Goal: Task Accomplishment & Management: Manage account settings

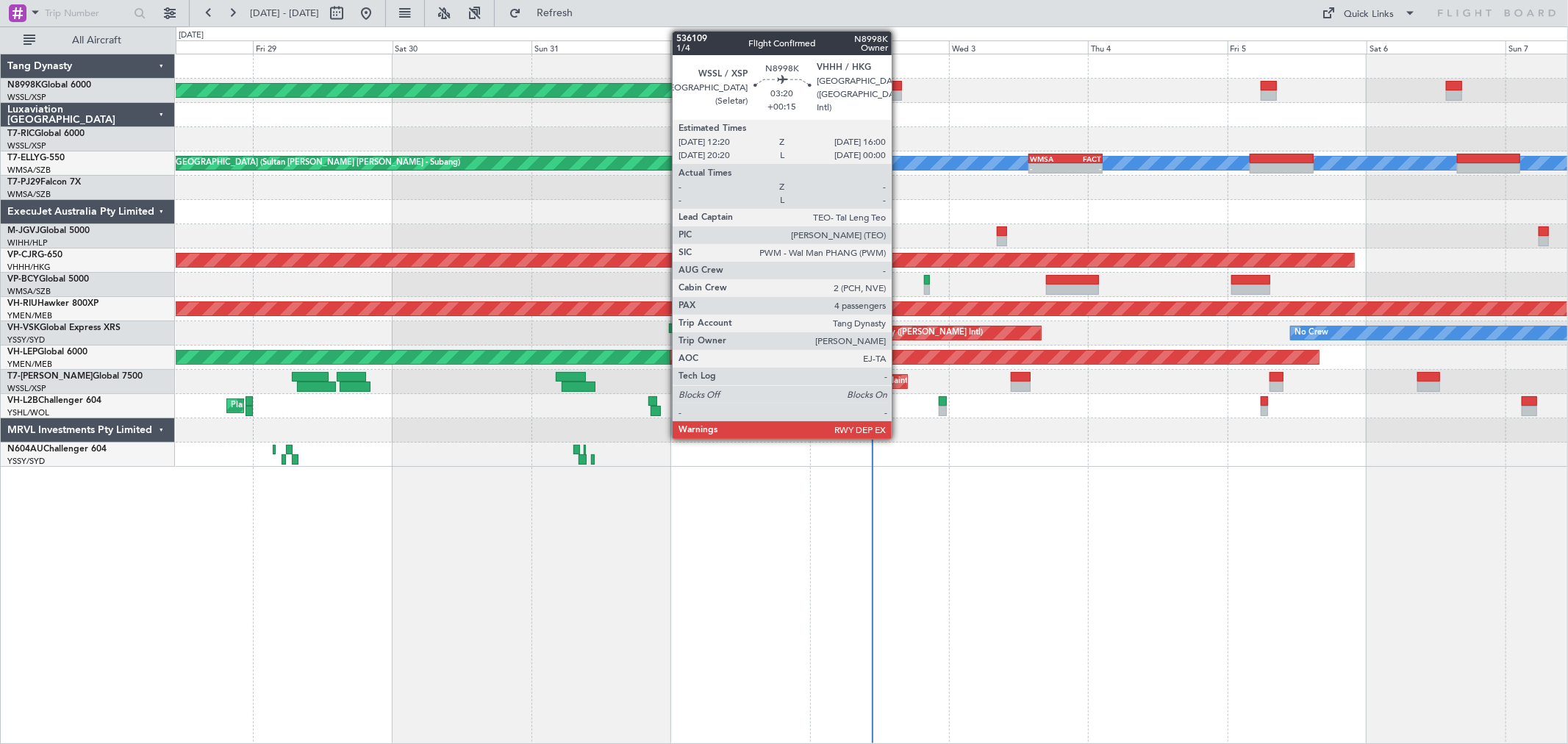
click at [899, 91] on div at bounding box center [891, 96] width 22 height 10
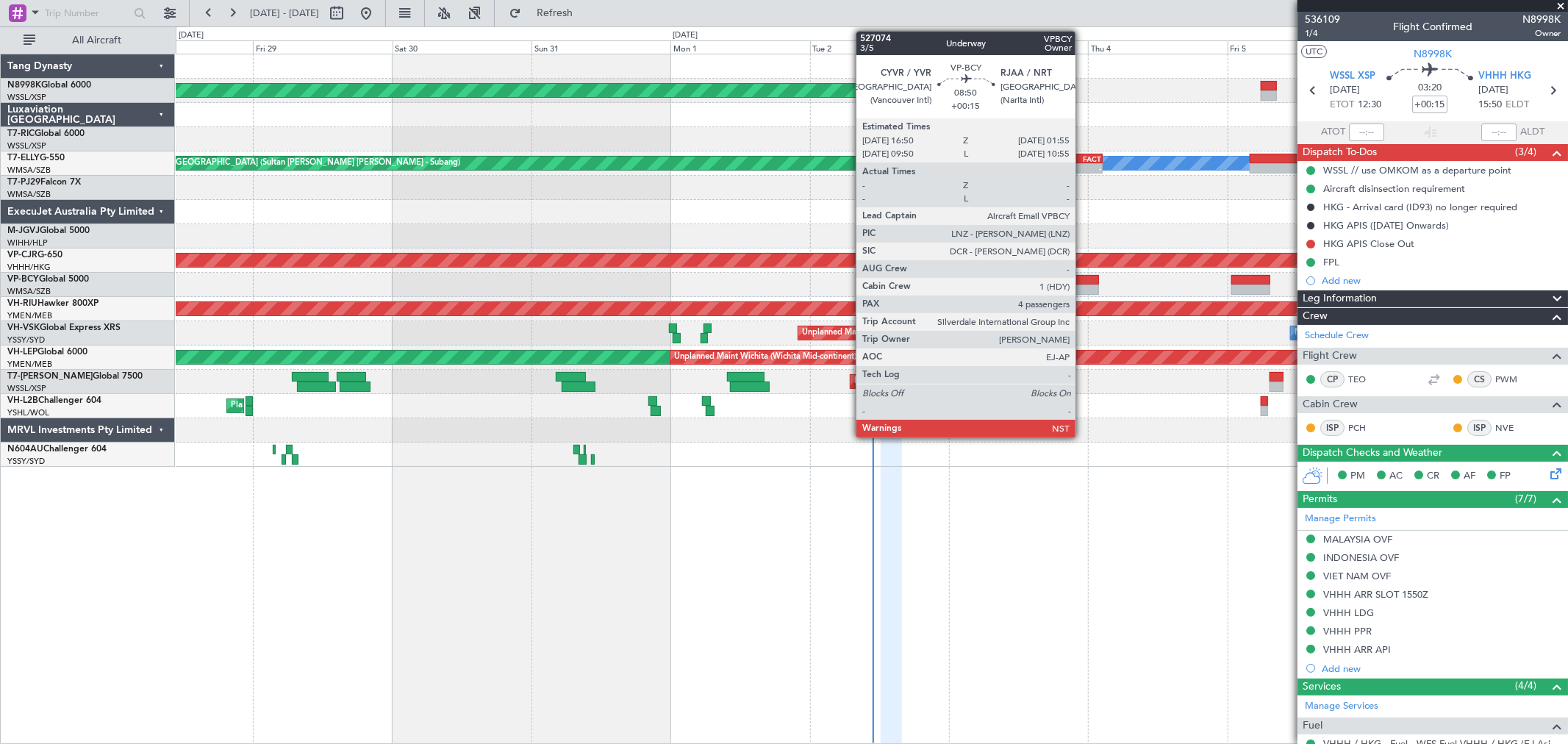
click at [1083, 284] on div at bounding box center [1073, 289] width 53 height 10
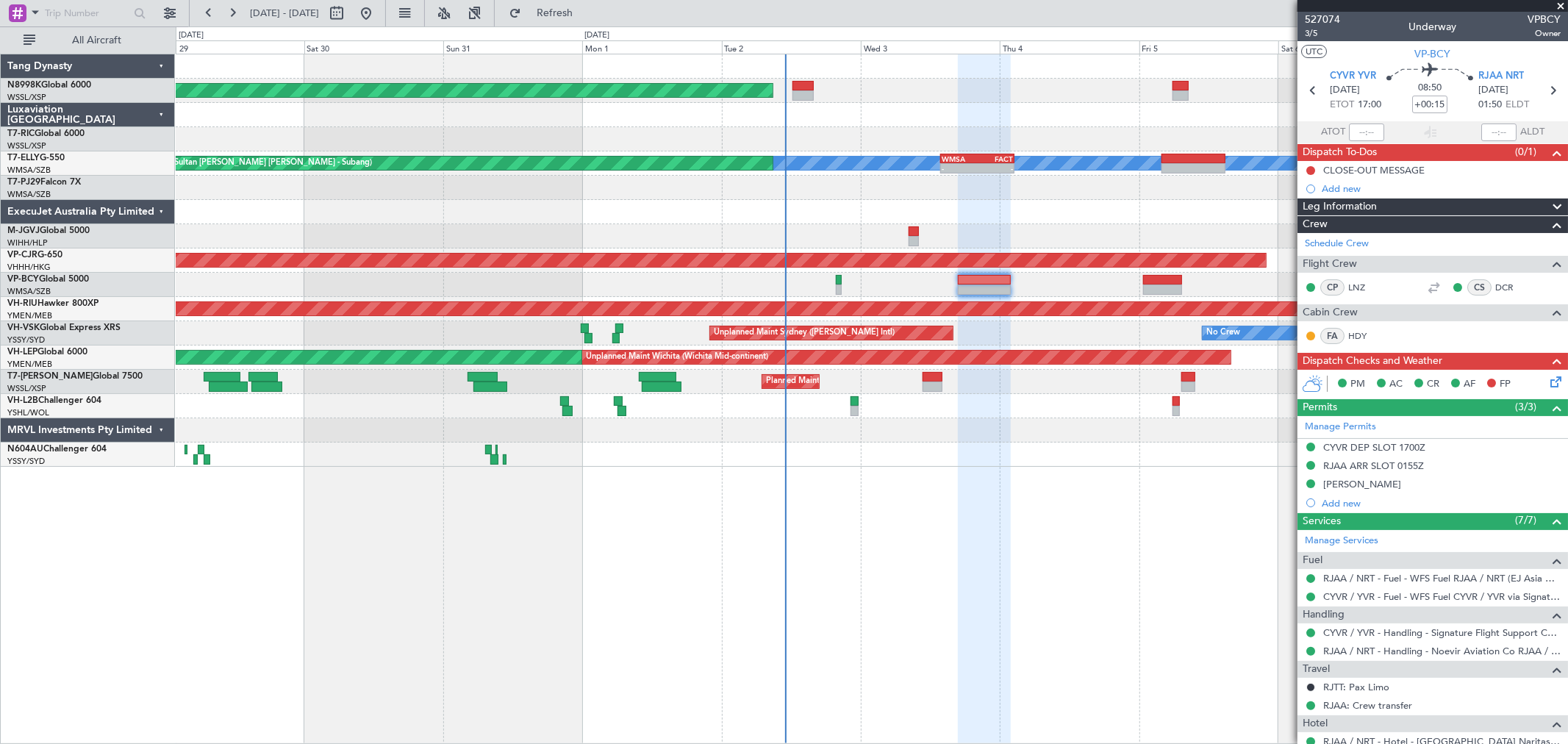
click at [1082, 138] on div "Planned Maint [GEOGRAPHIC_DATA] (Seletar) [PERSON_NAME] Planned Maint [GEOGRAPH…" at bounding box center [871, 261] width 1391 height 413
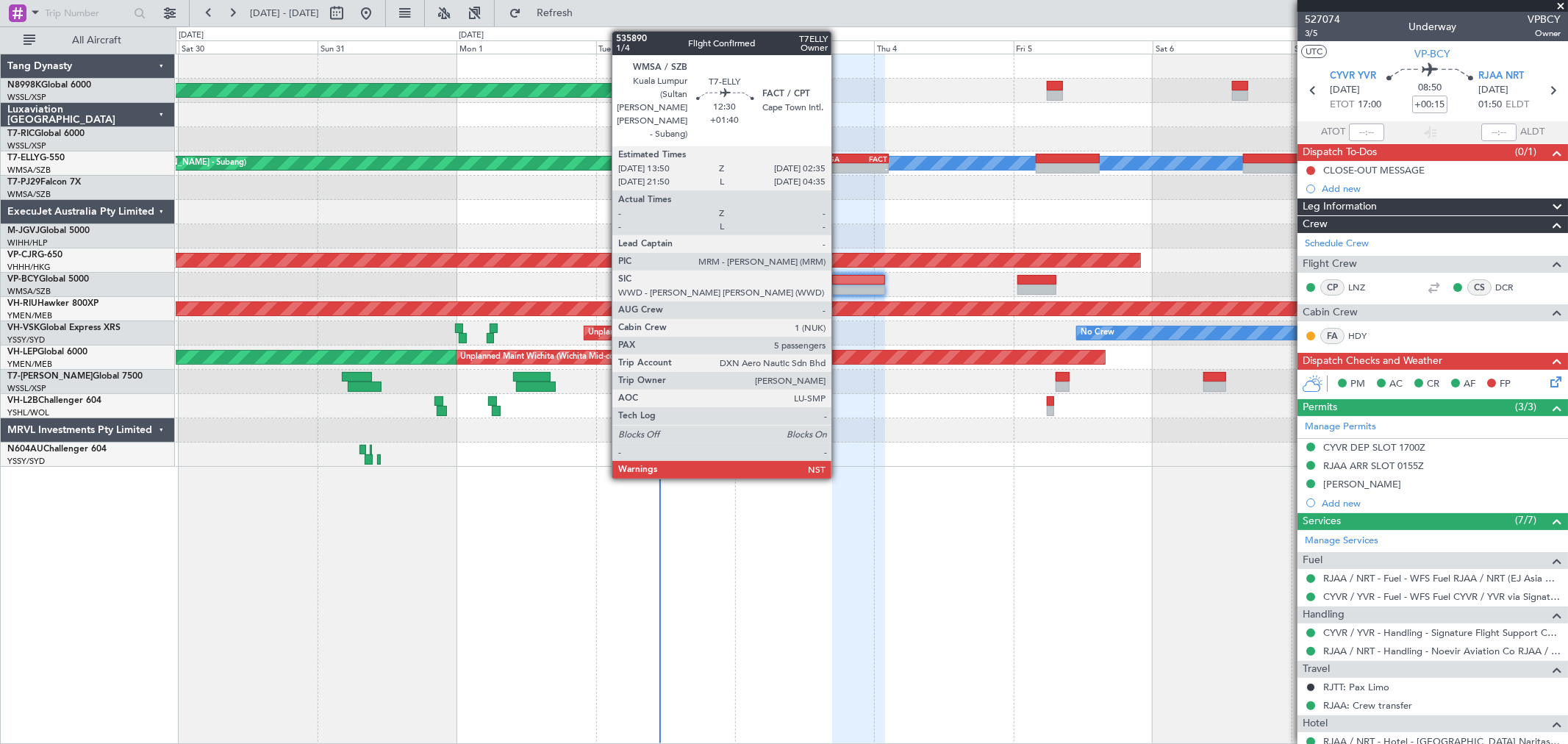
click at [839, 159] on div "WMSA" at bounding box center [833, 158] width 36 height 9
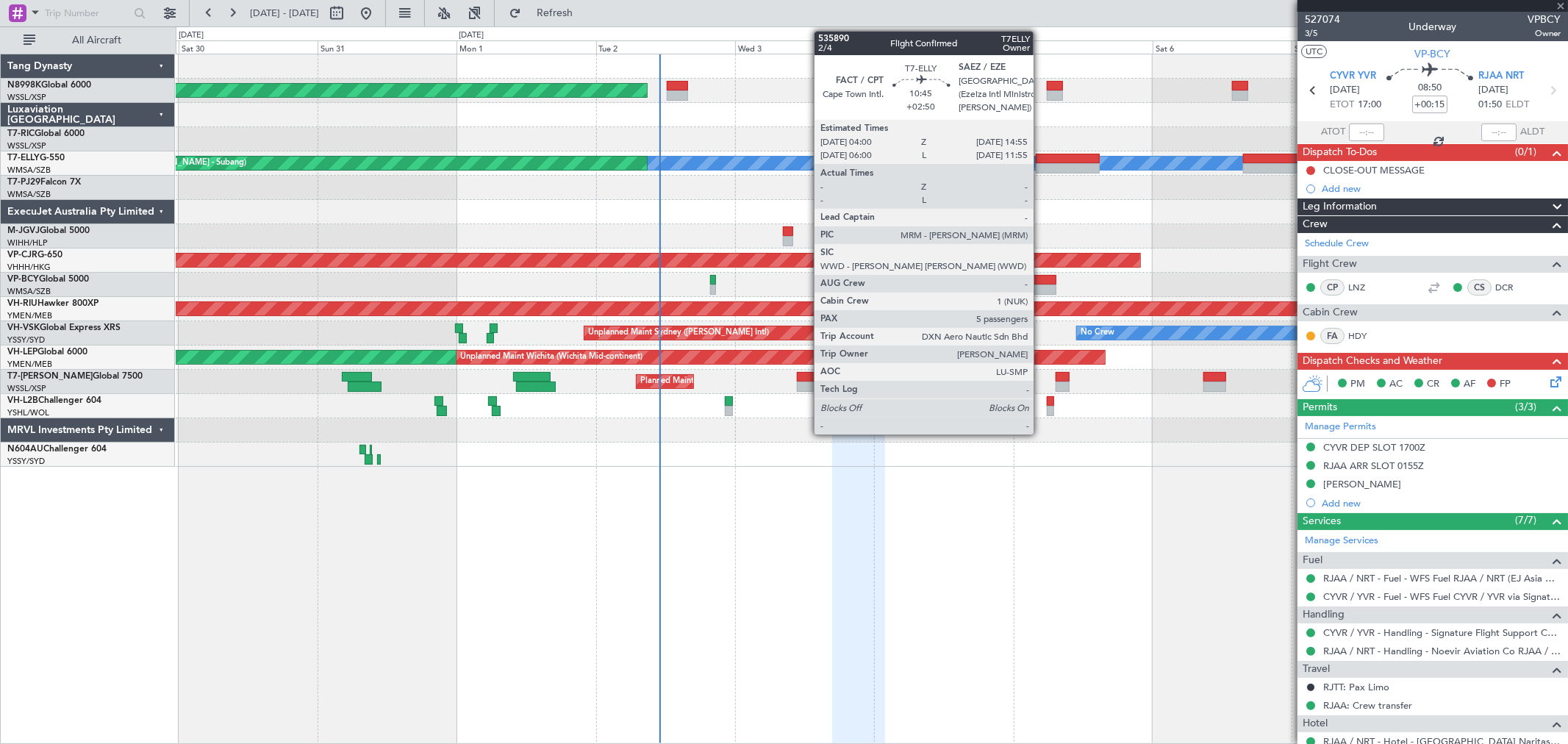
type input "+01:40"
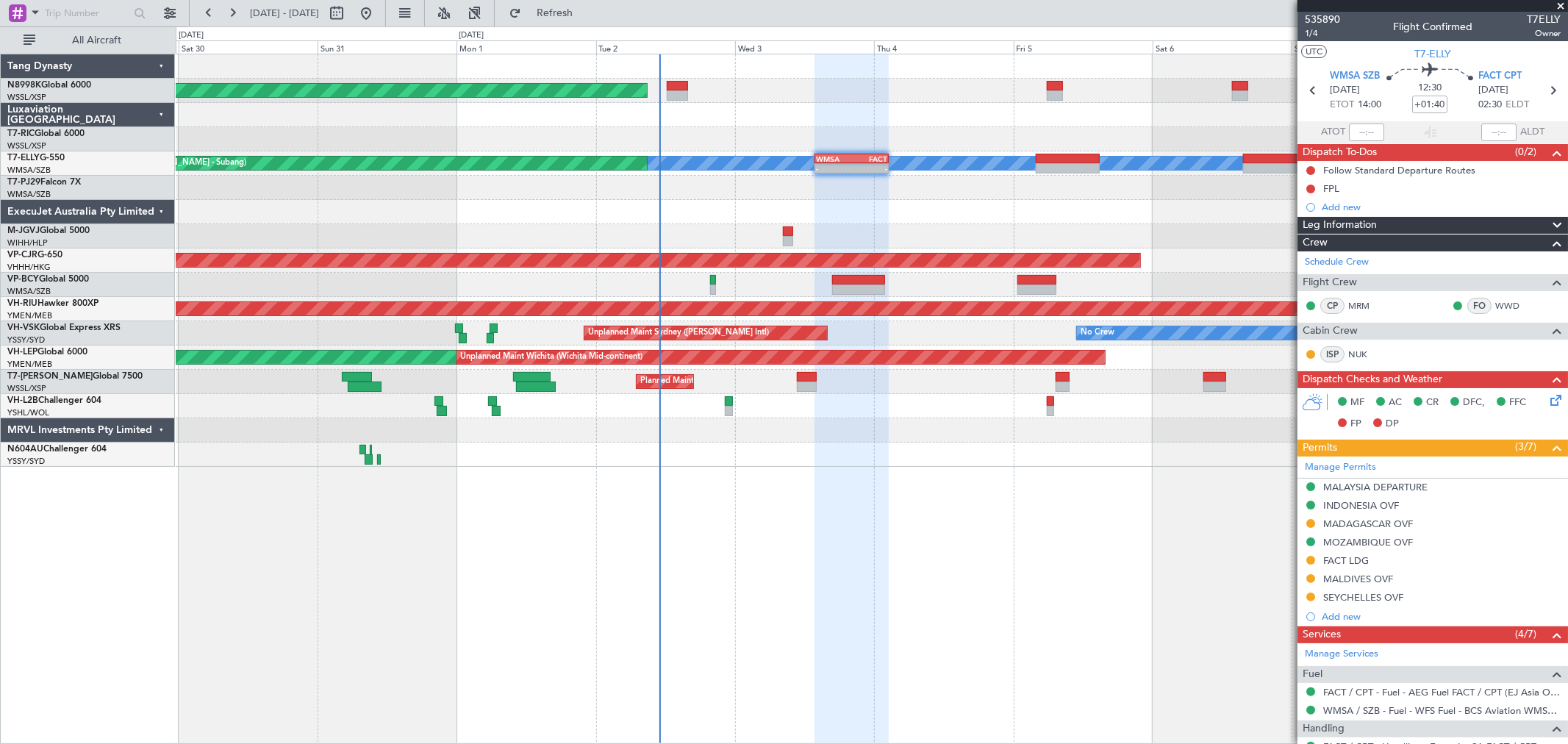
click at [1129, 6] on span at bounding box center [1561, 6] width 14 height 13
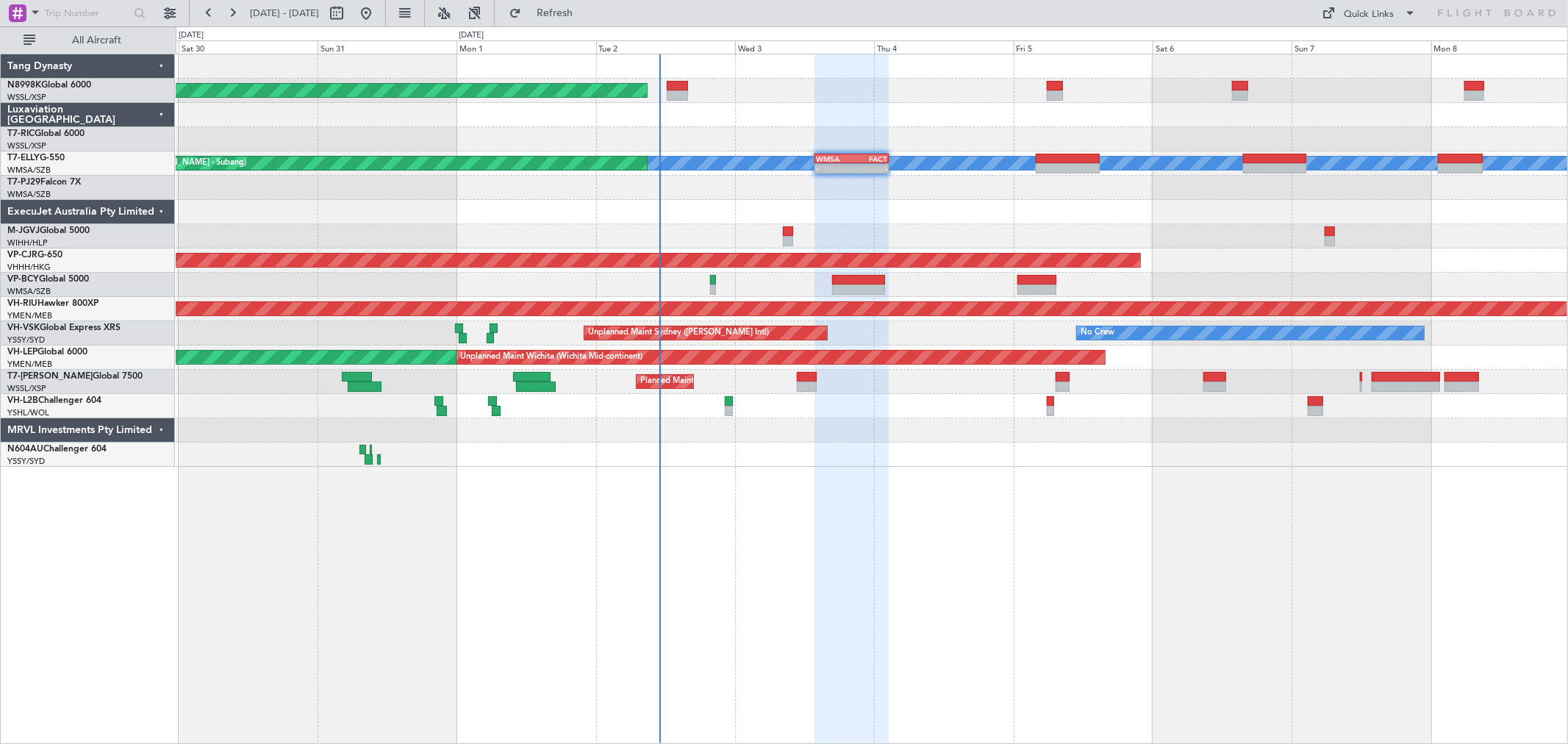
type input "0"
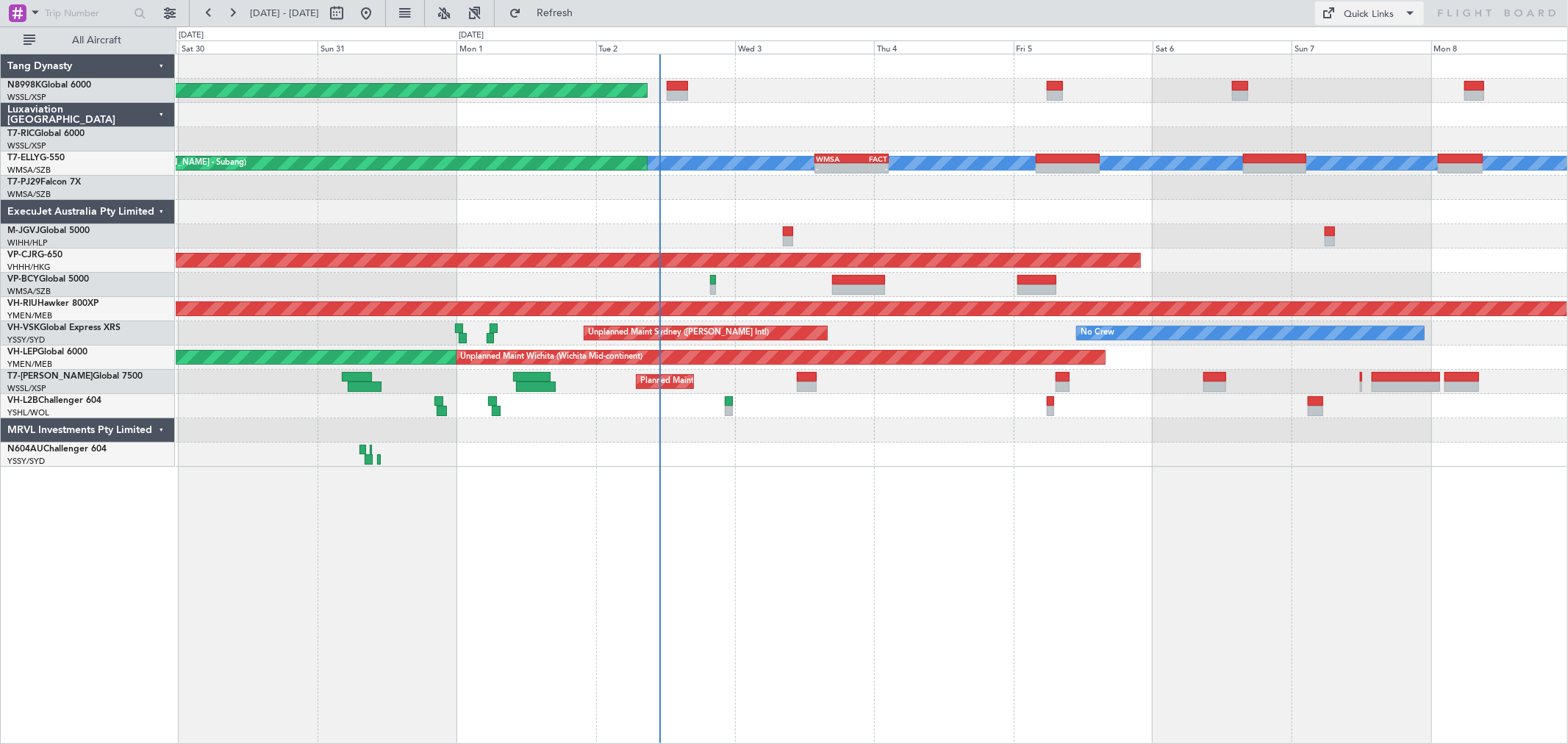
click at [1129, 7] on div "Quick Links" at bounding box center [1370, 14] width 50 height 14
click at [1129, 48] on button "Trip Builder" at bounding box center [1370, 48] width 110 height 35
click at [1129, 9] on div "Quick Links" at bounding box center [1370, 14] width 50 height 14
click at [1129, 48] on button "Trip Builder" at bounding box center [1370, 48] width 110 height 35
click at [1129, 11] on span at bounding box center [1411, 13] width 18 height 18
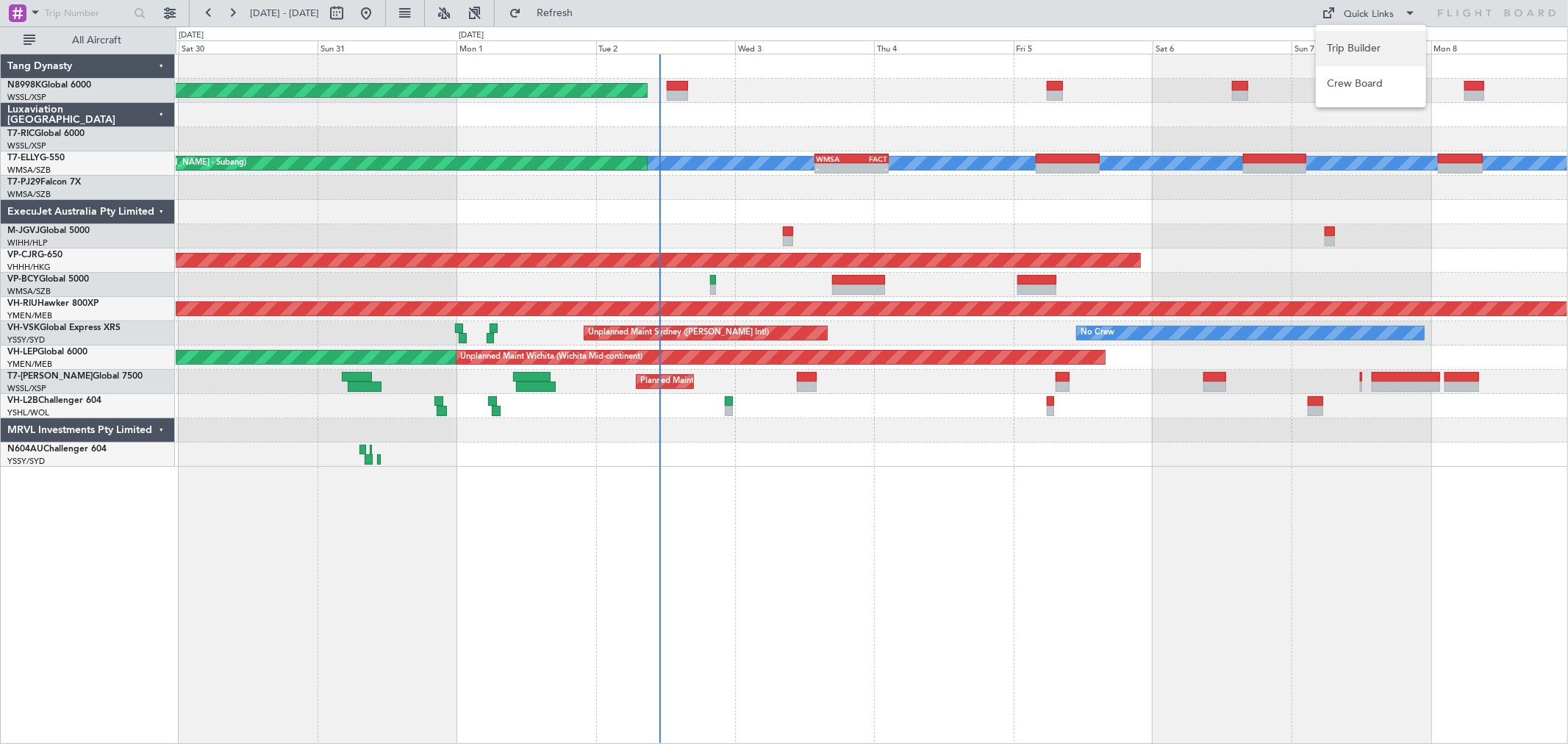
click at [1129, 42] on button "Trip Builder" at bounding box center [1370, 48] width 110 height 35
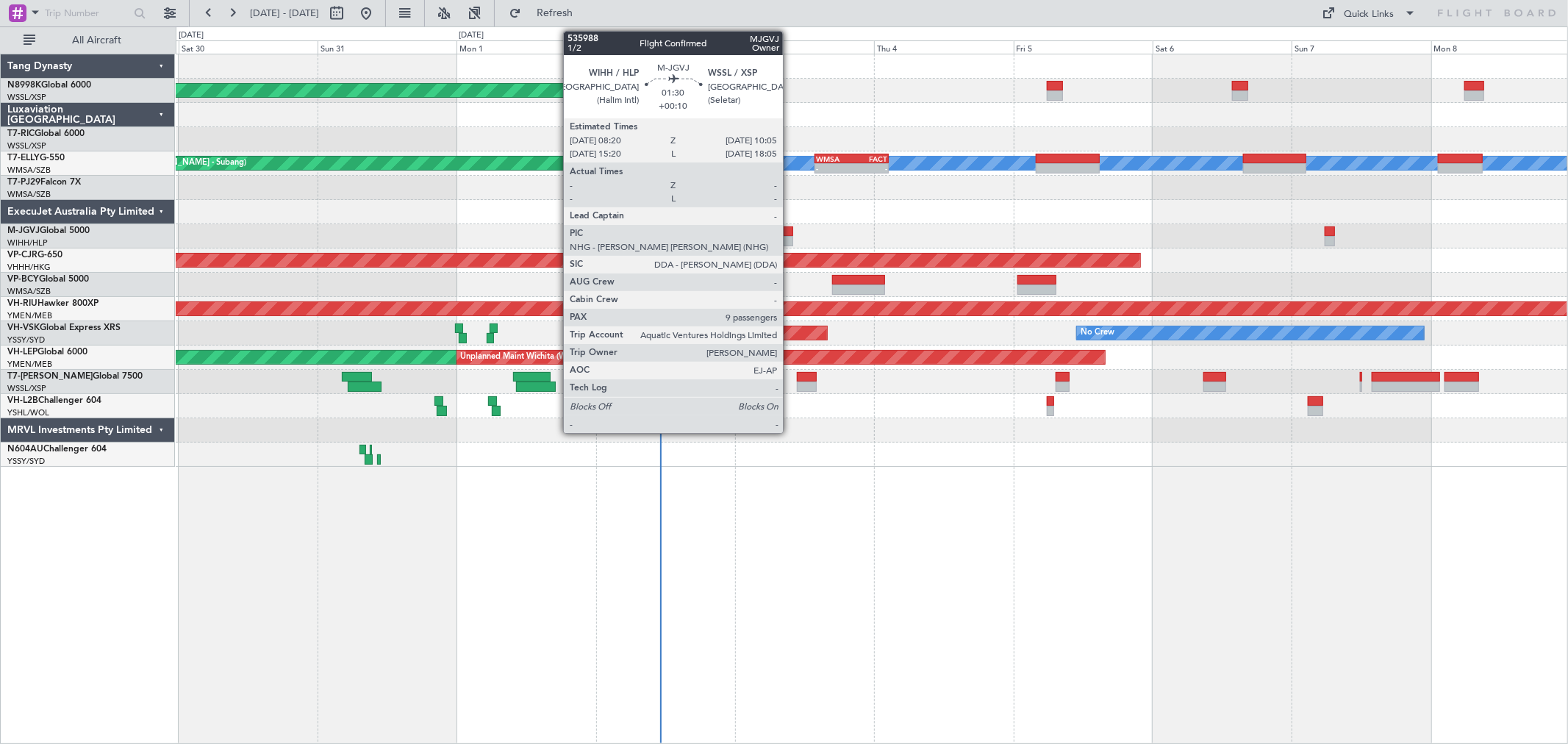
click at [790, 231] on div at bounding box center [788, 231] width 10 height 10
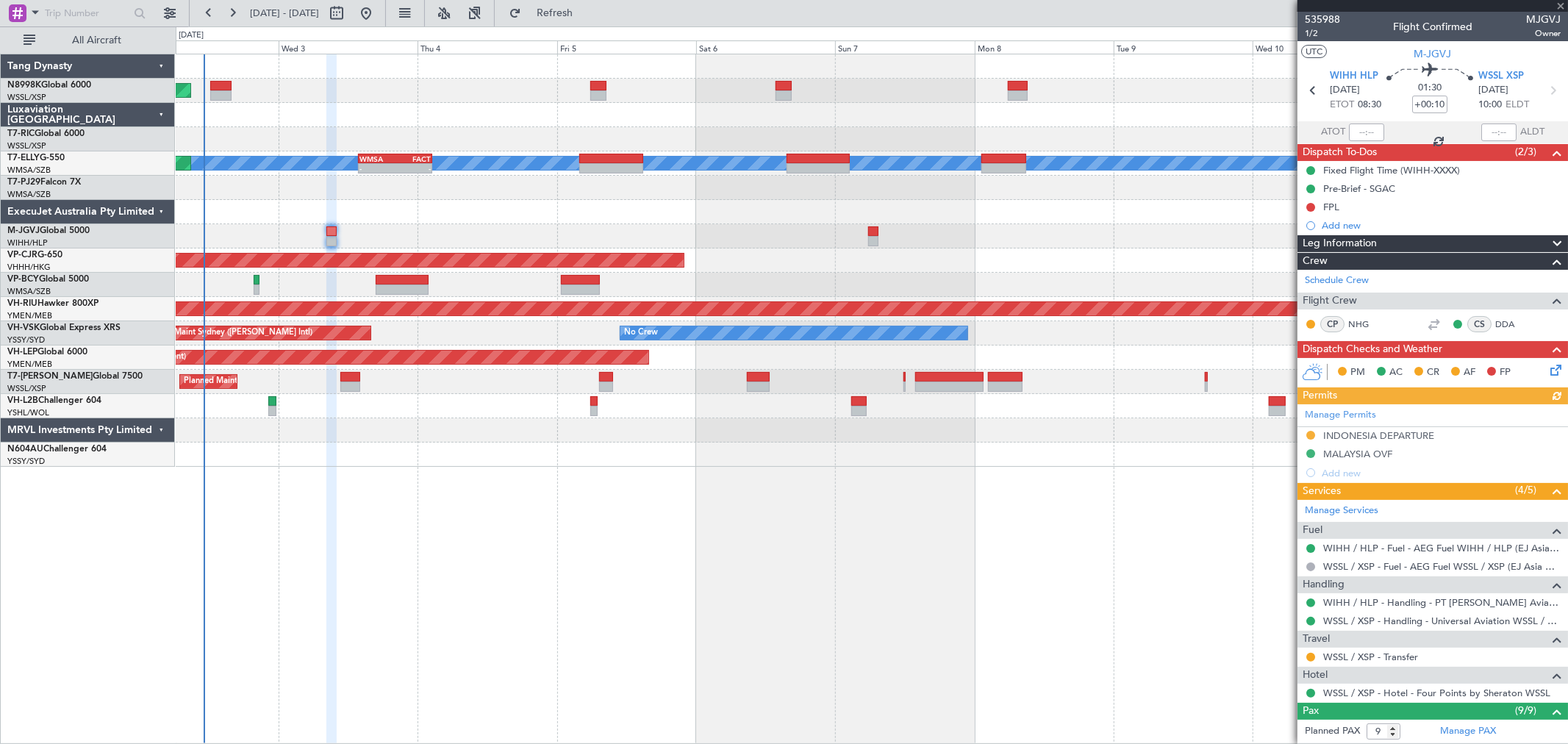
click at [666, 138] on div at bounding box center [871, 139] width 1391 height 24
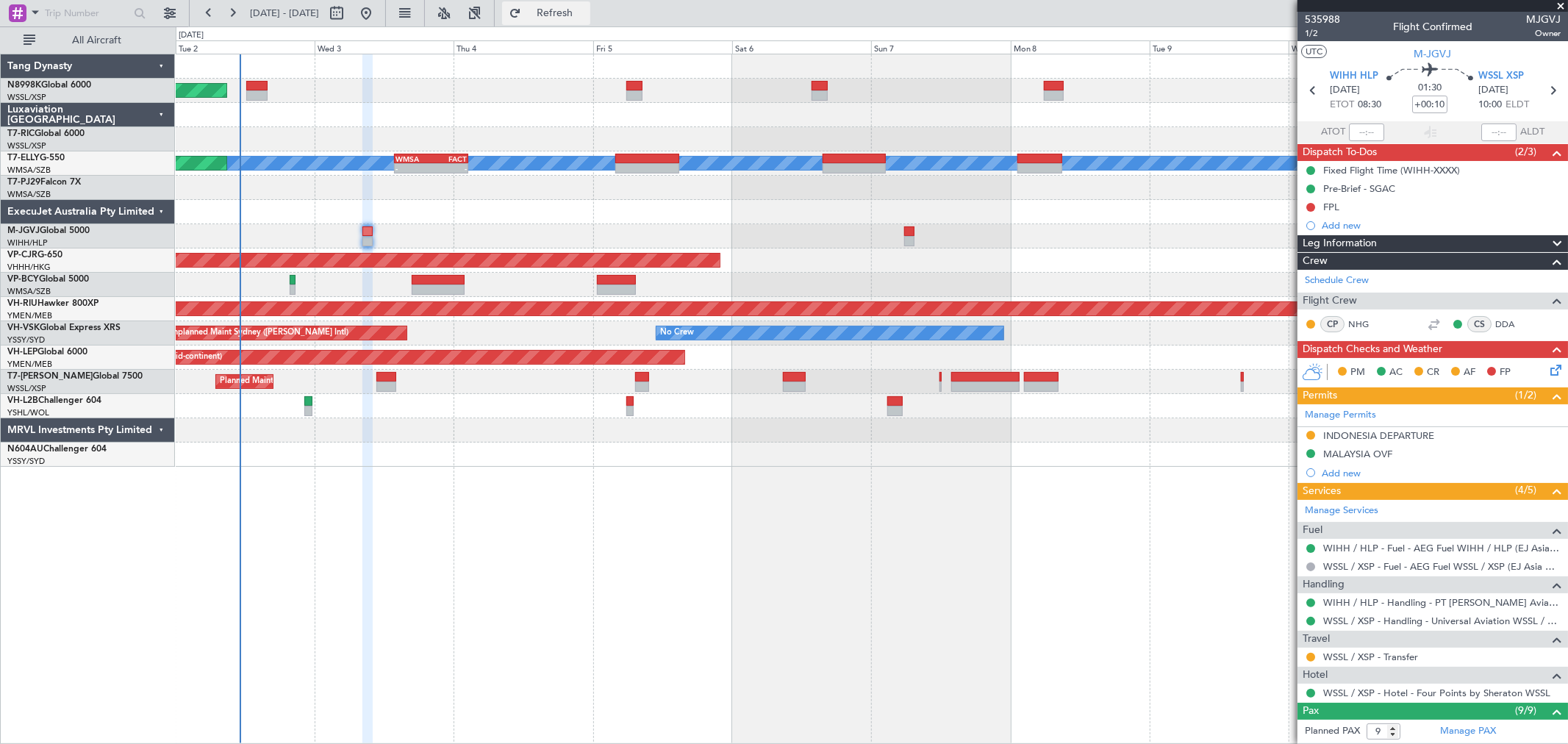
click at [563, 9] on button "Refresh" at bounding box center [546, 13] width 88 height 23
click at [569, 127] on div at bounding box center [871, 139] width 1391 height 24
click at [559, 10] on button "Refresh" at bounding box center [546, 13] width 88 height 23
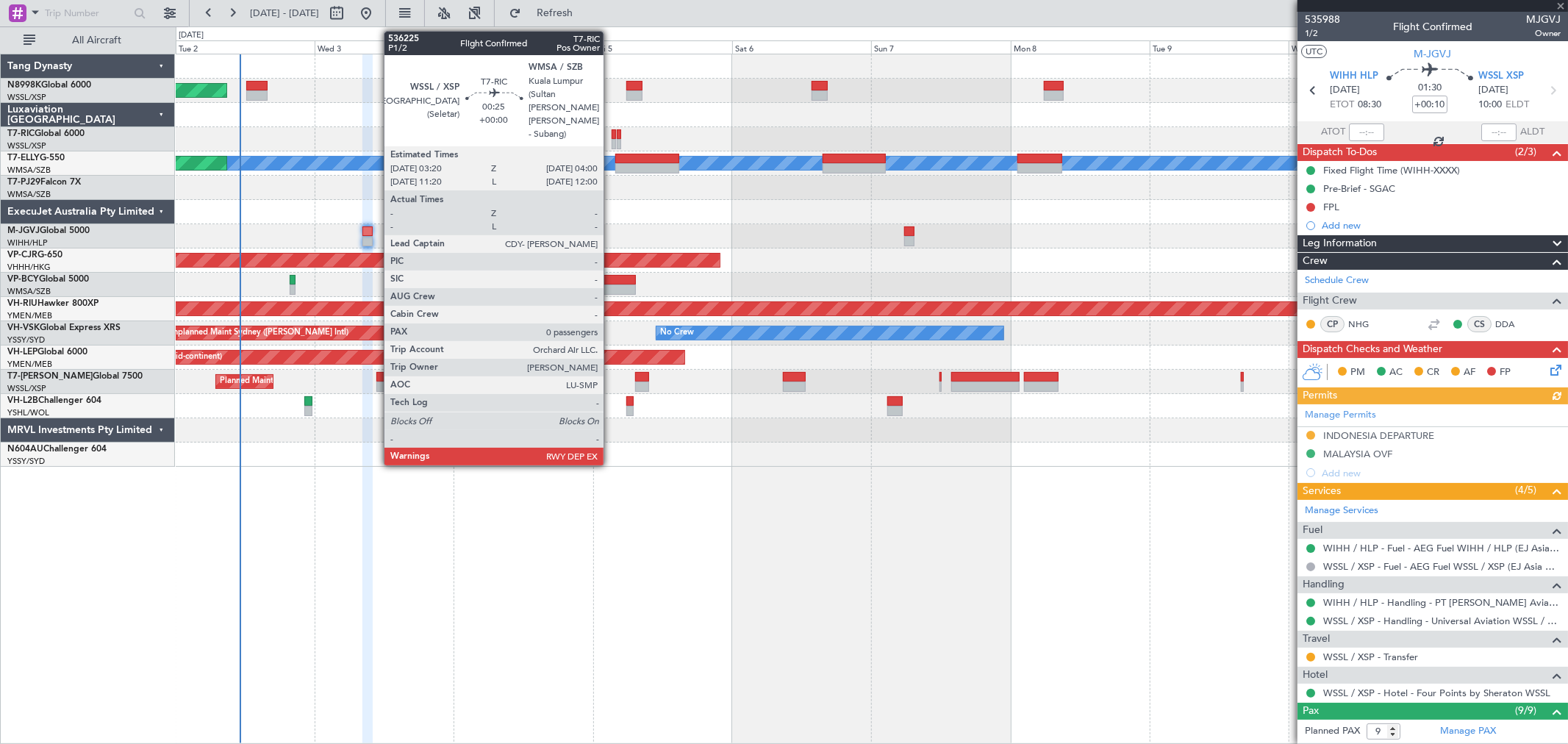
click at [612, 141] on div at bounding box center [613, 144] width 4 height 10
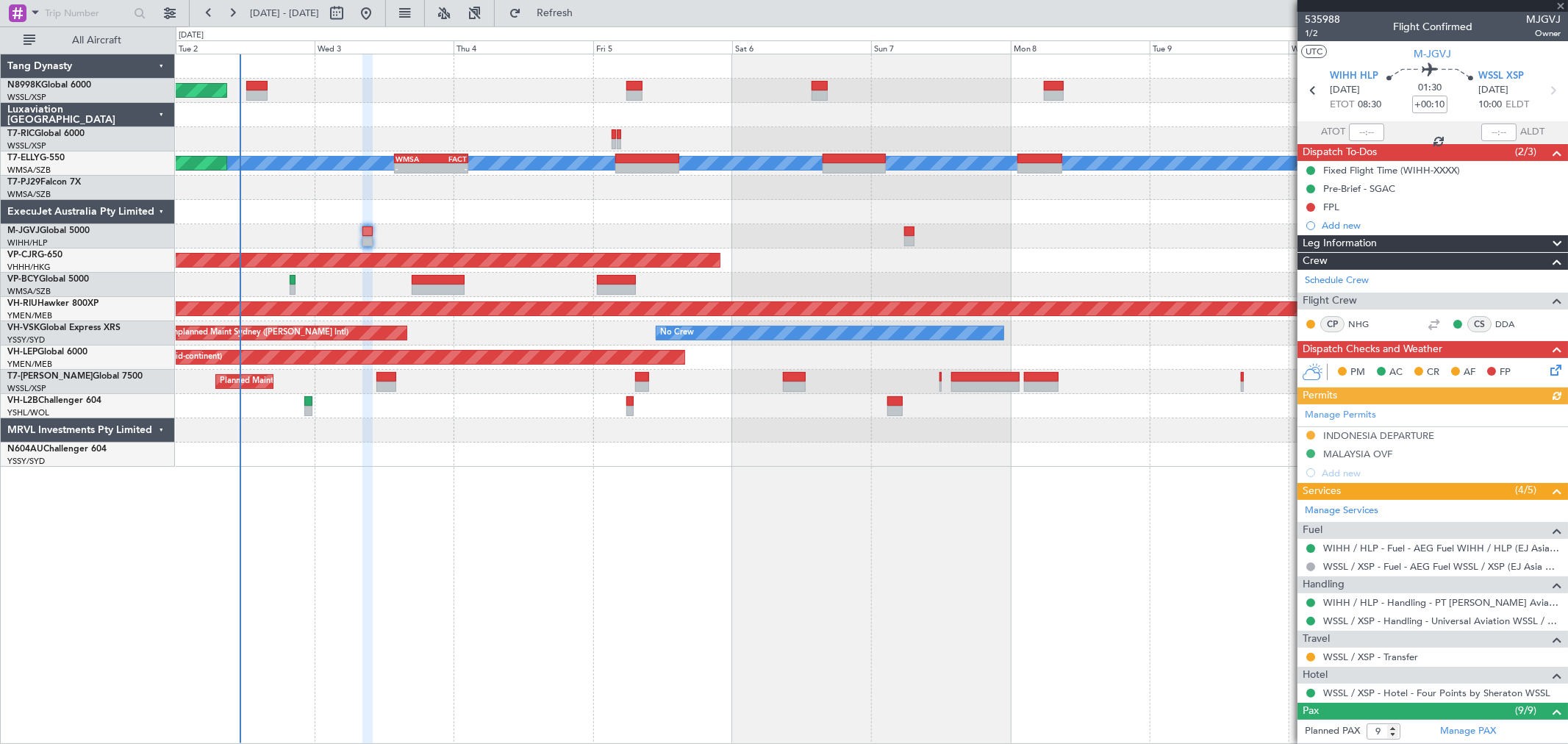
type input "0"
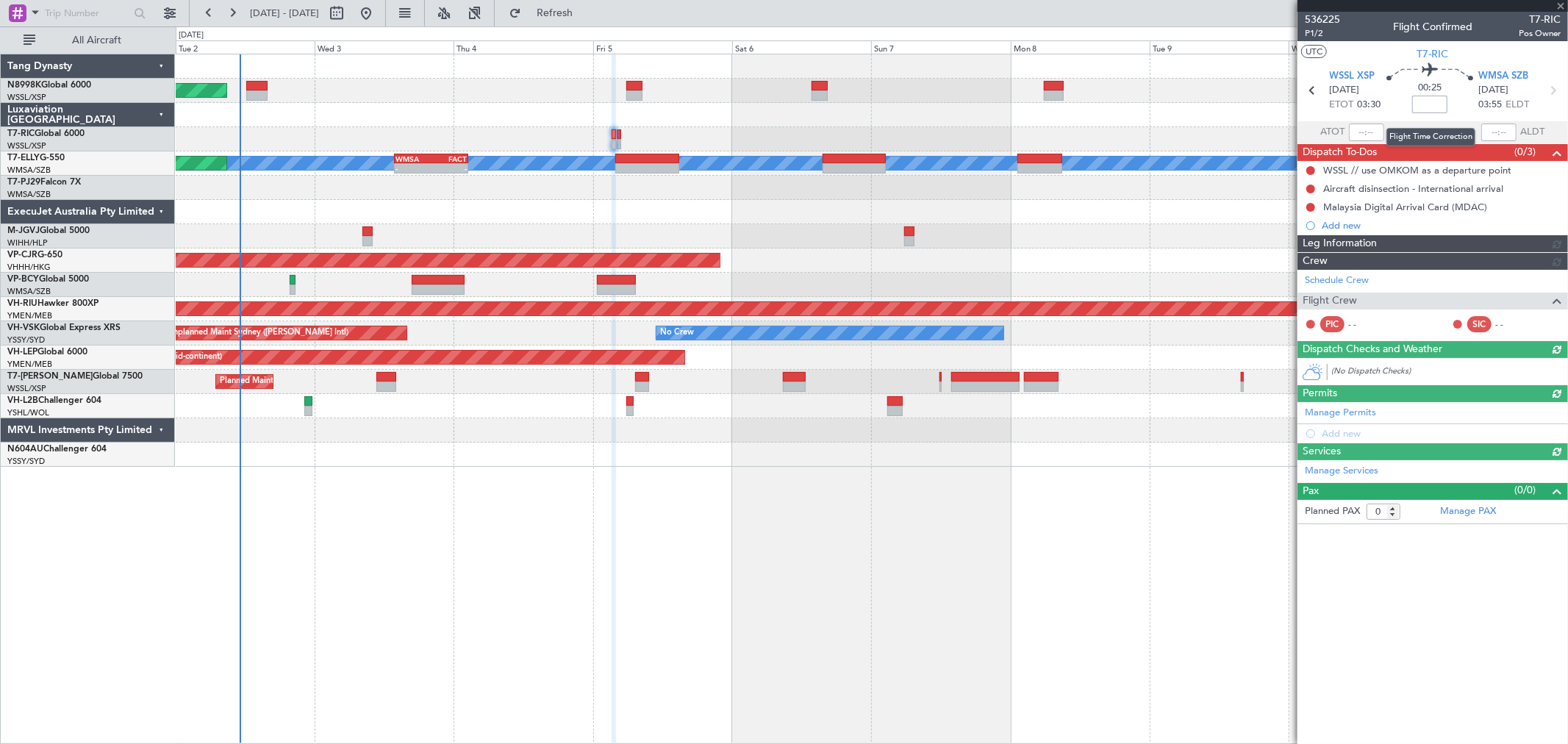
click at [1129, 105] on input at bounding box center [1430, 104] width 35 height 18
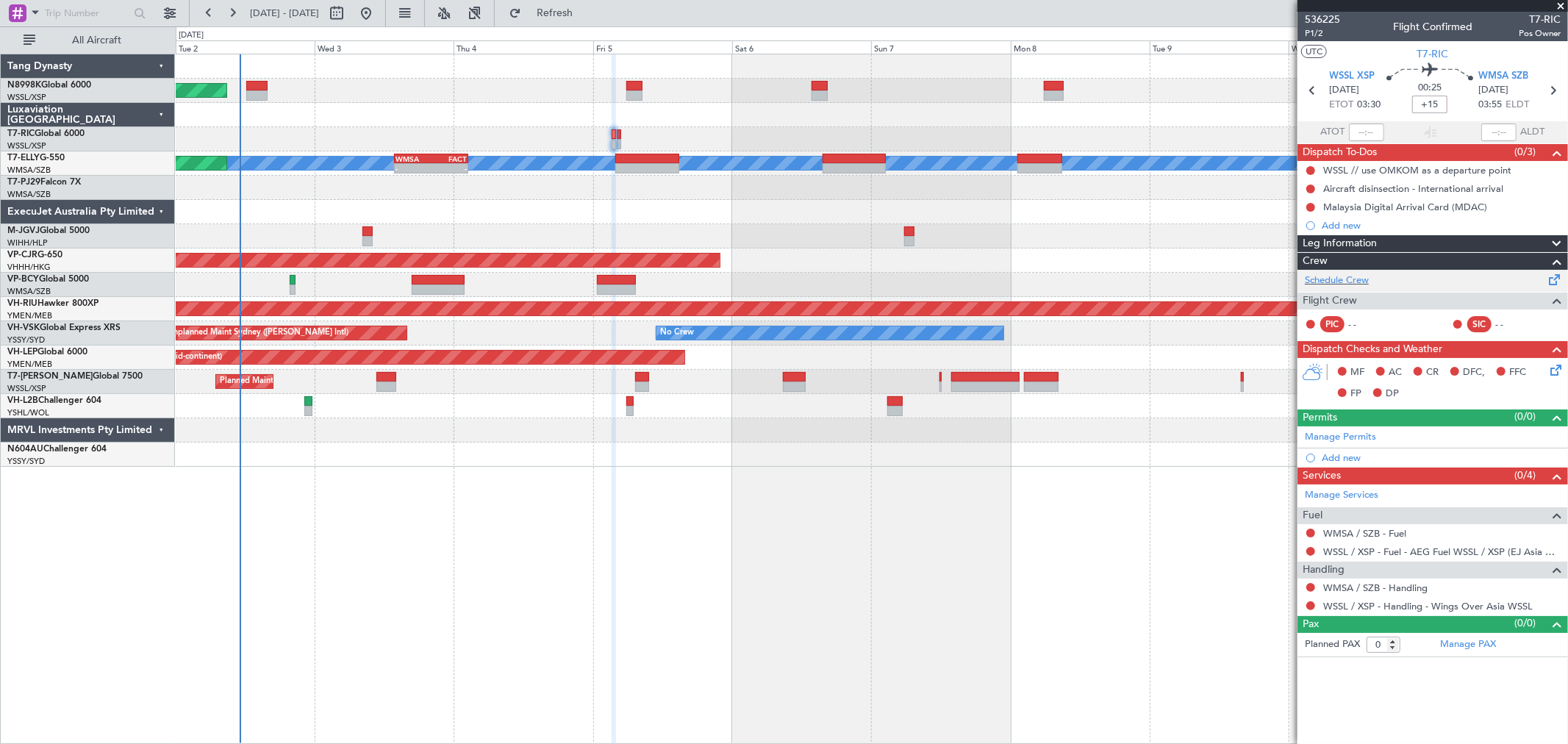
type input "+00:15"
click at [1129, 278] on link "Schedule Crew" at bounding box center [1337, 281] width 64 height 14
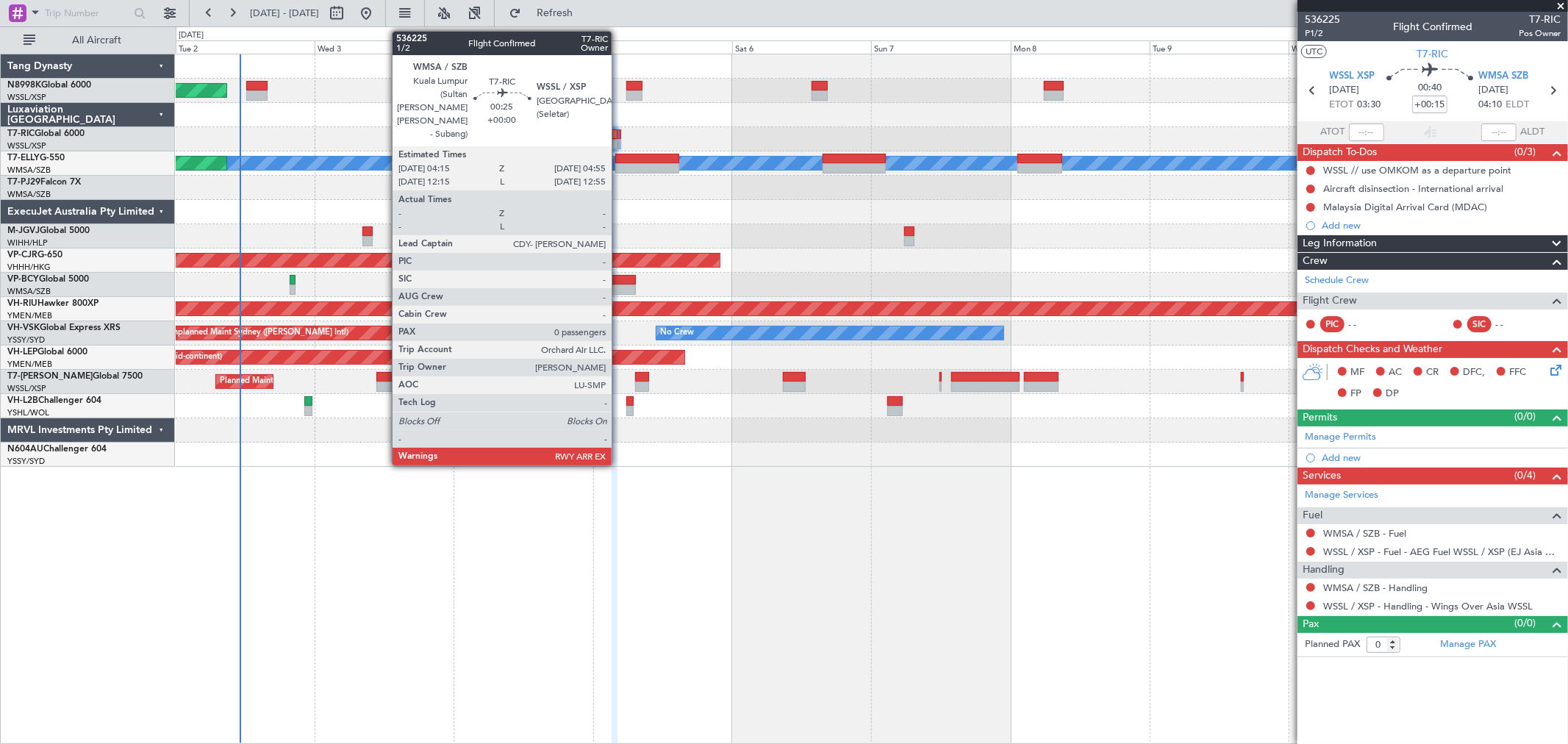
click at [619, 135] on div at bounding box center [618, 134] width 4 height 10
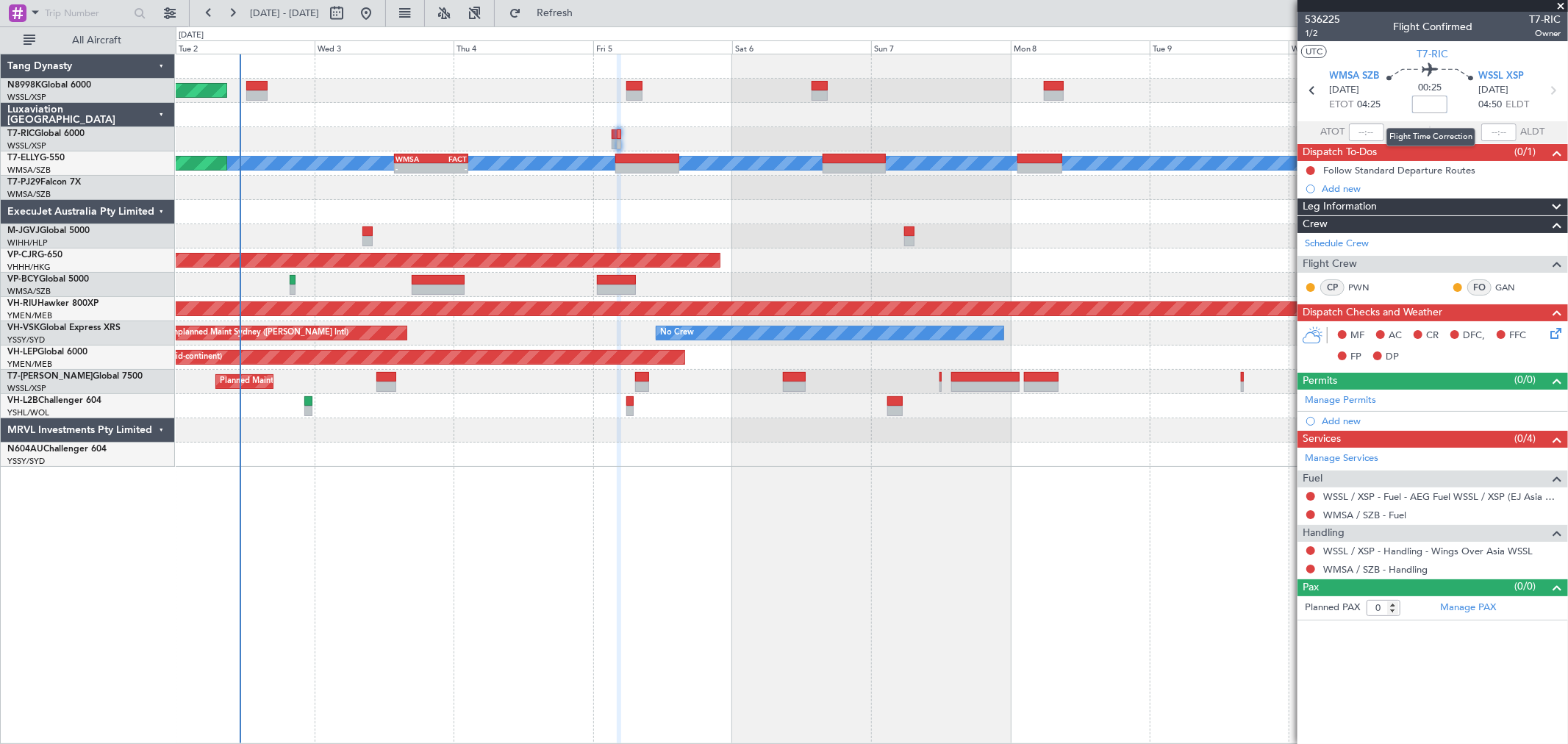
click at [1129, 100] on input at bounding box center [1430, 104] width 35 height 18
type input "+00:10"
click at [1129, 30] on span "1/2" at bounding box center [1322, 34] width 35 height 13
click at [1129, 535] on link "WSSL / XSP - Handling - Wings Over Asia WSSL" at bounding box center [1427, 551] width 210 height 13
click at [1129, 399] on link "Manage Permits" at bounding box center [1340, 400] width 71 height 14
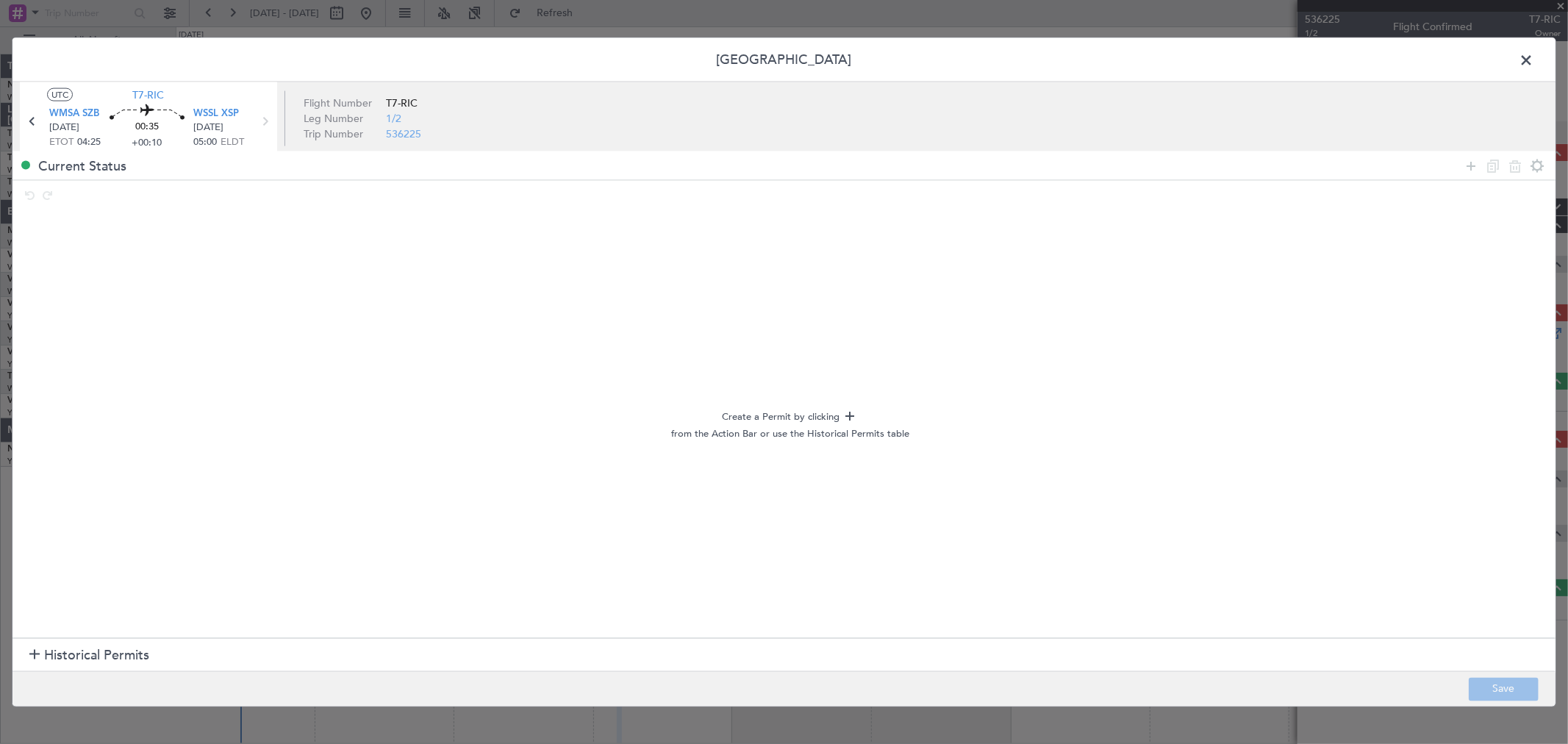
click at [122, 535] on span "Historical Permits" at bounding box center [96, 655] width 105 height 20
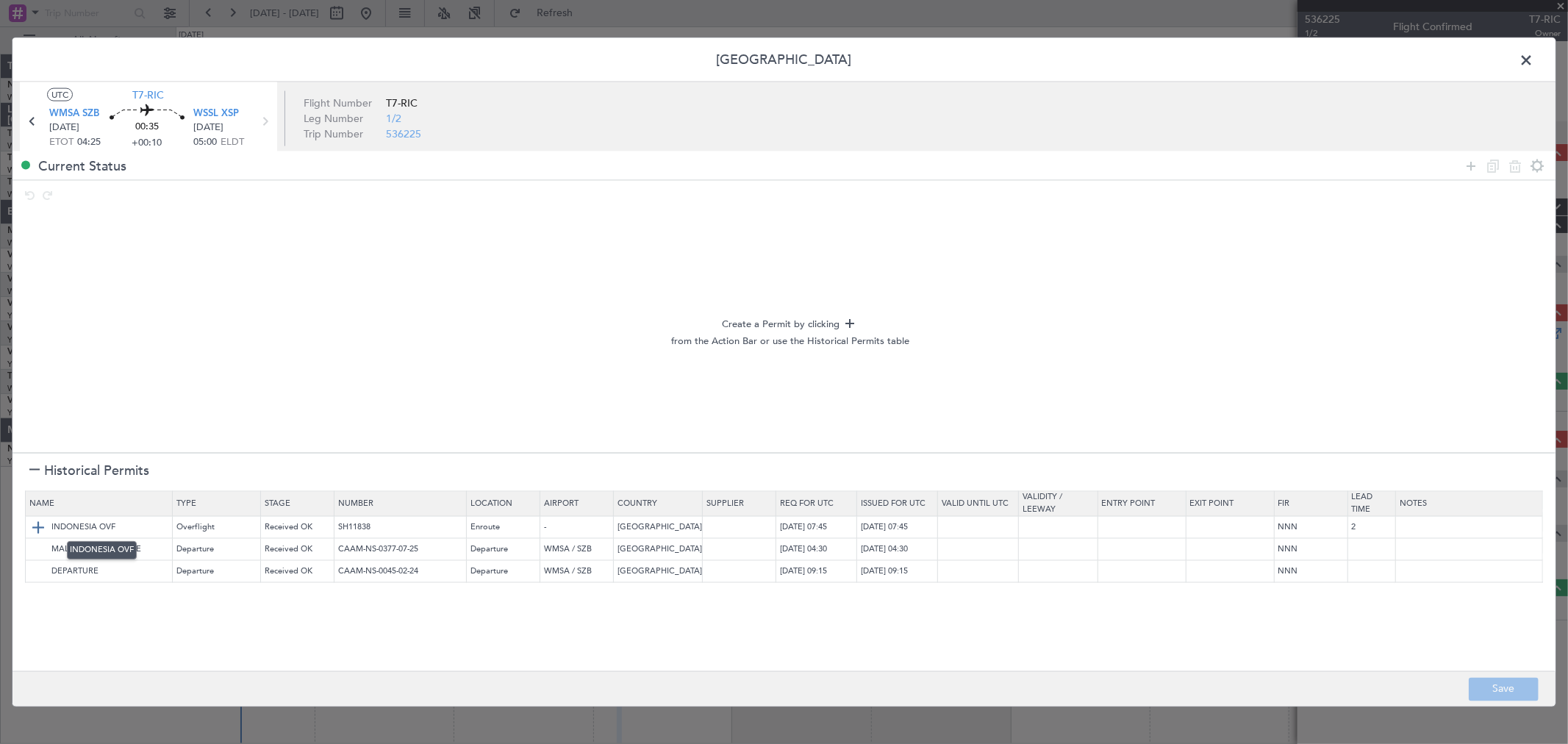
click at [37, 520] on img at bounding box center [39, 527] width 18 height 18
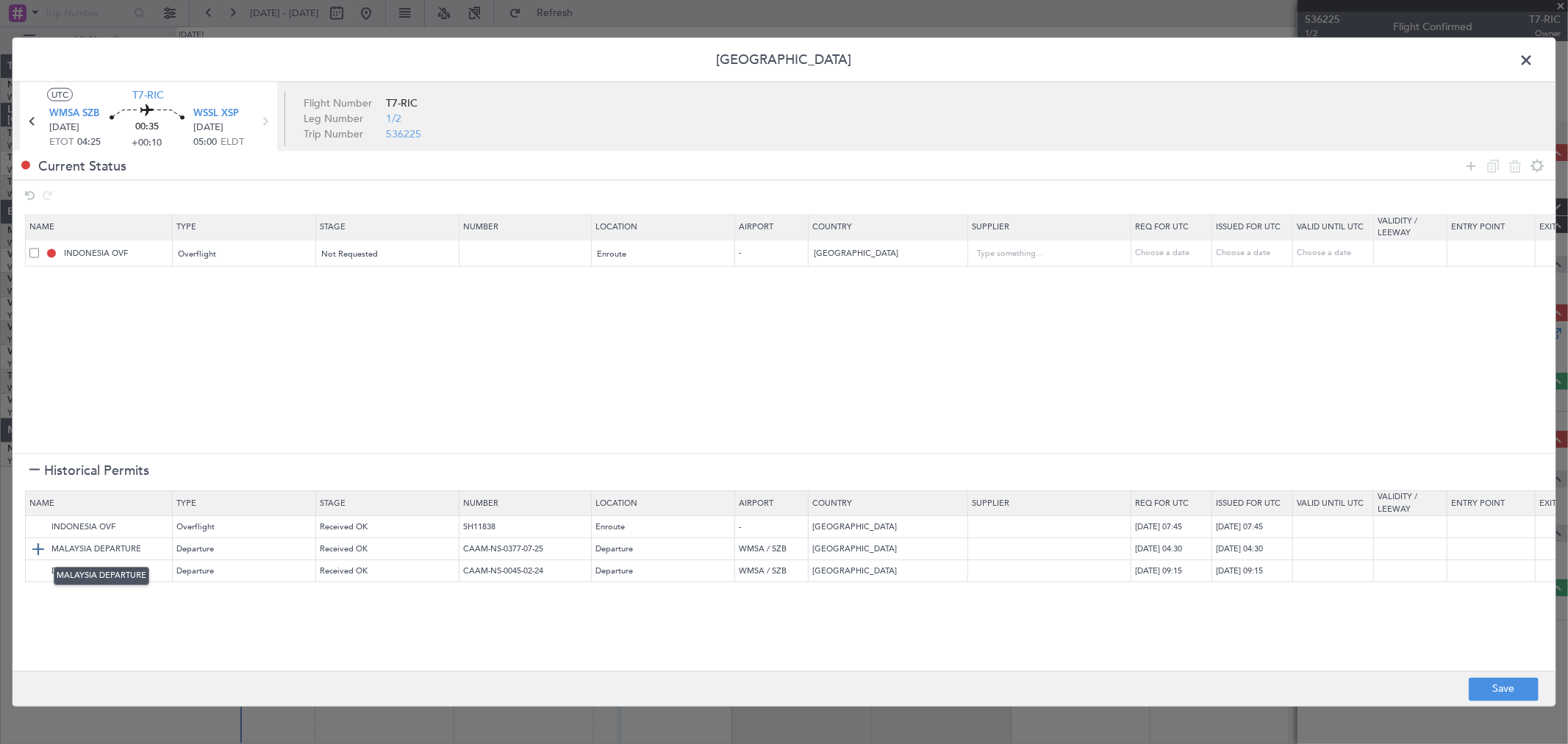
click at [39, 535] on img at bounding box center [39, 550] width 18 height 18
click at [1129, 535] on button "Save" at bounding box center [1504, 688] width 70 height 23
type input "NNN"
type input "2"
type input "NNN"
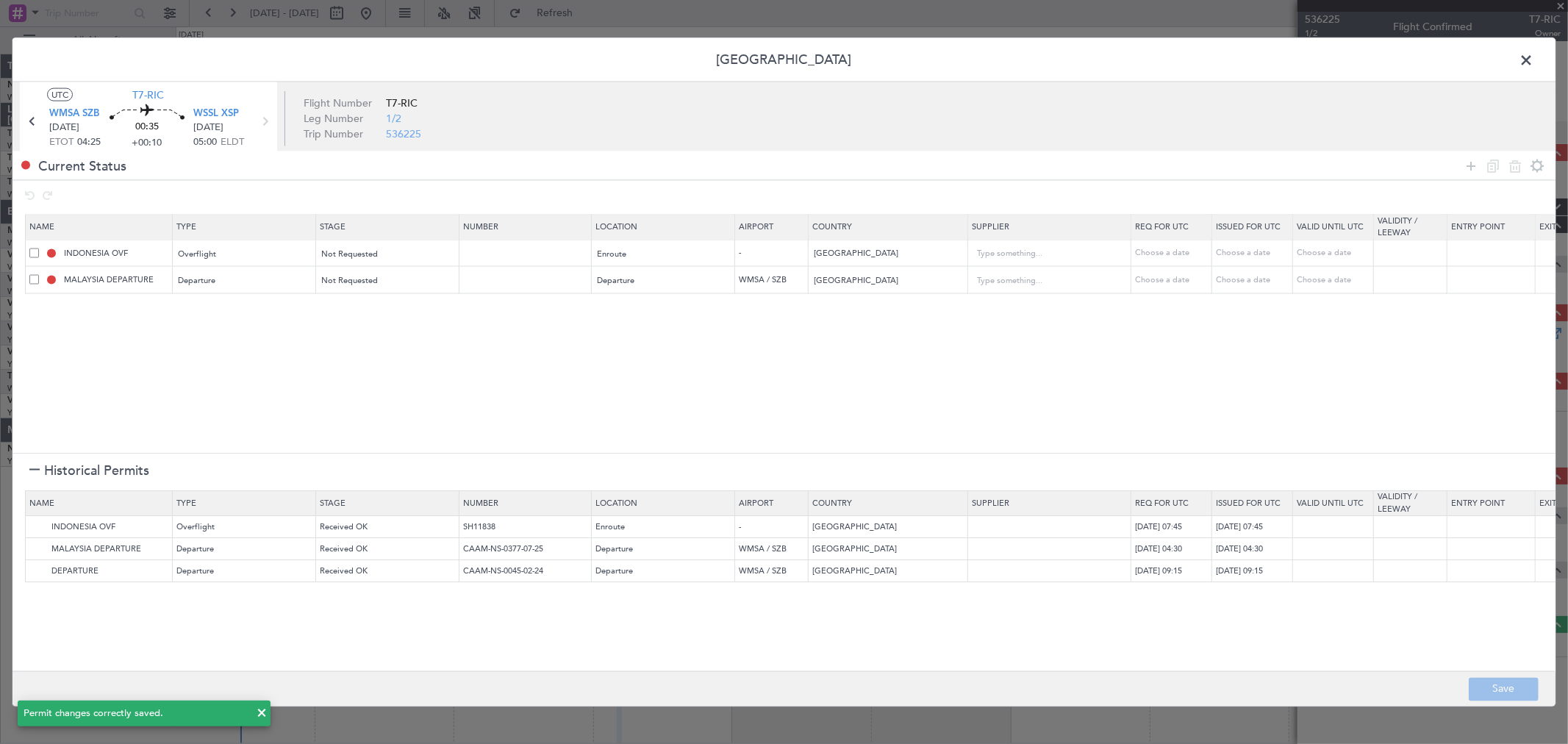
click at [1129, 57] on span at bounding box center [1533, 63] width 0 height 30
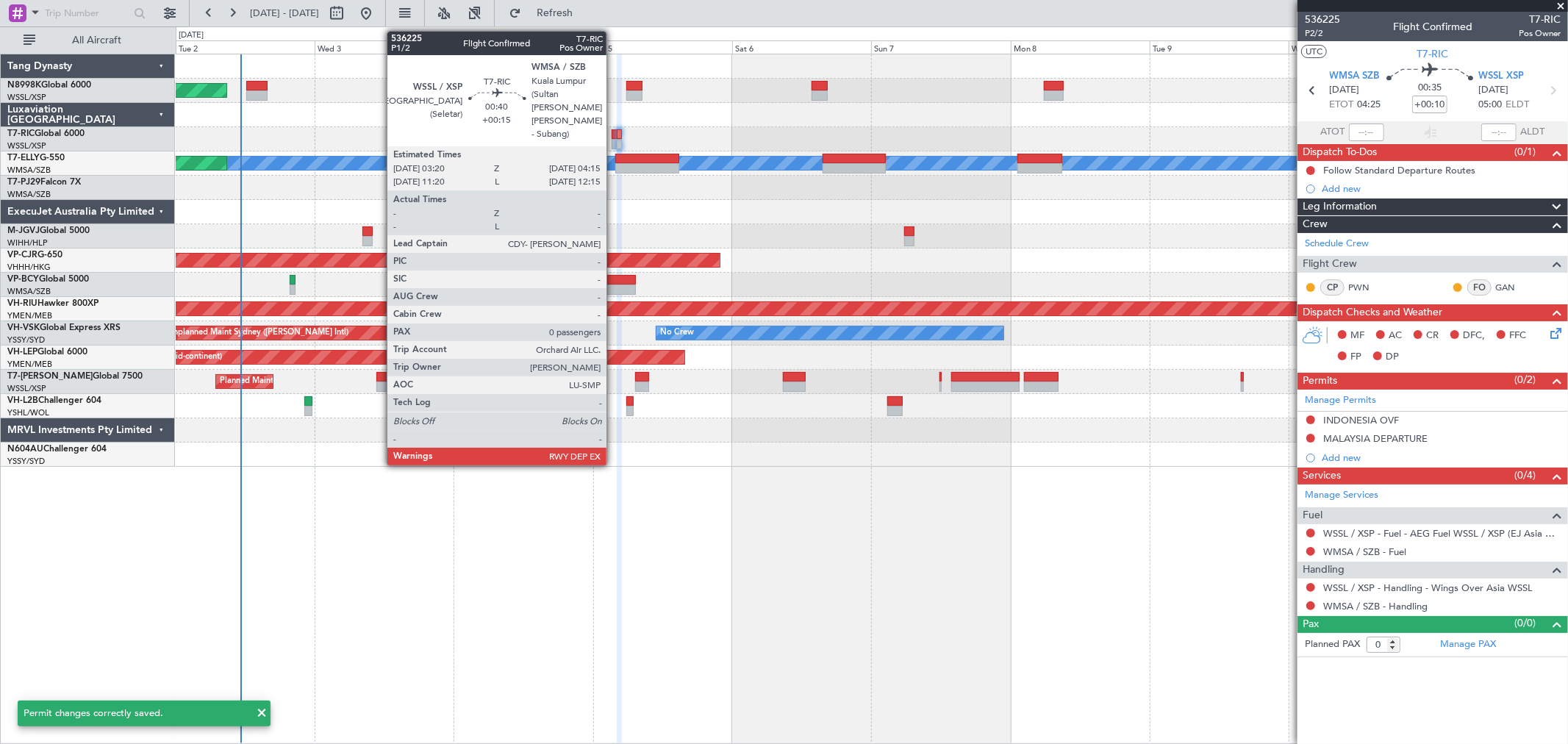
click at [614, 136] on div at bounding box center [614, 134] width 6 height 10
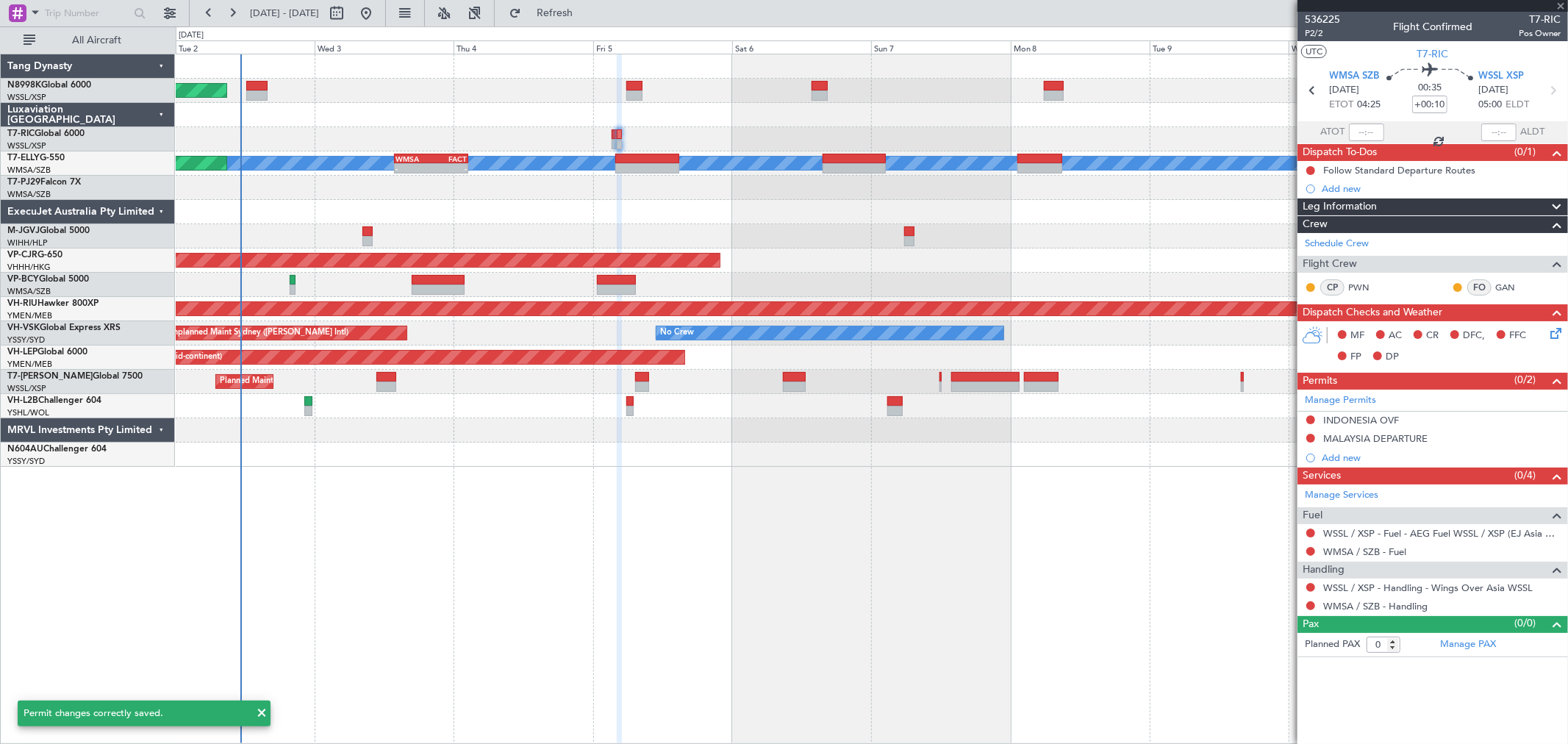
type input "+00:15"
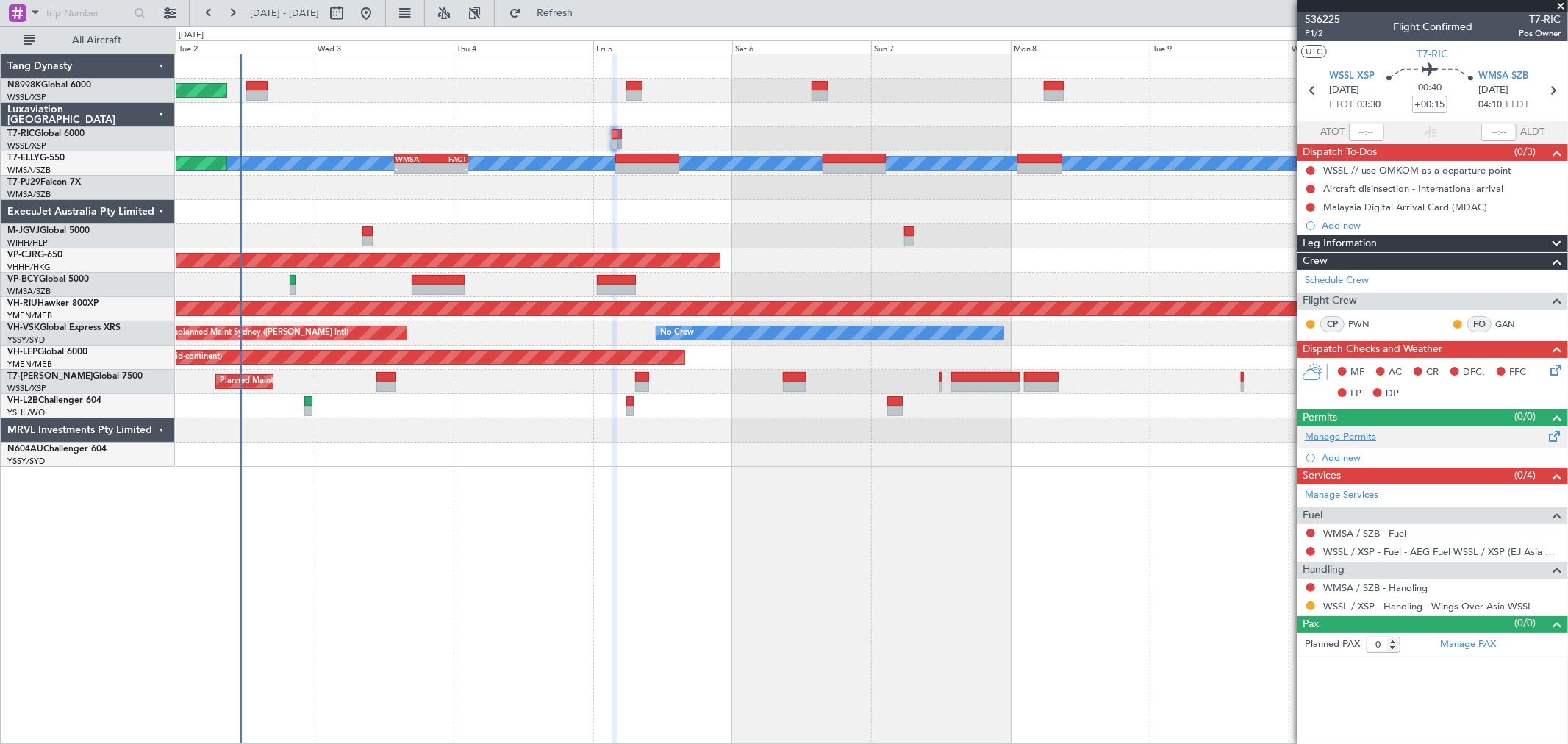
click at [1129, 438] on link "Manage Permits" at bounding box center [1340, 437] width 71 height 14
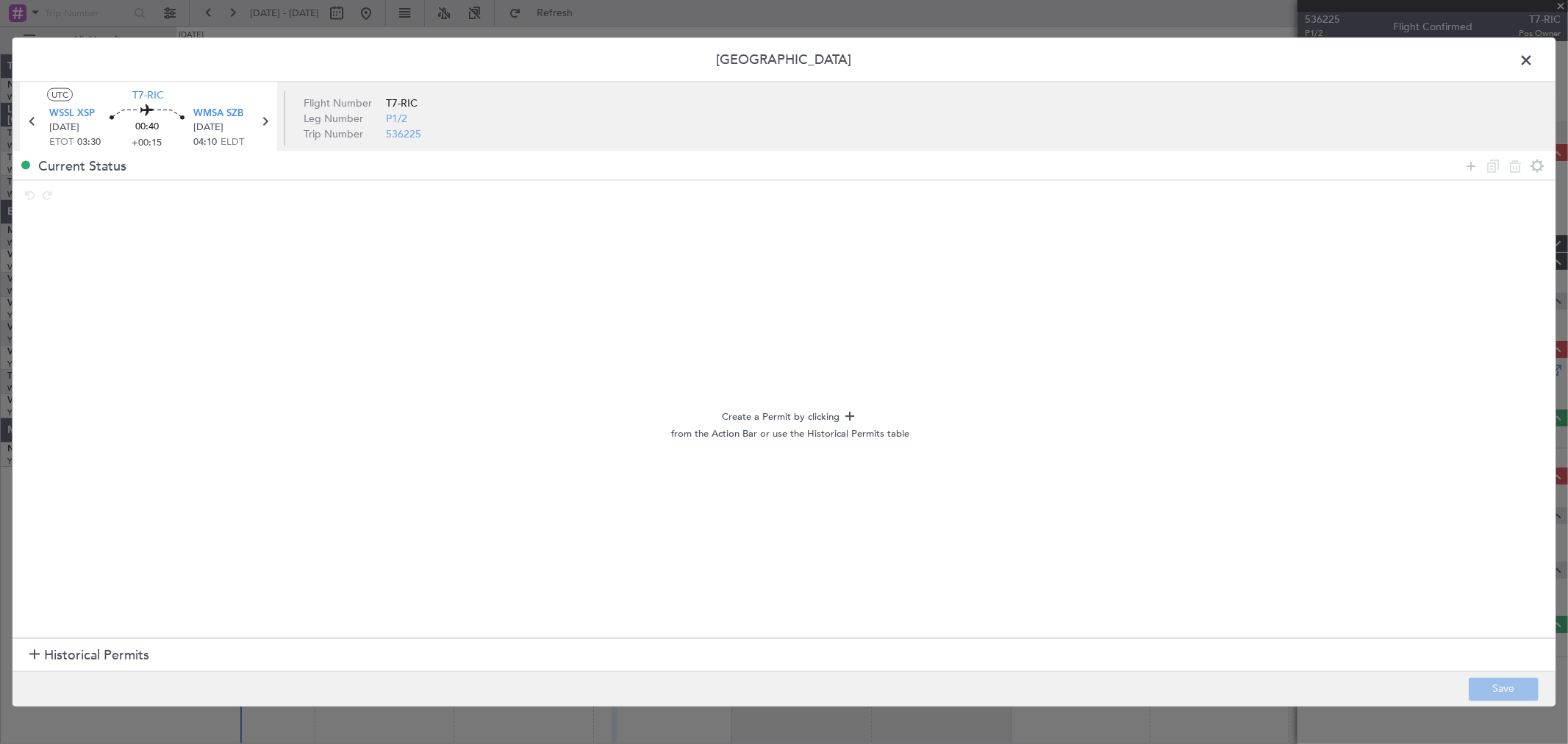
click at [35, 535] on div at bounding box center [35, 655] width 10 height 10
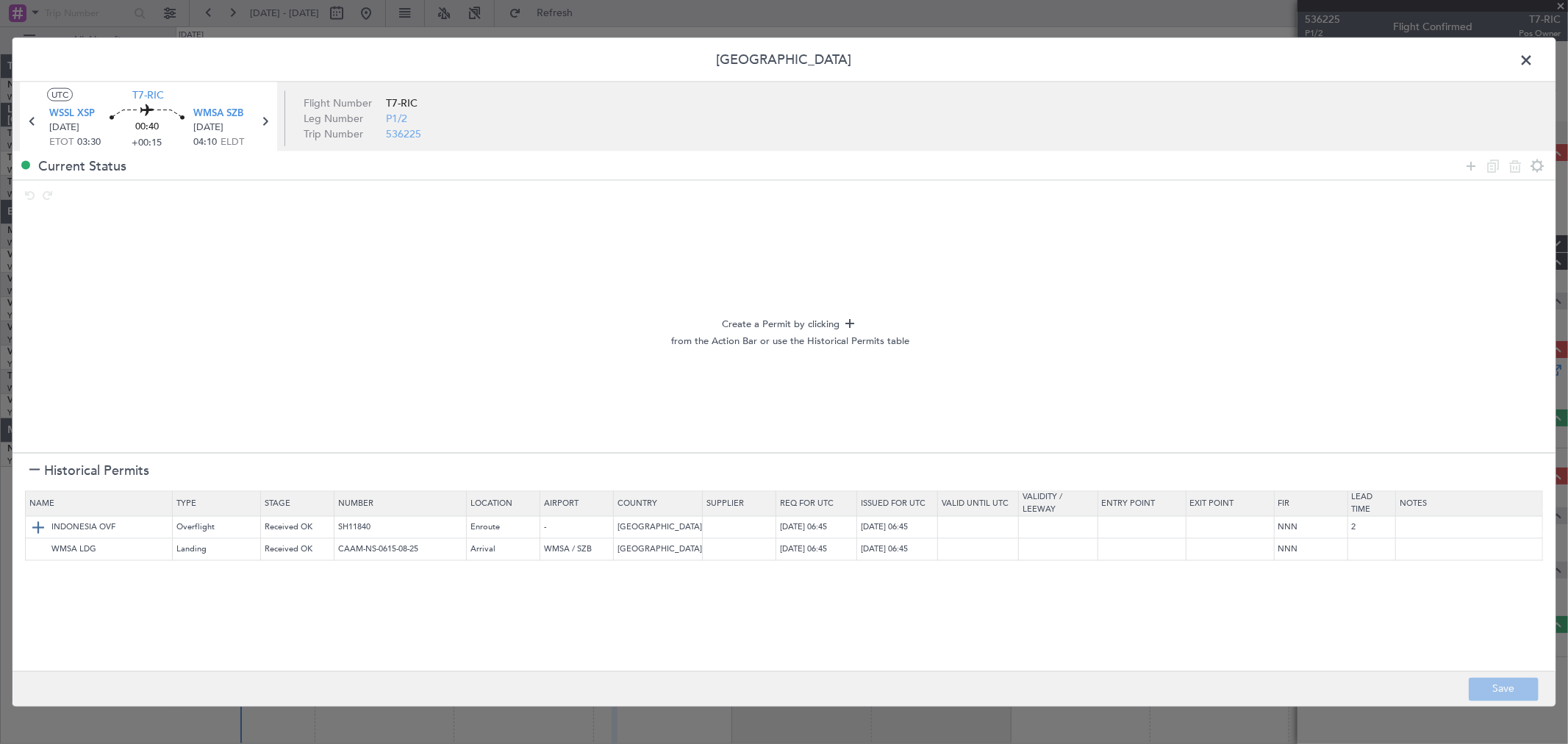
click at [39, 527] on img at bounding box center [39, 527] width 18 height 18
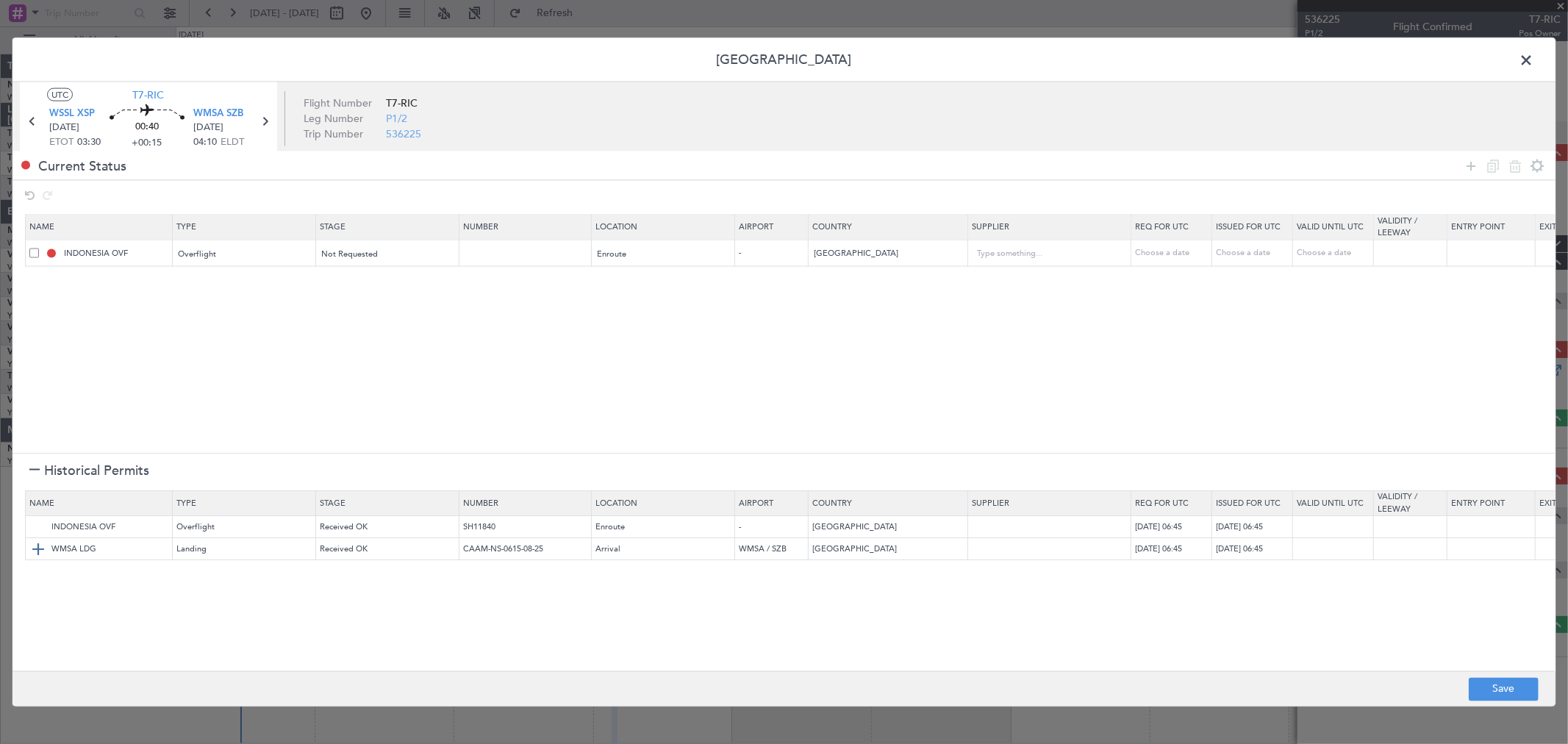
click at [39, 535] on img at bounding box center [39, 550] width 18 height 18
click at [1129, 535] on button "Save" at bounding box center [1504, 688] width 70 height 23
type input "NNN"
type input "2"
type input "NNN"
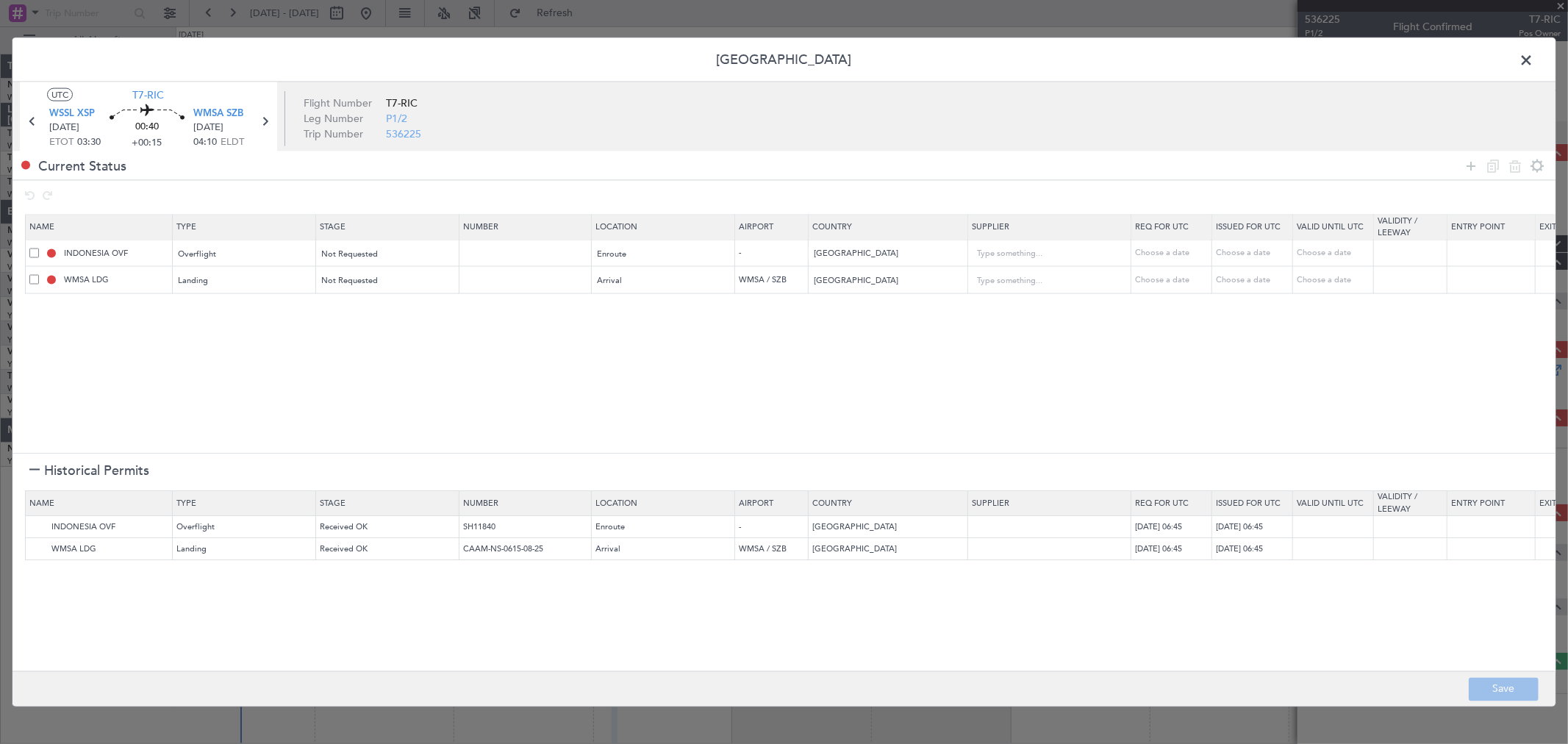
click at [1129, 59] on span at bounding box center [1533, 63] width 0 height 30
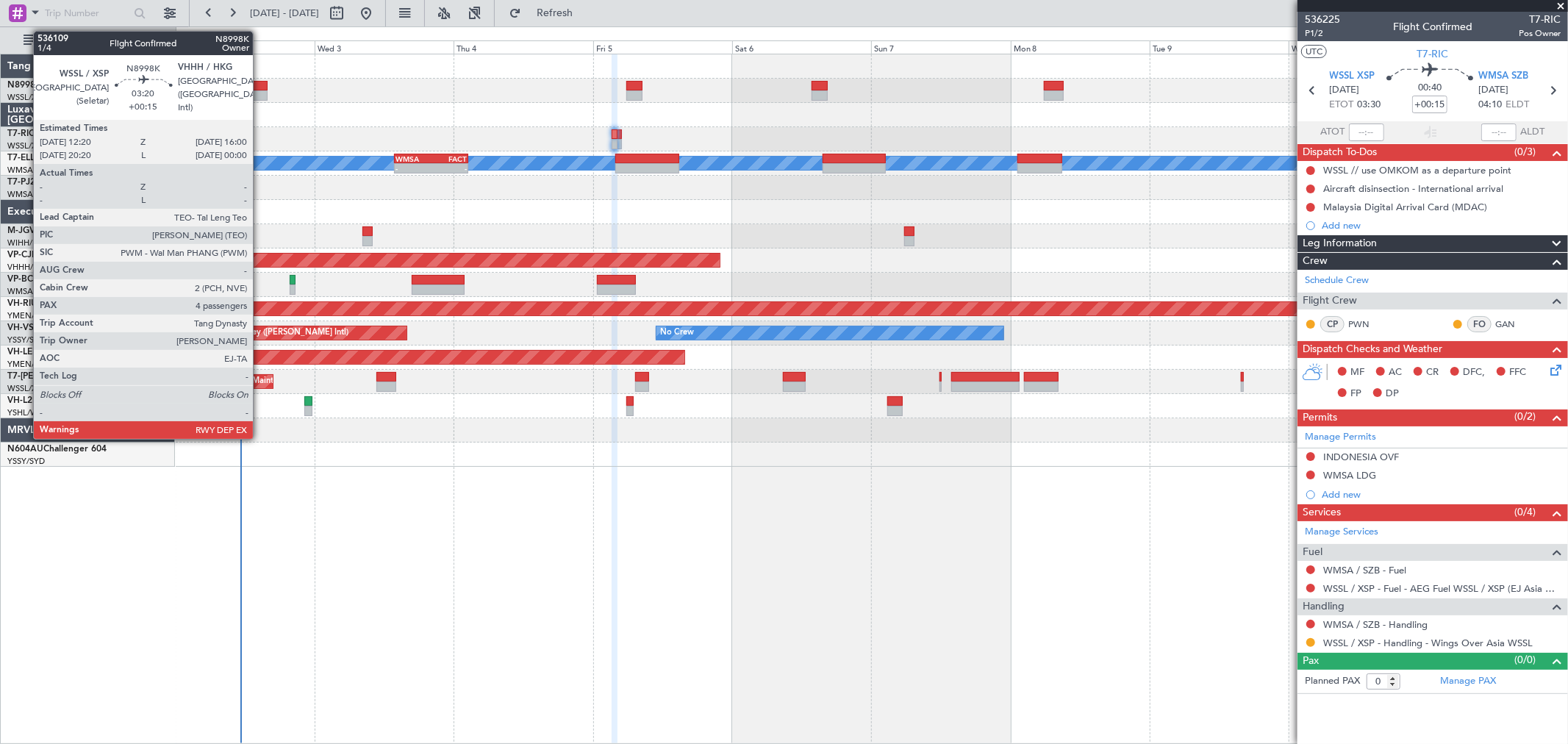
click at [260, 87] on div at bounding box center [257, 86] width 22 height 10
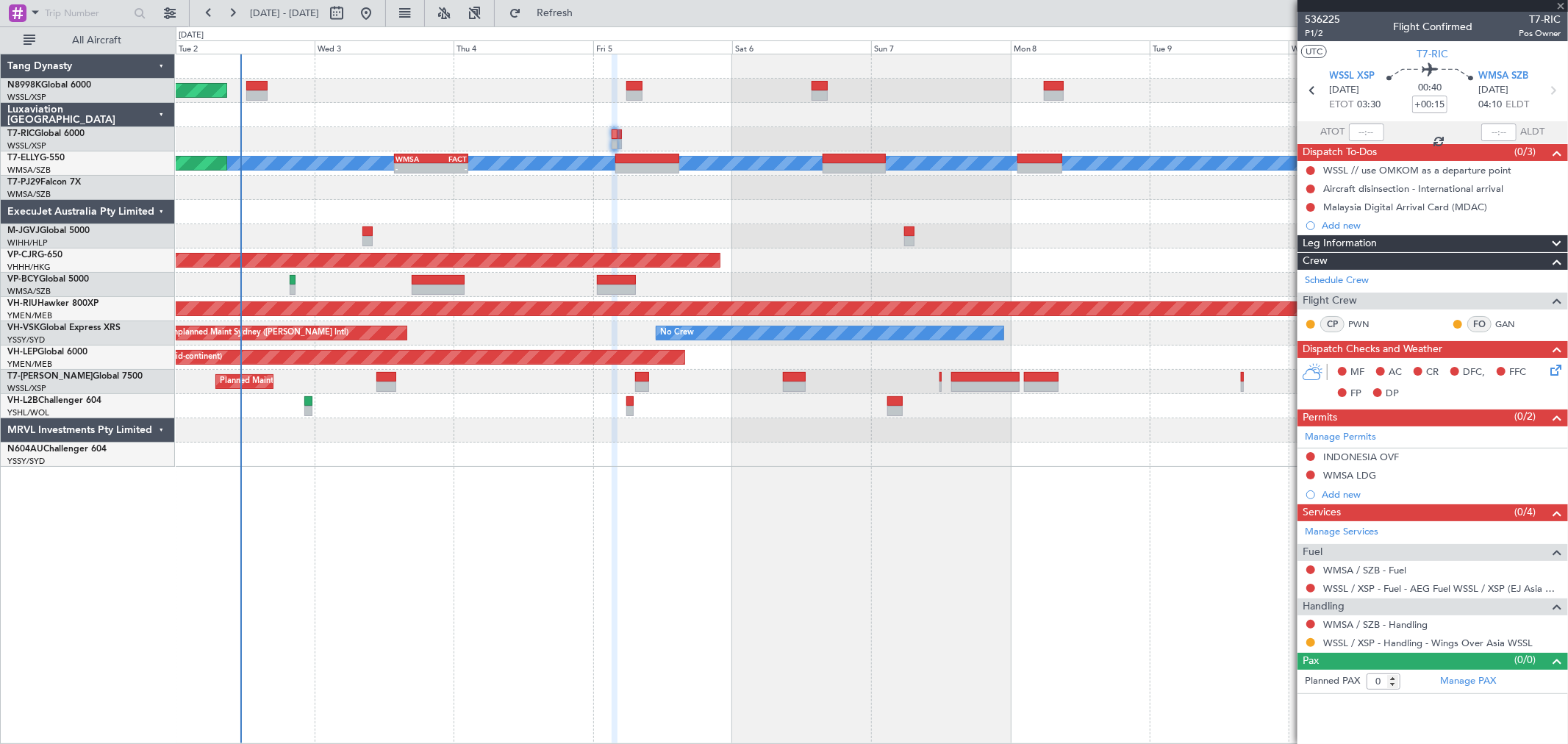
type input "4"
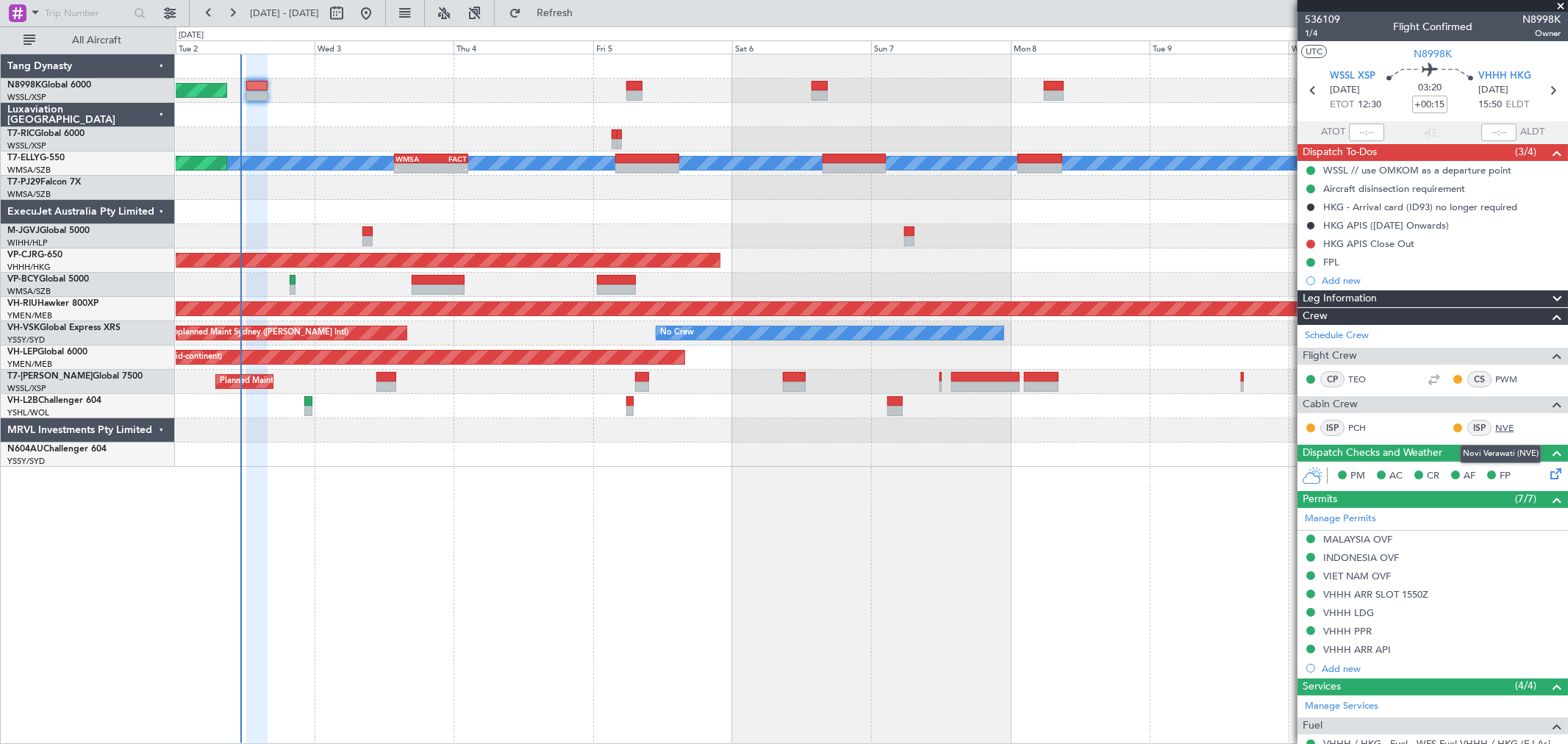
click at [1129, 427] on link "NVE" at bounding box center [1512, 428] width 33 height 13
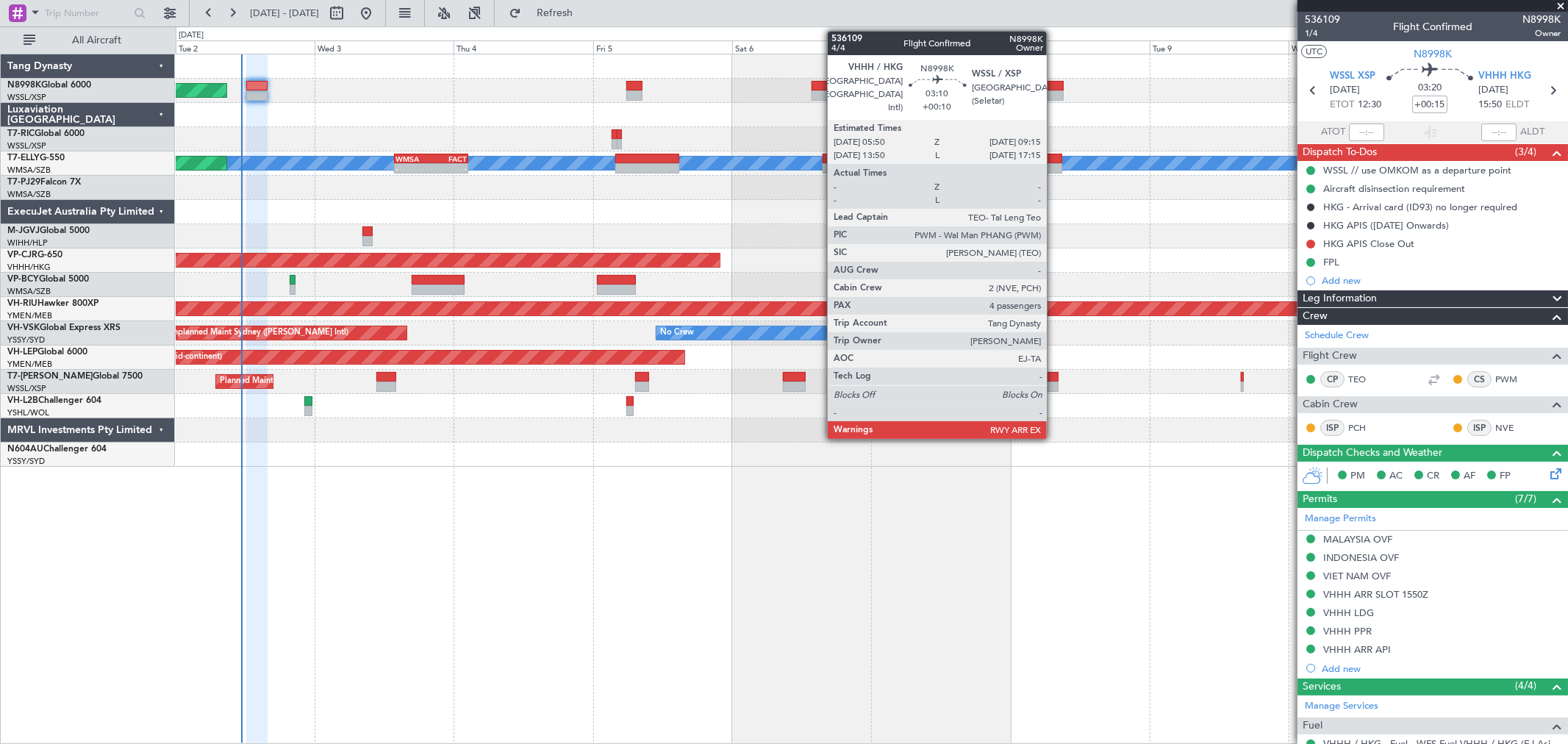
click at [1054, 92] on div at bounding box center [1053, 96] width 20 height 10
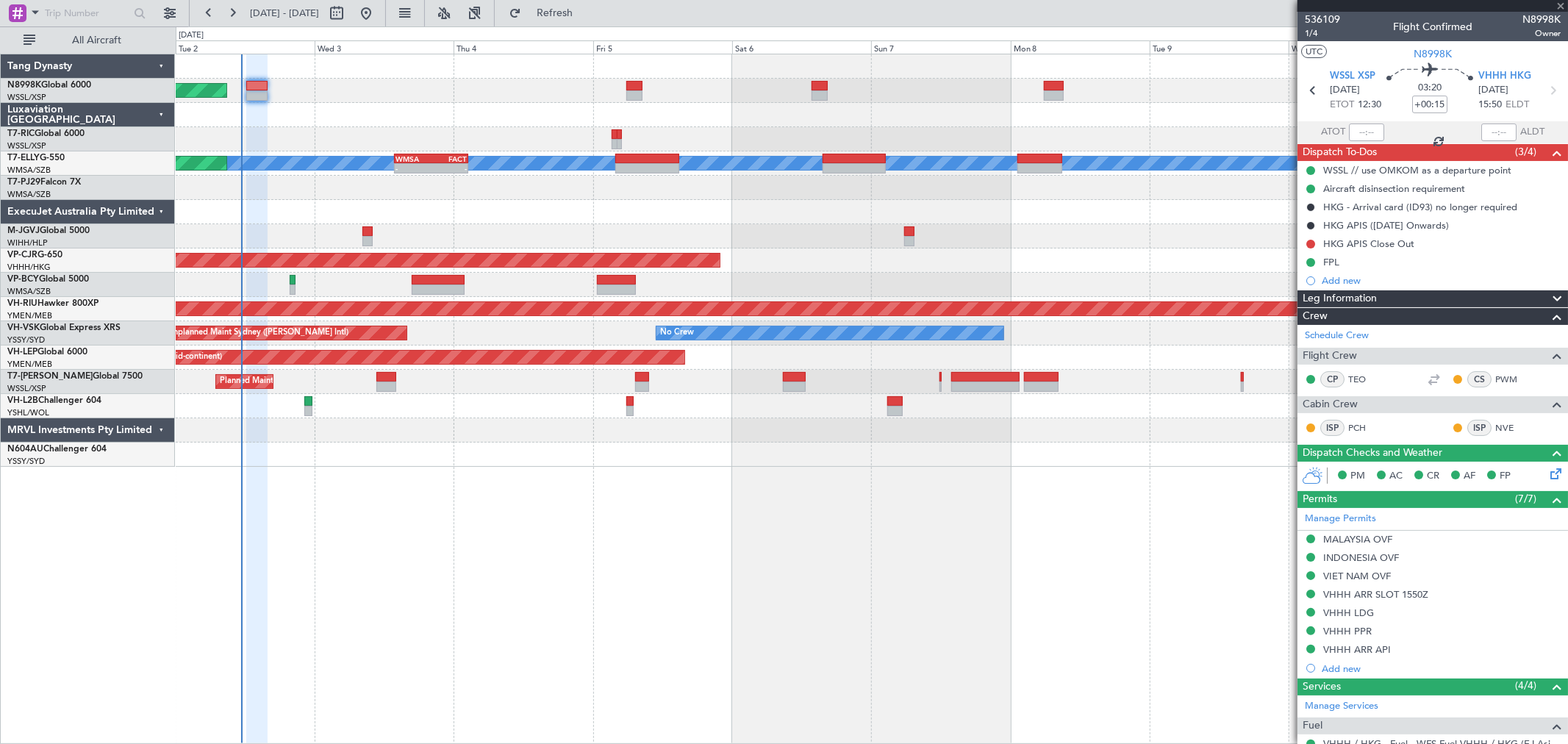
type input "+00:10"
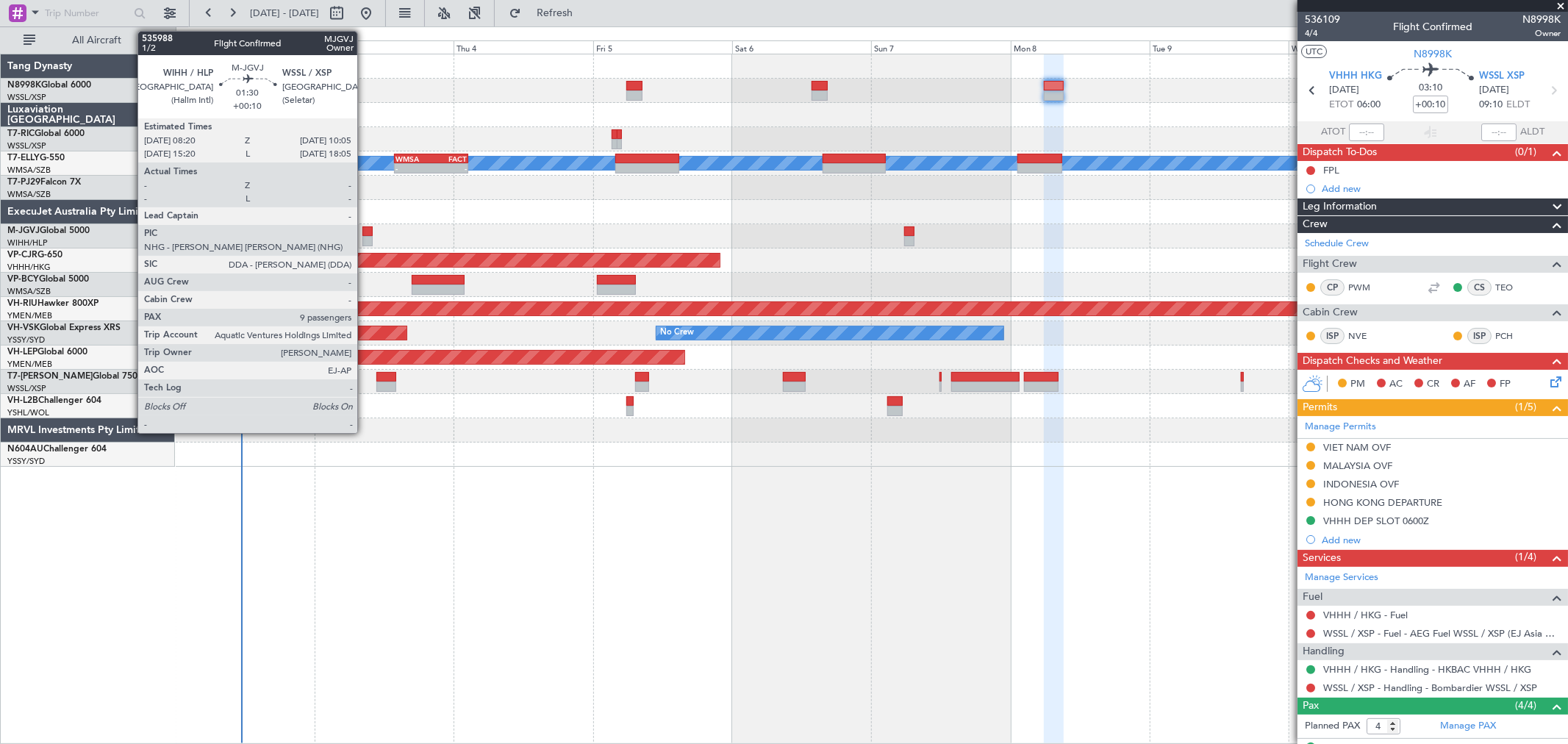
click at [365, 237] on div at bounding box center [367, 241] width 10 height 10
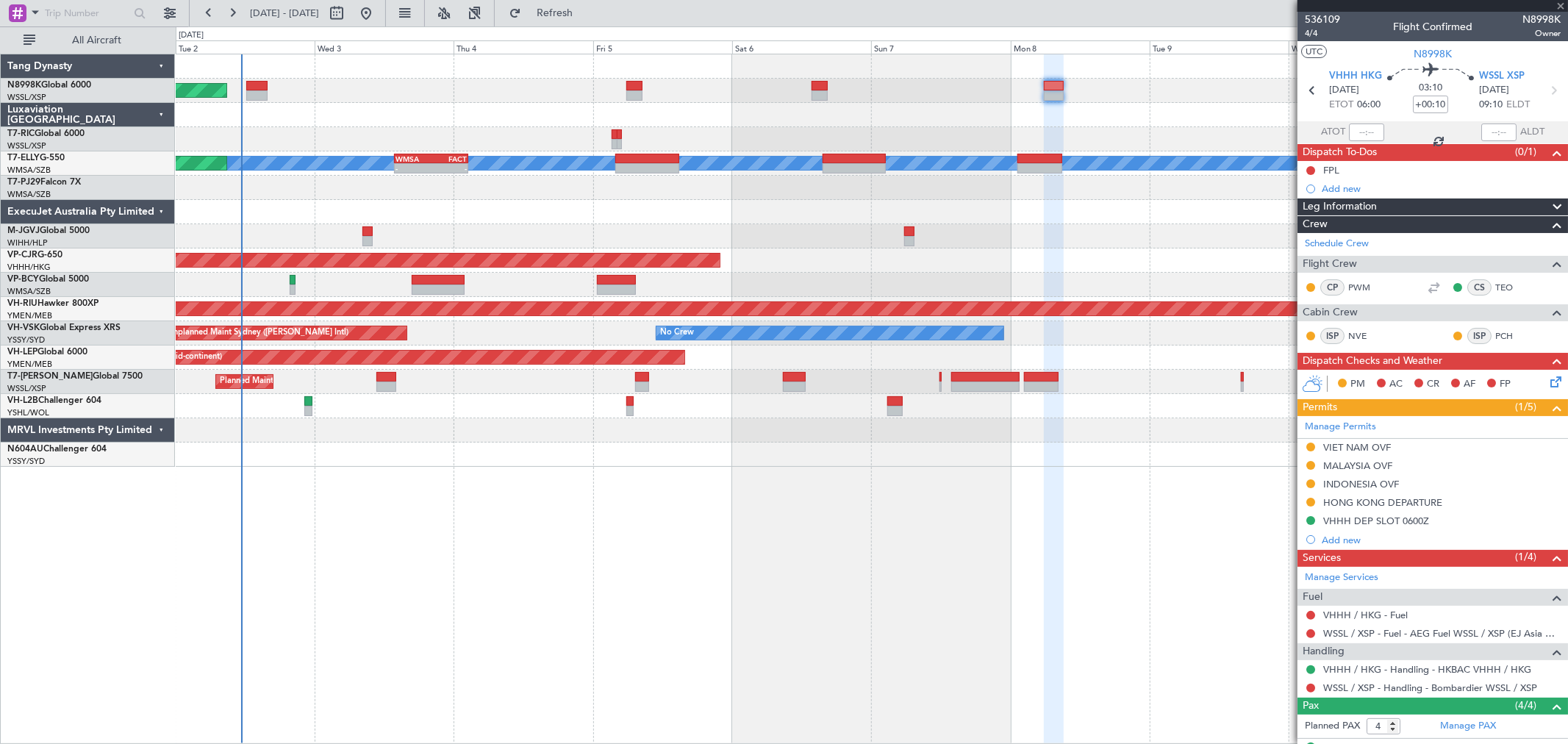
type input "9"
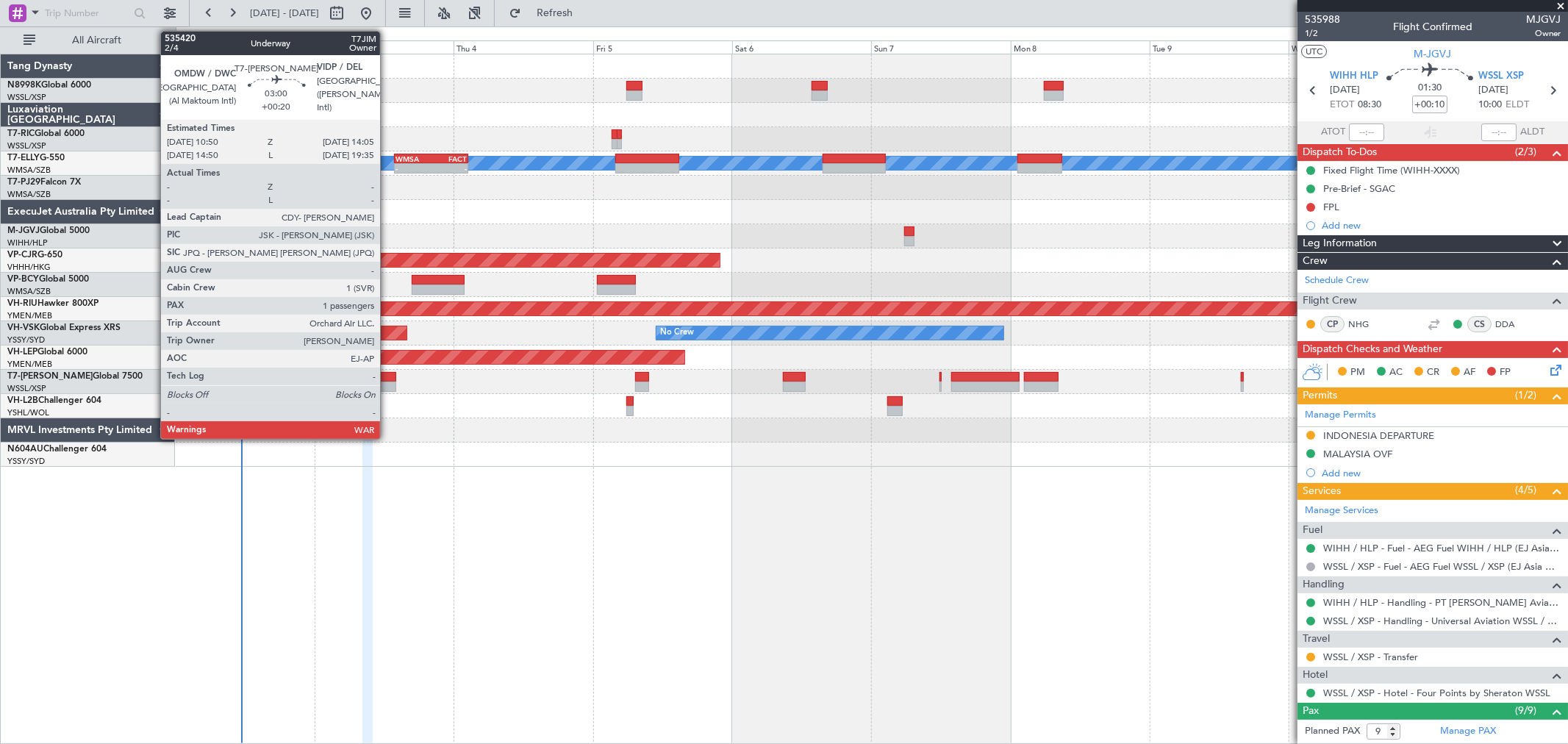
click at [388, 376] on div at bounding box center [386, 376] width 19 height 10
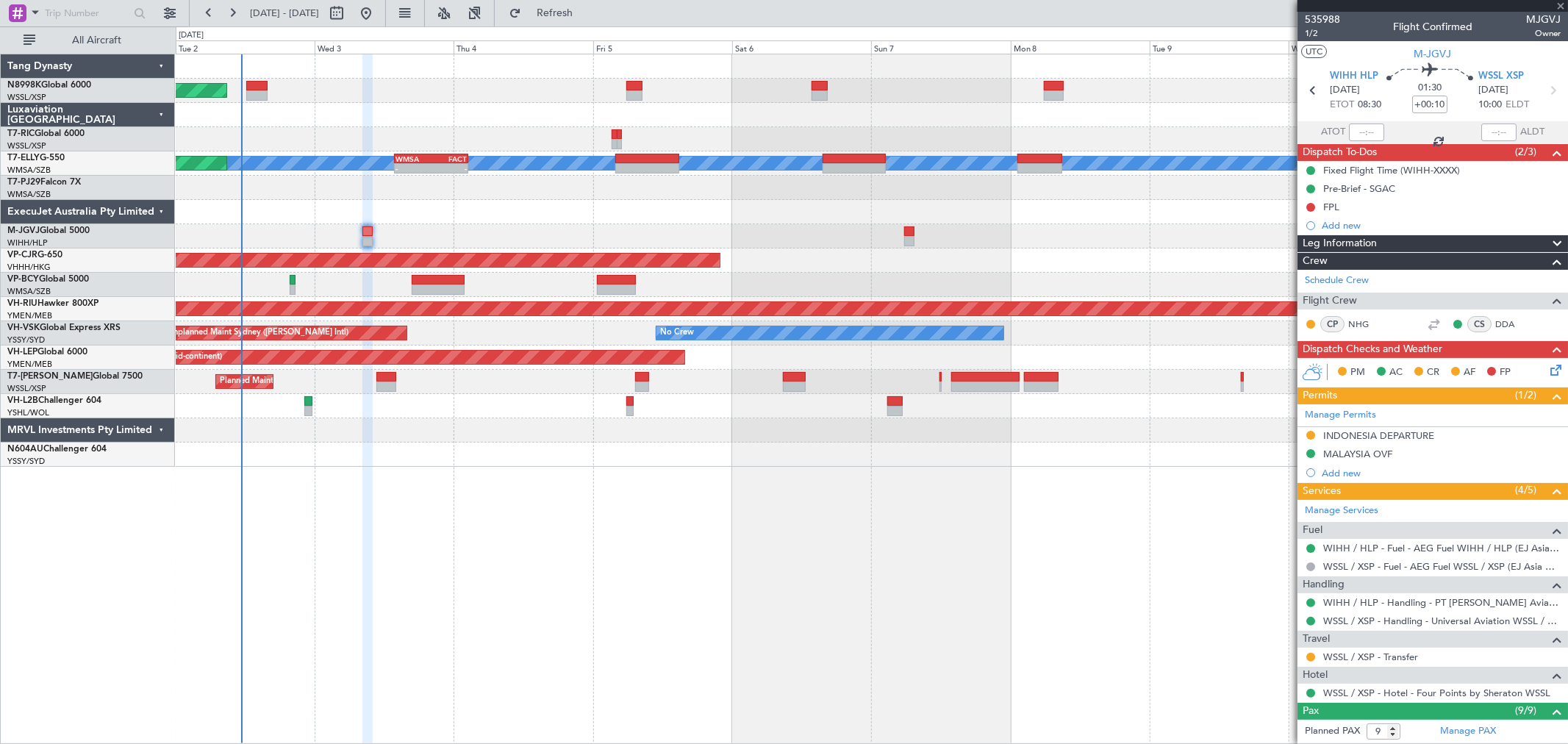
type input "+00:20"
type input "1"
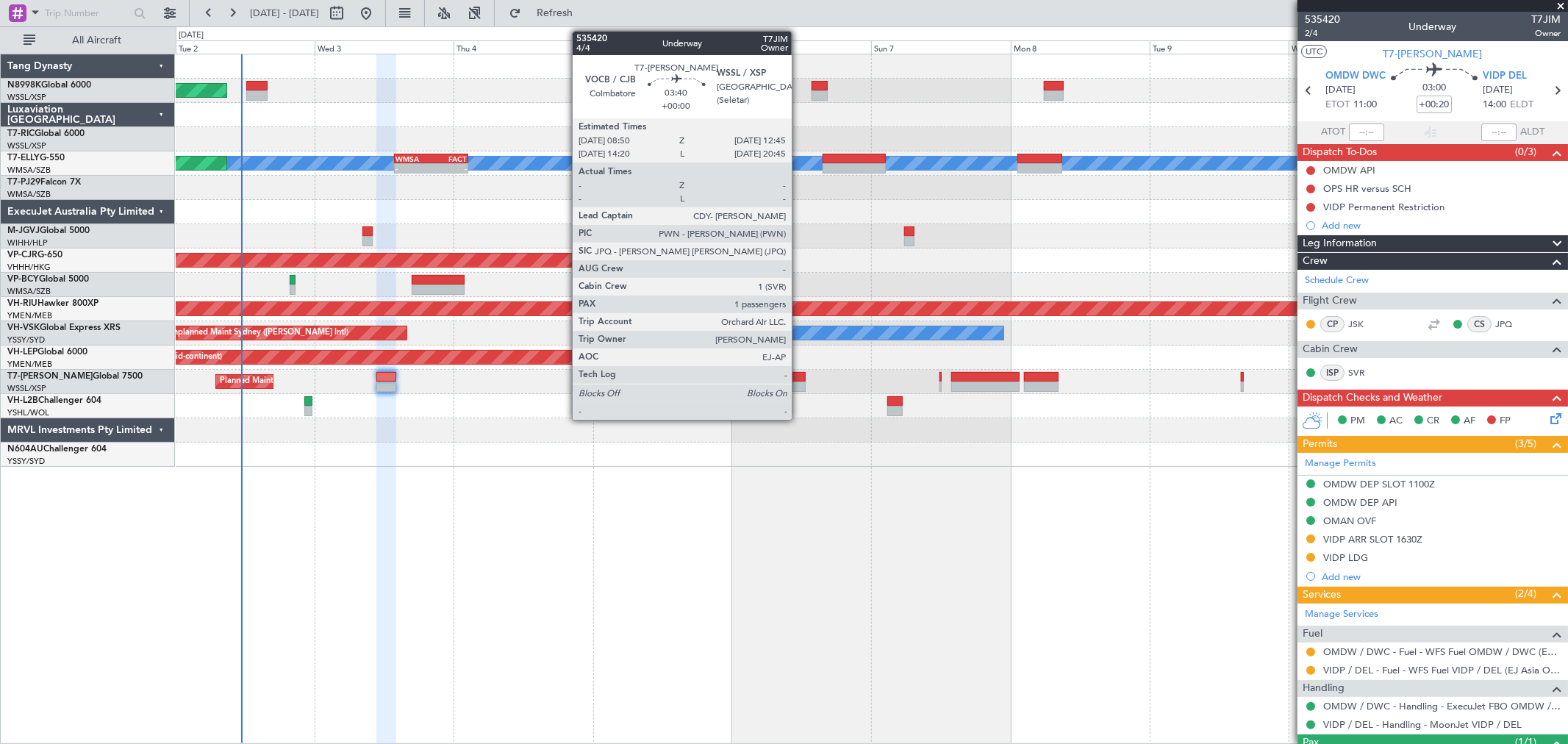
click at [799, 385] on div at bounding box center [794, 386] width 22 height 10
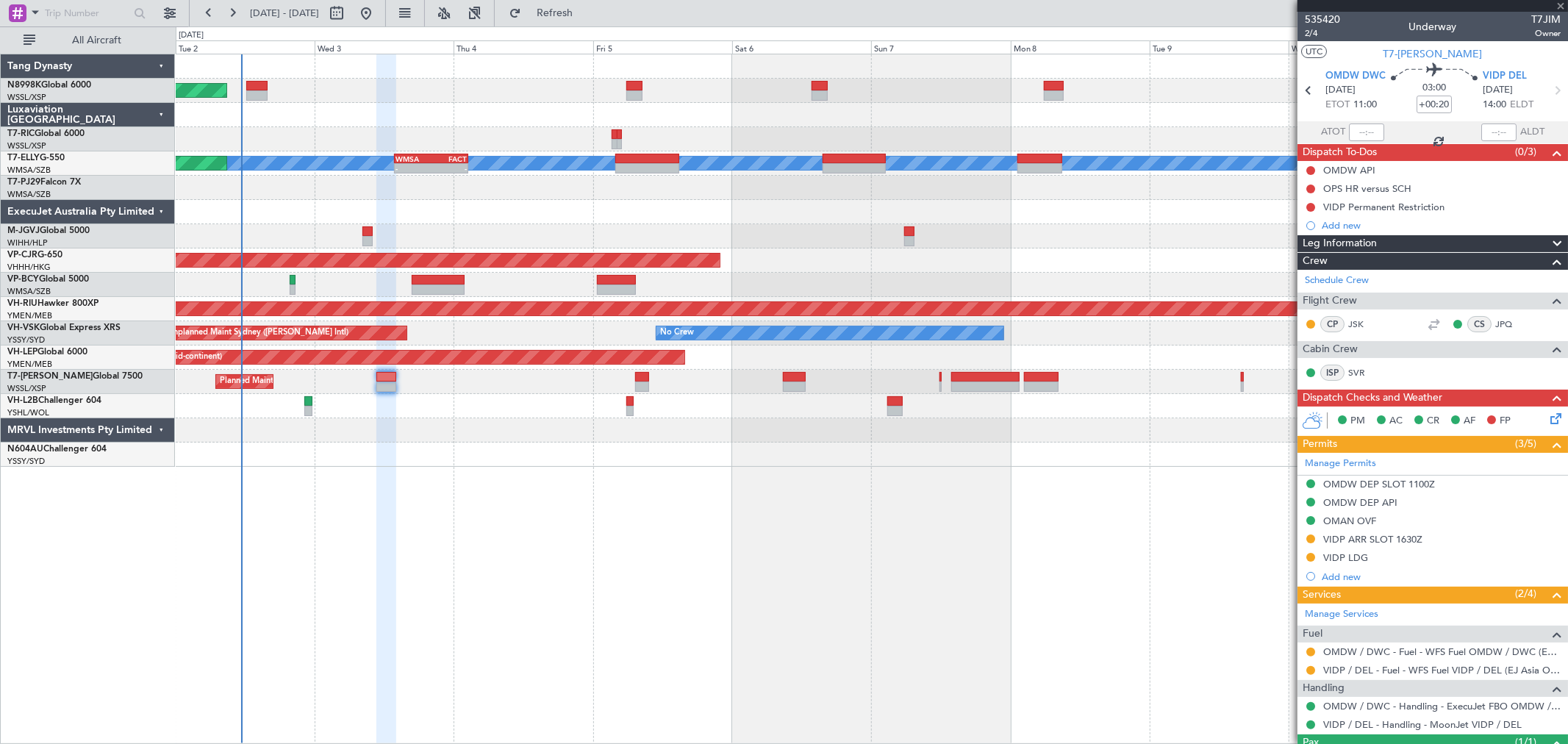
click at [794, 384] on div at bounding box center [794, 386] width 22 height 10
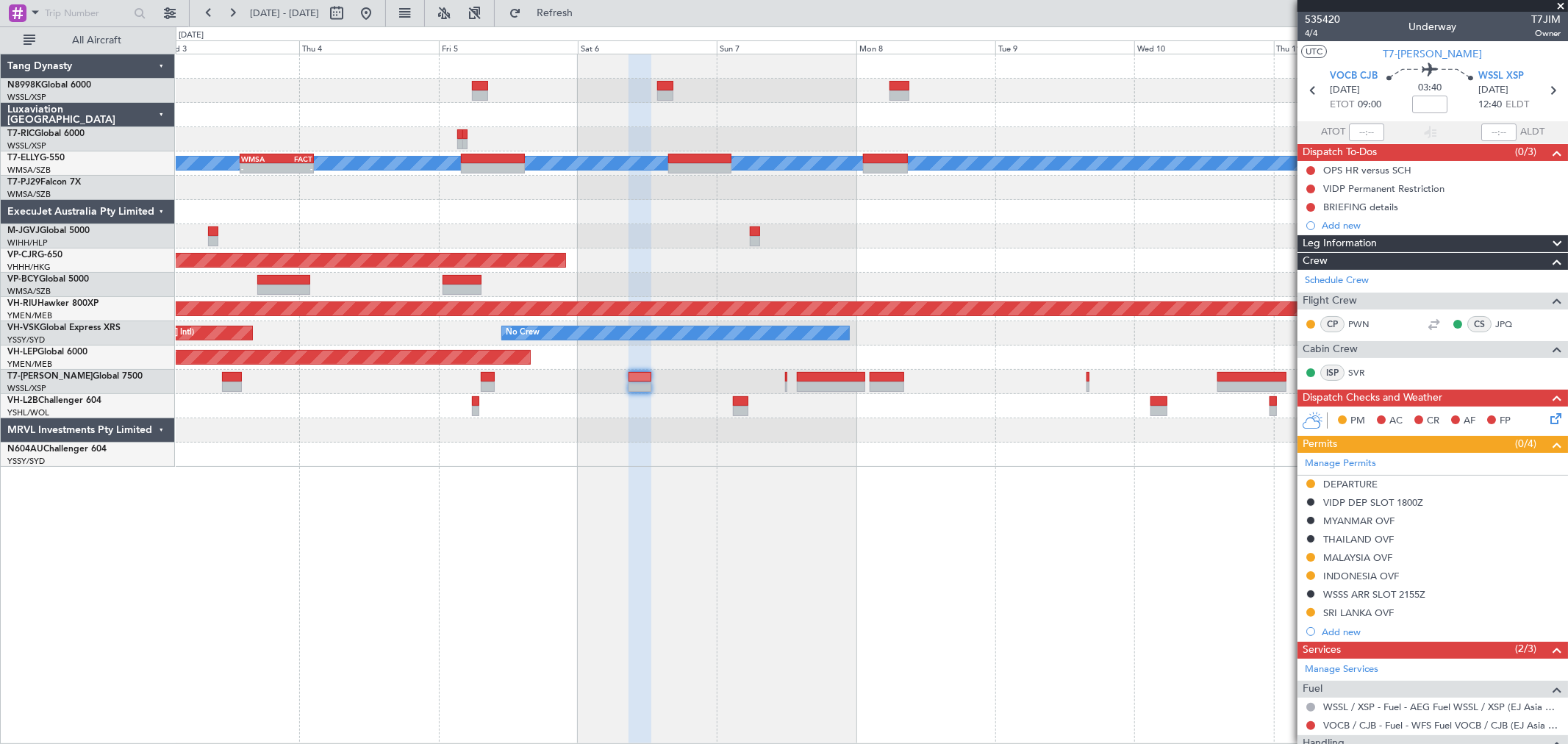
click at [994, 372] on div "Planned Maint [GEOGRAPHIC_DATA] (Seletar) Planned Maint [GEOGRAPHIC_DATA] ([GEO…" at bounding box center [871, 261] width 1391 height 413
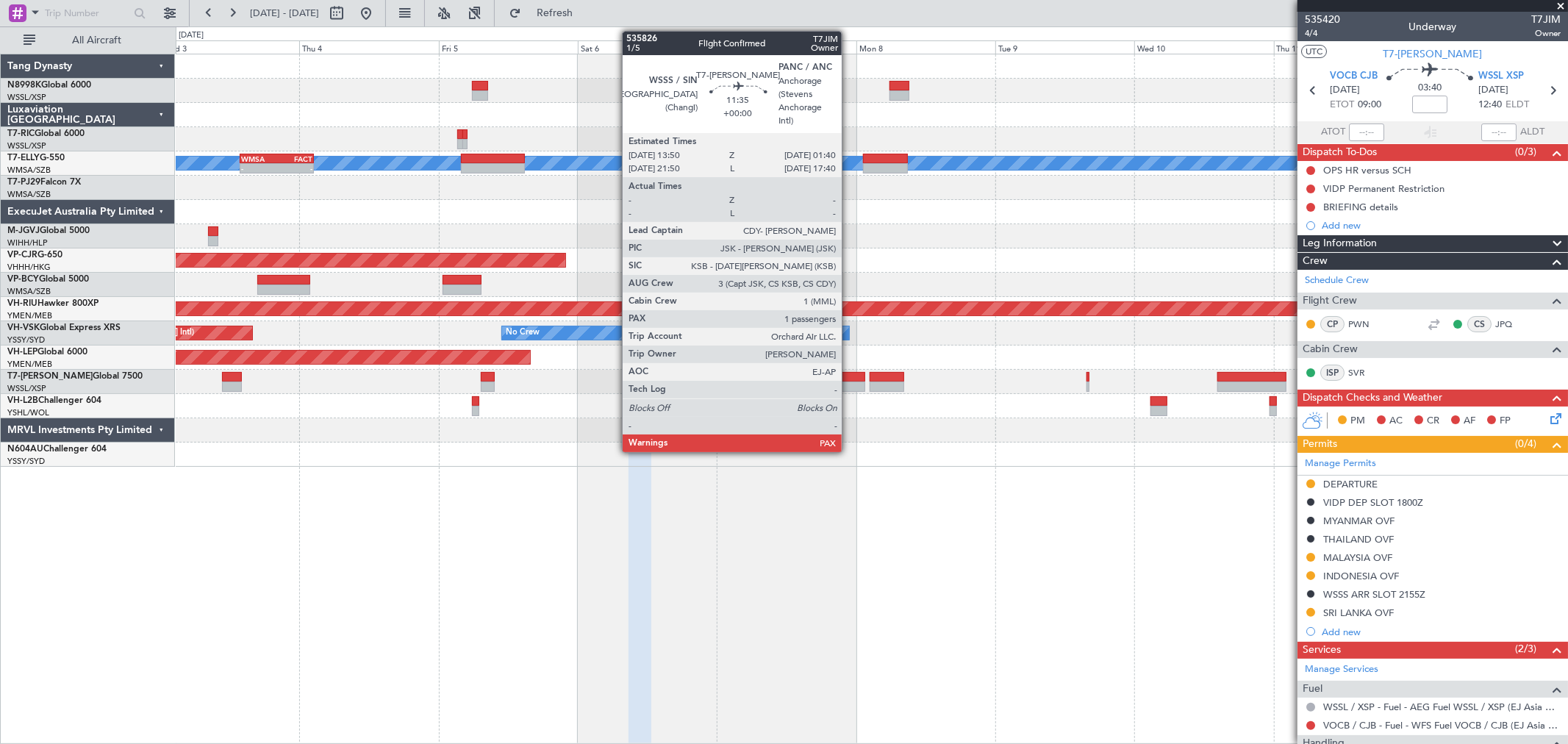
click at [848, 381] on div at bounding box center [832, 386] width 69 height 10
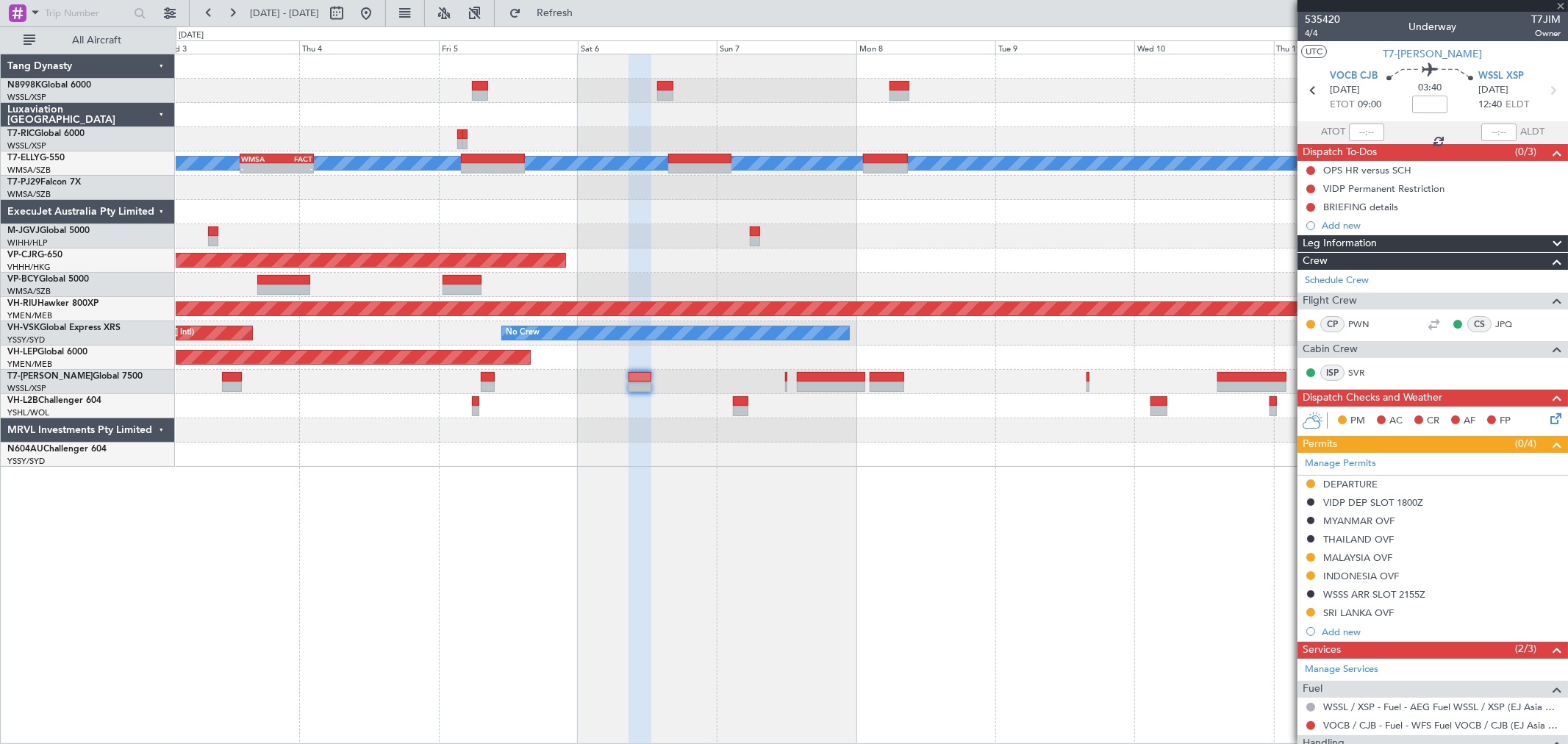
type input "2"
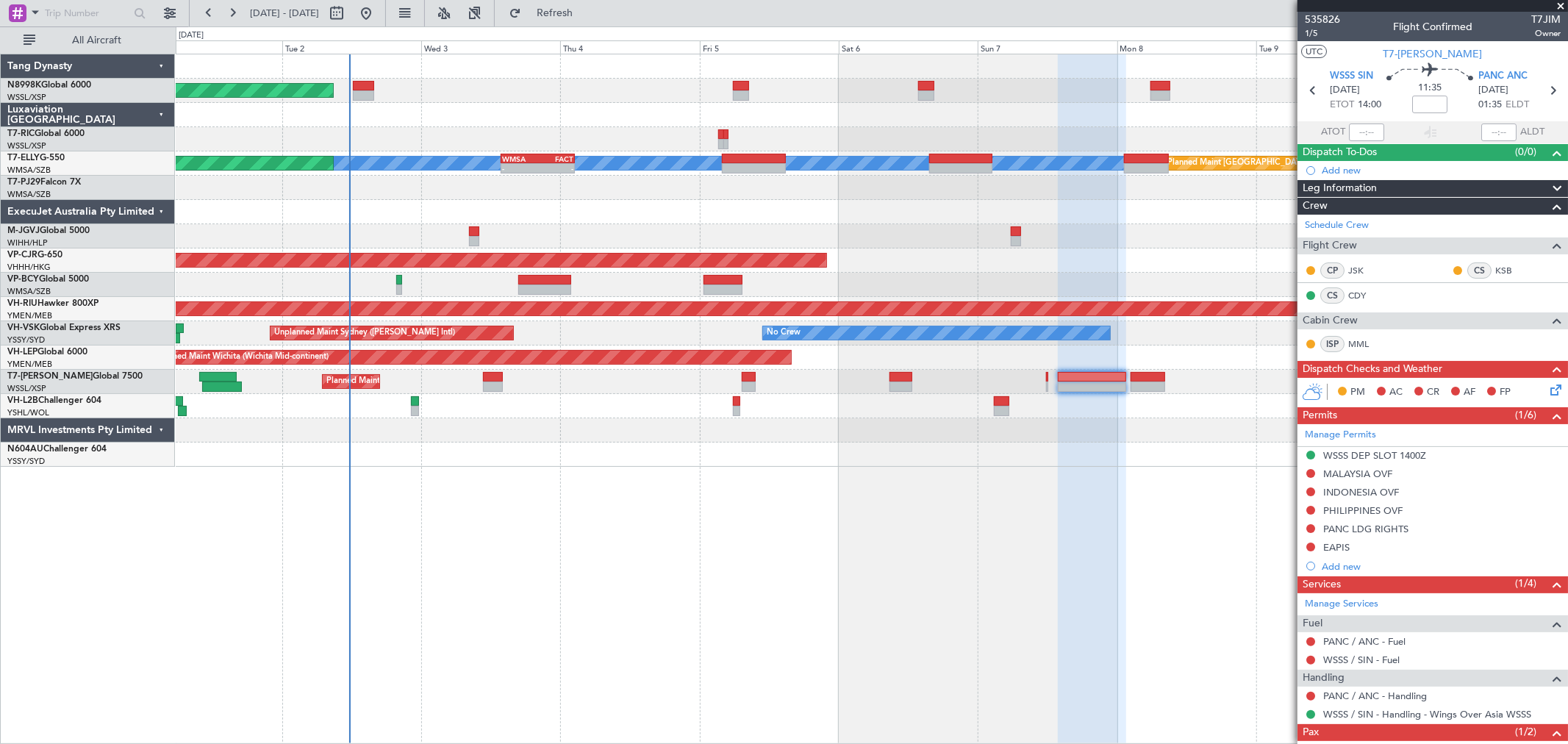
click at [545, 236] on div "Planned Maint [GEOGRAPHIC_DATA] (Seletar) [PERSON_NAME] Planned Maint [GEOGRAPH…" at bounding box center [871, 261] width 1391 height 413
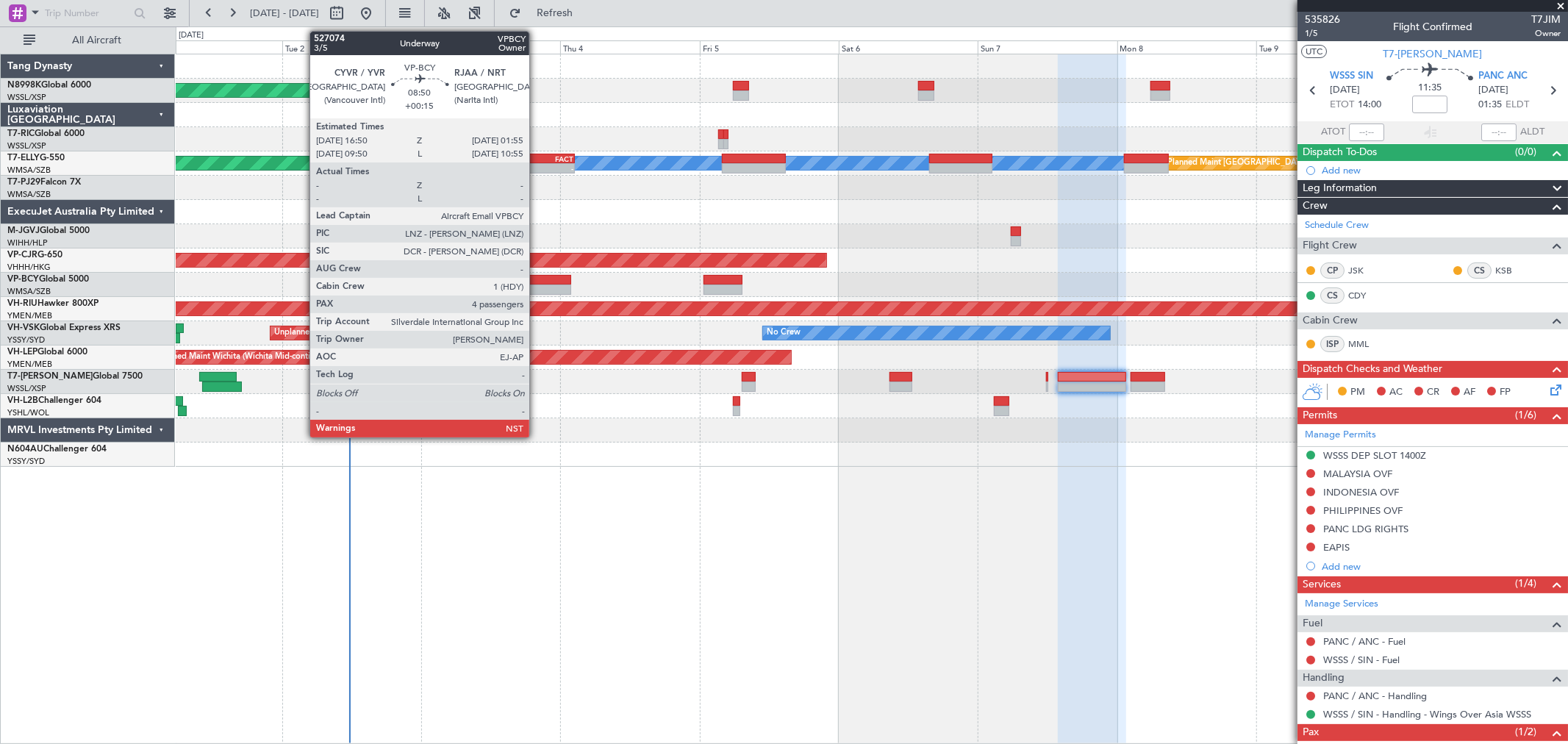
click at [536, 283] on div at bounding box center [545, 279] width 53 height 10
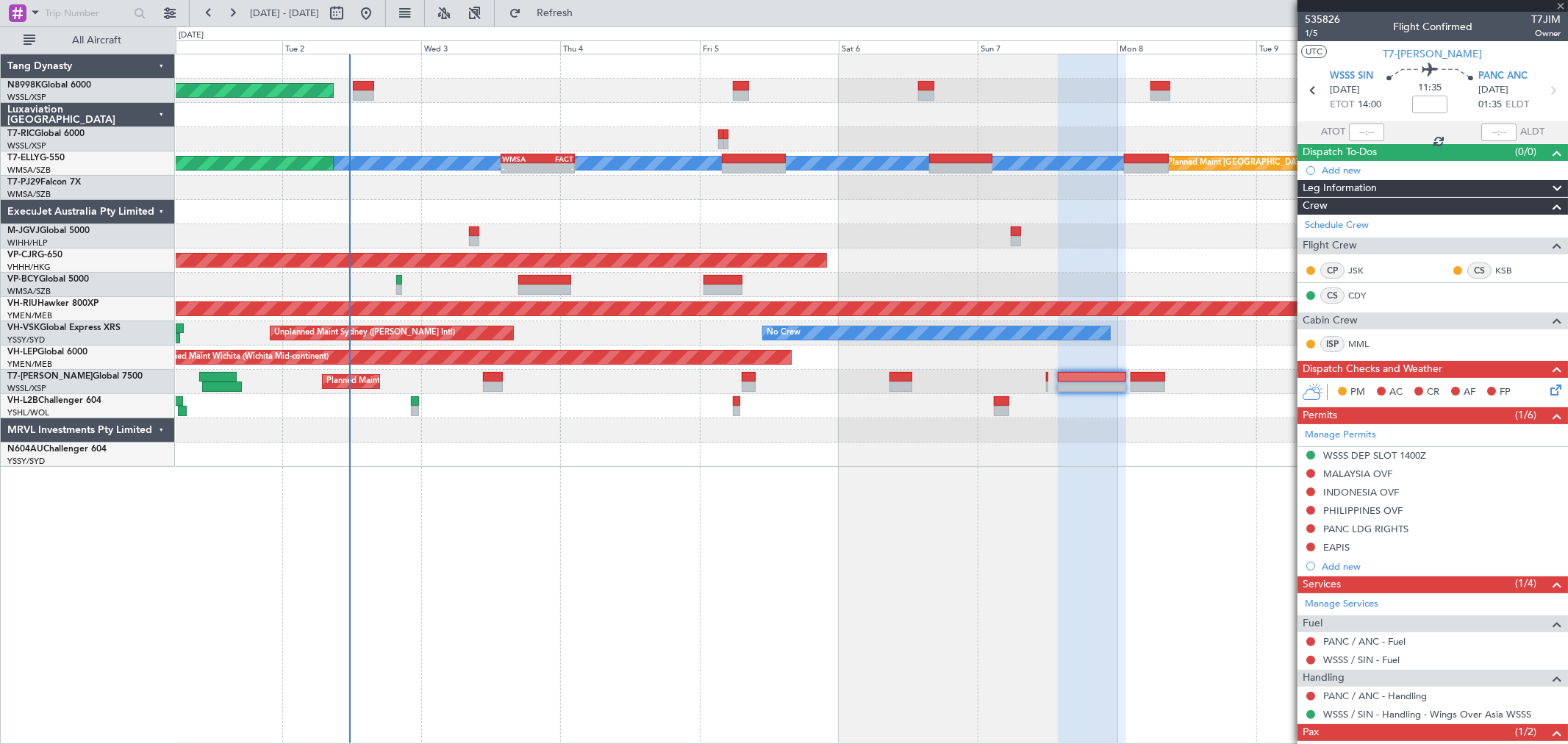
type input "+00:15"
type input "4"
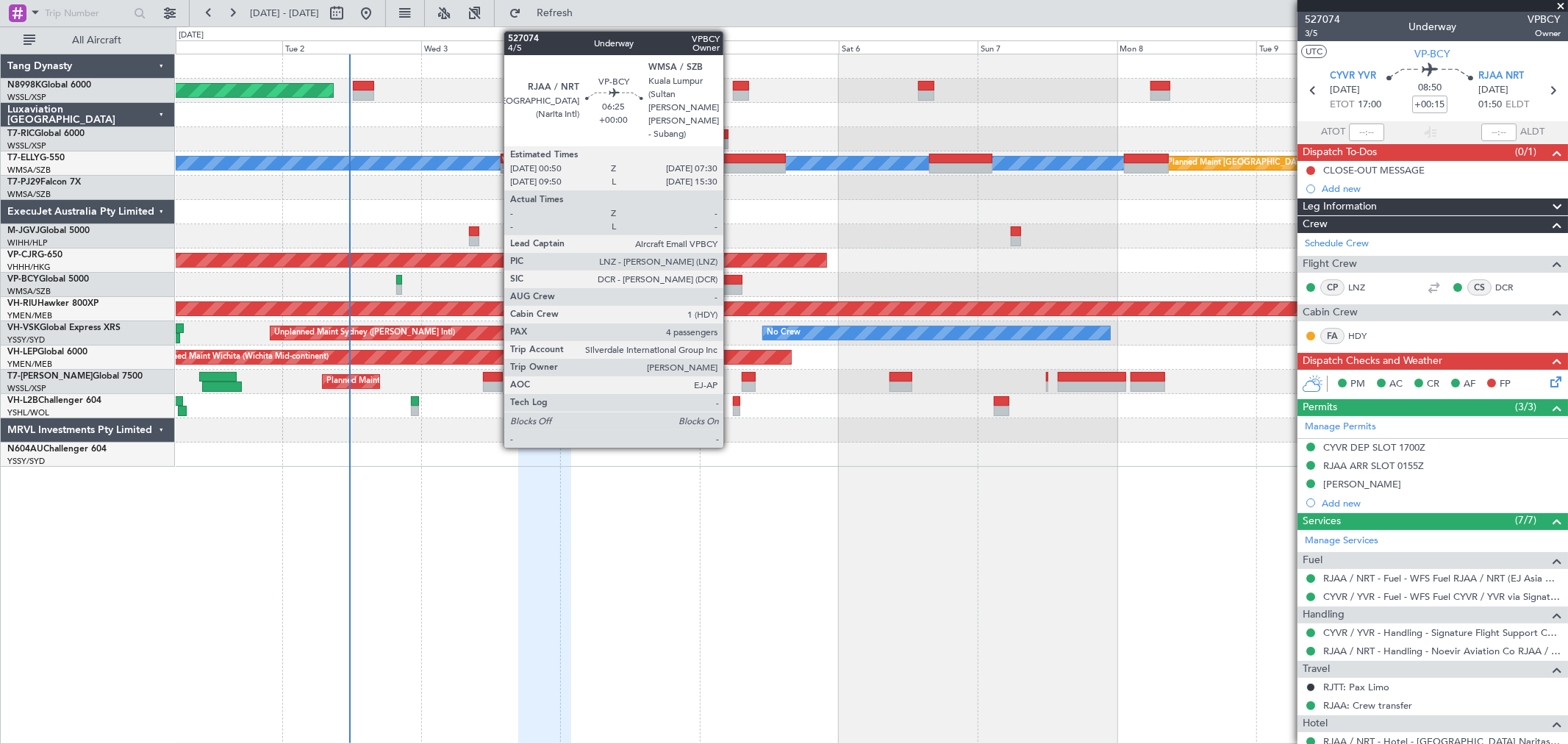
click at [731, 291] on div at bounding box center [723, 289] width 39 height 10
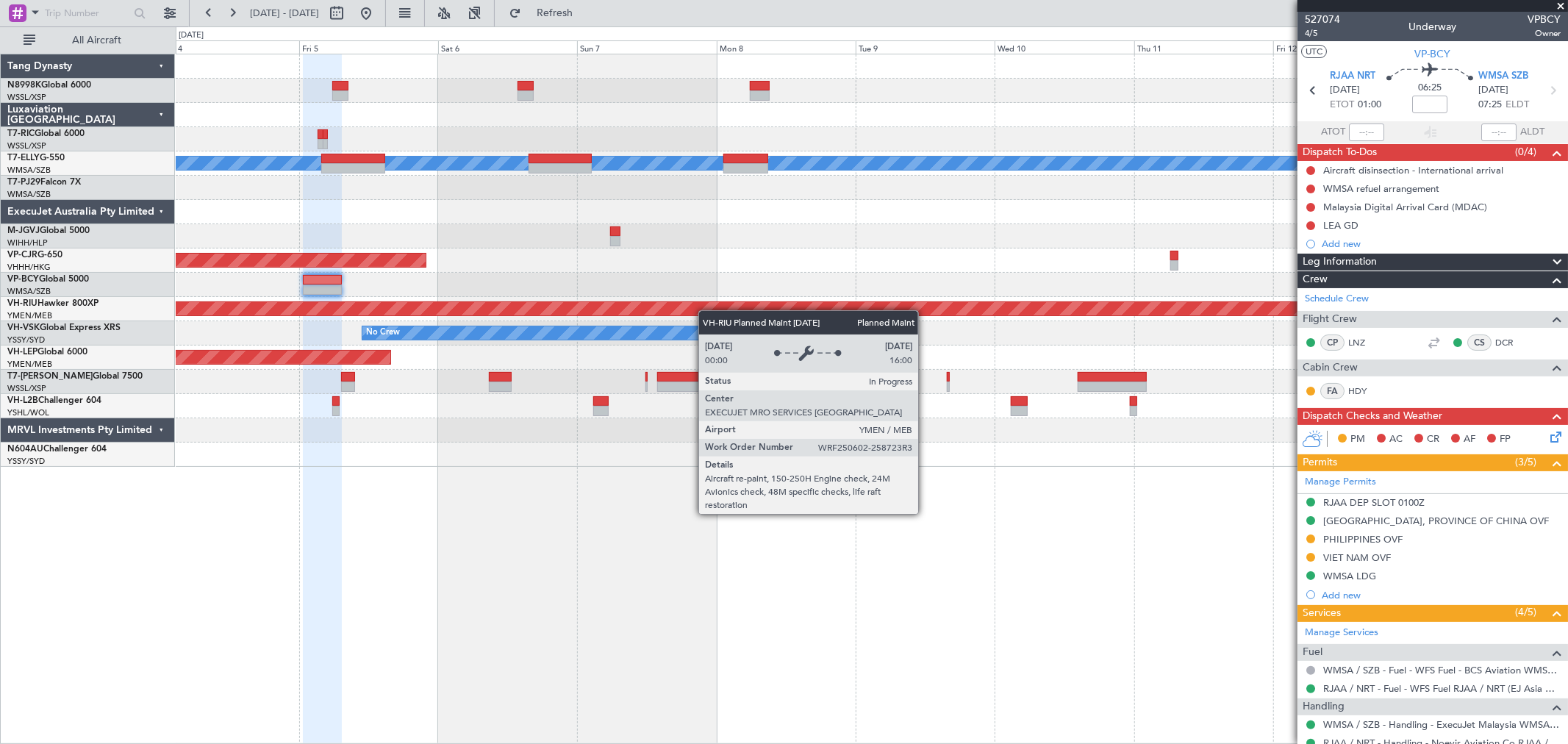
click at [633, 307] on div "Planned Maint [GEOGRAPHIC_DATA] (Seletar) Planned Maint [GEOGRAPHIC_DATA] ([GEO…" at bounding box center [871, 261] width 1391 height 413
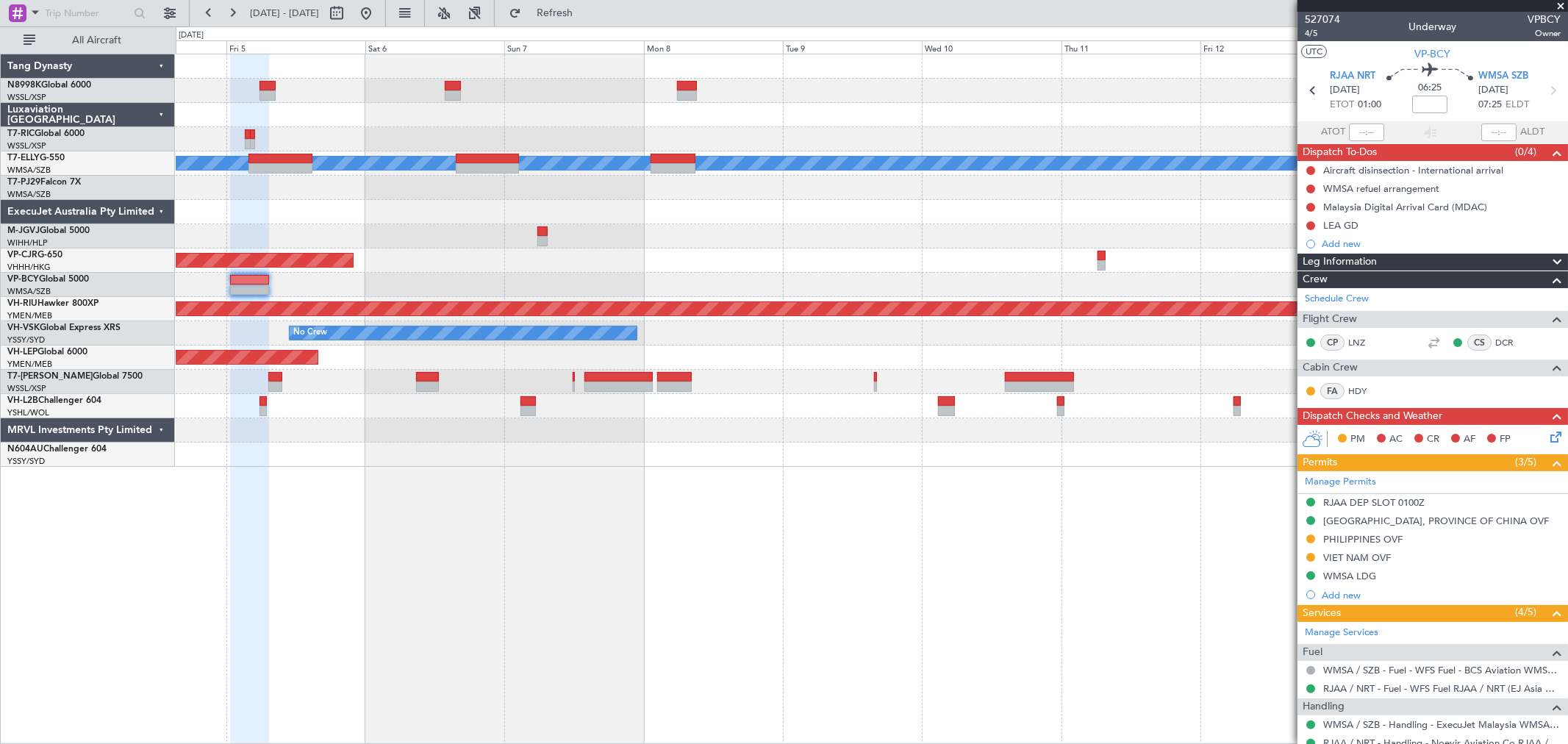
click at [998, 266] on div "Planned Maint [GEOGRAPHIC_DATA] ([GEOGRAPHIC_DATA] Intl)" at bounding box center [871, 261] width 1391 height 24
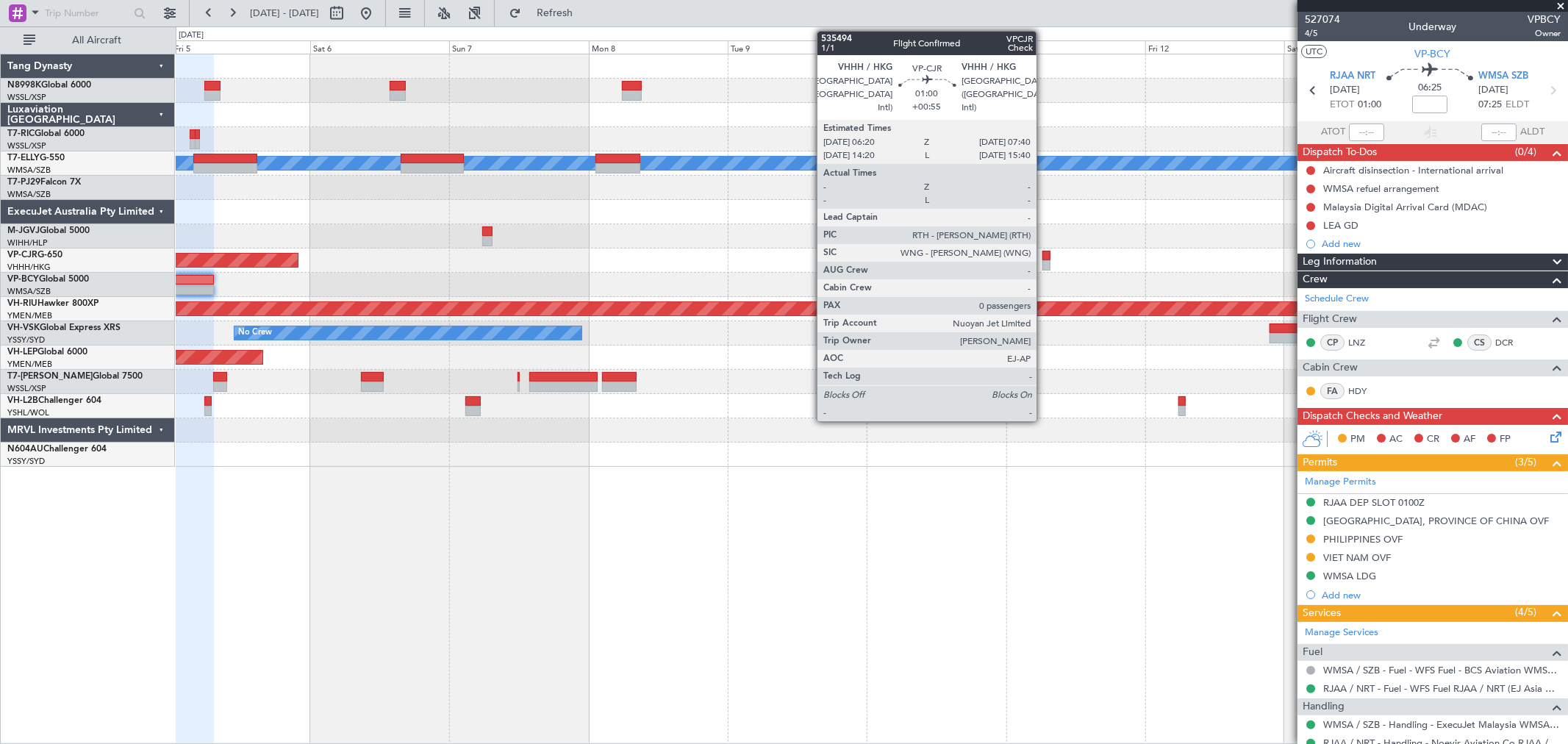
click at [1044, 256] on div at bounding box center [1046, 255] width 8 height 10
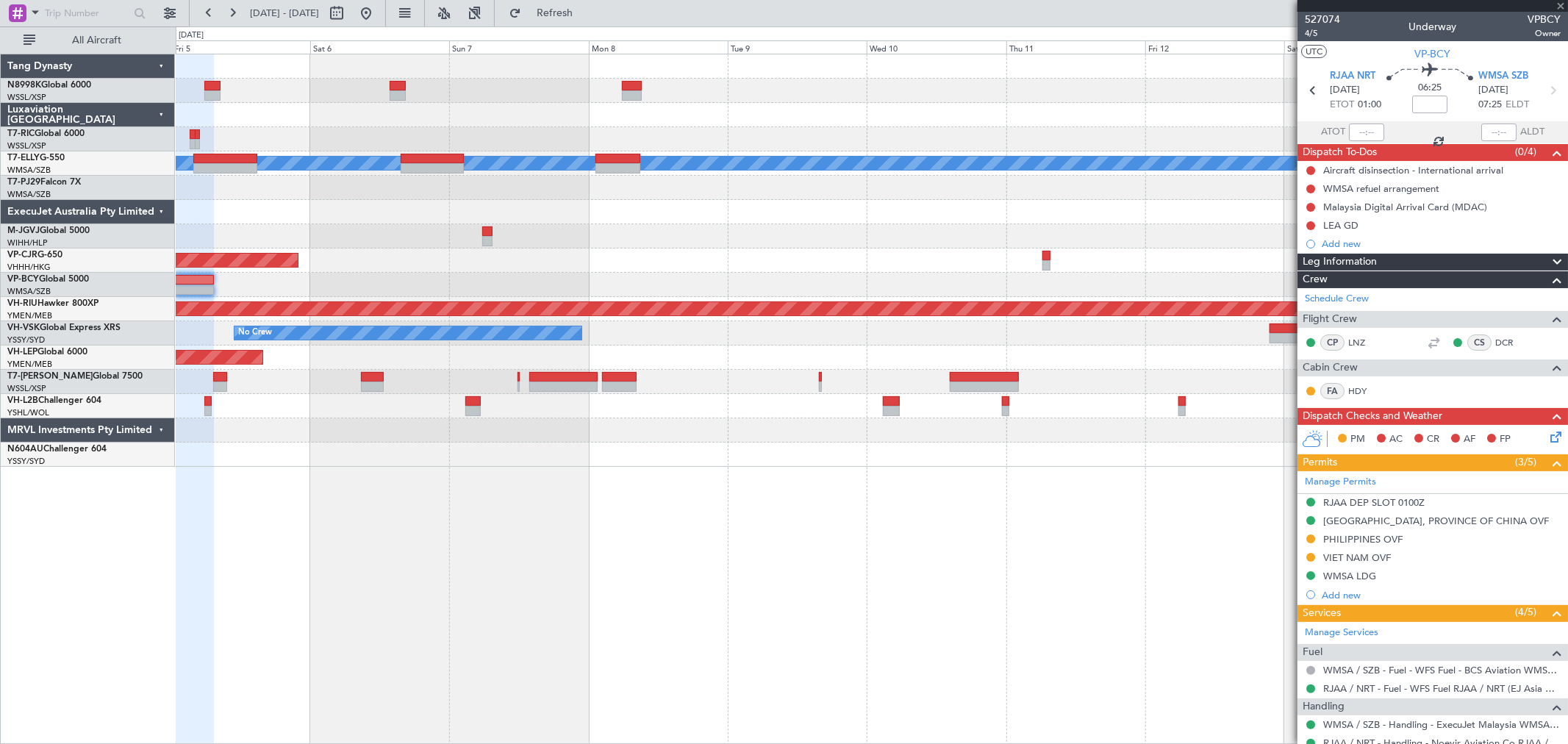
type input "+00:55"
type input "0"
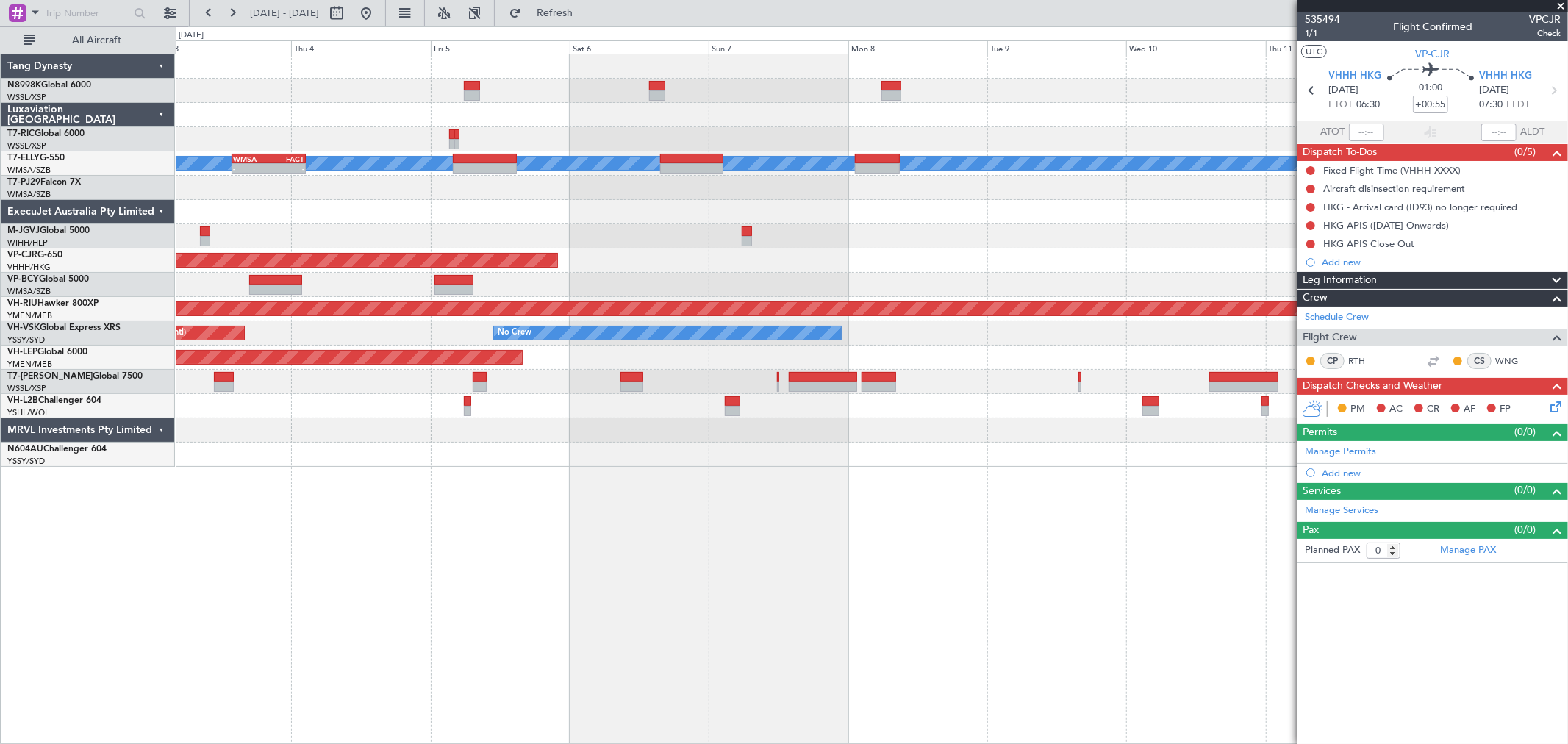
click at [633, 246] on div "Planned Maint [GEOGRAPHIC_DATA] (Seletar) Planned Maint [GEOGRAPHIC_DATA] ([GEO…" at bounding box center [871, 261] width 1391 height 413
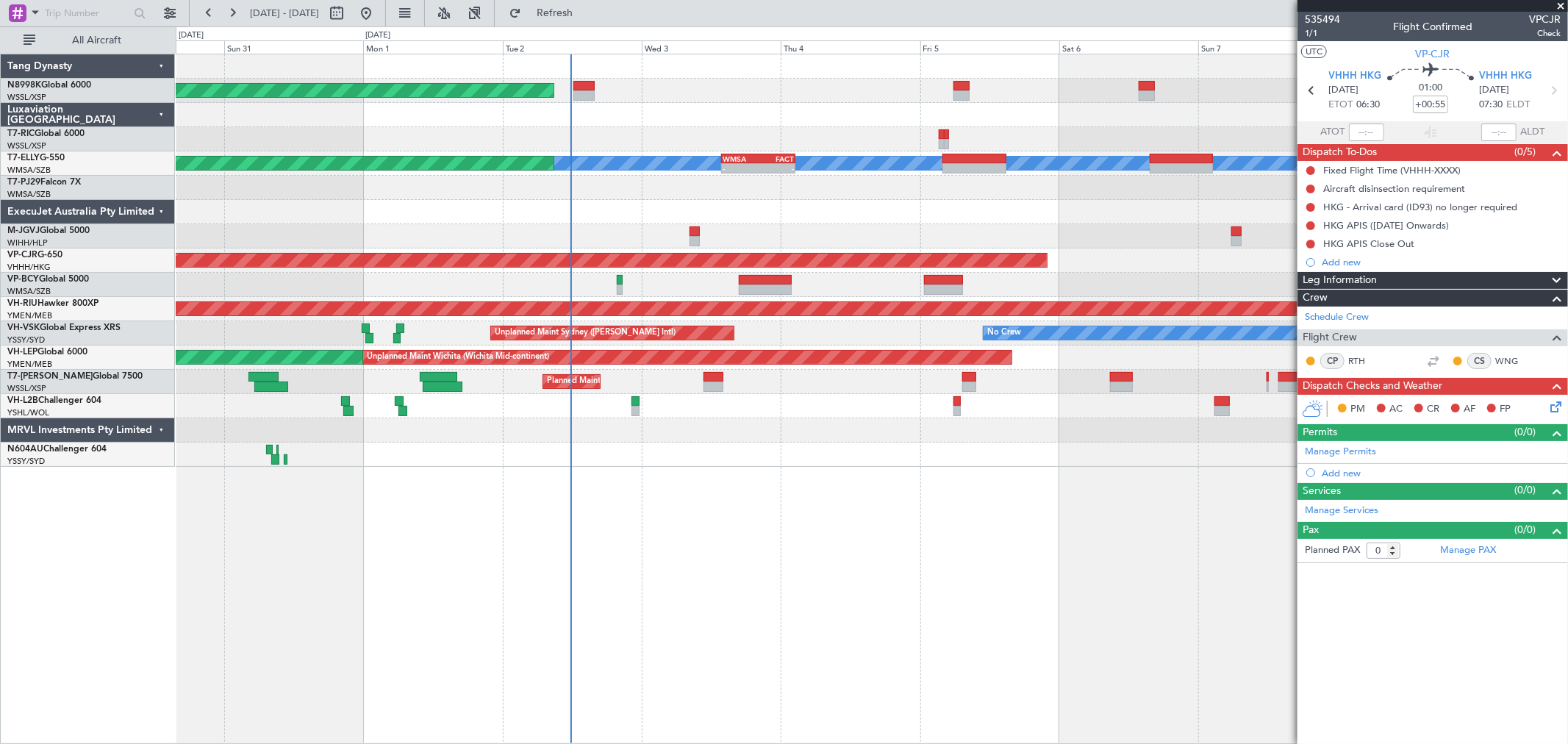
click at [860, 335] on div "Planned Maint [GEOGRAPHIC_DATA] (Seletar) Planned Maint [GEOGRAPHIC_DATA] ([GEO…" at bounding box center [871, 261] width 1391 height 413
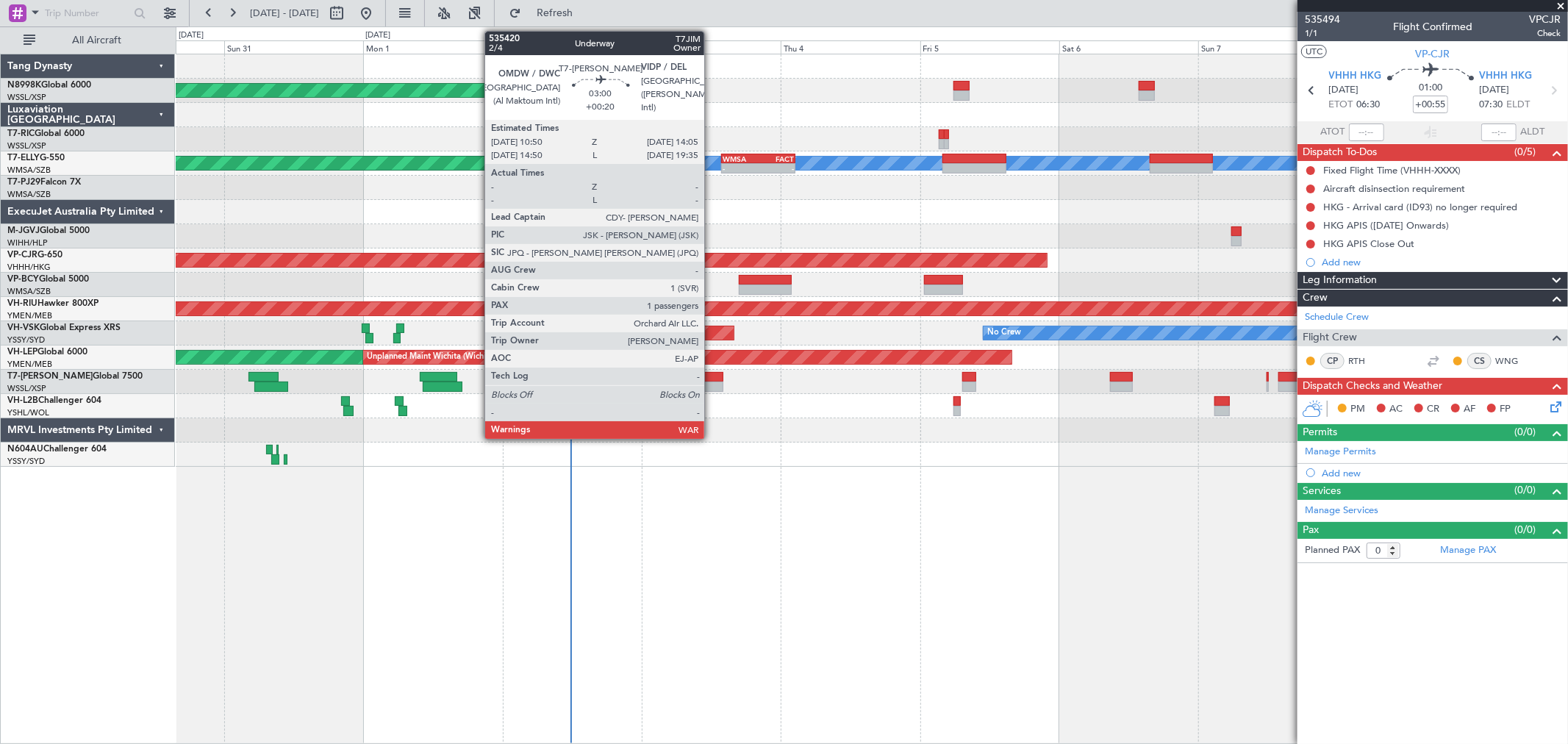
click at [711, 375] on div at bounding box center [713, 376] width 19 height 10
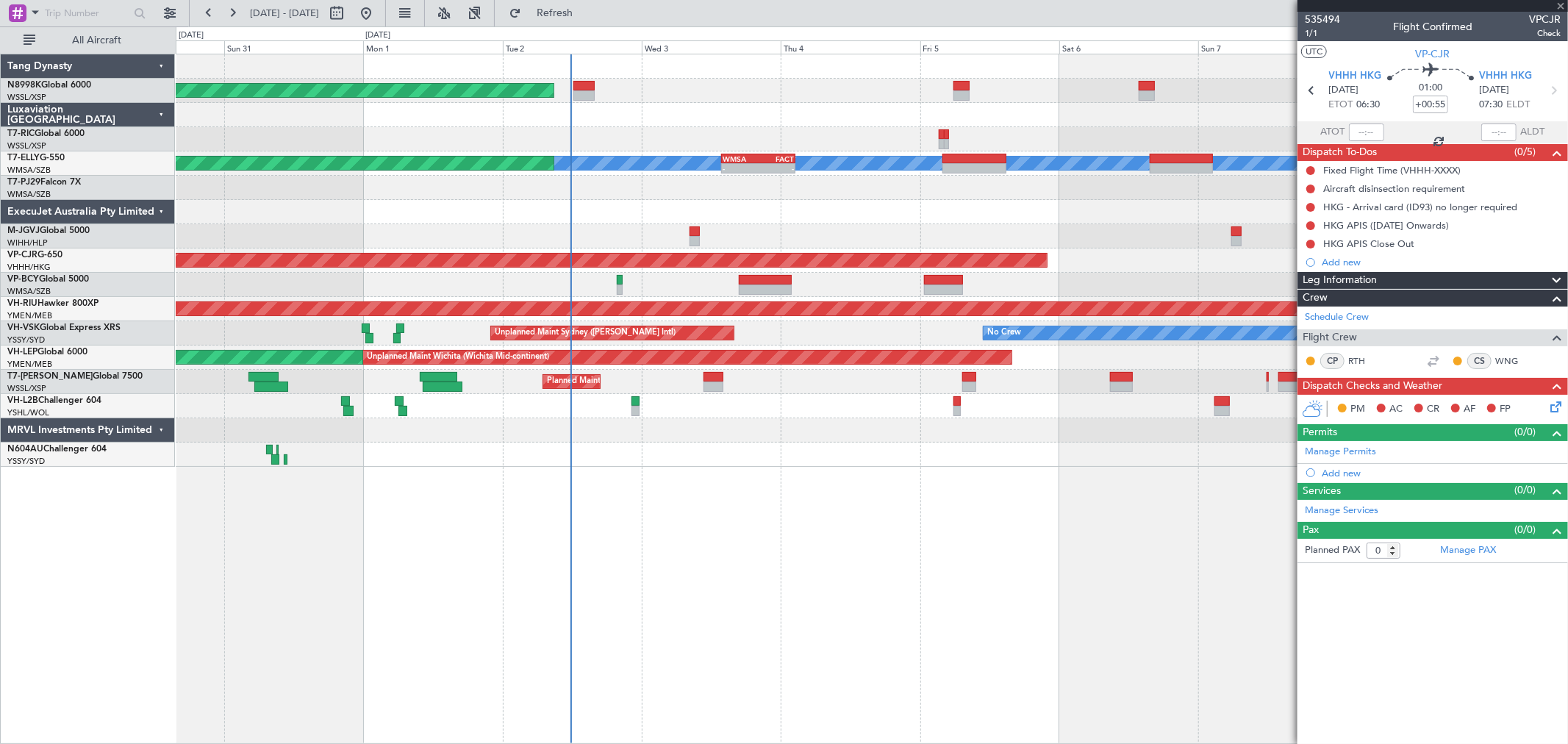
type input "+00:20"
type input "1"
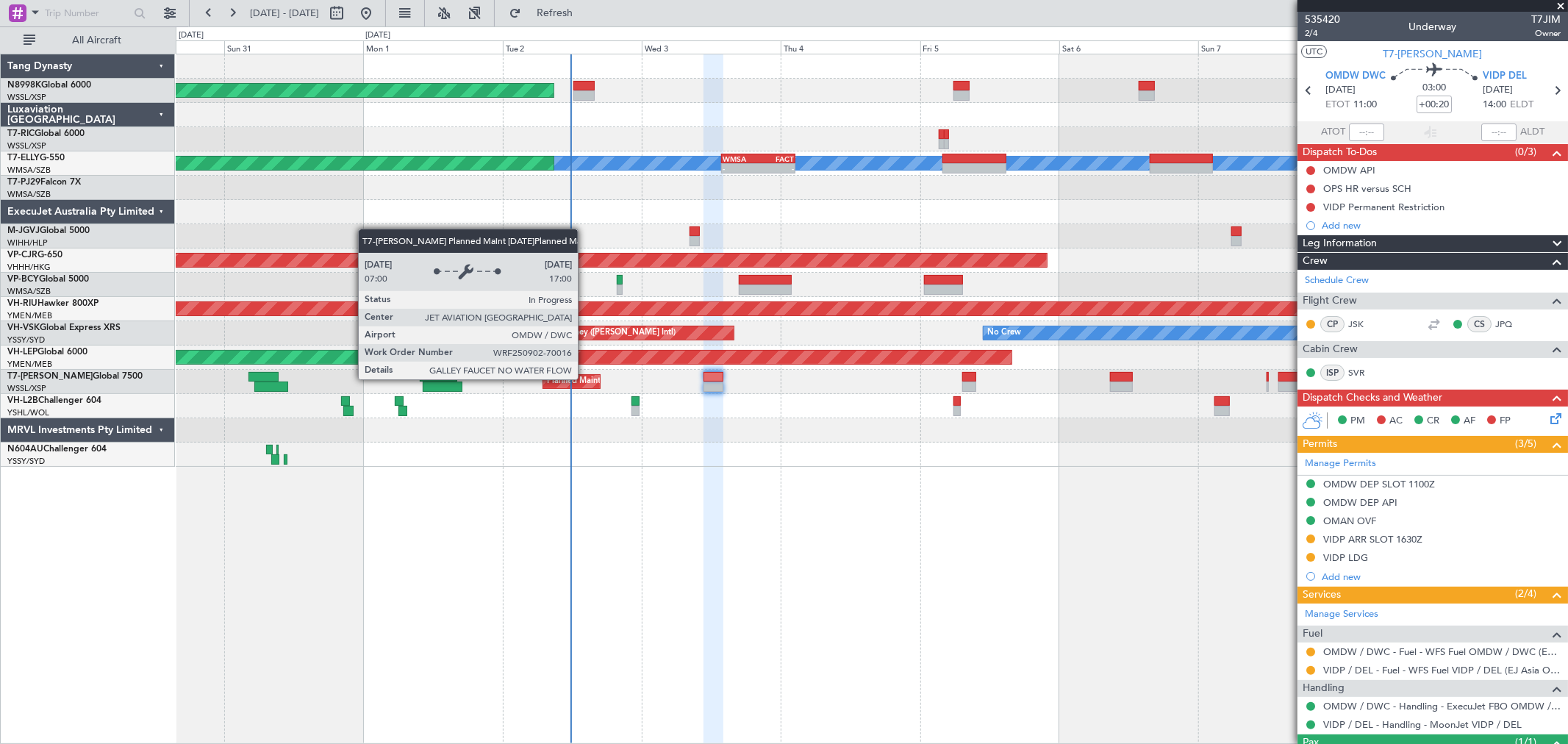
click at [585, 380] on div "Planned Maint Dubai (Al Maktoum Intl)" at bounding box center [619, 381] width 145 height 22
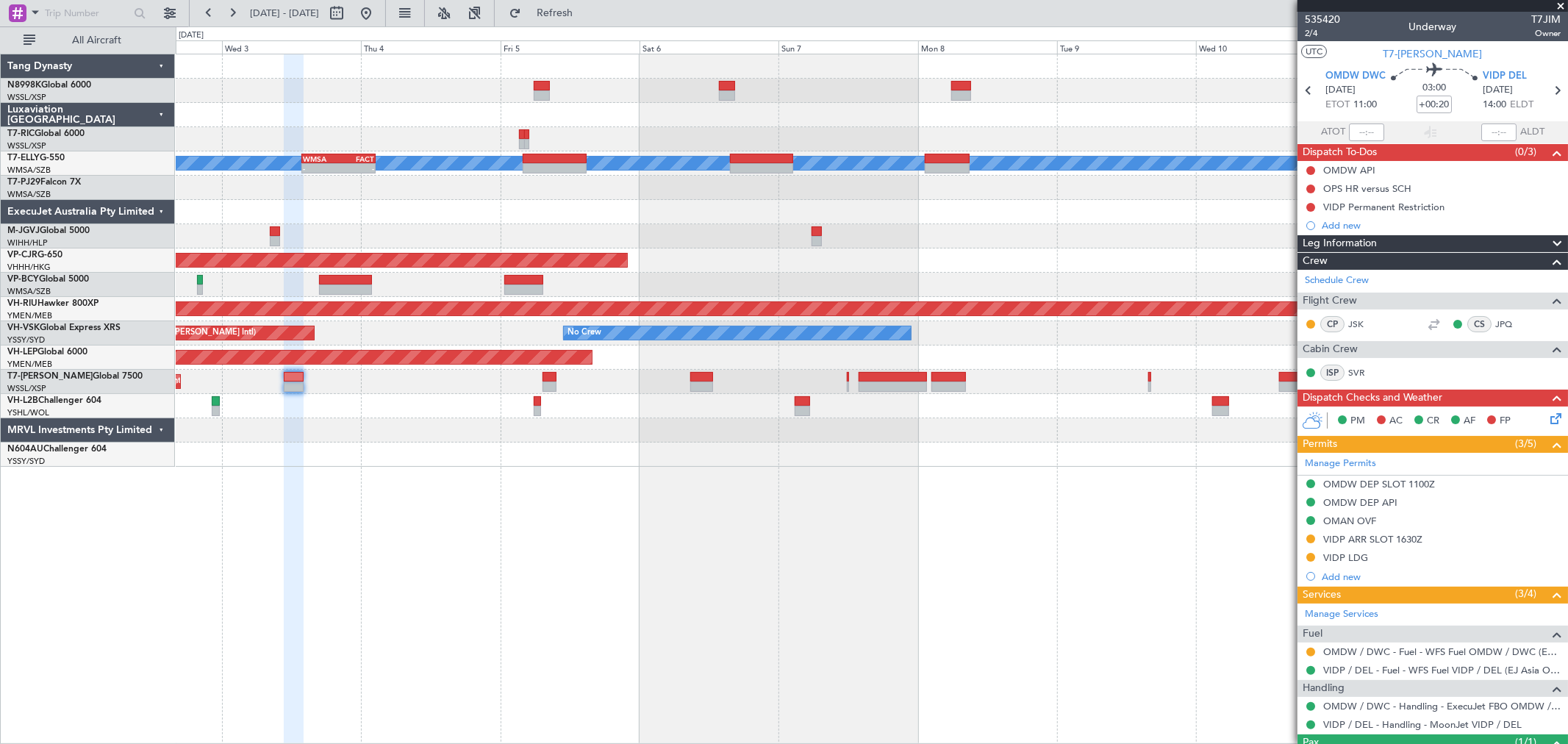
click at [554, 194] on div "Planned Maint [GEOGRAPHIC_DATA] (Seletar) Planned Maint [GEOGRAPHIC_DATA] ([GEO…" at bounding box center [871, 261] width 1391 height 413
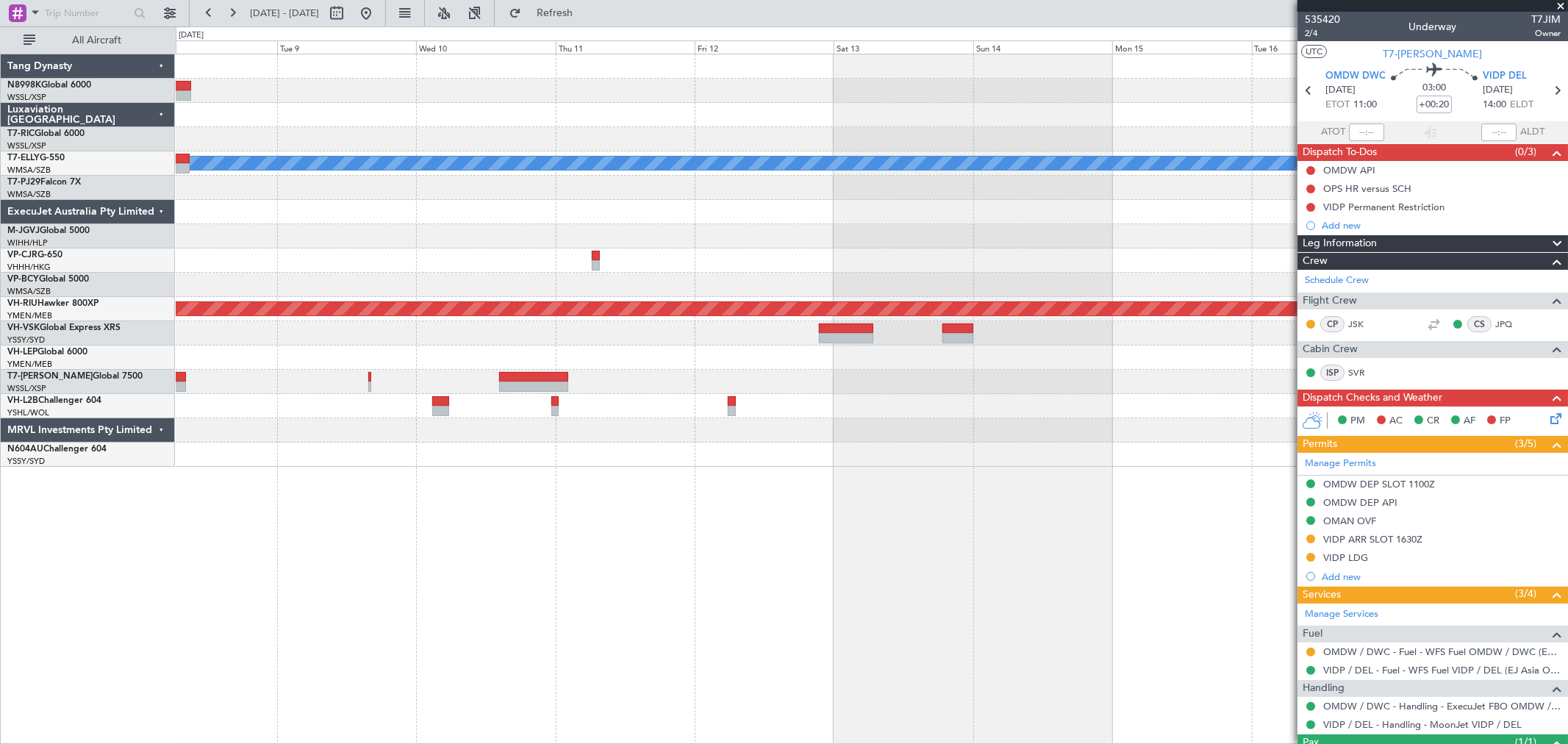
click at [1016, 132] on div at bounding box center [871, 139] width 1391 height 24
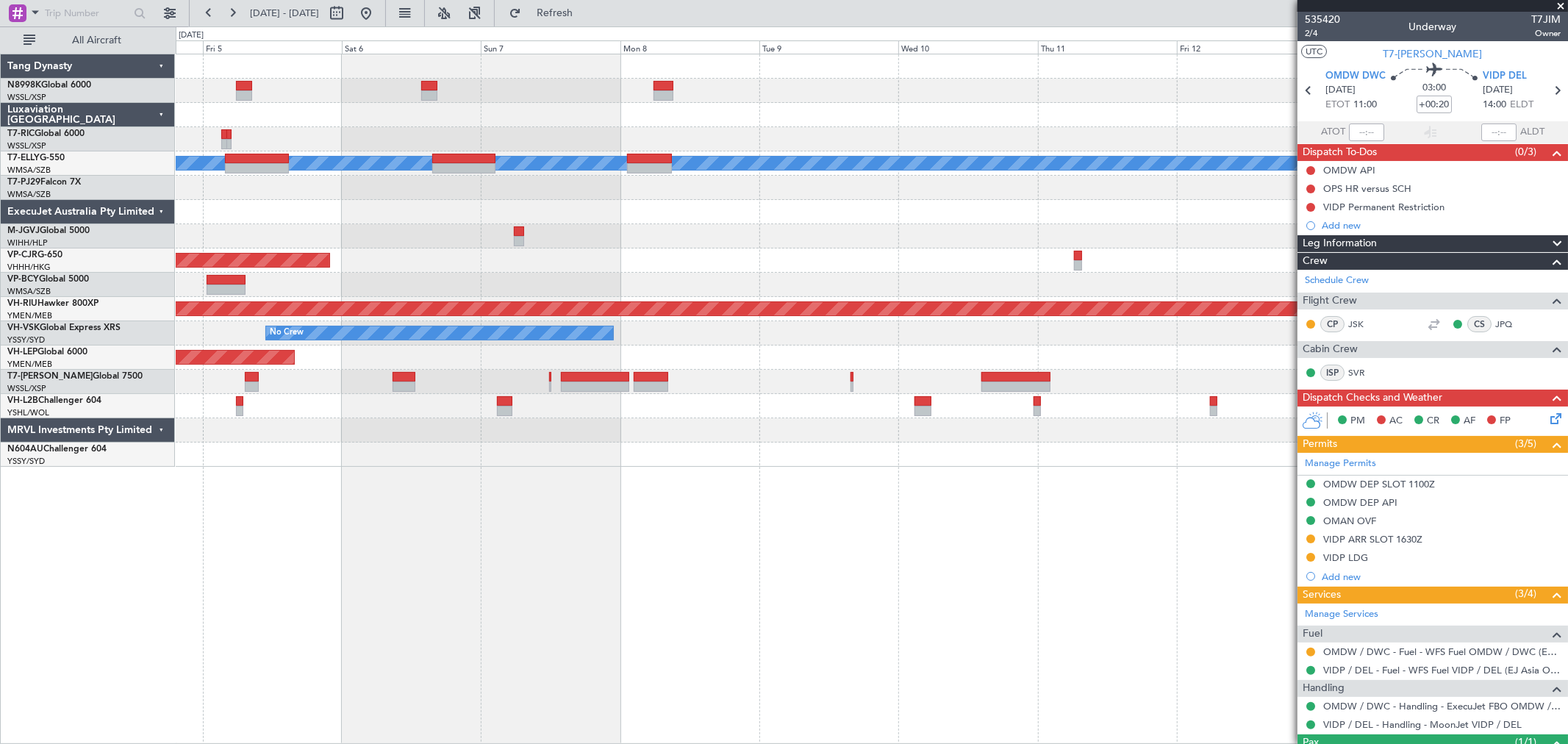
click at [833, 173] on div "Planned Maint [GEOGRAPHIC_DATA] (Seletar) Planned Maint [GEOGRAPHIC_DATA] ([GEO…" at bounding box center [871, 261] width 1391 height 413
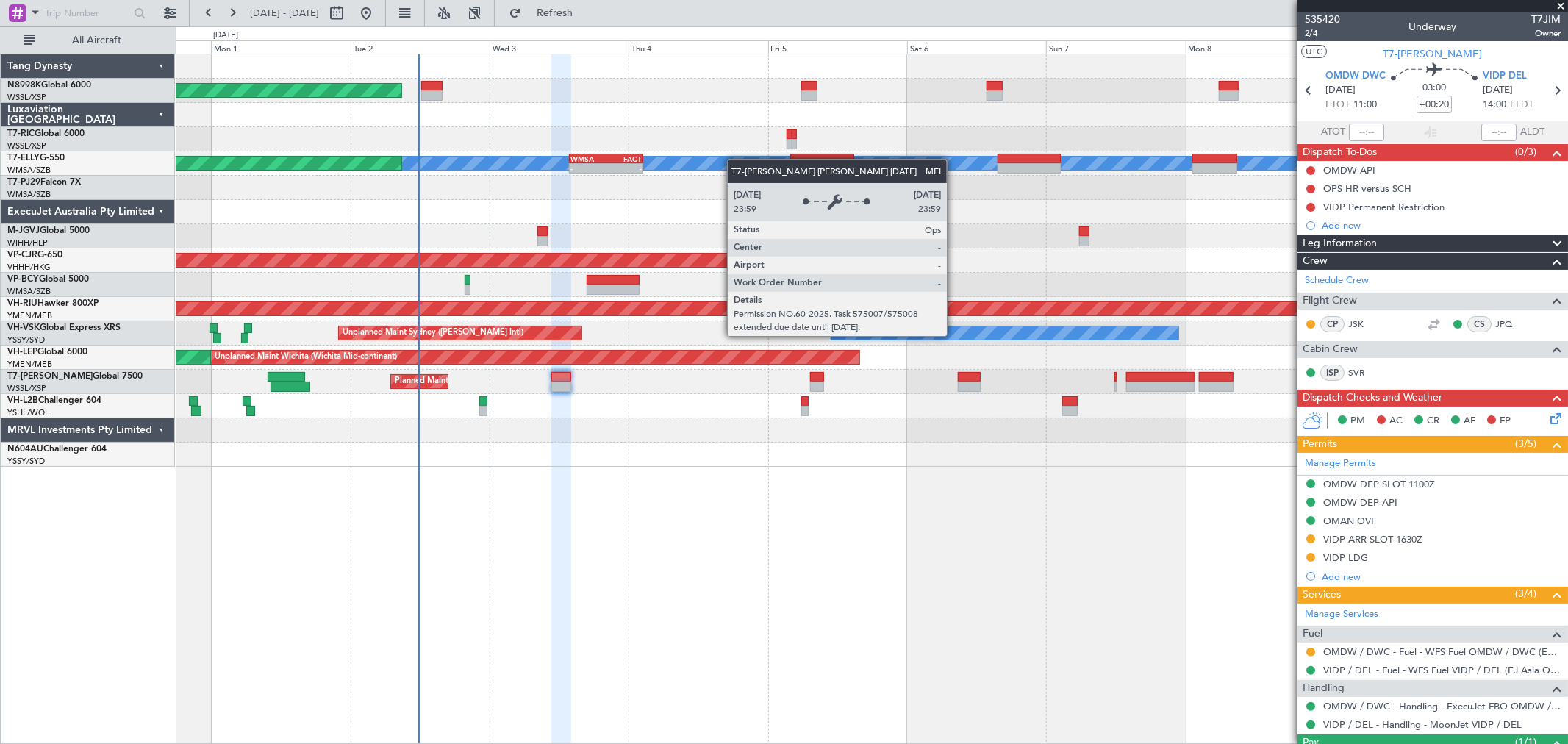
click at [746, 160] on div "MEL" at bounding box center [871, 163] width 4173 height 13
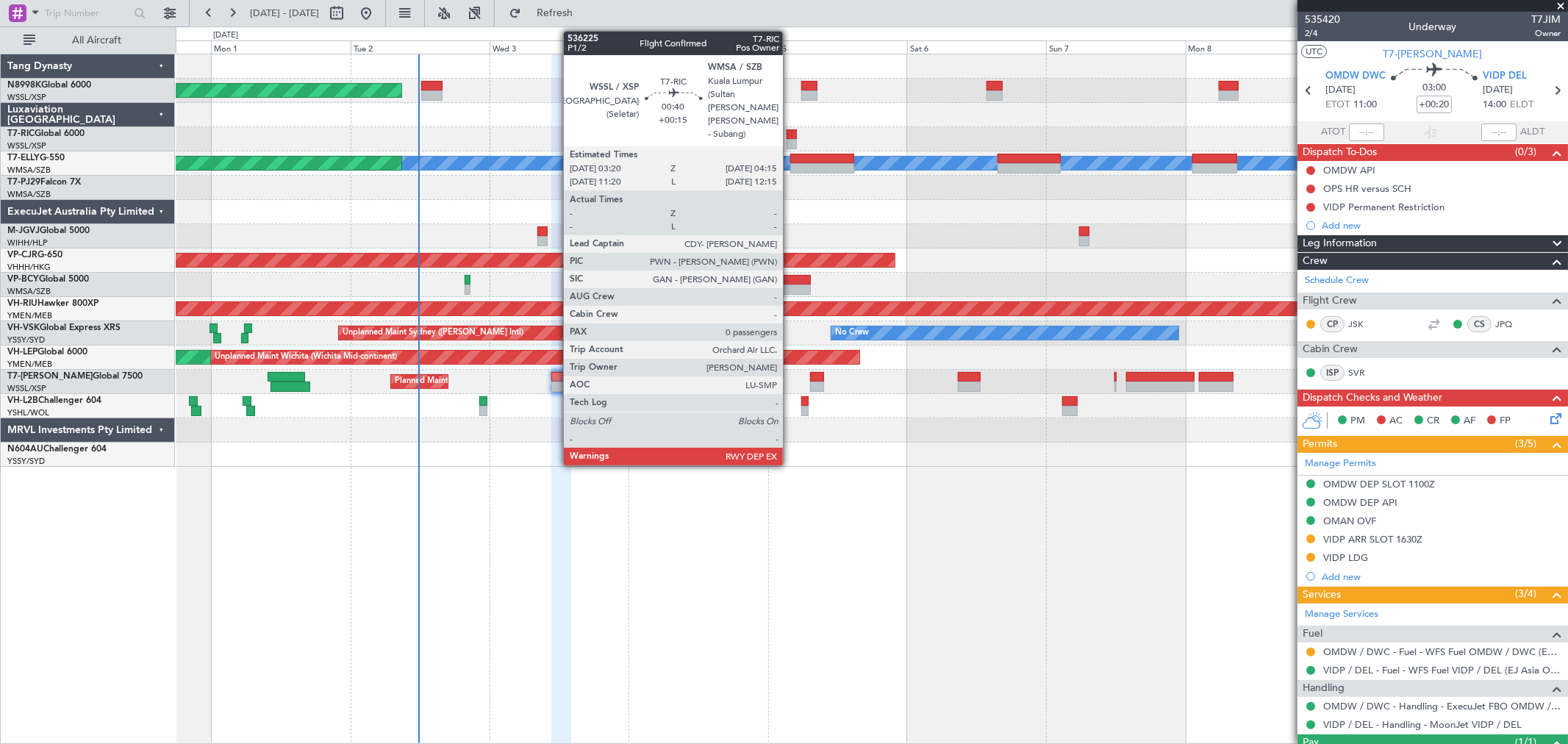
click at [790, 133] on div at bounding box center [789, 134] width 6 height 10
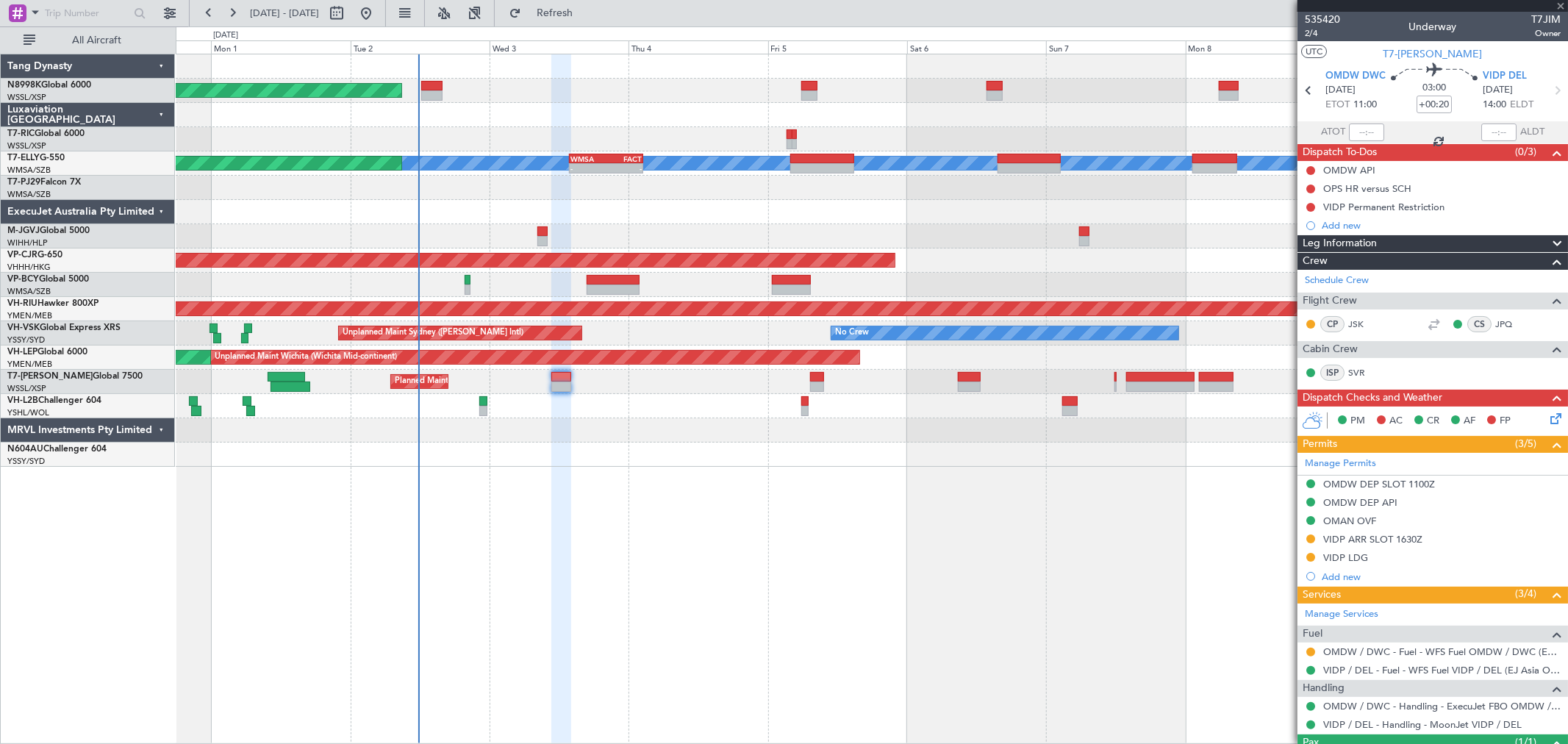
click at [789, 134] on div at bounding box center [789, 134] width 6 height 10
type input "+00:15"
type input "0"
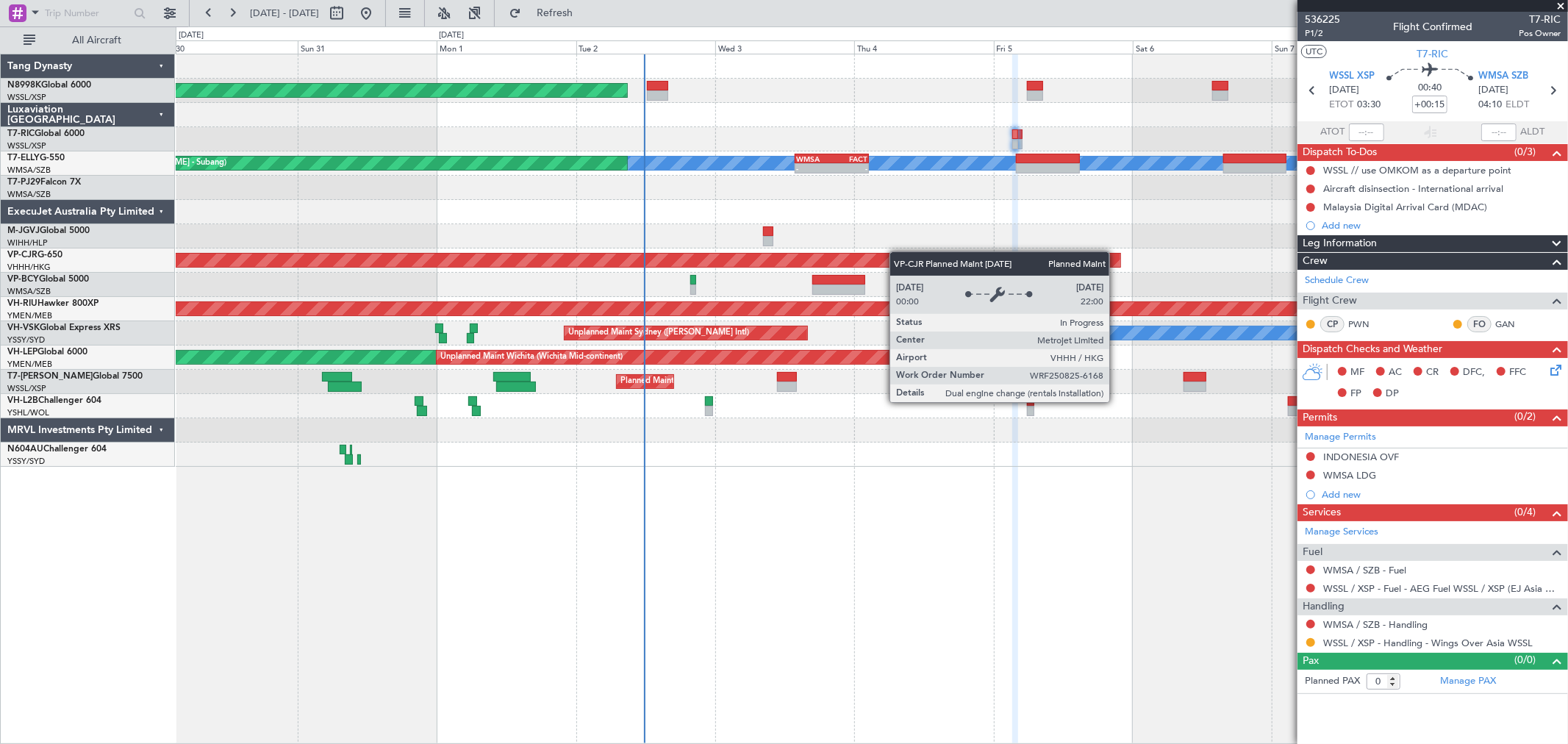
click at [901, 252] on div "Planned Maint [GEOGRAPHIC_DATA] (Seletar) Planned Maint [GEOGRAPHIC_DATA] ([GEO…" at bounding box center [871, 261] width 1391 height 413
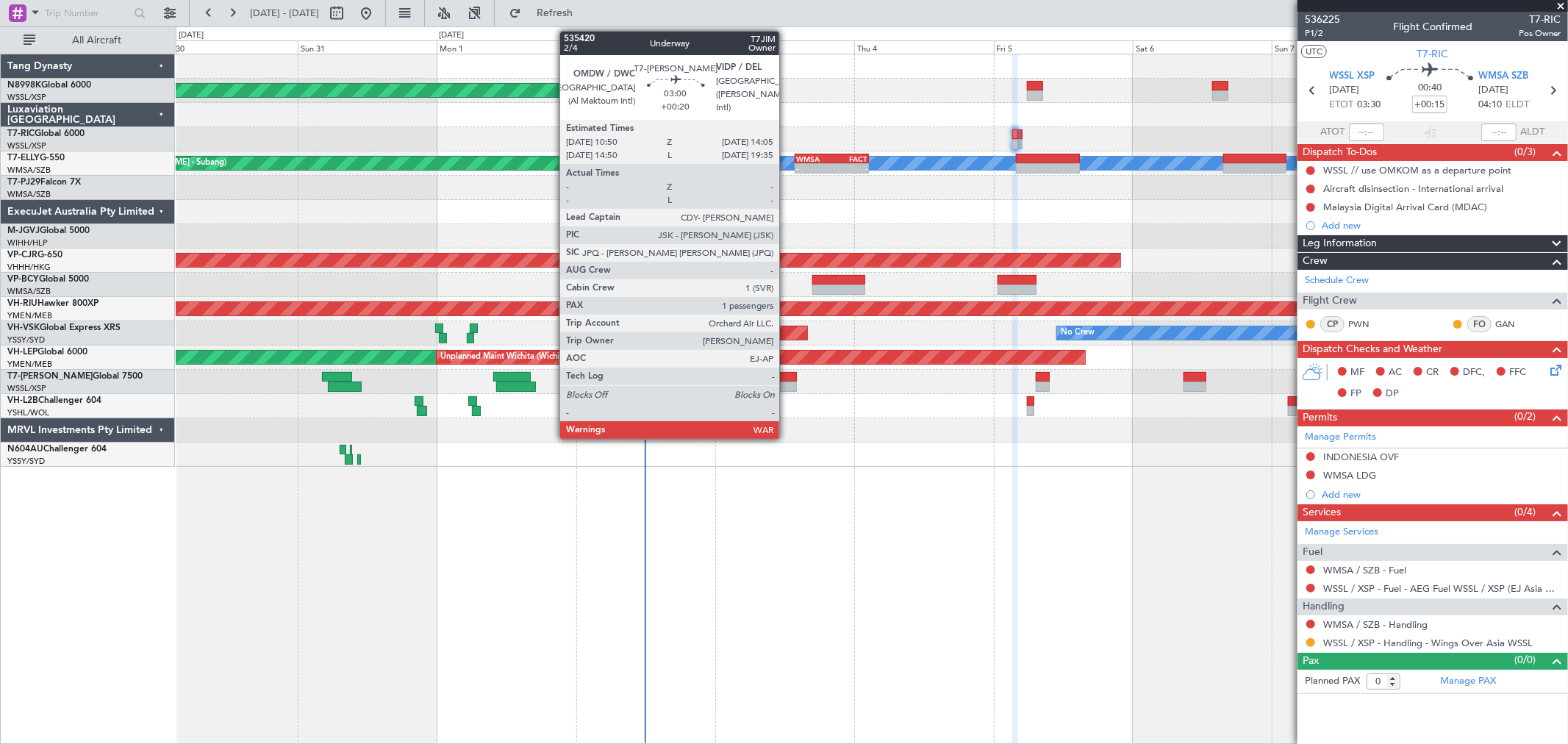
click at [787, 378] on div at bounding box center [787, 376] width 19 height 10
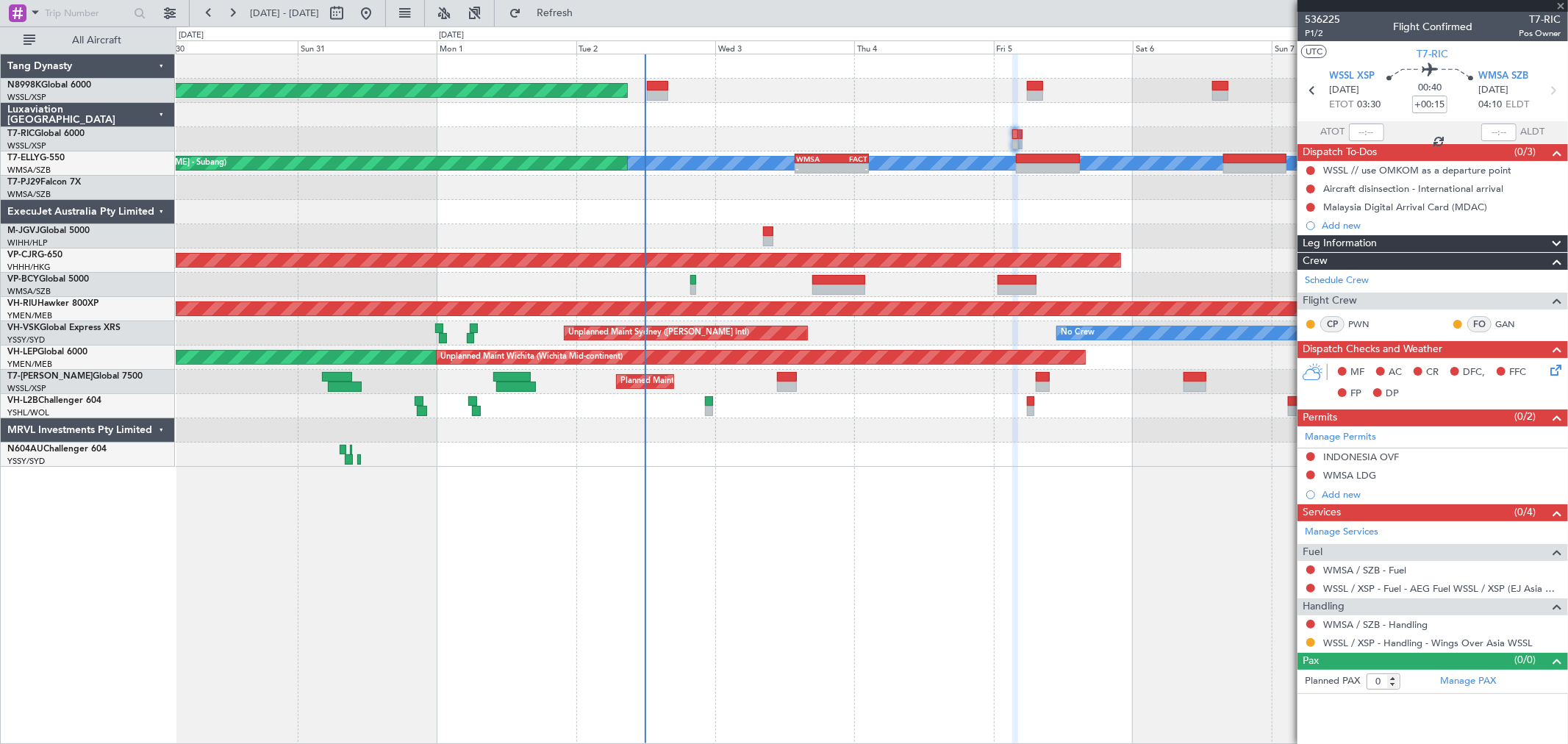
type input "+00:20"
type input "1"
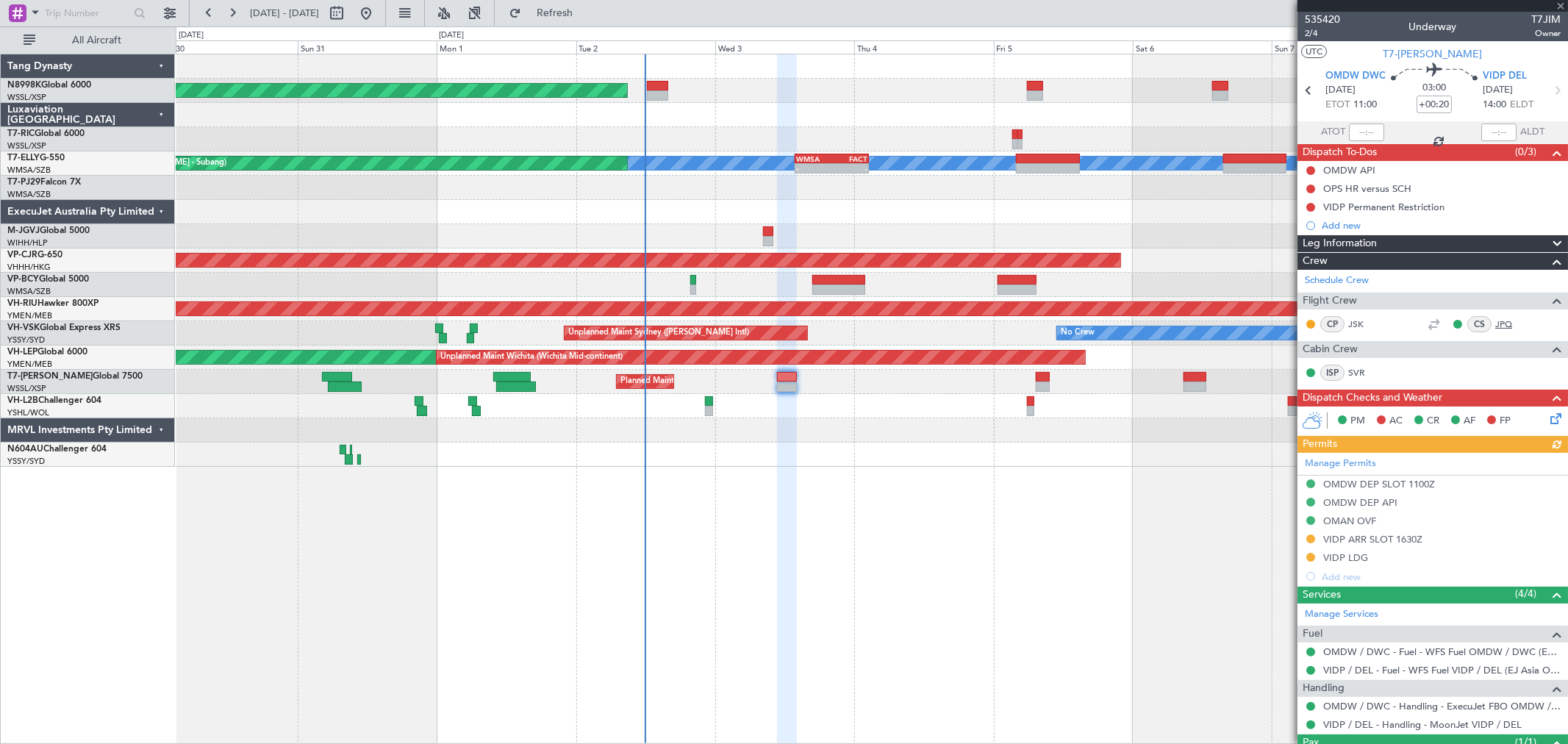
click at [1129, 323] on link "JPQ" at bounding box center [1512, 324] width 33 height 13
click at [1129, 325] on link "JPQ" at bounding box center [1512, 324] width 33 height 13
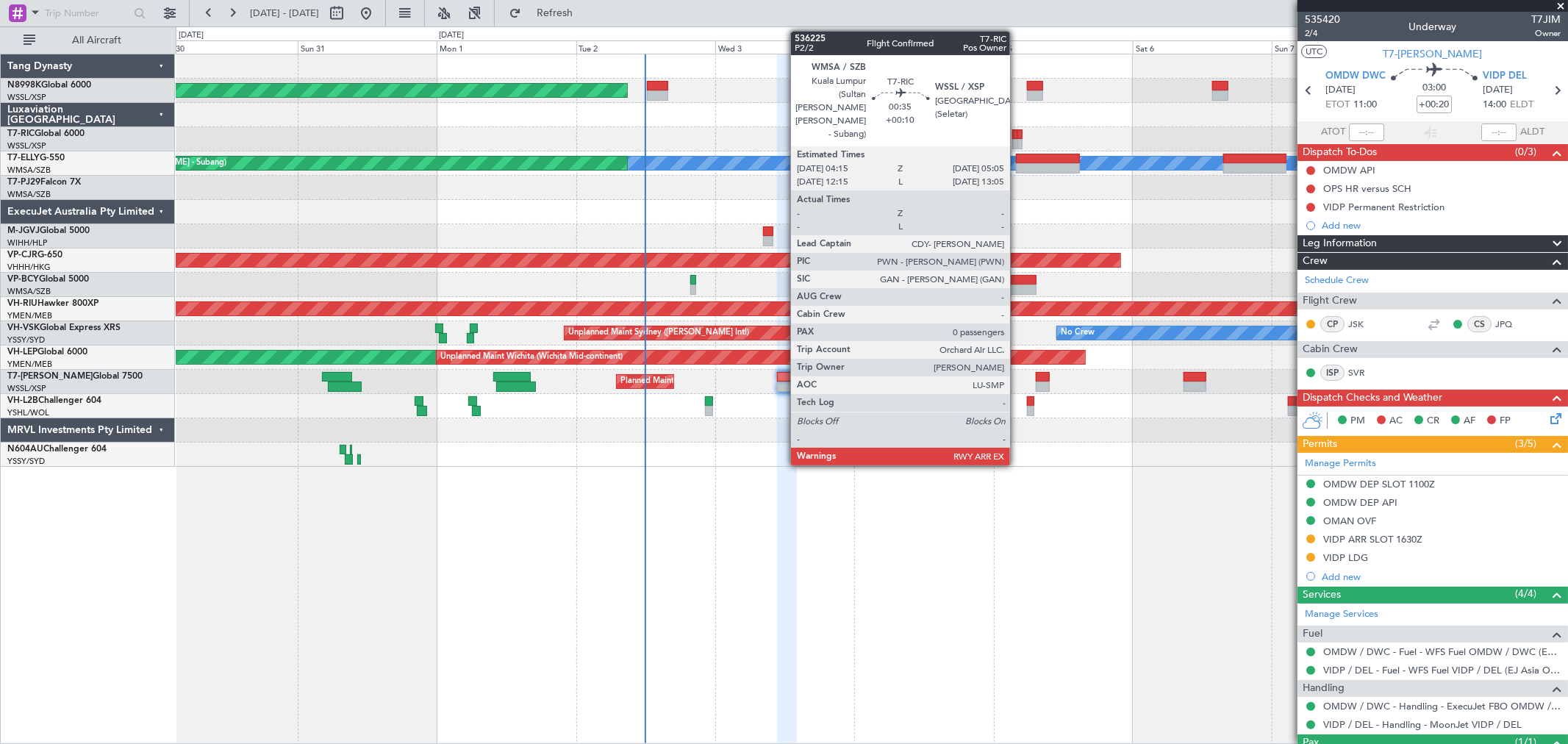
click at [1017, 135] on div at bounding box center [1020, 134] width 5 height 10
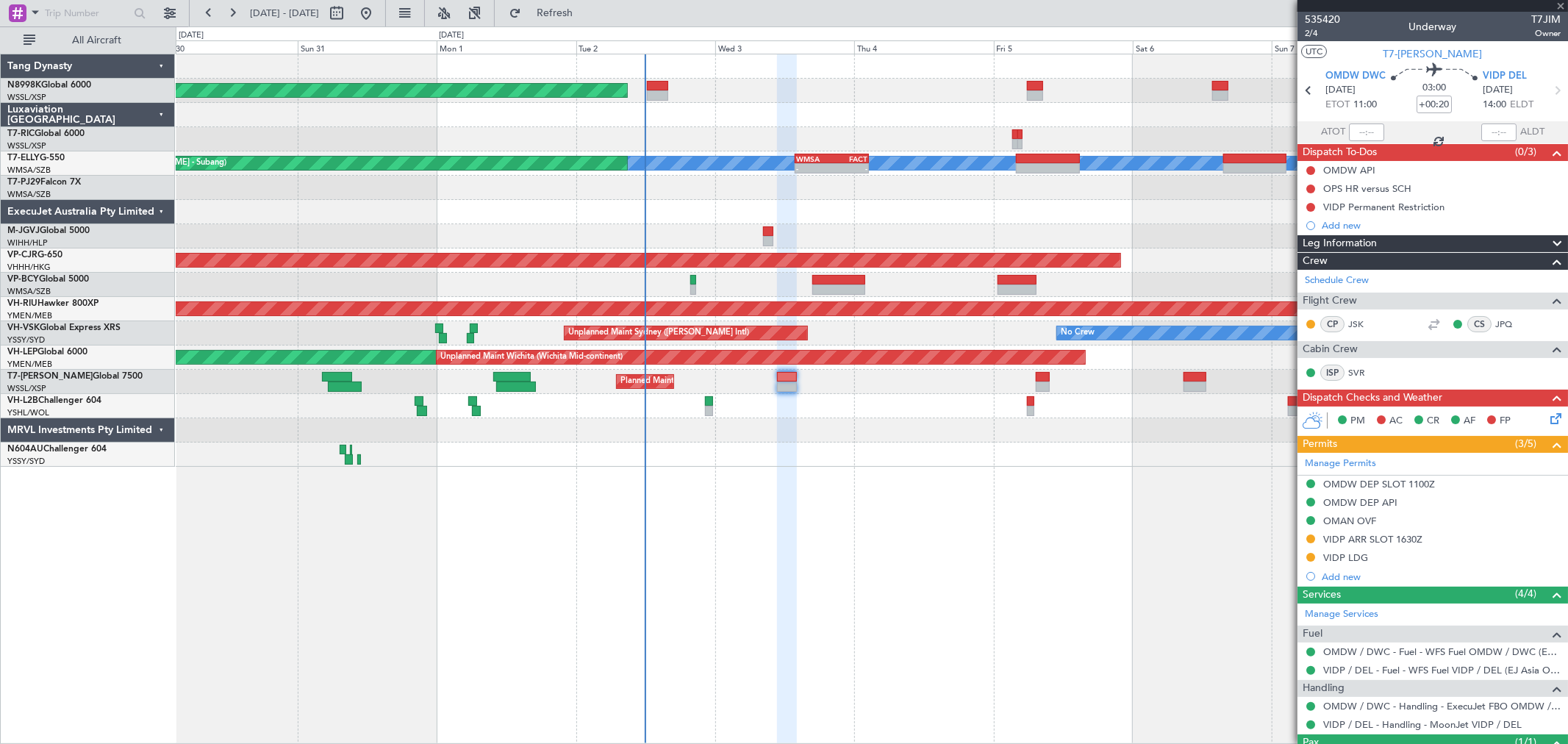
type input "+00:10"
type input "0"
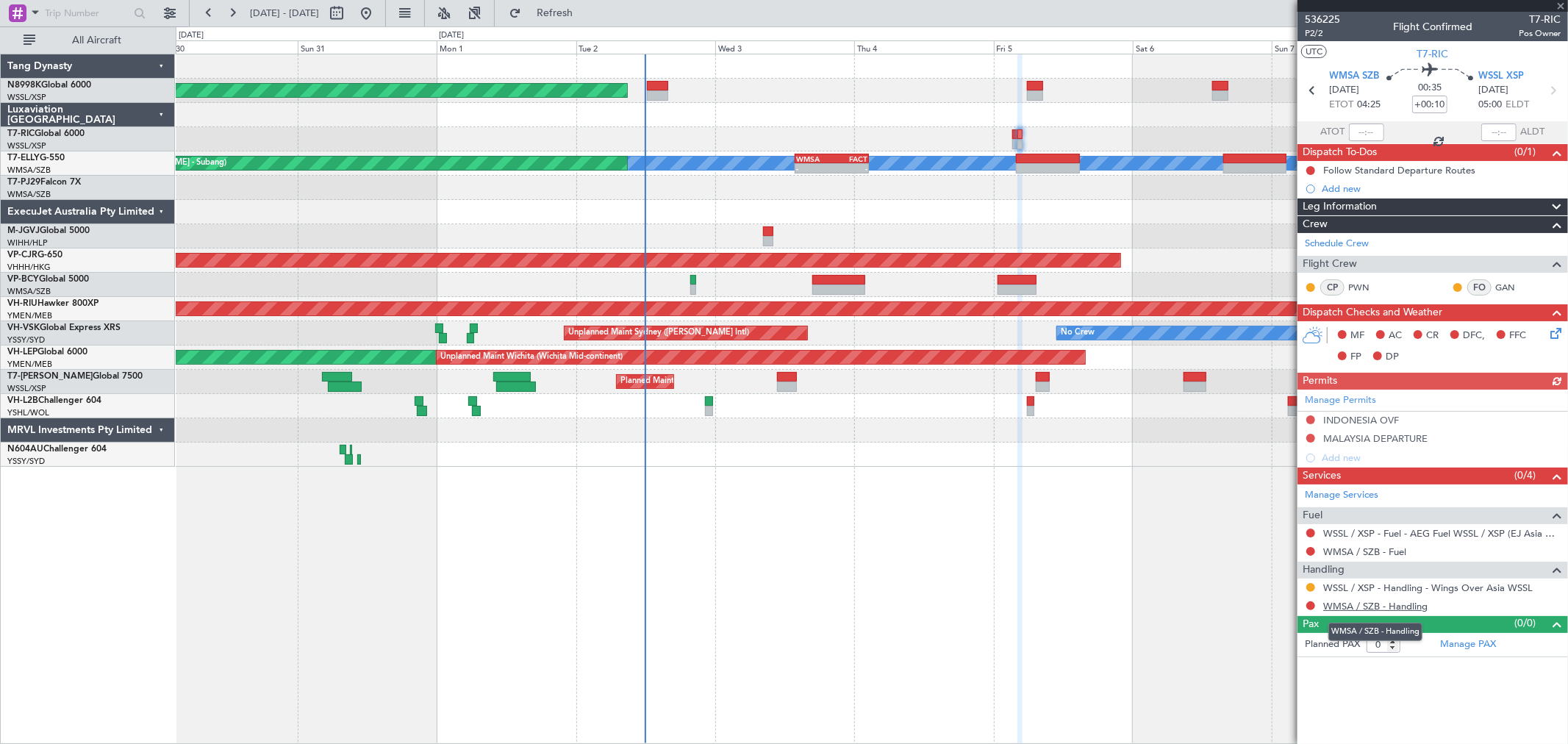
click at [1129, 535] on link "WMSA / SZB - Handling" at bounding box center [1375, 606] width 104 height 13
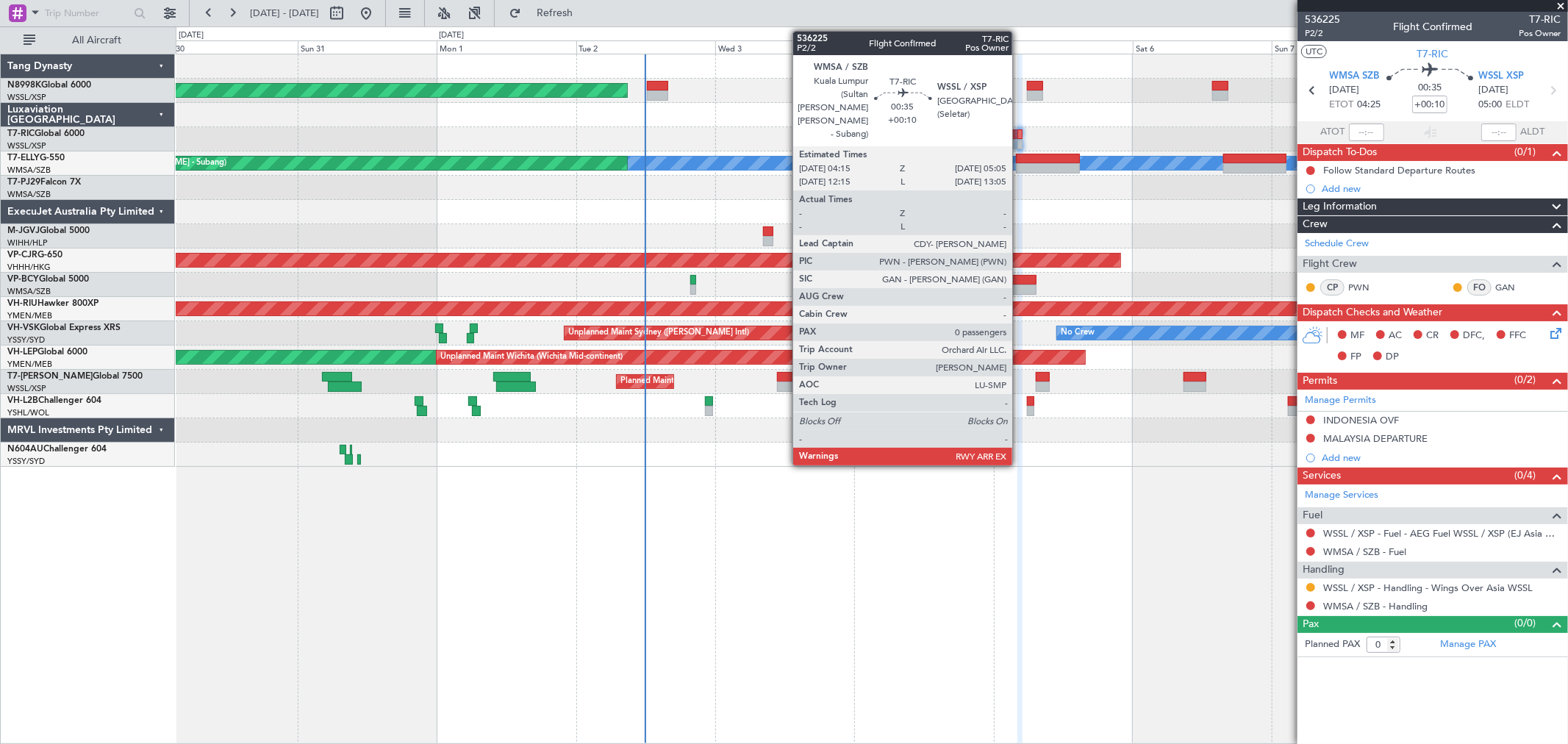
click at [1020, 142] on div at bounding box center [1020, 144] width 5 height 10
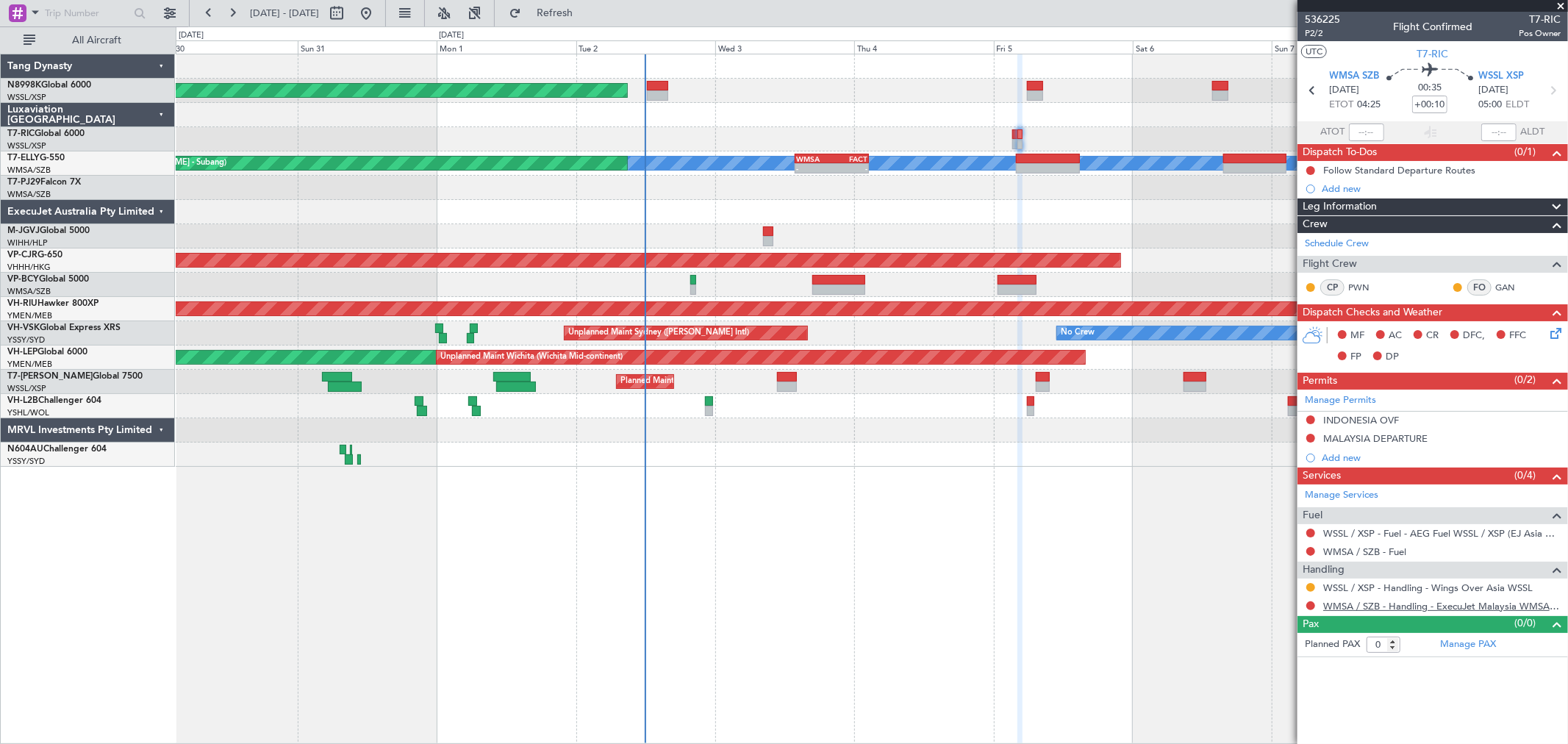
click at [1129, 535] on link "WMSA / SZB - Handling - ExecuJet Malaysia WMSA / SZB" at bounding box center [1442, 606] width 238 height 13
click at [1129, 32] on span "P2/2" at bounding box center [1322, 34] width 35 height 13
click at [1129, 535] on button at bounding box center [1310, 587] width 9 height 9
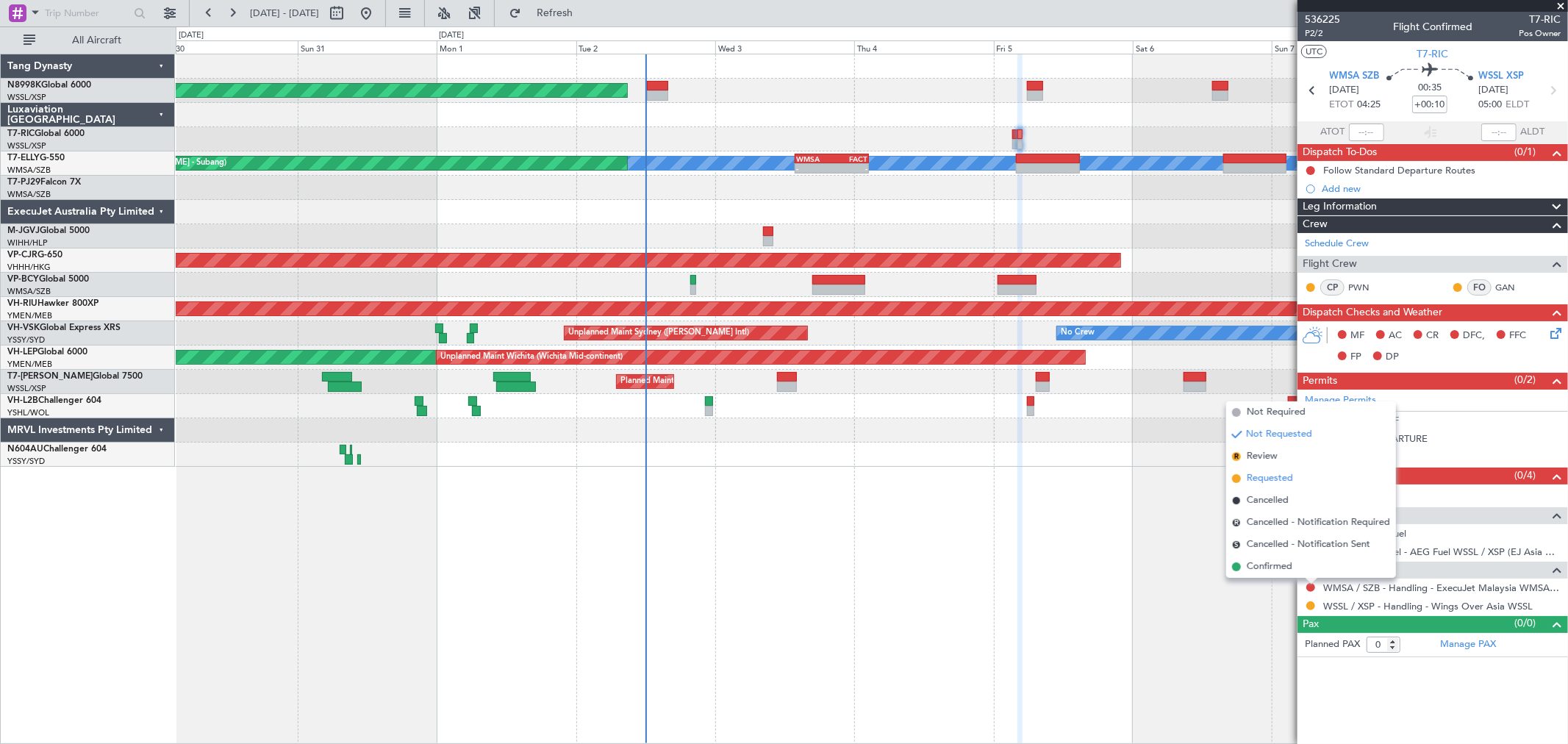
click at [1129, 484] on span "Requested" at bounding box center [1270, 478] width 47 height 14
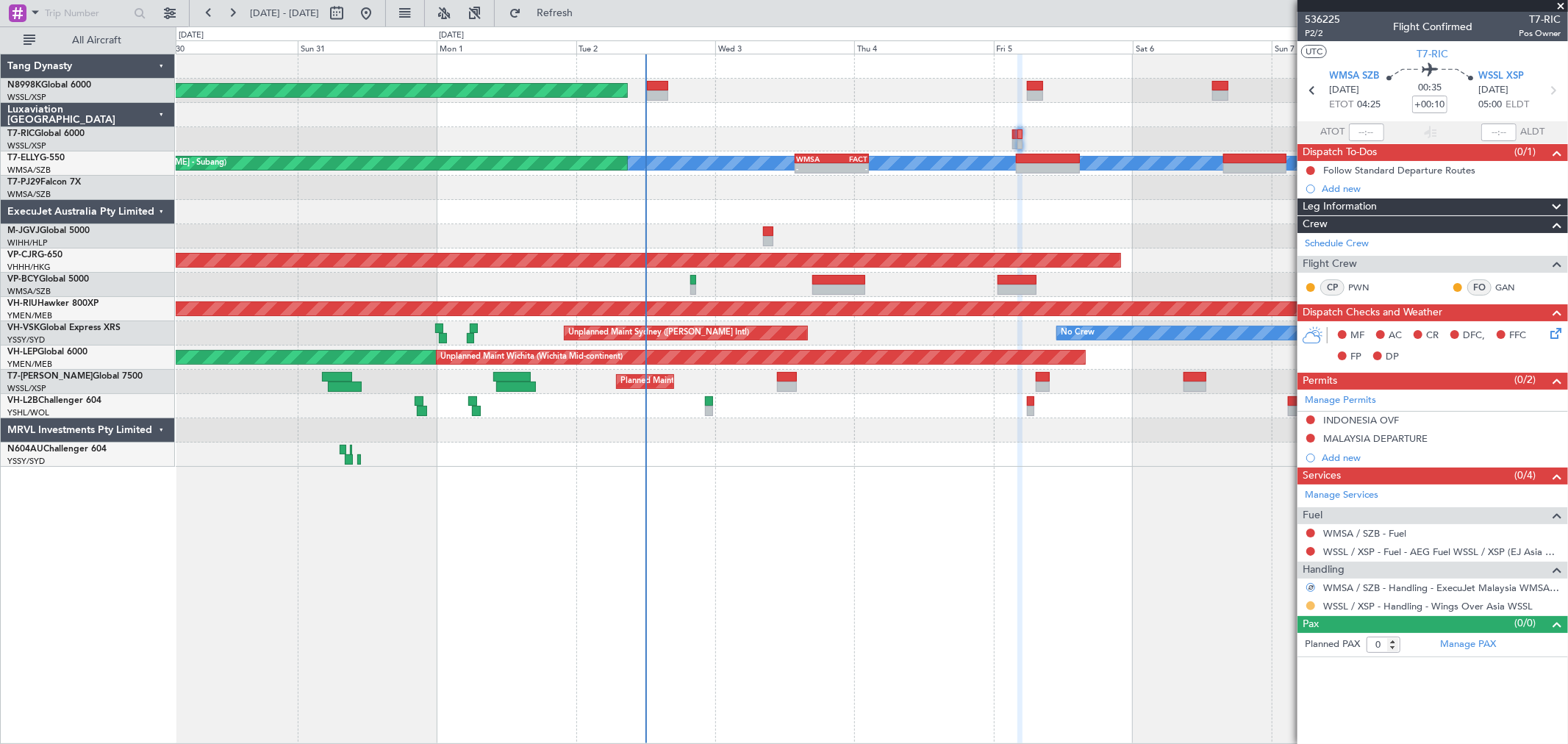
click at [1129, 535] on button at bounding box center [1310, 605] width 9 height 9
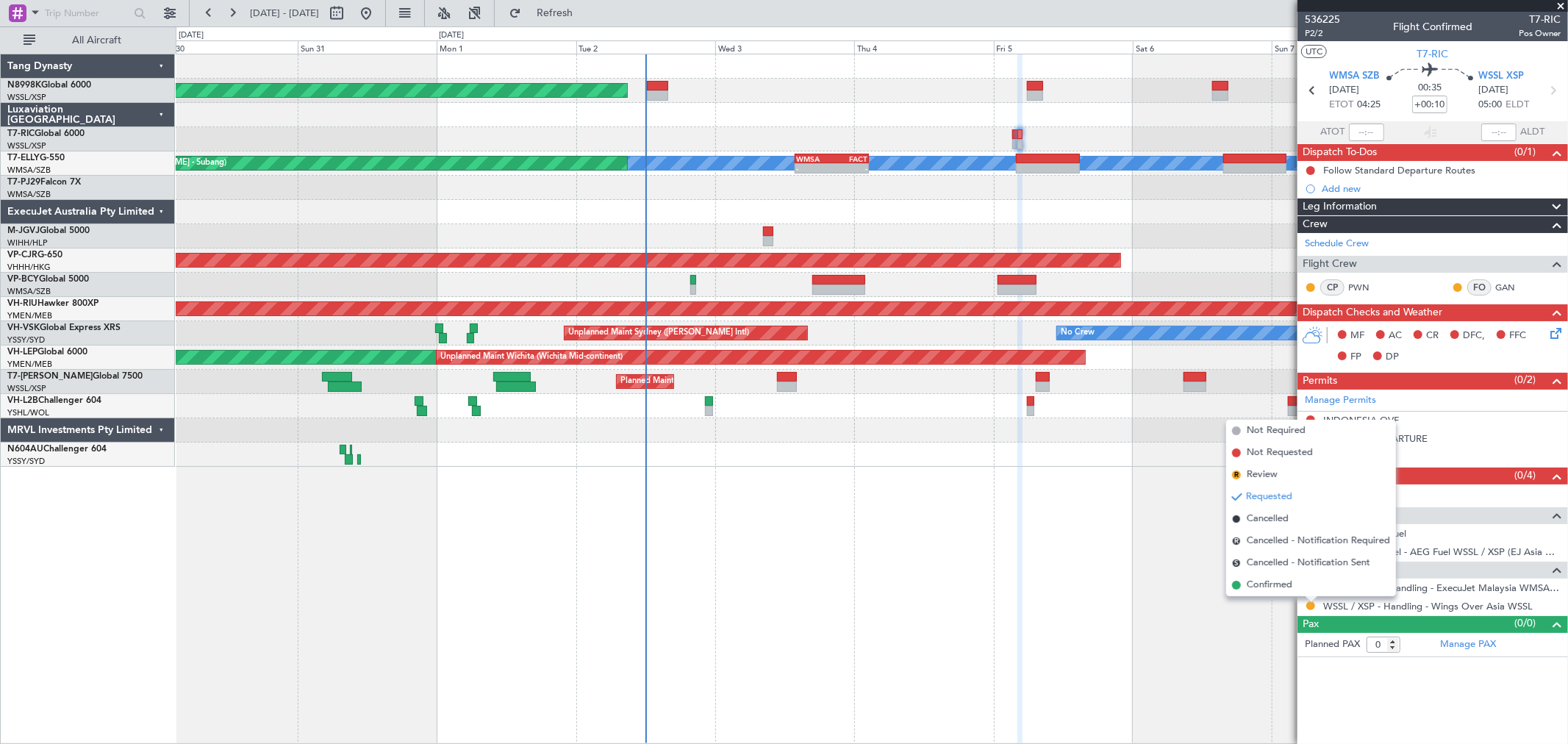
drag, startPoint x: 1274, startPoint y: 582, endPoint x: 1288, endPoint y: 554, distance: 31.3
click at [1129, 535] on span "Confirmed" at bounding box center [1269, 585] width 46 height 14
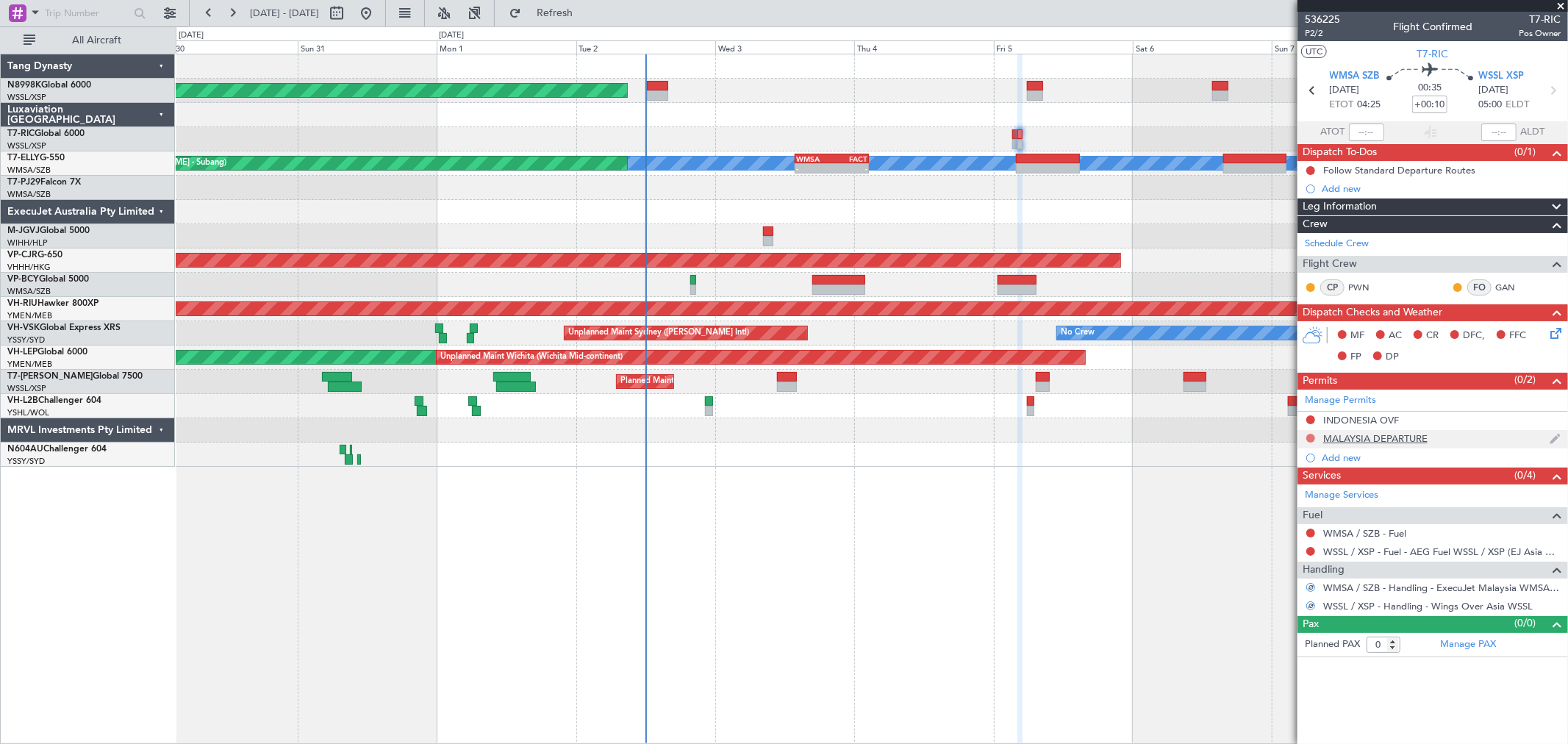
click at [1129, 436] on button at bounding box center [1310, 437] width 9 height 9
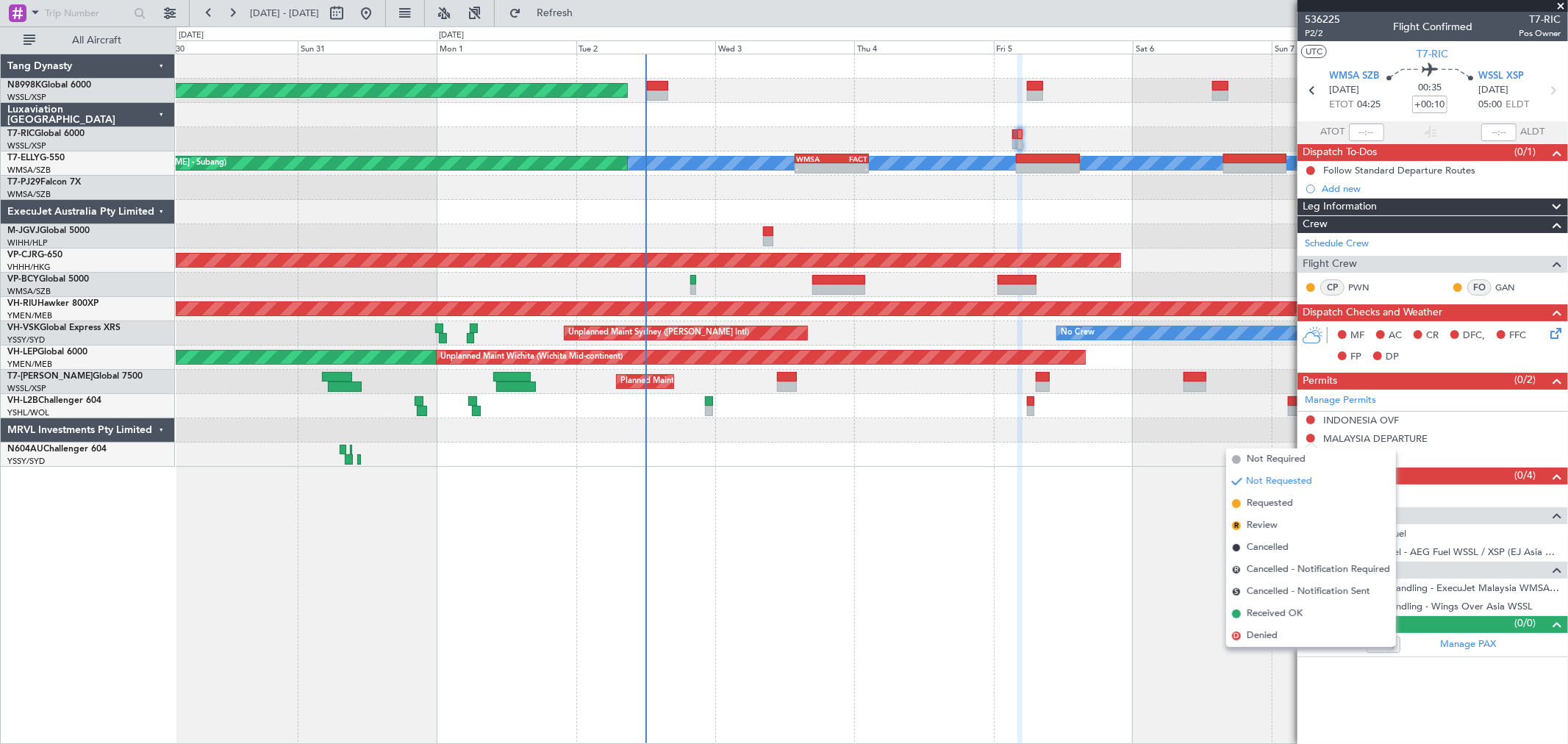
drag, startPoint x: 1265, startPoint y: 498, endPoint x: 1277, endPoint y: 461, distance: 38.9
click at [1129, 497] on span "Requested" at bounding box center [1270, 503] width 47 height 14
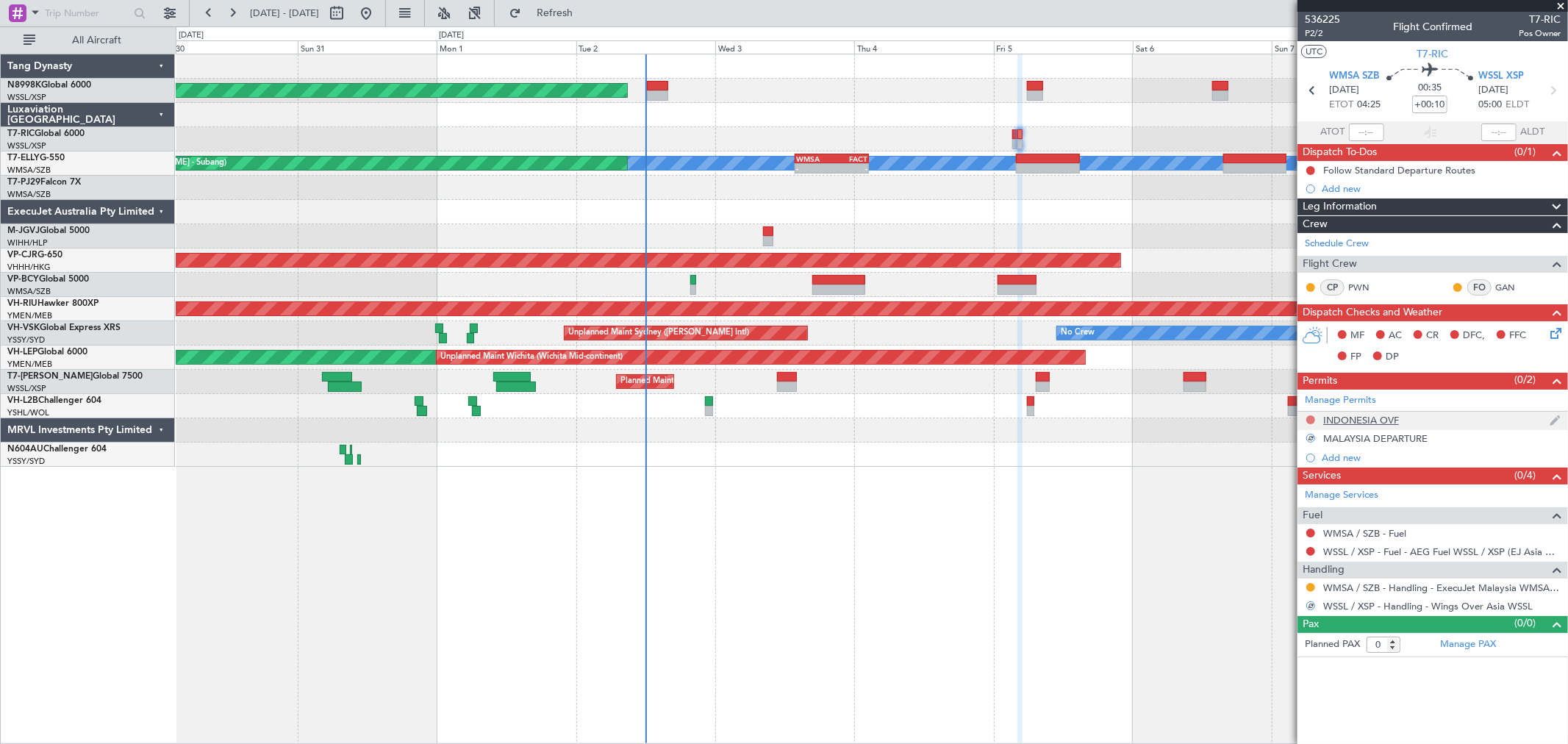
click at [1129, 420] on button at bounding box center [1310, 419] width 9 height 9
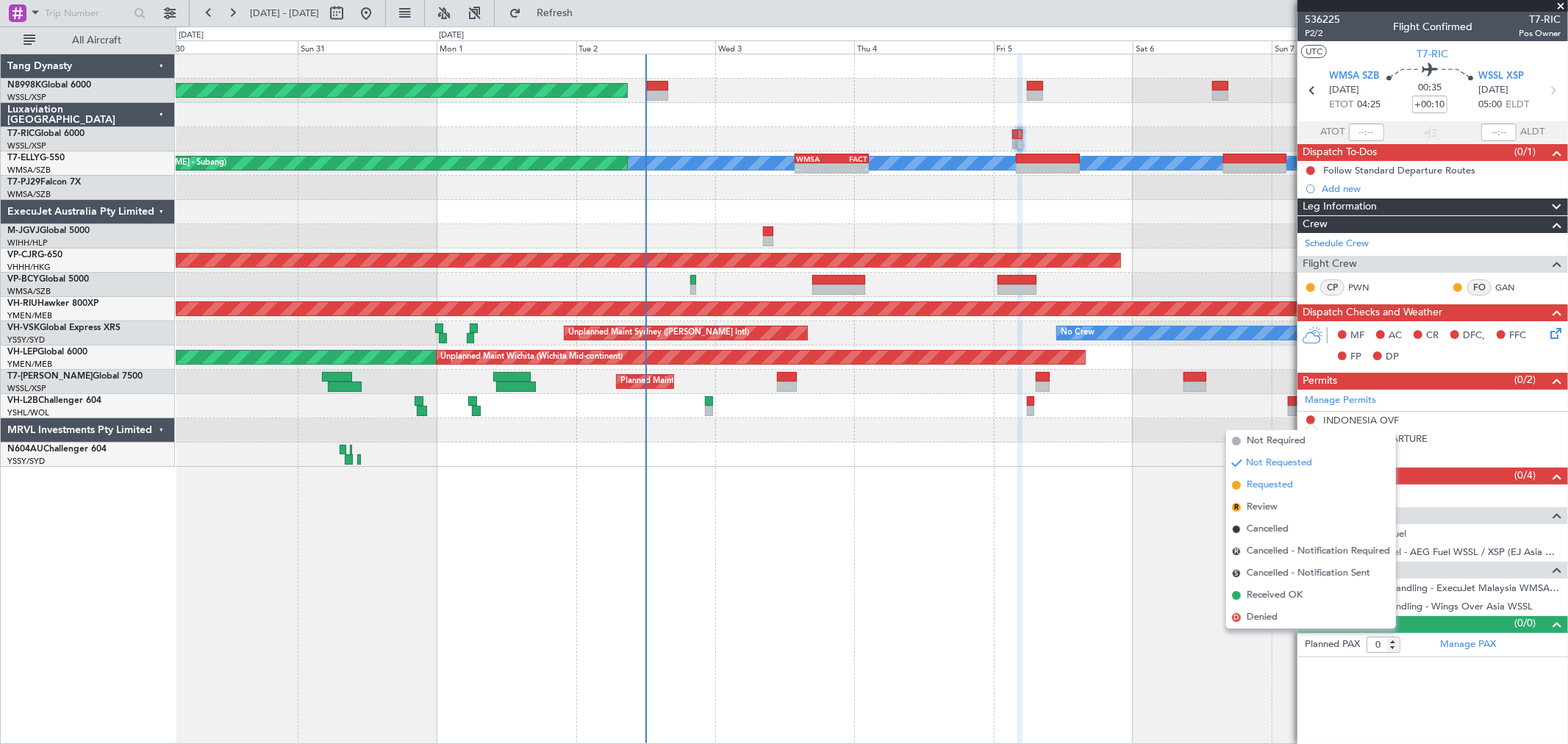
click at [1129, 480] on span "Requested" at bounding box center [1270, 485] width 47 height 14
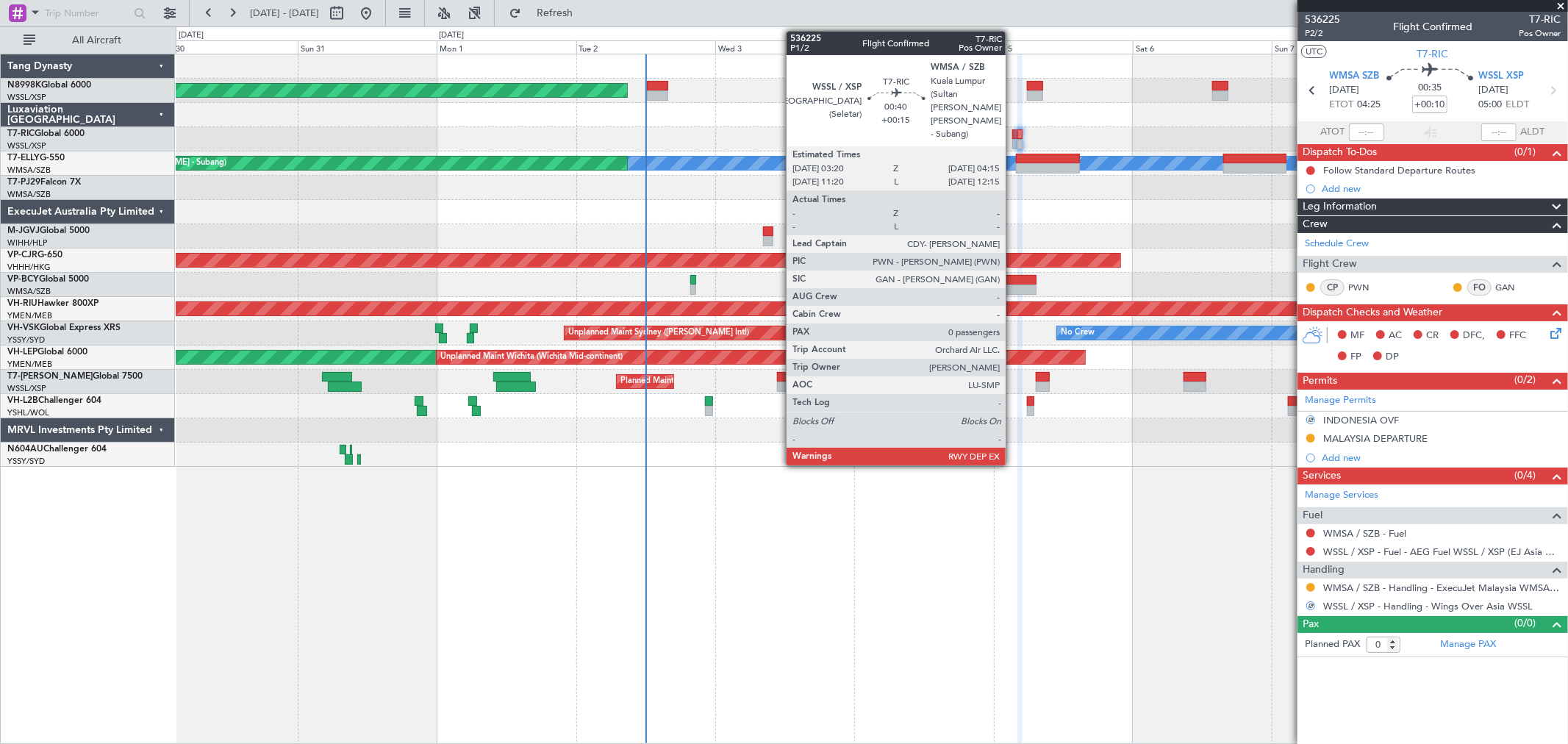
click at [1013, 140] on div at bounding box center [1015, 144] width 6 height 10
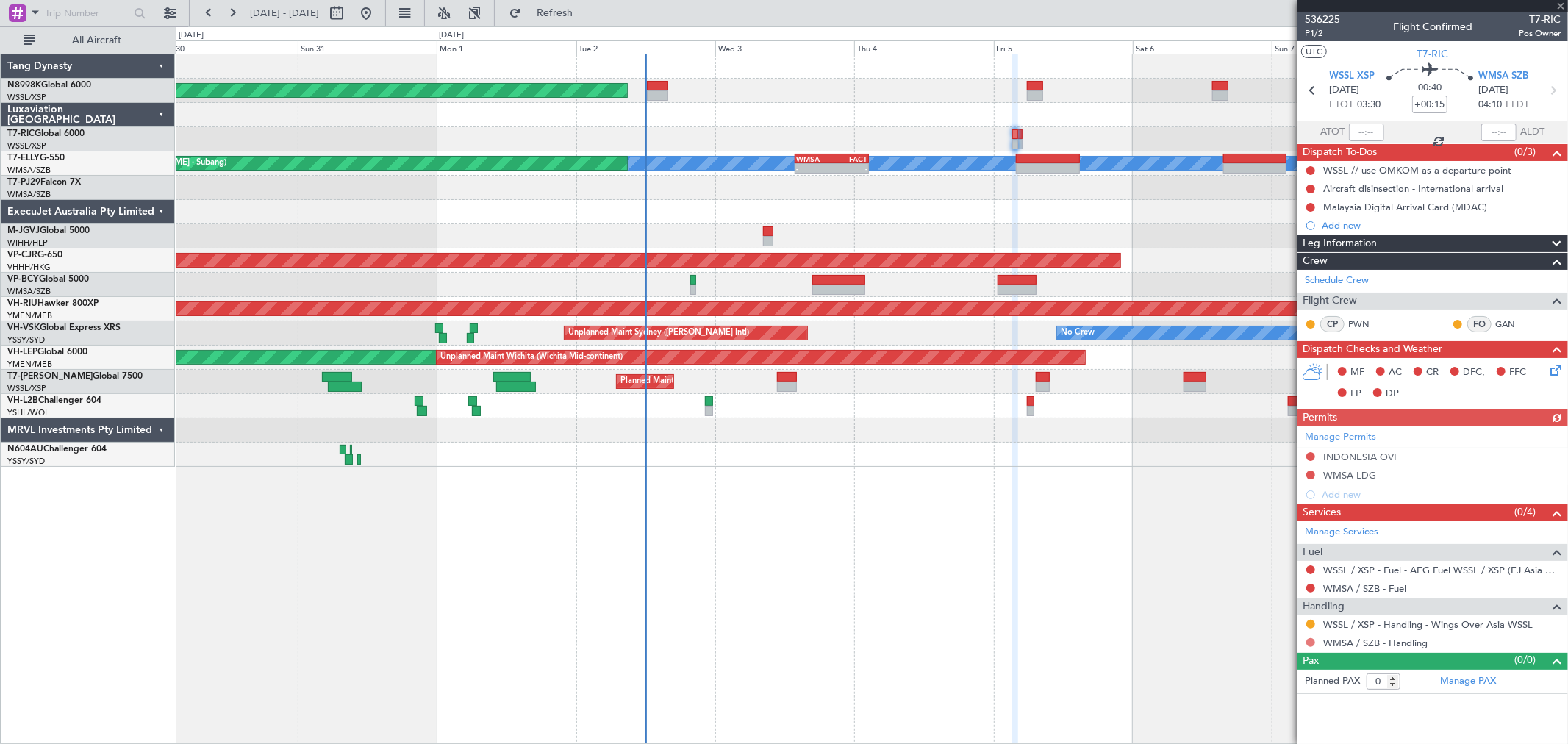
click at [1129, 535] on button at bounding box center [1310, 642] width 9 height 9
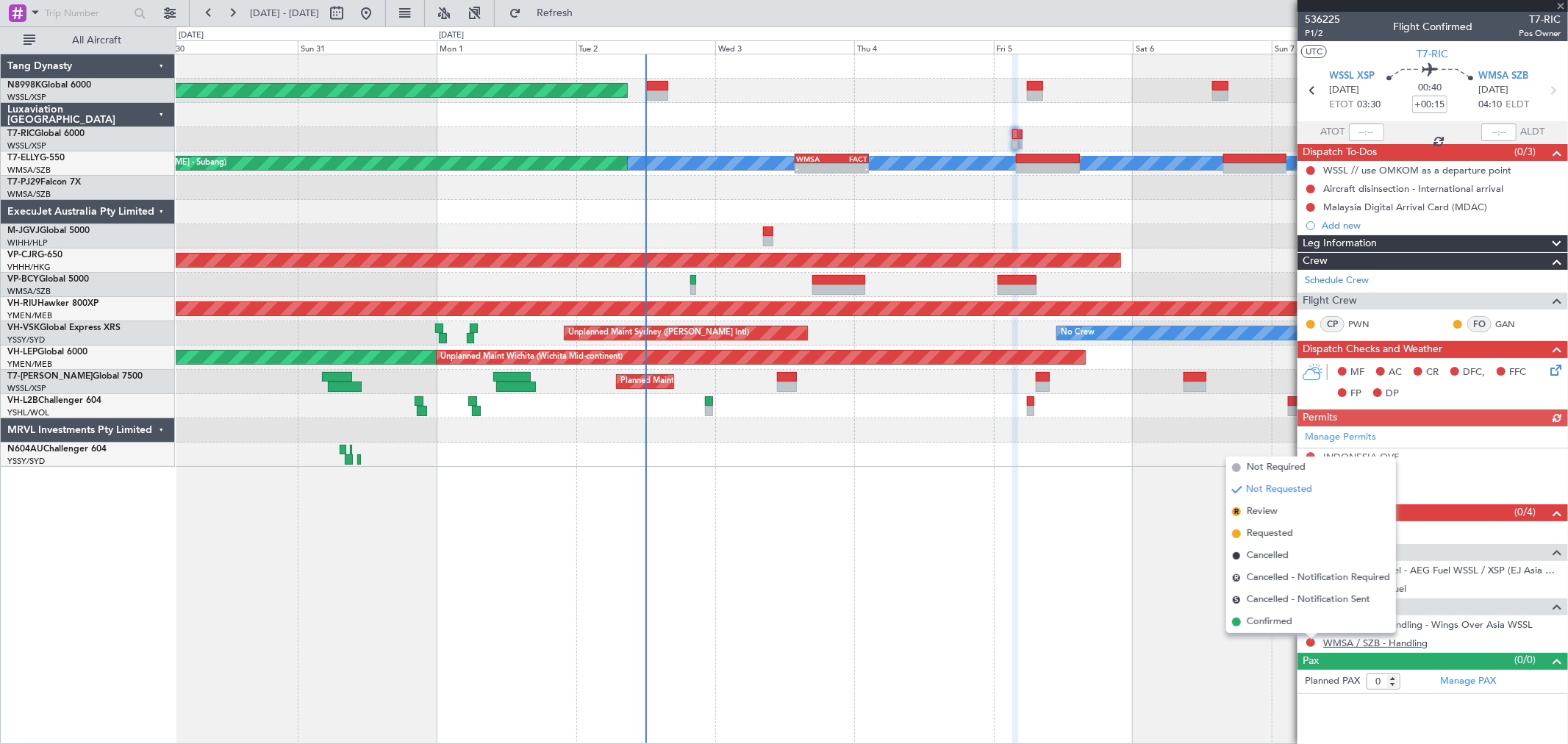
click at [1129, 535] on link "WMSA / SZB - Handling" at bounding box center [1375, 643] width 104 height 13
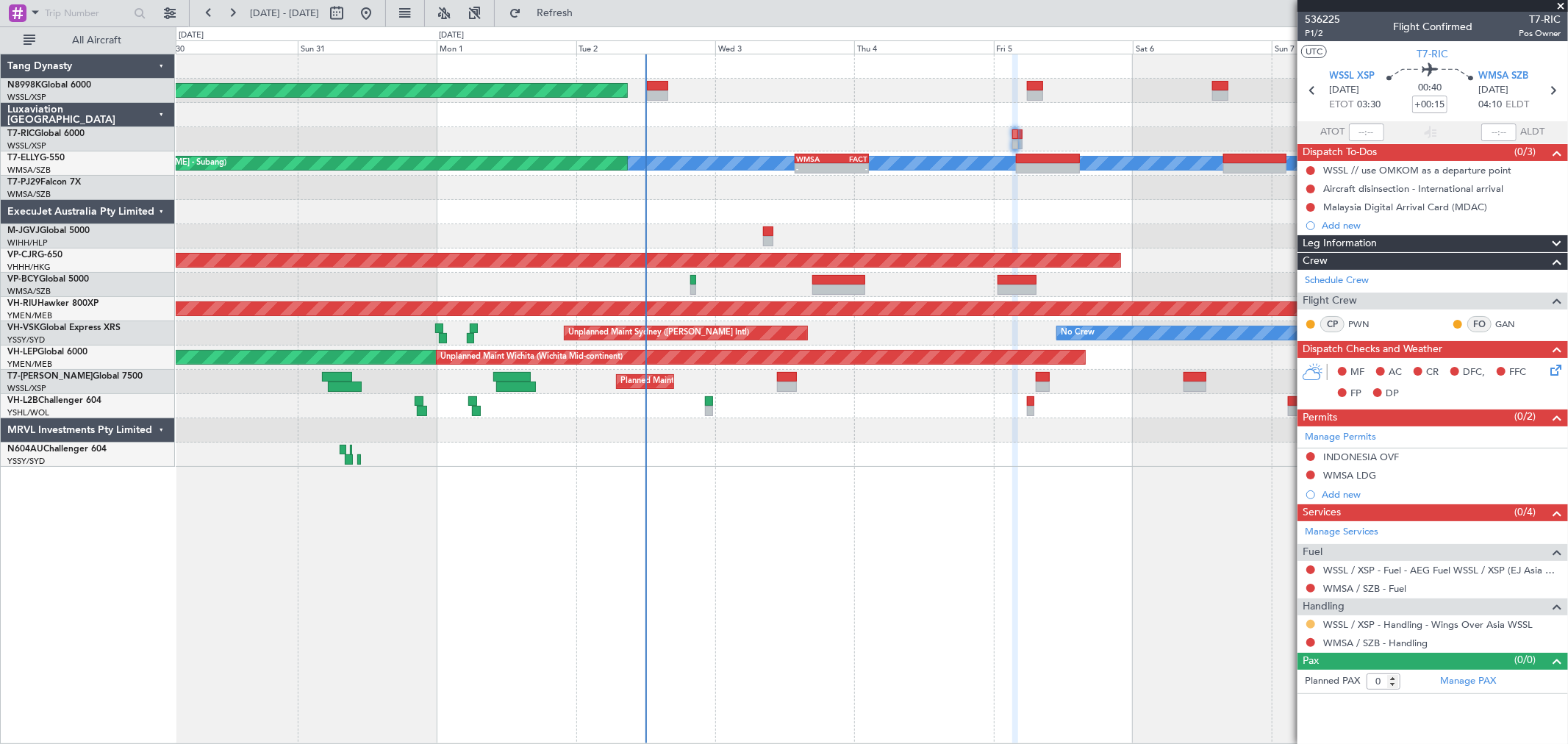
click at [1129, 535] on button at bounding box center [1310, 624] width 9 height 9
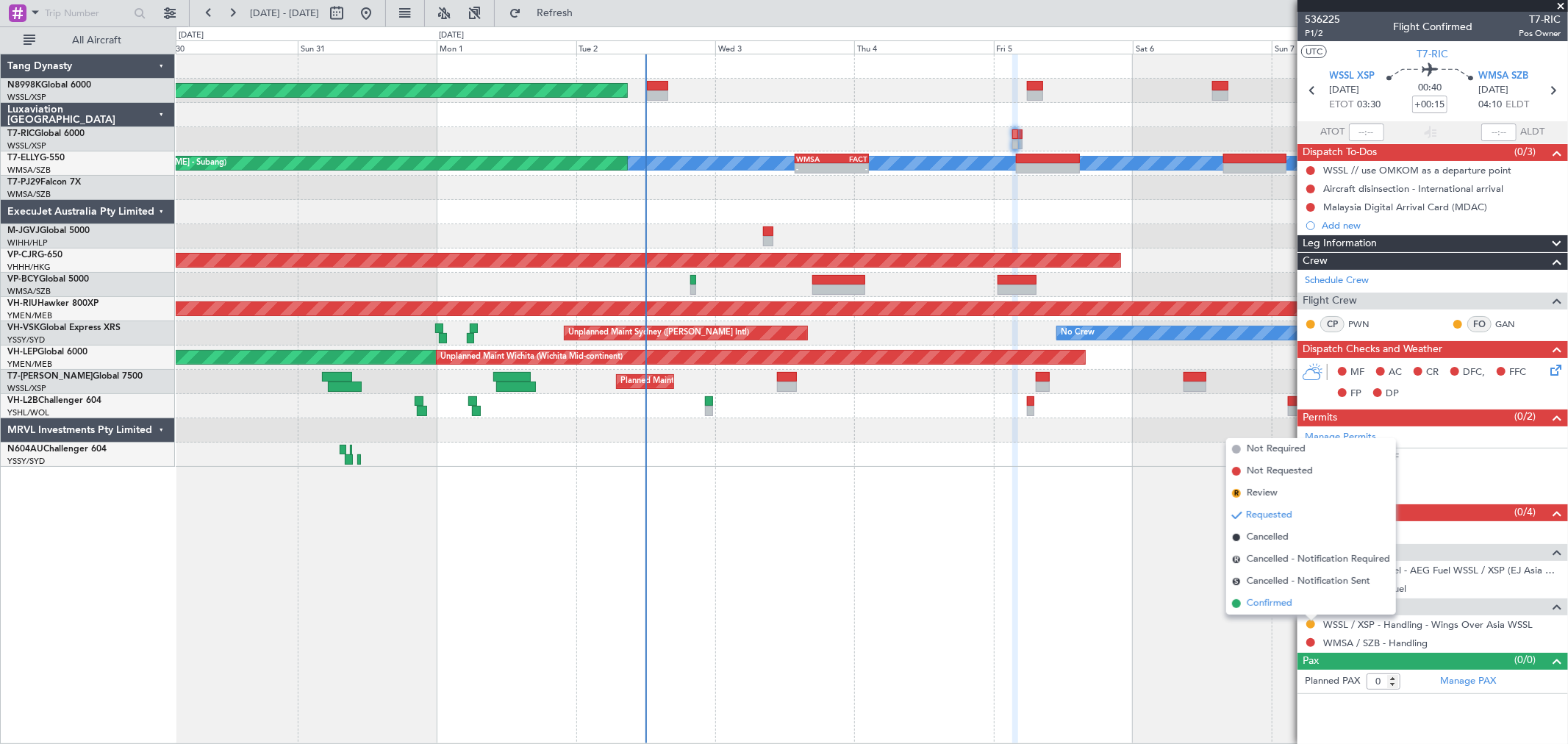
click at [1129, 535] on span "Confirmed" at bounding box center [1269, 604] width 46 height 14
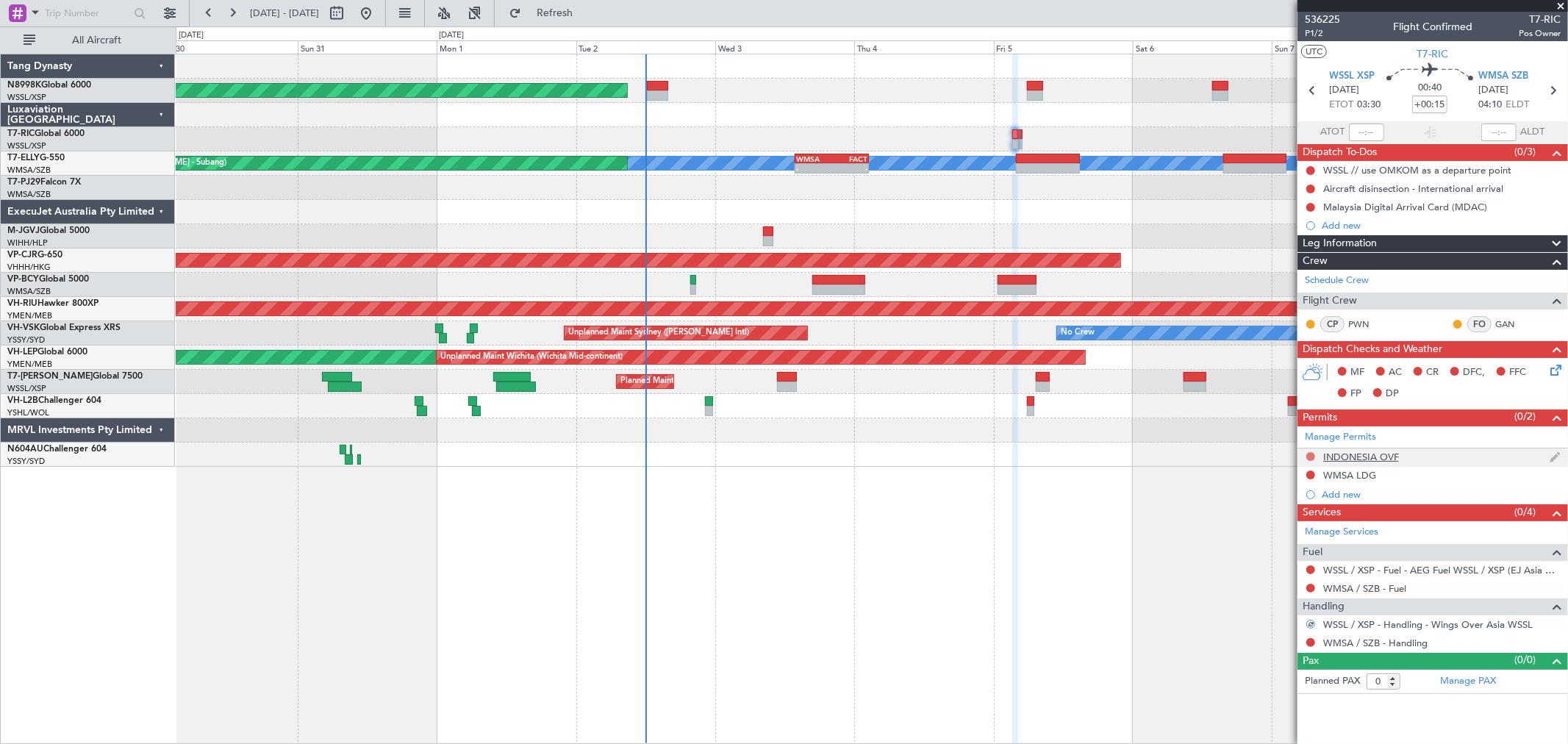
click at [1129, 457] on button at bounding box center [1310, 456] width 9 height 9
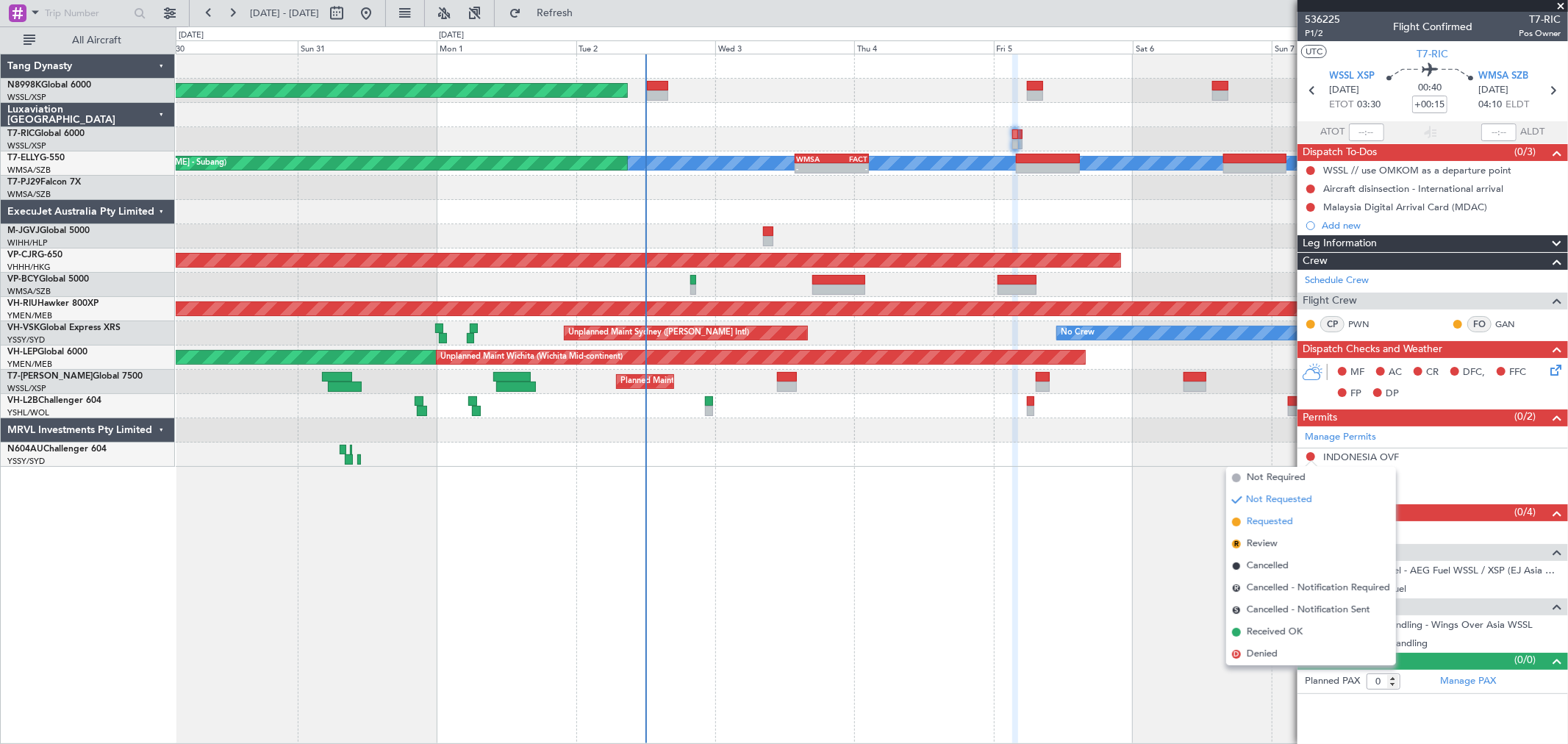
click at [1129, 516] on span "Requested" at bounding box center [1270, 522] width 47 height 14
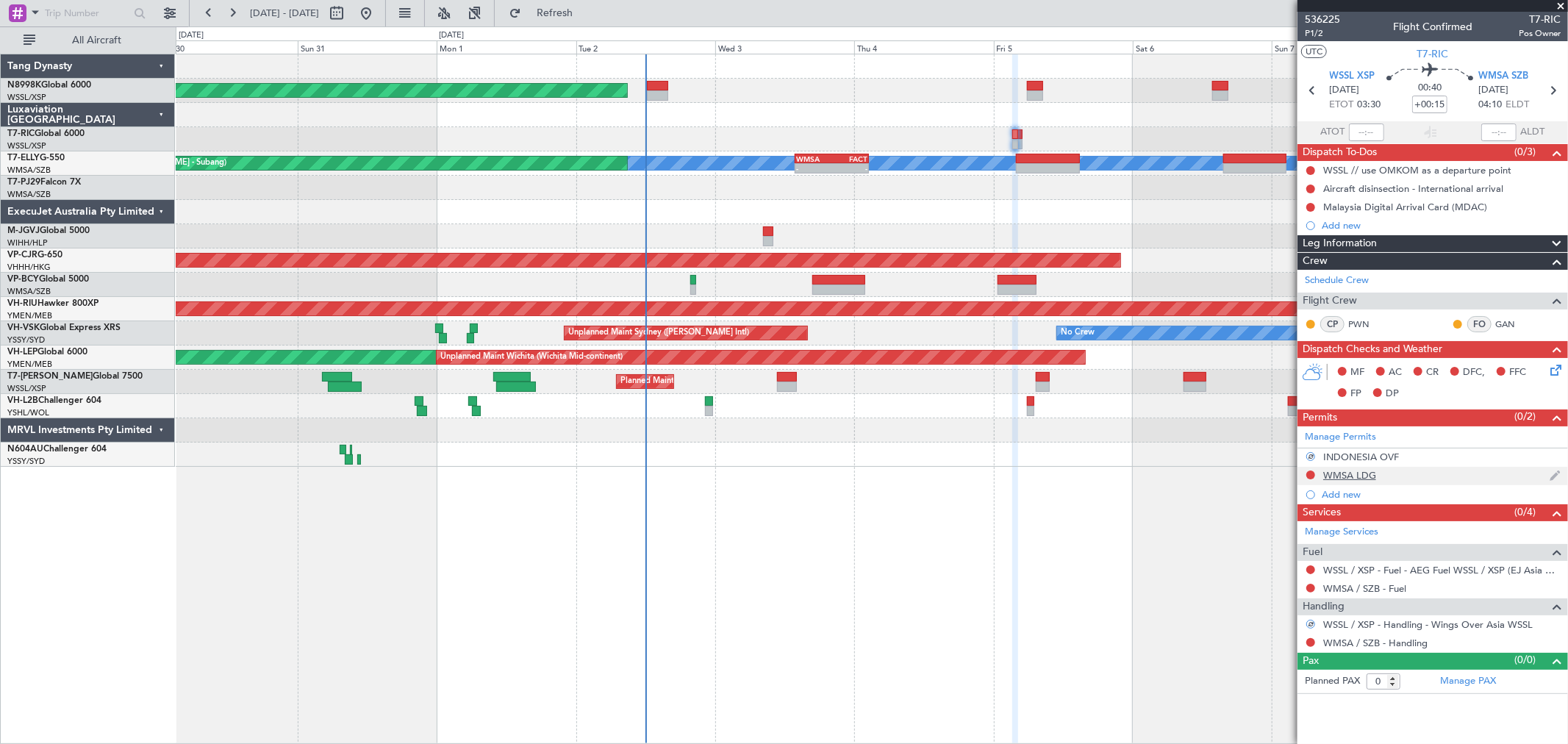
click at [1129, 472] on div at bounding box center [1310, 474] width 12 height 12
click at [1129, 478] on button at bounding box center [1310, 474] width 9 height 9
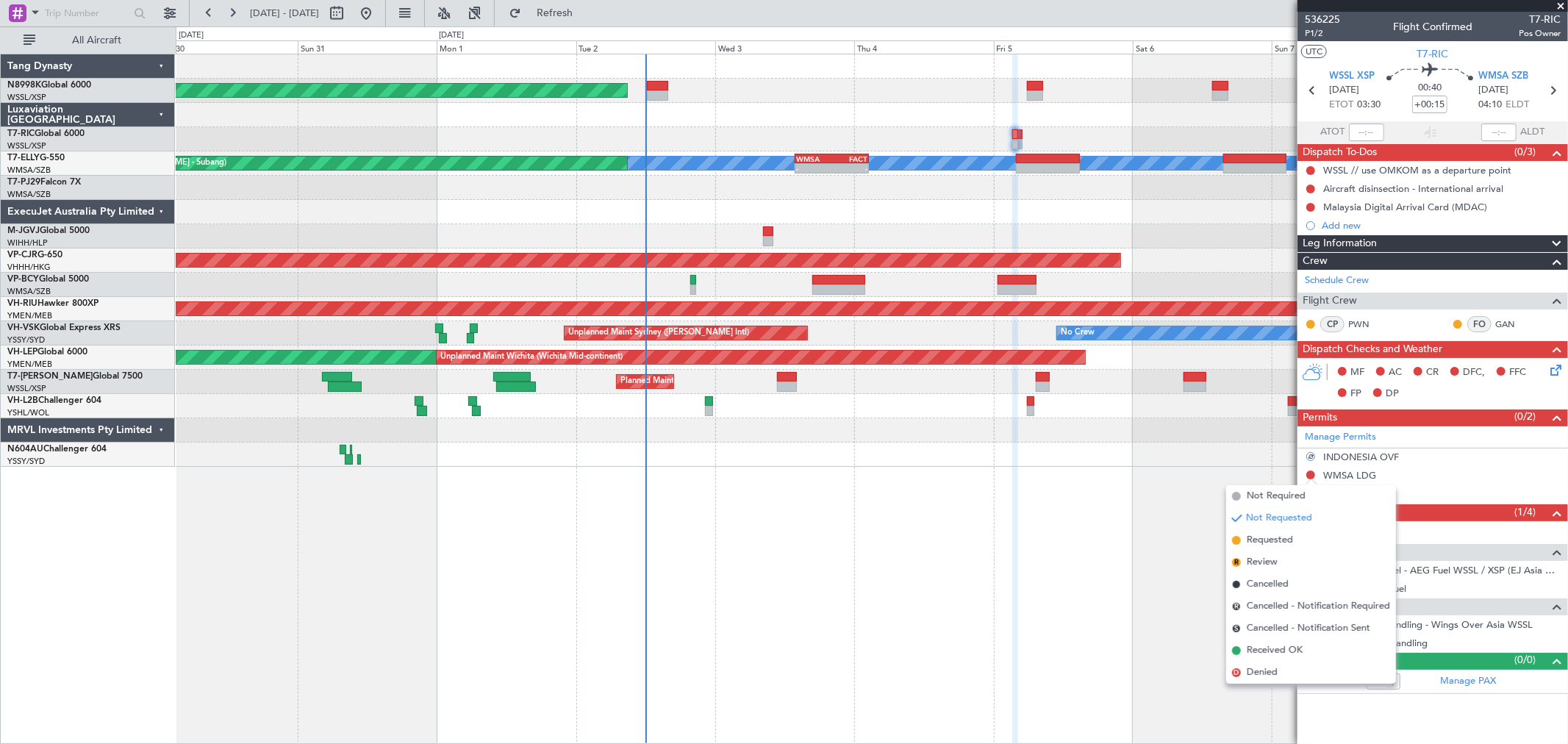
drag, startPoint x: 1252, startPoint y: 539, endPoint x: 1253, endPoint y: 527, distance: 12.0
click at [1129, 535] on span "Requested" at bounding box center [1270, 540] width 47 height 14
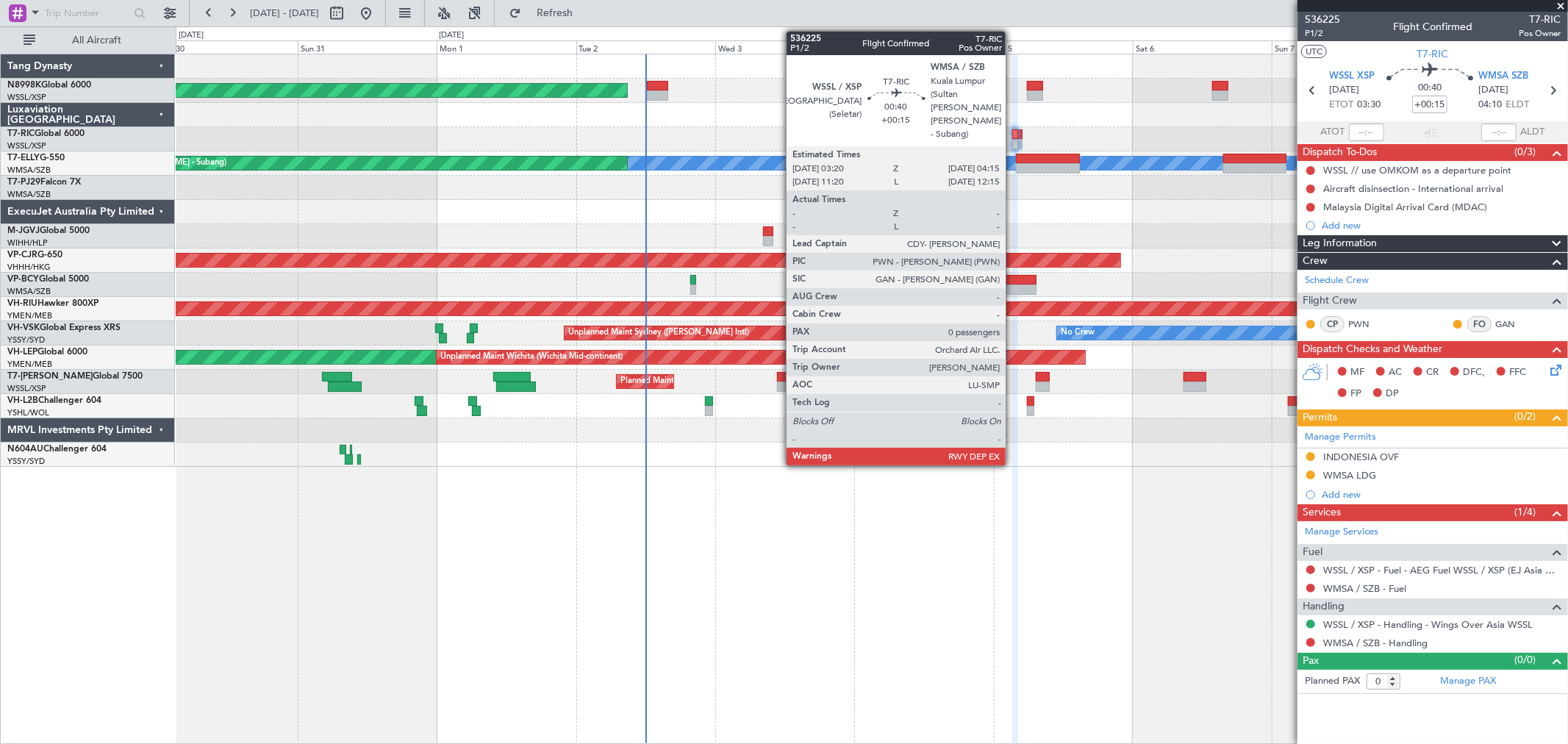
click at [1013, 137] on div at bounding box center [1015, 134] width 6 height 10
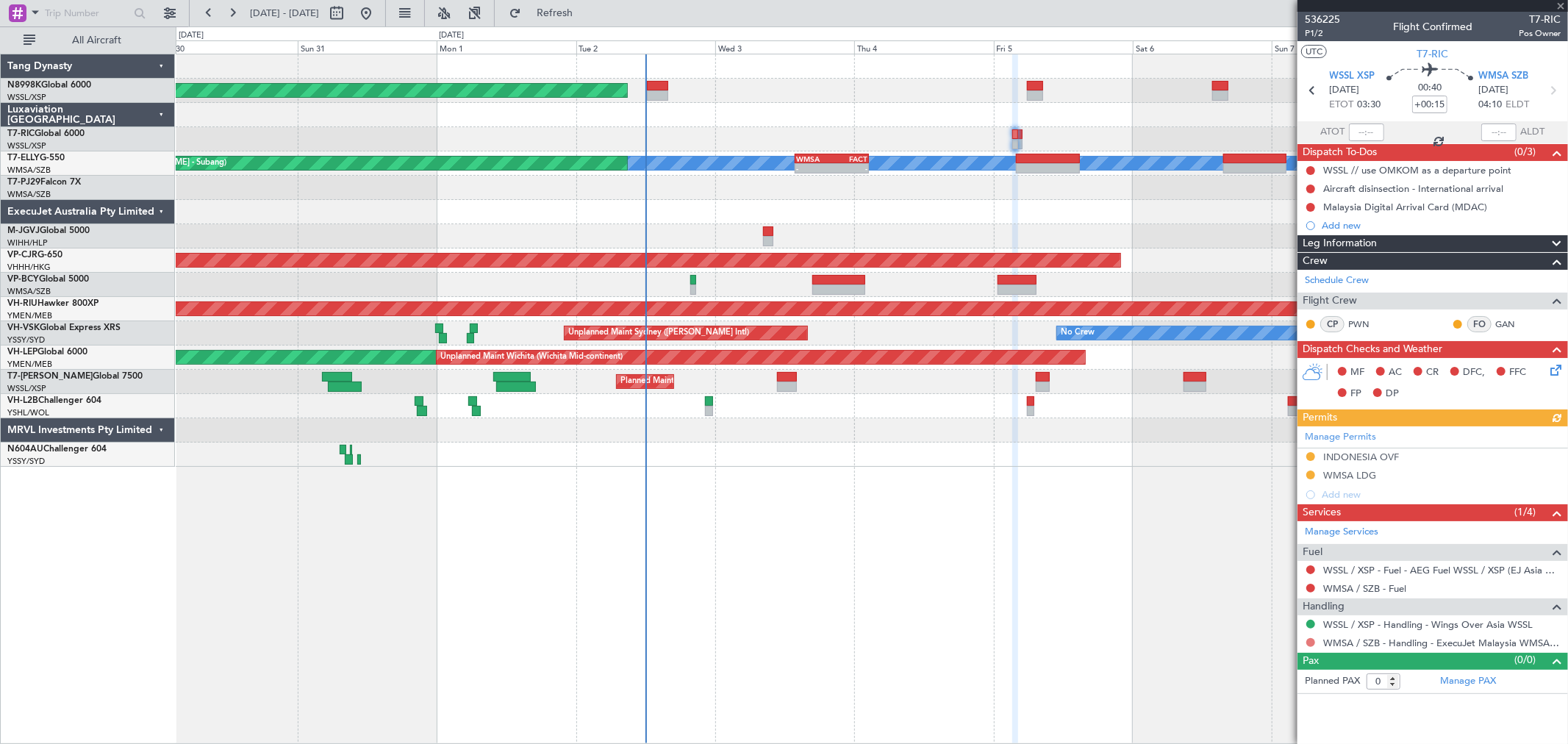
click at [1129, 535] on button at bounding box center [1310, 642] width 9 height 9
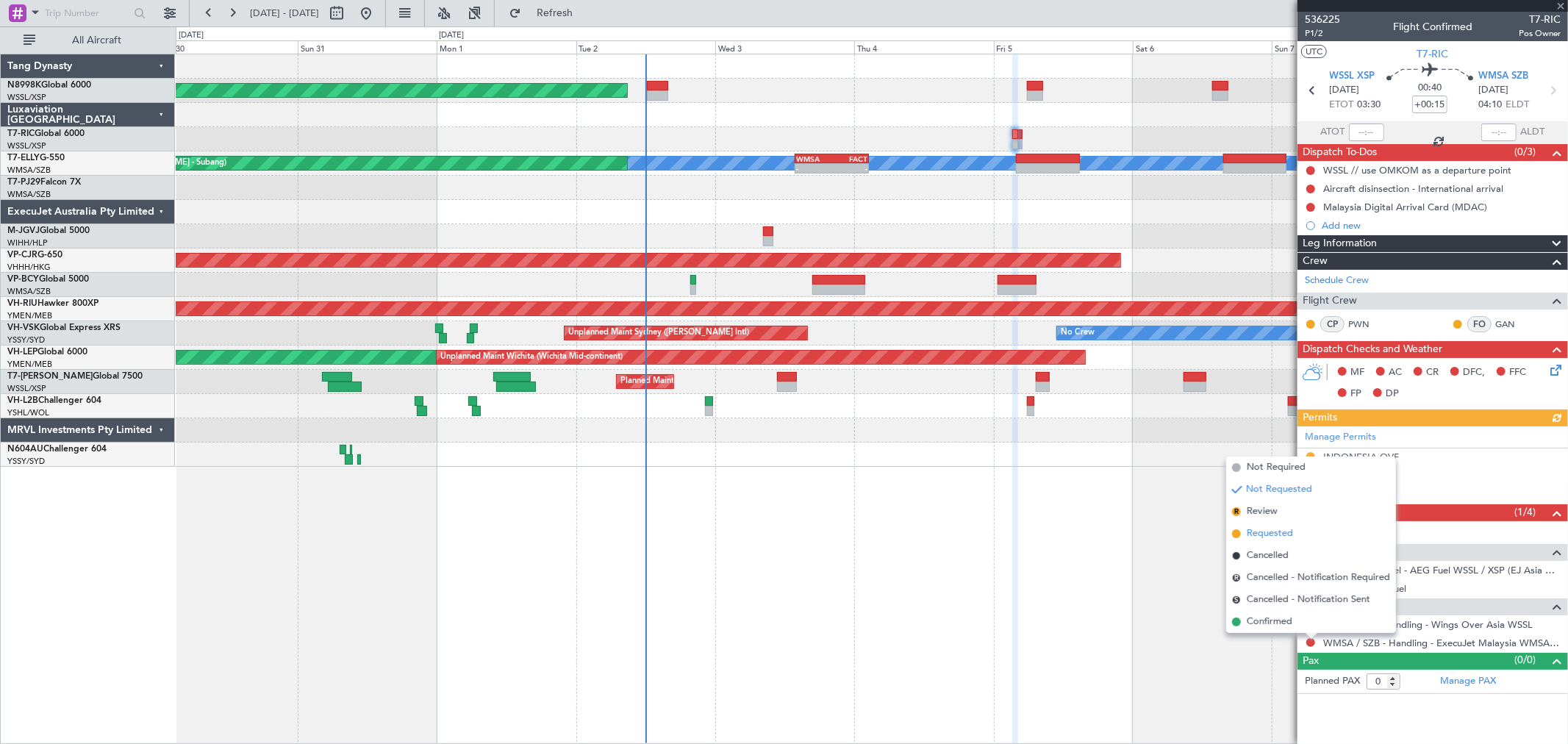
click at [1129, 535] on span "Requested" at bounding box center [1270, 534] width 47 height 14
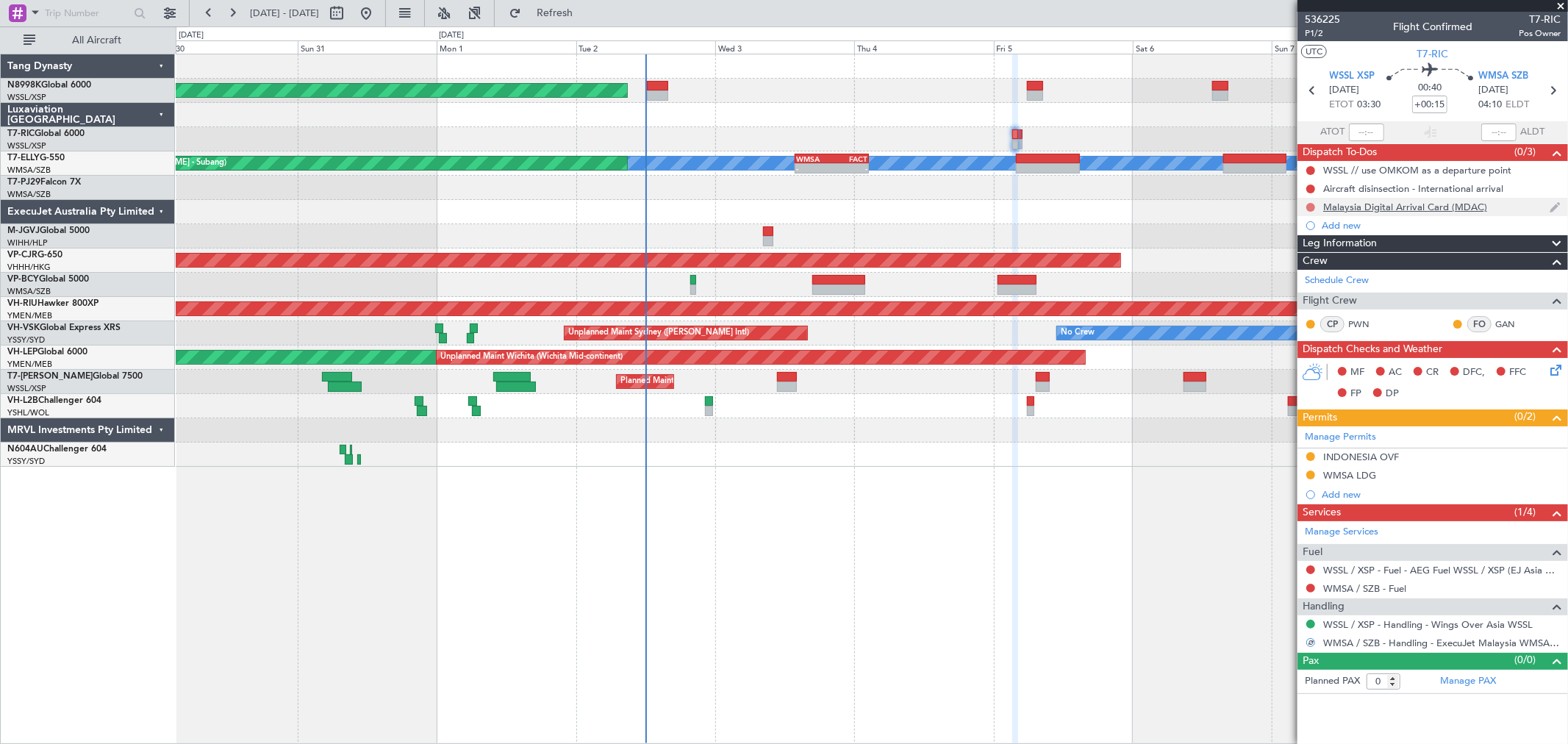
click at [1129, 205] on button at bounding box center [1310, 207] width 9 height 9
click at [1129, 289] on li "Cancelled" at bounding box center [1311, 294] width 78 height 22
click at [1129, 186] on button at bounding box center [1310, 189] width 9 height 9
click at [1129, 276] on span "Cancelled" at bounding box center [1314, 275] width 42 height 14
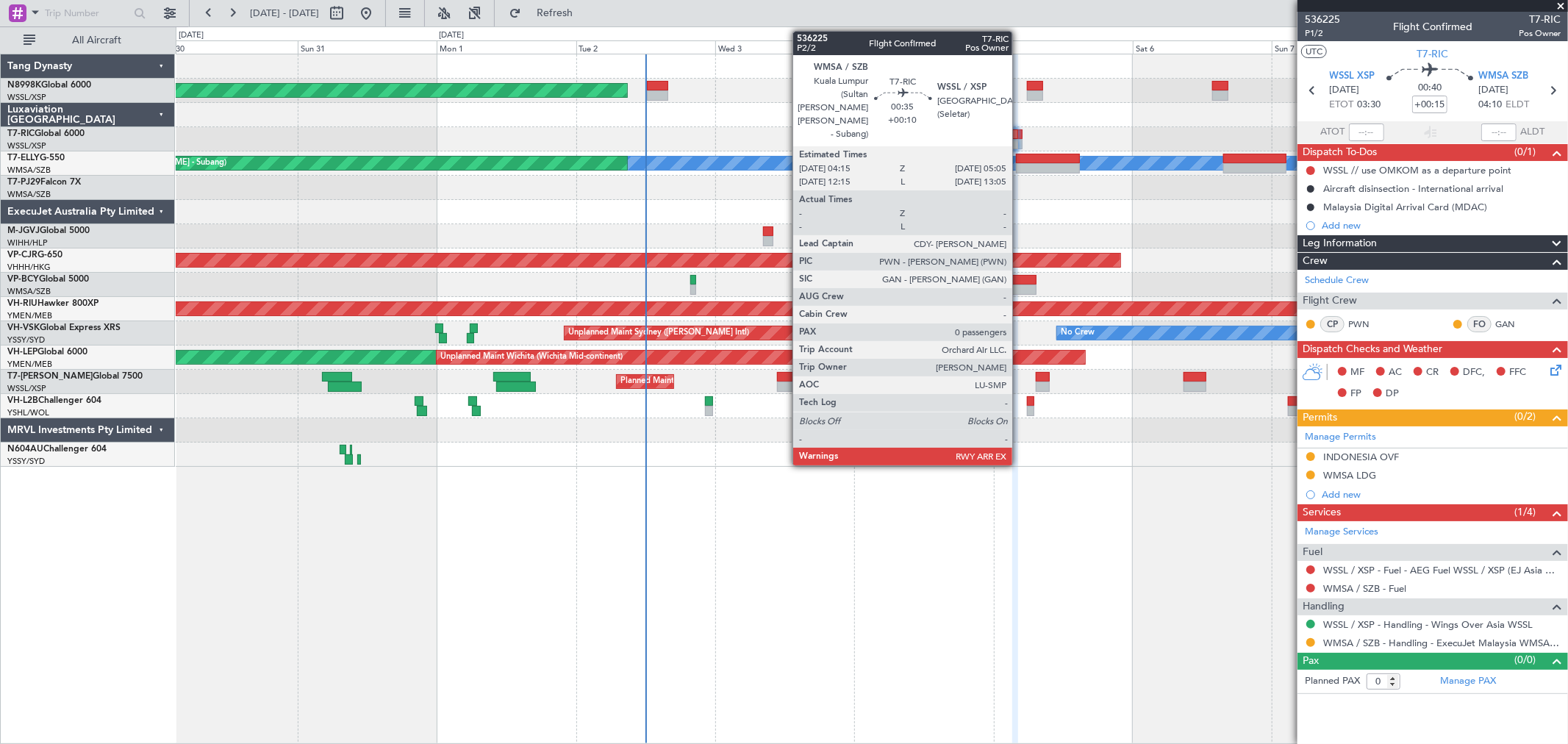
click at [1020, 139] on div at bounding box center [1020, 144] width 5 height 10
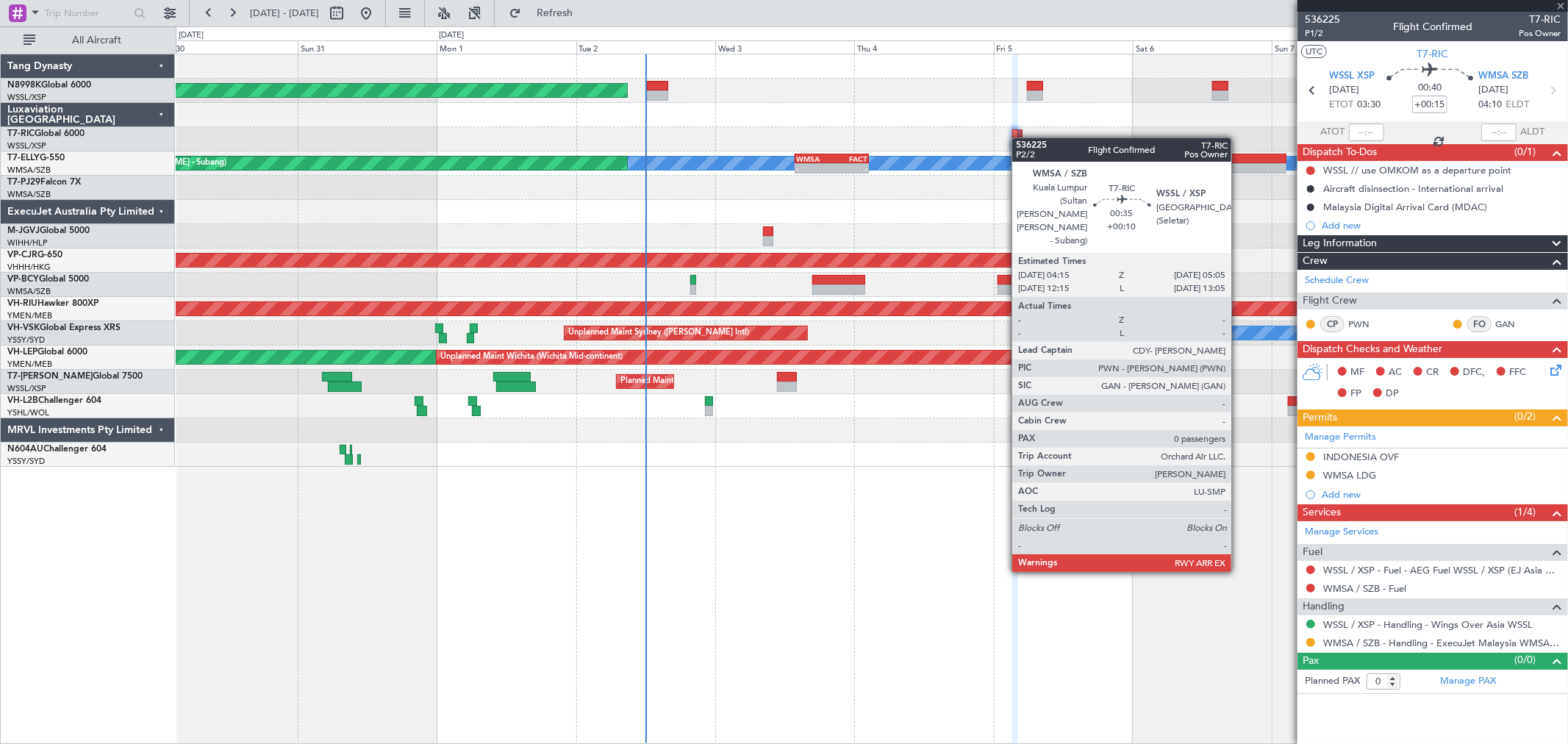
type input "+00:10"
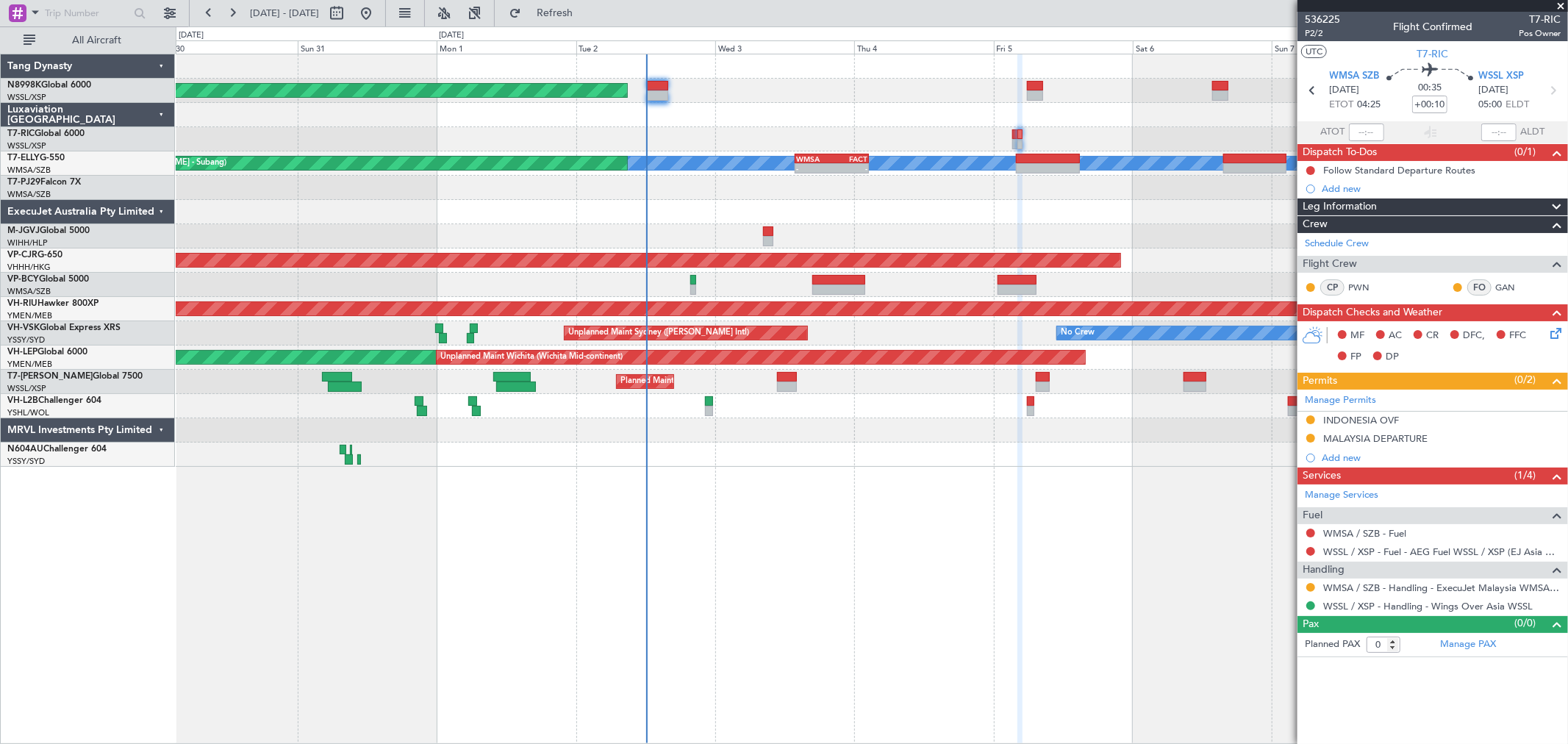
click at [950, 215] on div at bounding box center [871, 212] width 1391 height 24
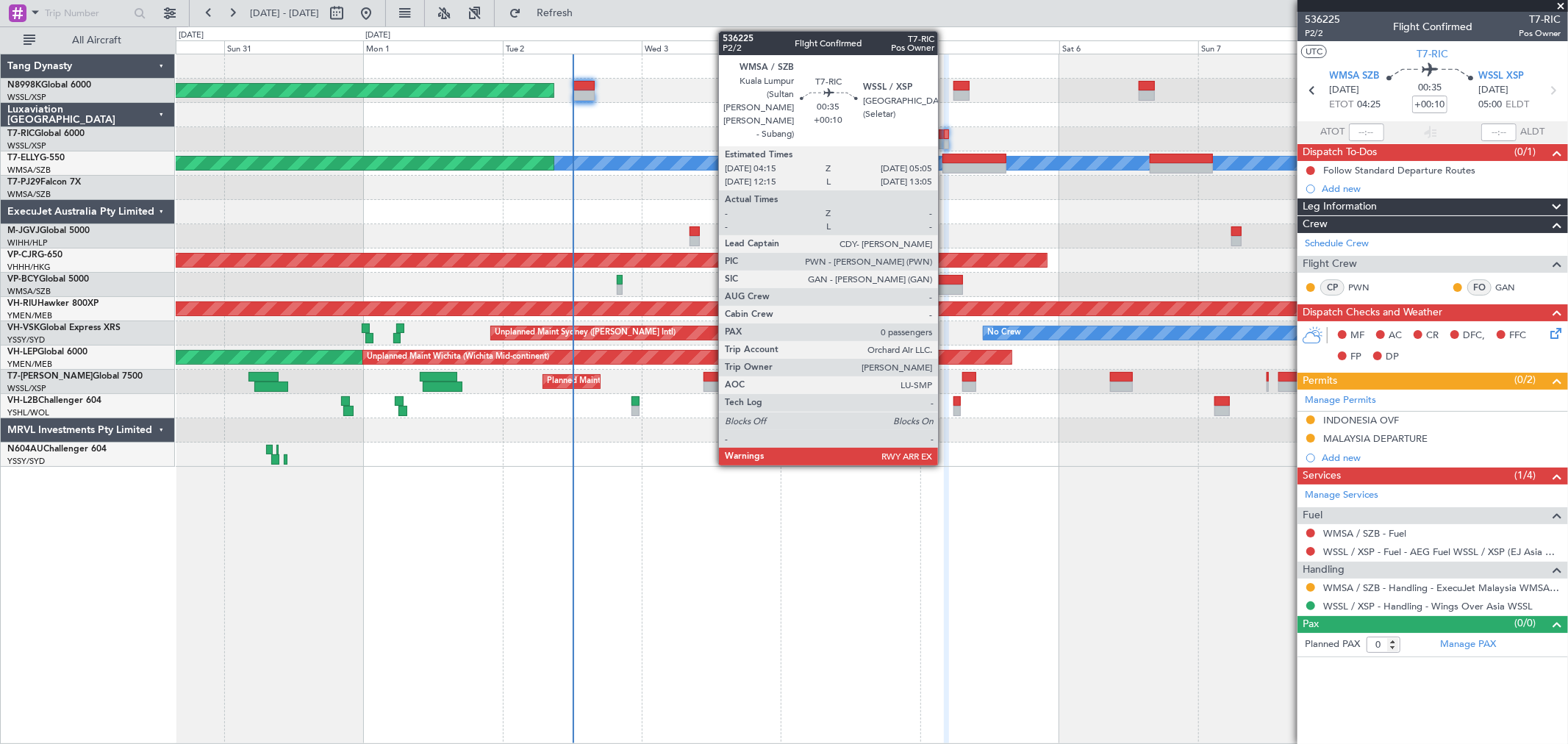
click at [946, 133] on div at bounding box center [947, 134] width 5 height 10
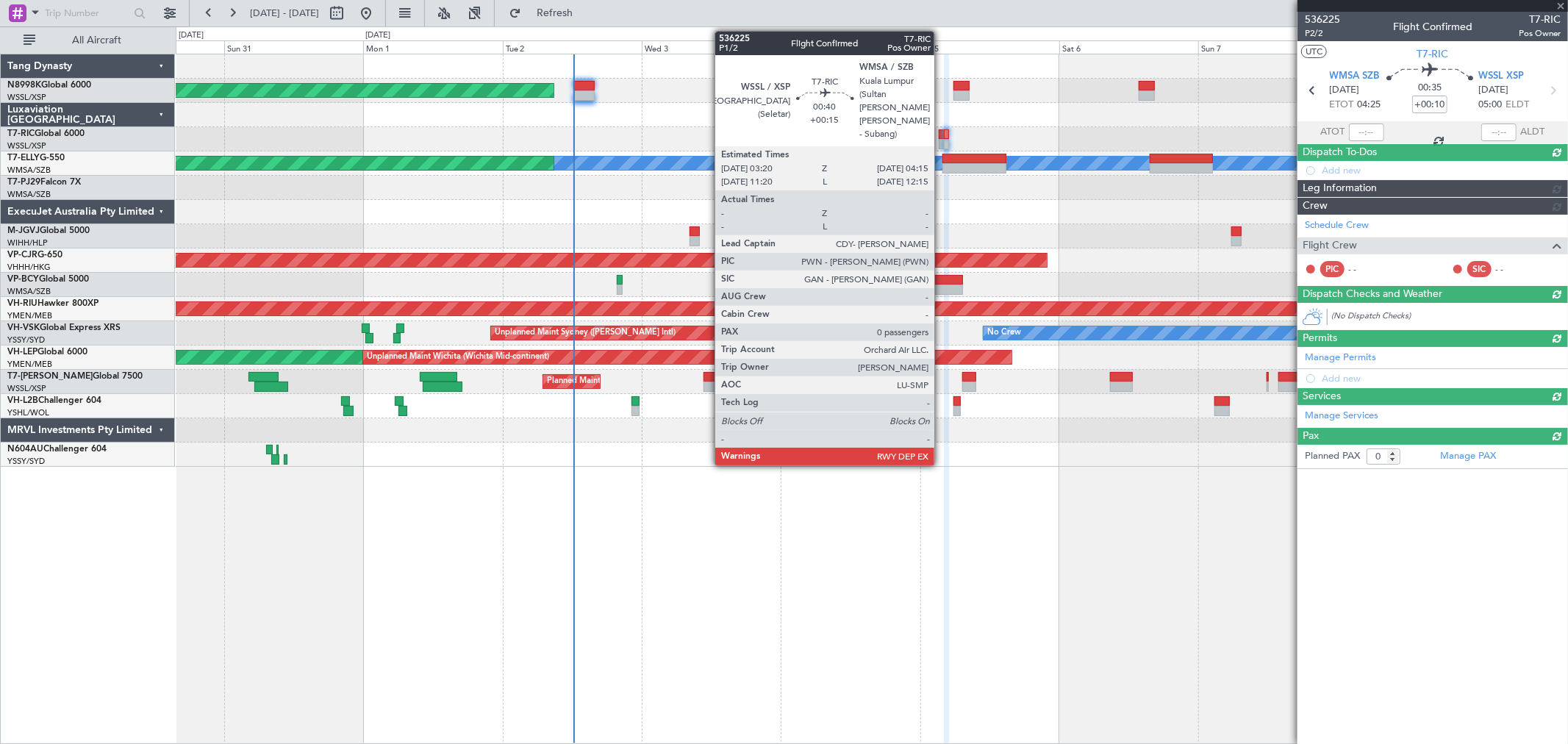
click at [942, 135] on div at bounding box center [941, 134] width 6 height 10
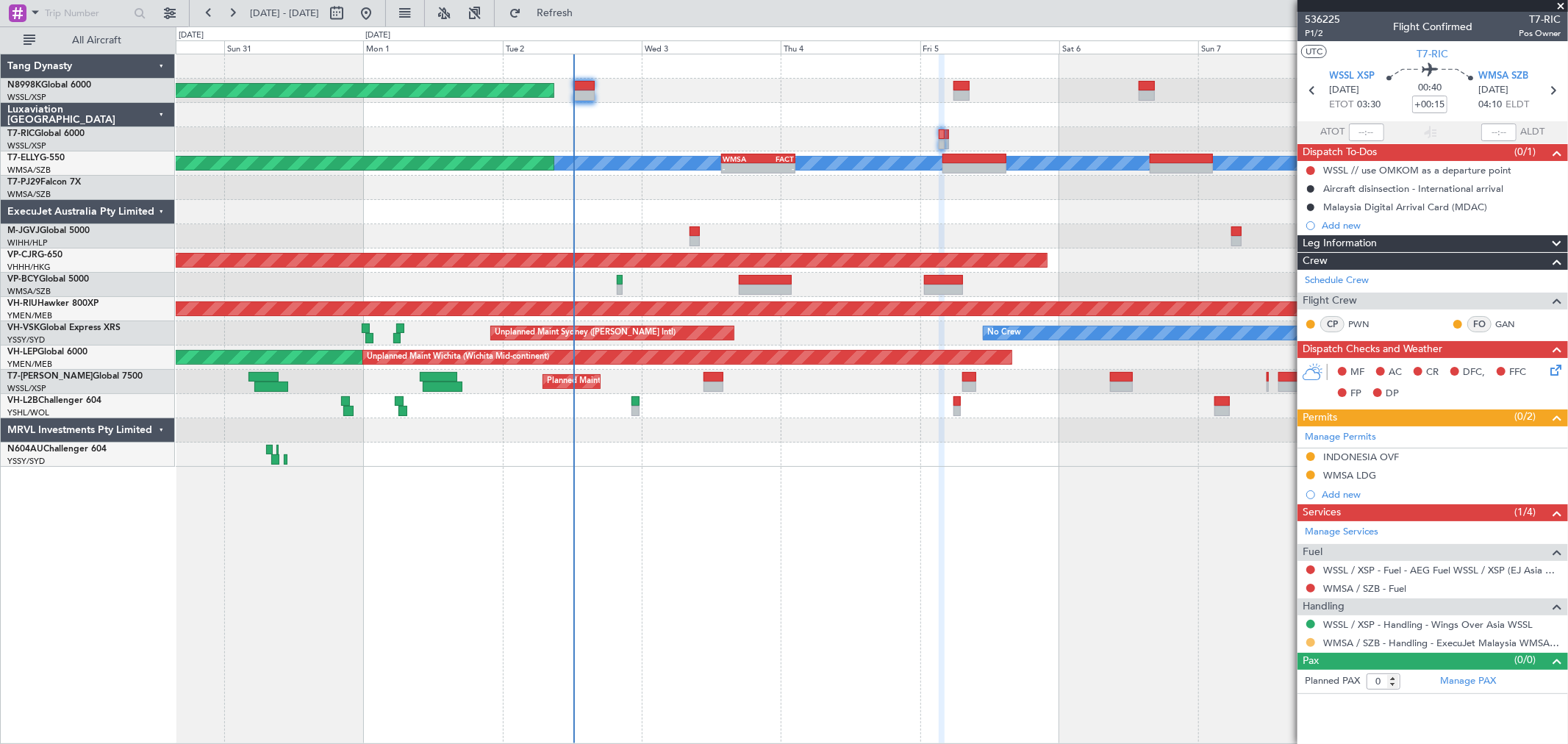
click at [1309, 641] on button at bounding box center [1310, 642] width 9 height 9
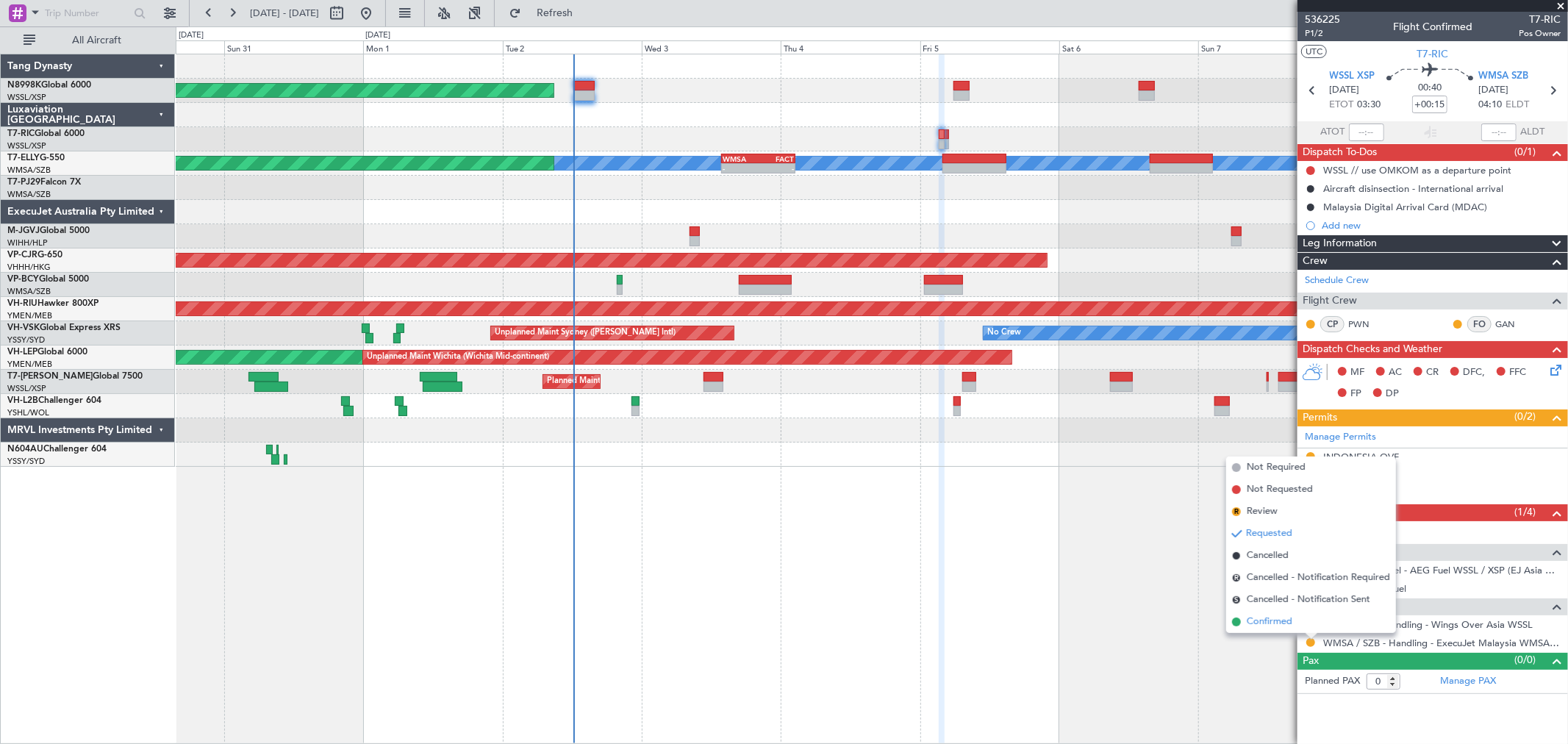
click at [1266, 621] on span "Confirmed" at bounding box center [1269, 622] width 46 height 14
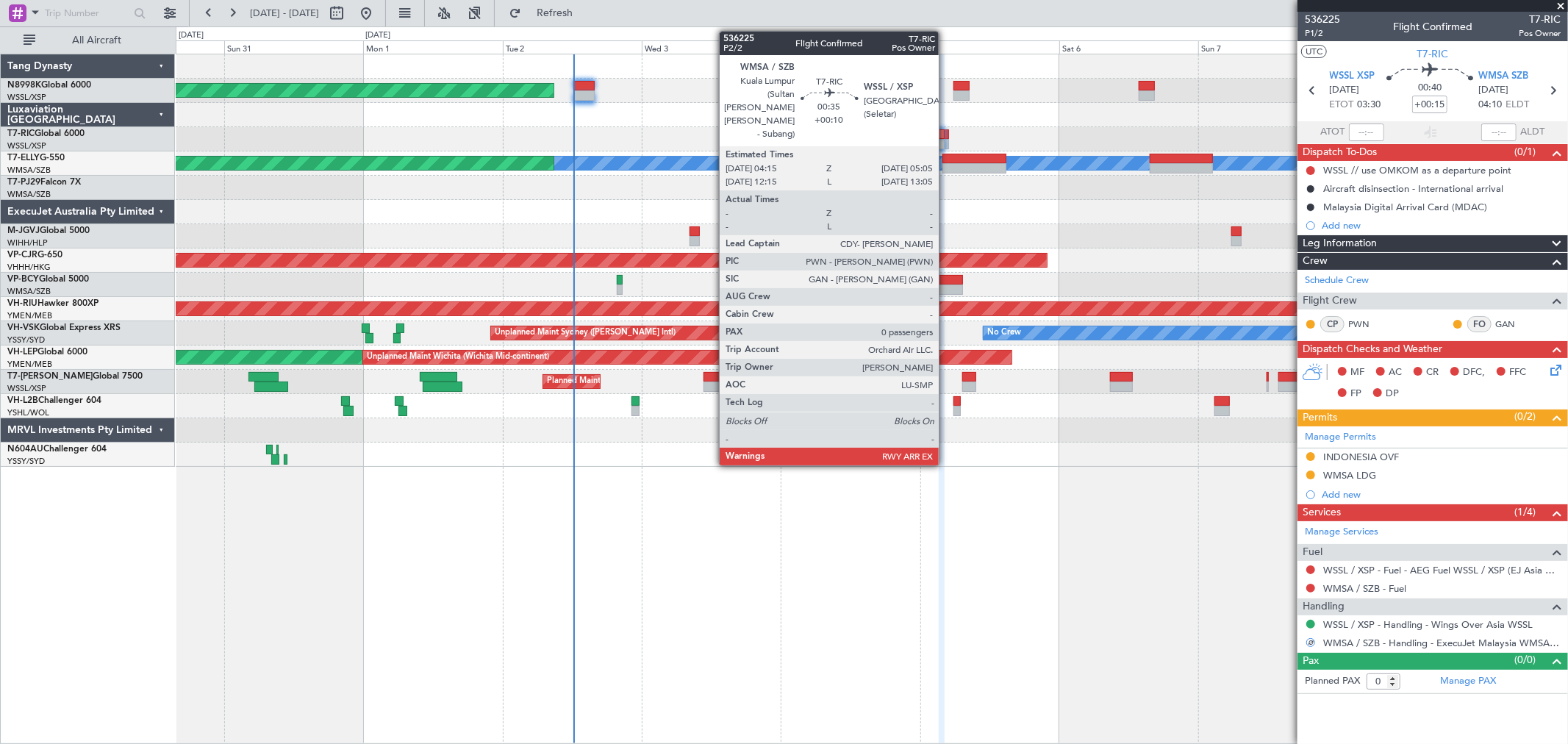
click at [947, 135] on div at bounding box center [947, 134] width 5 height 10
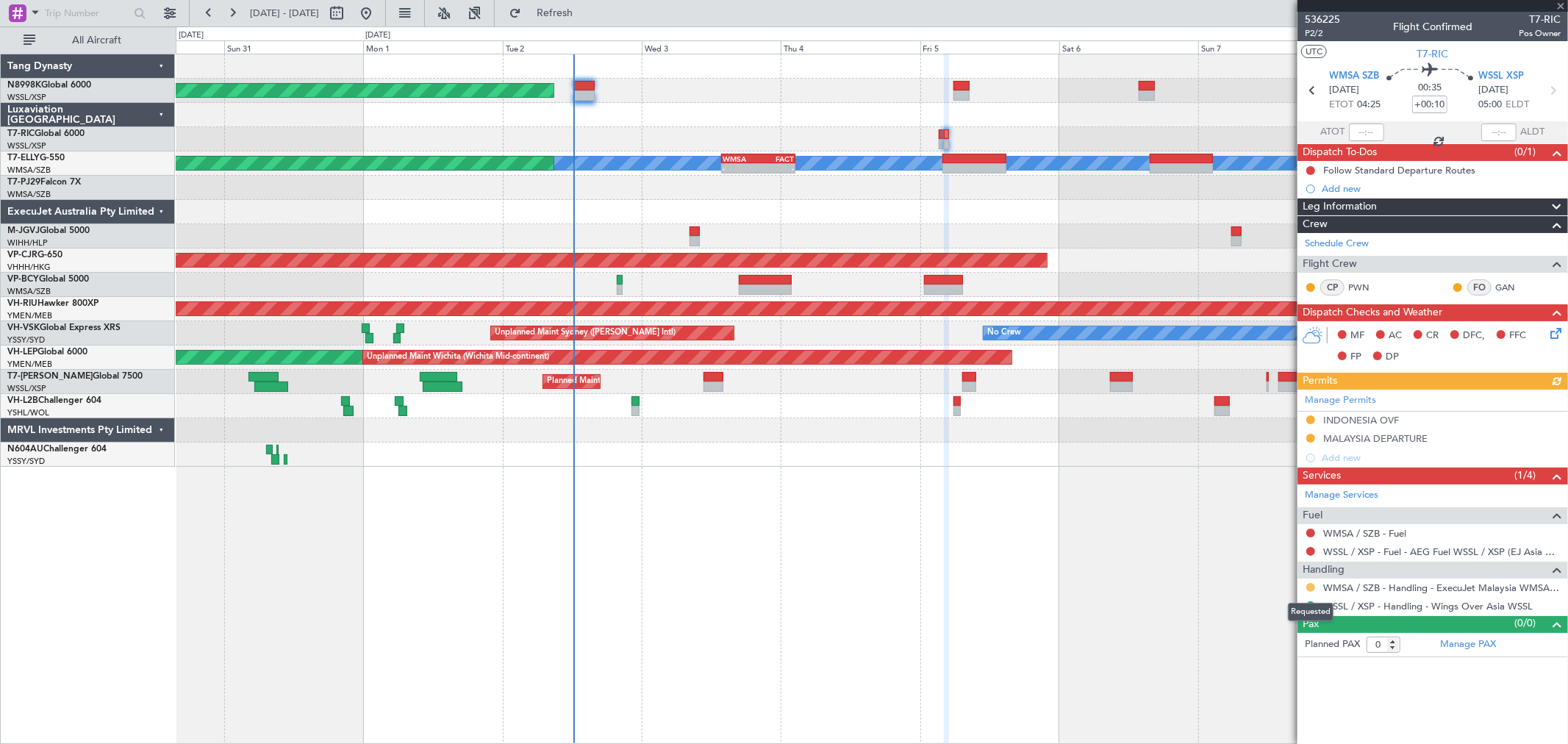
click at [1310, 586] on button at bounding box center [1310, 587] width 9 height 9
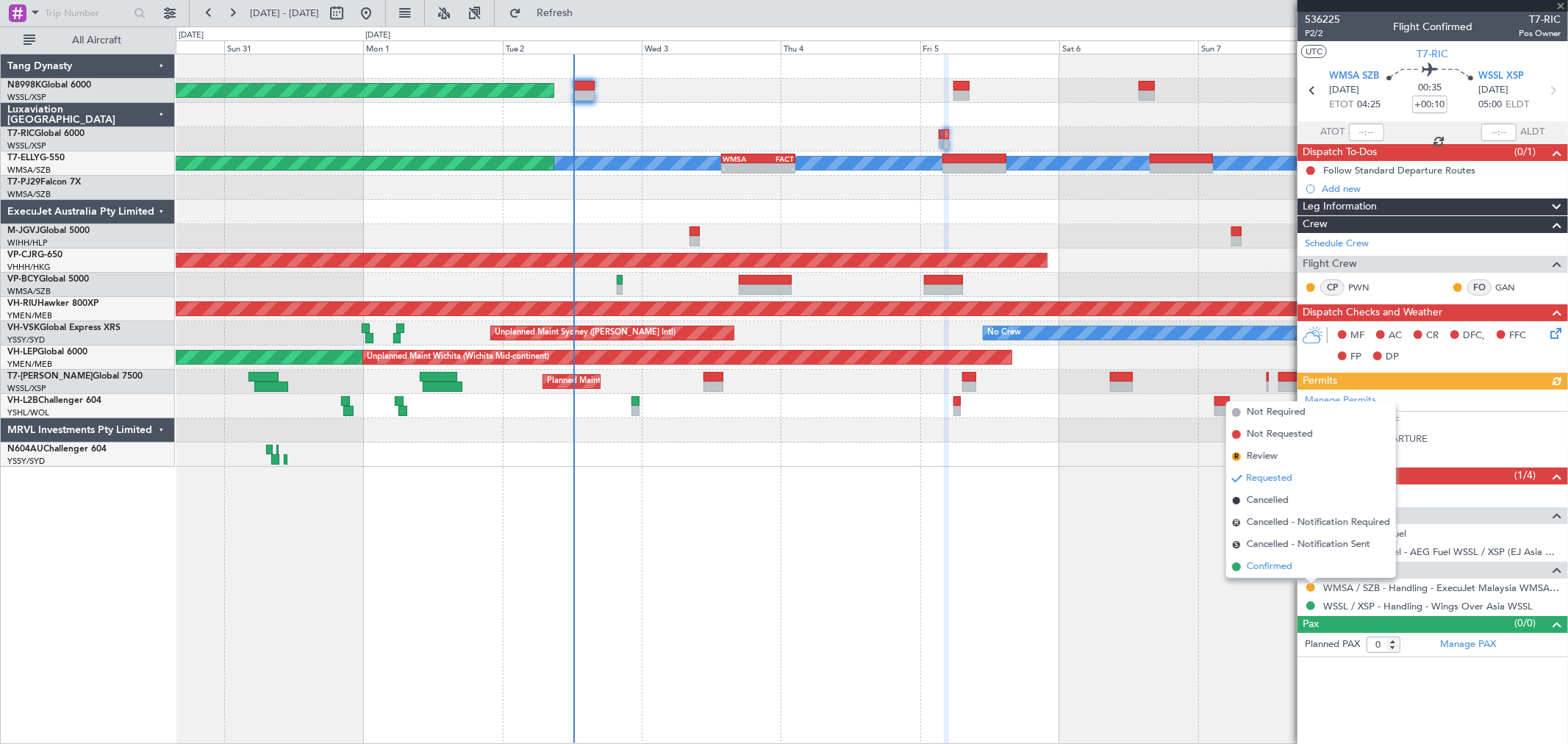
click at [1281, 567] on span "Confirmed" at bounding box center [1269, 567] width 46 height 14
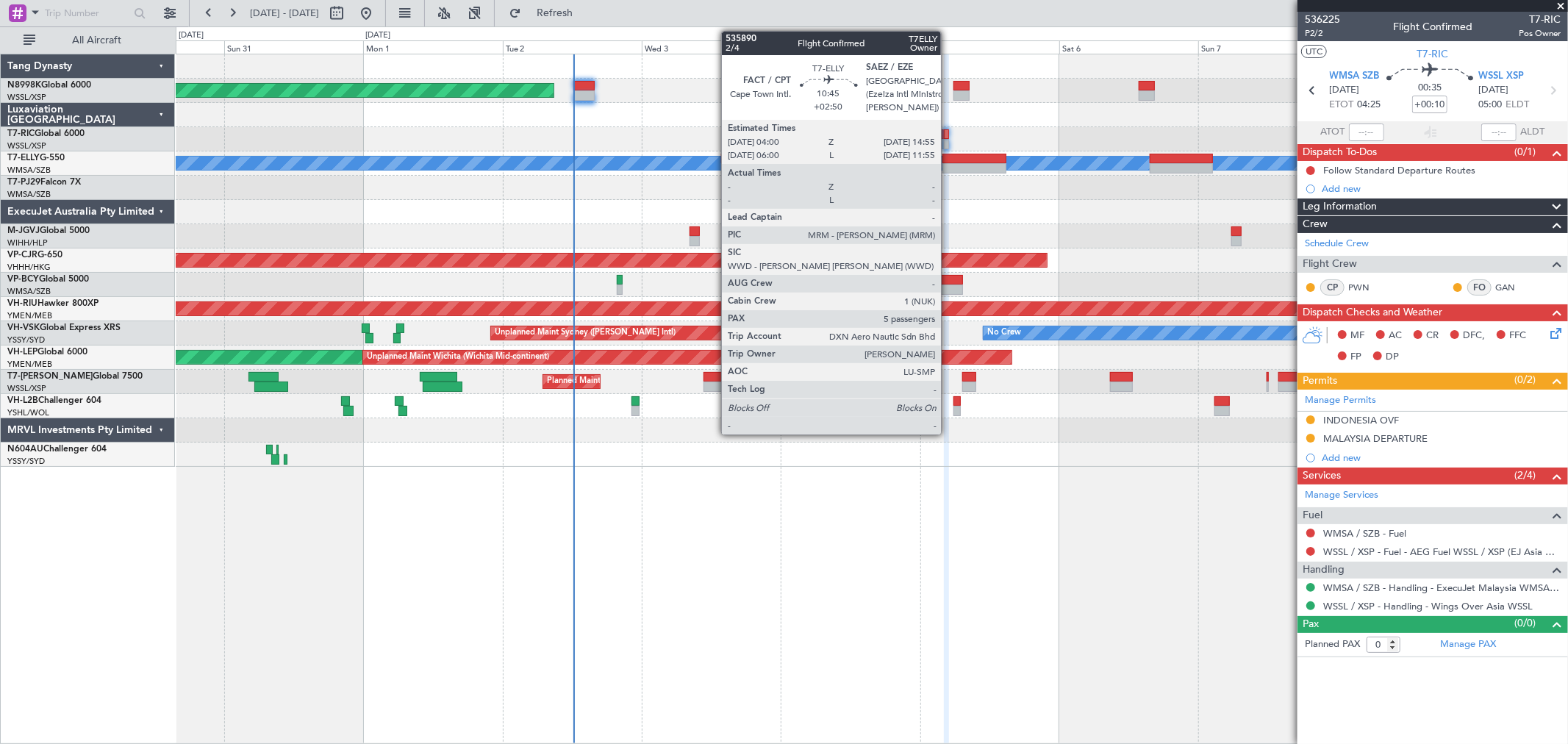
click at [948, 161] on div at bounding box center [975, 158] width 64 height 10
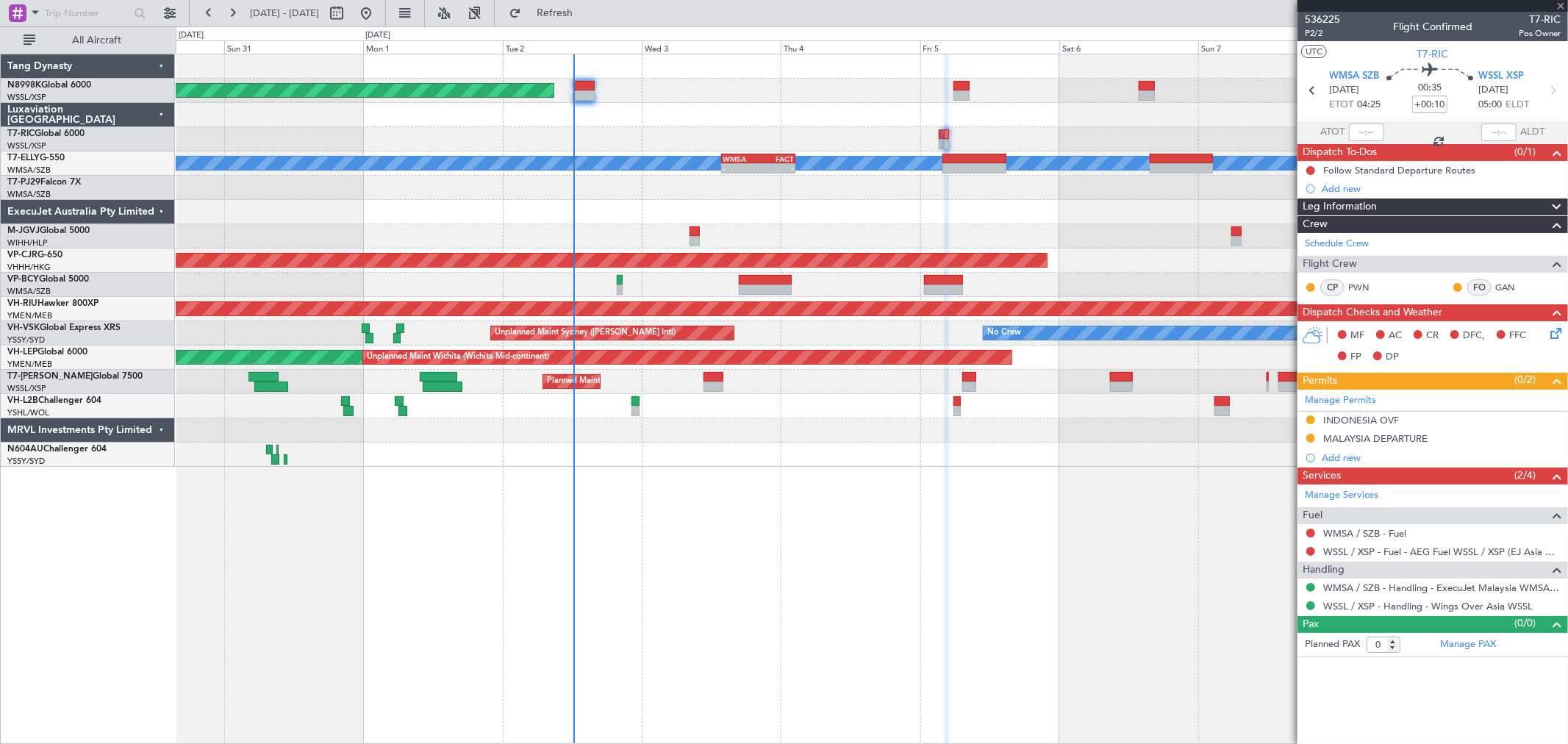
type input "+02:50"
type input "5"
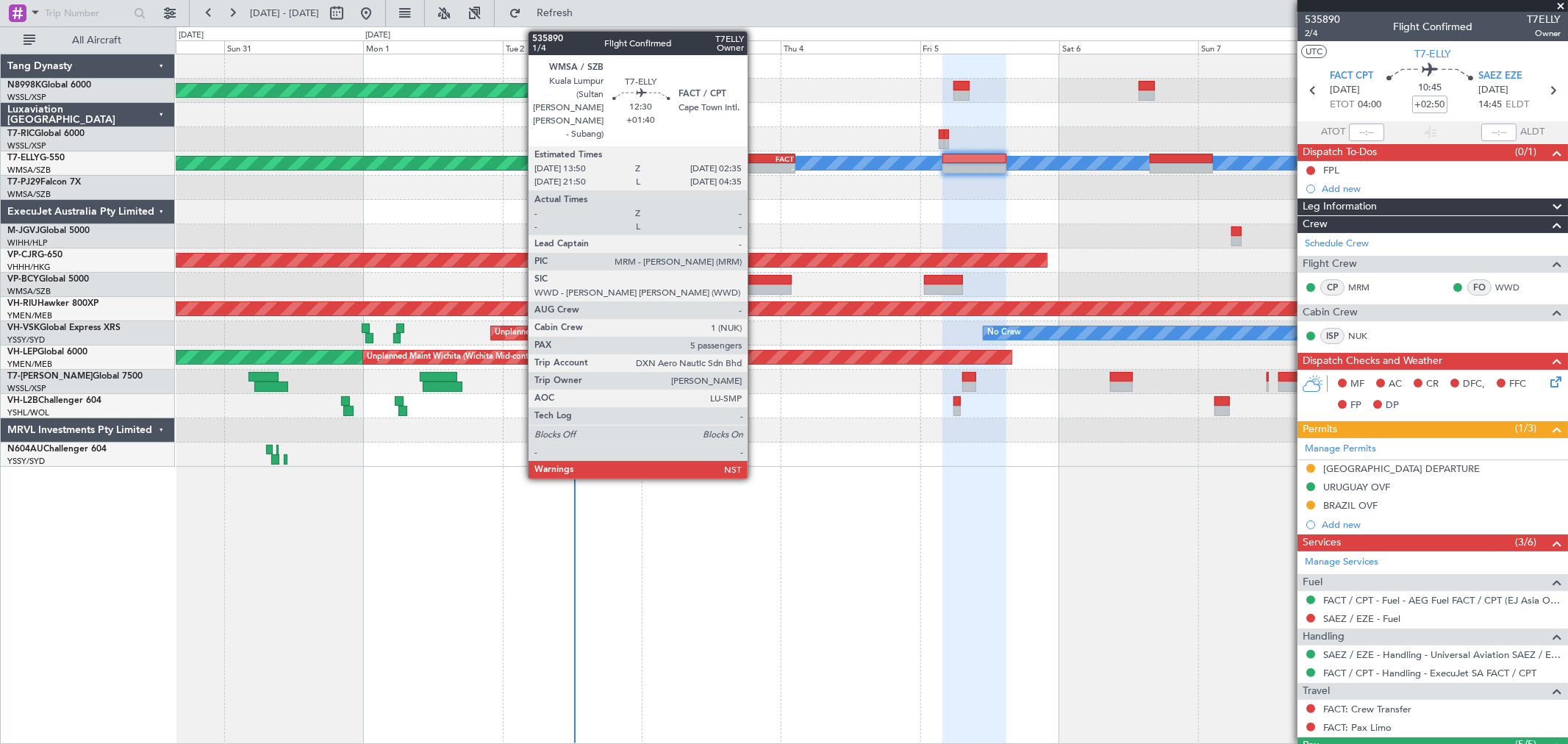
click at [755, 163] on div "- -" at bounding box center [758, 168] width 74 height 10
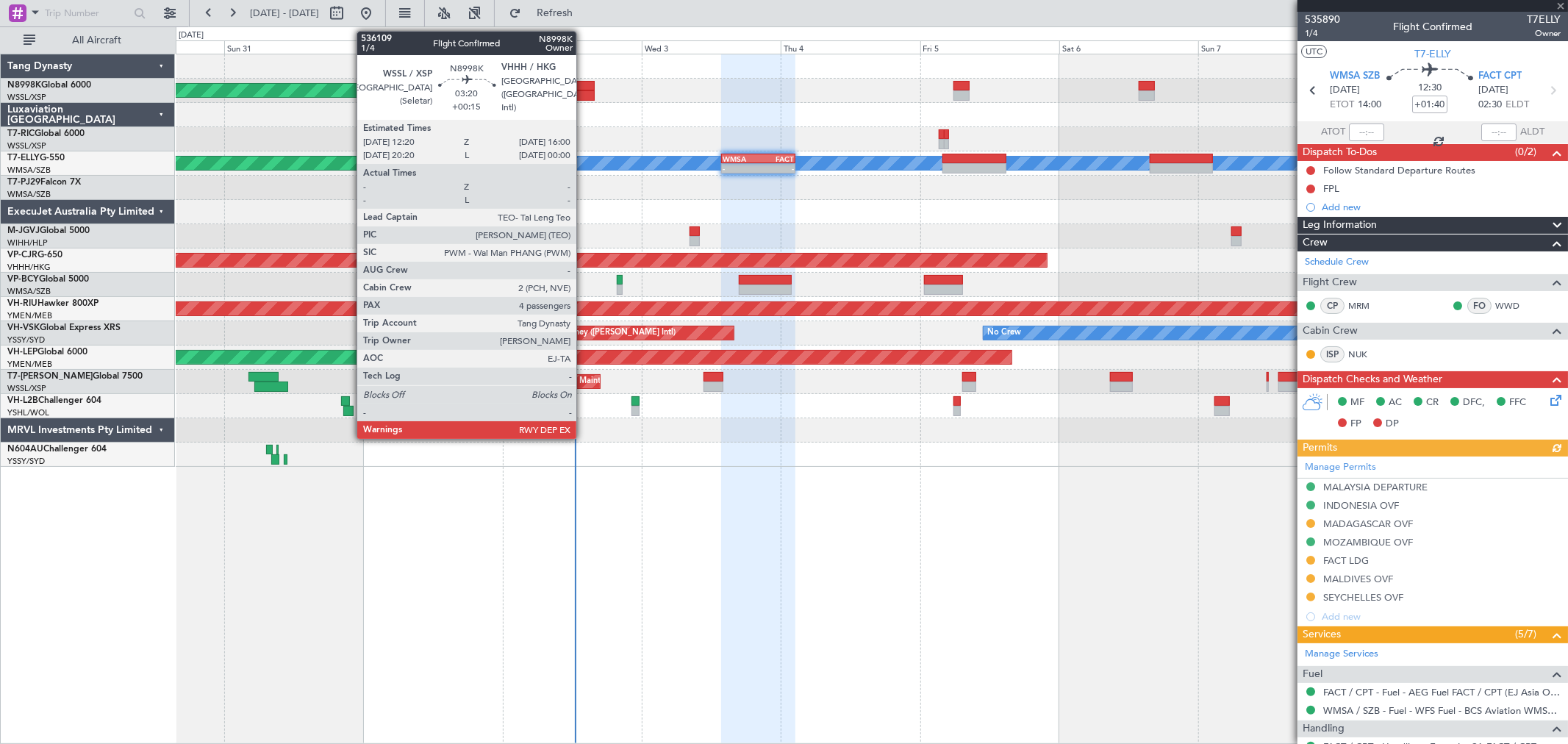
click at [584, 88] on div at bounding box center [584, 86] width 22 height 10
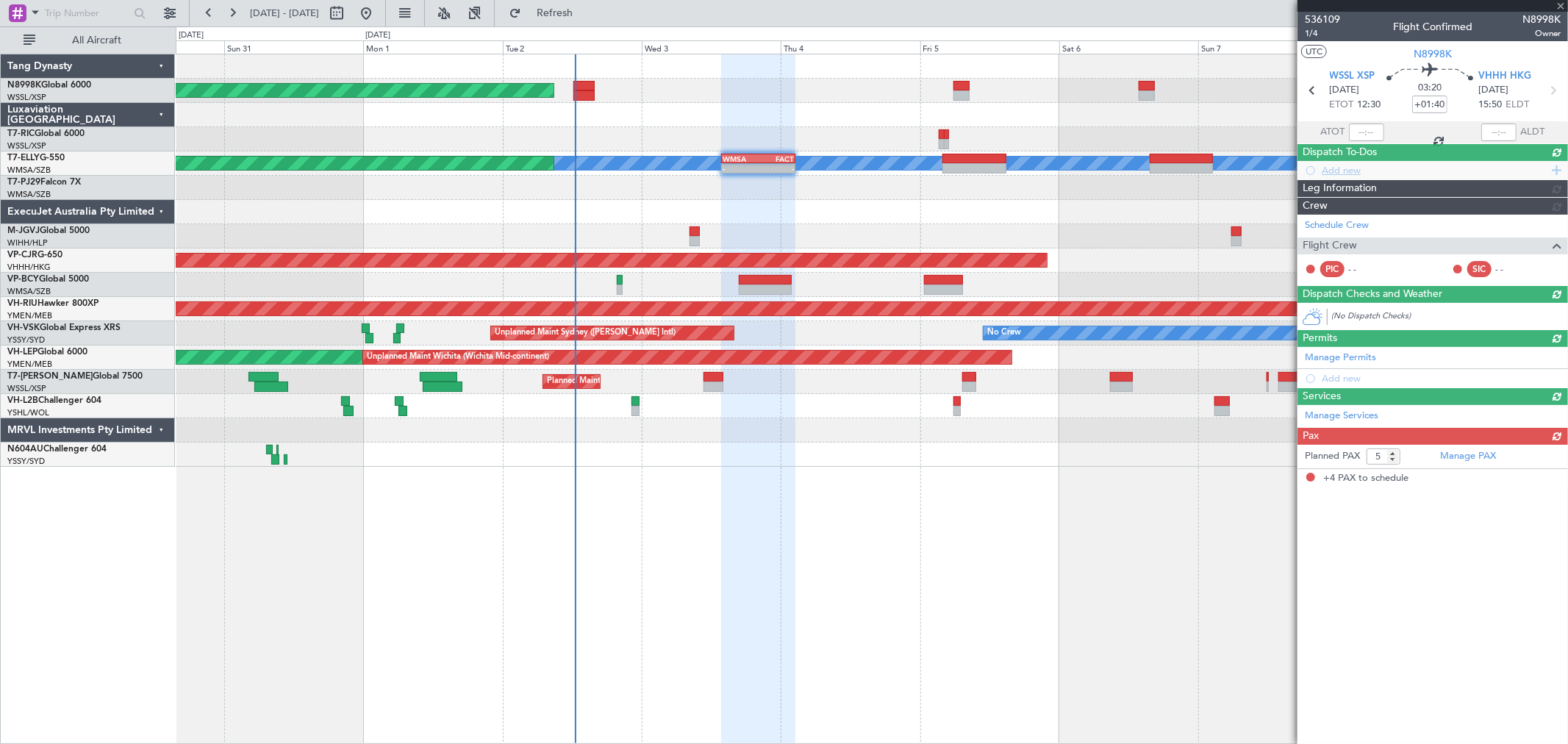
type input "+00:15"
type input "4"
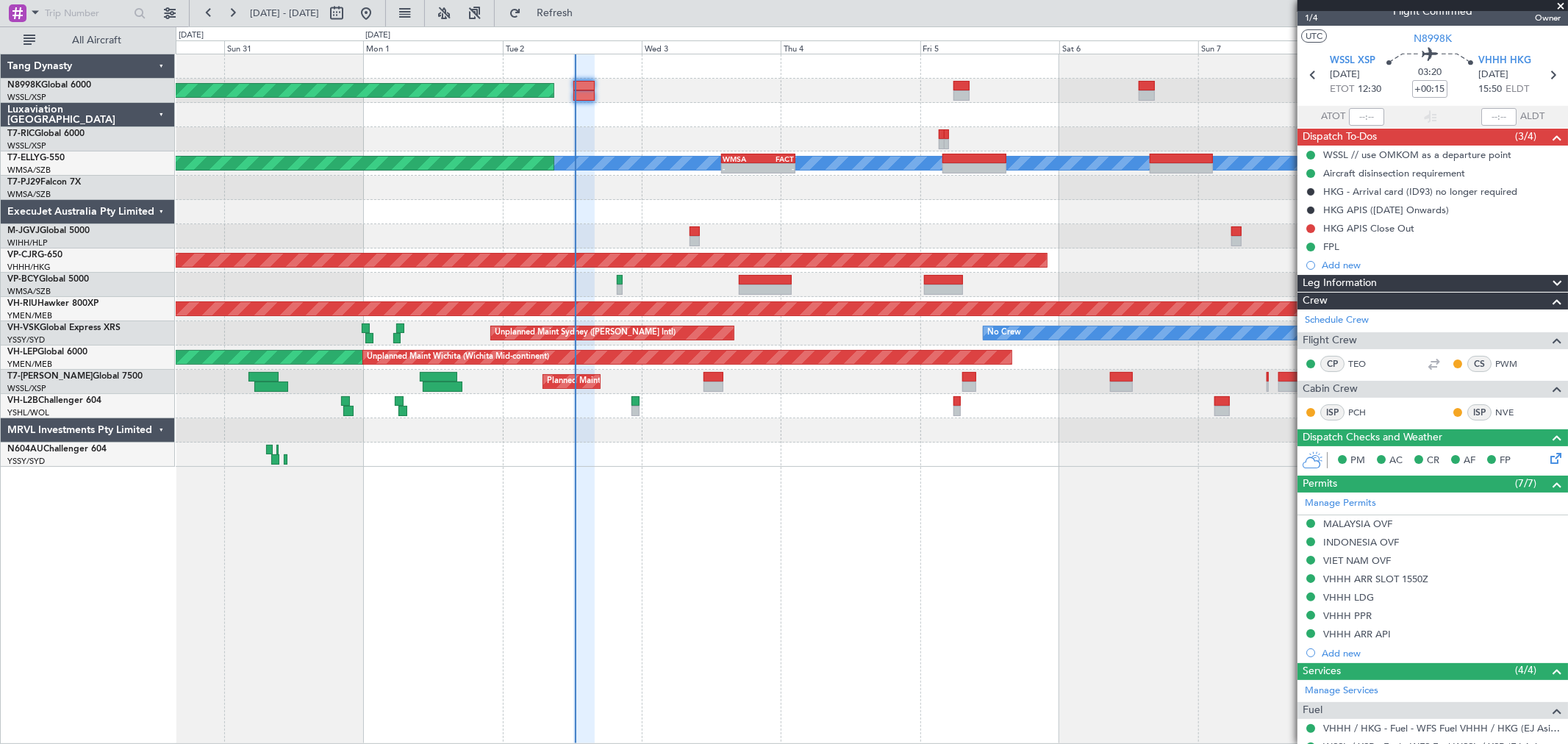
scroll to position [10, 0]
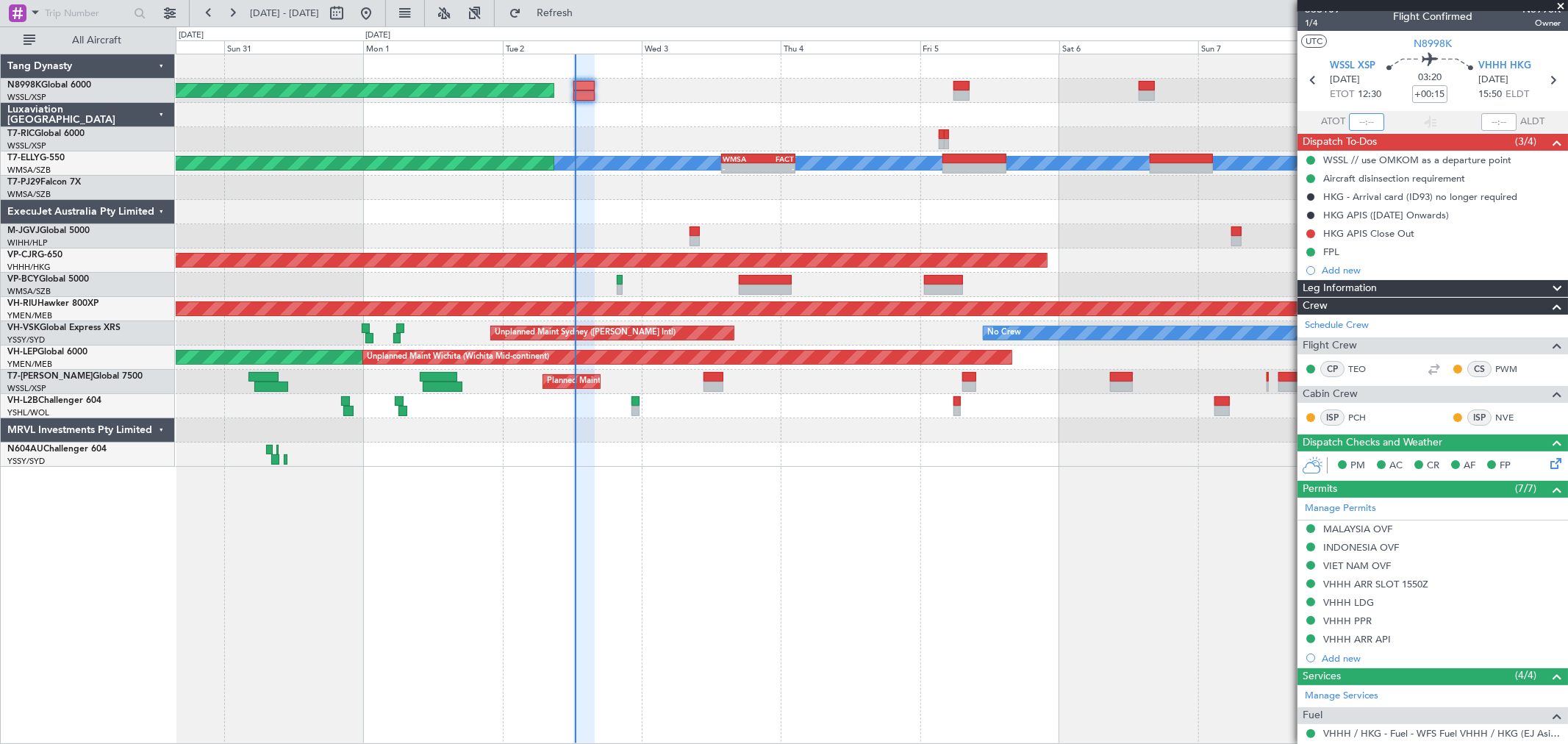
click at [1365, 128] on input "text" at bounding box center [1366, 122] width 35 height 18
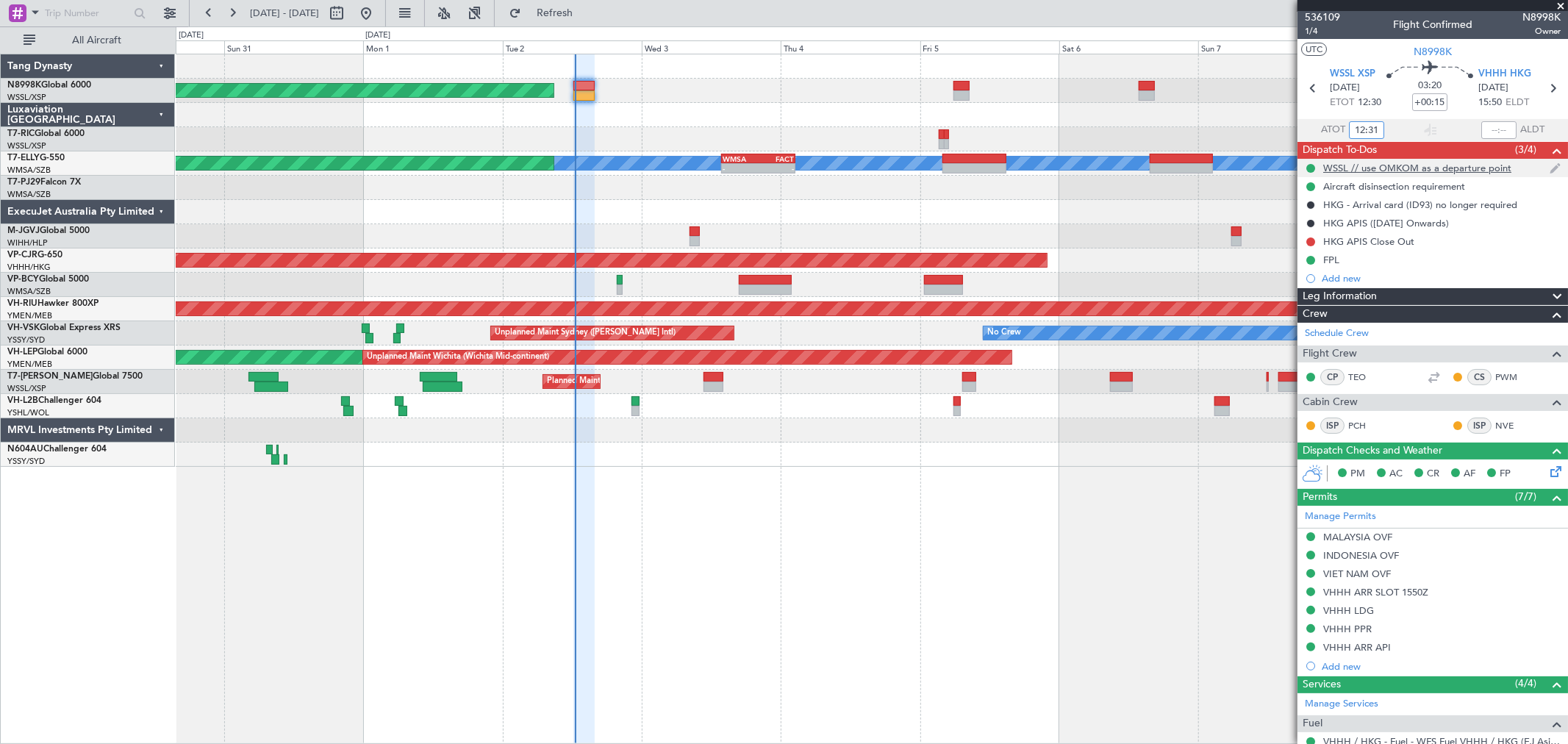
scroll to position [0, 0]
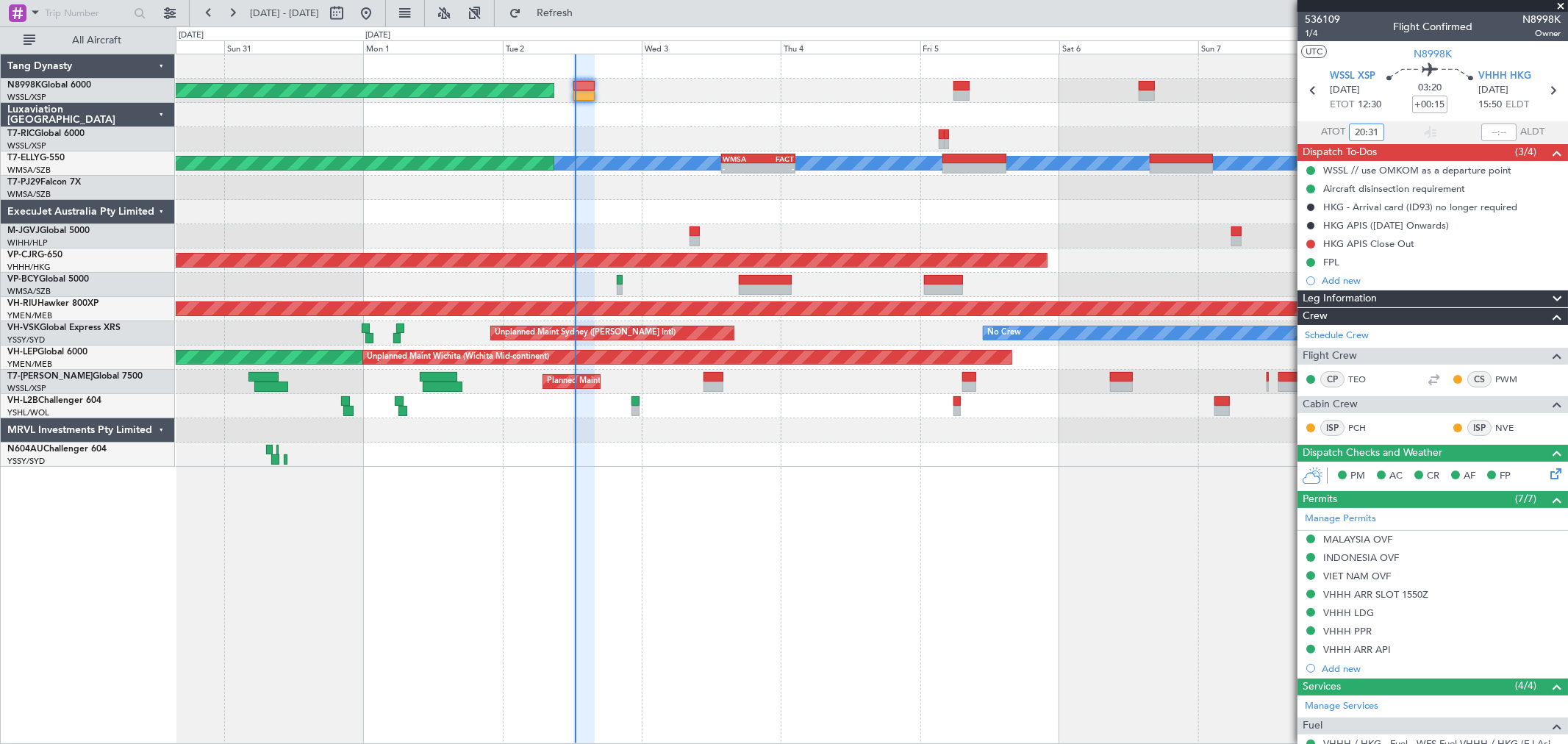
type input "12:31"
click at [1305, 35] on span "1/4" at bounding box center [1322, 34] width 35 height 13
click at [1310, 245] on button at bounding box center [1310, 244] width 9 height 9
click at [1305, 310] on span "Completed" at bounding box center [1318, 308] width 48 height 14
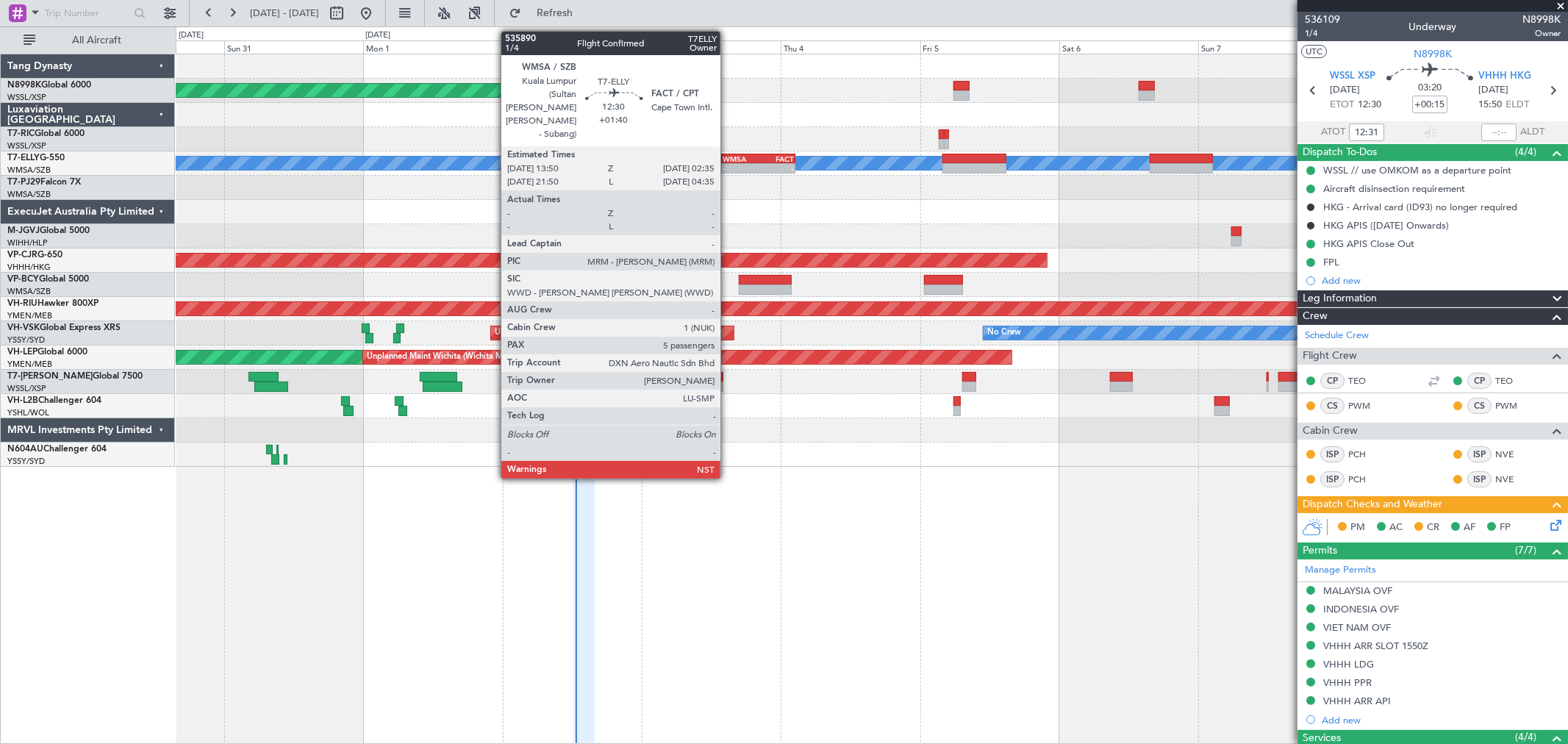
click at [737, 161] on div "WMSA" at bounding box center [740, 158] width 36 height 9
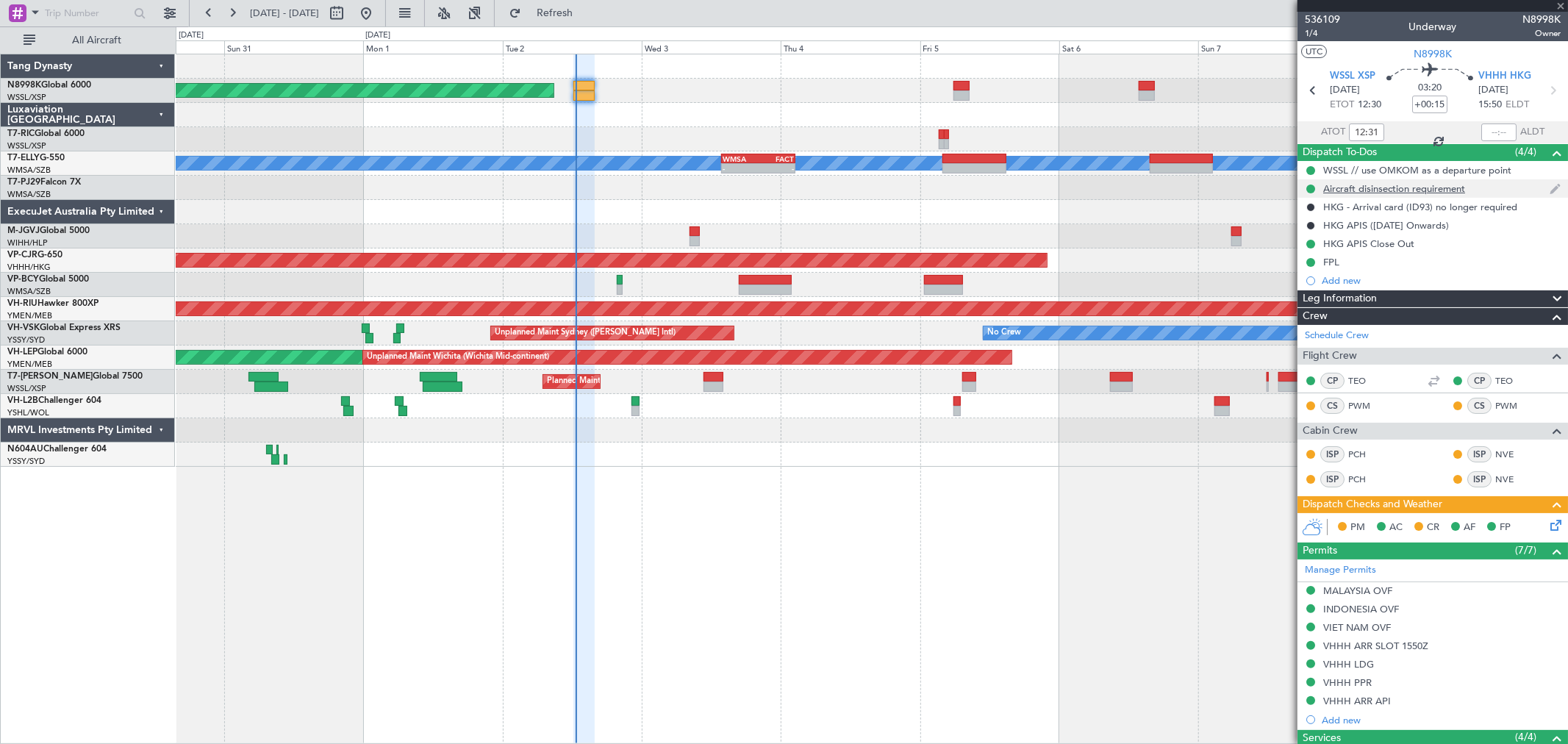
type input "+01:40"
type input "5"
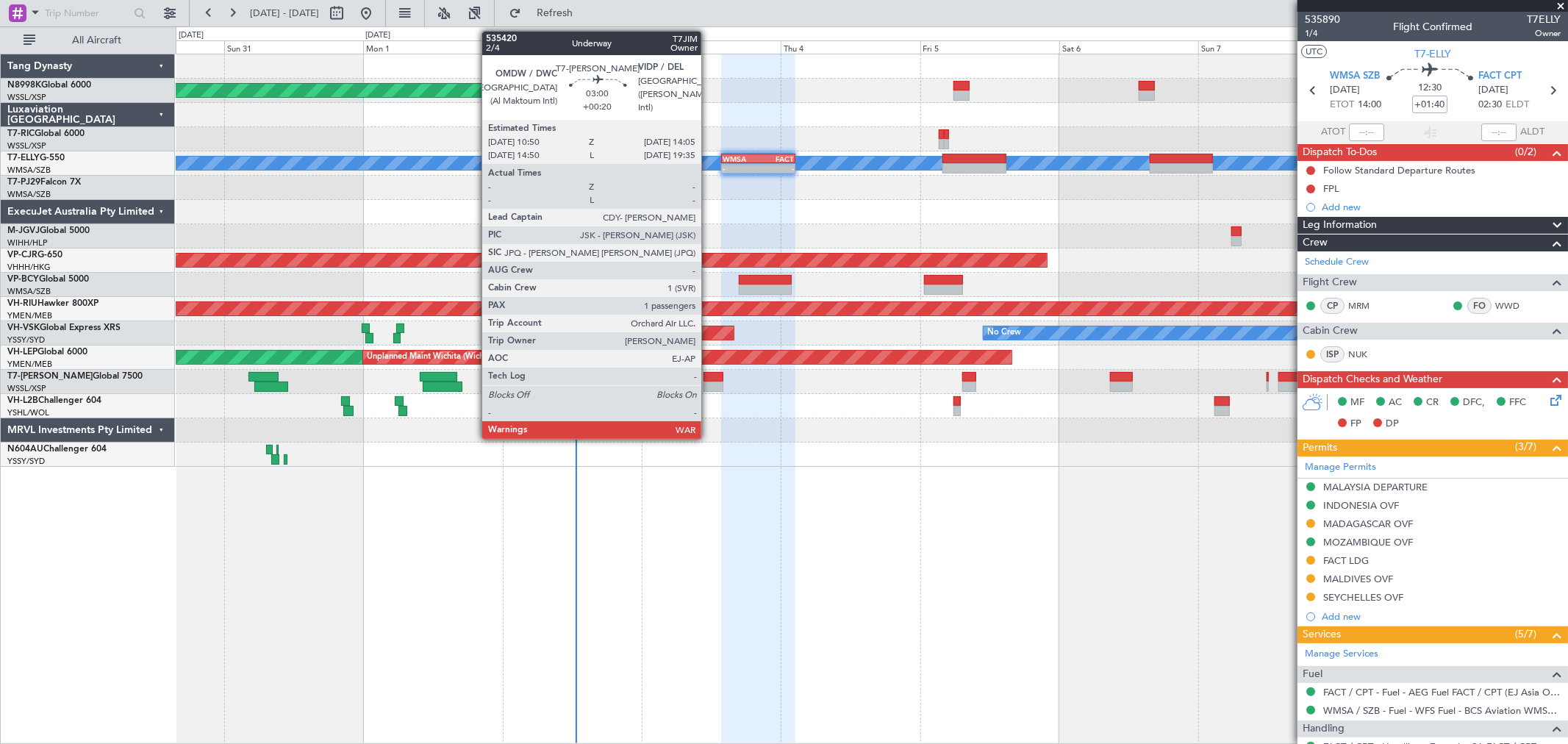
click at [711, 372] on div at bounding box center [713, 376] width 19 height 10
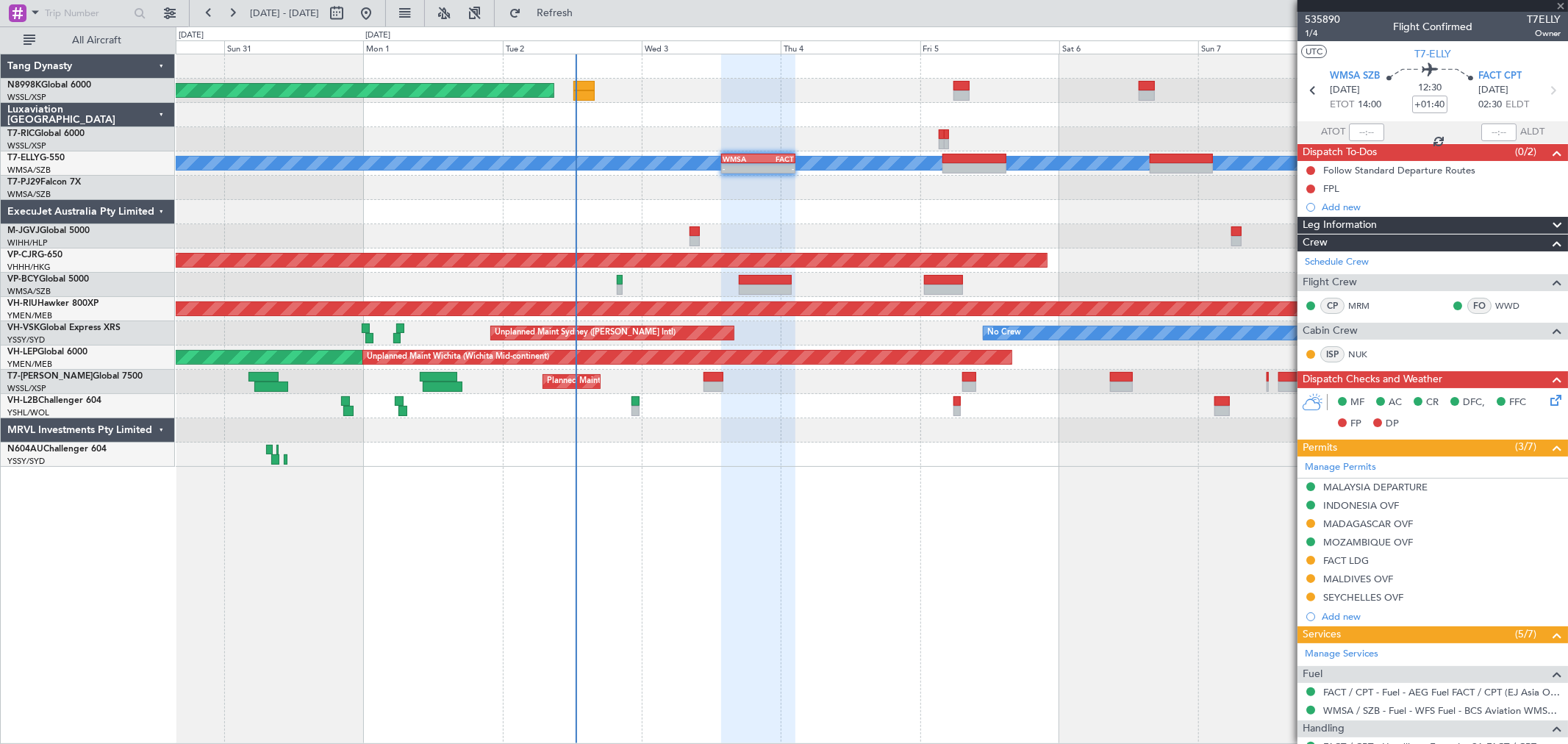
type input "+00:20"
type input "1"
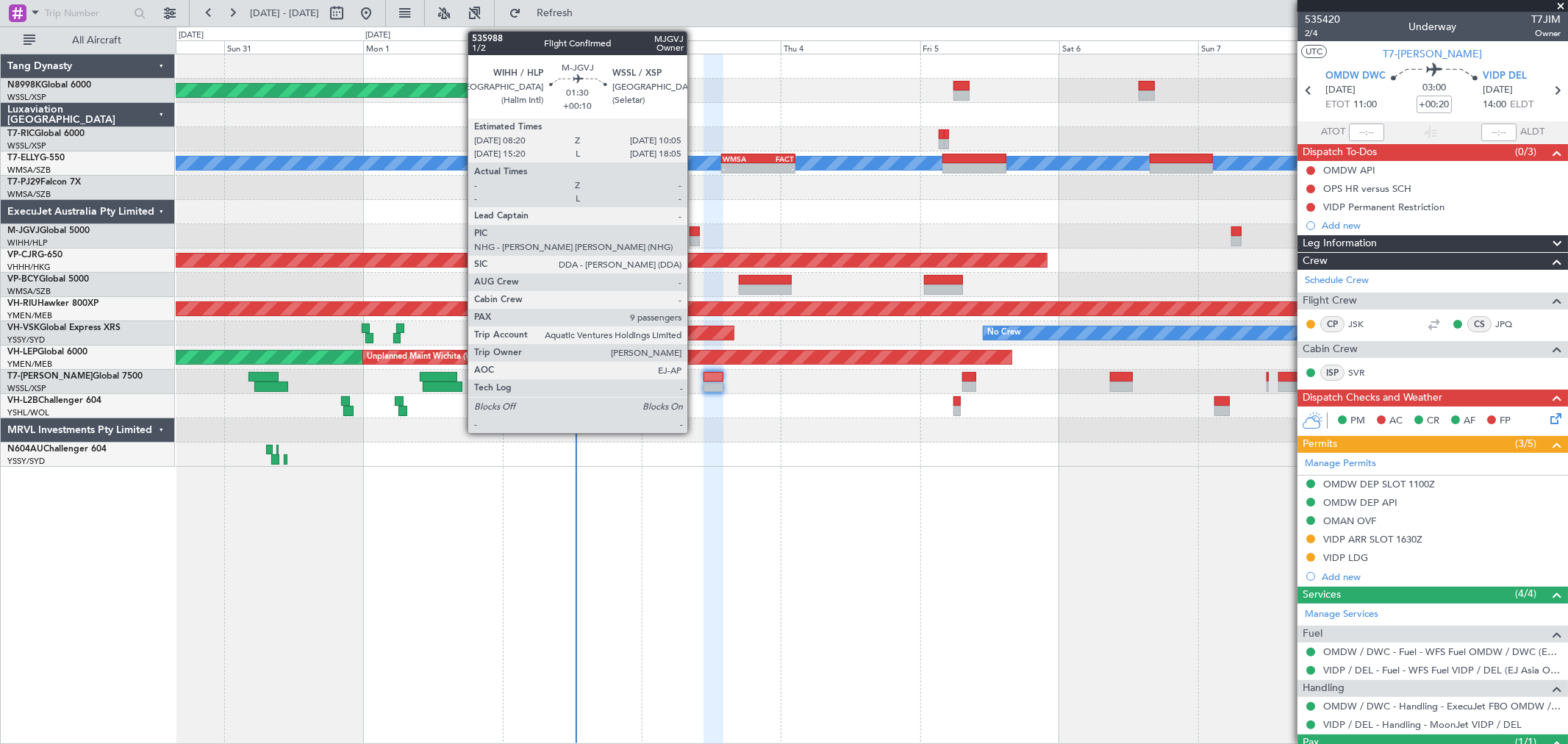
click at [694, 236] on div at bounding box center [694, 241] width 10 height 10
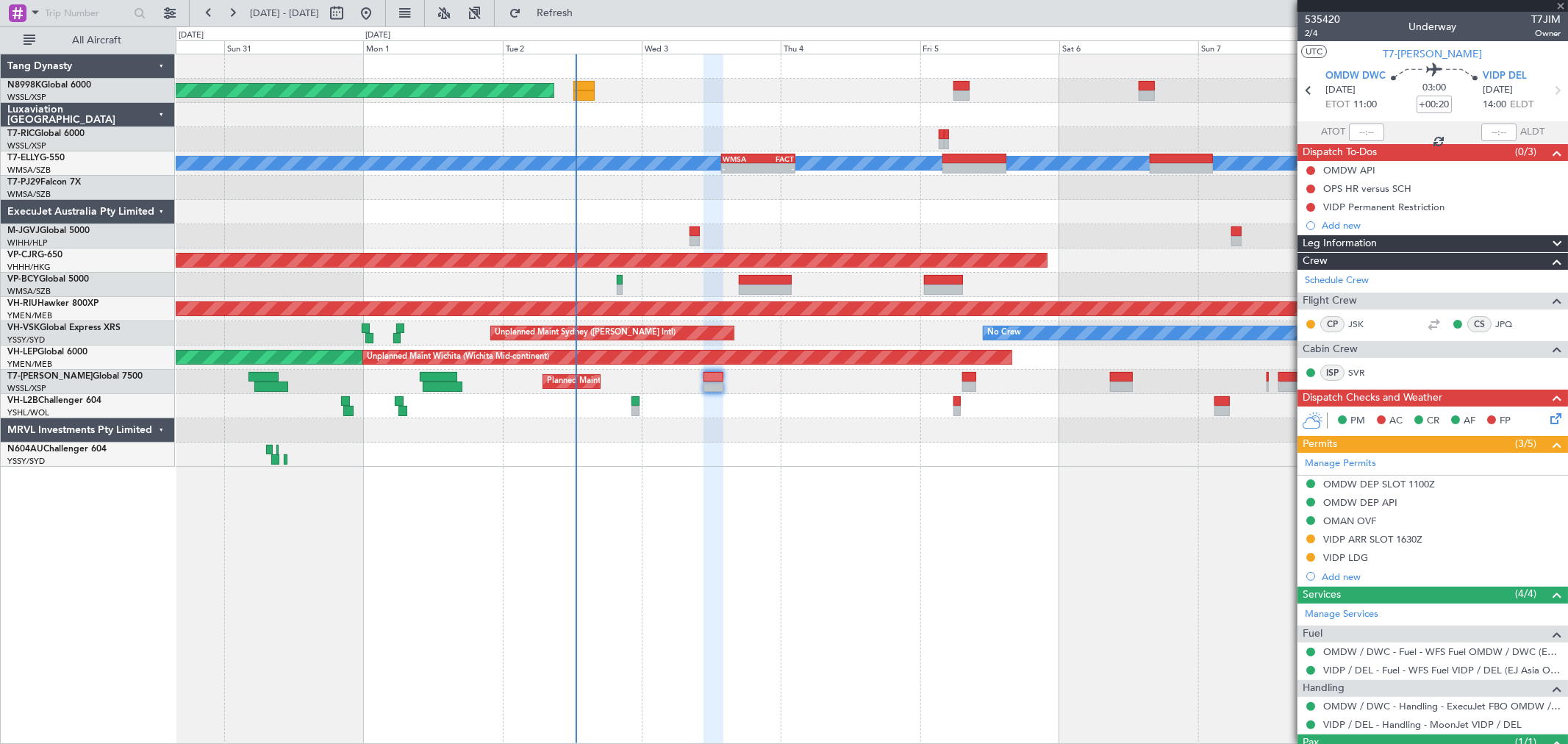
type input "+00:10"
type input "9"
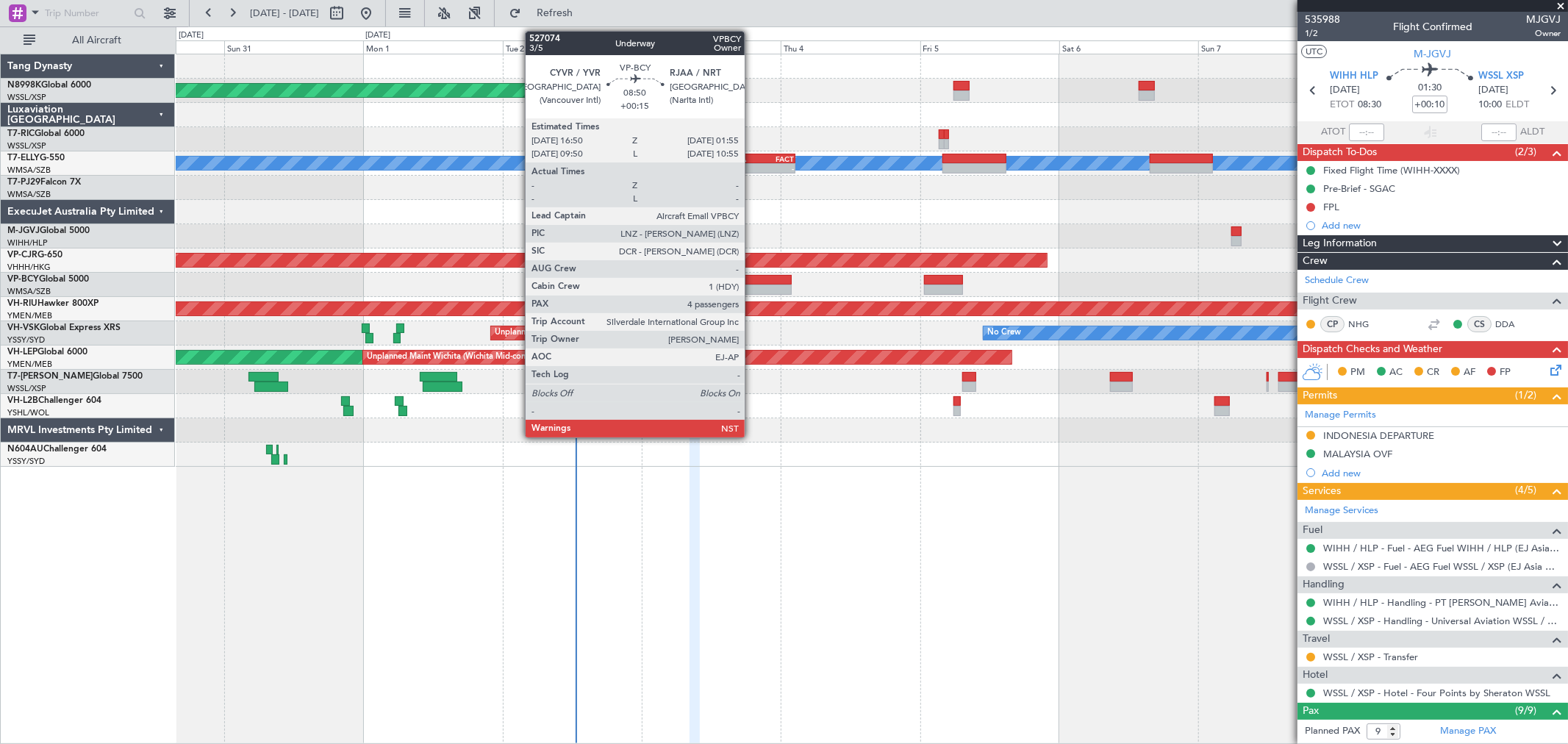
click at [752, 275] on div at bounding box center [765, 279] width 53 height 10
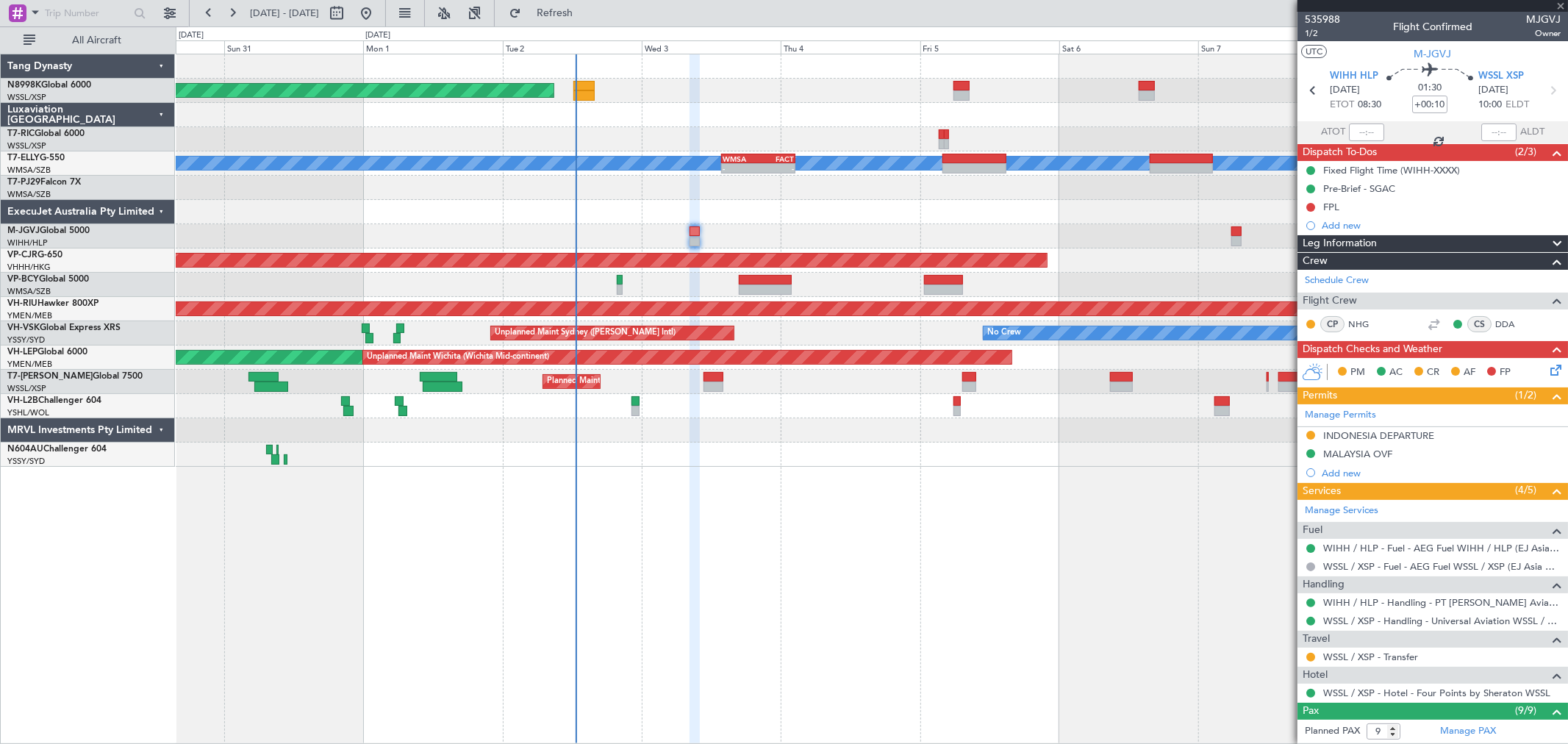
type input "+00:15"
type input "4"
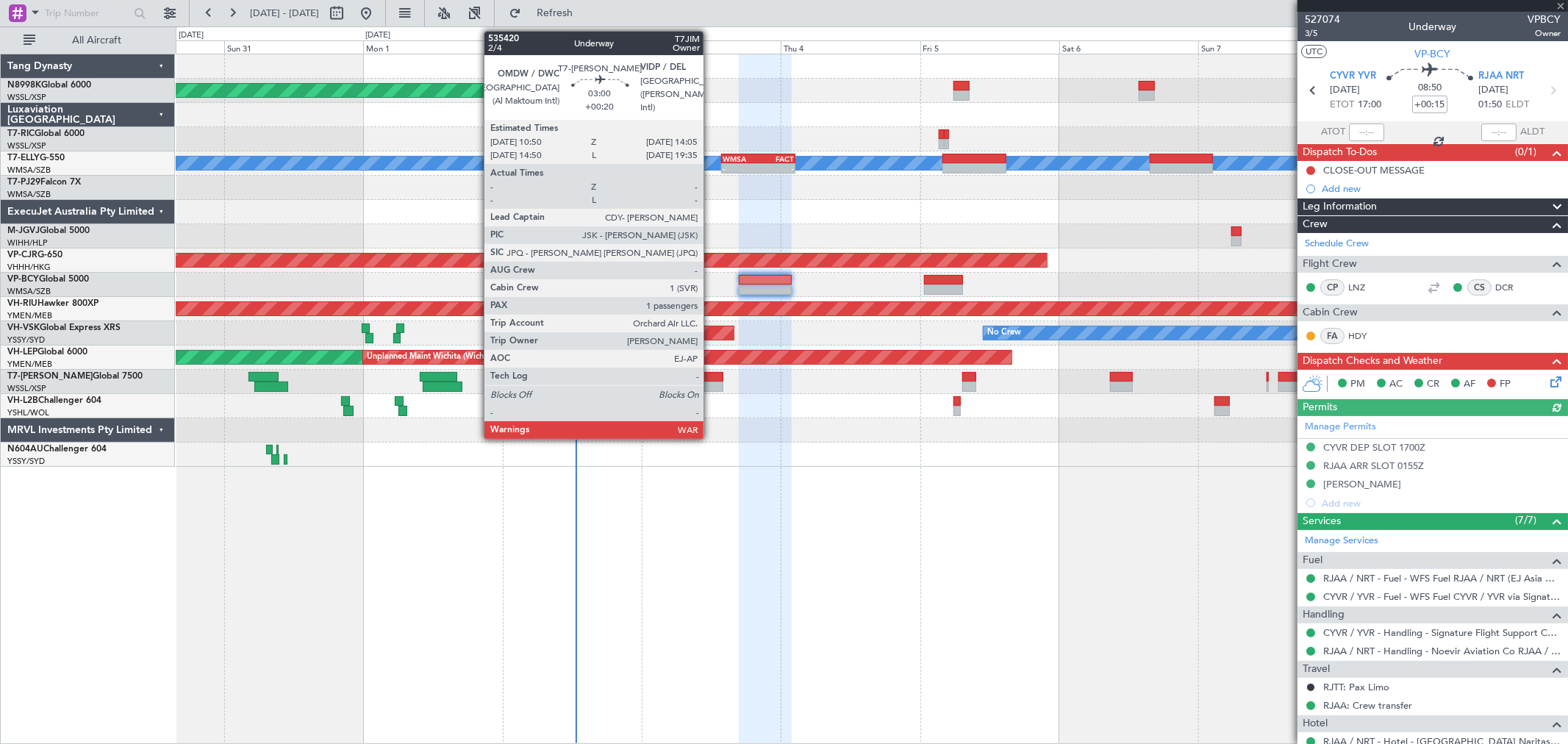
click at [711, 376] on div at bounding box center [713, 376] width 19 height 10
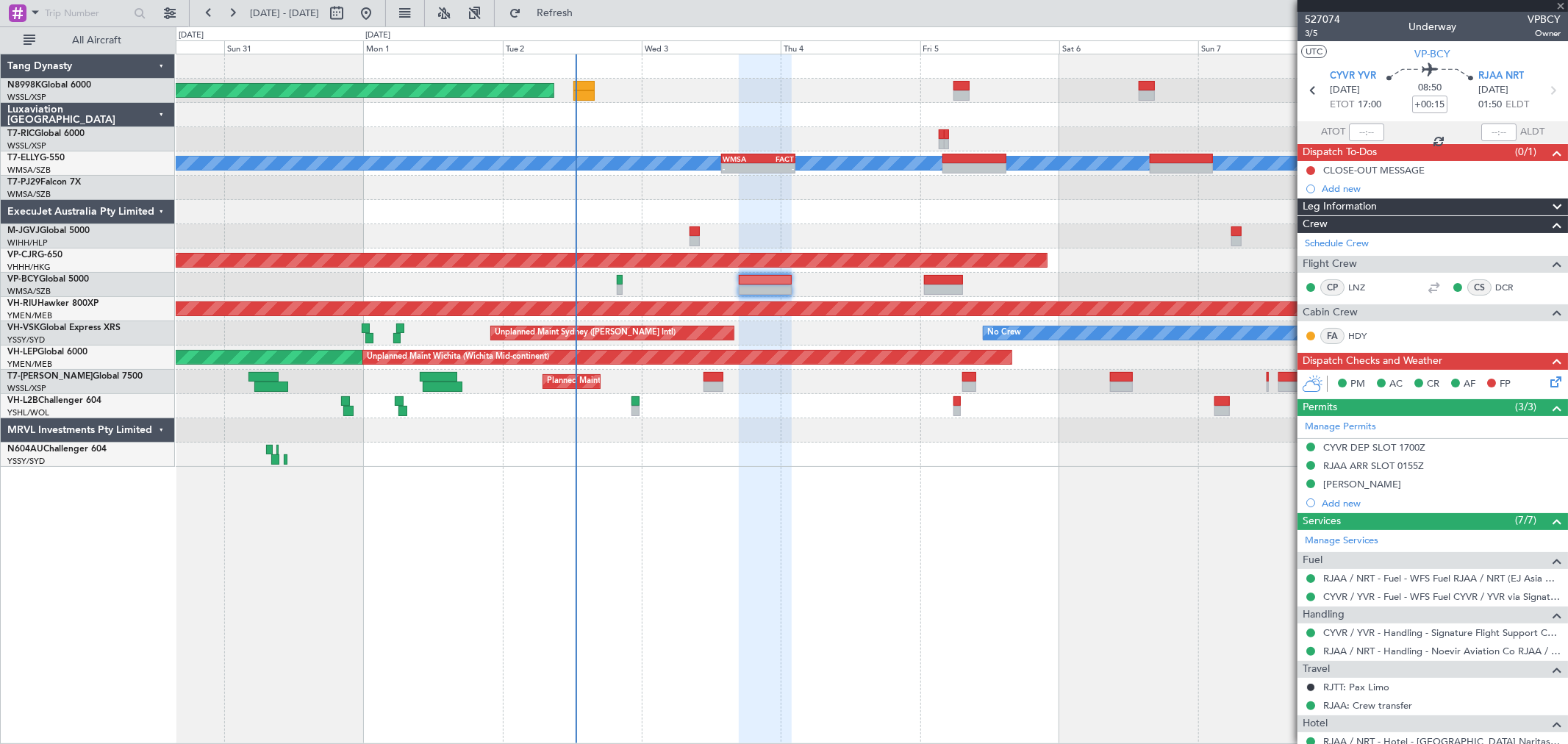
type input "+00:20"
type input "1"
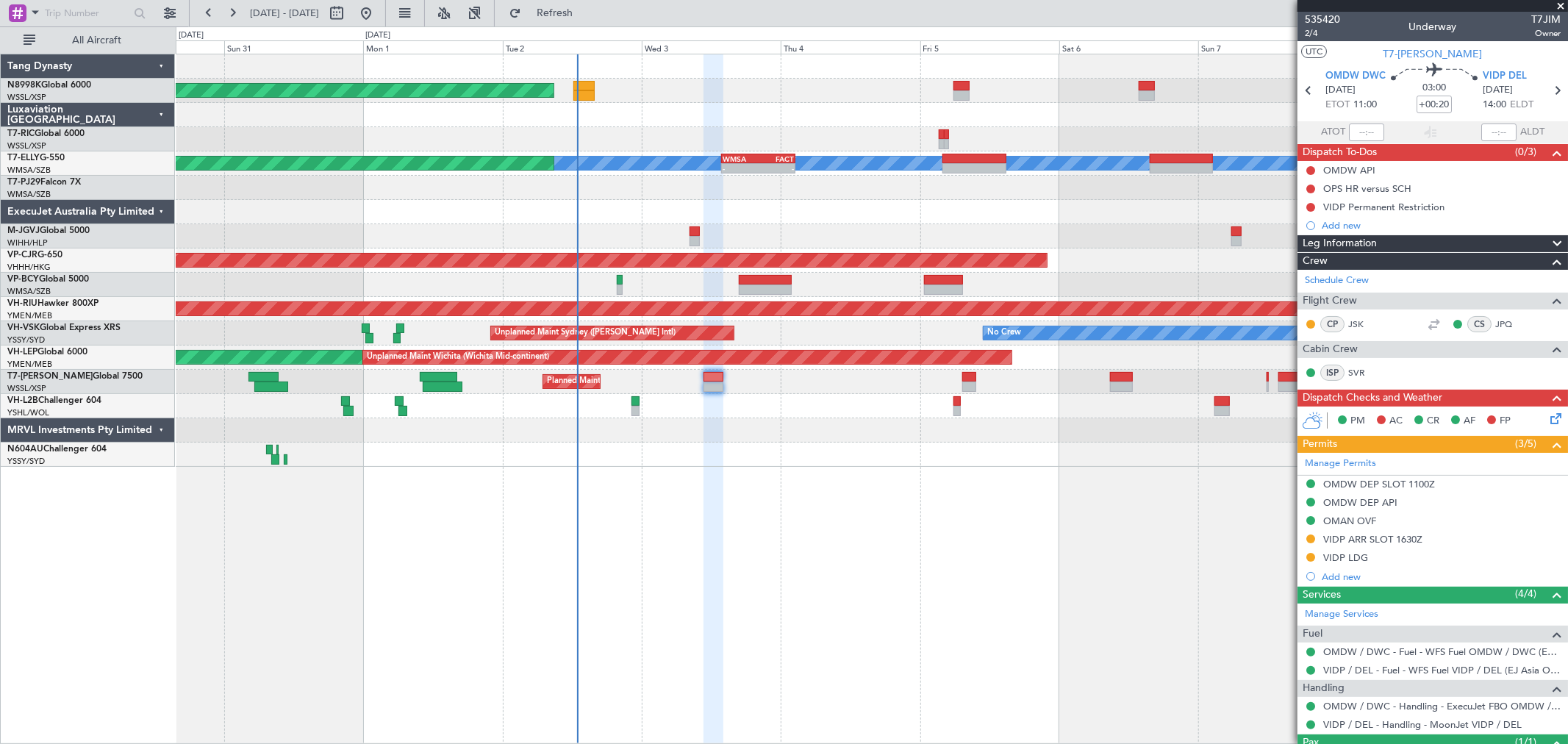
click at [994, 157] on div "Planned Maint Singapore (Seletar) Planned Maint Dubai (Dubai Intl) MEL Planned …" at bounding box center [871, 261] width 1391 height 413
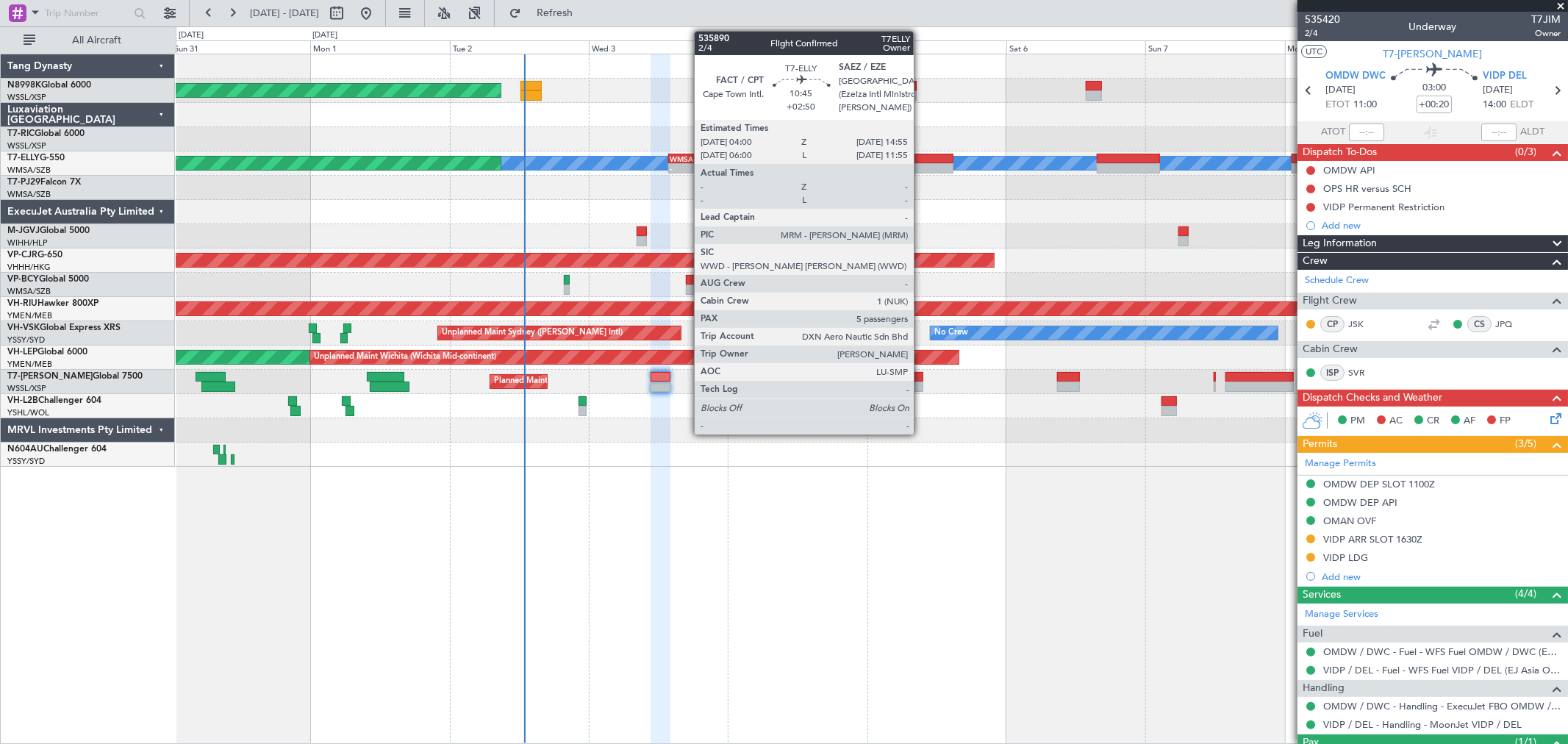
click at [921, 167] on div at bounding box center [922, 168] width 64 height 10
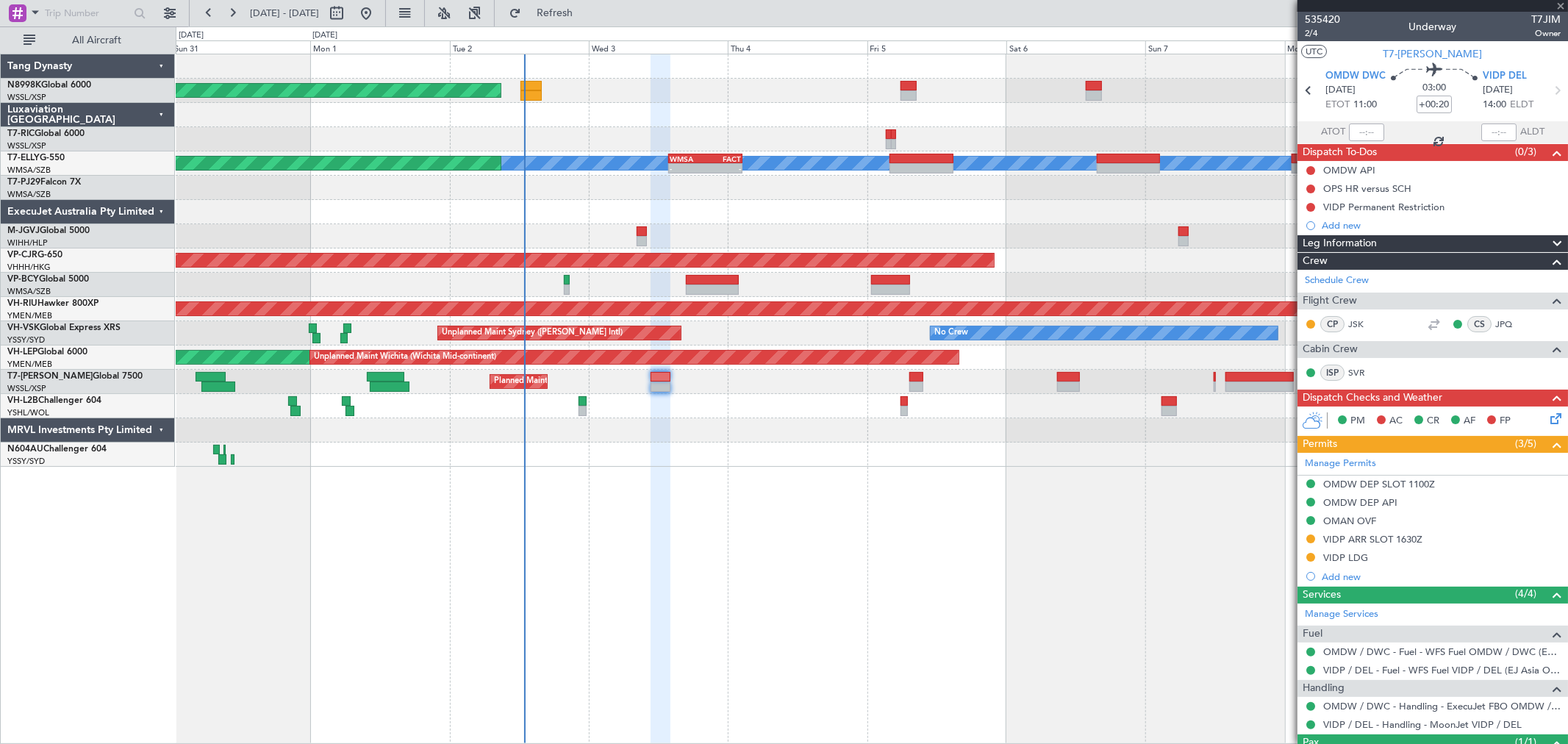
type input "+02:50"
type input "5"
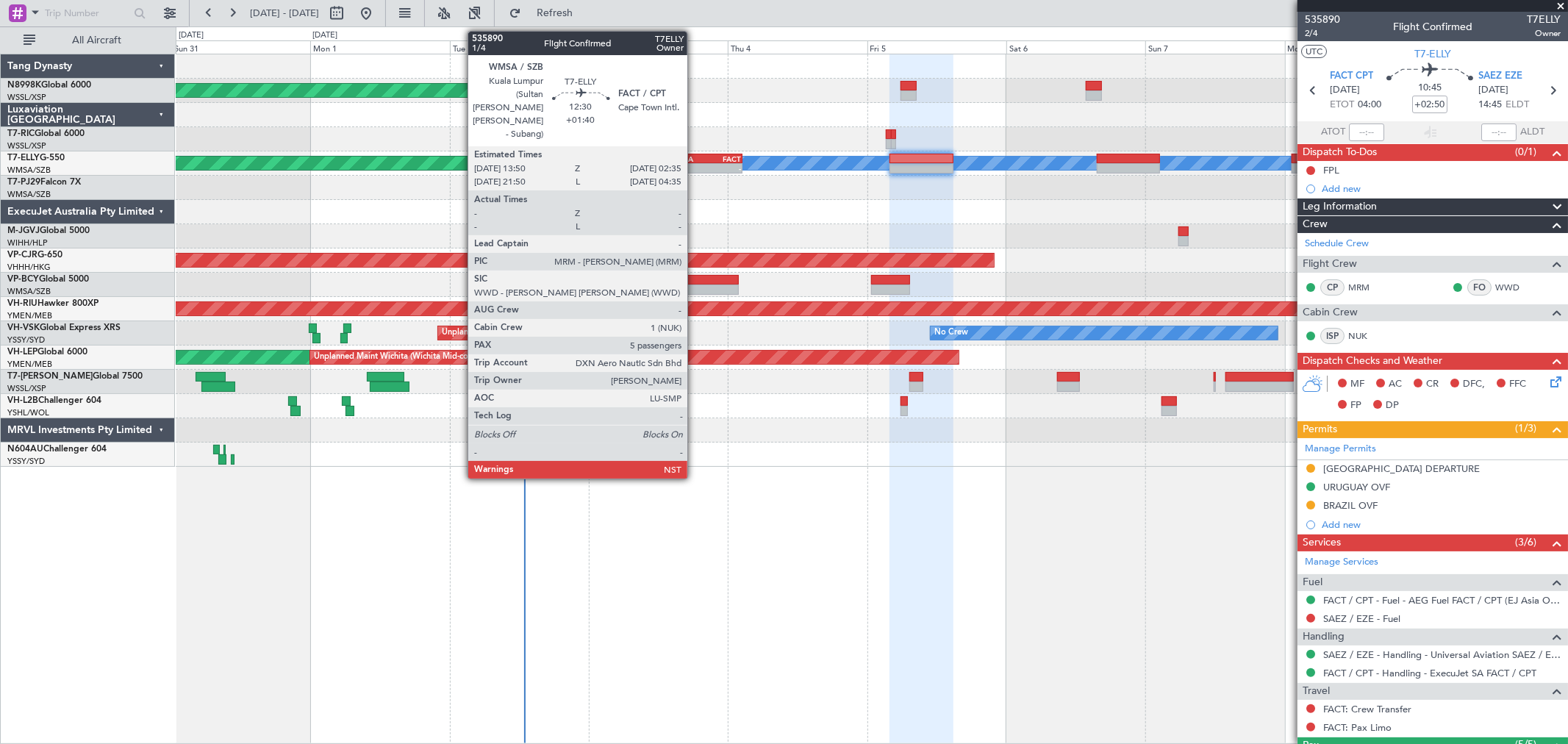
click at [694, 154] on div "WMSA" at bounding box center [687, 158] width 36 height 9
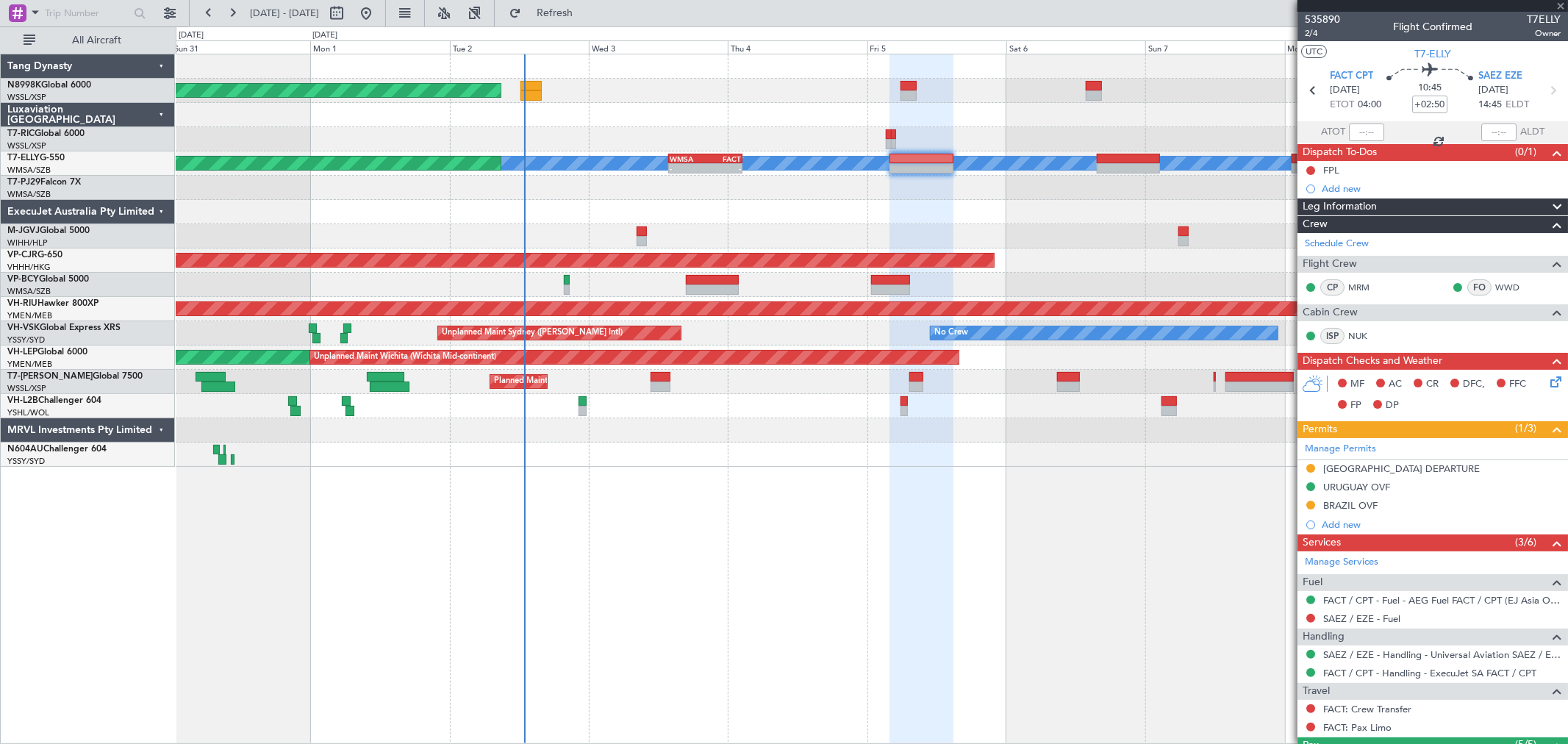
type input "+01:40"
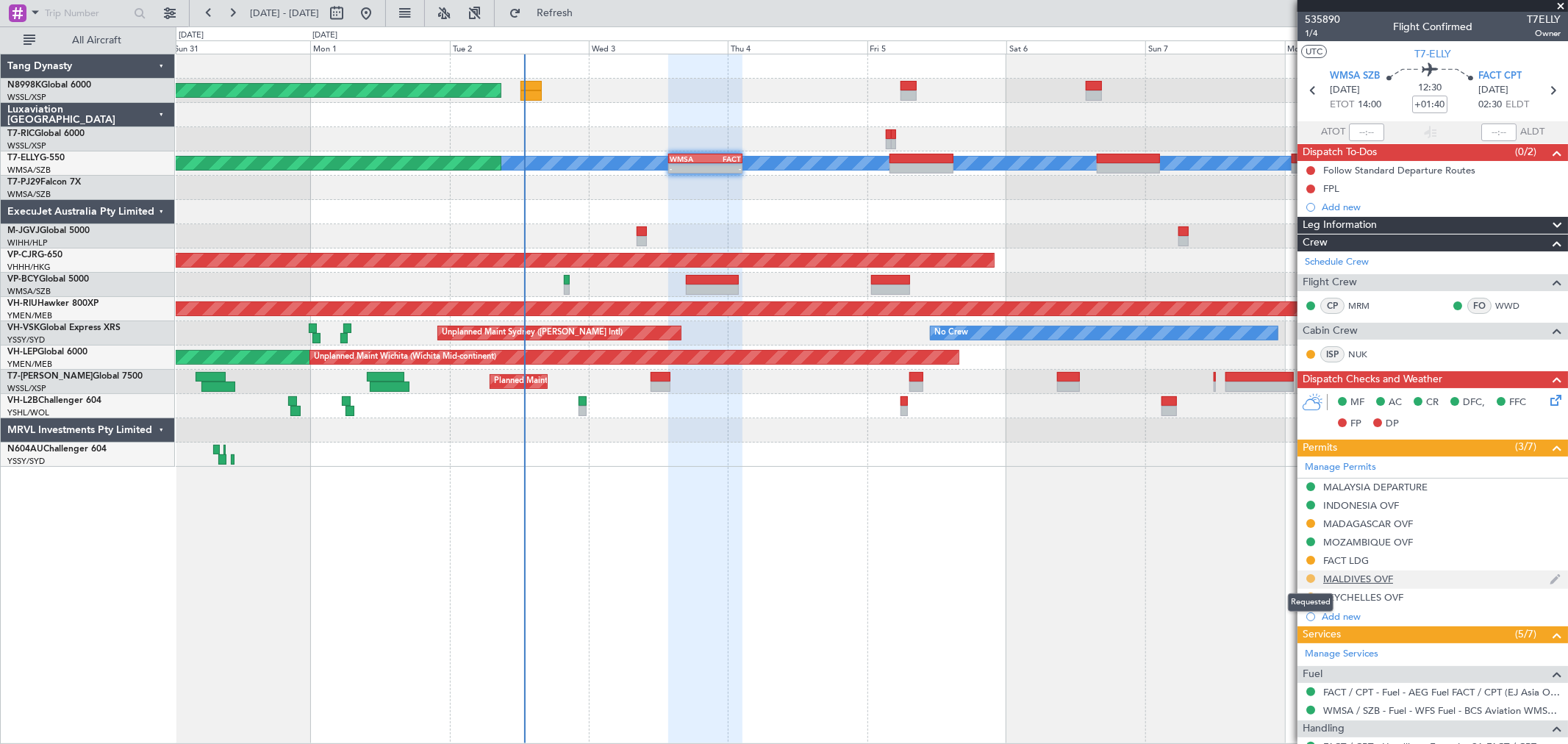
click at [1309, 578] on button at bounding box center [1310, 578] width 9 height 9
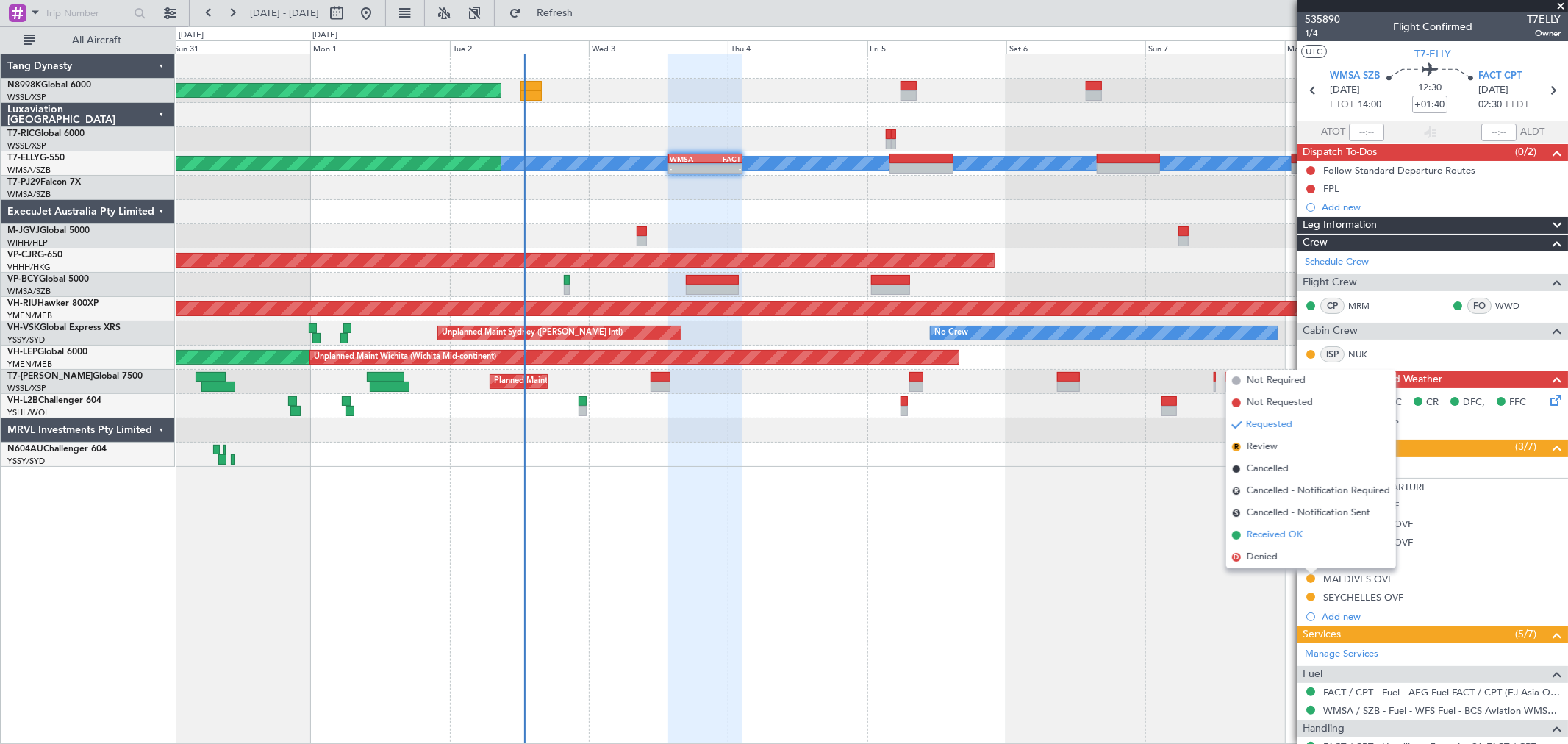
click at [1289, 534] on span "Received OK" at bounding box center [1275, 535] width 56 height 14
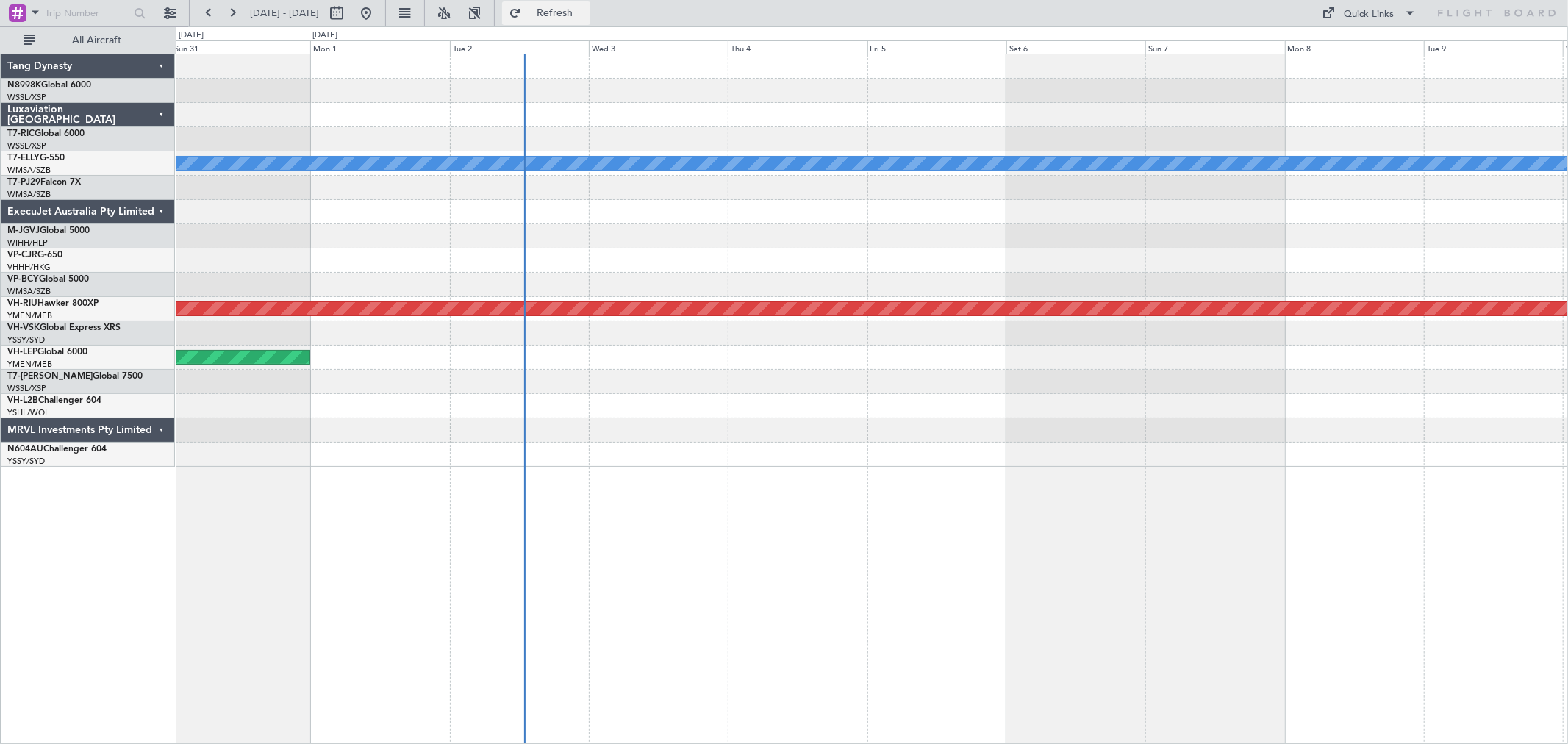
click at [563, 8] on button "Refresh" at bounding box center [546, 13] width 88 height 23
click at [560, 17] on button "Refresh" at bounding box center [546, 13] width 88 height 23
click at [927, 77] on div "MEL Planned Maint Melbourne (Essendon) Unplanned Maint Wichita (Wichita Mid-con…" at bounding box center [871, 261] width 1391 height 413
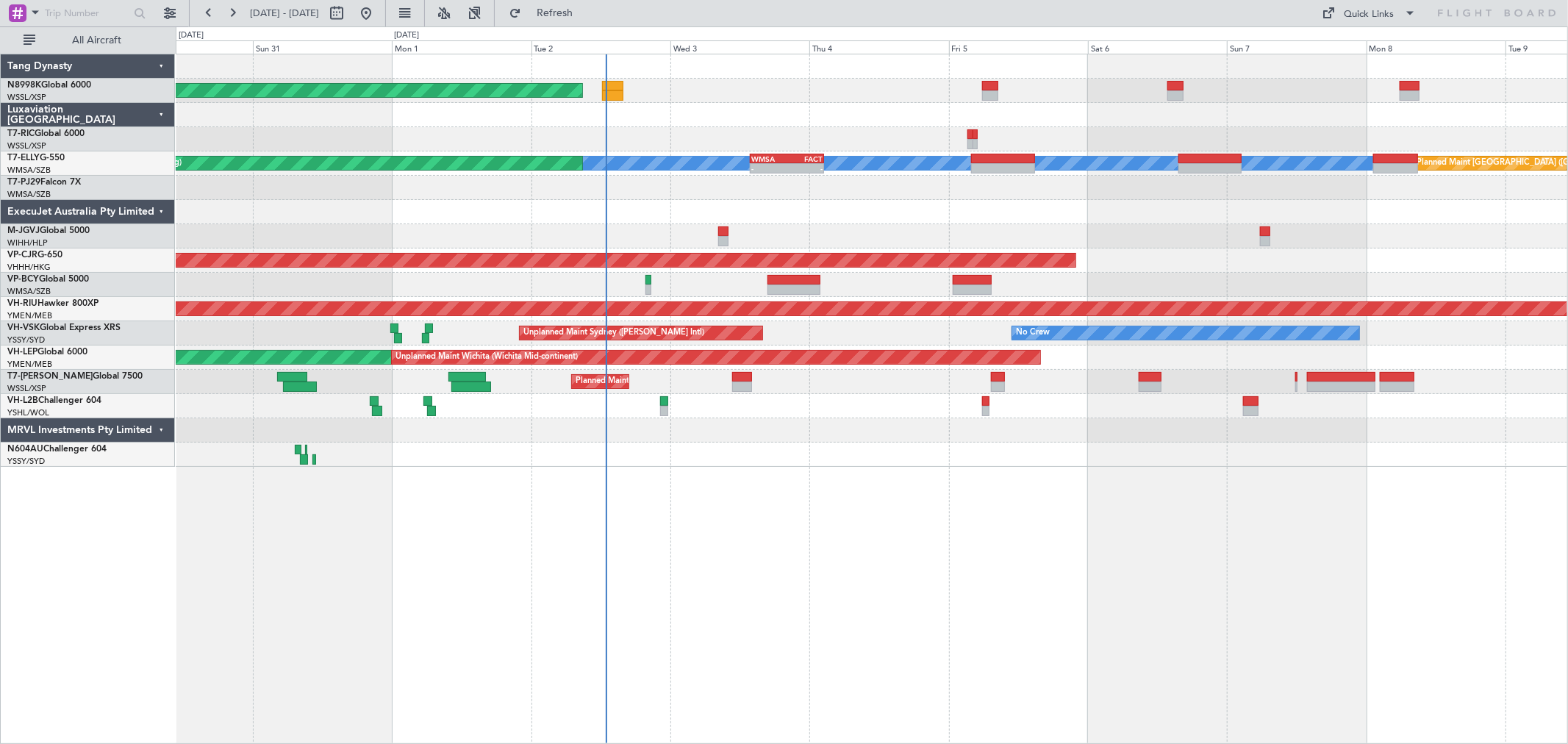
click at [685, 132] on div "Planned Maint Singapore (Seletar) MEL Planned Maint Kuala Lumpur (Sultan Abdul …" at bounding box center [871, 261] width 1391 height 413
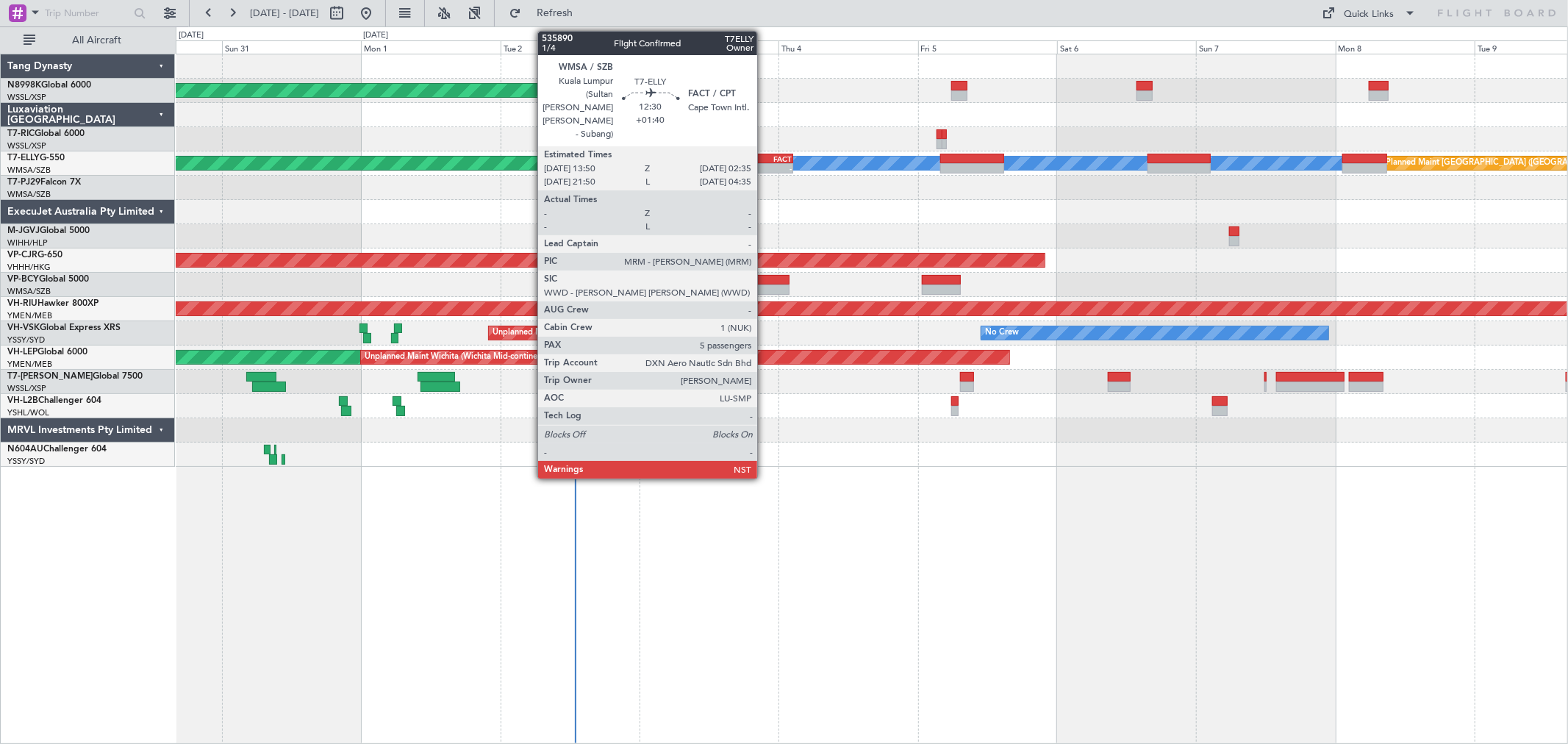
click at [764, 161] on div "FACT" at bounding box center [774, 158] width 36 height 9
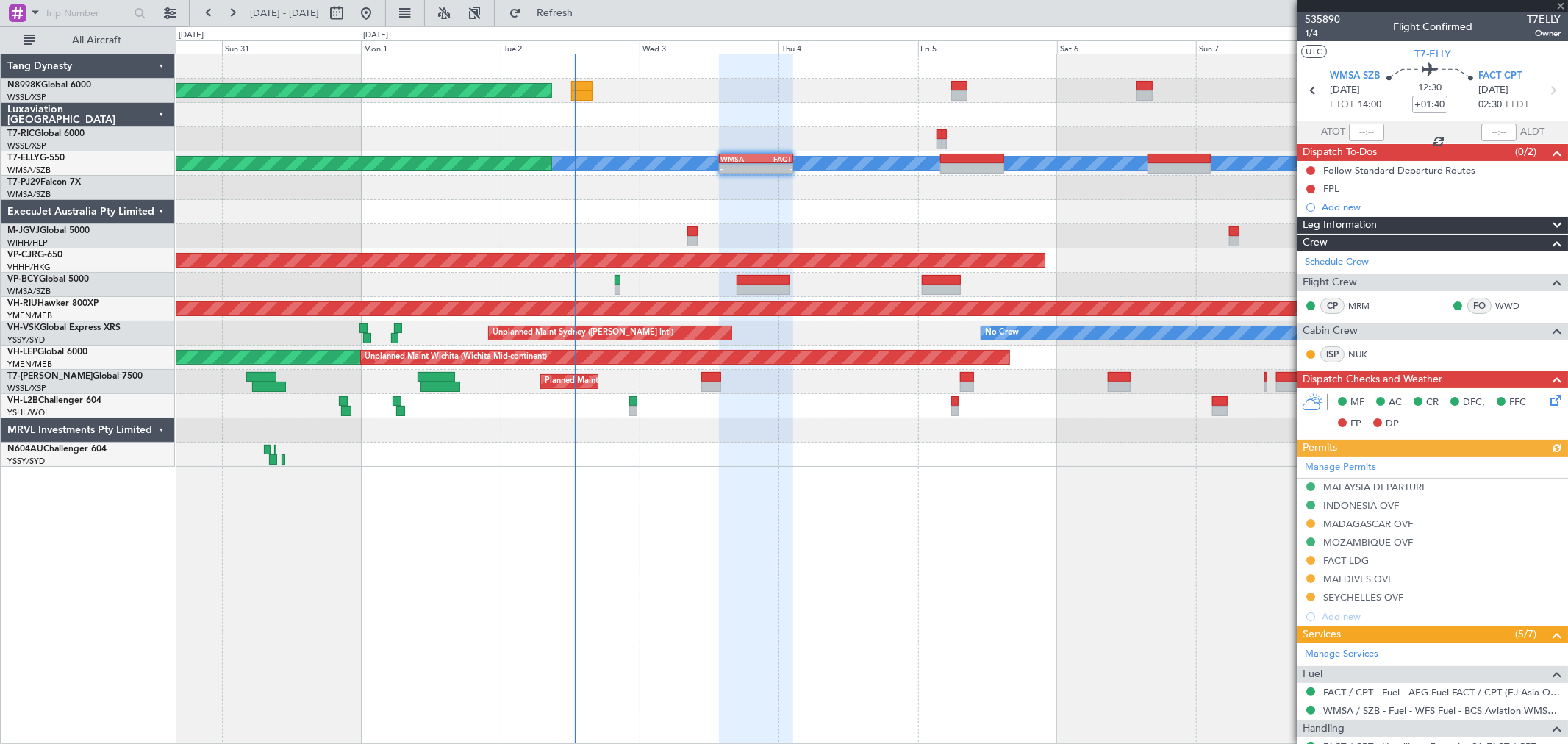
scroll to position [82, 0]
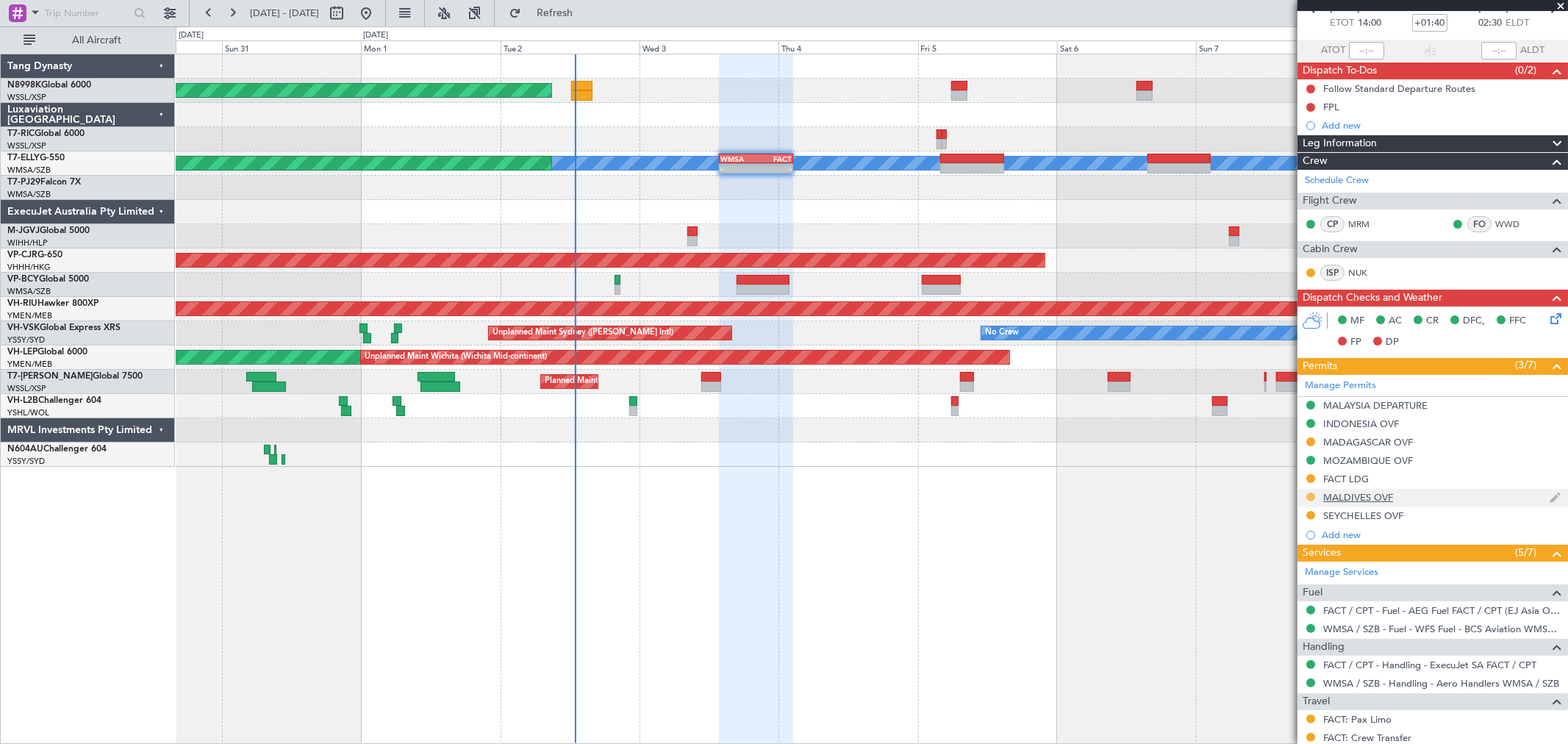
click at [1310, 493] on button at bounding box center [1310, 497] width 9 height 9
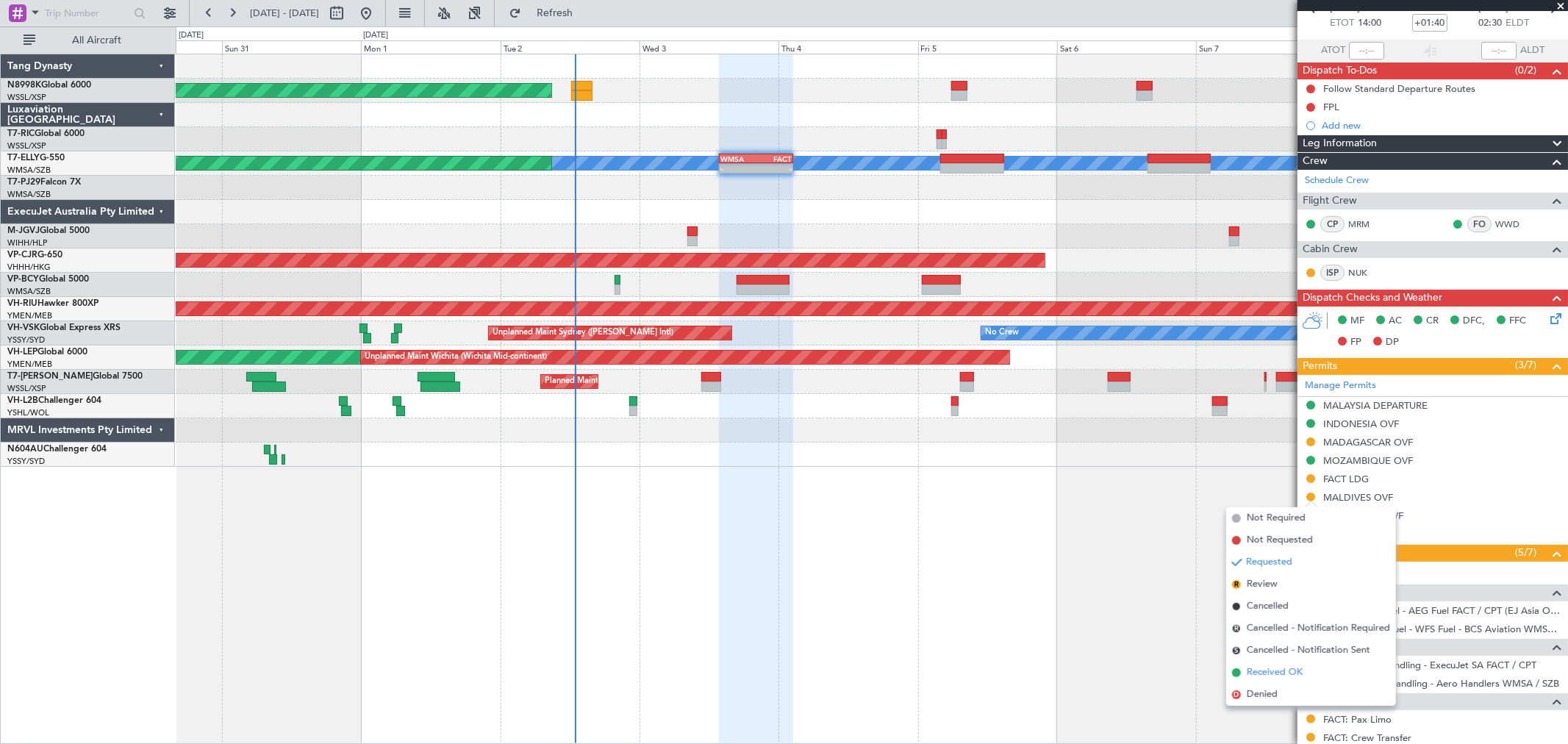
click at [1266, 672] on span "Received OK" at bounding box center [1275, 673] width 56 height 14
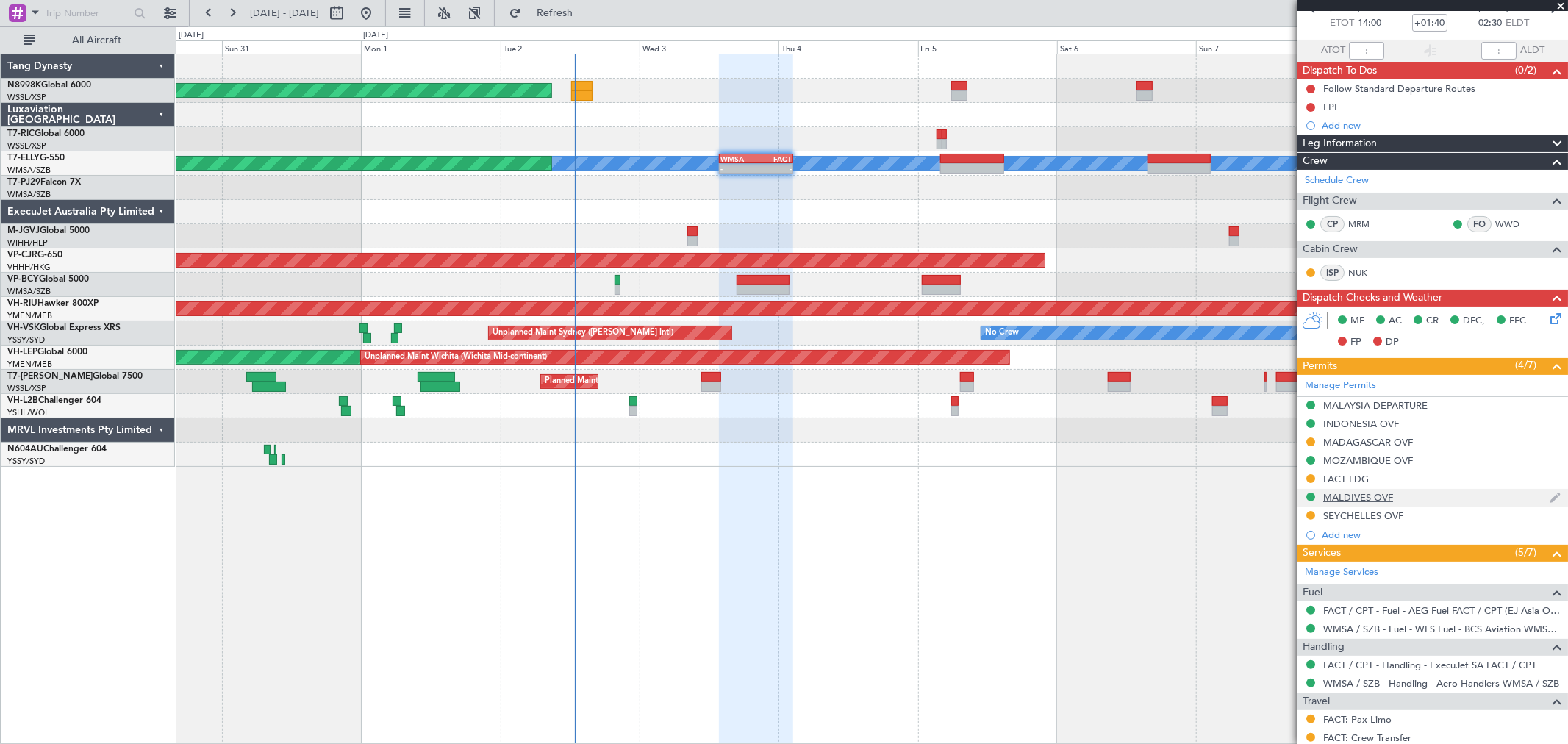
click at [1362, 502] on div "MALDIVES OVF" at bounding box center [1358, 498] width 70 height 13
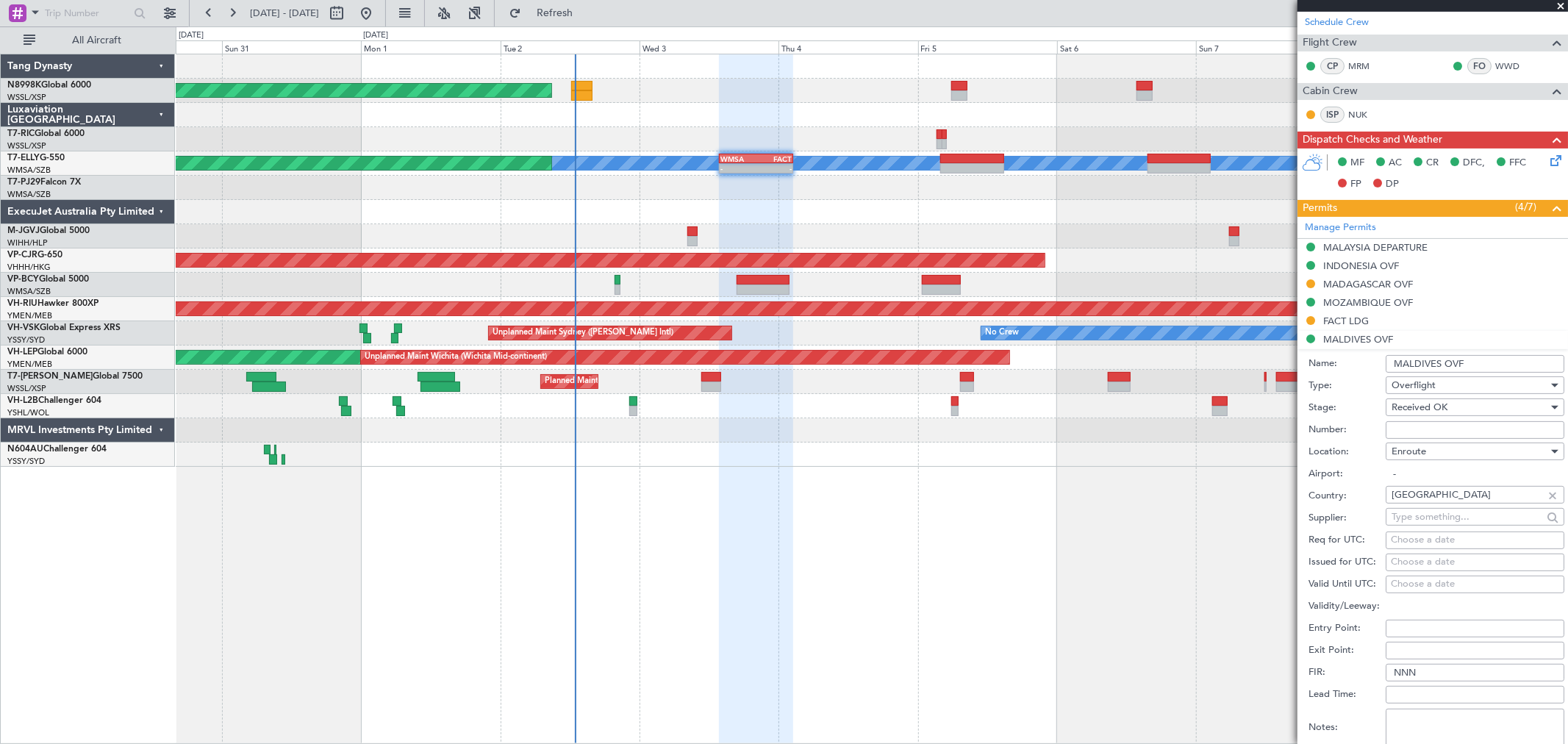
scroll to position [245, 0]
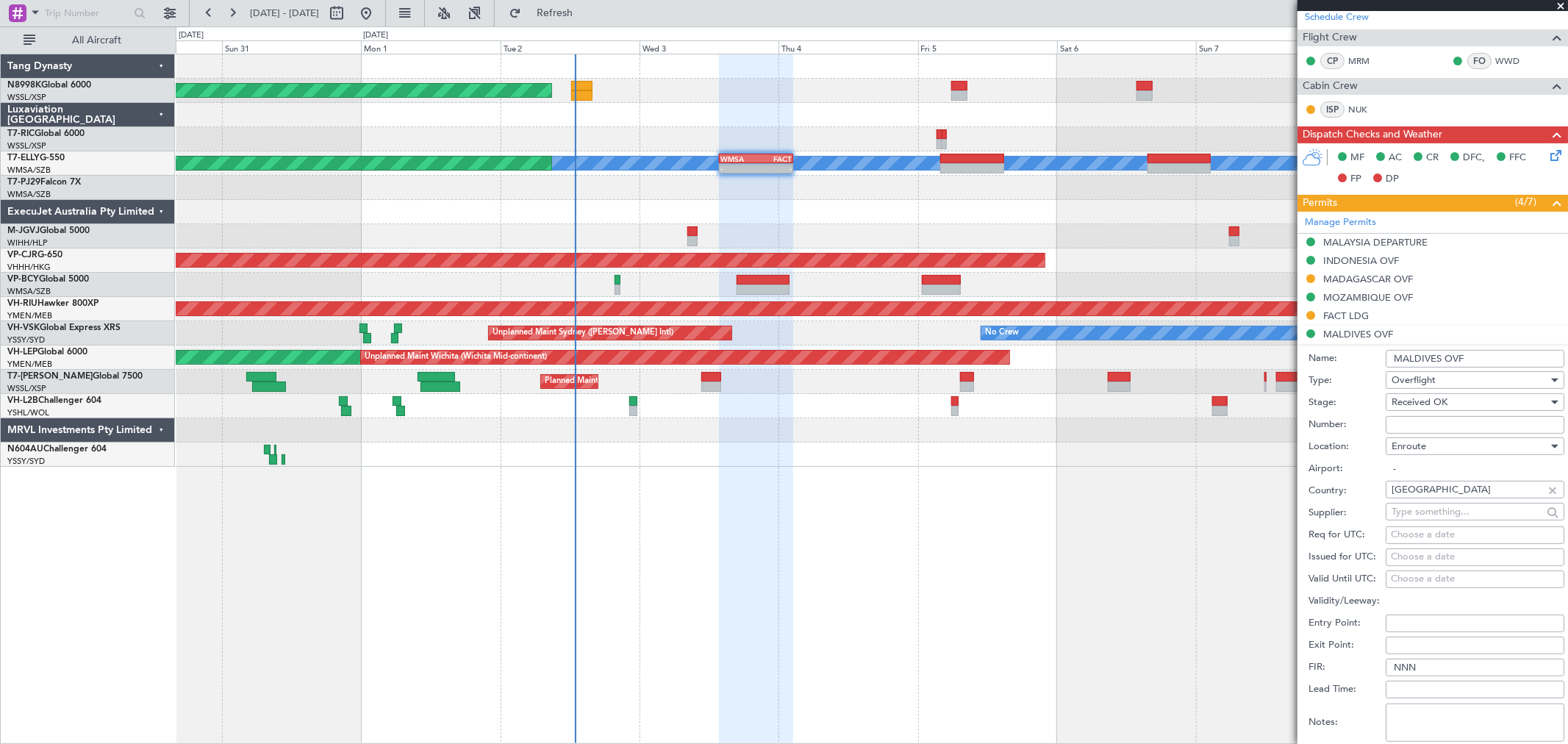
click at [1397, 422] on input "Number:" at bounding box center [1475, 425] width 179 height 18
paste input "CAD-VRMM/OF/2025/497"
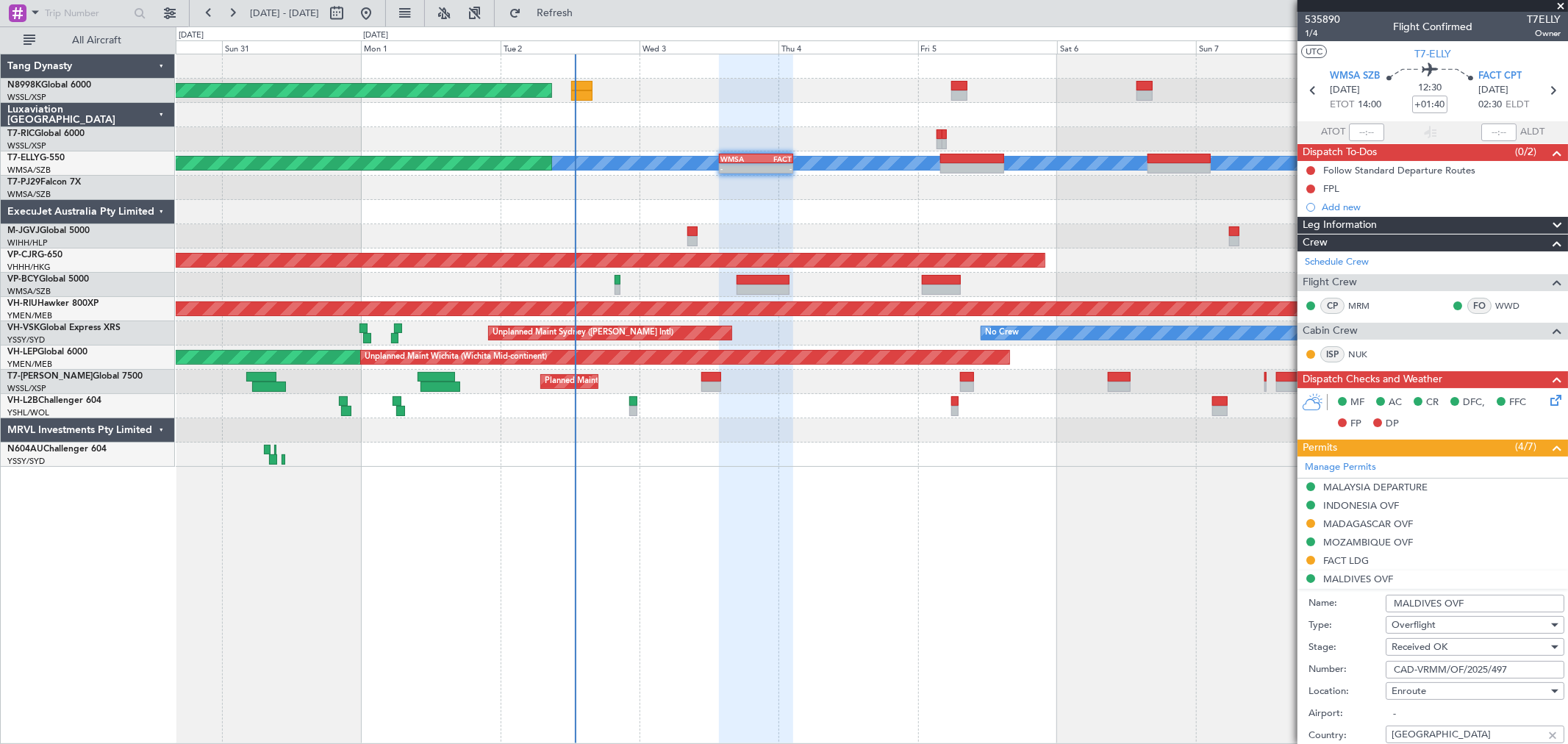
scroll to position [327, 0]
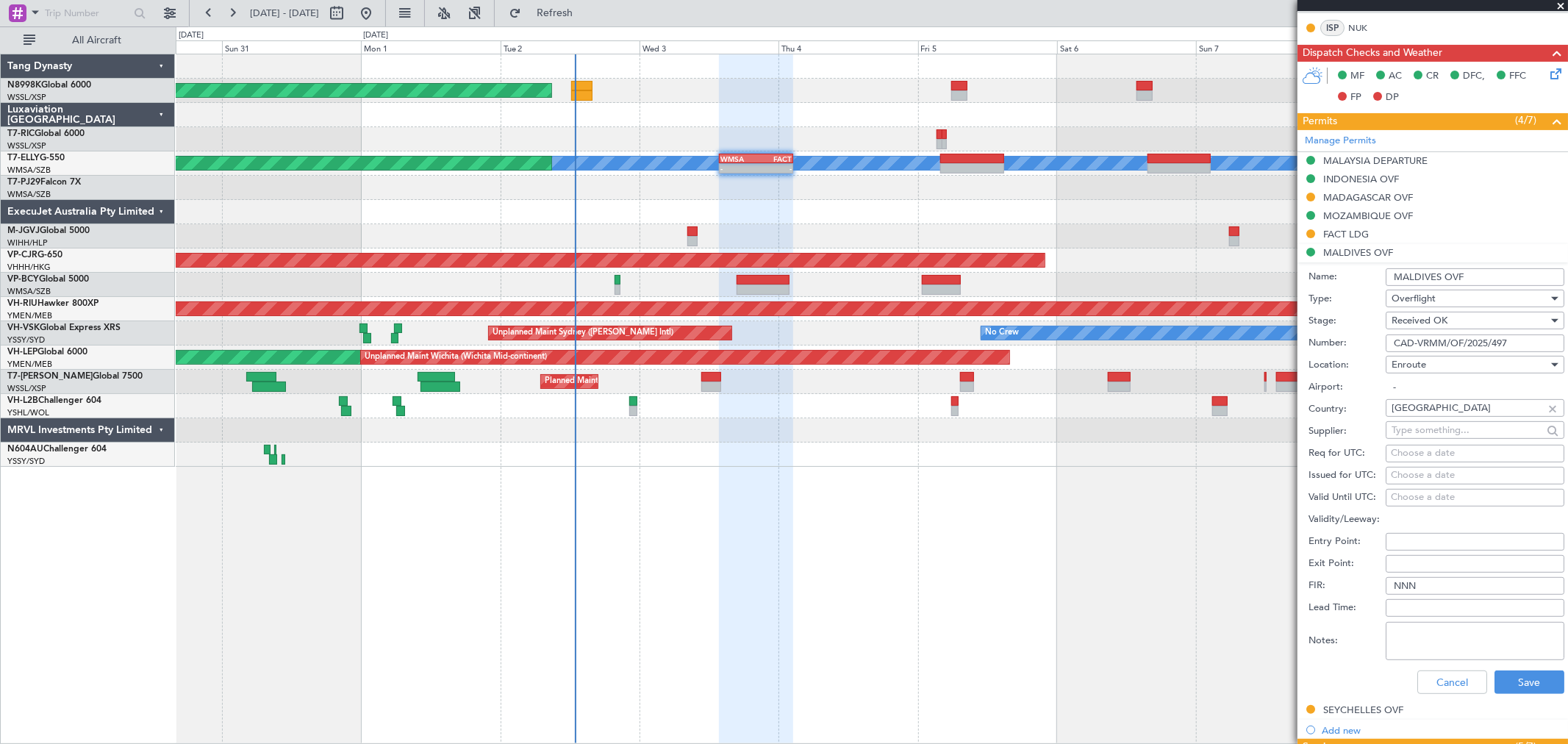
type input "CAD-VRMM/OF/2025/497"
click at [1445, 479] on div "Choose a date" at bounding box center [1476, 475] width 169 height 14
select select "9"
select select "2025"
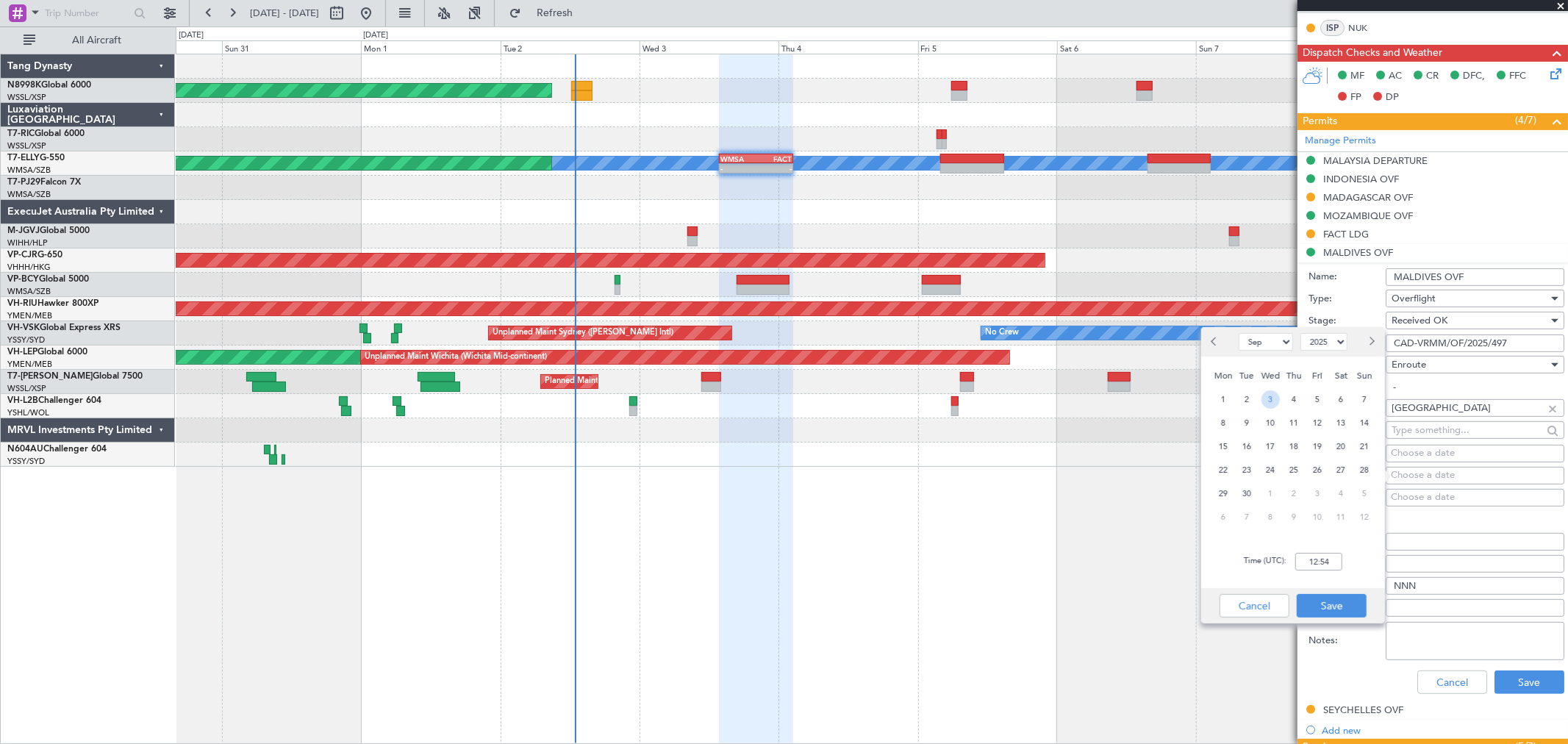
click at [1273, 397] on span "3" at bounding box center [1270, 399] width 18 height 18
click at [1333, 562] on input "00:00" at bounding box center [1318, 562] width 47 height 18
click at [1336, 556] on input "00:00" at bounding box center [1318, 562] width 47 height 18
drag, startPoint x: 1335, startPoint y: 559, endPoint x: 1277, endPoint y: 561, distance: 58.0
click at [1277, 561] on div "Time (UTC): 00:00" at bounding box center [1293, 562] width 184 height 53
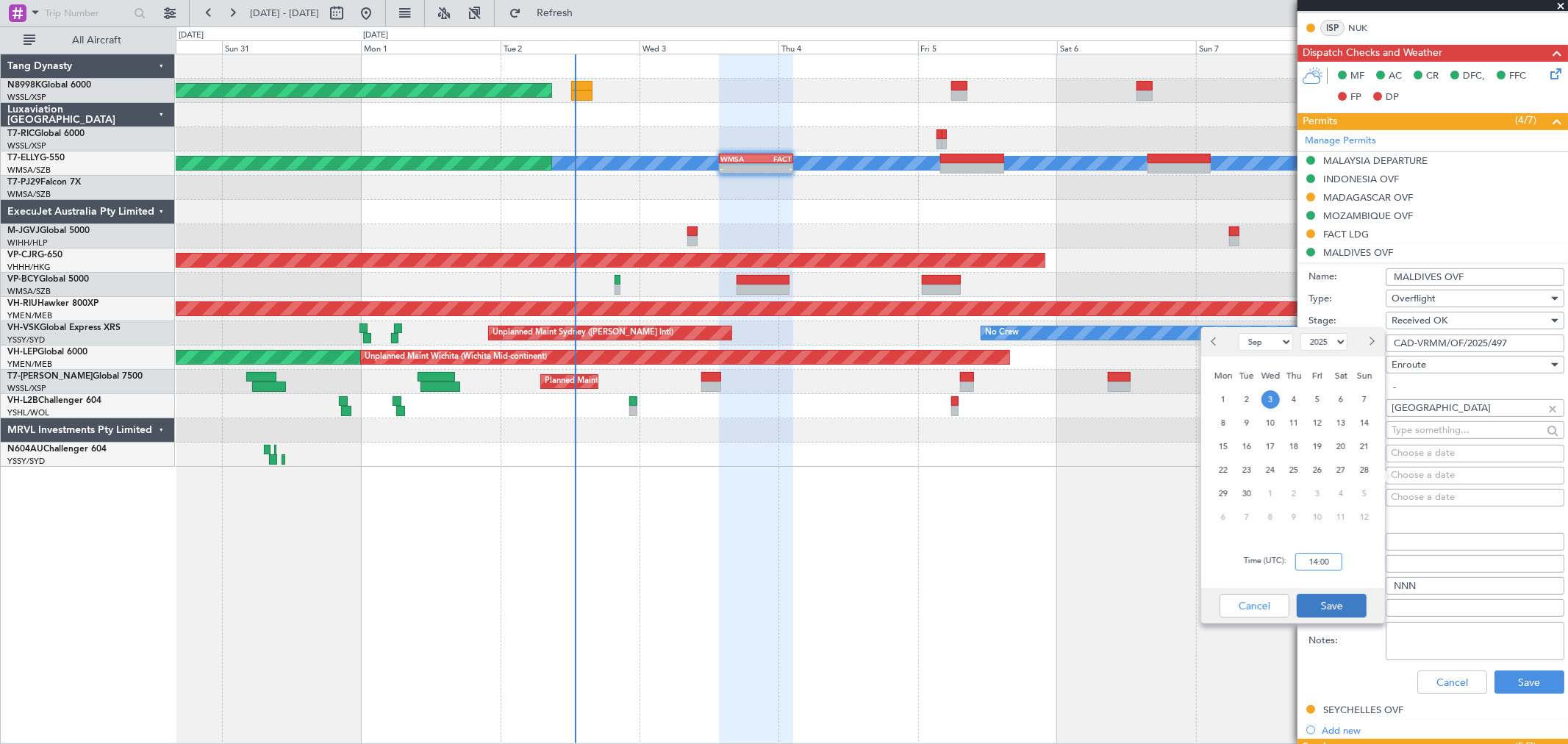
type input "14:00"
click at [1325, 599] on button "Save" at bounding box center [1331, 605] width 70 height 23
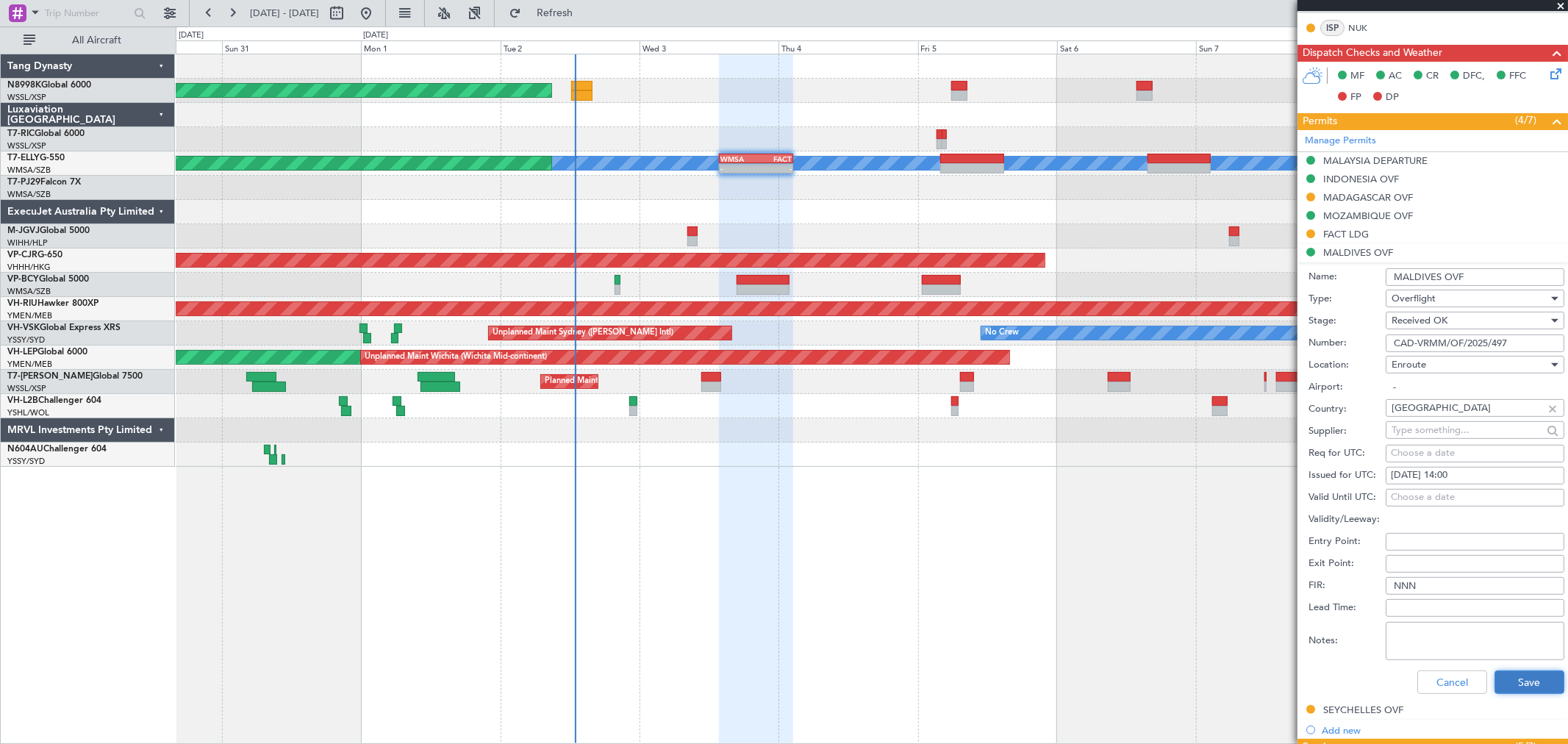
click at [1503, 677] on button "Save" at bounding box center [1529, 681] width 70 height 23
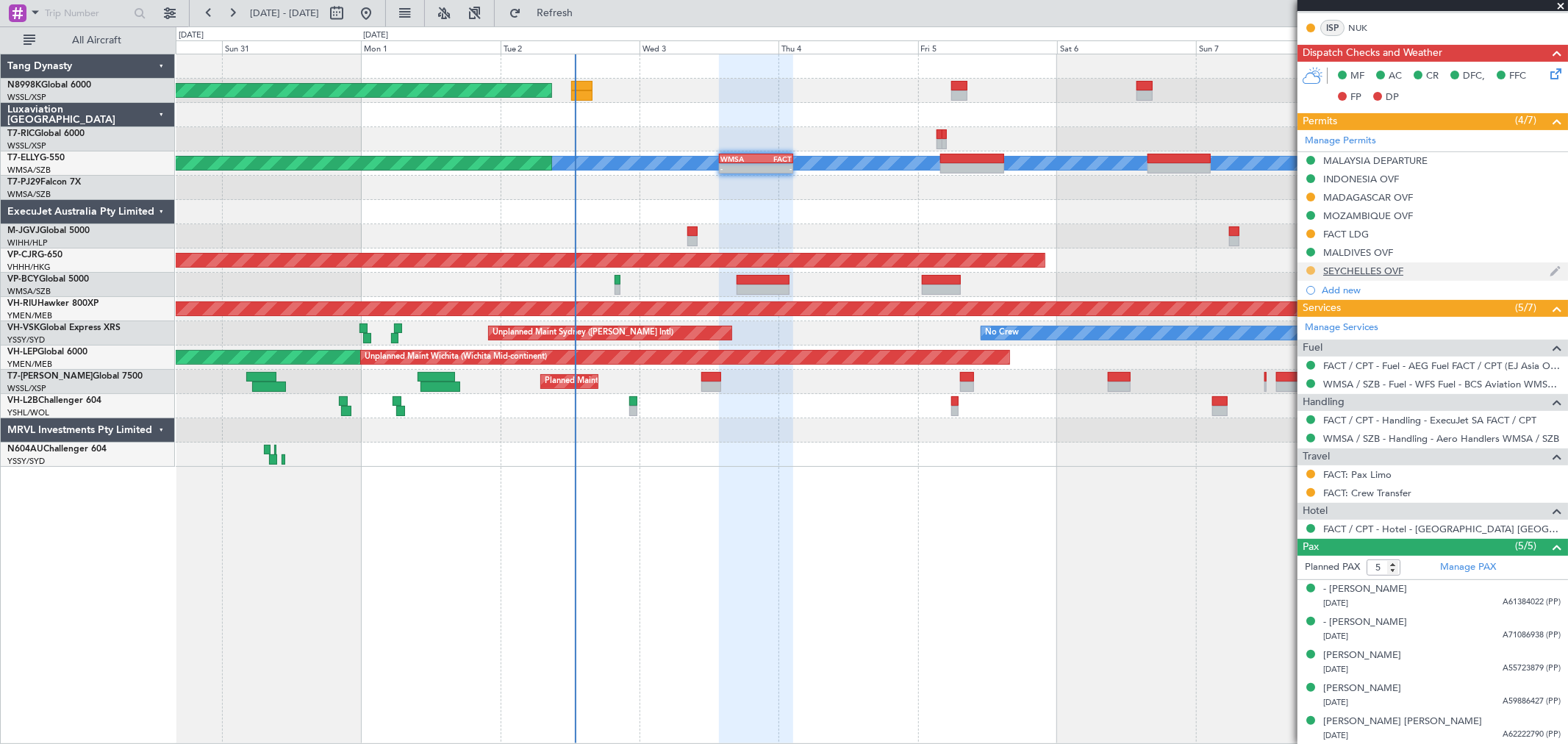
click at [1312, 268] on button at bounding box center [1310, 270] width 9 height 9
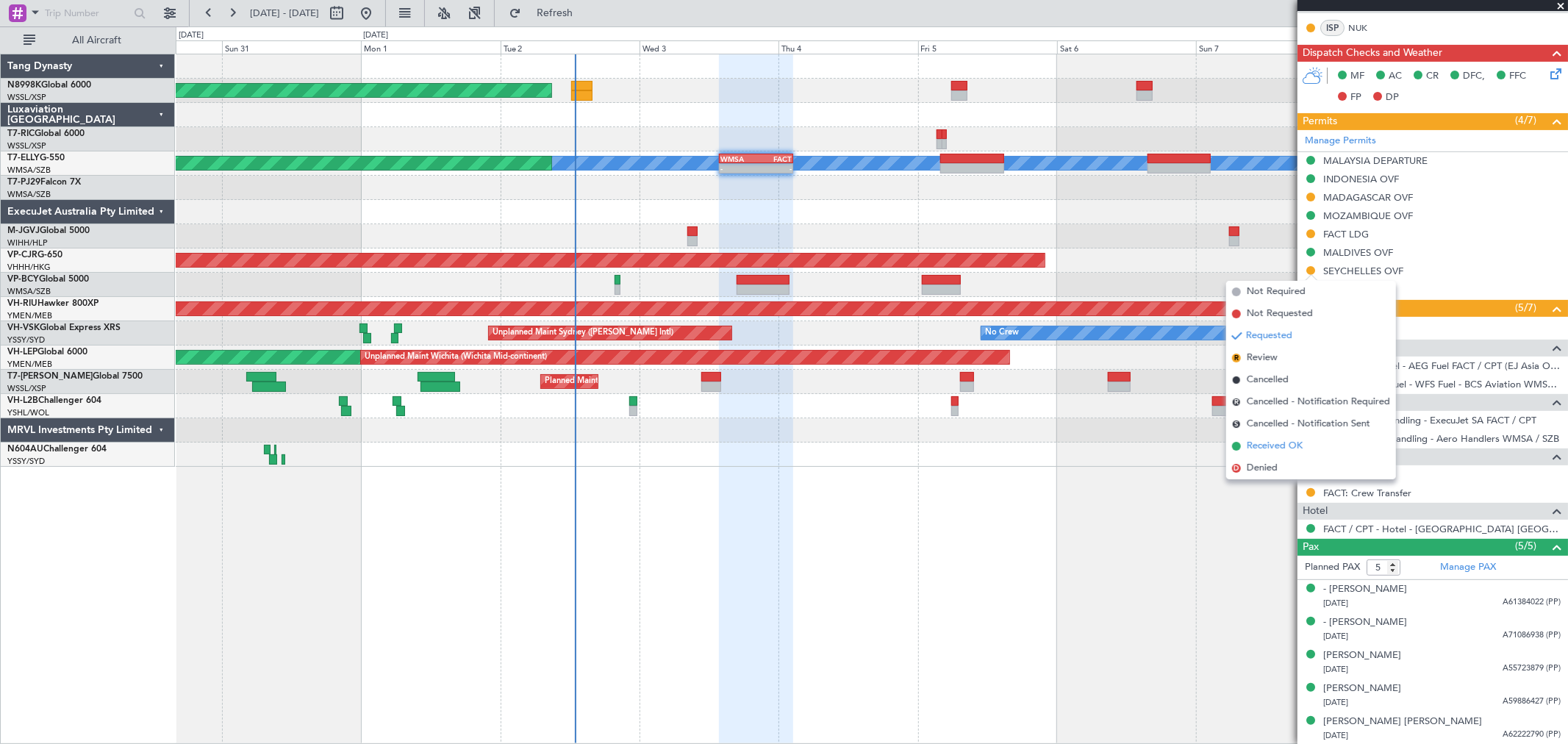
click at [1238, 439] on li "Received OK" at bounding box center [1311, 445] width 170 height 22
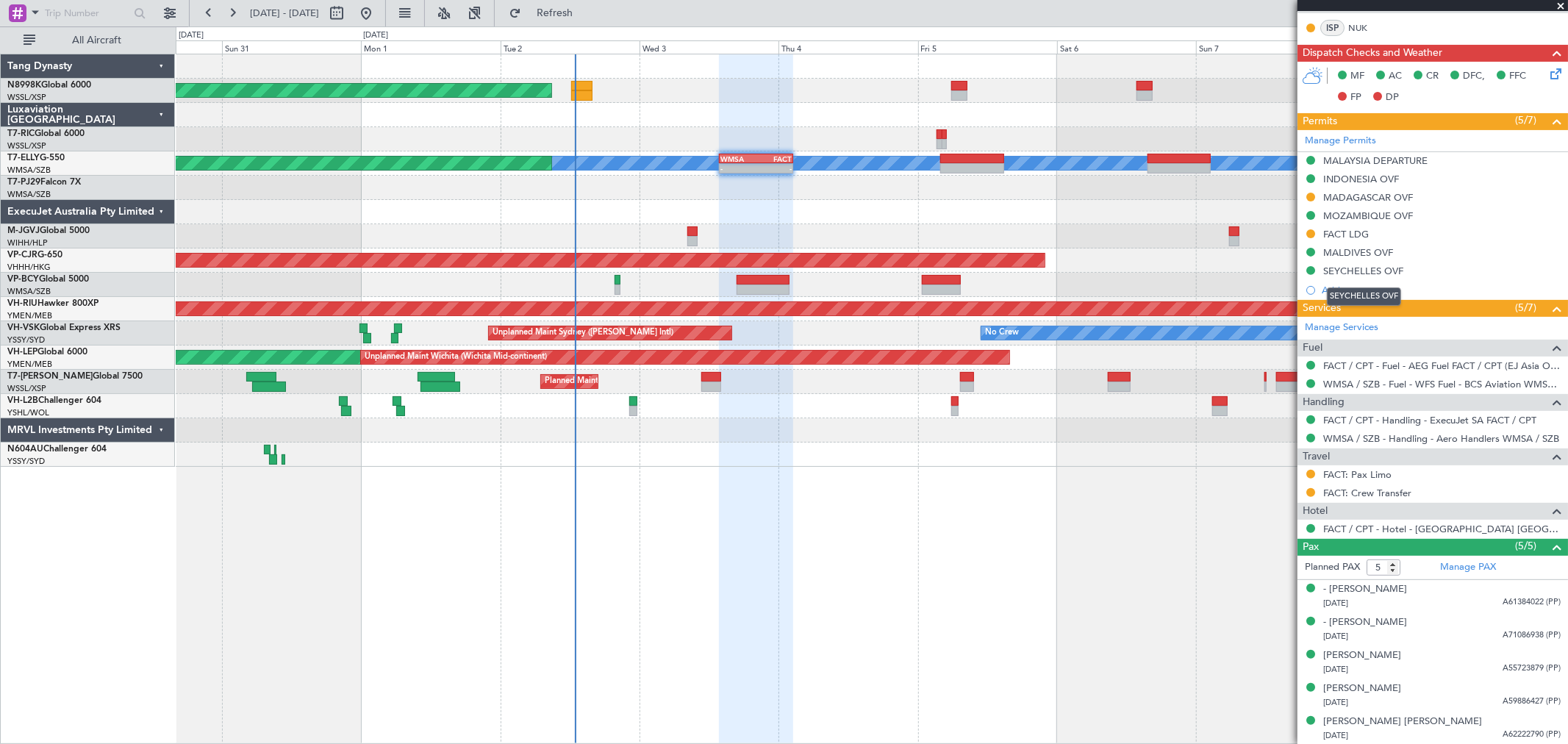
click at [1344, 269] on div "SEYCHELLES OVF" at bounding box center [1363, 271] width 80 height 13
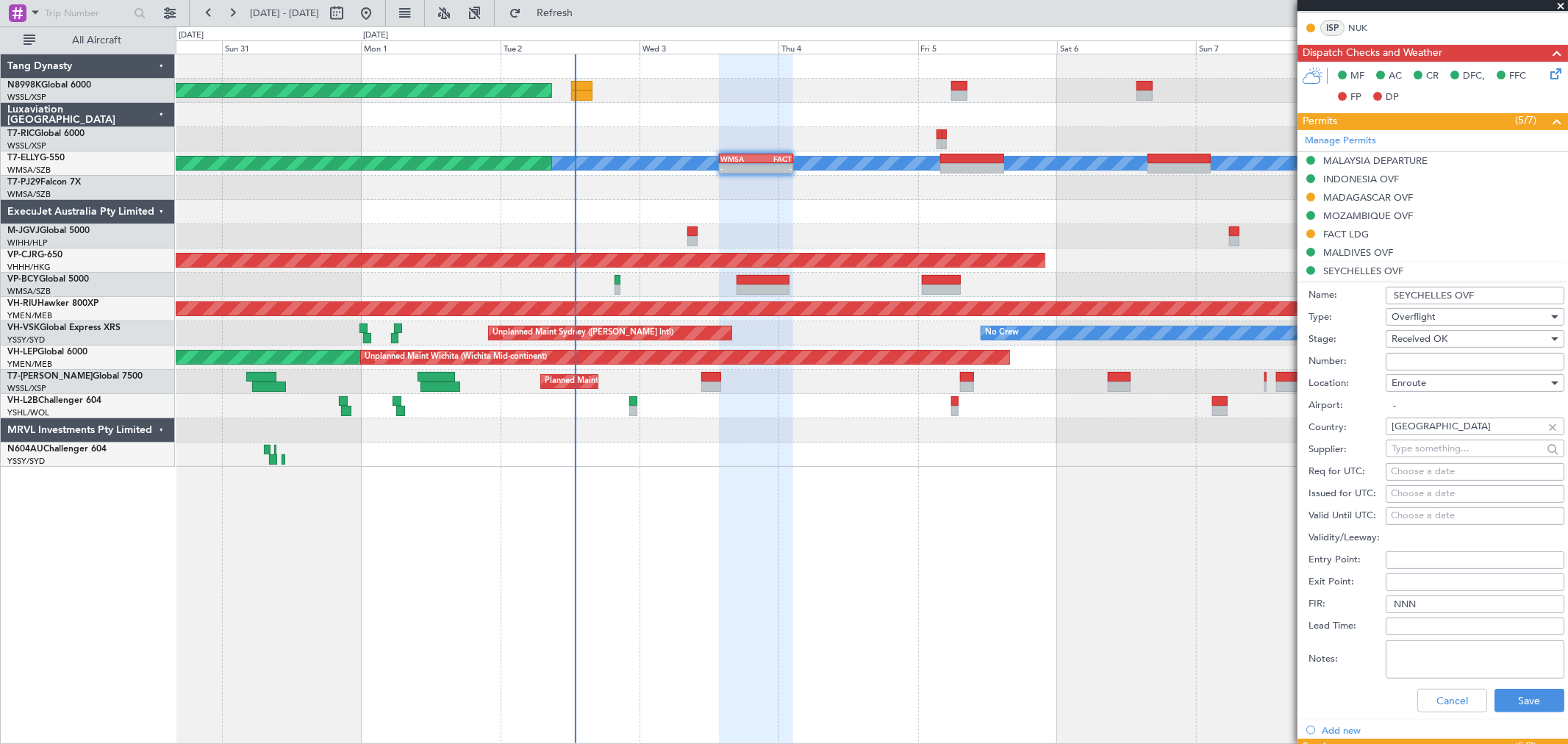
click at [1407, 360] on input "Number:" at bounding box center [1475, 362] width 179 height 18
paste input "CA / M2 / 1070/2025"
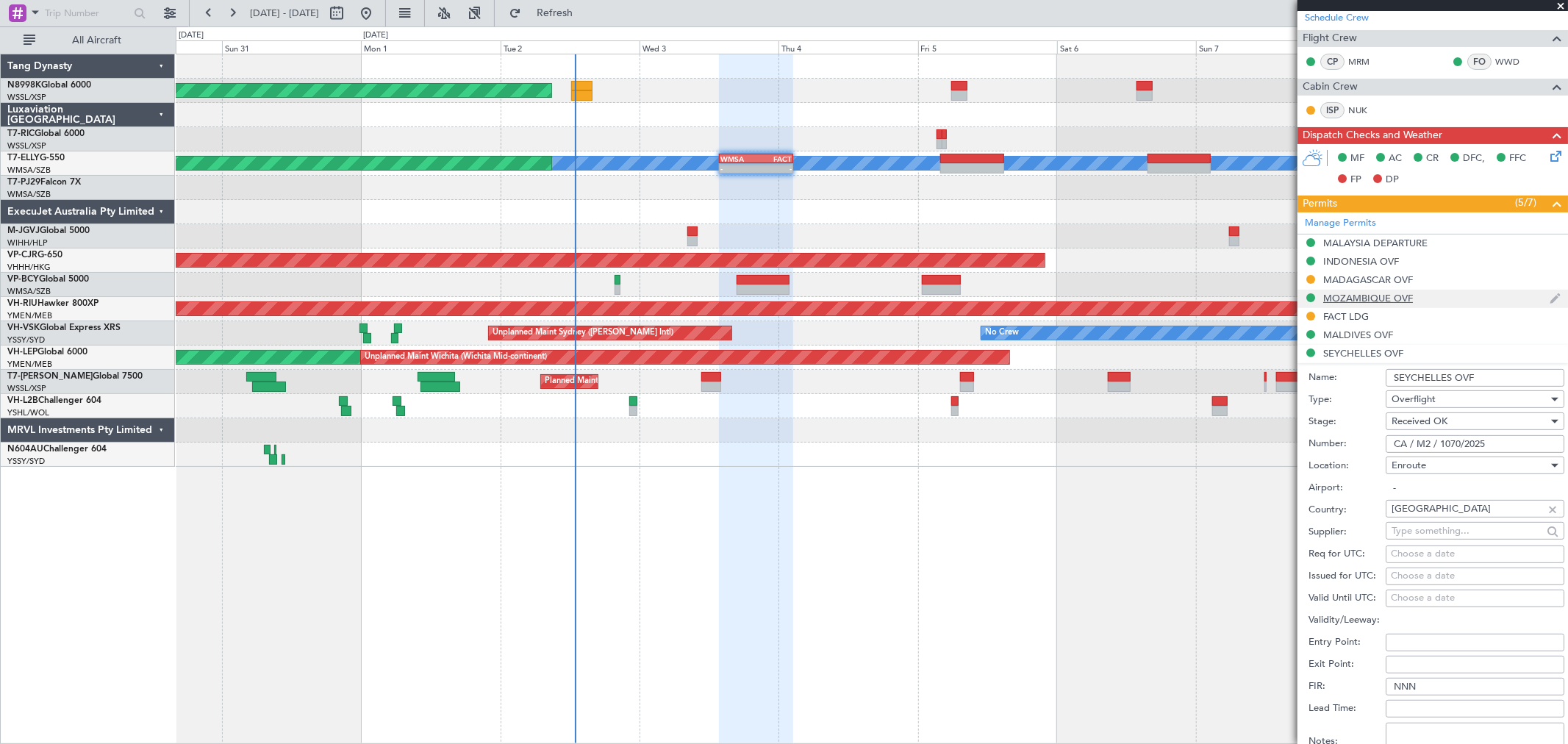
scroll to position [245, 0]
type input "CA / M2 / 1070/2025"
click at [1444, 576] on div "Choose a date" at bounding box center [1476, 575] width 169 height 14
select select "9"
select select "2025"
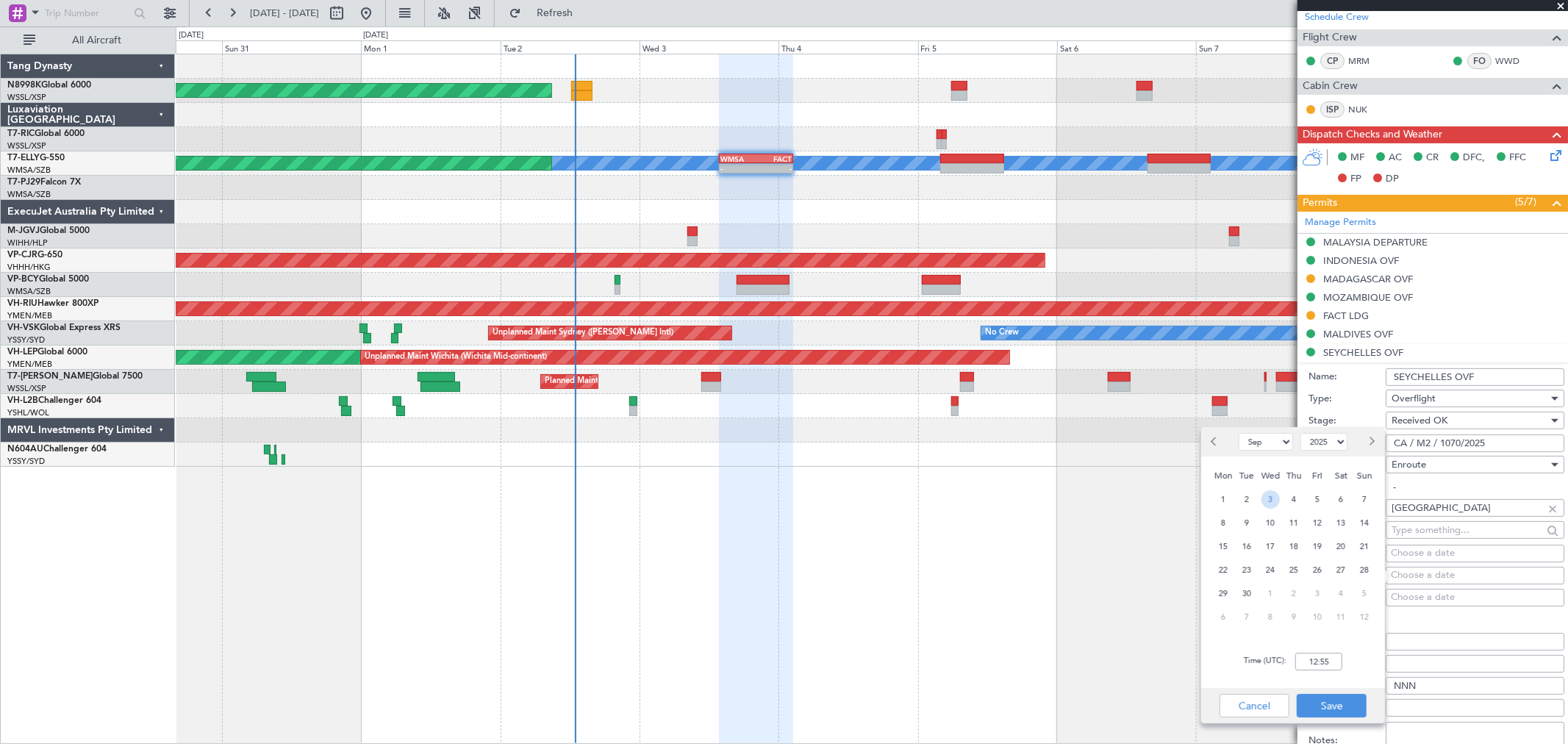
click at [1267, 501] on span "3" at bounding box center [1270, 499] width 18 height 18
click at [1334, 658] on input "00:00" at bounding box center [1318, 661] width 47 height 18
type input "14:00"
click at [1357, 701] on button "Save" at bounding box center [1331, 705] width 70 height 23
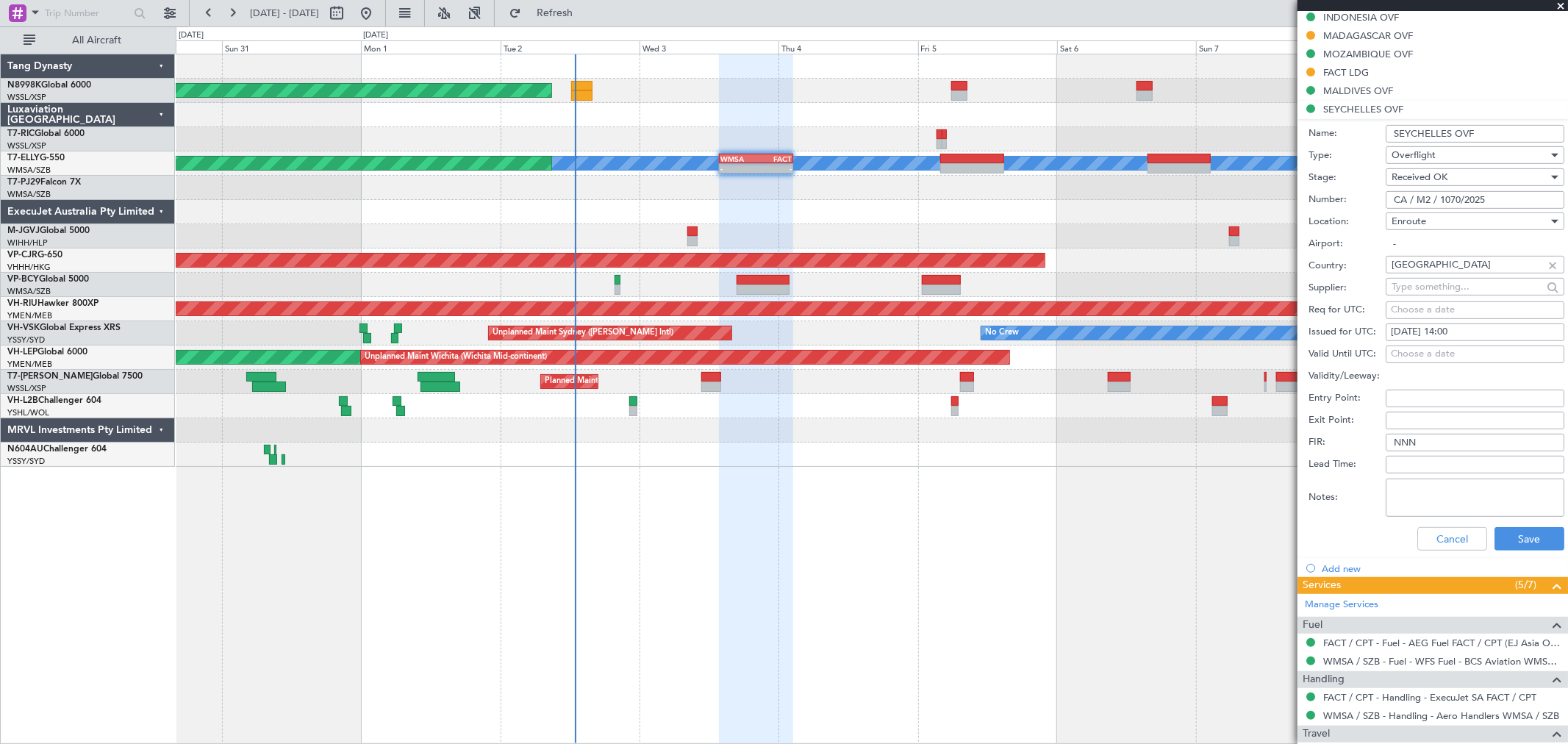
scroll to position [490, 0]
click at [1526, 536] on button "Save" at bounding box center [1529, 537] width 70 height 23
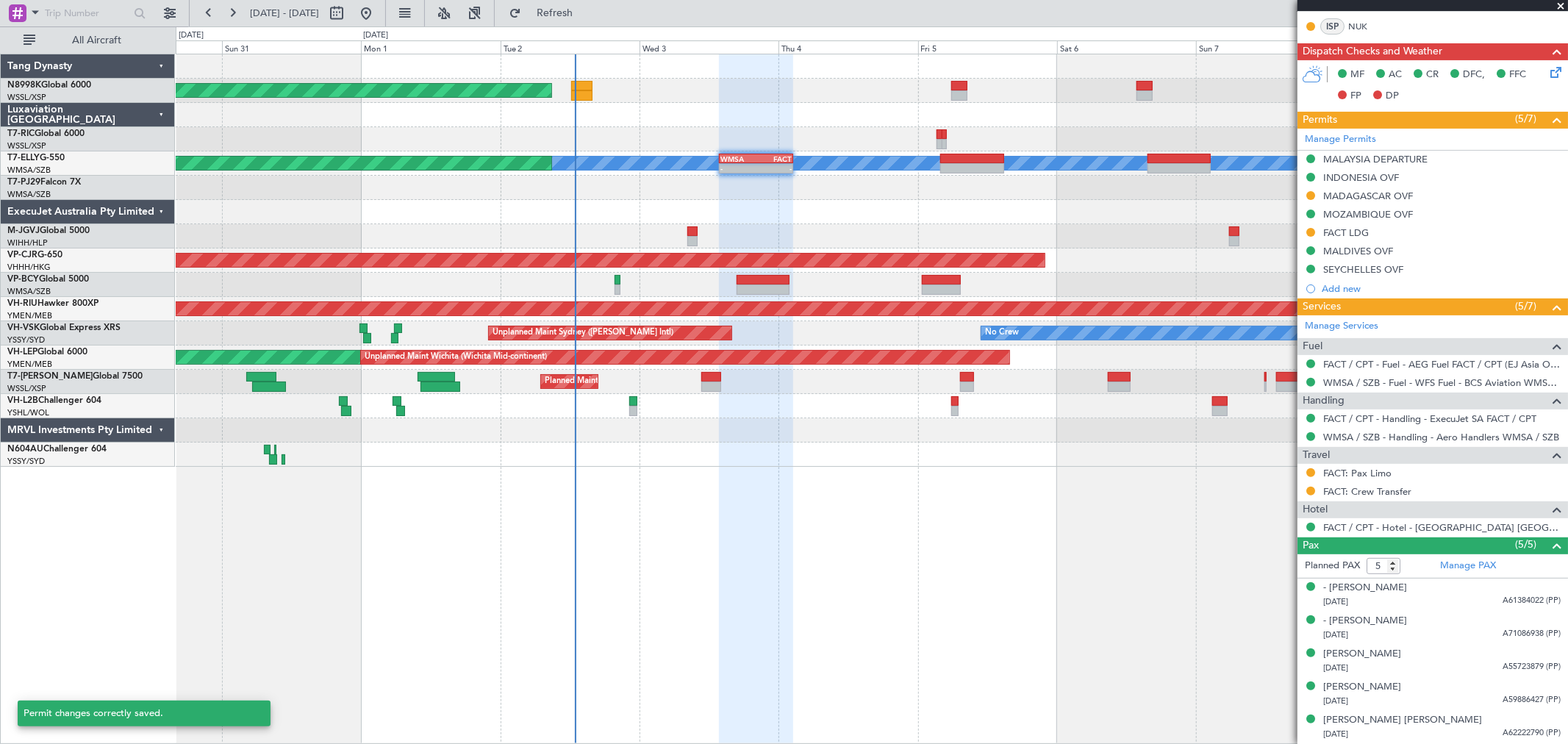
scroll to position [327, 0]
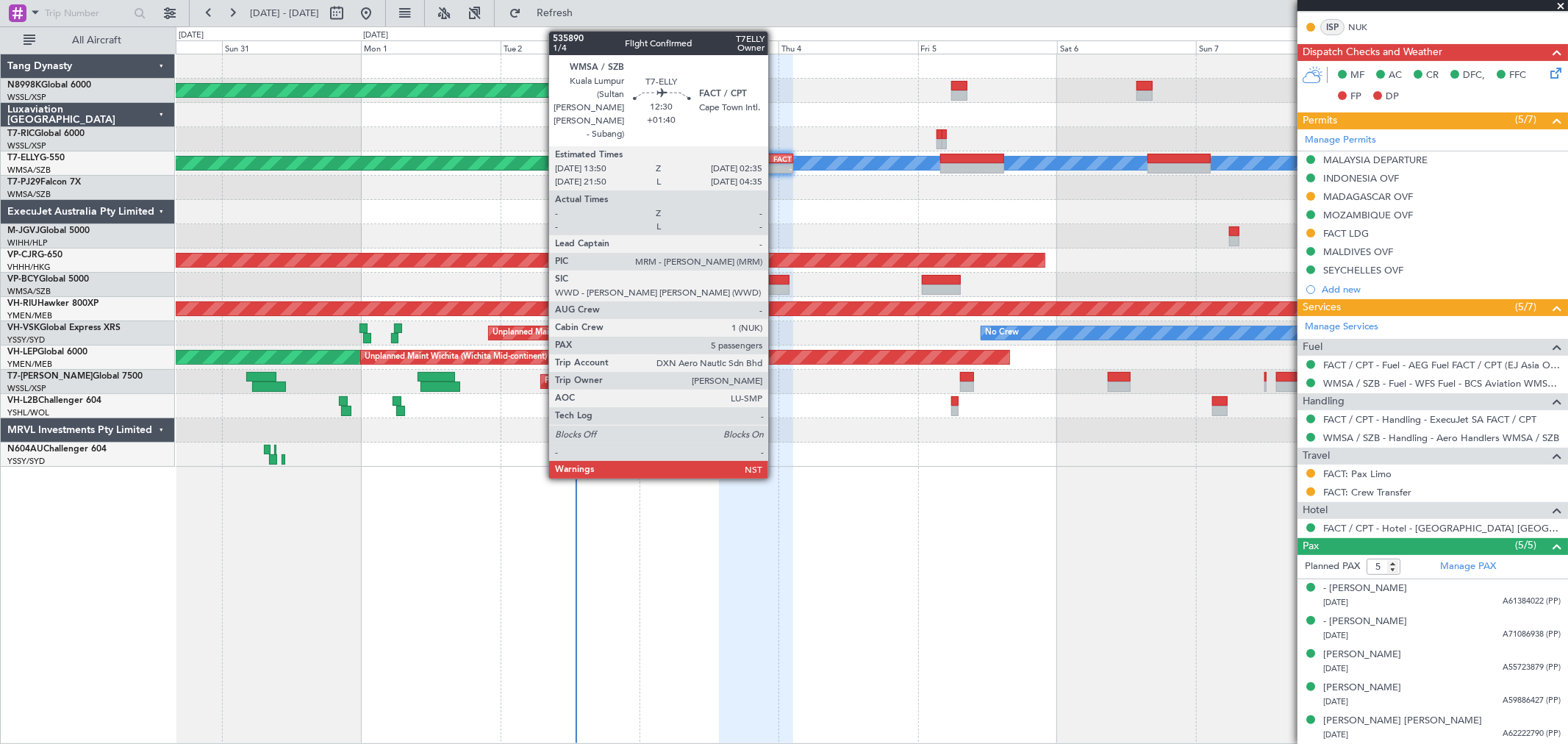
click at [776, 168] on div "-" at bounding box center [774, 168] width 36 height 9
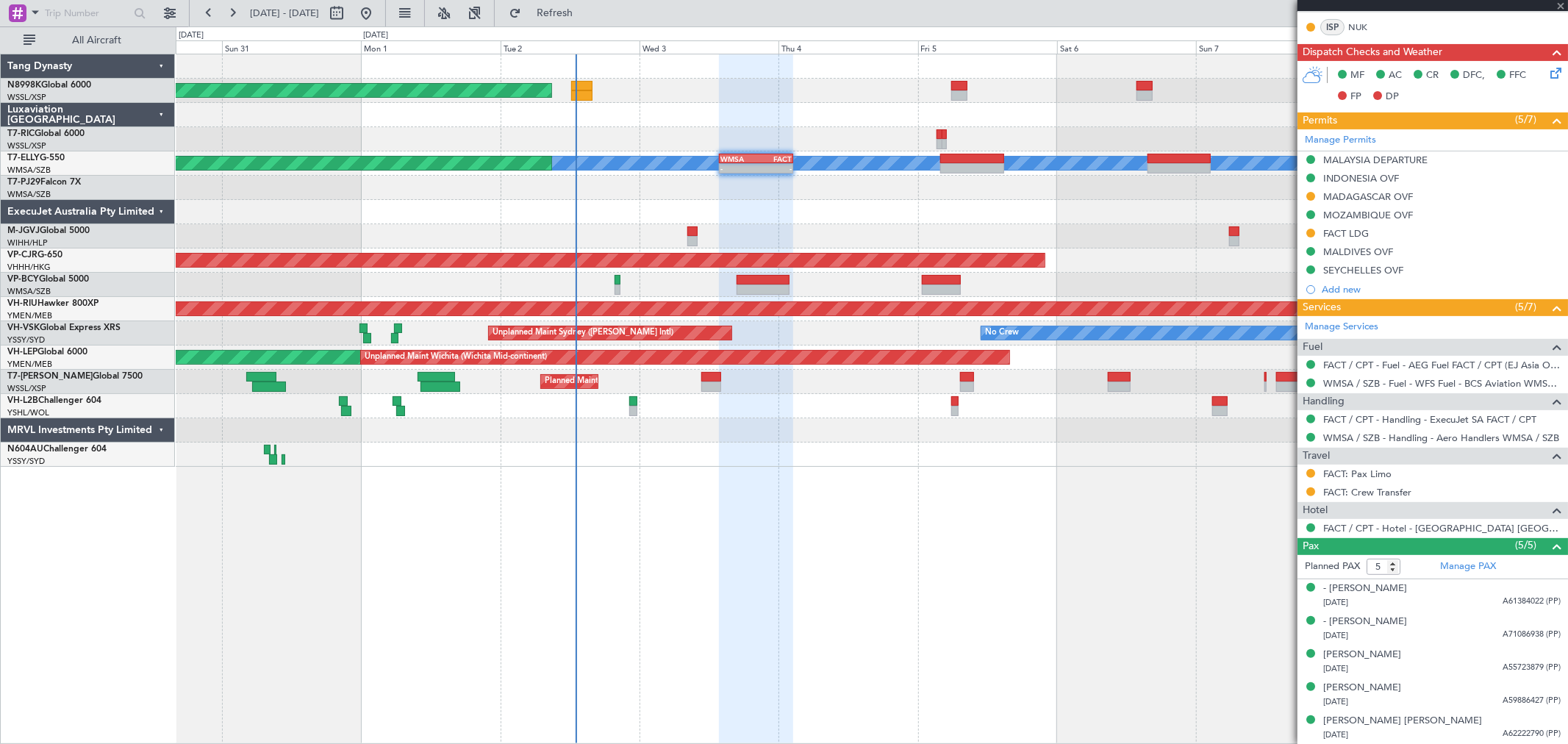
scroll to position [0, 0]
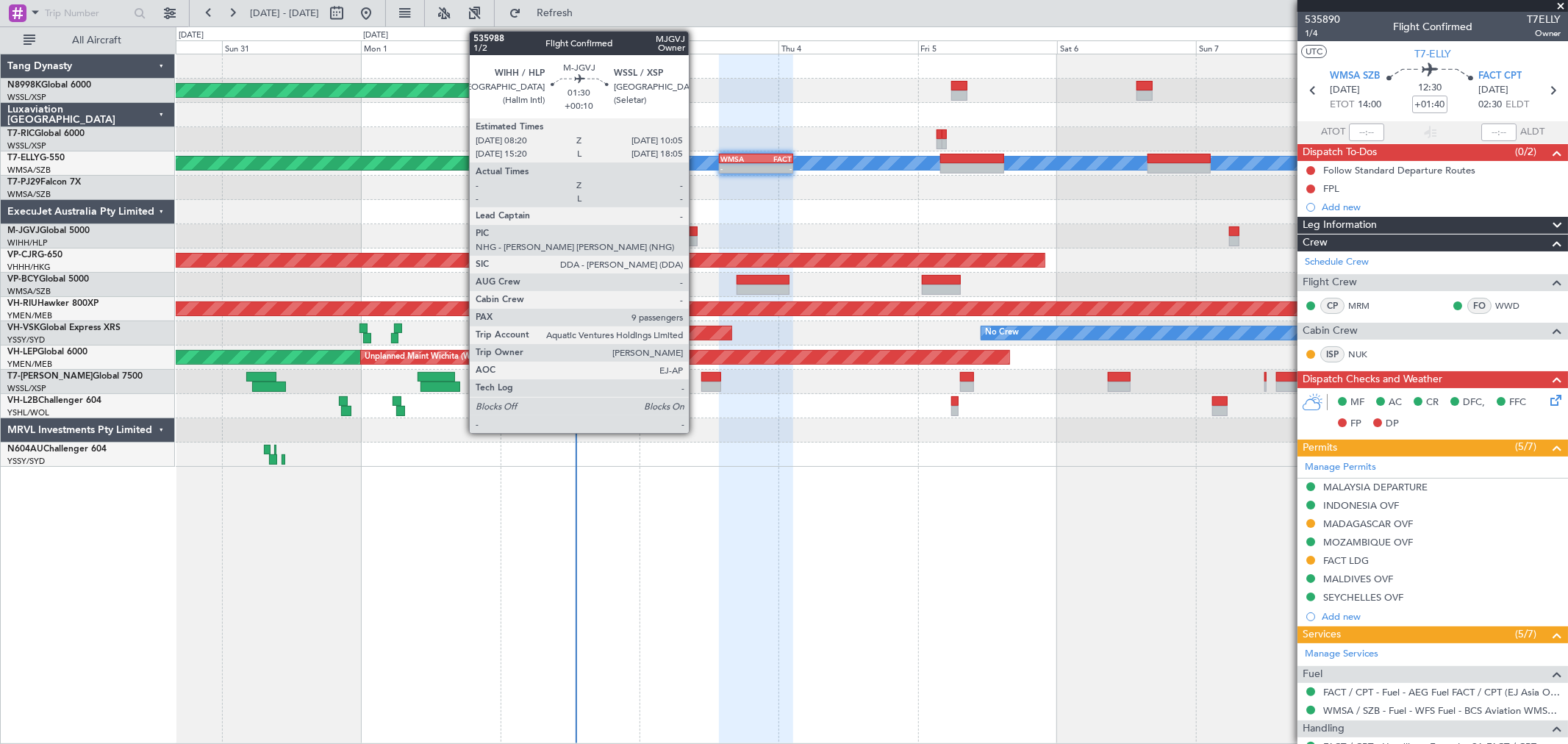
click at [696, 239] on div at bounding box center [692, 241] width 10 height 10
type input "+00:10"
type input "9"
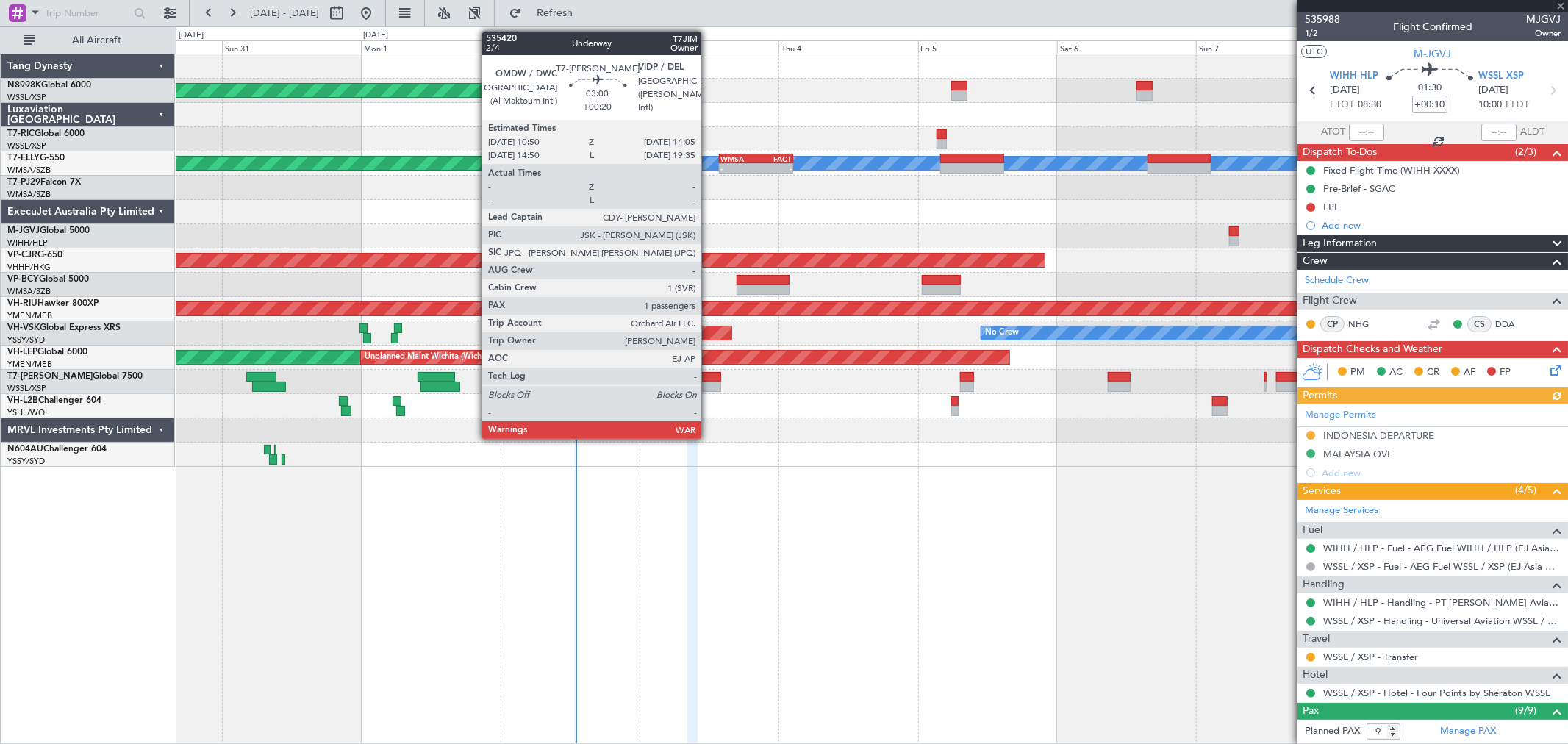
click at [709, 375] on div at bounding box center [711, 376] width 19 height 10
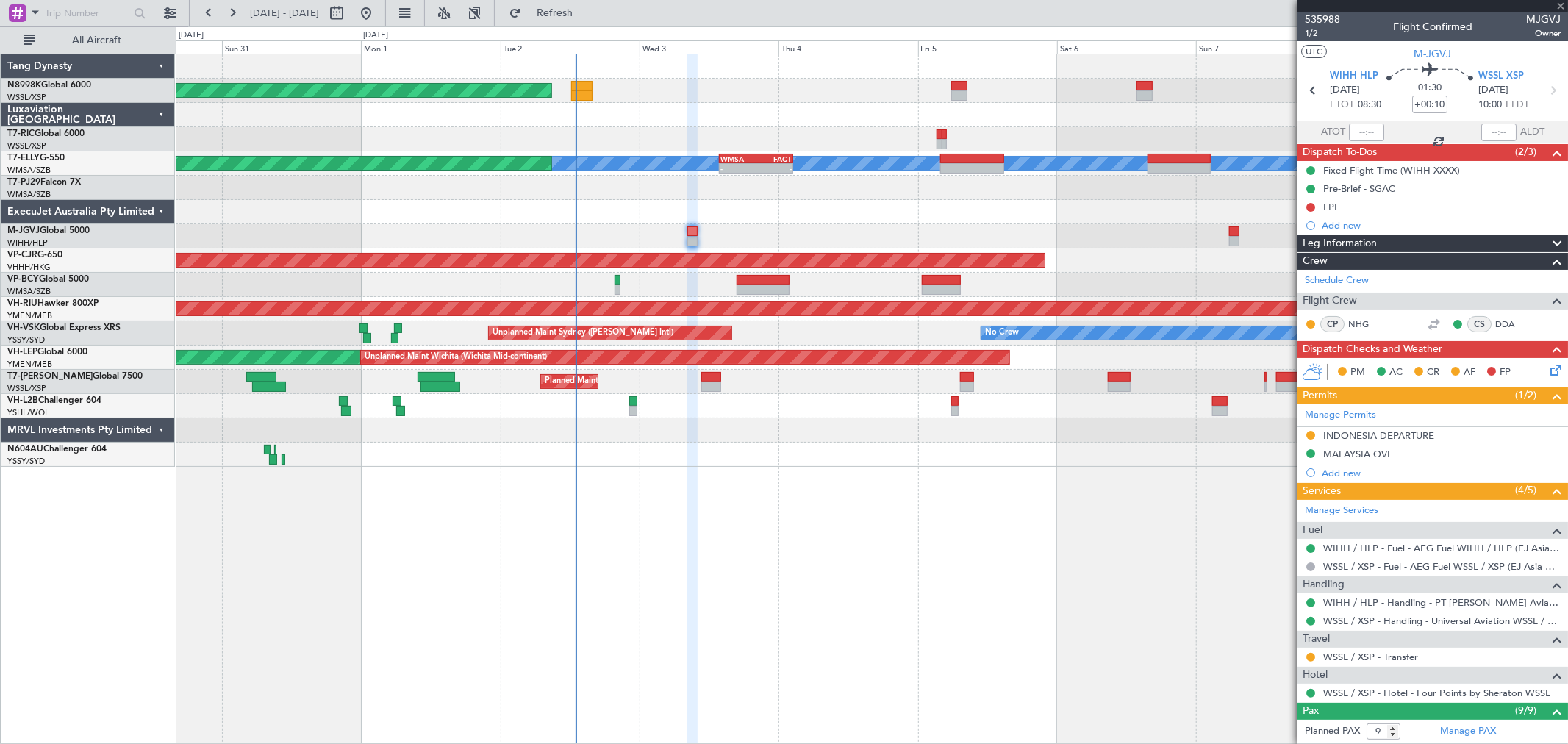
type input "+00:20"
type input "1"
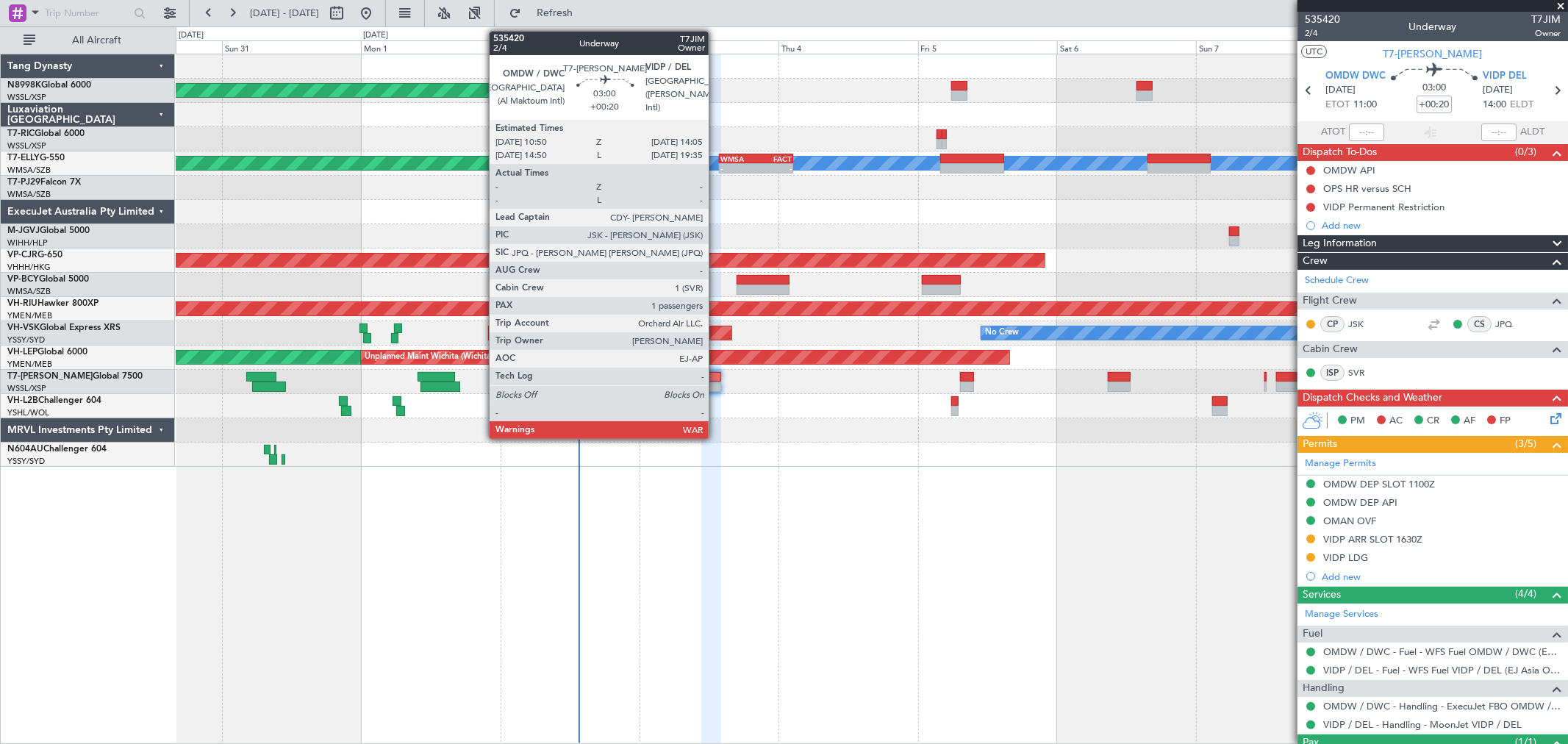
click at [715, 383] on div at bounding box center [711, 386] width 19 height 10
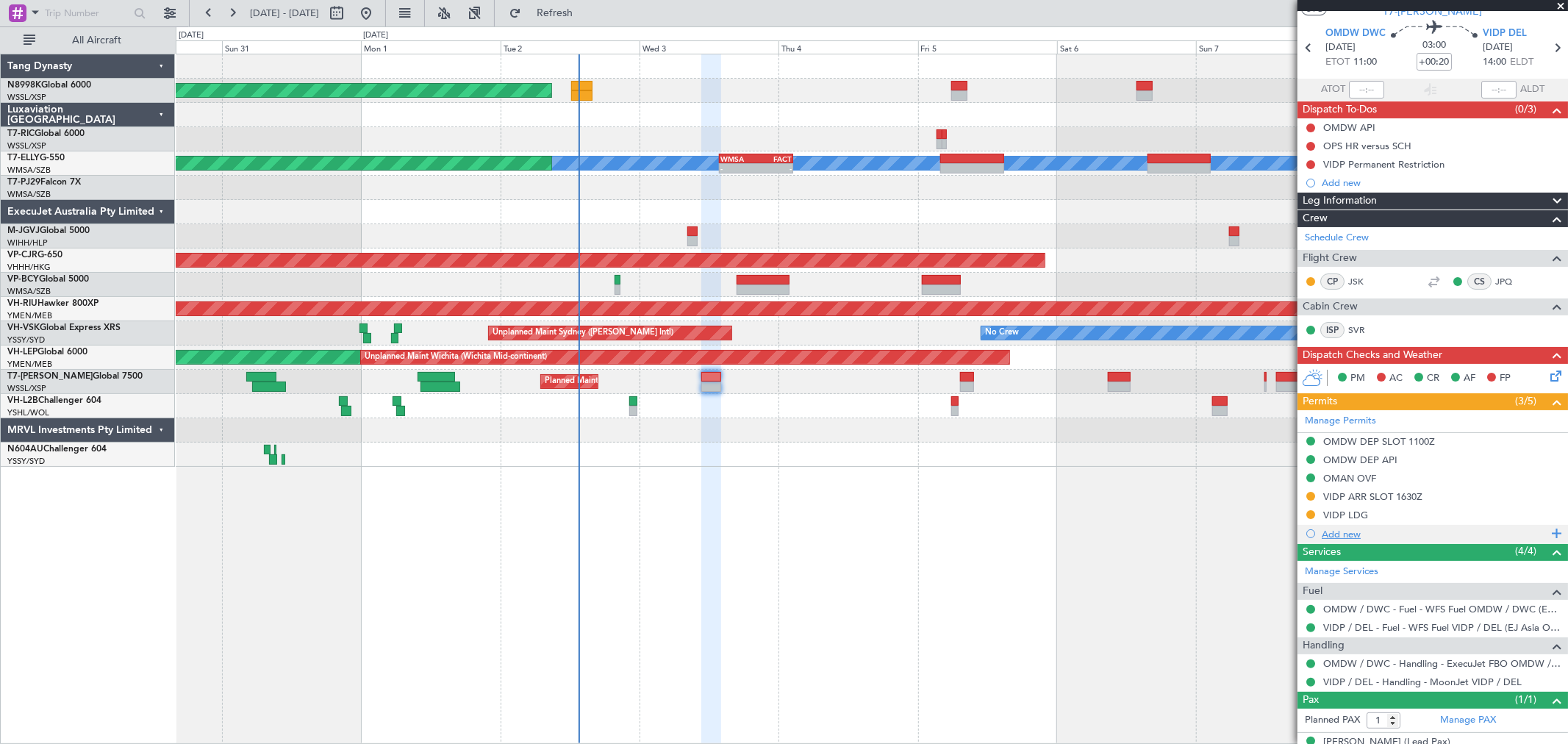
scroll to position [64, 0]
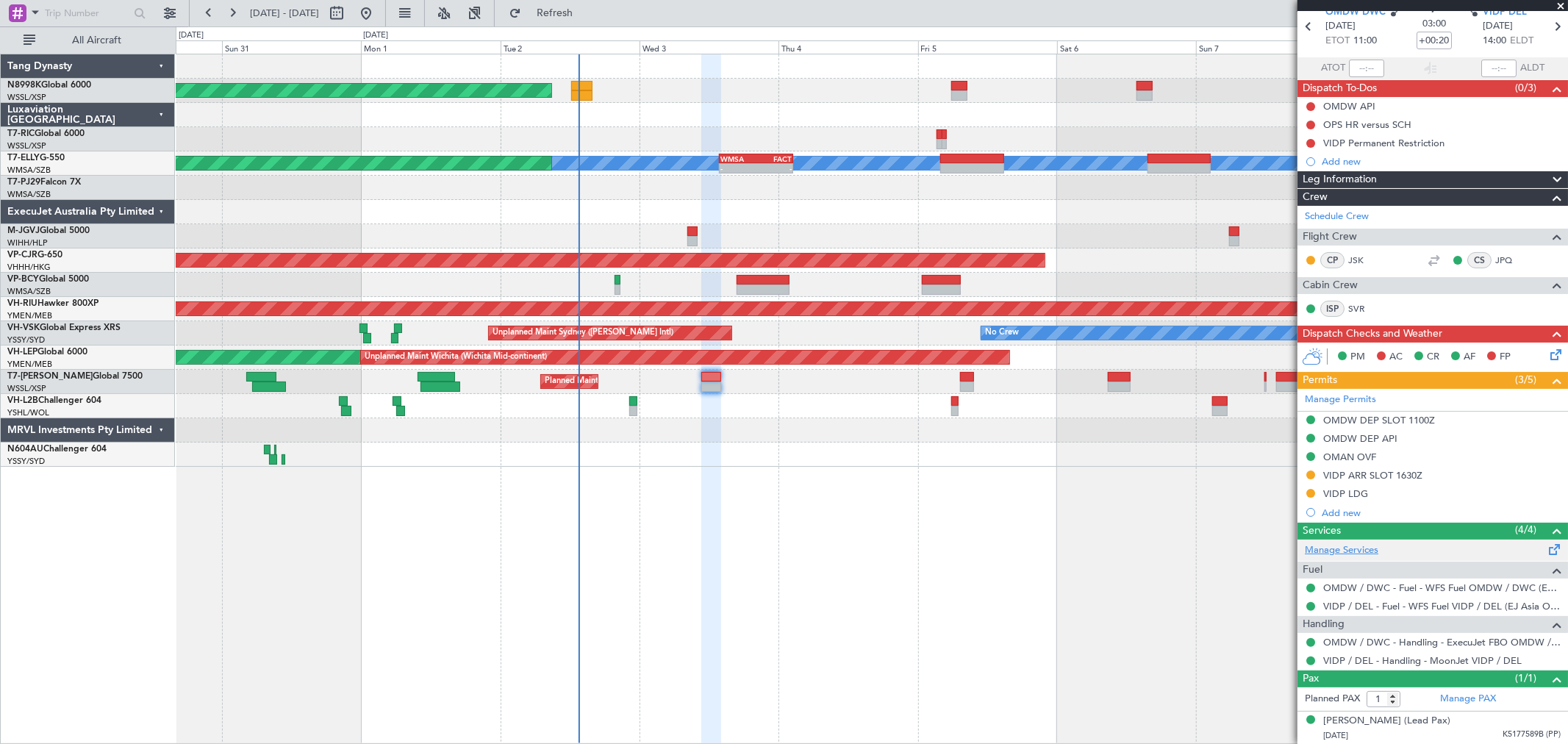
click at [1353, 553] on link "Manage Services" at bounding box center [1342, 551] width 74 height 14
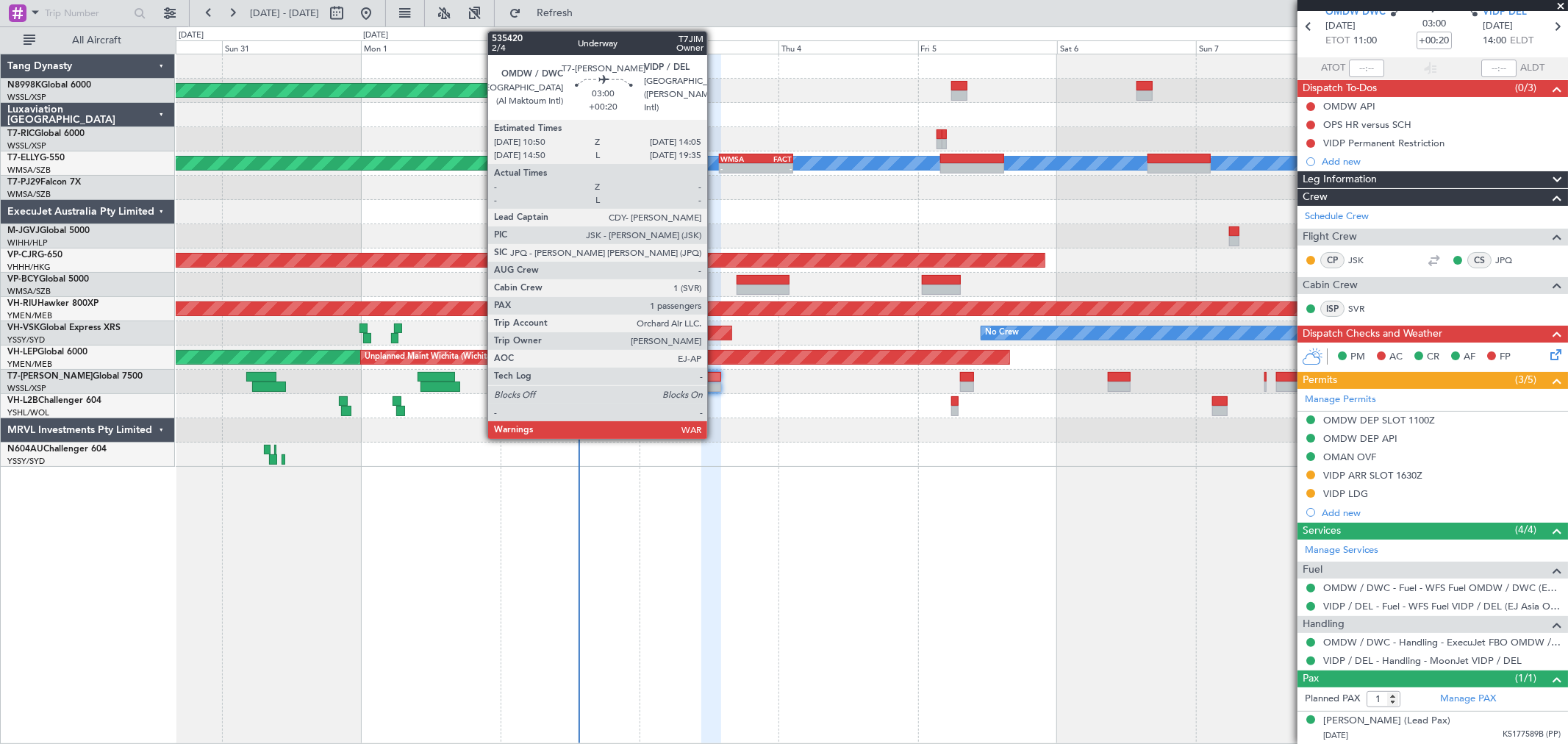
click at [715, 383] on div at bounding box center [711, 386] width 19 height 10
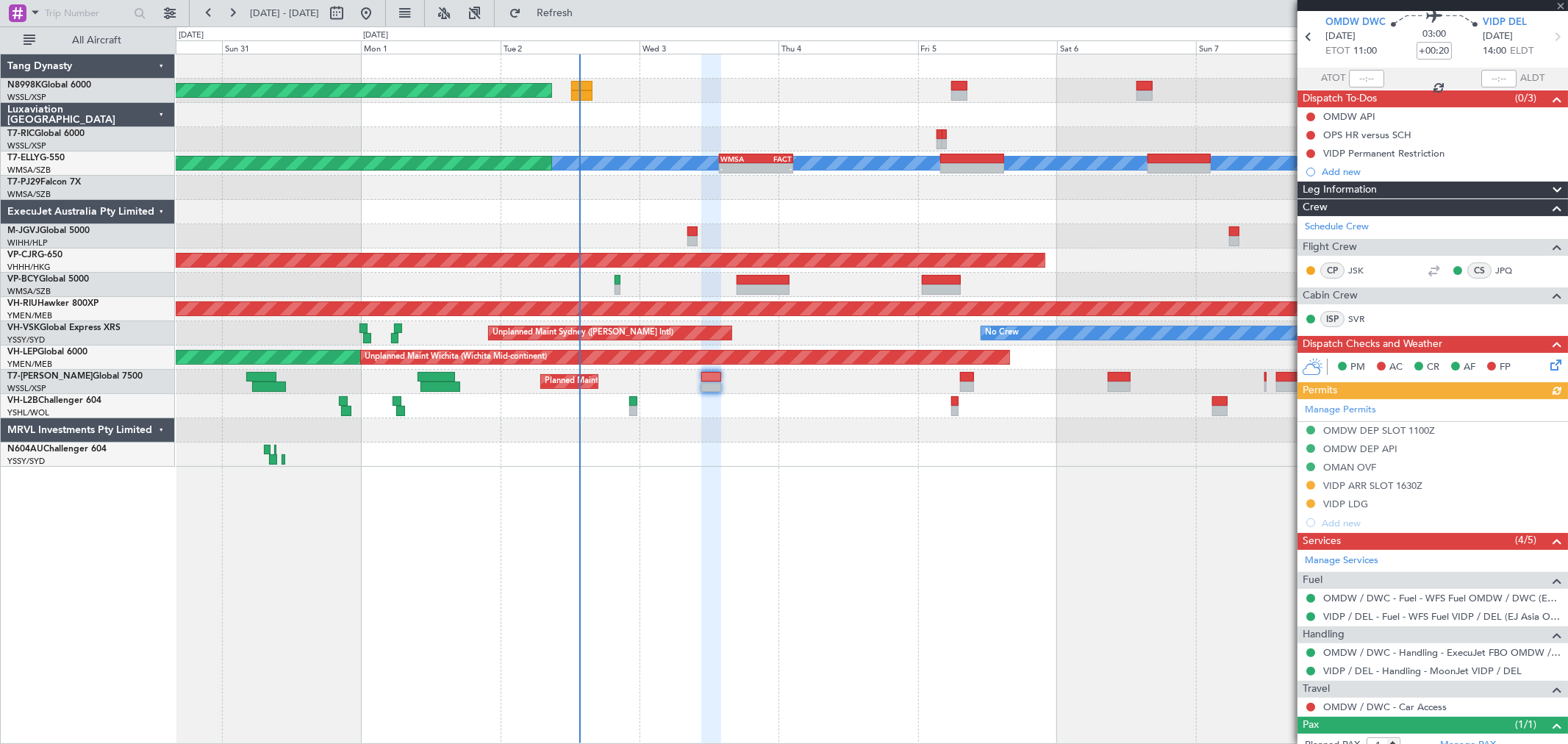
scroll to position [100, 0]
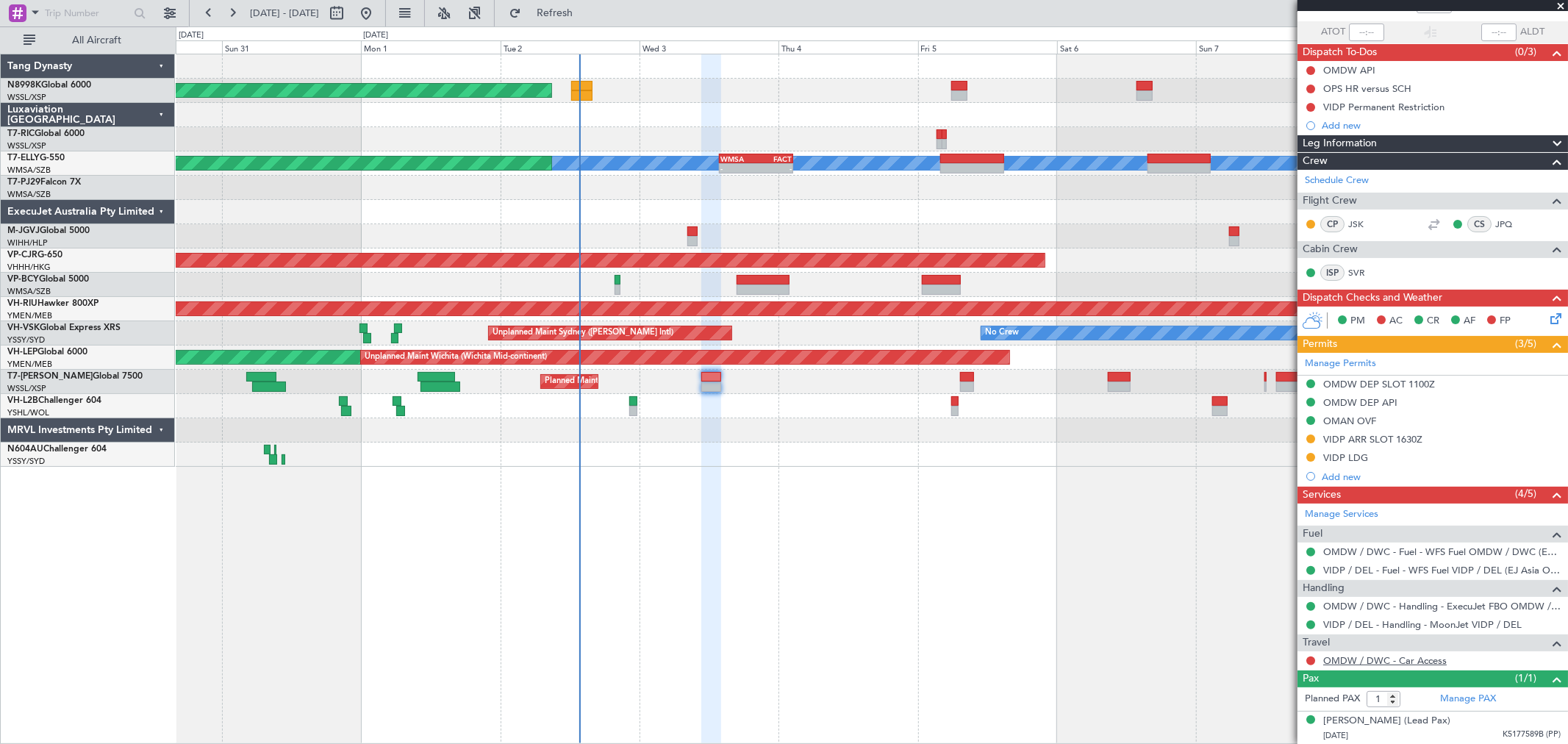
click at [1361, 658] on link "OMDW / DWC - Car Access" at bounding box center [1385, 661] width 124 height 13
click at [1309, 662] on button at bounding box center [1310, 661] width 9 height 9
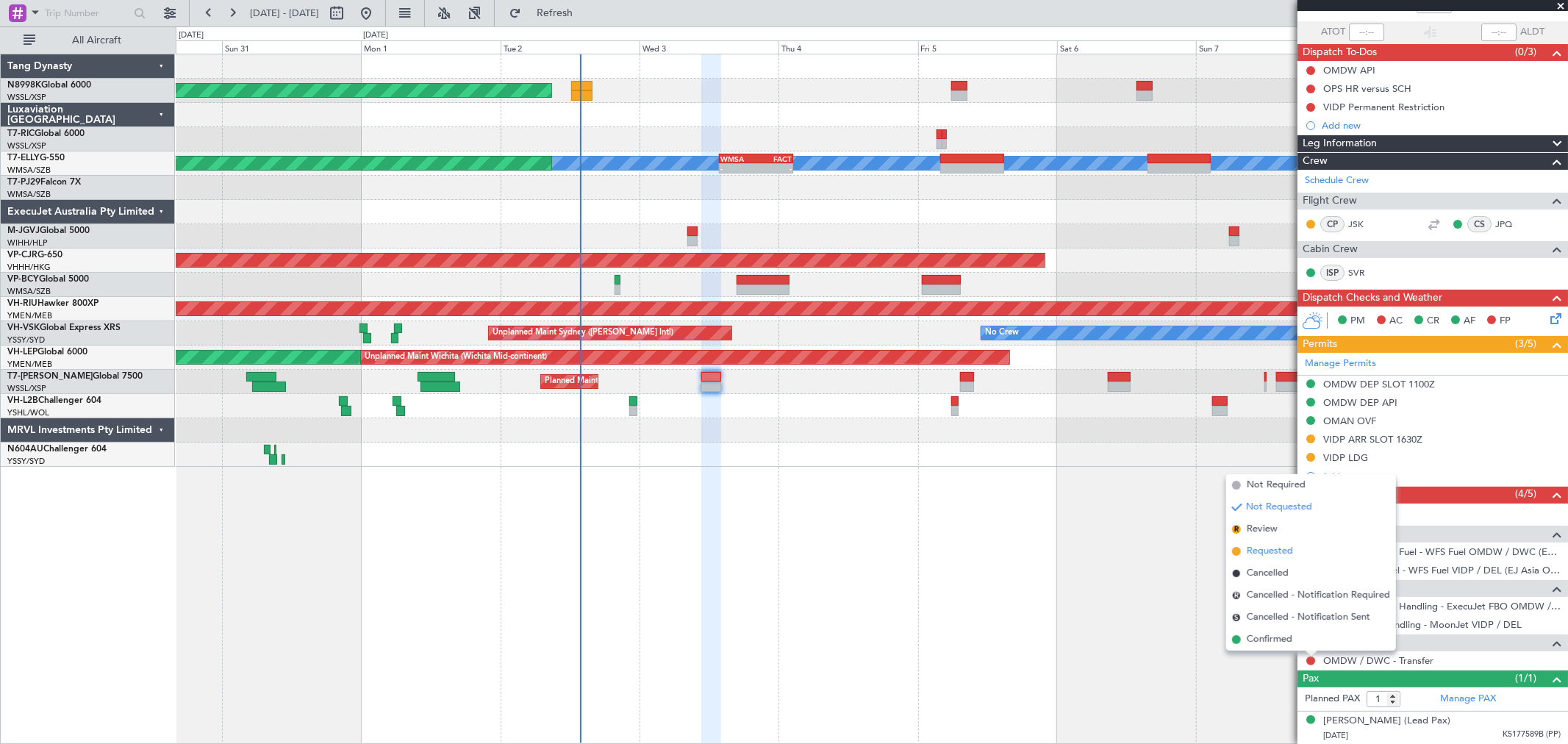
click at [1284, 547] on span "Requested" at bounding box center [1270, 551] width 47 height 14
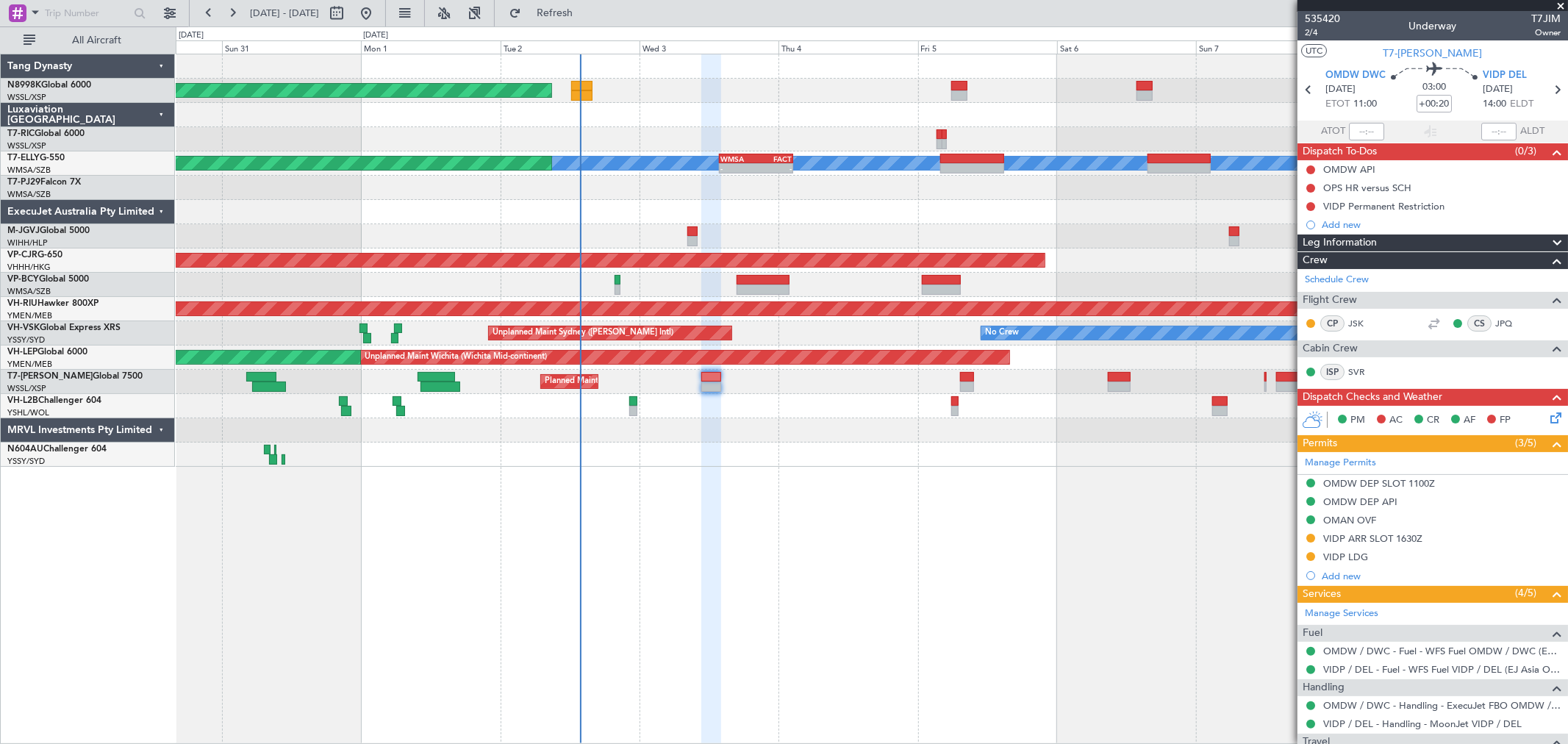
scroll to position [0, 0]
click at [1312, 539] on button at bounding box center [1310, 539] width 9 height 9
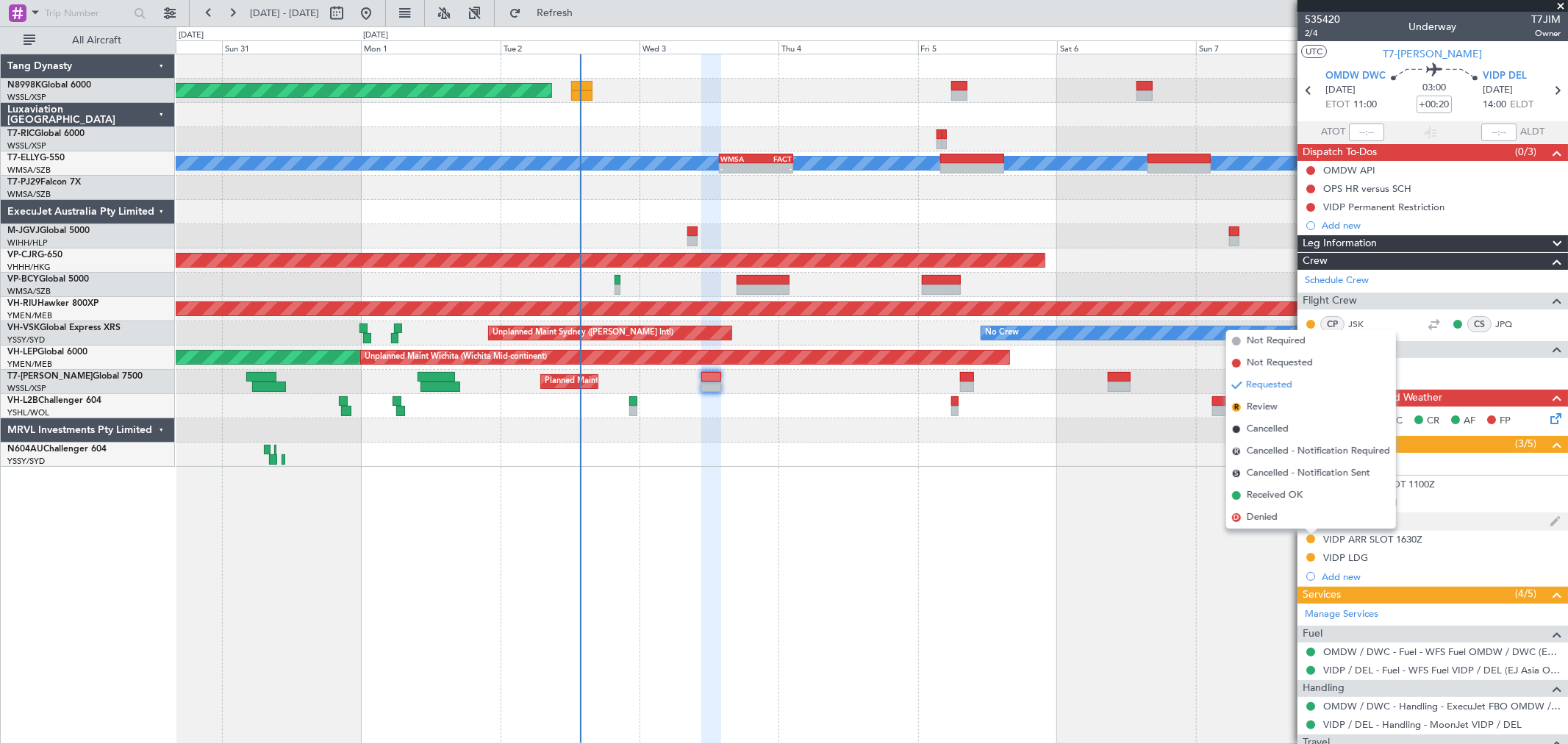
drag, startPoint x: 1287, startPoint y: 490, endPoint x: 1311, endPoint y: 518, distance: 36.9
click at [1285, 490] on span "Received OK" at bounding box center [1275, 495] width 56 height 14
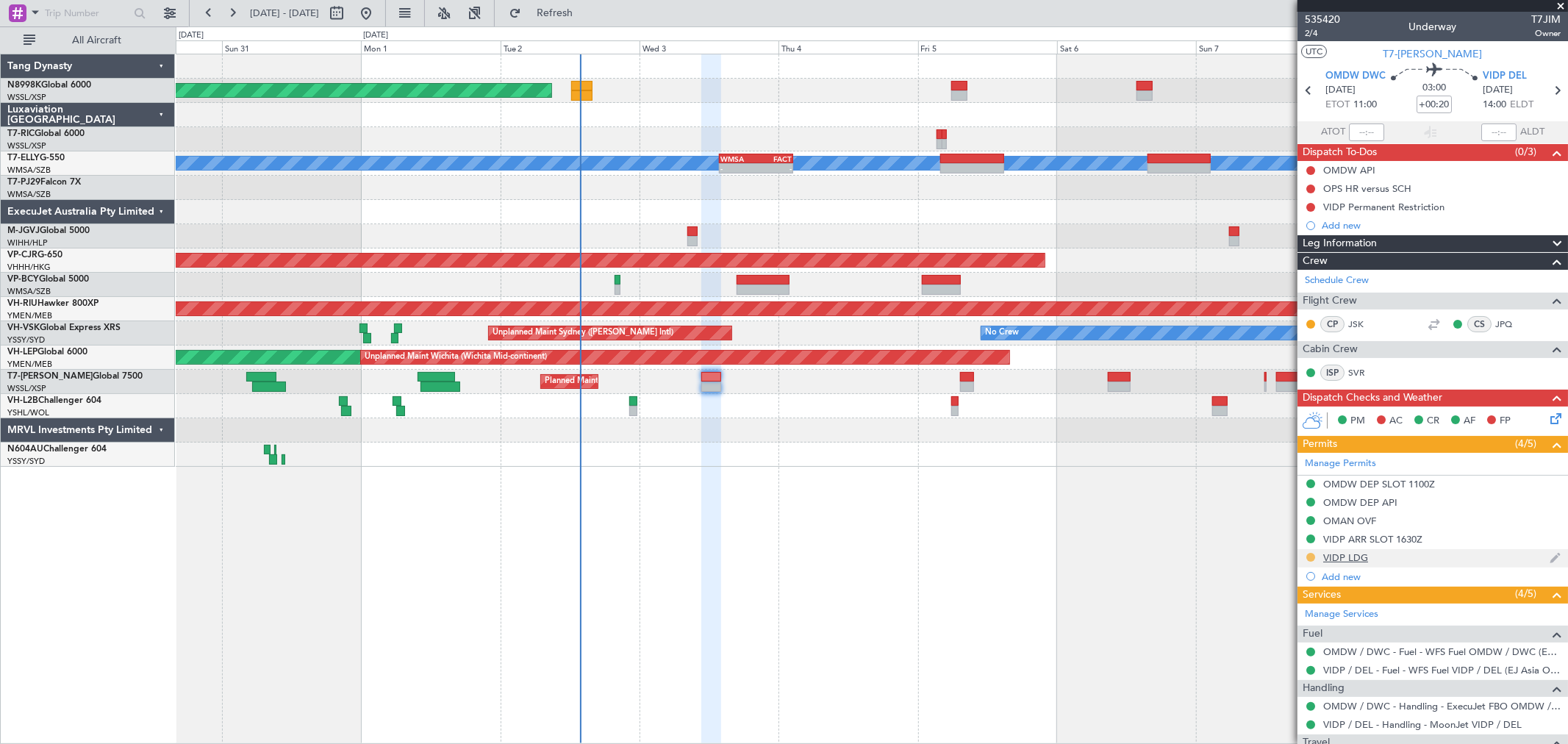
click at [1309, 554] on button at bounding box center [1310, 557] width 9 height 9
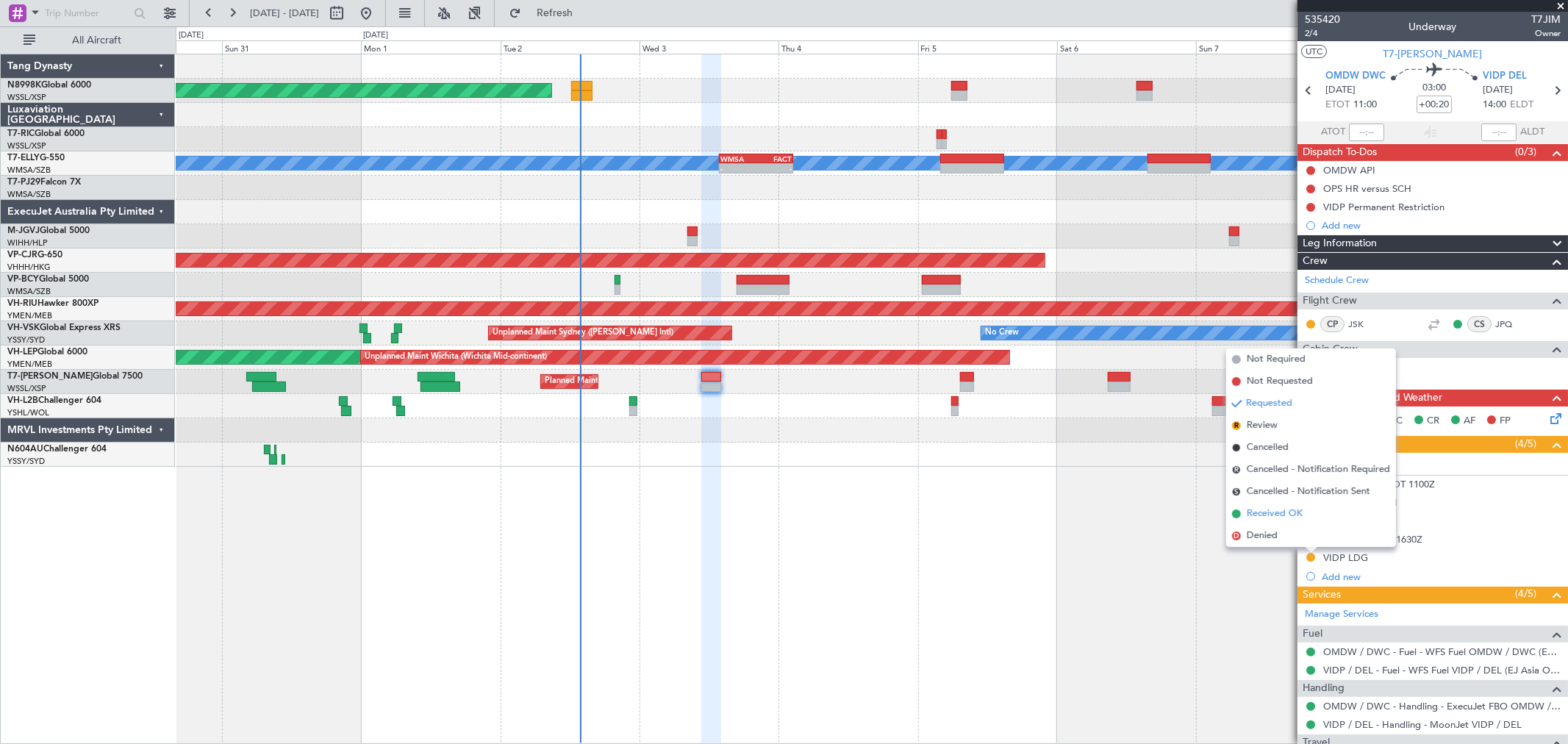
click at [1277, 515] on span "Received OK" at bounding box center [1275, 514] width 56 height 14
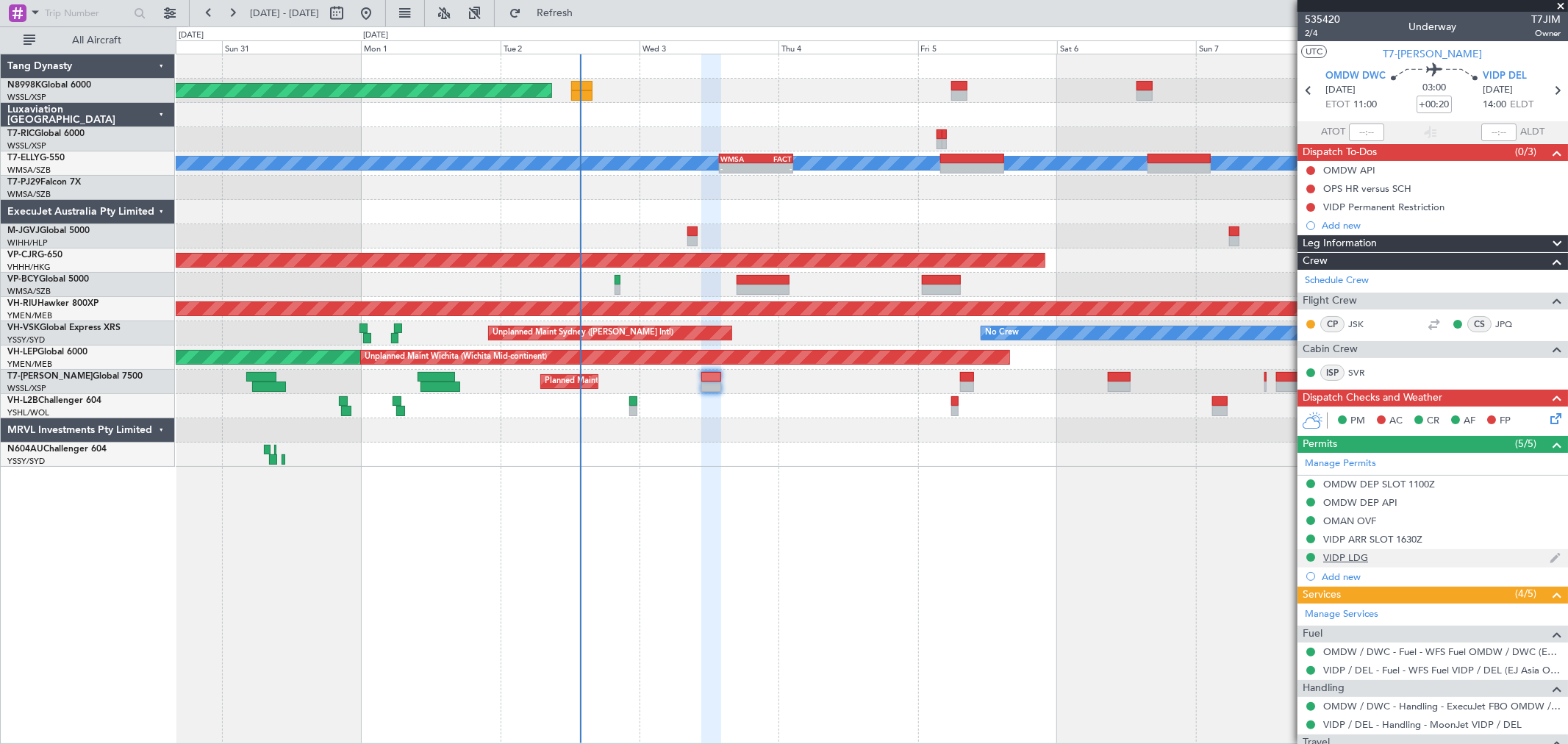
click at [1361, 559] on div "VIDP LDG" at bounding box center [1346, 558] width 45 height 13
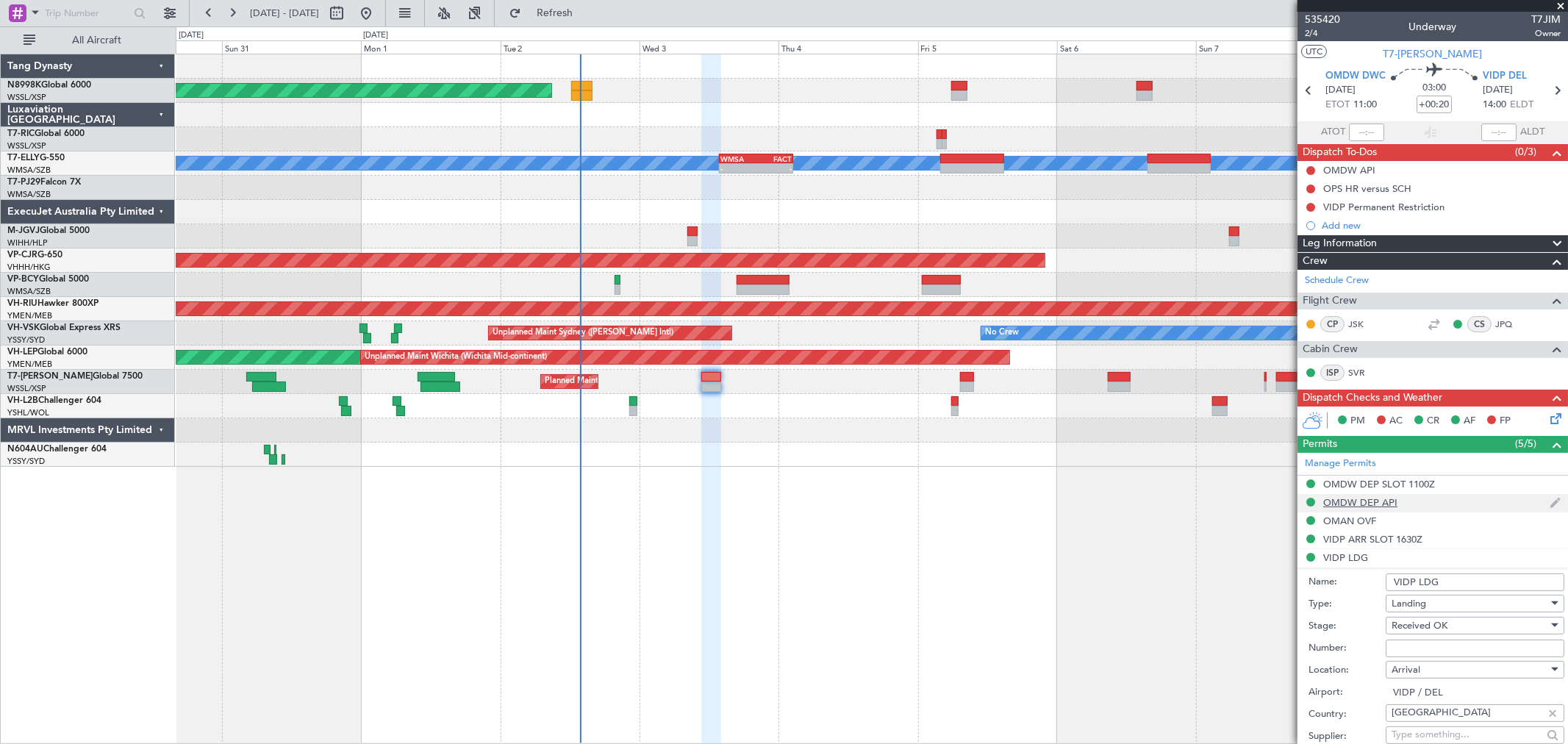
scroll to position [245, 0]
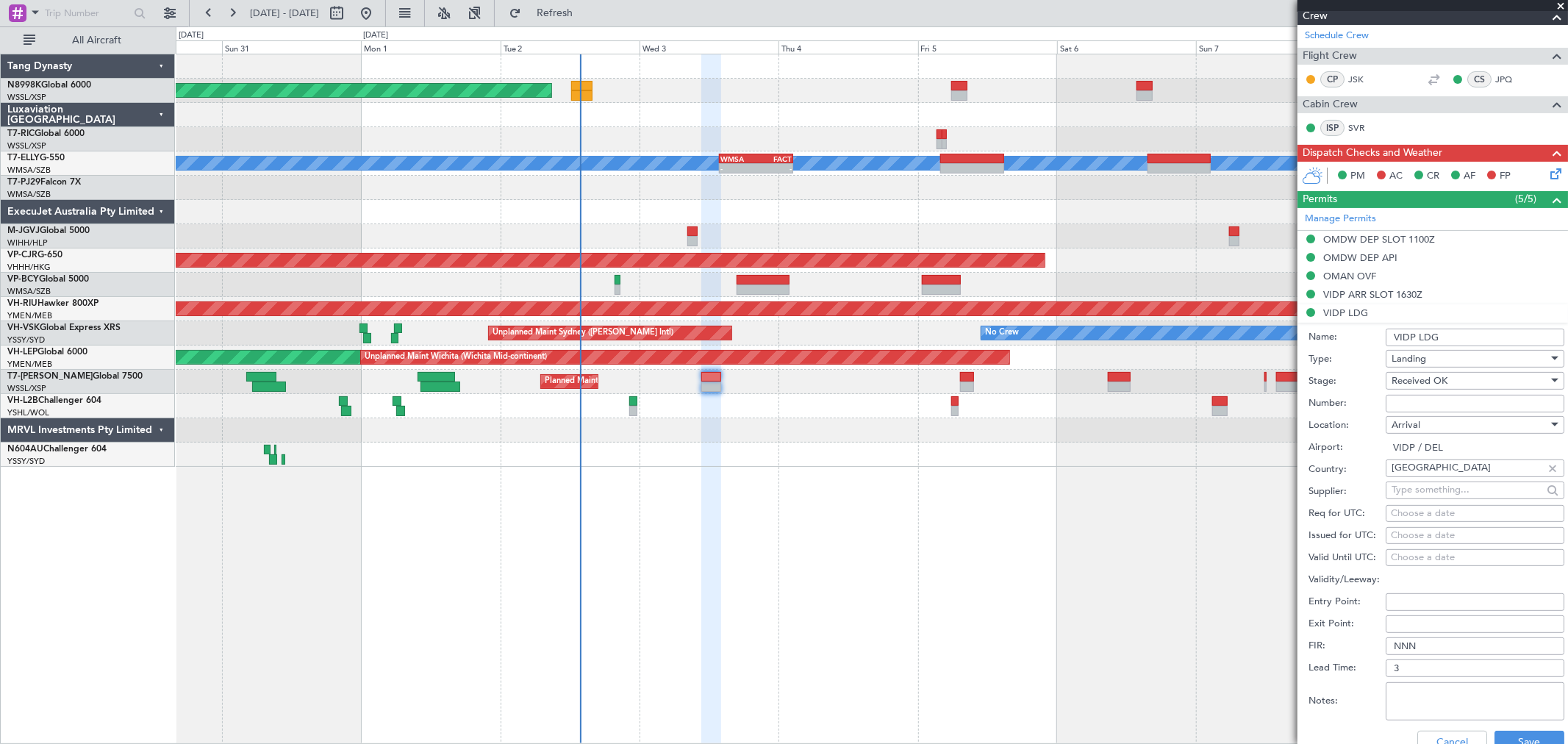
click at [1407, 535] on div "Choose a date" at bounding box center [1476, 535] width 169 height 14
select select "9"
select select "2025"
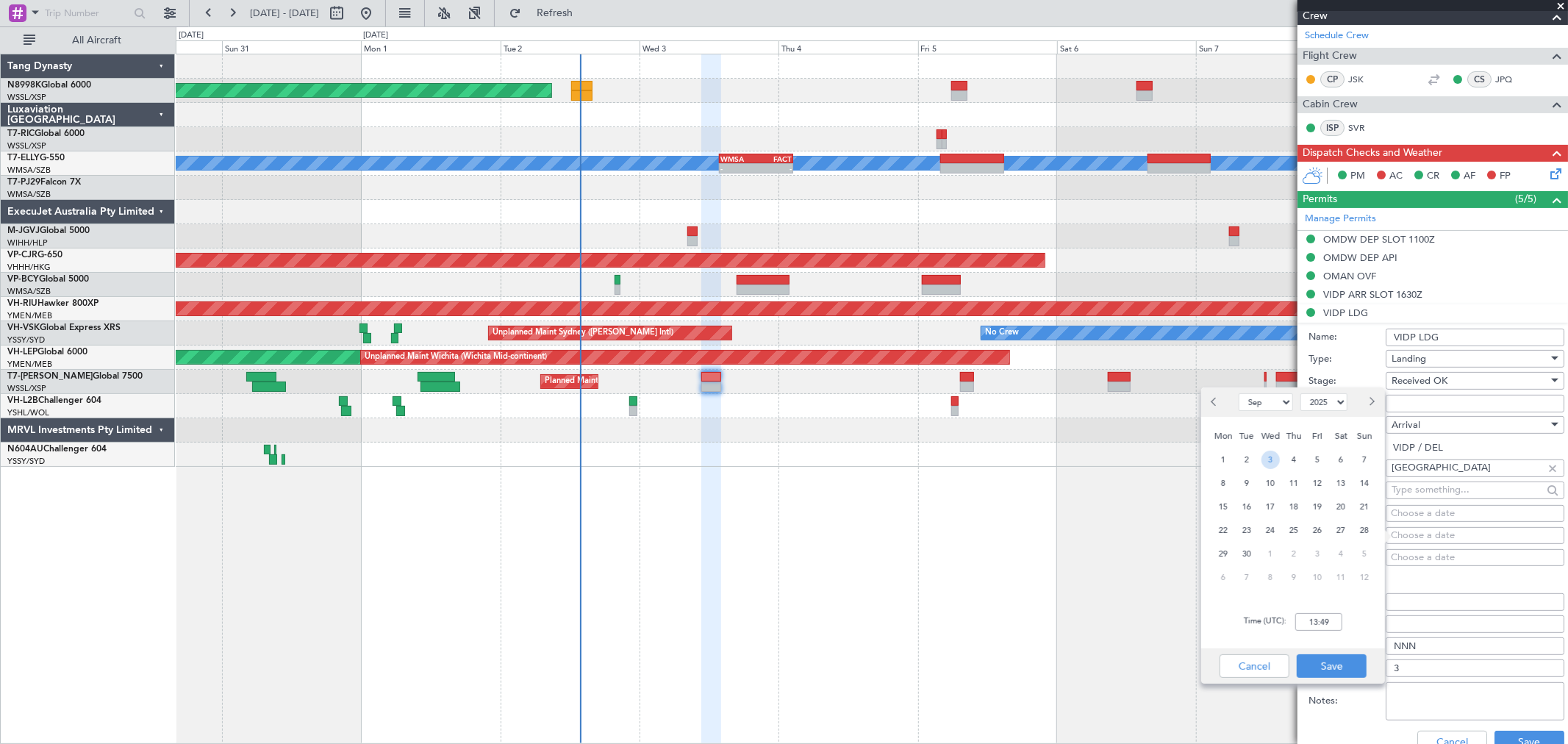
click at [1269, 457] on span "3" at bounding box center [1270, 459] width 18 height 18
type input "14:00"
click at [1339, 667] on button "Save" at bounding box center [1331, 665] width 70 height 23
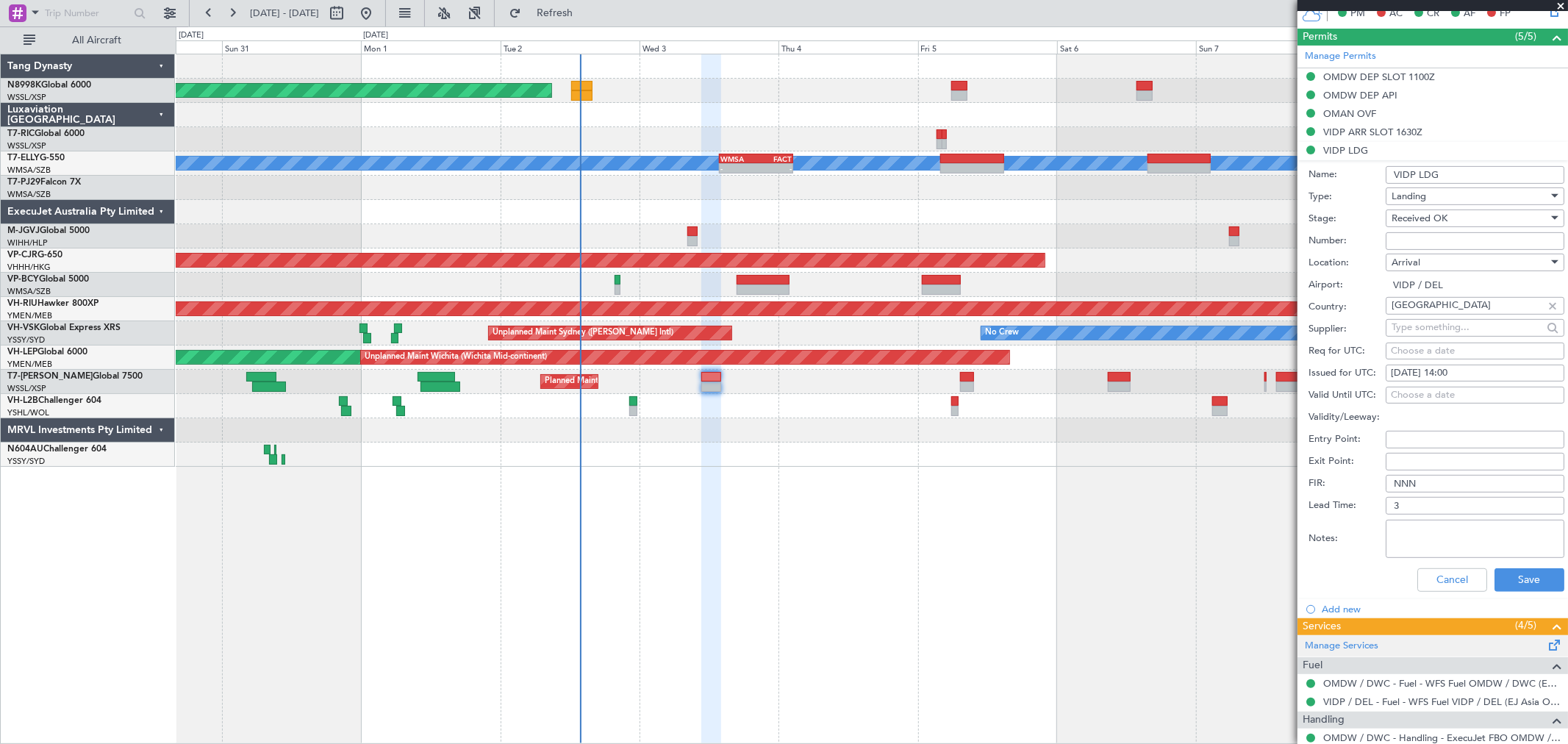
scroll to position [408, 0]
click at [1517, 579] on button "Save" at bounding box center [1529, 579] width 70 height 23
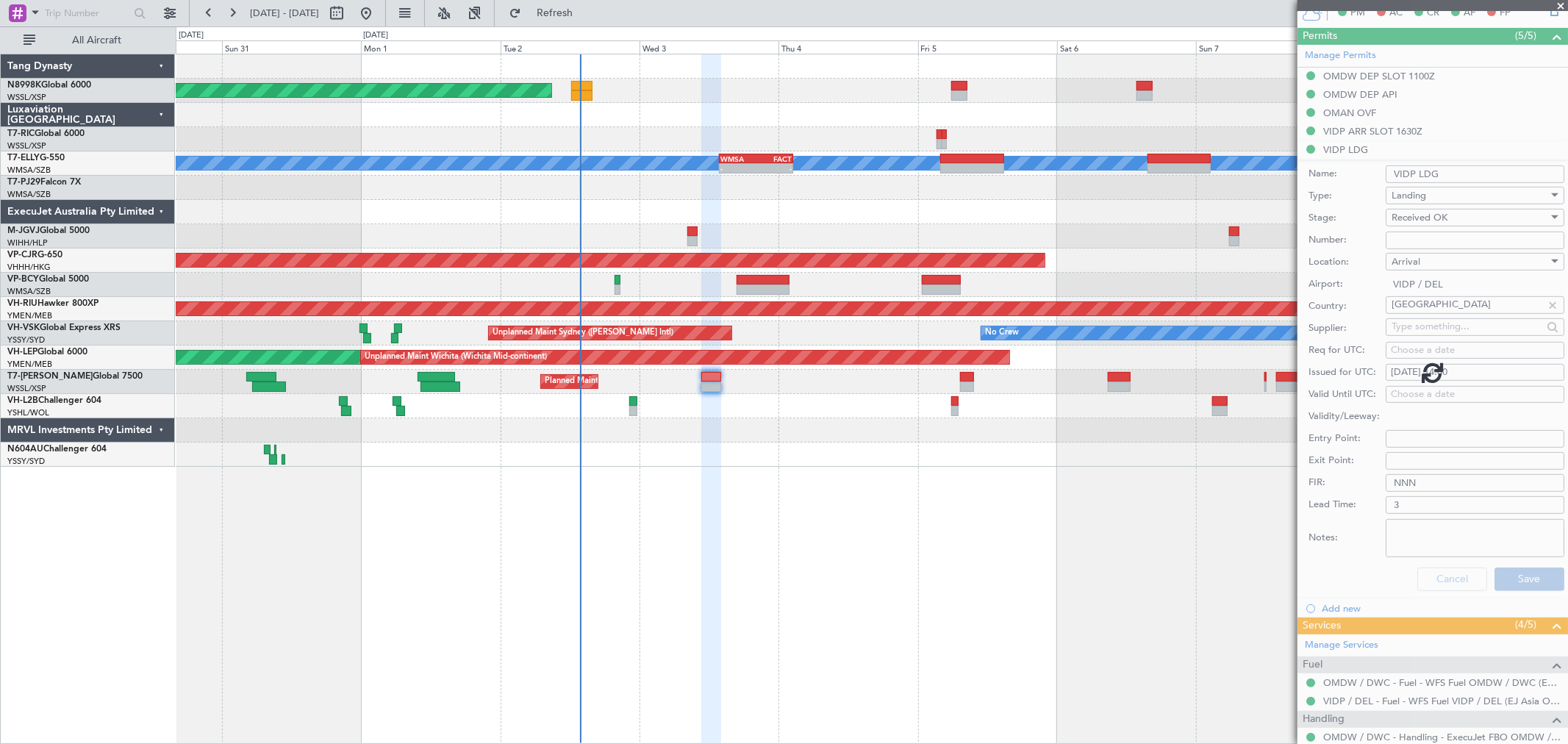
scroll to position [100, 0]
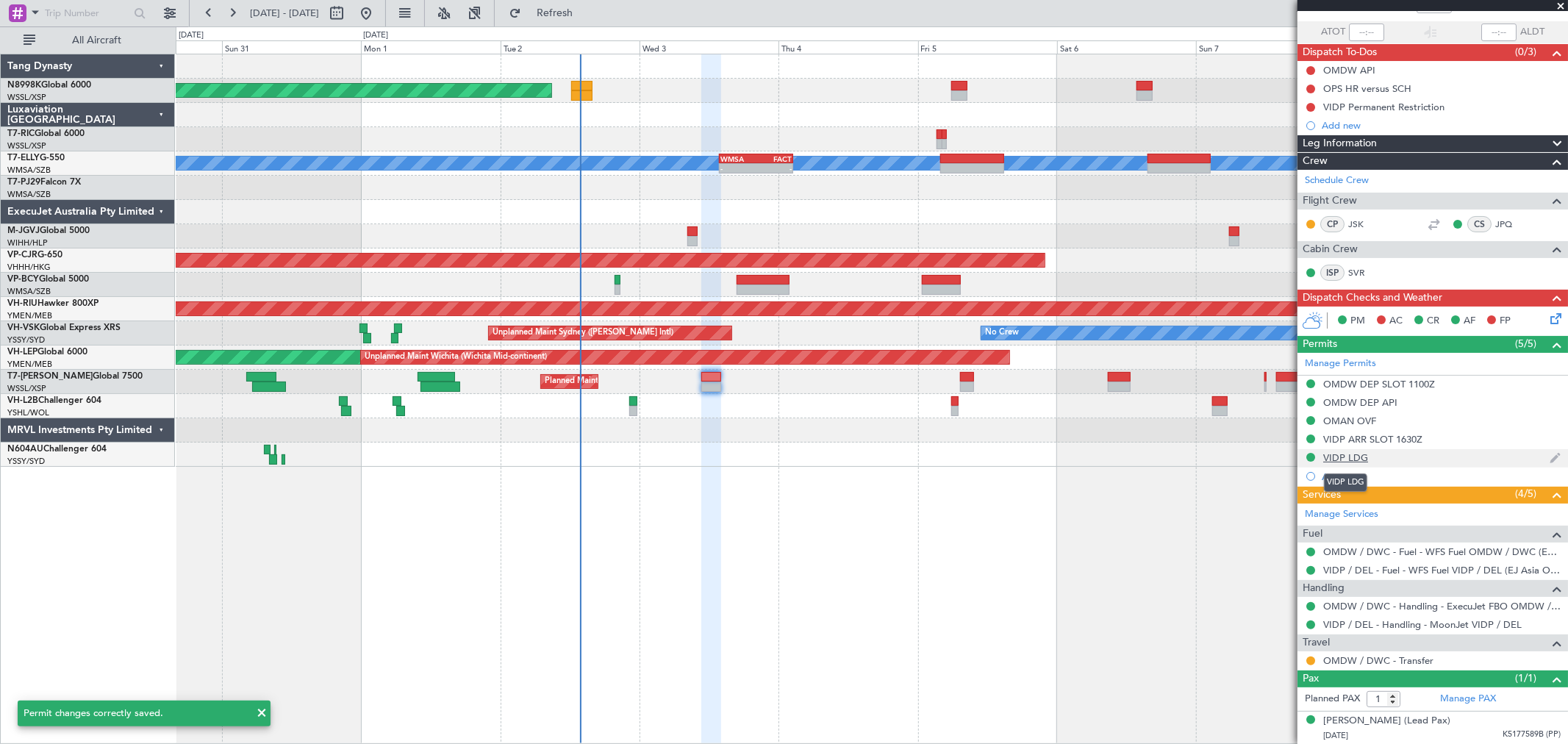
click at [1360, 457] on div "VIDP LDG" at bounding box center [1346, 457] width 45 height 13
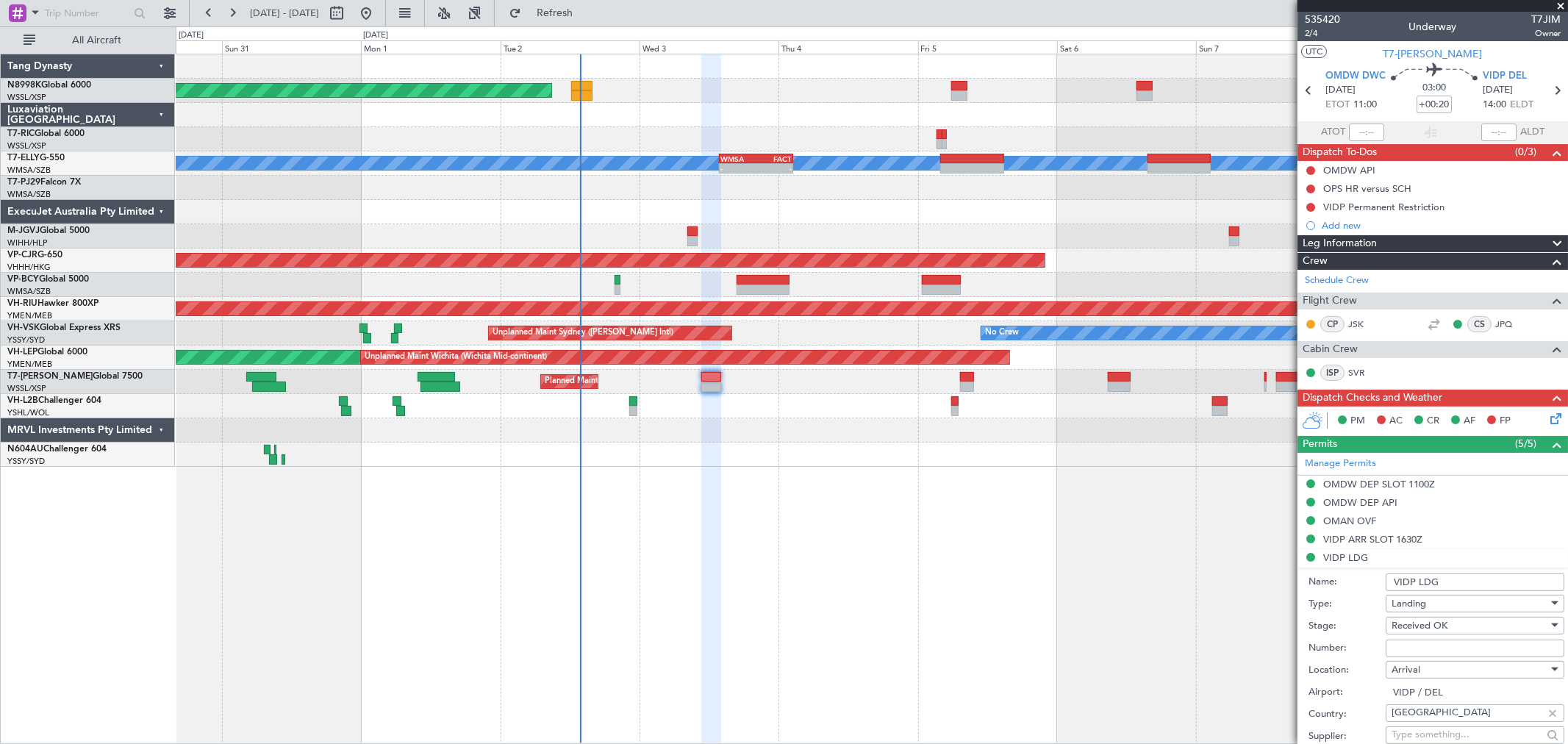
scroll to position [82, 0]
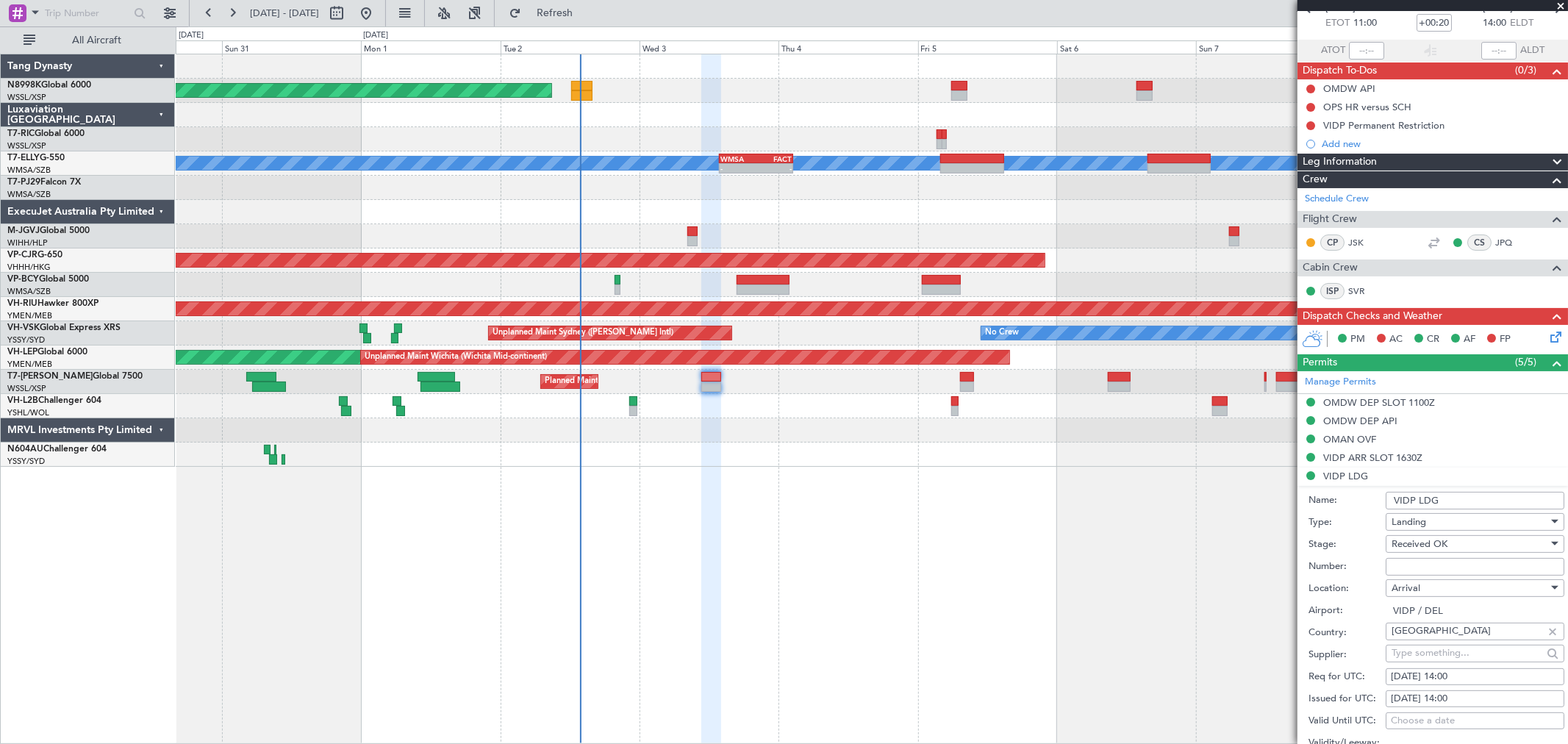
click at [1403, 564] on input "Number:" at bounding box center [1475, 567] width 179 height 18
paste input "YA/N/0229/09/02"
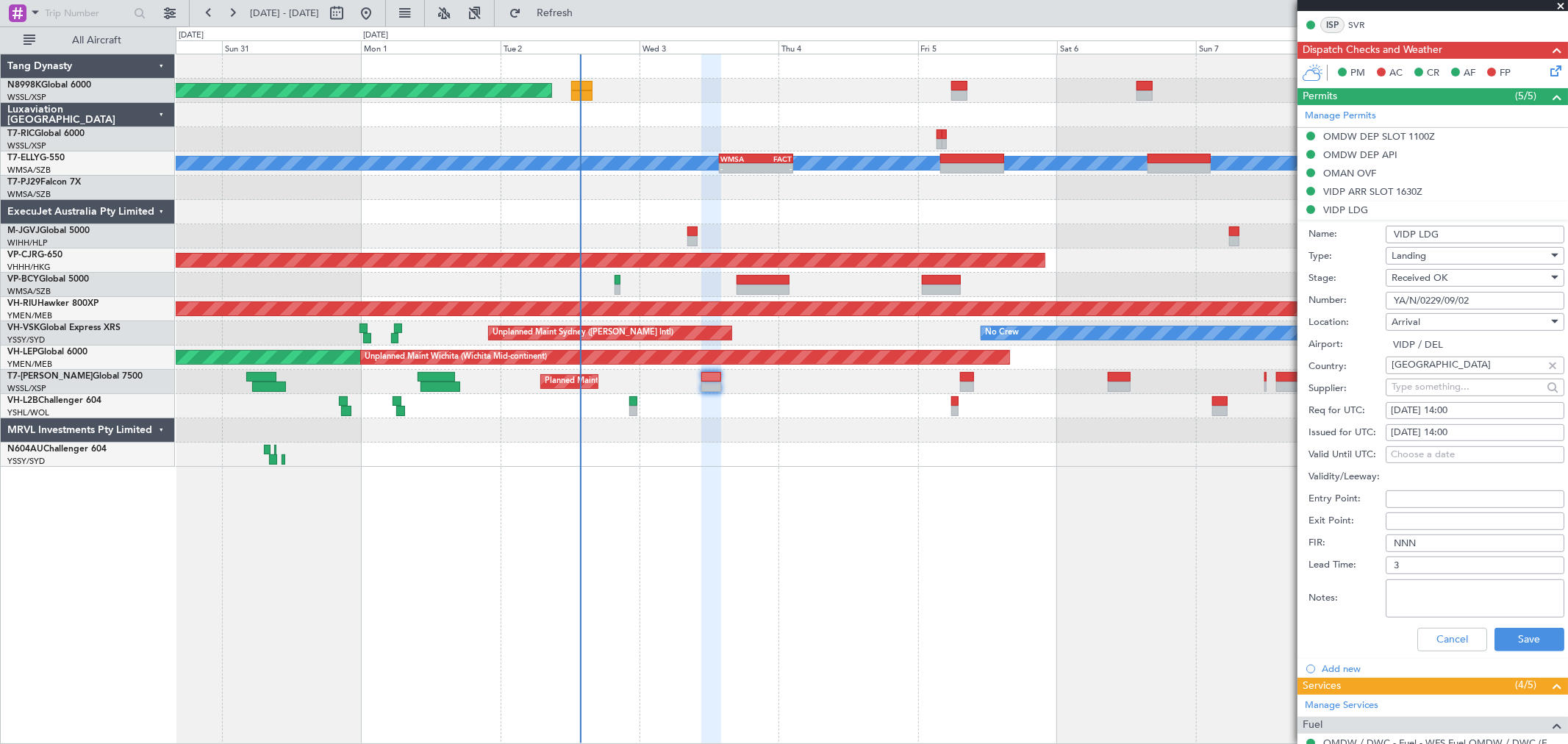
scroll to position [408, 0]
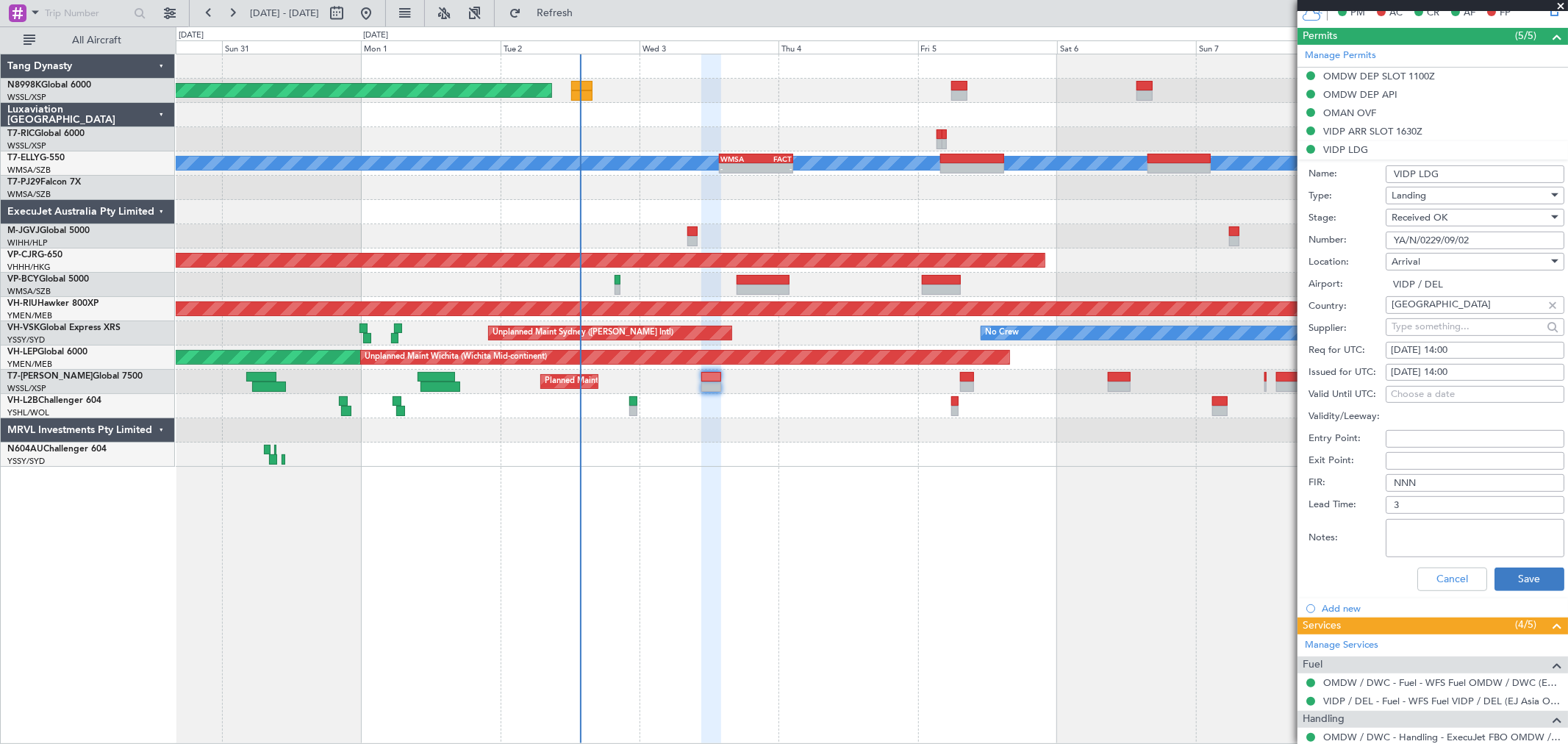
type input "YA/N/0229/09/02"
click at [1501, 576] on button "Save" at bounding box center [1529, 579] width 70 height 23
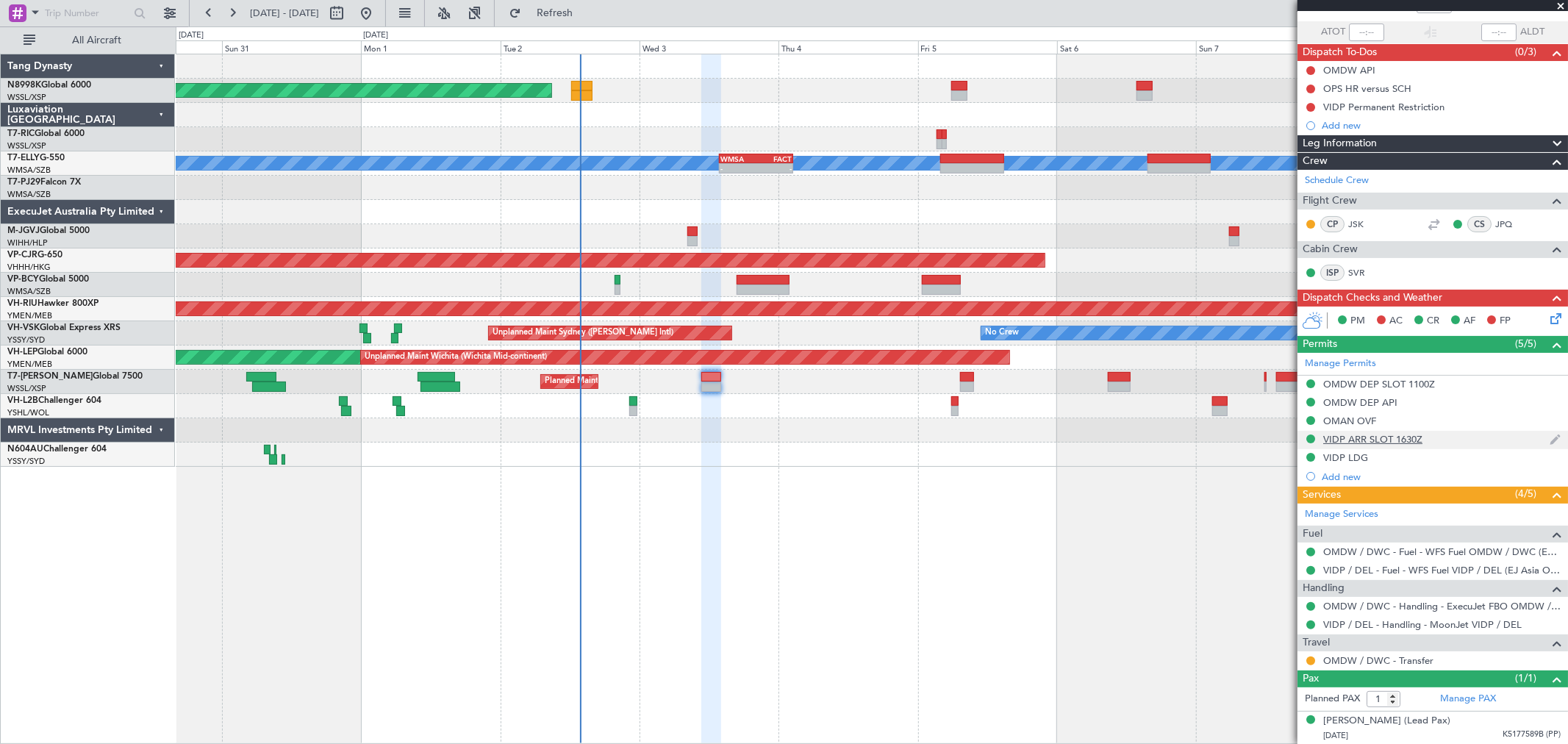
scroll to position [0, 0]
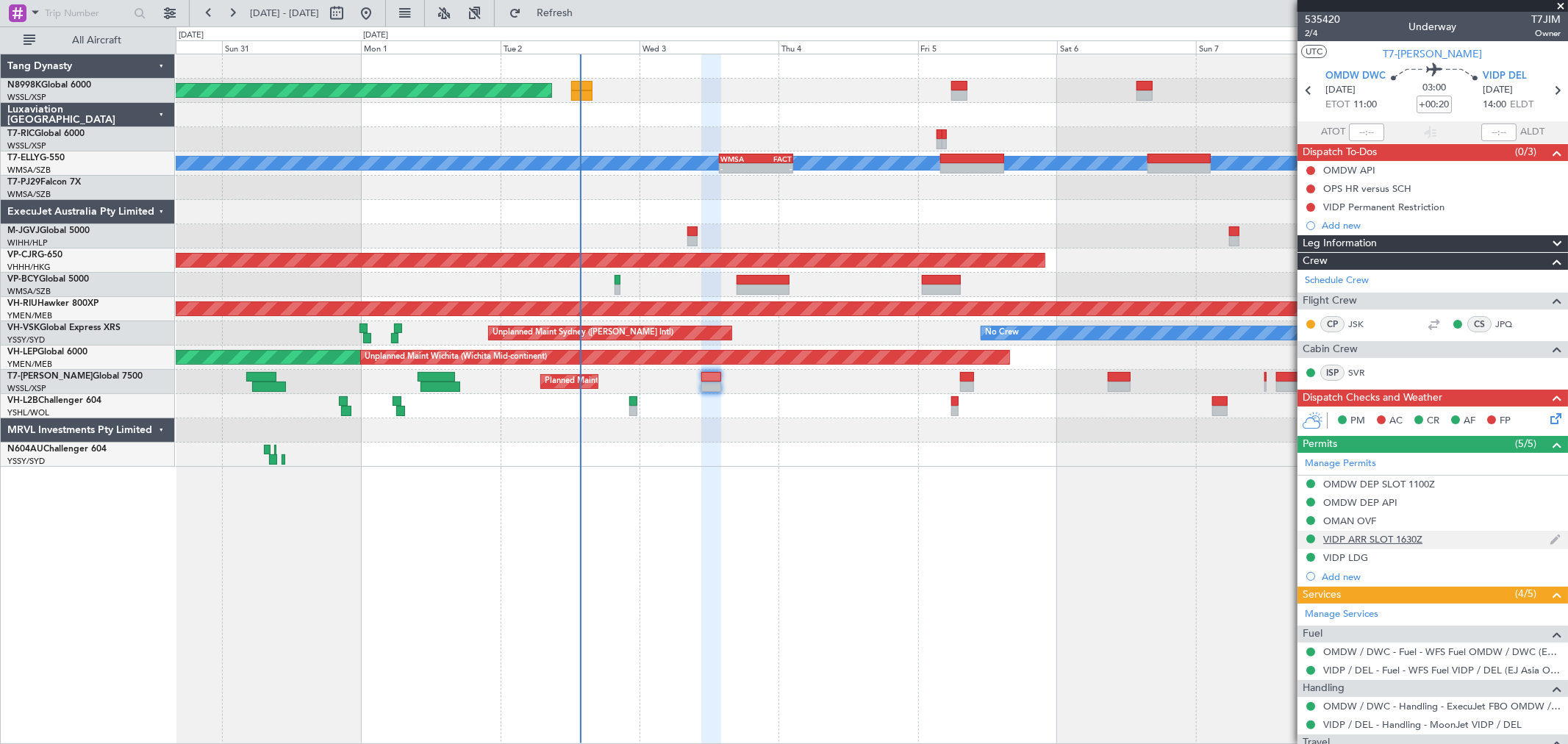
click at [1369, 531] on div "VIDP ARR SLOT 1630Z" at bounding box center [1432, 539] width 271 height 18
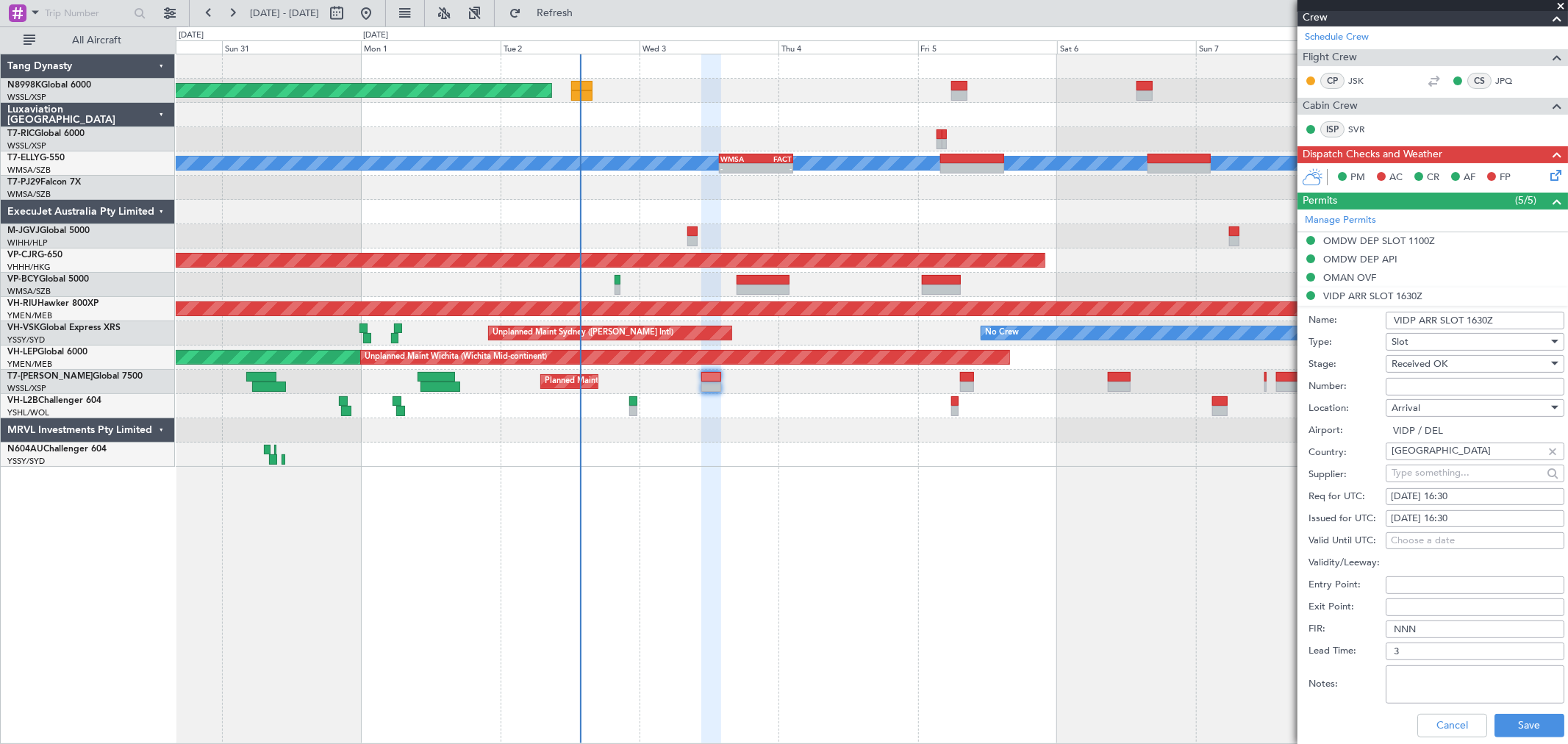
scroll to position [245, 0]
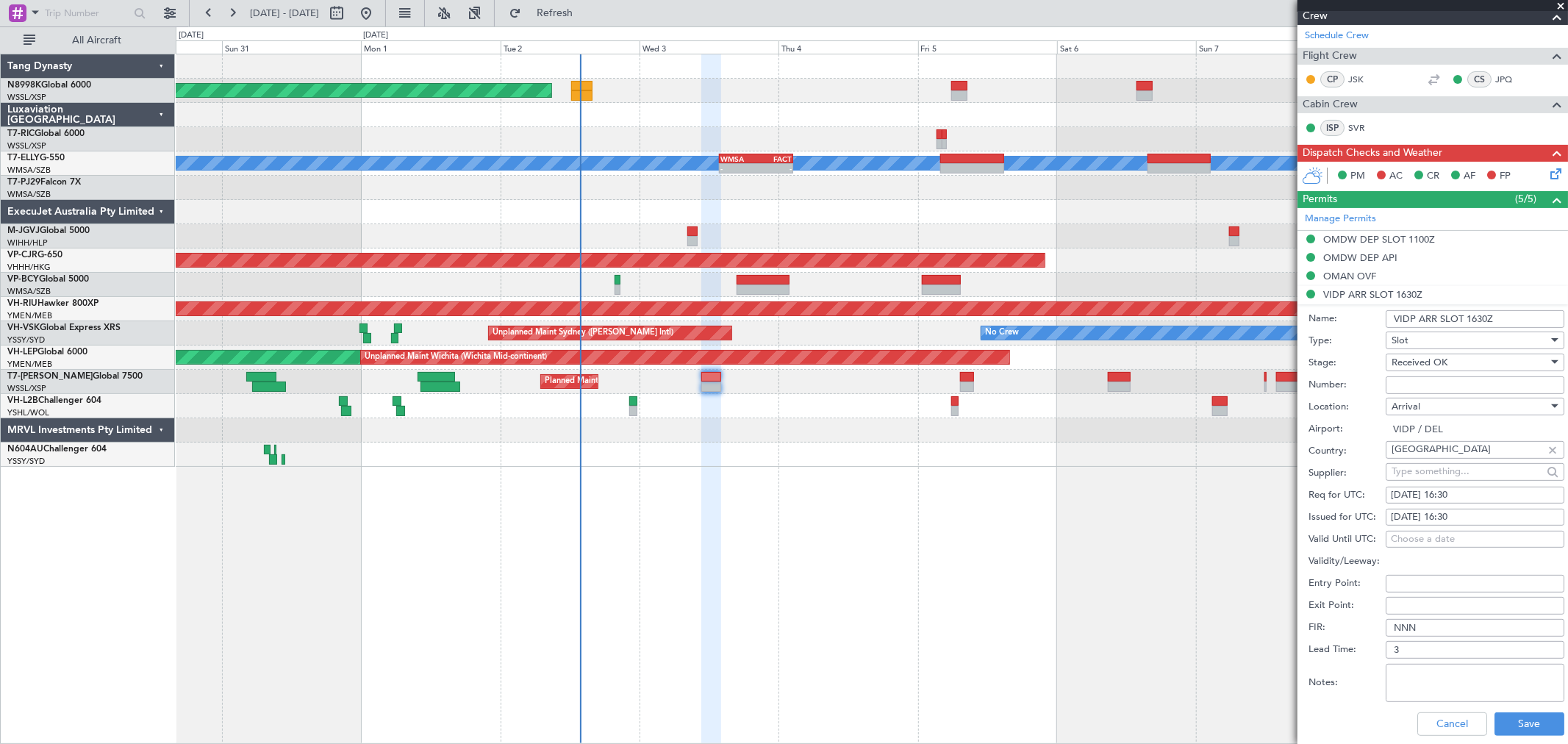
click at [1422, 519] on div "03/09/2025 16:30" at bounding box center [1476, 518] width 169 height 14
select select "9"
select select "2025"
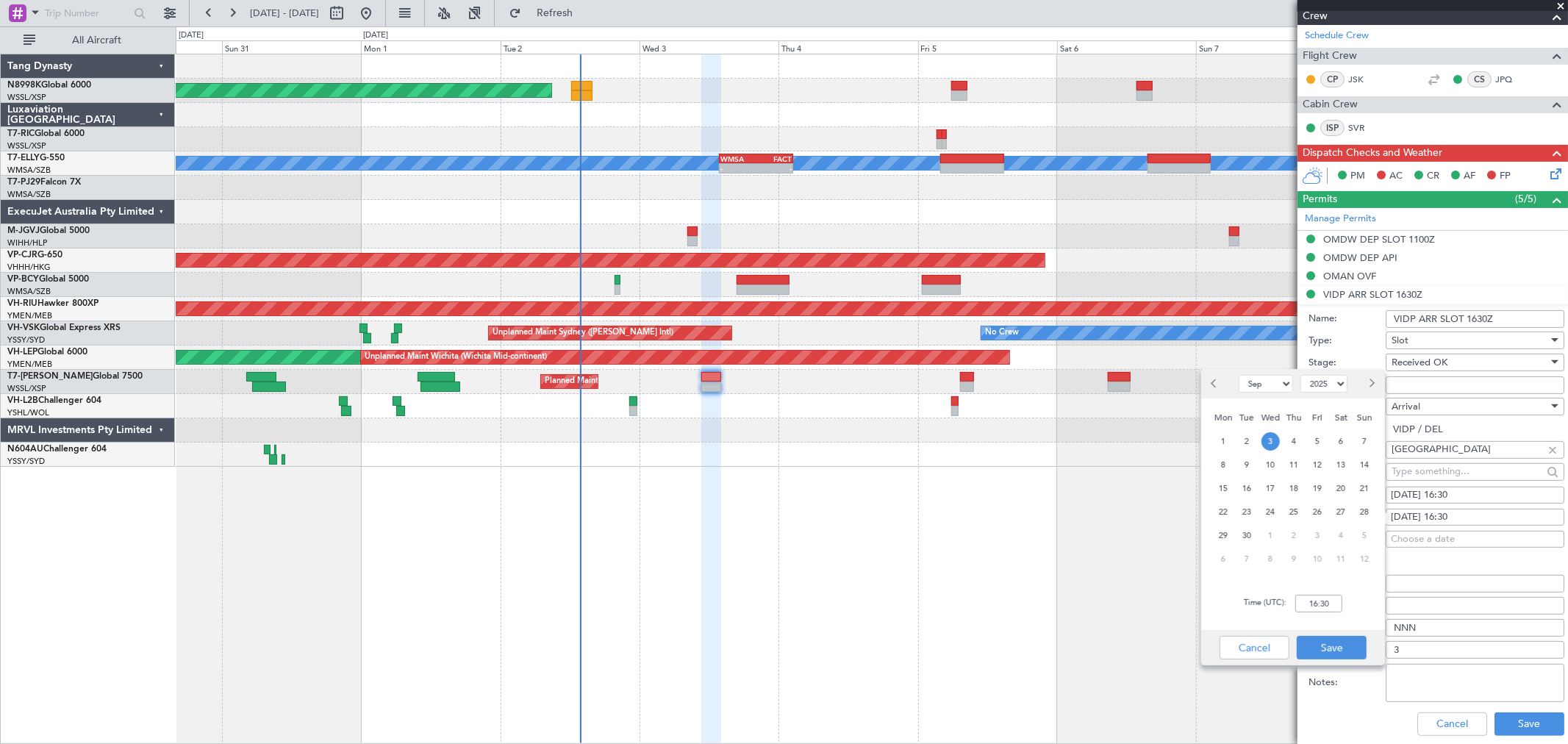
click at [1269, 444] on span "3" at bounding box center [1270, 441] width 18 height 18
click at [1334, 601] on input "00:00" at bounding box center [1318, 604] width 47 height 18
type input "14:00"
click at [1351, 649] on button "Save" at bounding box center [1331, 647] width 70 height 23
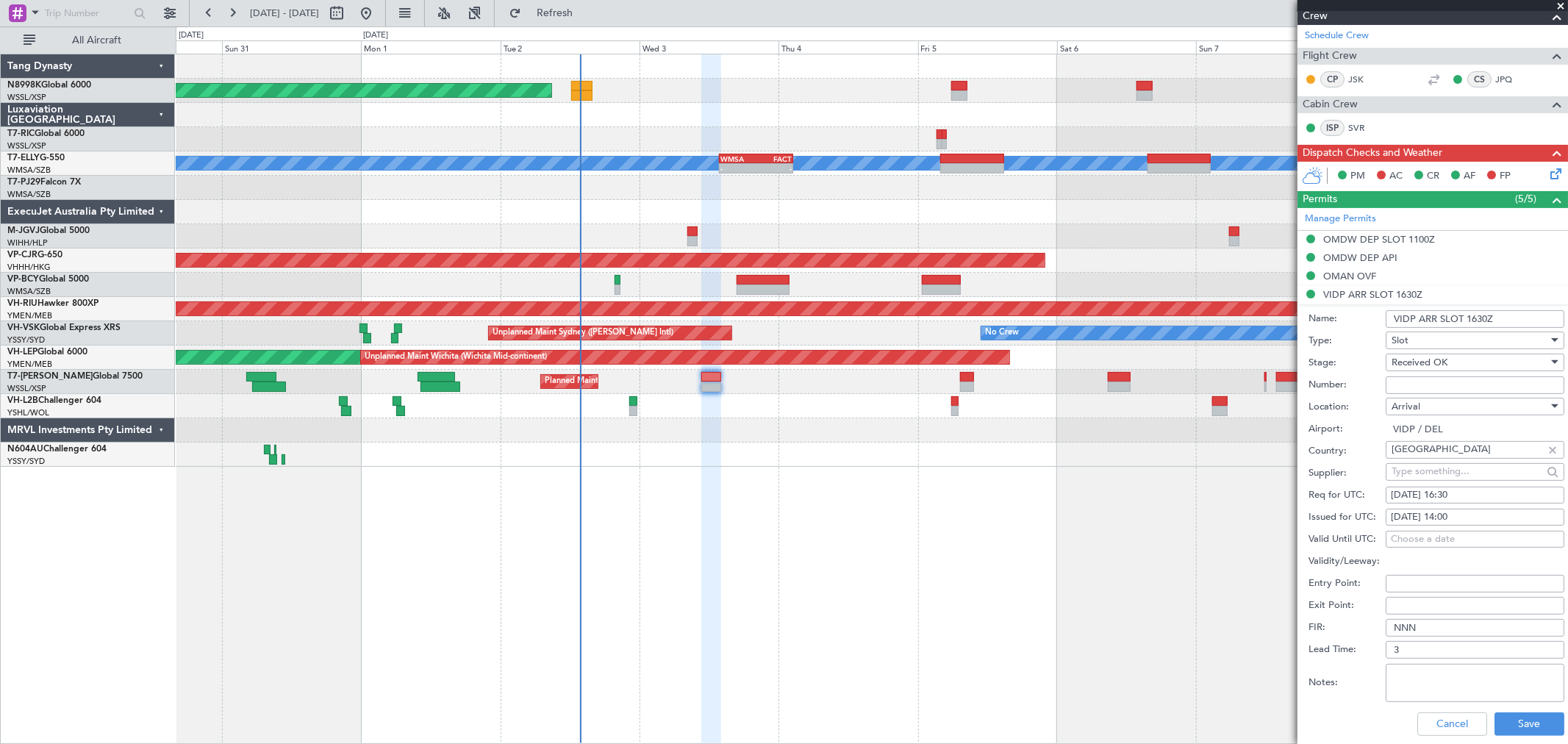
click at [1399, 494] on div "03/09/2025 16:30" at bounding box center [1476, 495] width 169 height 14
select select "9"
select select "2025"
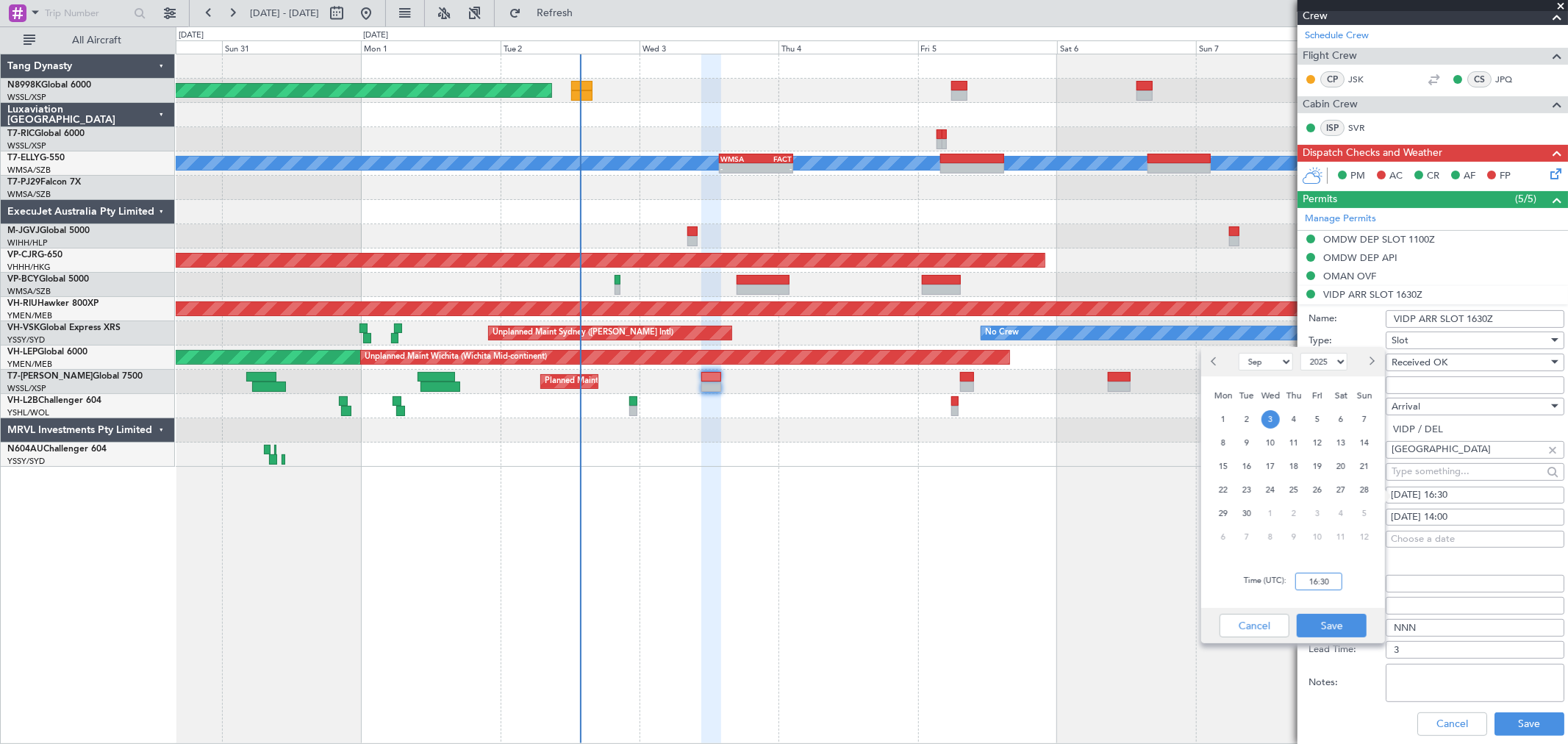
click at [1335, 582] on input "16:30" at bounding box center [1318, 581] width 47 height 18
type input "14:00"
click at [1341, 620] on button "Save" at bounding box center [1331, 625] width 70 height 23
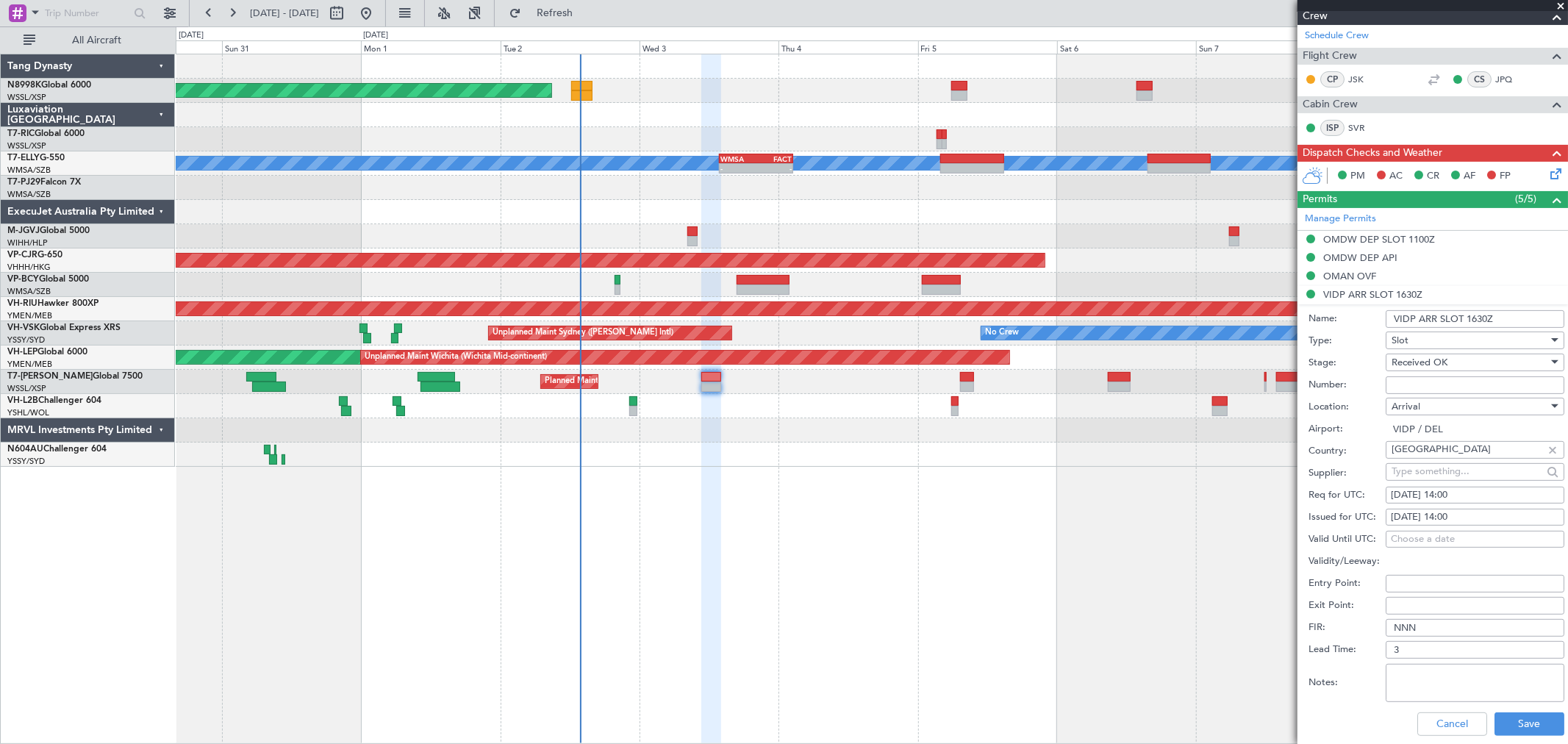
click at [1480, 320] on input "VIDP ARR SLOT 1630Z" at bounding box center [1475, 319] width 179 height 18
type input "VIDP ARR SLOT 1400Z"
click at [1527, 720] on button "Save" at bounding box center [1529, 723] width 70 height 23
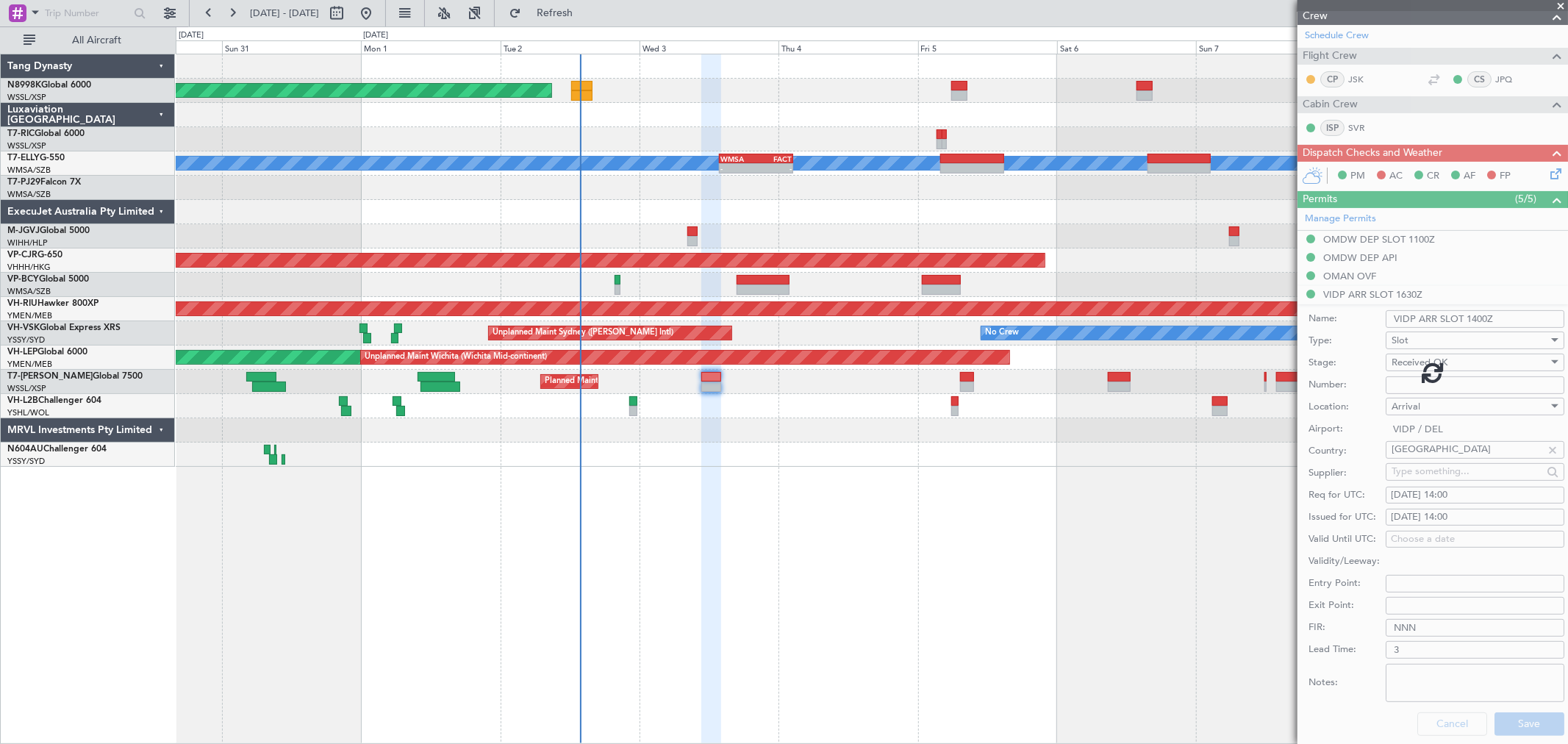
scroll to position [100, 0]
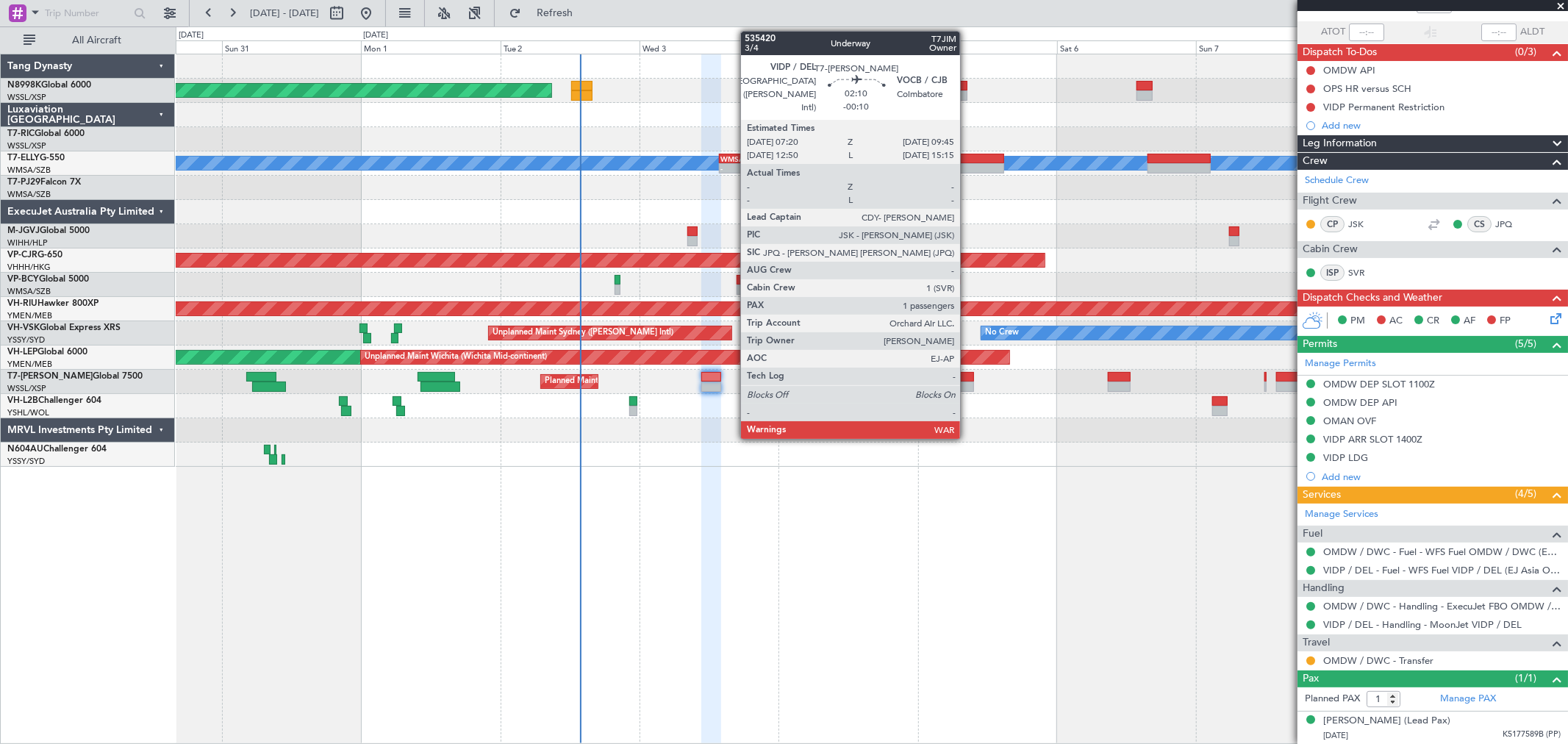
click at [967, 380] on div at bounding box center [967, 376] width 14 height 10
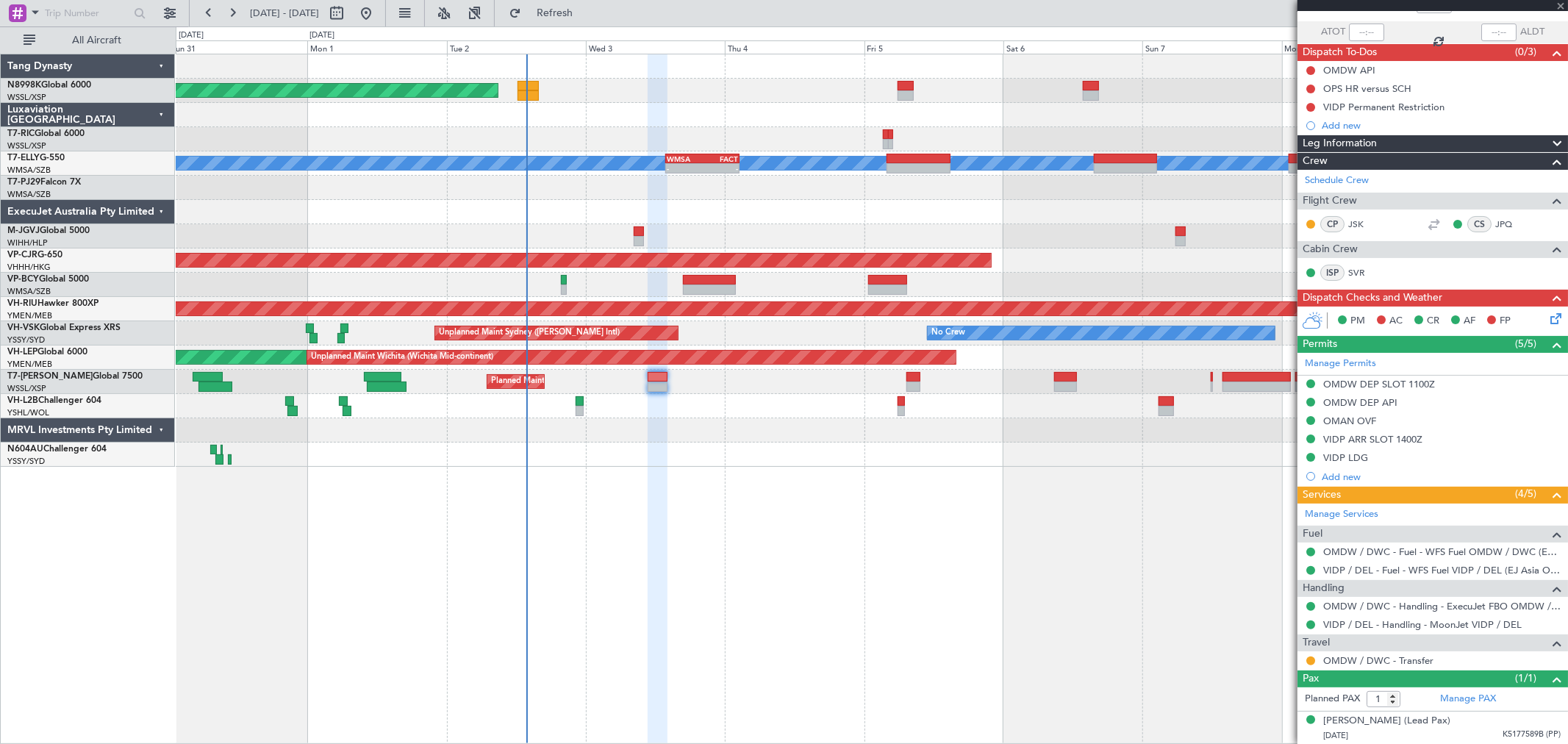
click at [1078, 428] on div "Planned Maint Singapore (Seletar) Planned Maint Kuala Lumpur (Sultan Abdul Aziz…" at bounding box center [871, 261] width 1391 height 413
type input "-00:10"
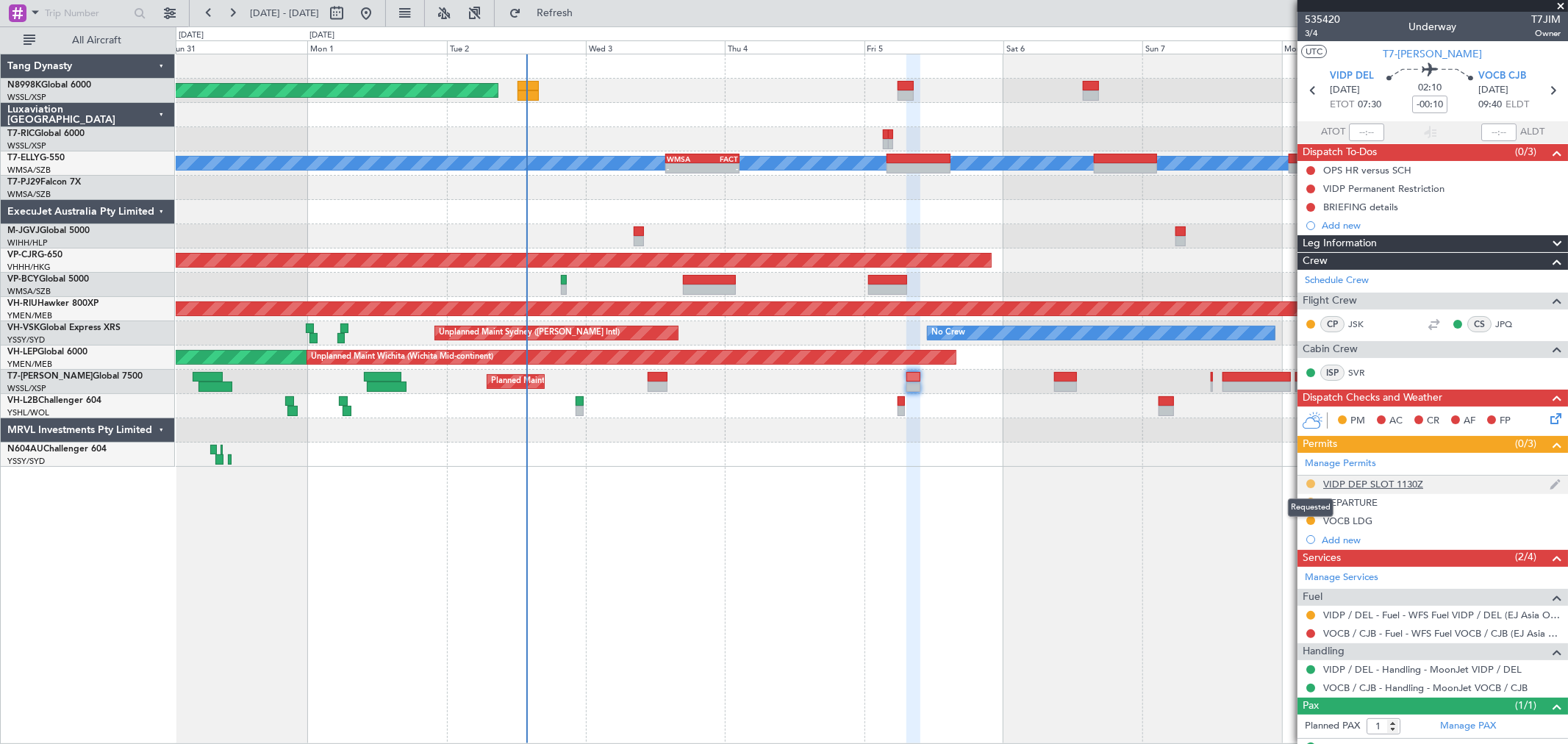
click at [1307, 482] on button at bounding box center [1310, 483] width 9 height 9
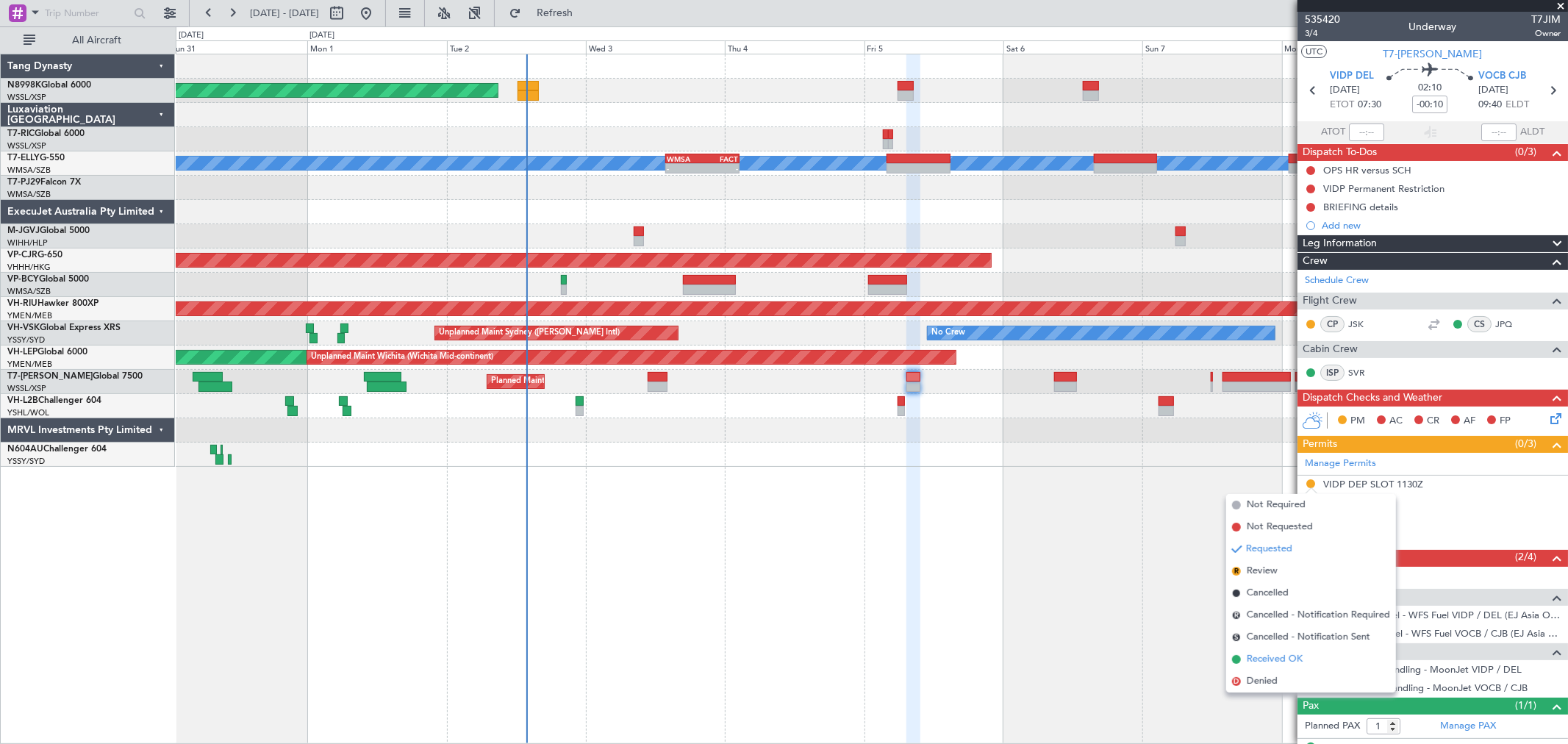
click at [1280, 659] on span "Received OK" at bounding box center [1275, 659] width 56 height 14
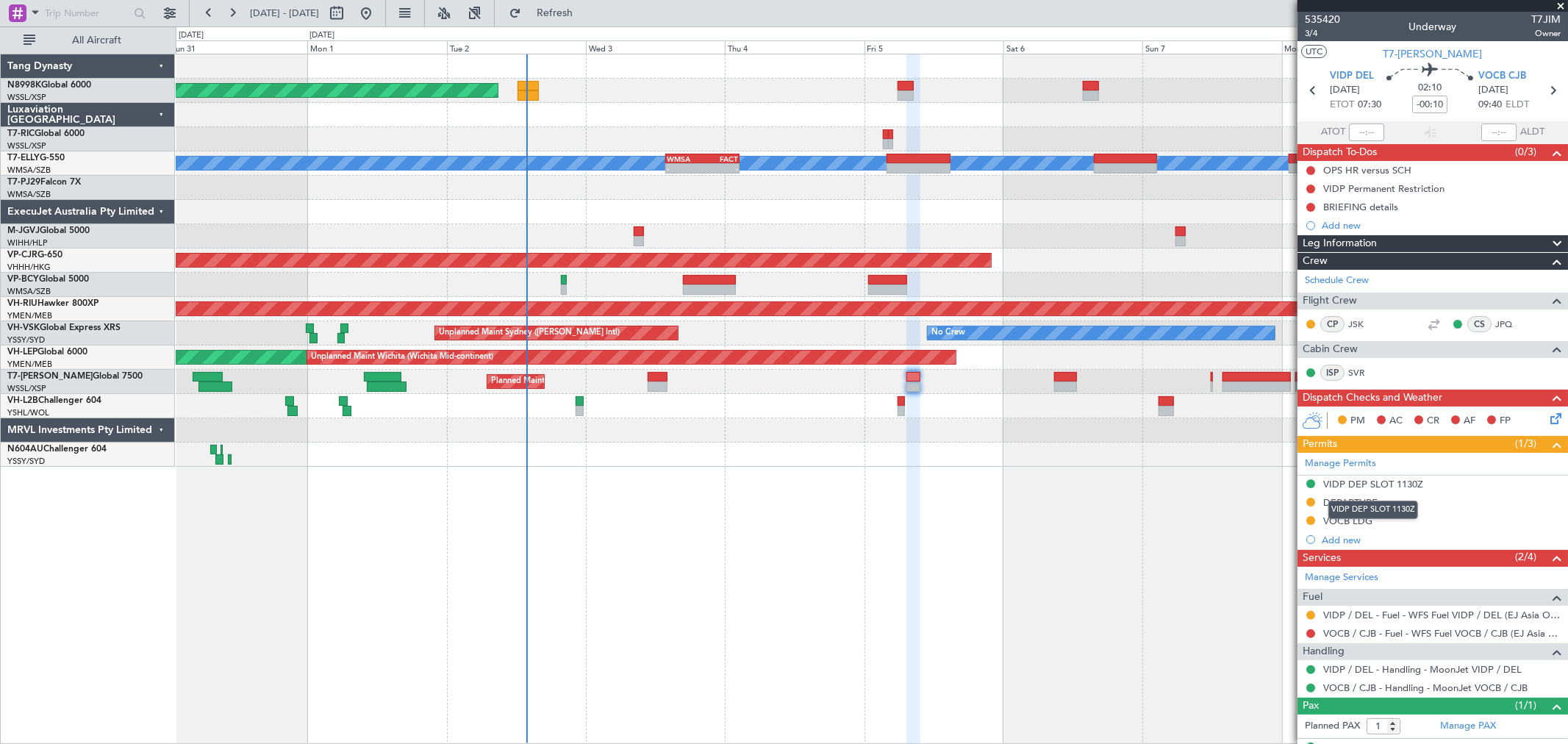
click at [1356, 480] on div "VIDP DEP SLOT 1130Z" at bounding box center [1373, 484] width 100 height 13
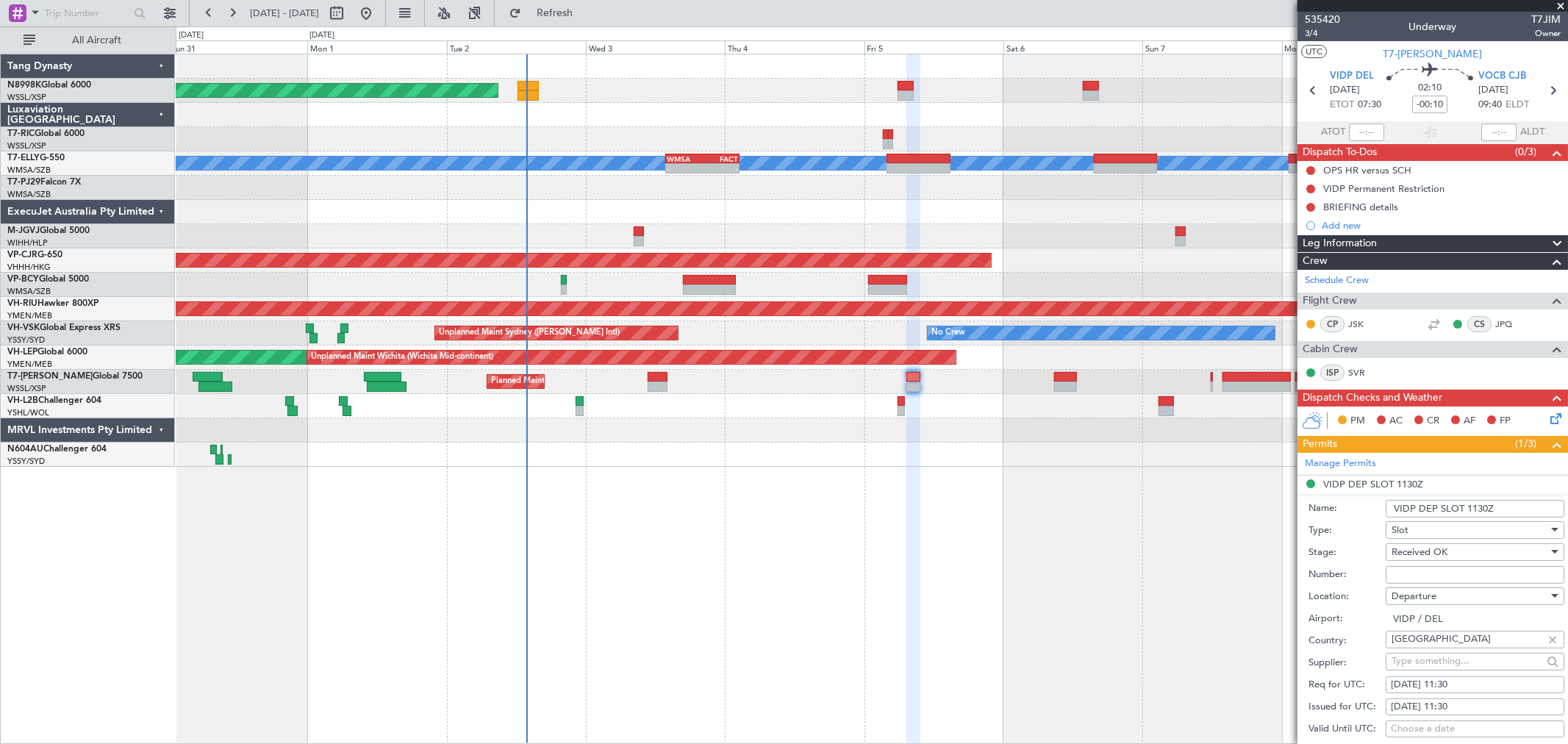
scroll to position [245, 0]
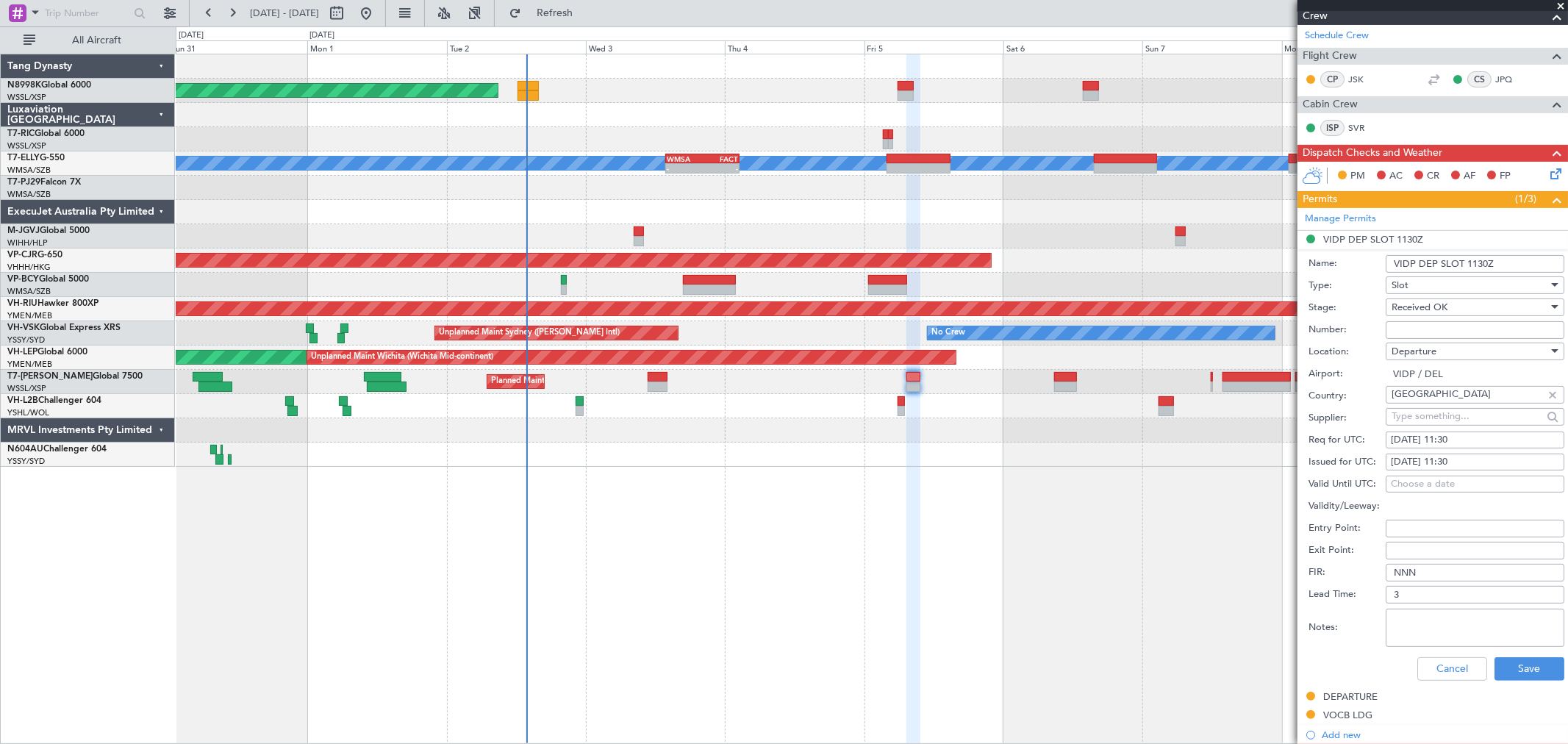
click at [1448, 463] on div "05/09/2025 11:30" at bounding box center [1476, 462] width 169 height 14
select select "9"
select select "2025"
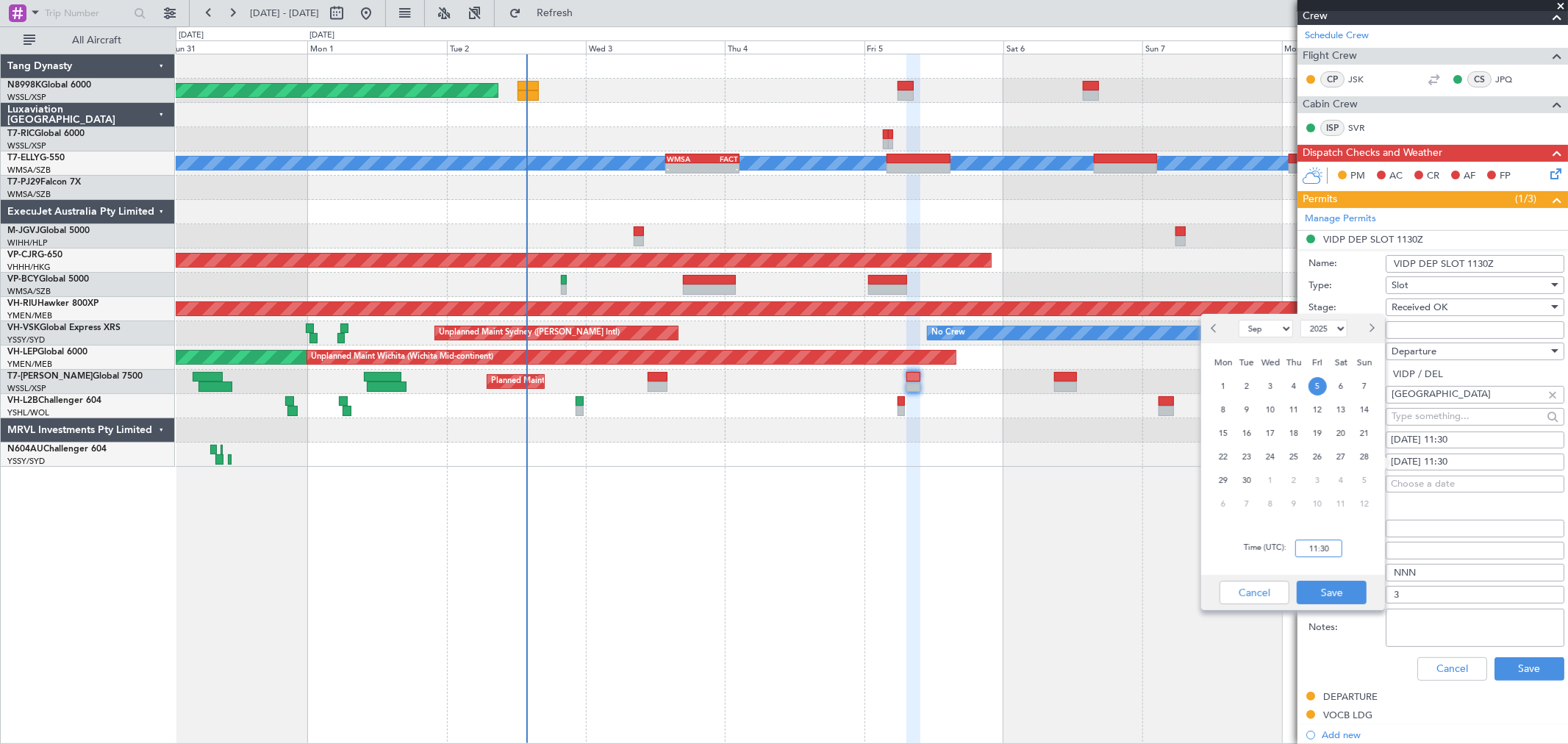
click at [1332, 547] on input "11:30" at bounding box center [1318, 548] width 47 height 18
type input "07:30"
click at [1344, 601] on button "Save" at bounding box center [1331, 592] width 70 height 23
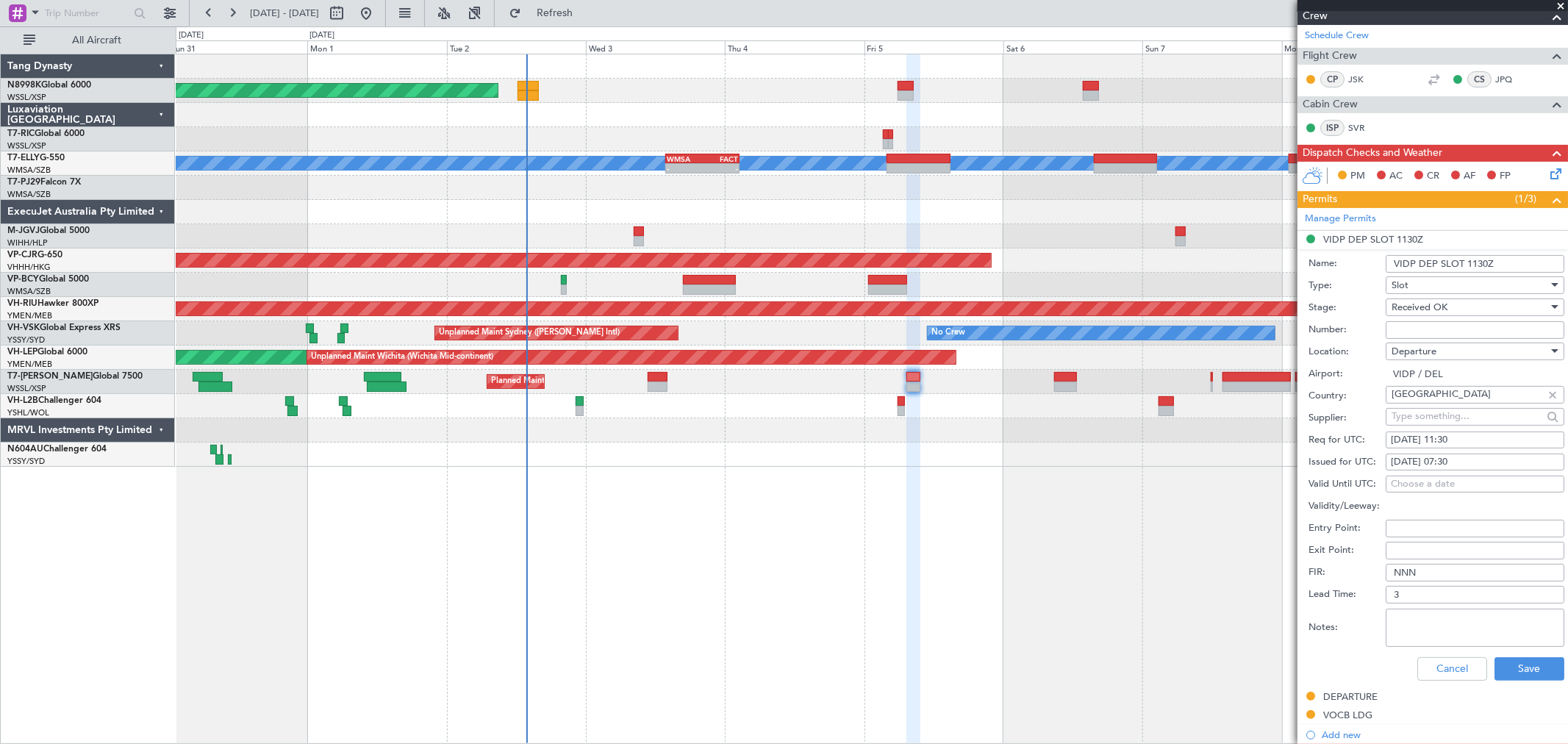
click at [1413, 441] on div "05/09/2025 11:30" at bounding box center [1476, 440] width 169 height 14
select select "9"
select select "2025"
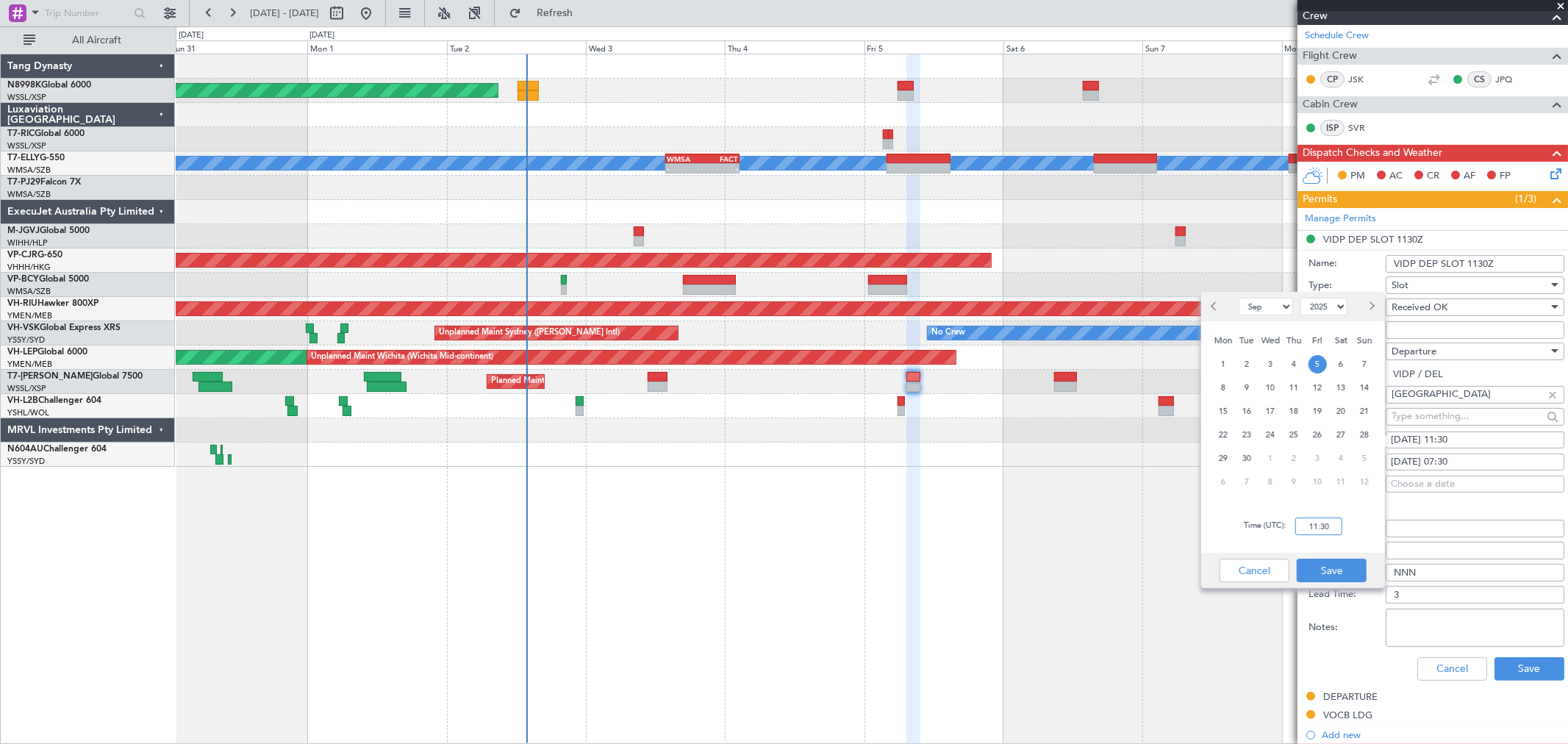
click at [1333, 530] on input "11:30" at bounding box center [1318, 526] width 47 height 18
type input "07:30"
click at [1340, 574] on button "Save" at bounding box center [1331, 570] width 70 height 23
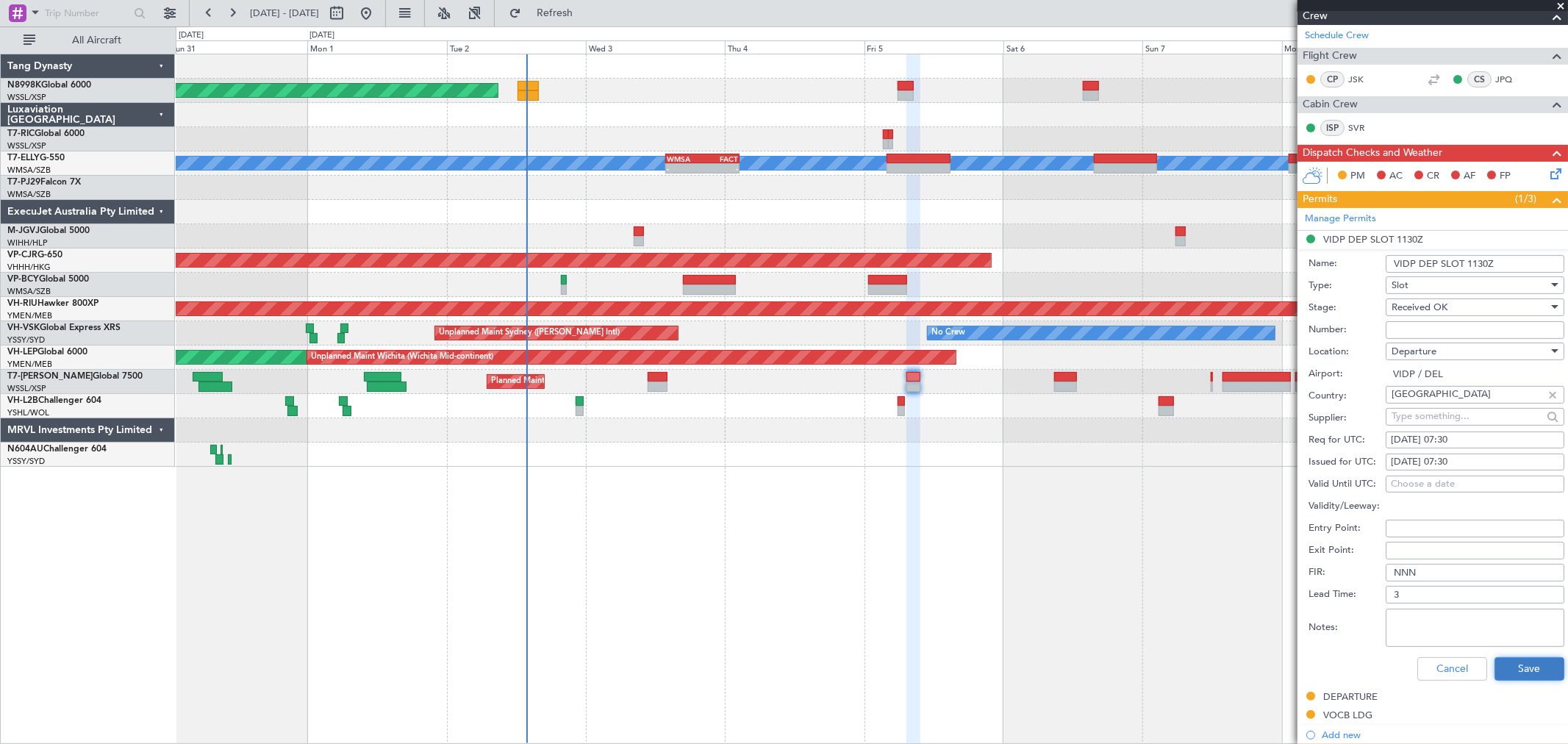
click at [1495, 659] on button "Save" at bounding box center [1529, 669] width 70 height 23
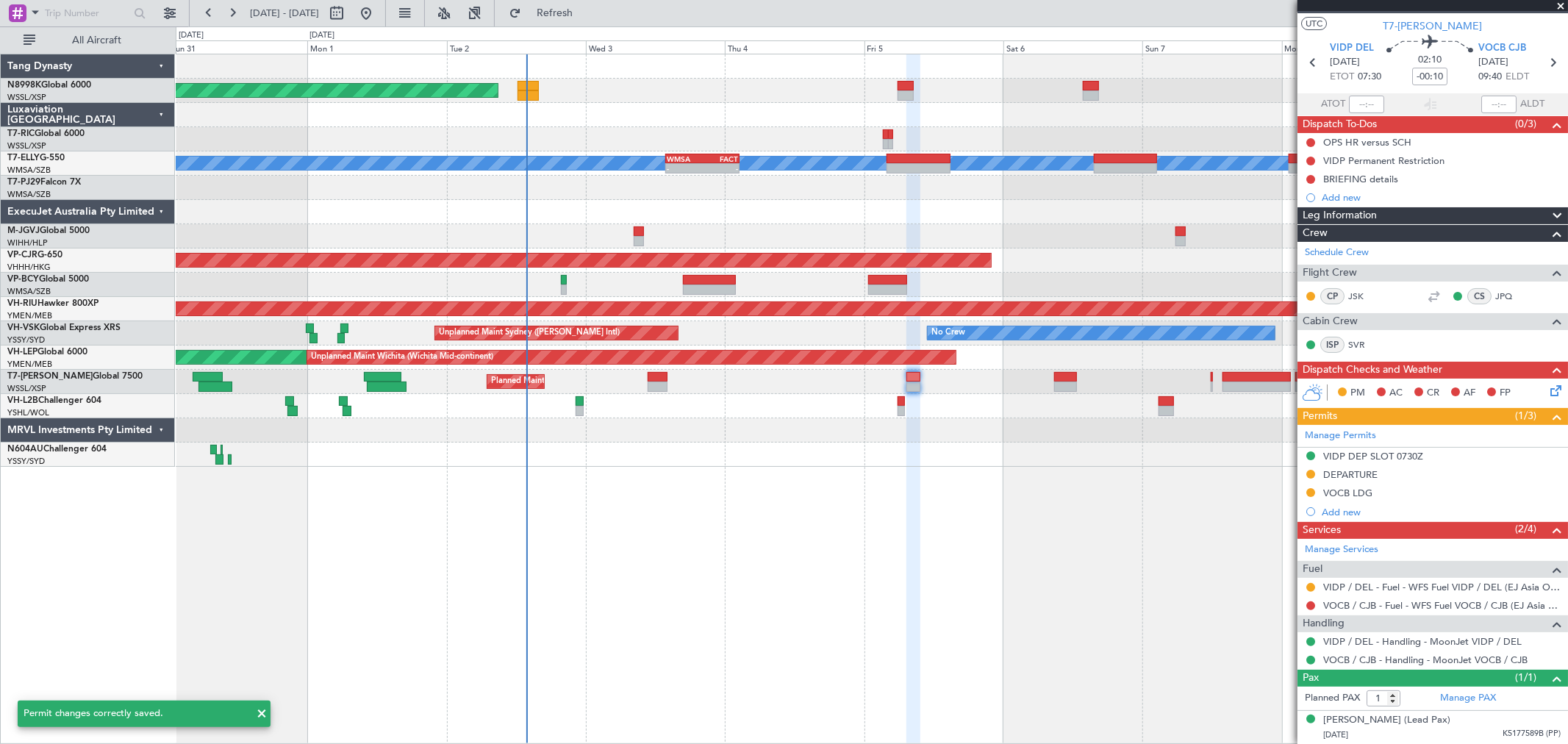
scroll to position [27, 0]
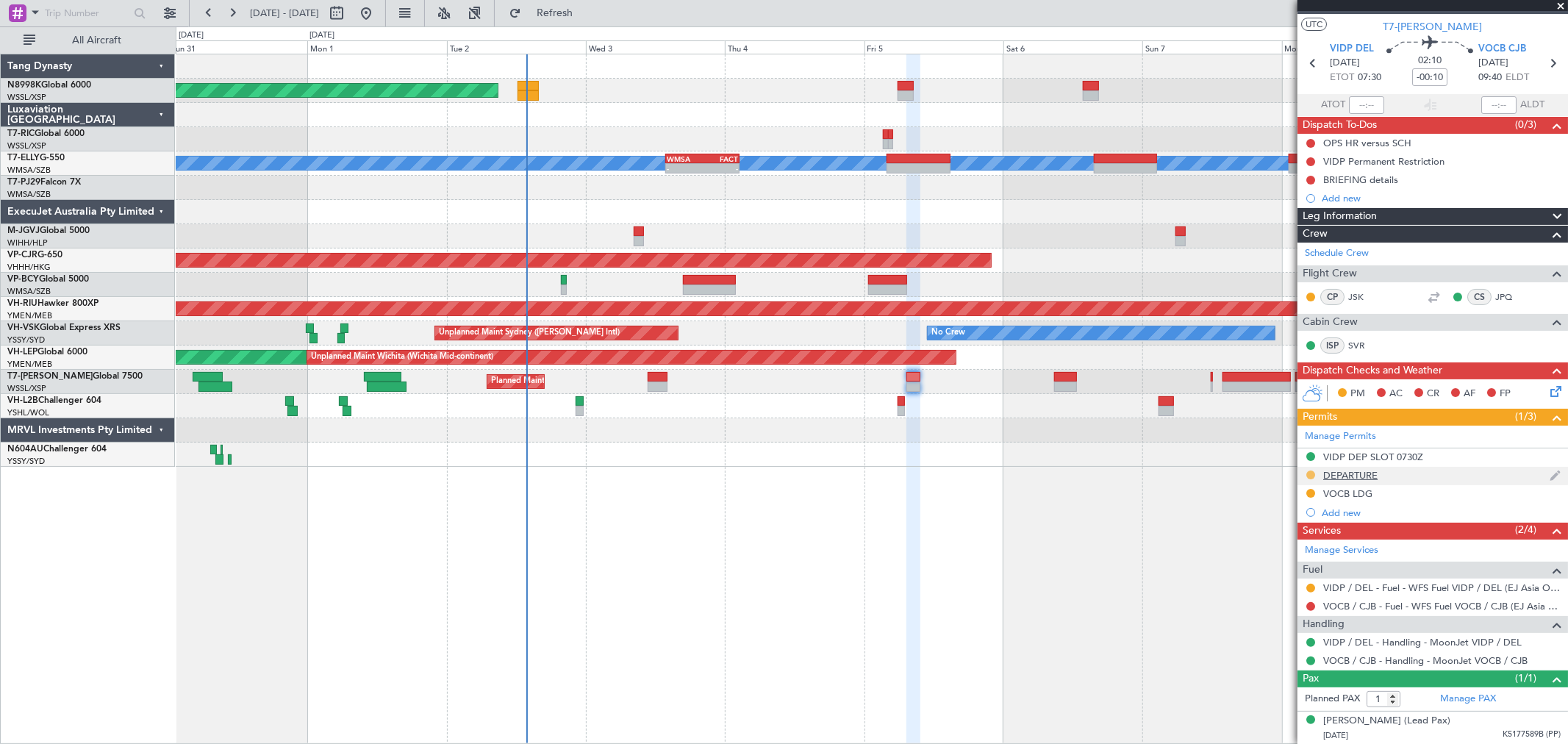
click at [1311, 475] on button at bounding box center [1310, 474] width 9 height 9
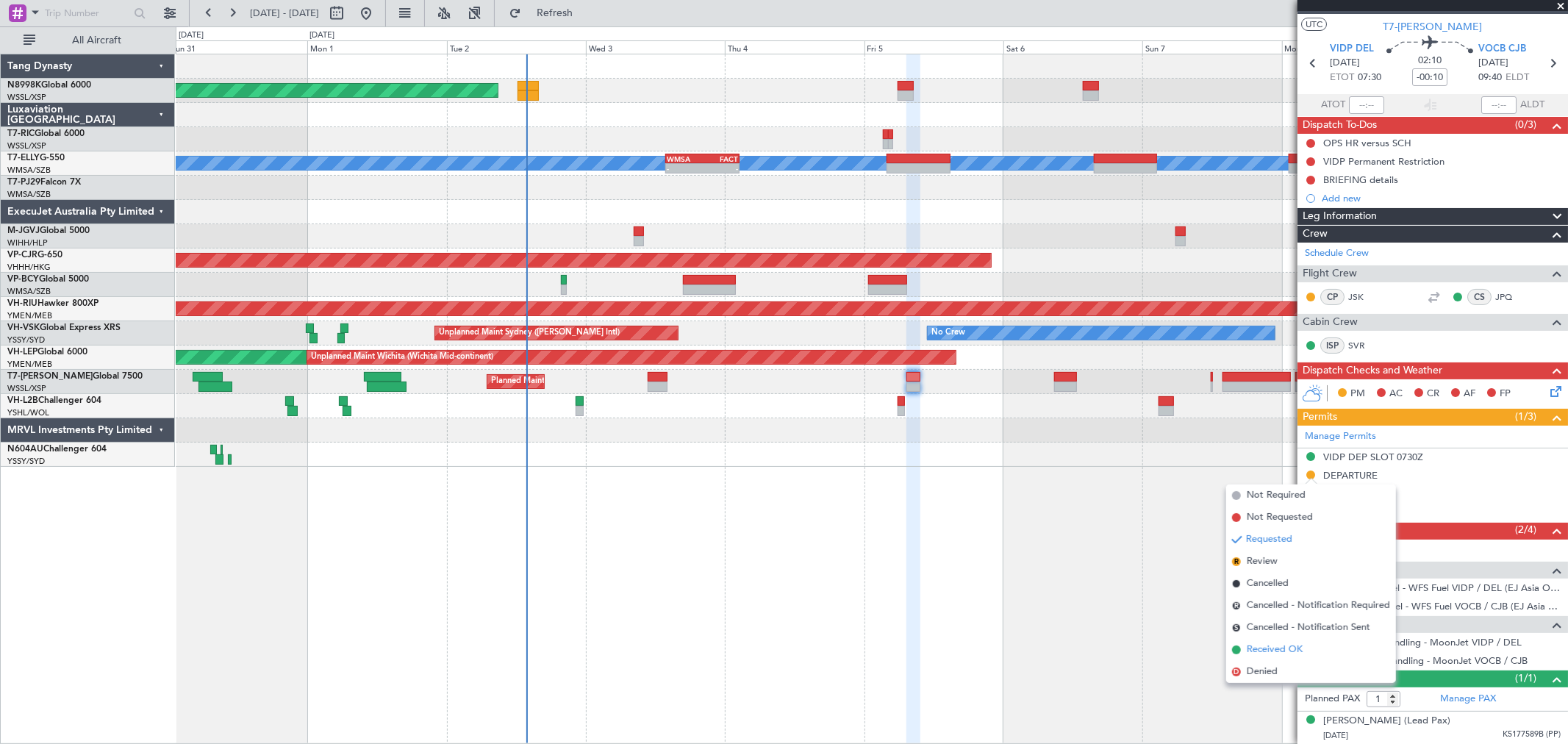
click at [1252, 645] on span "Received OK" at bounding box center [1275, 649] width 56 height 14
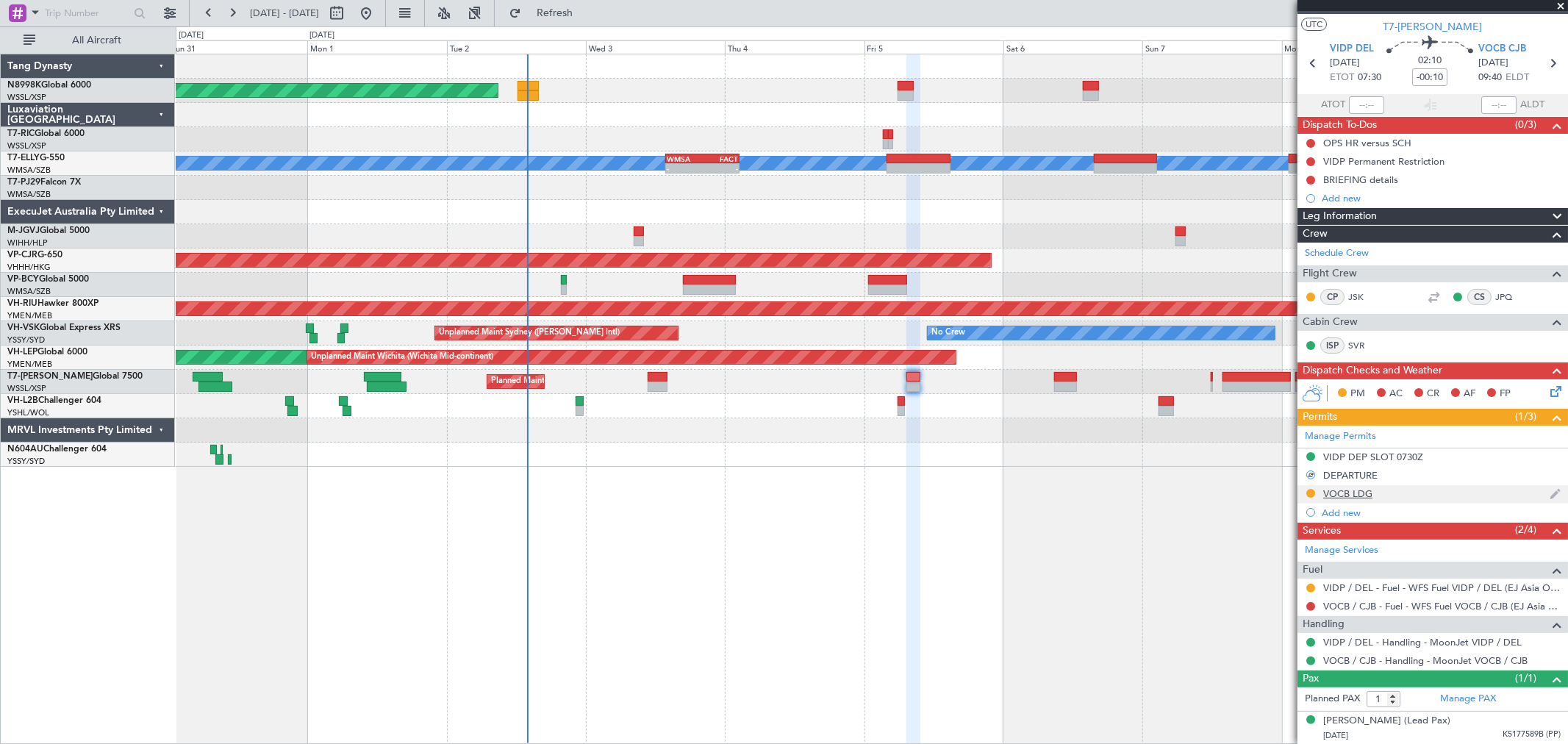
click at [1305, 490] on div at bounding box center [1310, 493] width 12 height 12
click at [1309, 493] on button at bounding box center [1310, 493] width 9 height 9
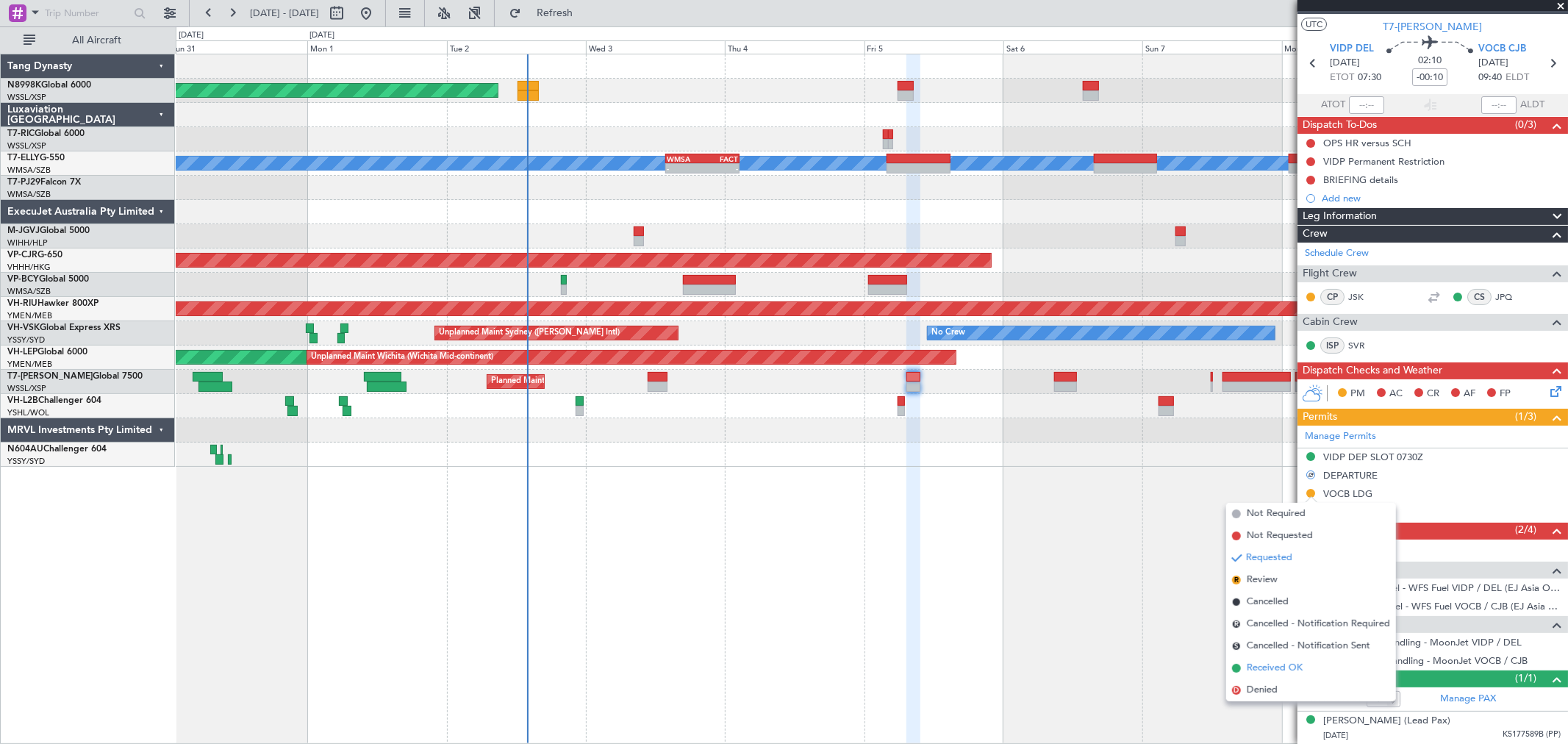
click at [1269, 665] on span "Received OK" at bounding box center [1275, 668] width 56 height 14
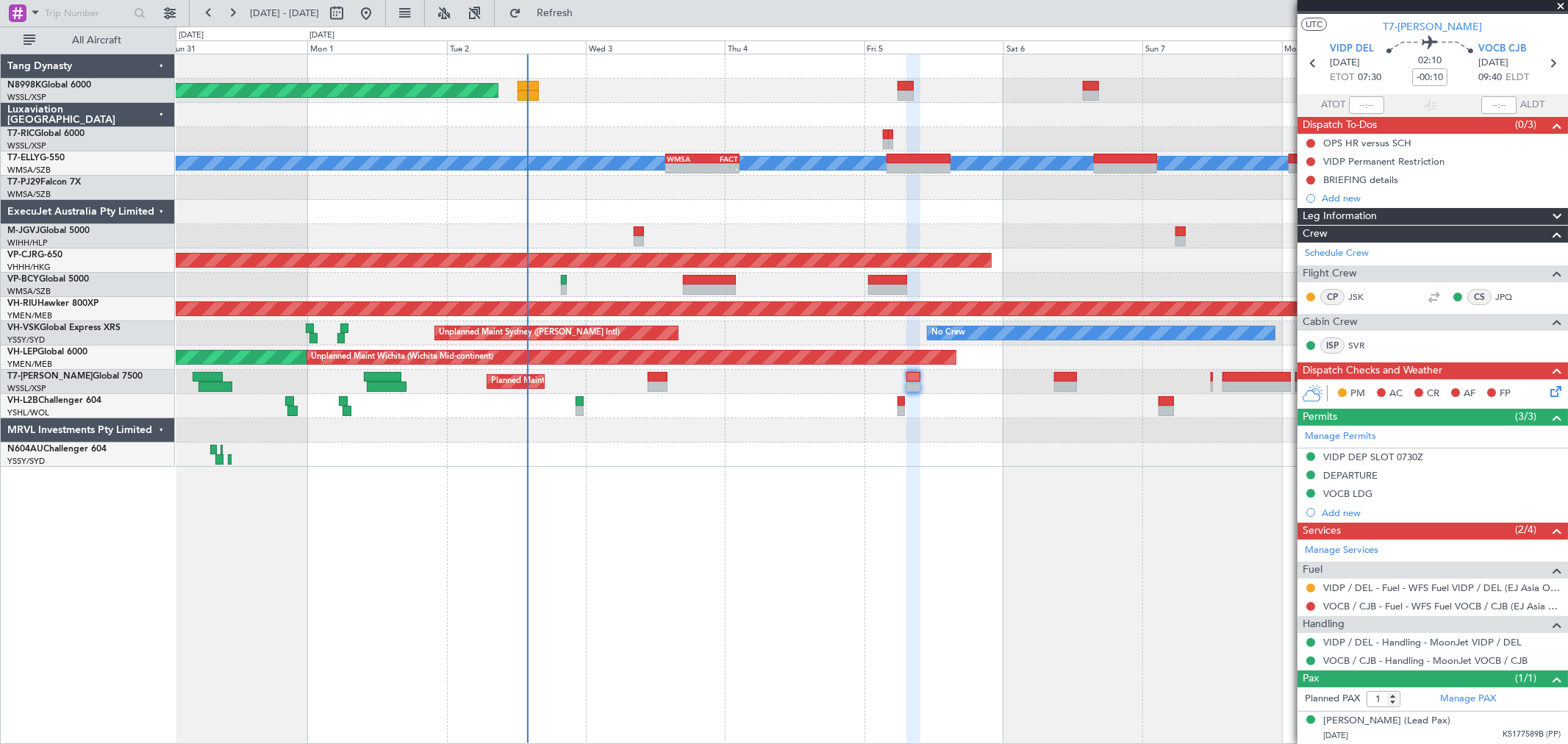
click at [1348, 475] on mat-tooltip-component "VIDP DEP SLOT 0730Z" at bounding box center [1373, 482] width 110 height 39
click at [1332, 475] on div "DEPARTURE" at bounding box center [1350, 475] width 55 height 13
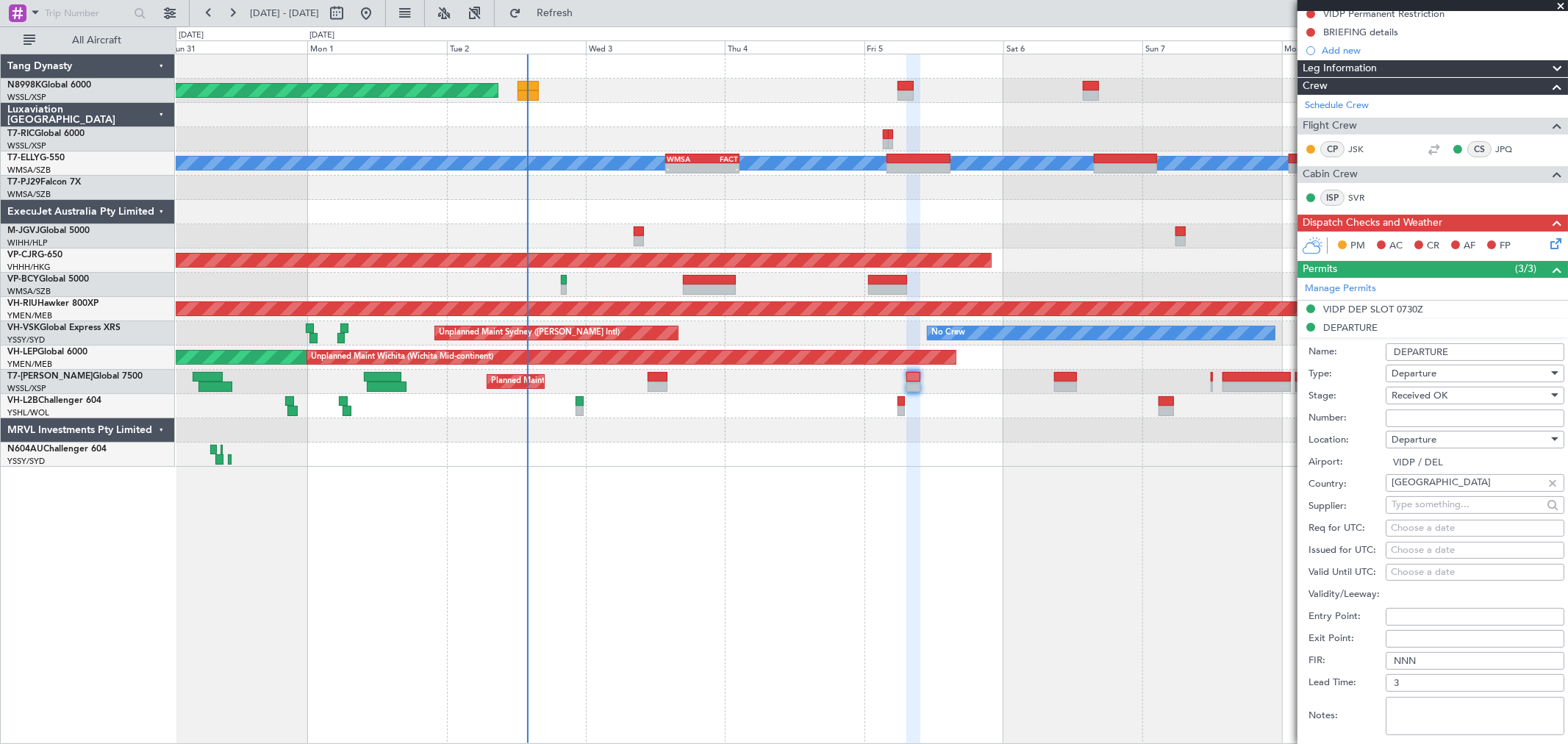
scroll to position [191, 0]
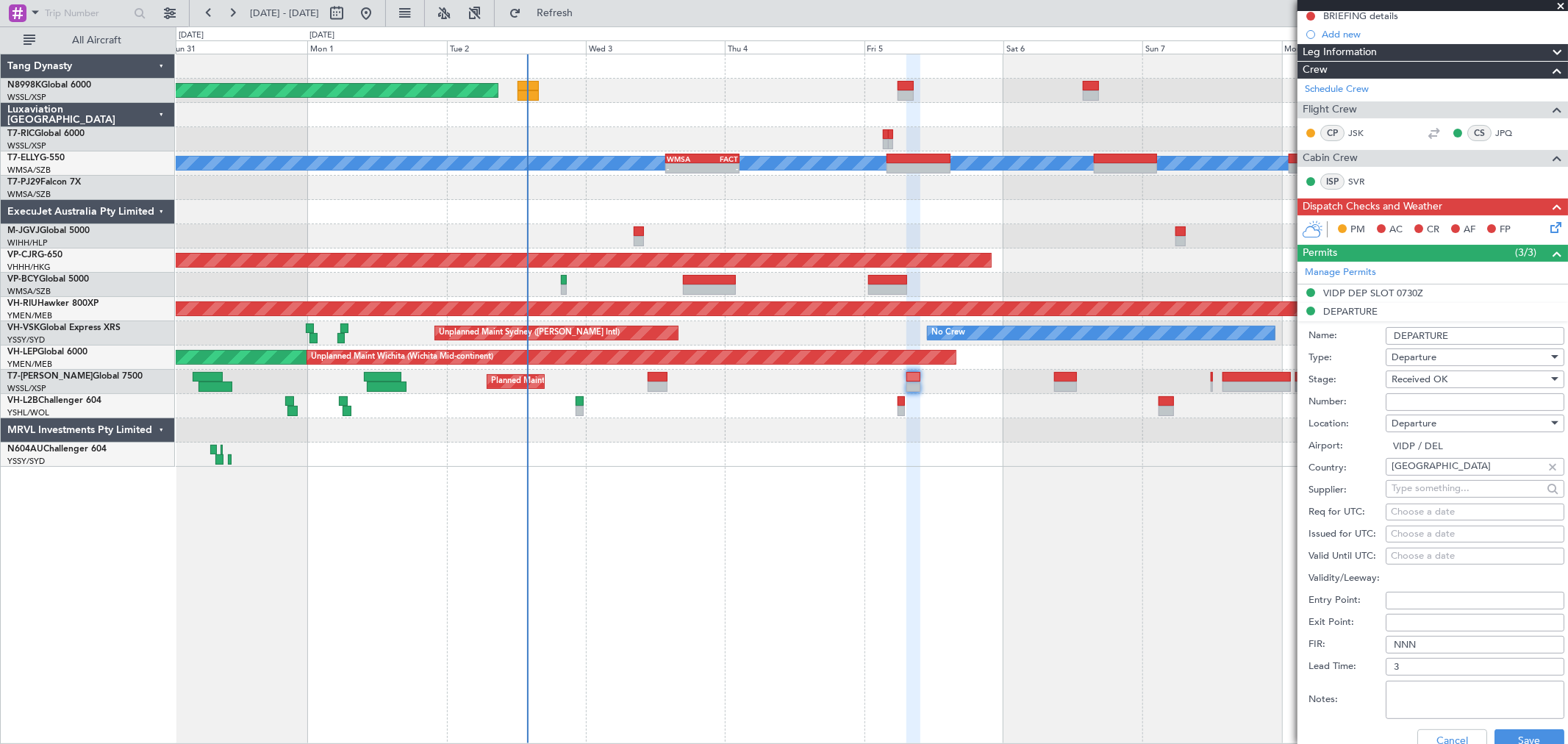
click at [1406, 398] on input "Number:" at bounding box center [1475, 402] width 179 height 18
paste input "YA/N/0229/09/02"
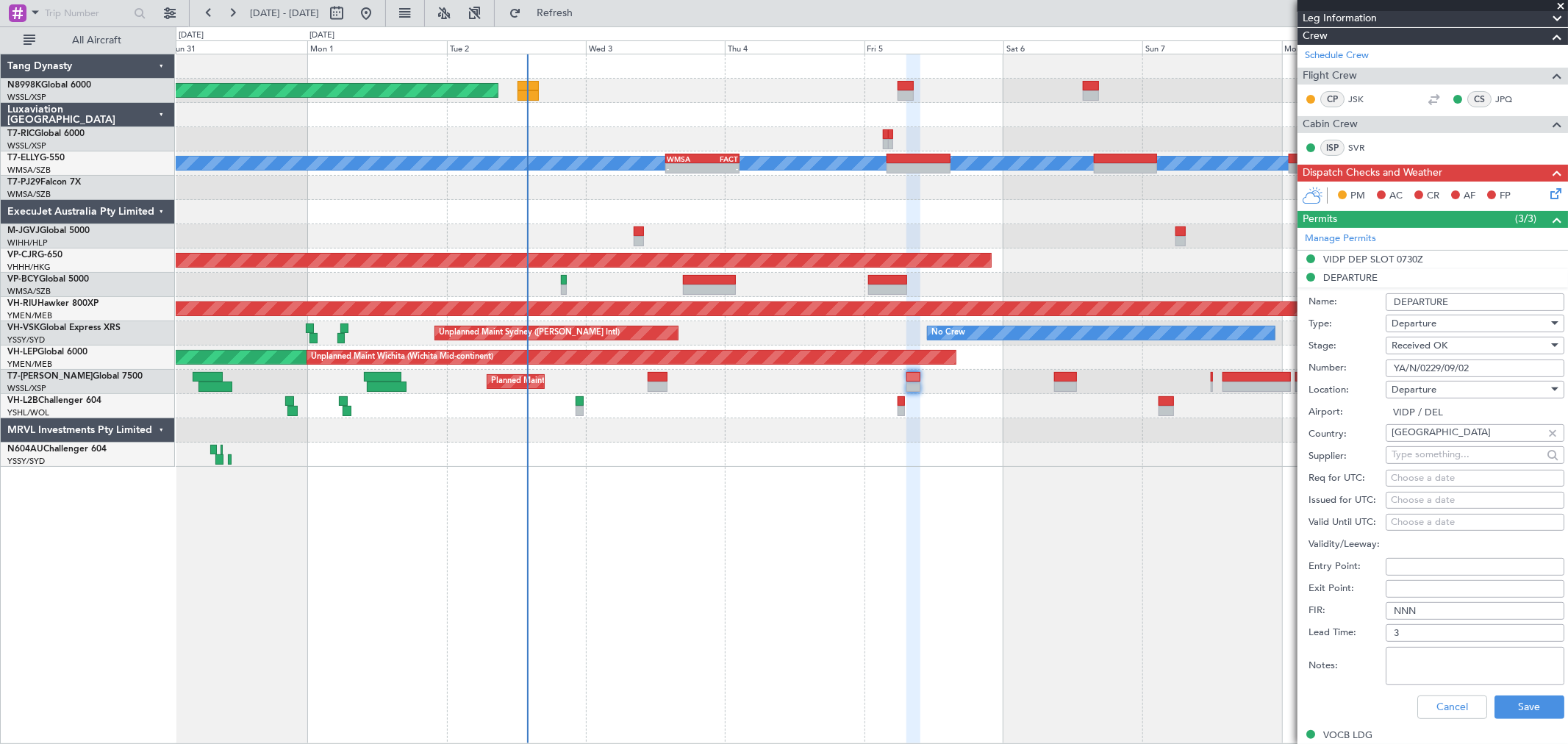
scroll to position [245, 0]
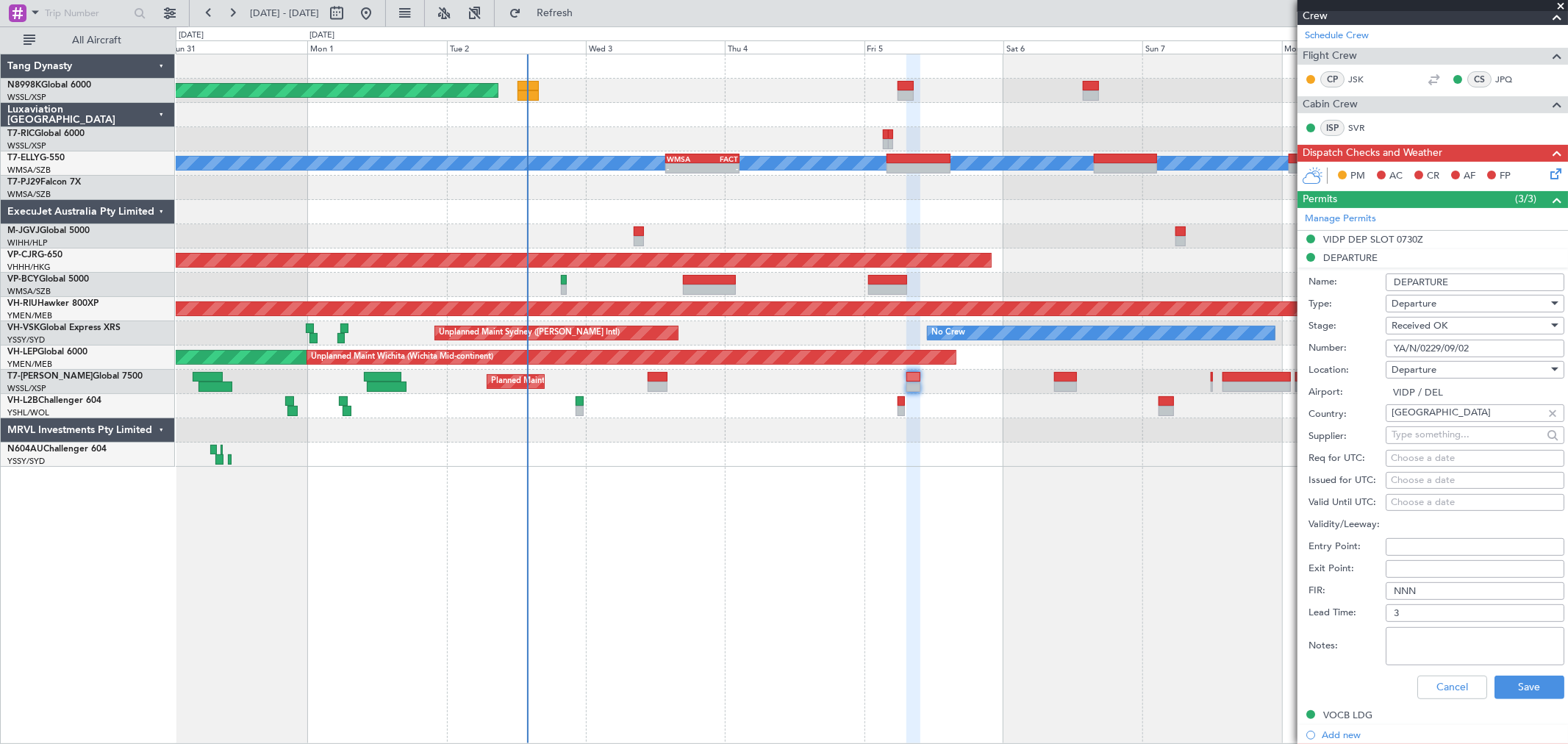
type input "YA/N/0229/09/02"
click at [1410, 482] on div "Choose a date" at bounding box center [1476, 481] width 169 height 14
select select "9"
select select "2025"
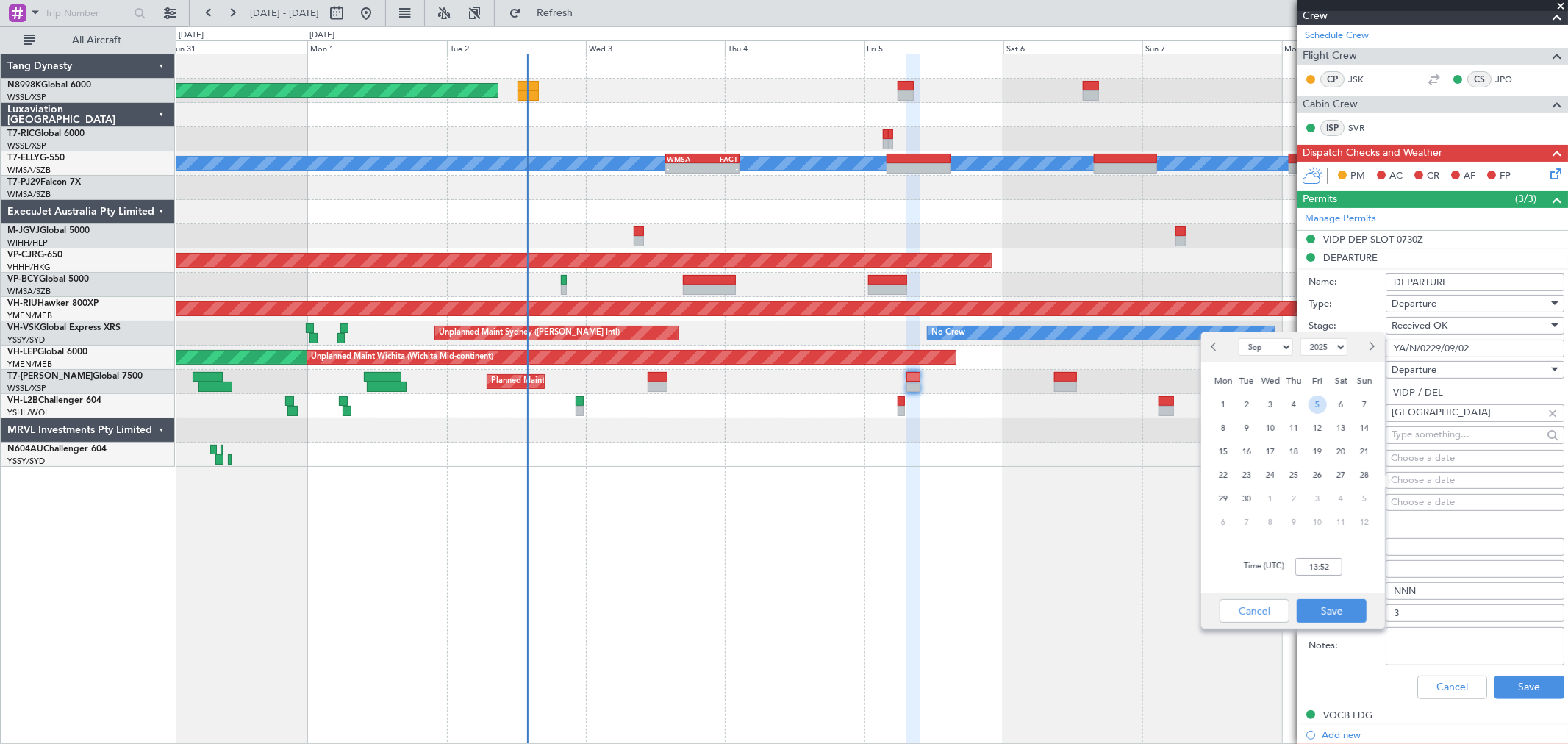
click at [1322, 408] on span "5" at bounding box center [1318, 405] width 18 height 18
click at [1329, 566] on input "00:00" at bounding box center [1318, 567] width 47 height 18
type input "07:30"
click at [1326, 615] on button "Save" at bounding box center [1331, 610] width 70 height 23
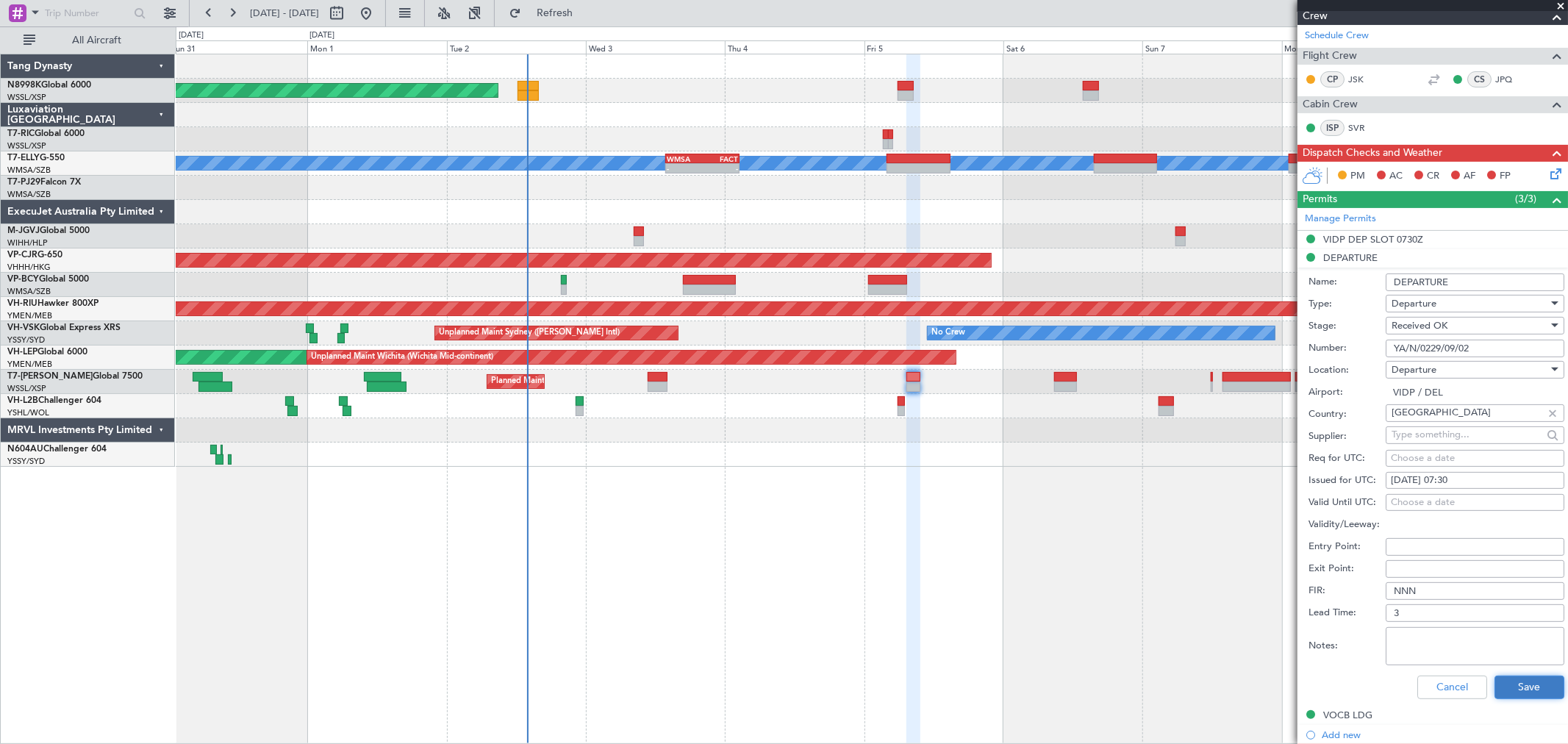
click at [1505, 682] on button "Save" at bounding box center [1529, 687] width 70 height 23
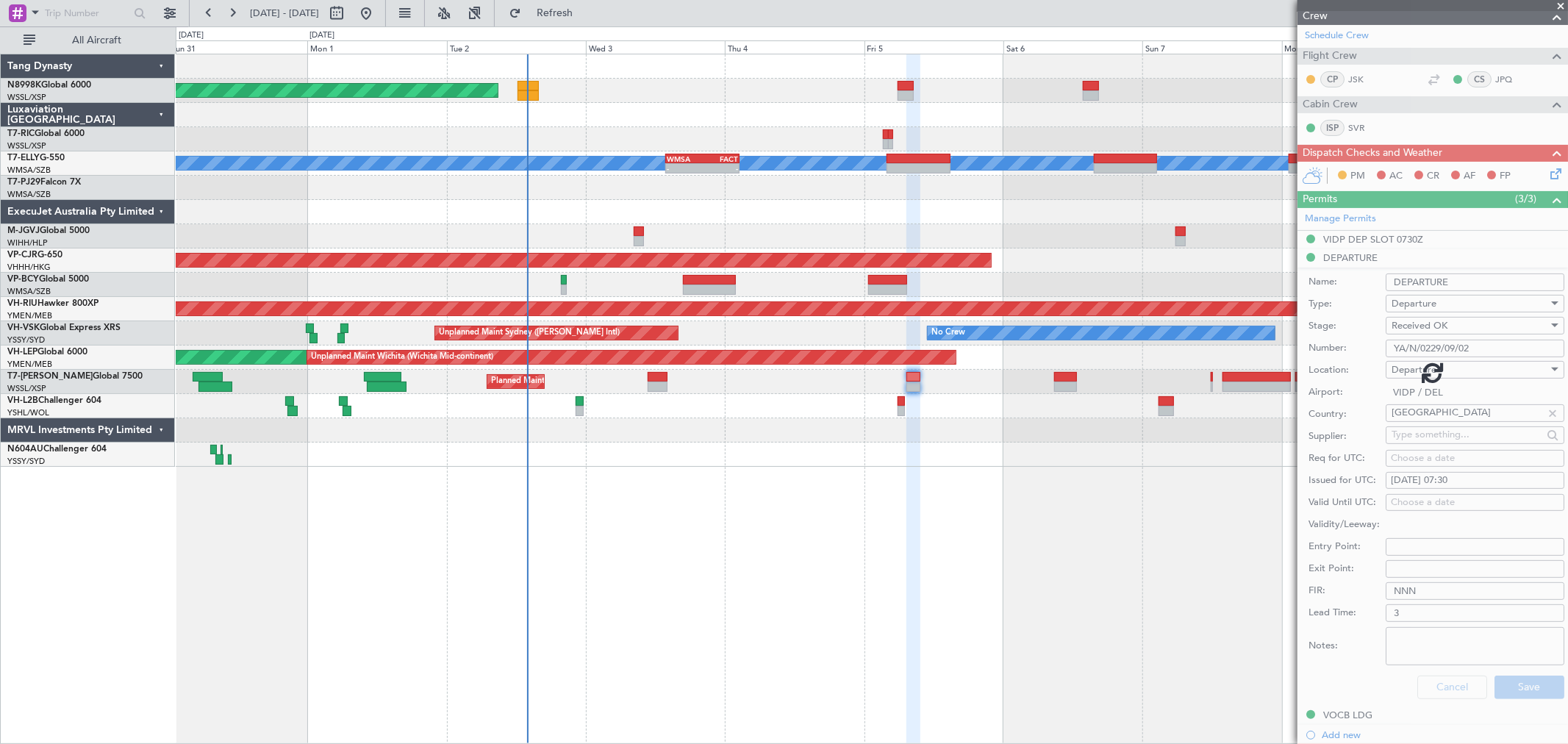
scroll to position [27, 0]
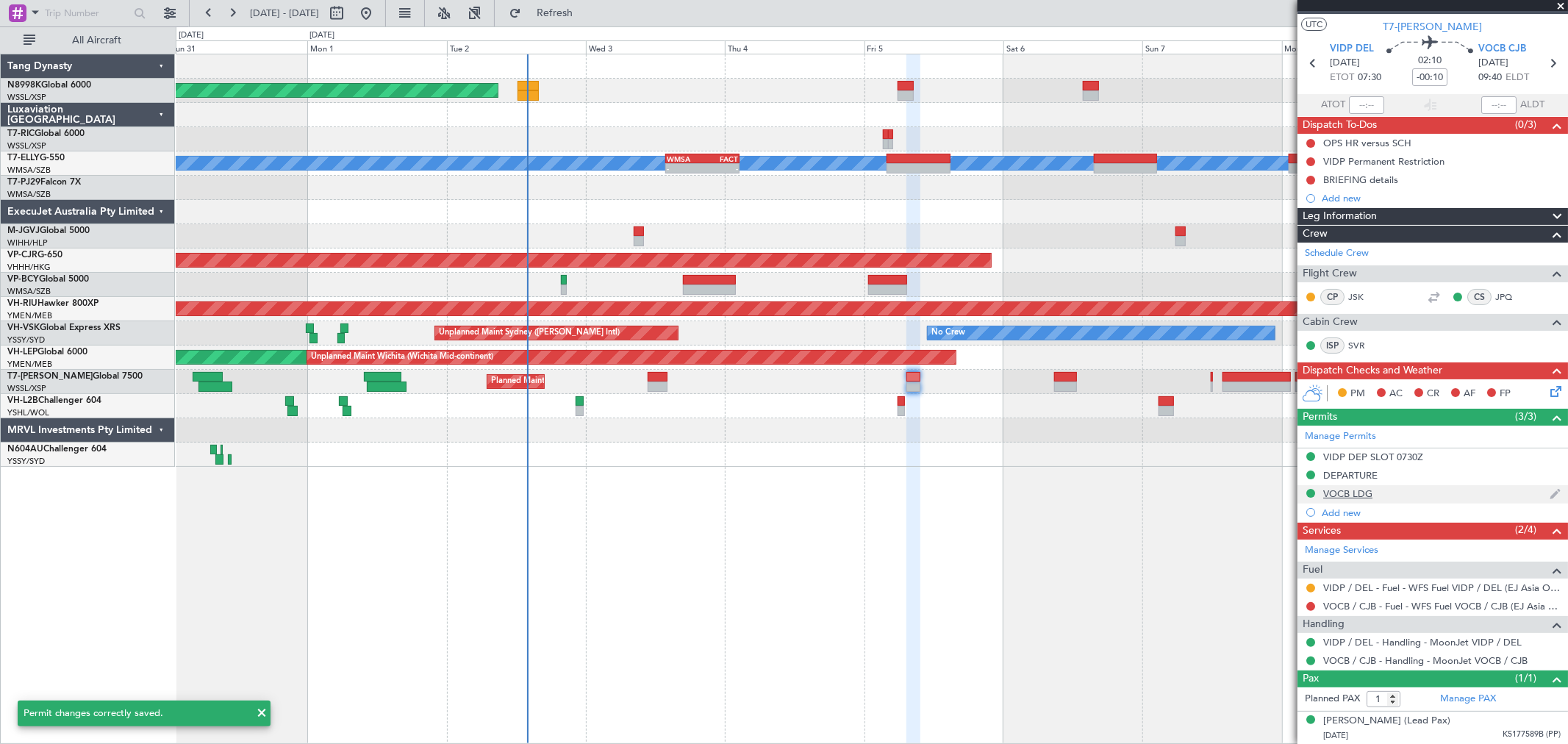
click at [1339, 493] on div "VOCB LDG" at bounding box center [1347, 494] width 49 height 13
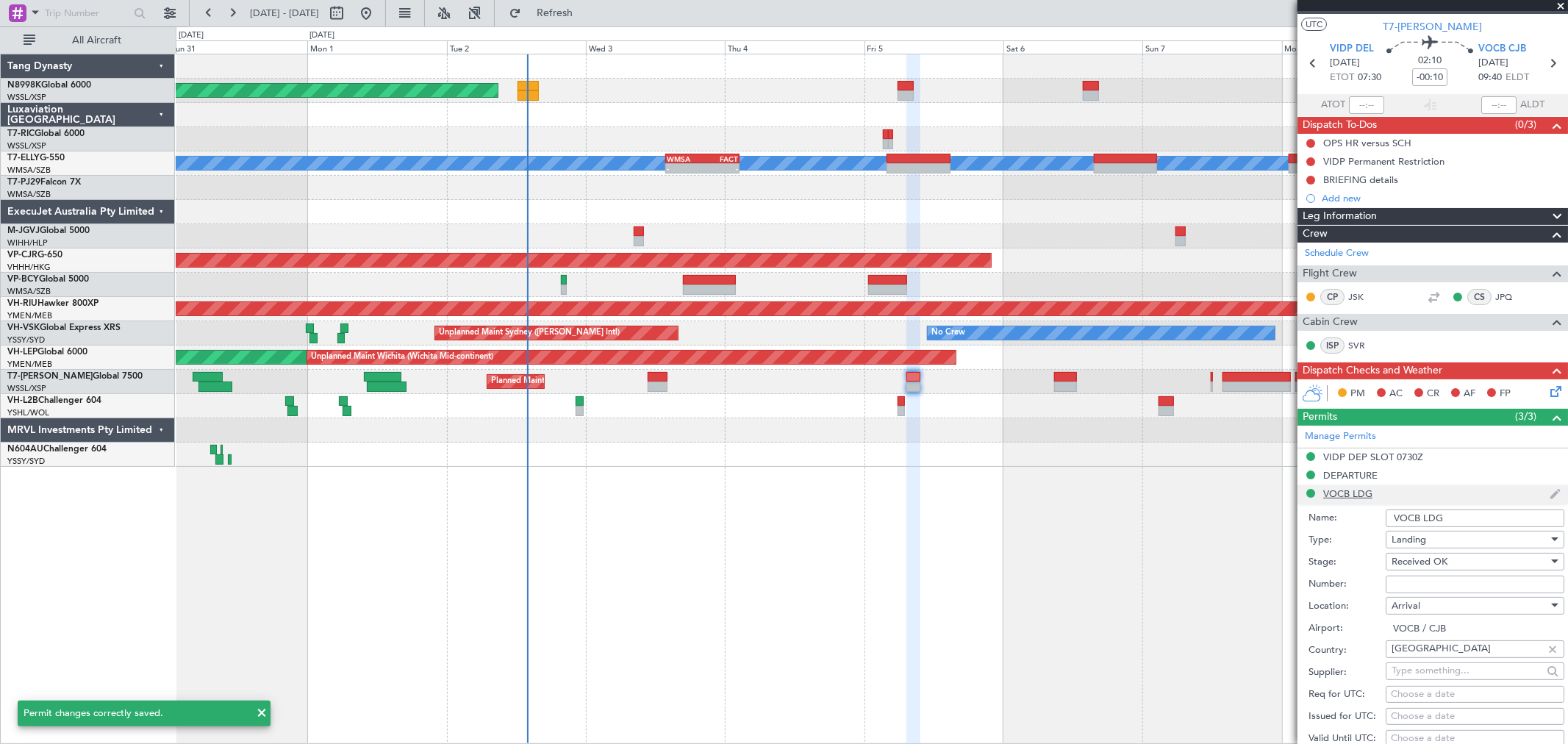
scroll to position [245, 0]
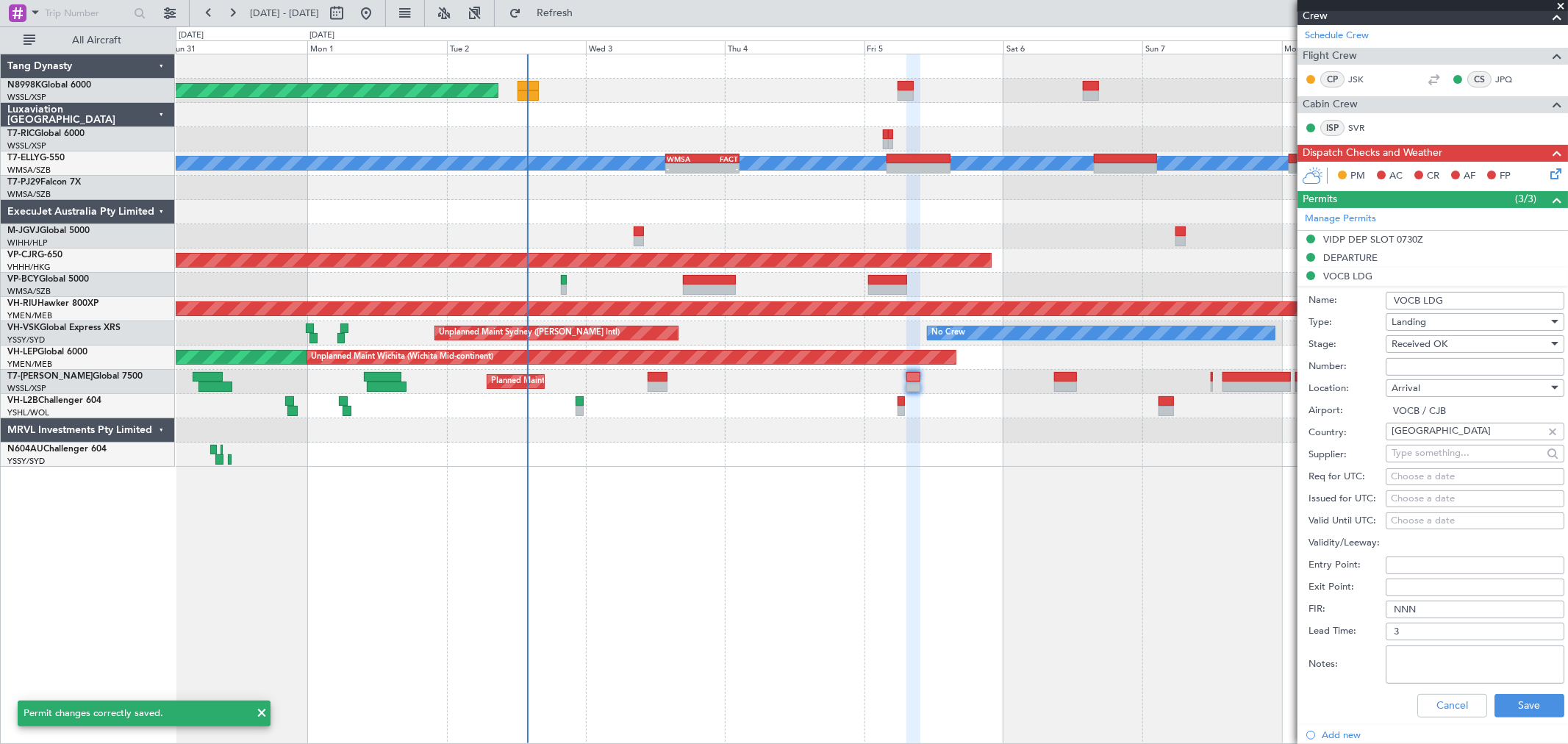
click at [1407, 368] on input "Number:" at bounding box center [1475, 367] width 179 height 18
paste input "YA/N/0229/09/02"
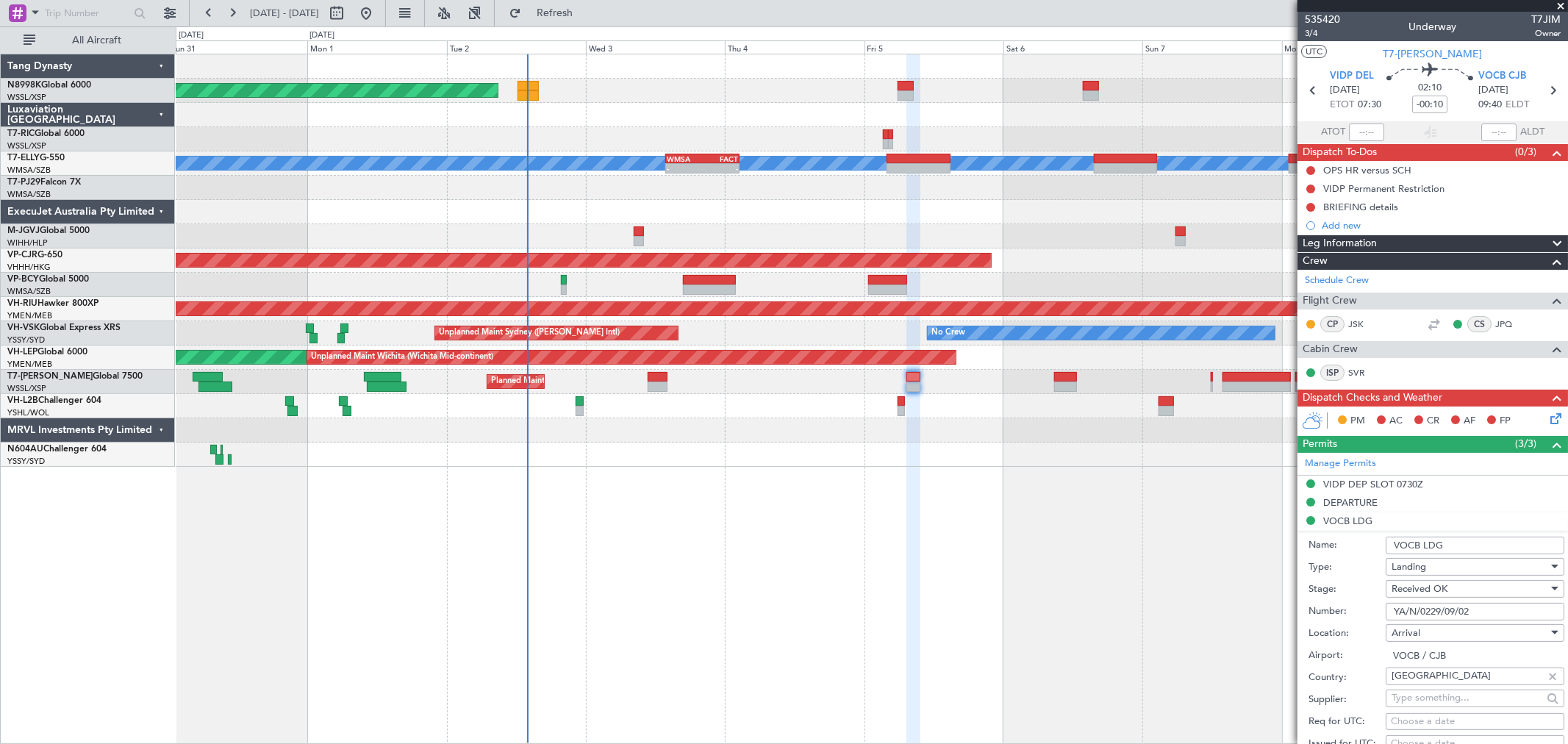
scroll to position [163, 0]
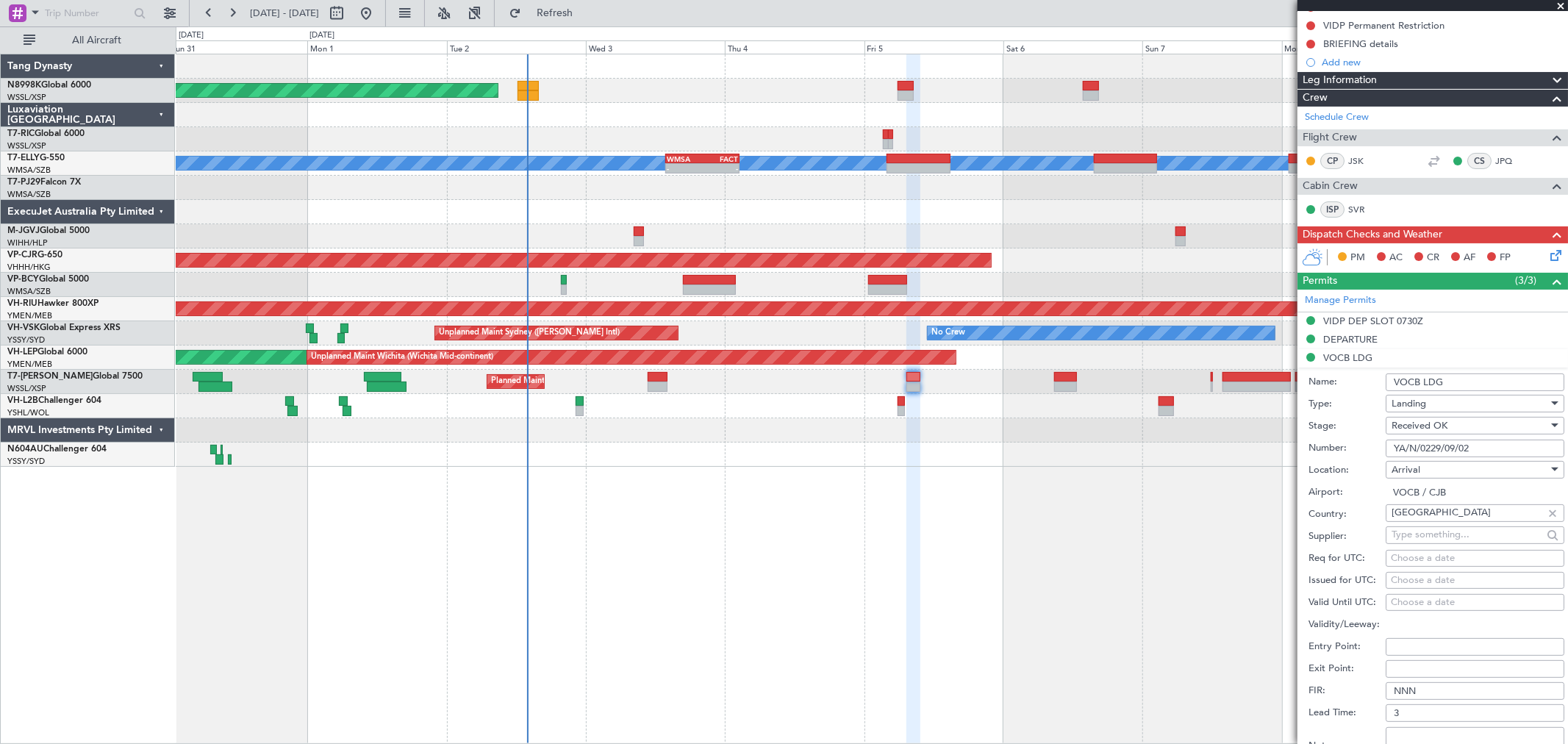
type input "YA/N/0229/09/02"
click at [1411, 582] on div "Choose a date" at bounding box center [1476, 580] width 169 height 14
select select "9"
select select "2025"
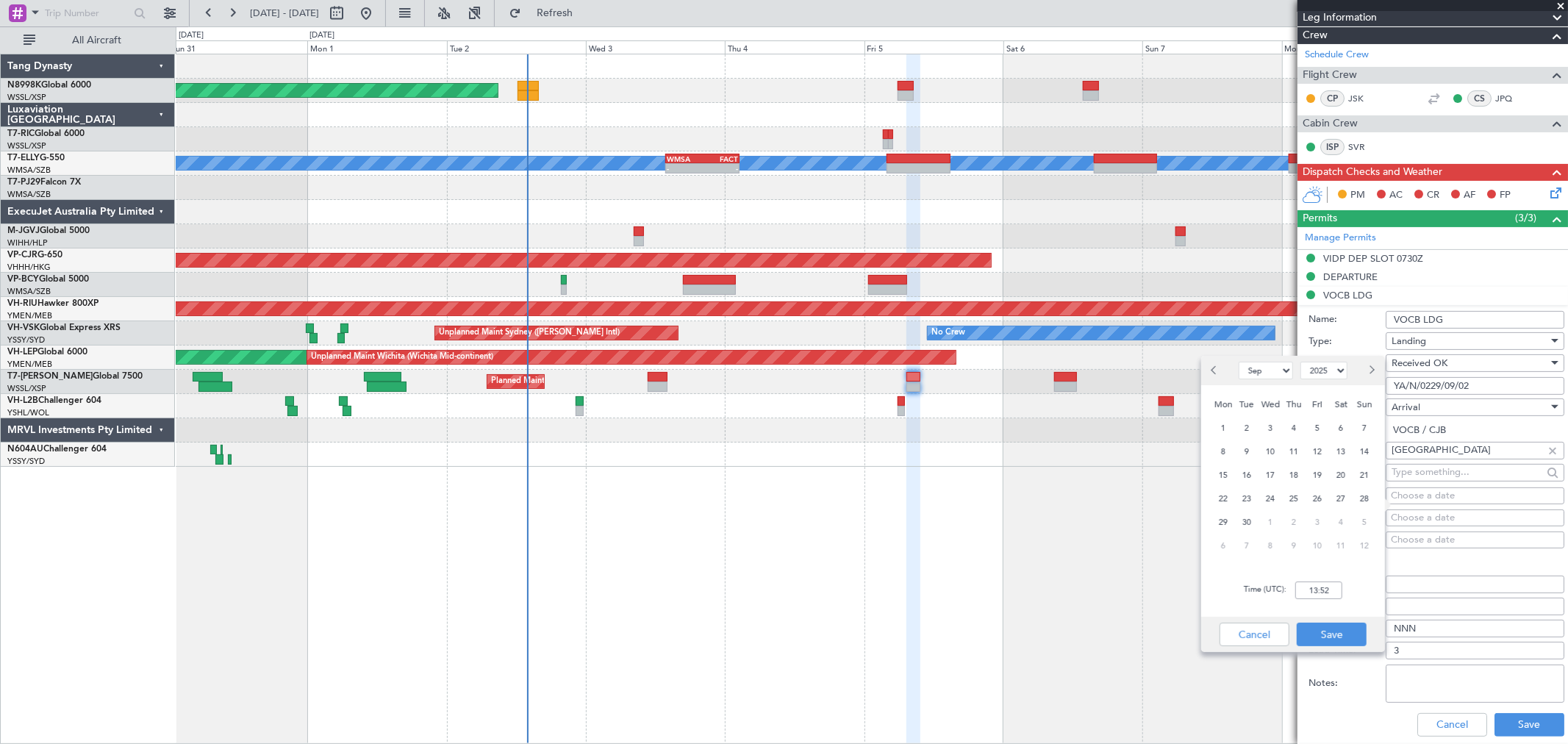
scroll to position [245, 0]
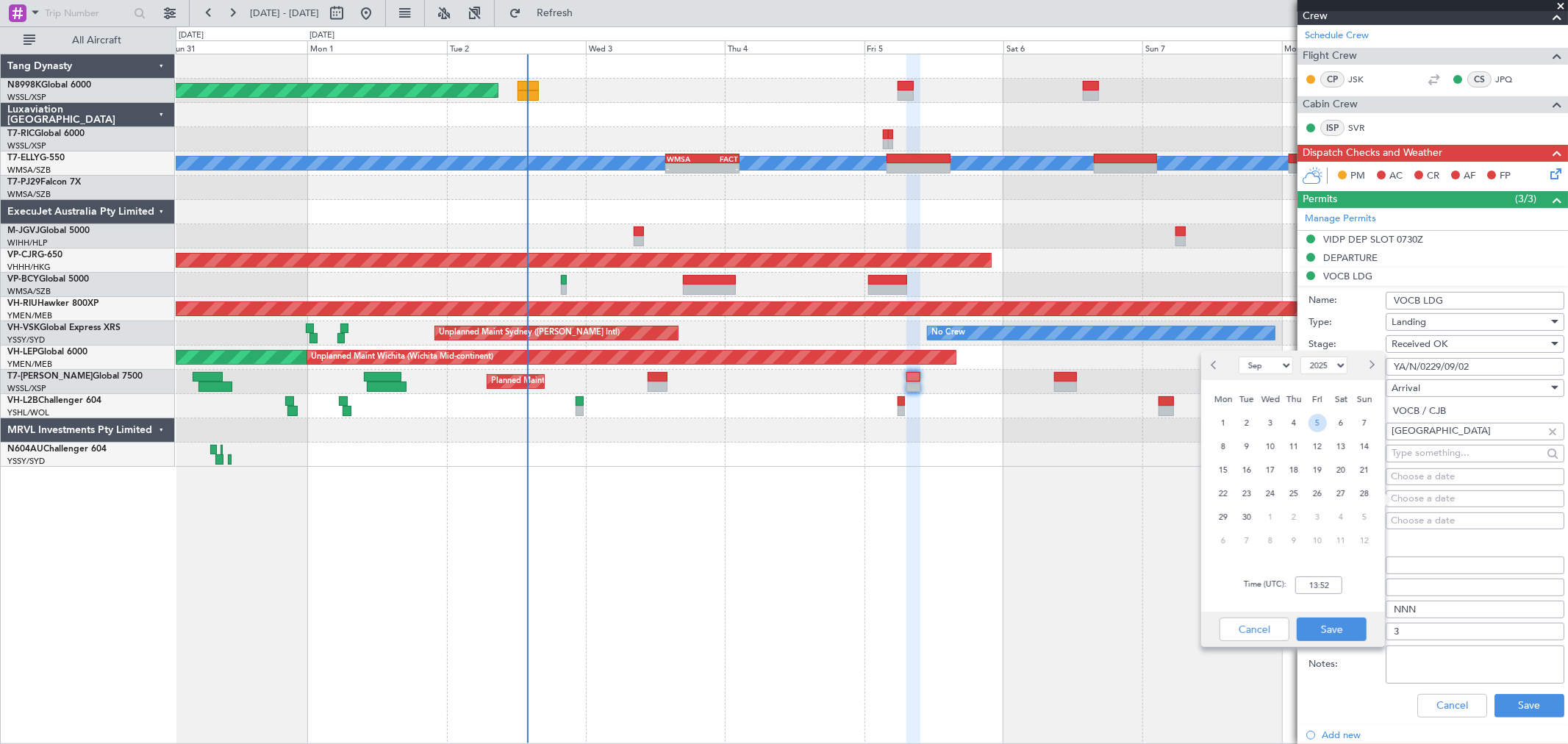
click at [1318, 417] on span "5" at bounding box center [1318, 423] width 18 height 18
click at [1339, 584] on input "00:00" at bounding box center [1318, 585] width 47 height 18
type input "07:30"
click at [1336, 625] on button "Save" at bounding box center [1331, 628] width 70 height 23
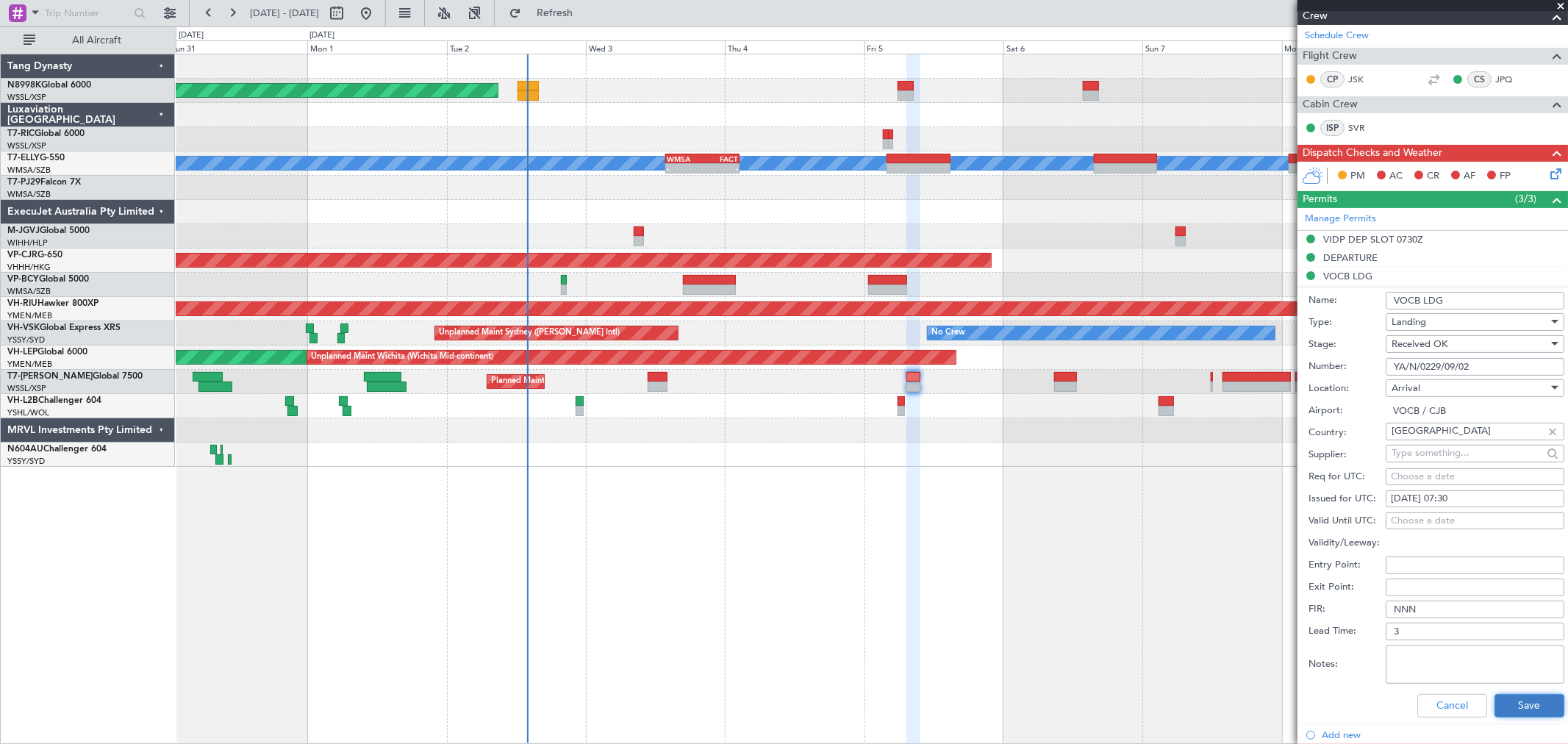
click at [1510, 701] on button "Save" at bounding box center [1529, 705] width 70 height 23
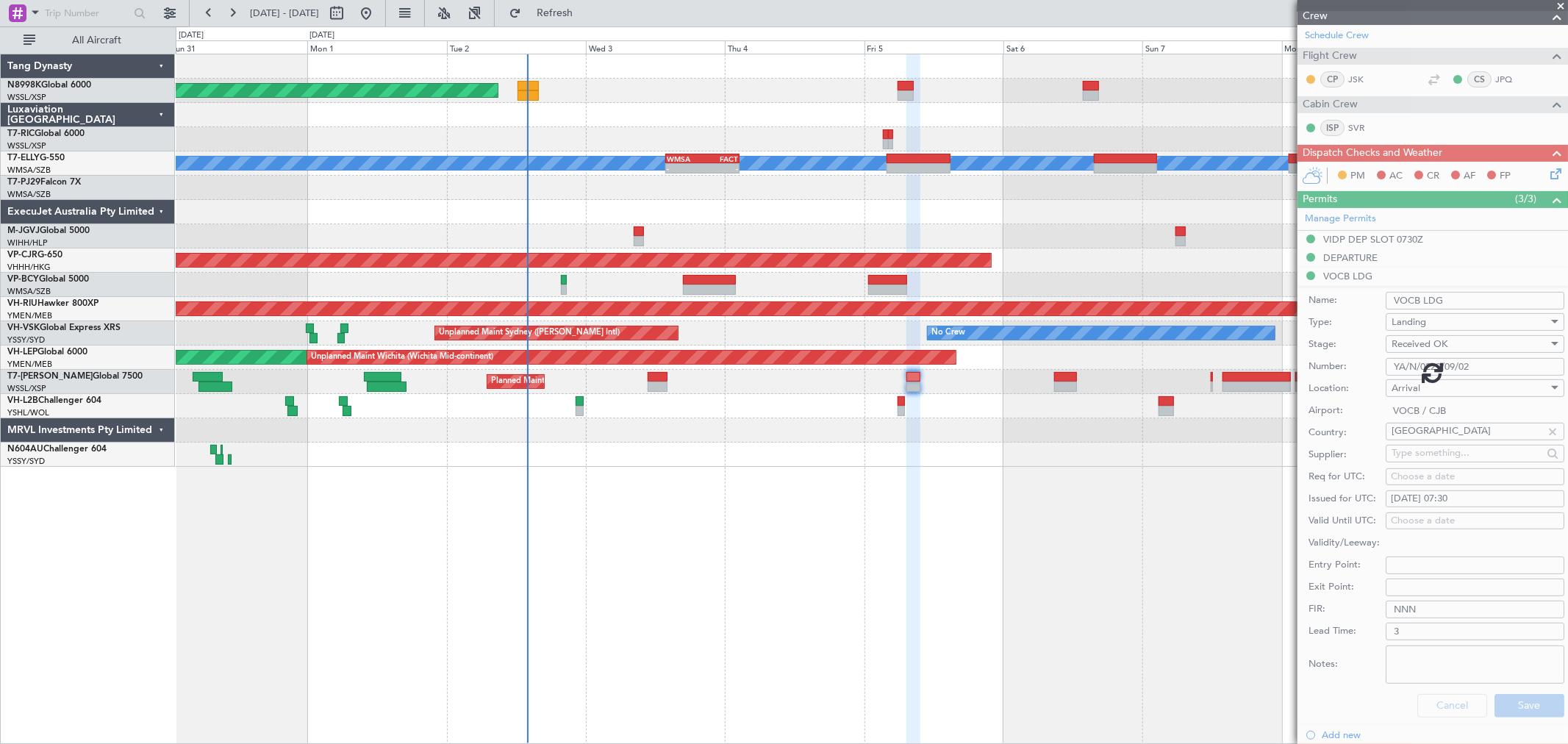
scroll to position [27, 0]
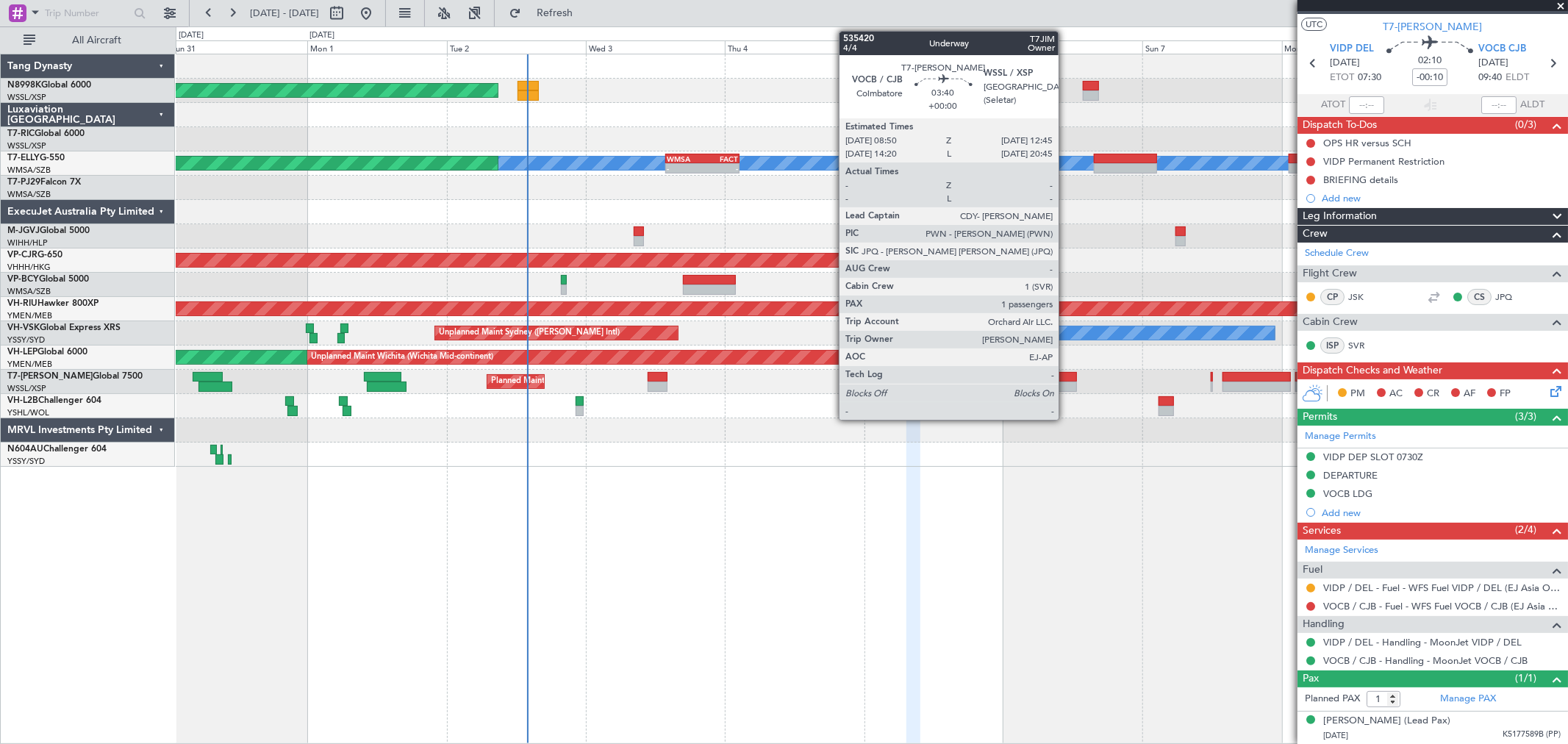
click at [1066, 380] on div at bounding box center [1065, 376] width 22 height 10
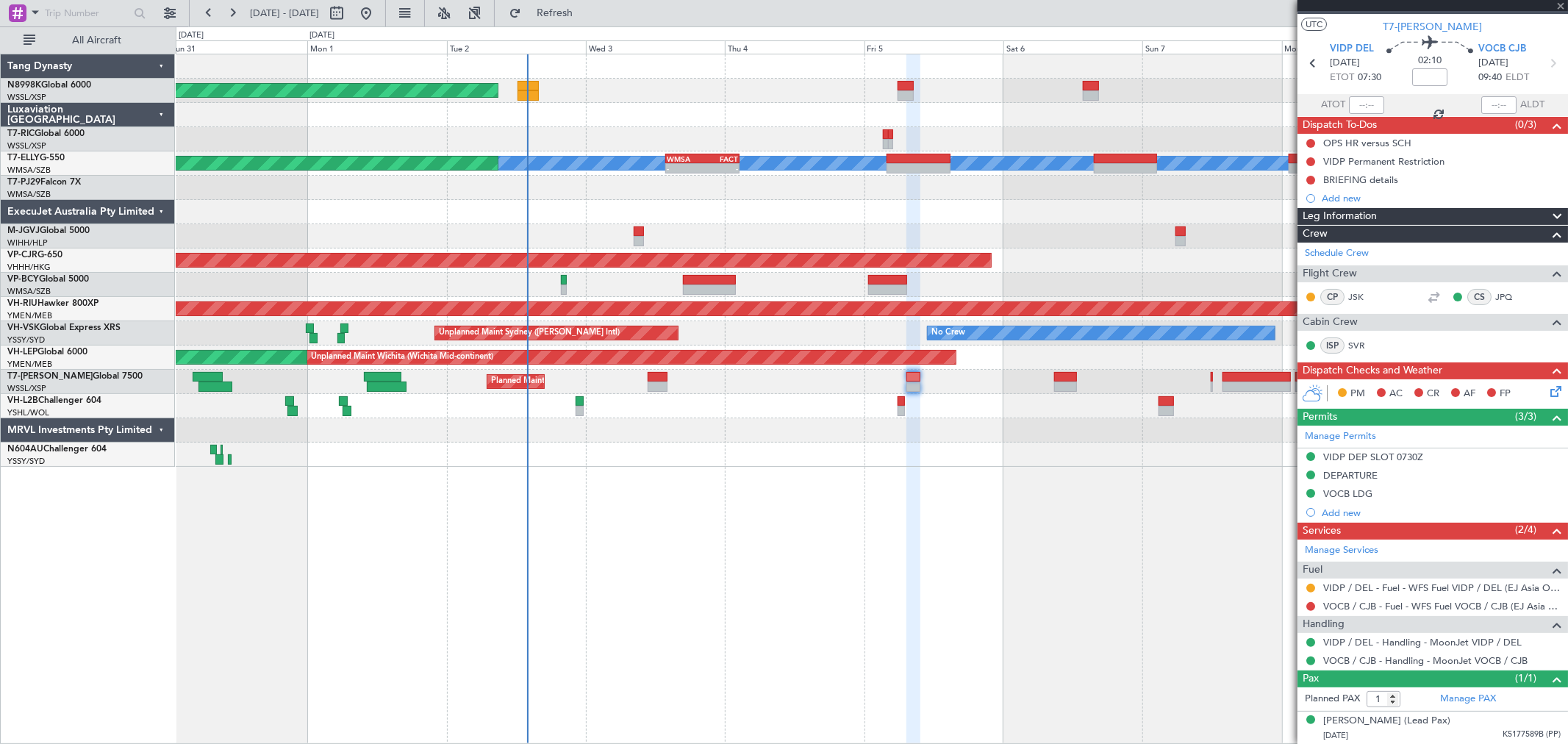
scroll to position [0, 0]
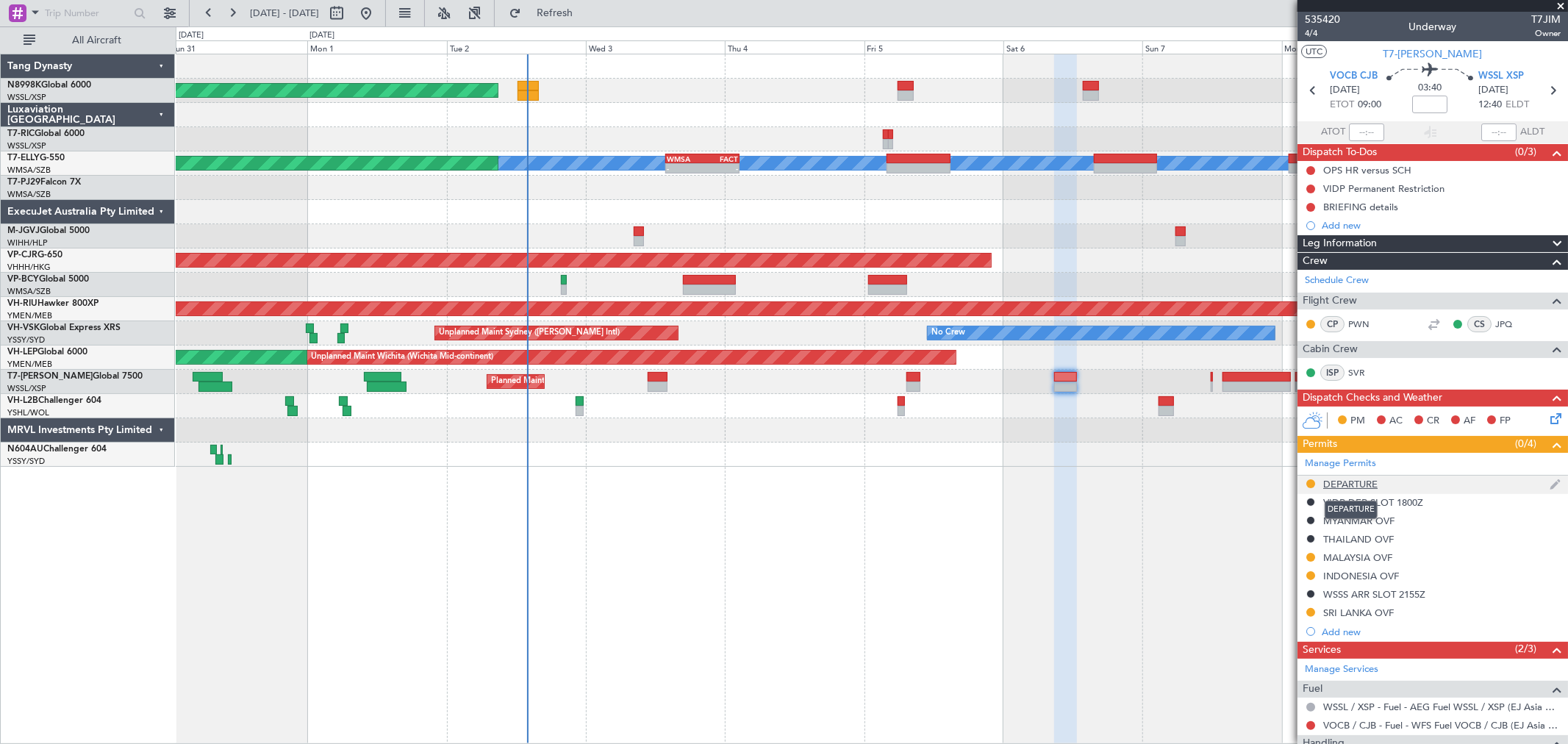
click at [1348, 478] on div "DEPARTURE" at bounding box center [1350, 484] width 55 height 13
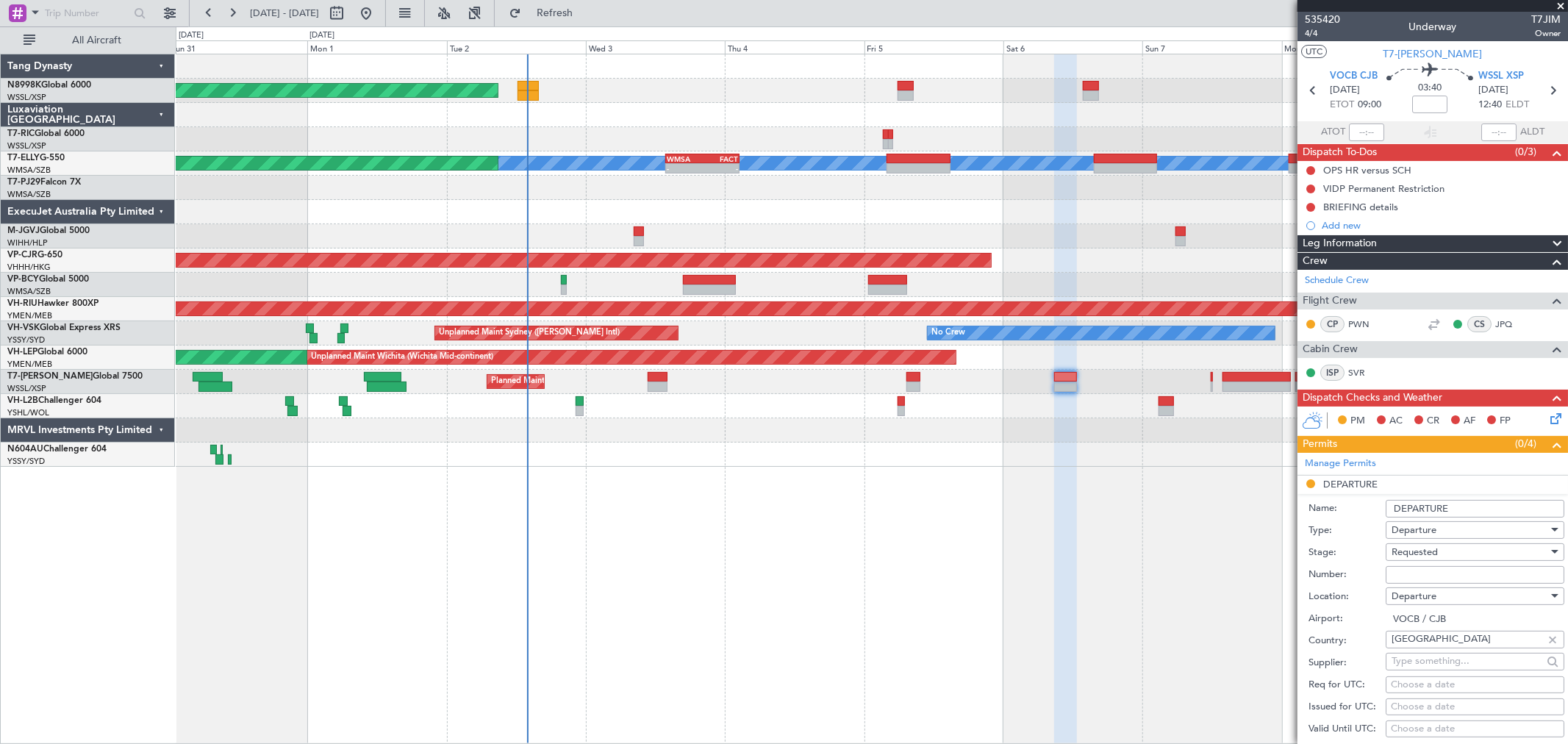
click at [1395, 576] on input "Number:" at bounding box center [1475, 575] width 179 height 18
paste input "YA/N/0229/09/02"
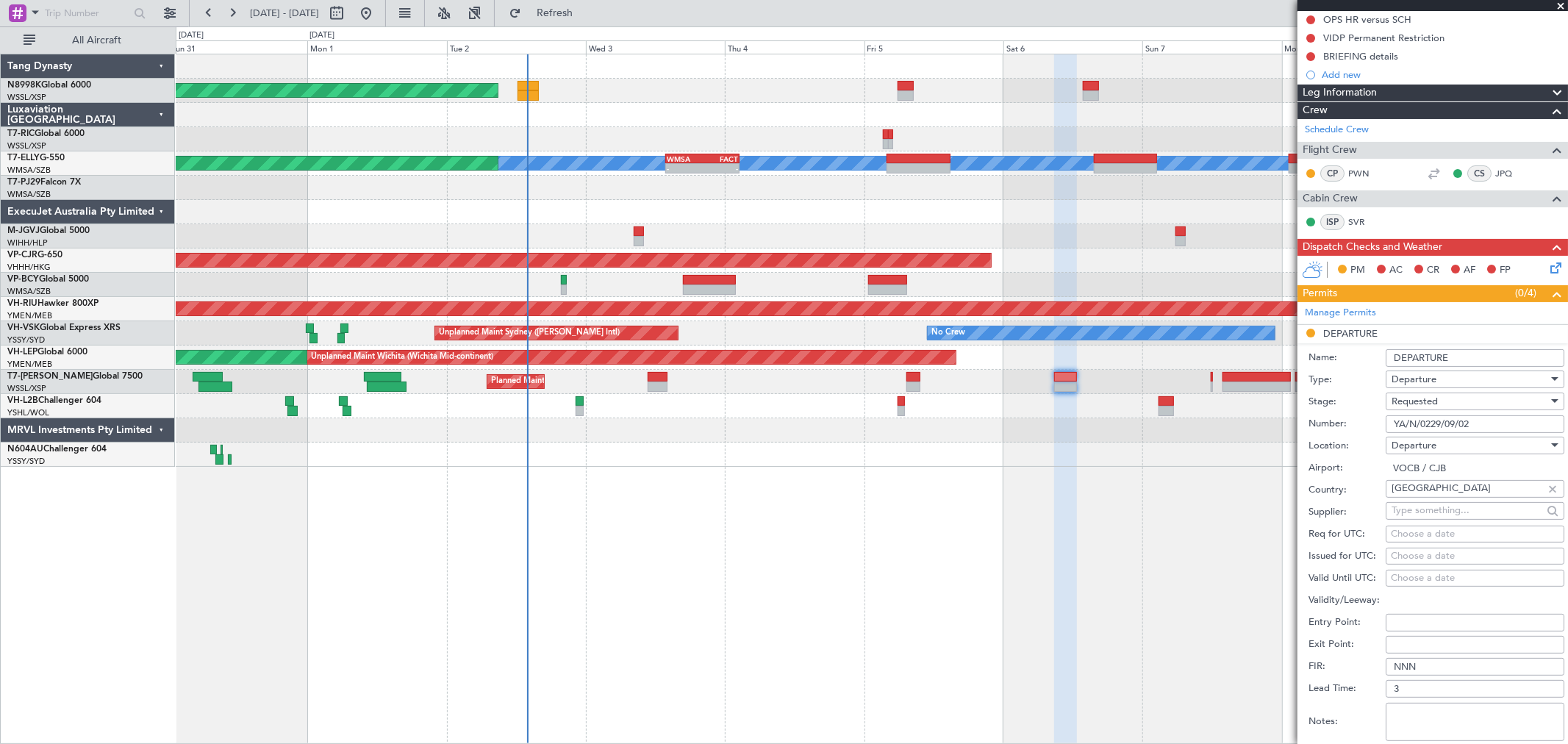
scroll to position [163, 0]
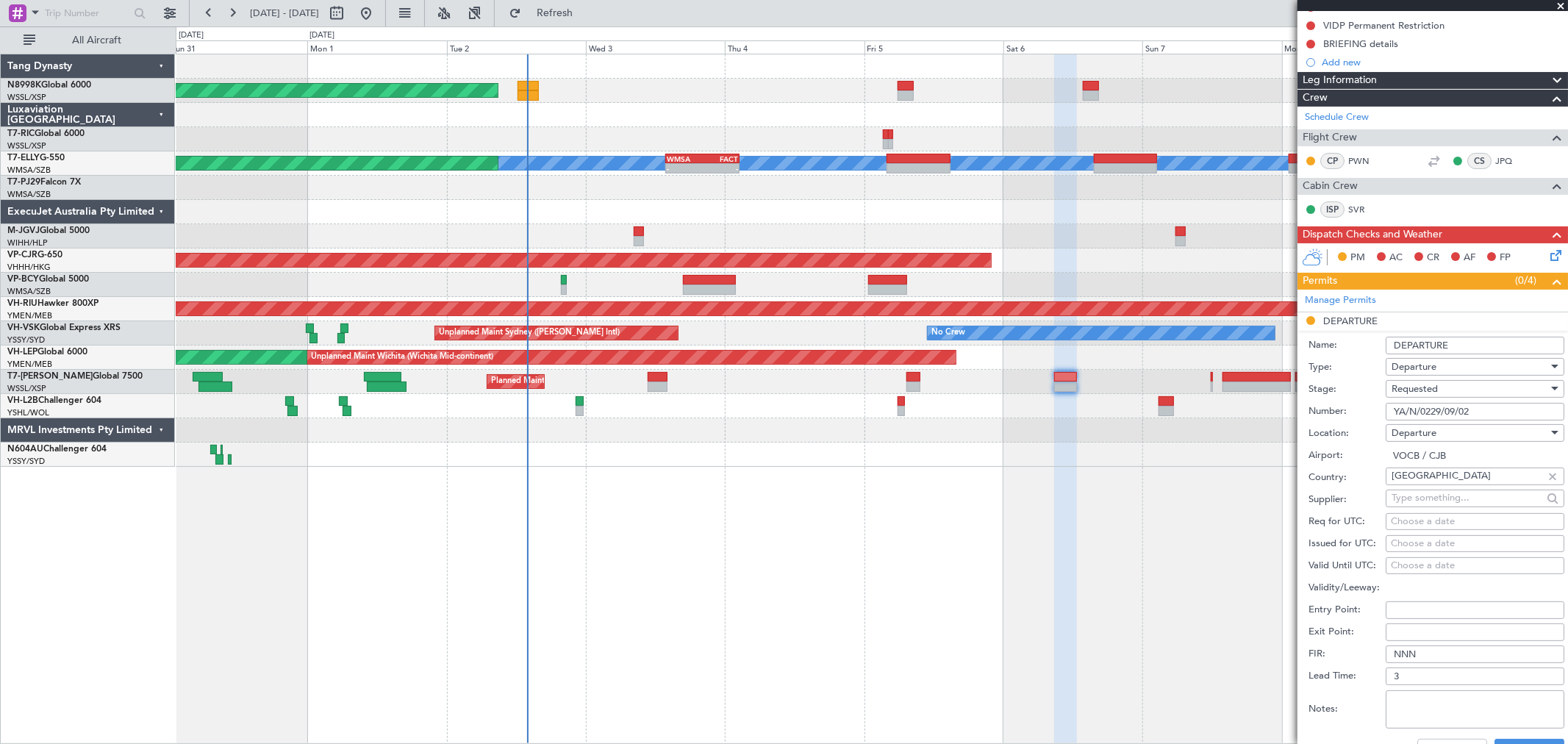
type input "YA/N/0229/09/02"
click at [1401, 540] on div "Choose a date" at bounding box center [1476, 543] width 169 height 14
select select "9"
select select "2025"
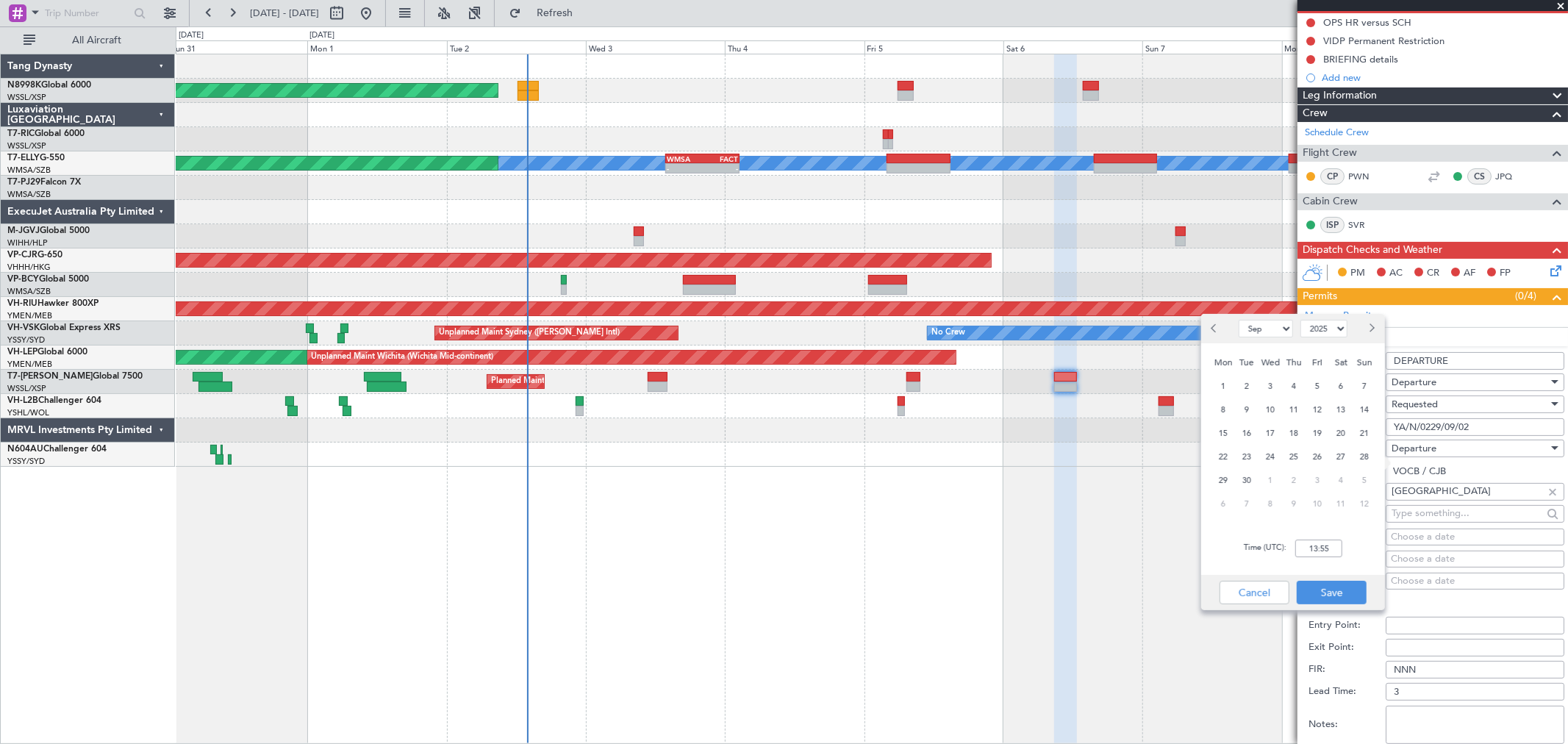
scroll to position [245, 0]
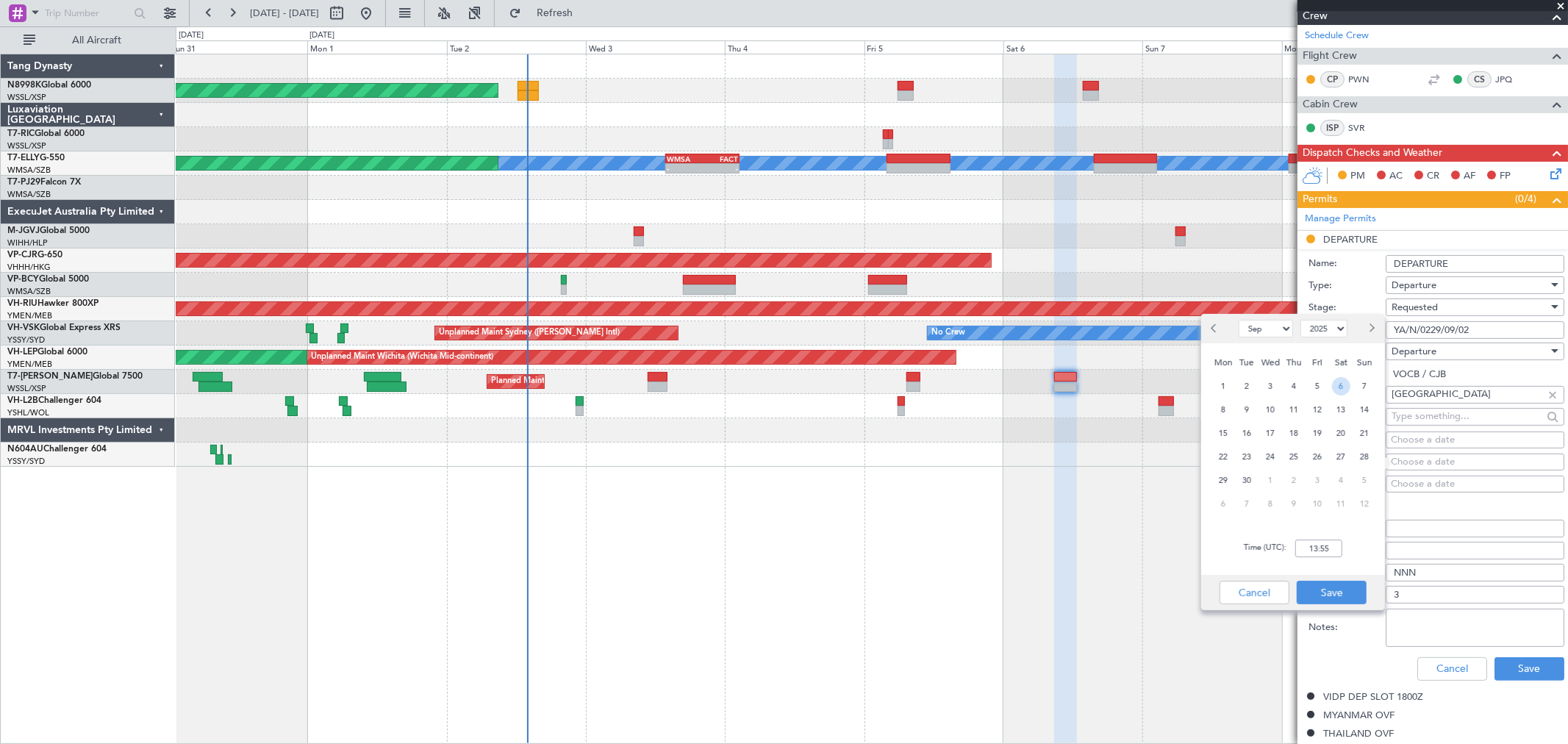
click at [1338, 384] on span "6" at bounding box center [1341, 386] width 18 height 18
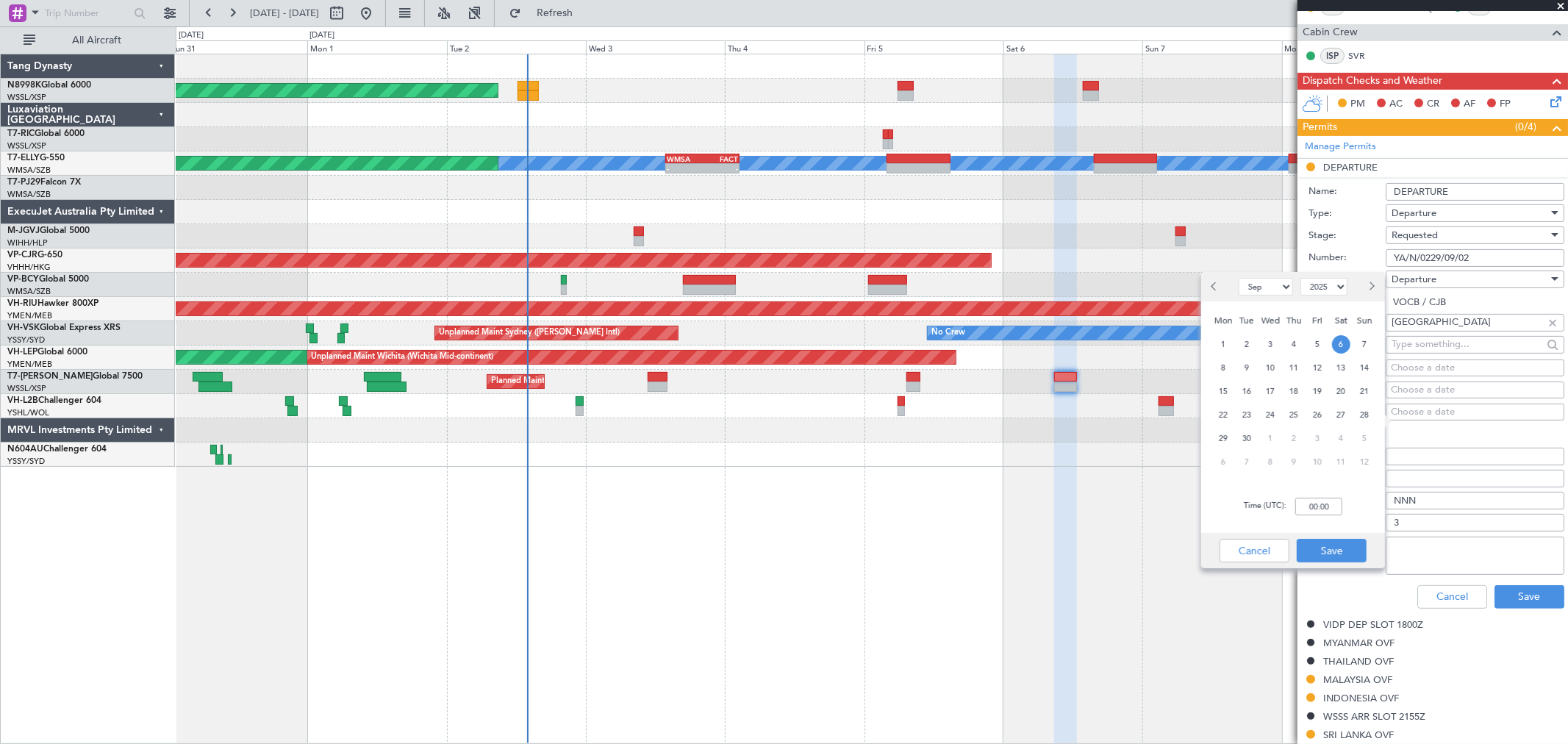
scroll to position [327, 0]
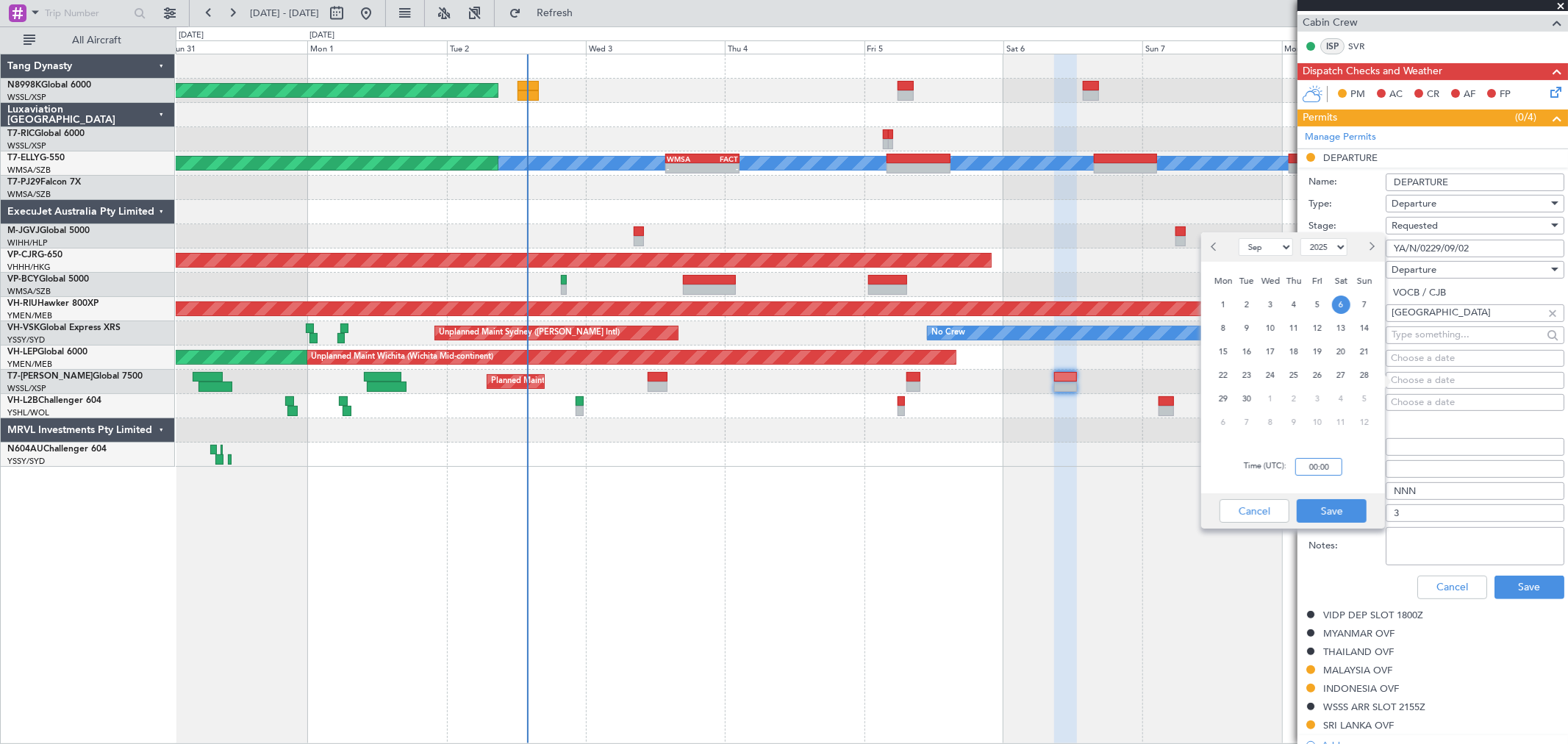
click at [1326, 466] on input "00:00" at bounding box center [1318, 466] width 47 height 18
type input "09:00"
click at [1312, 513] on button "Save" at bounding box center [1331, 510] width 70 height 23
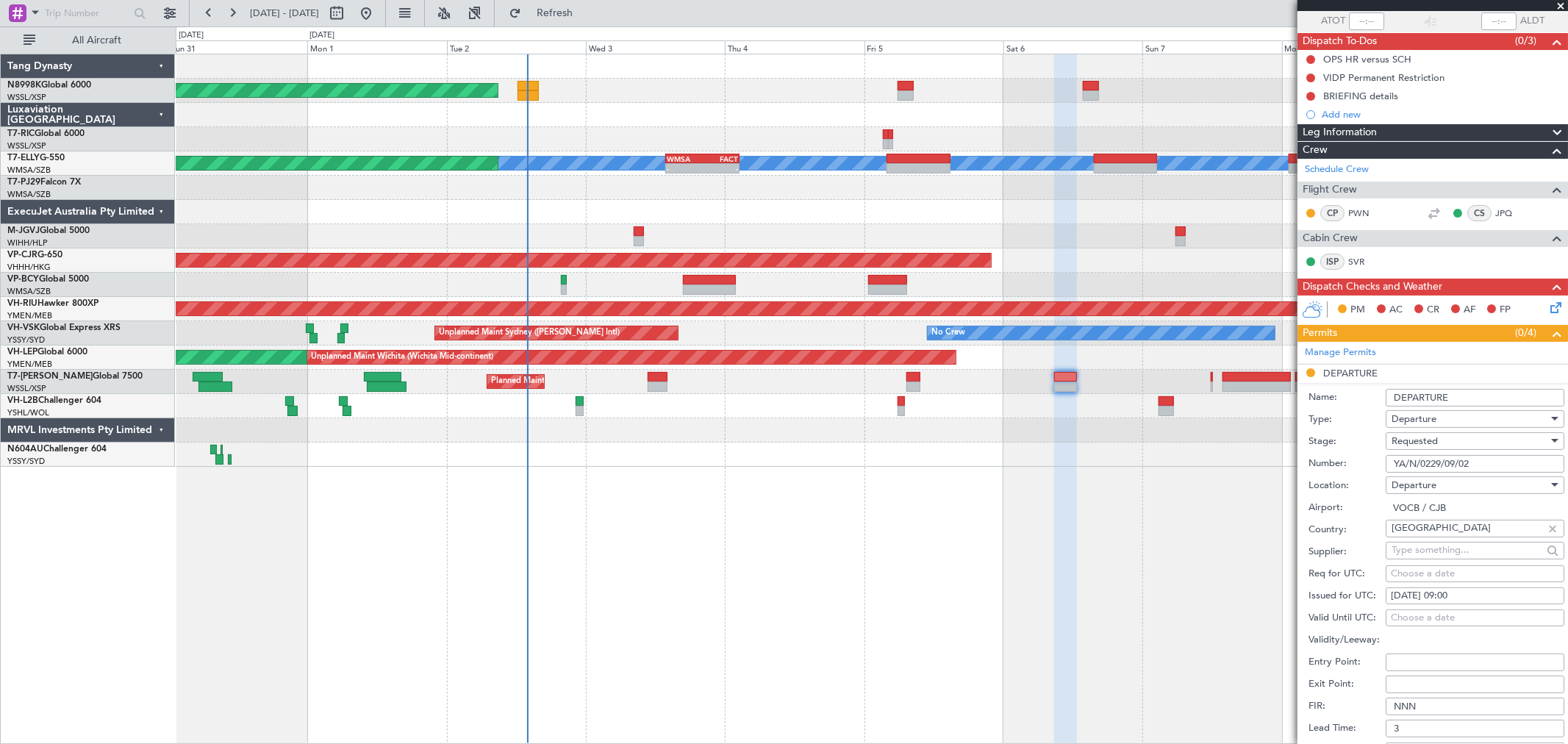
scroll to position [408, 0]
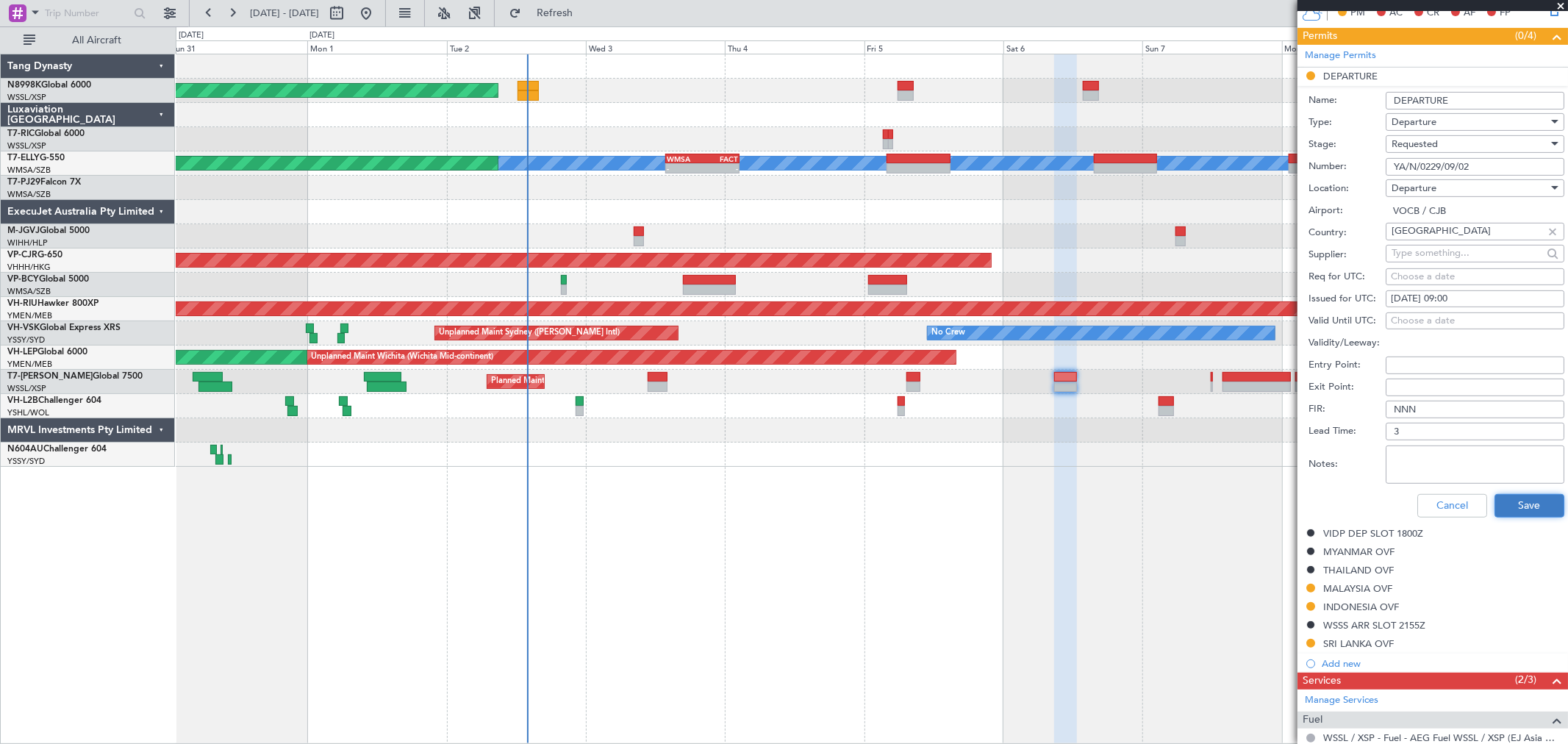
click at [1514, 504] on button "Save" at bounding box center [1529, 505] width 70 height 23
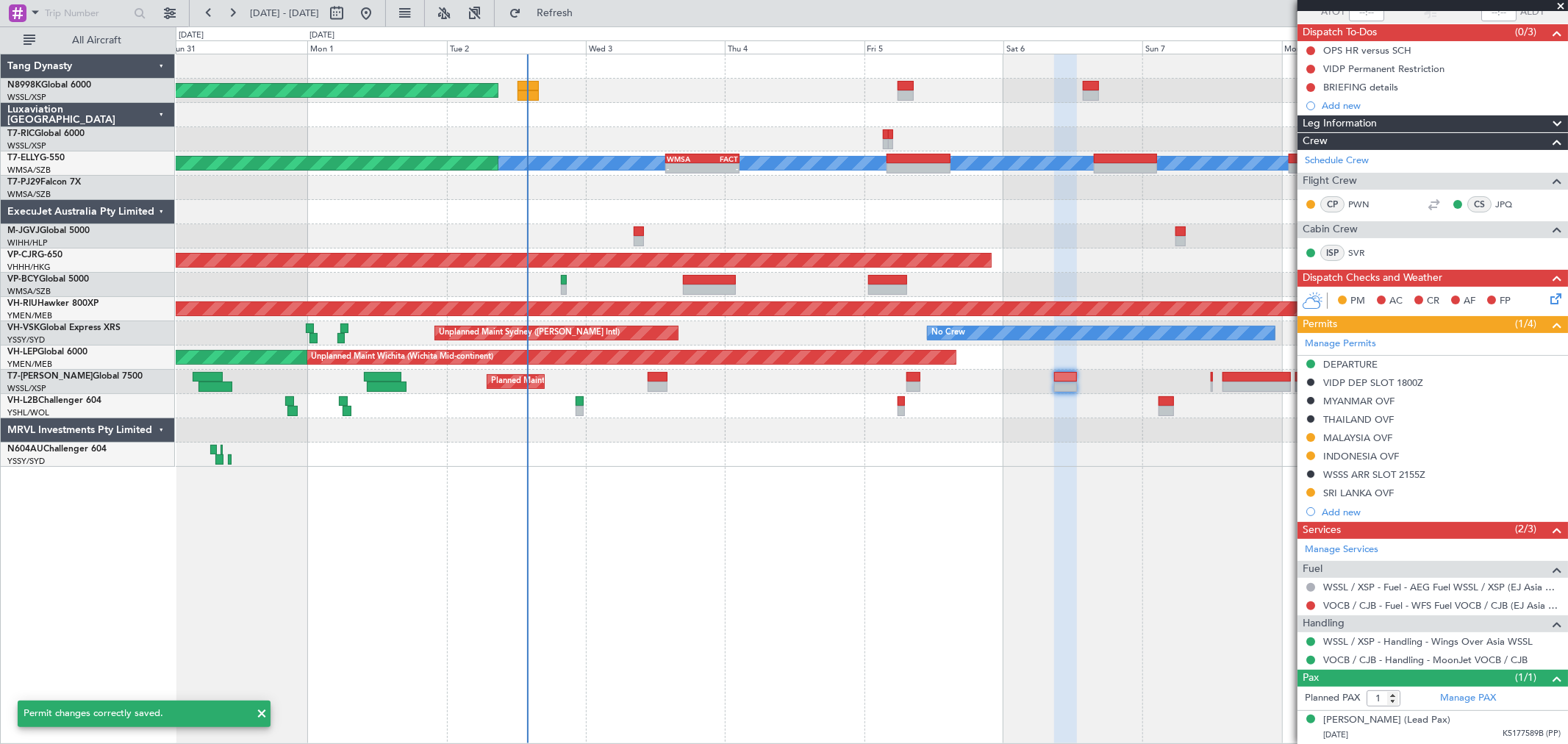
scroll to position [120, 0]
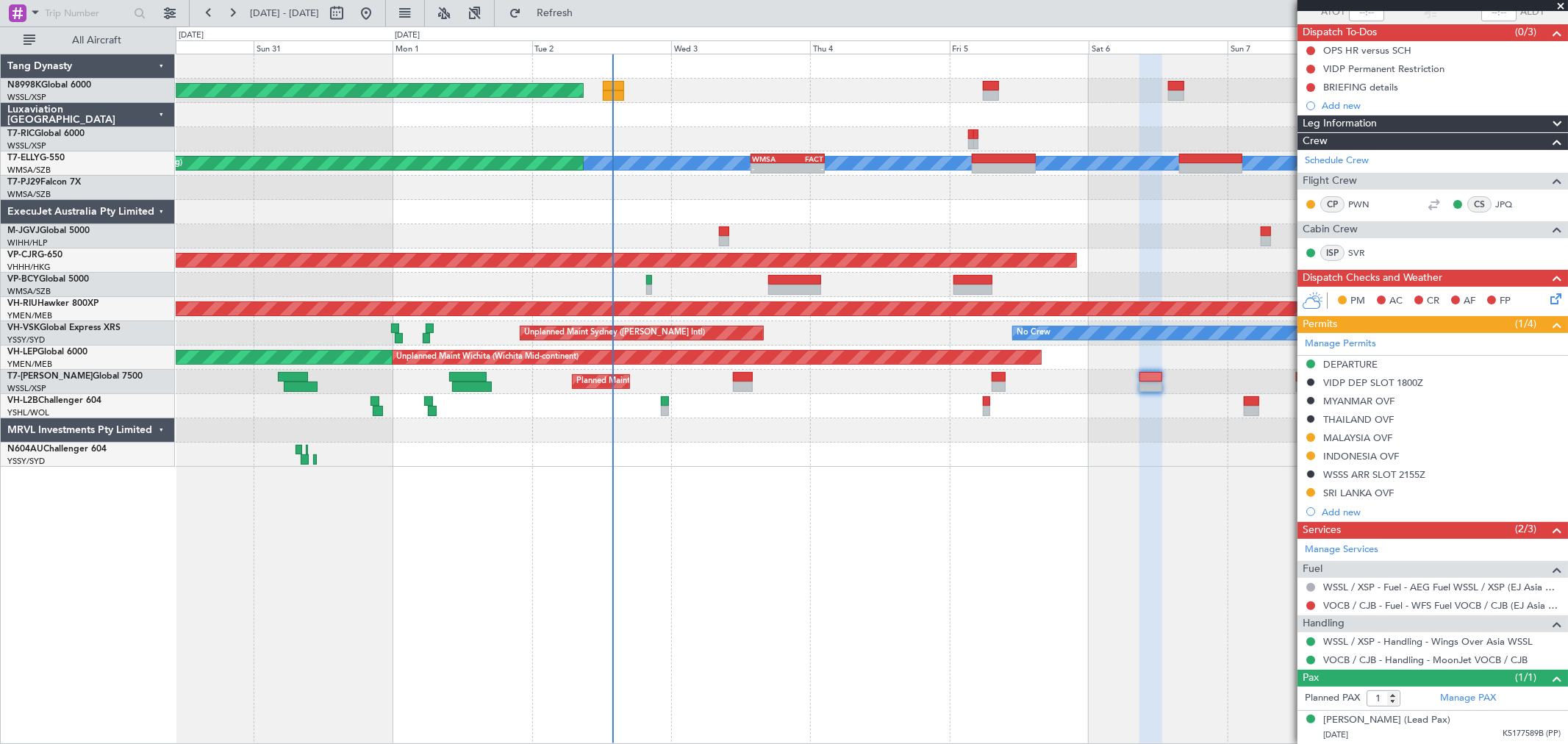
click at [866, 379] on div "Planned Maint Dubai (Al Maktoum Intl)" at bounding box center [871, 382] width 1391 height 24
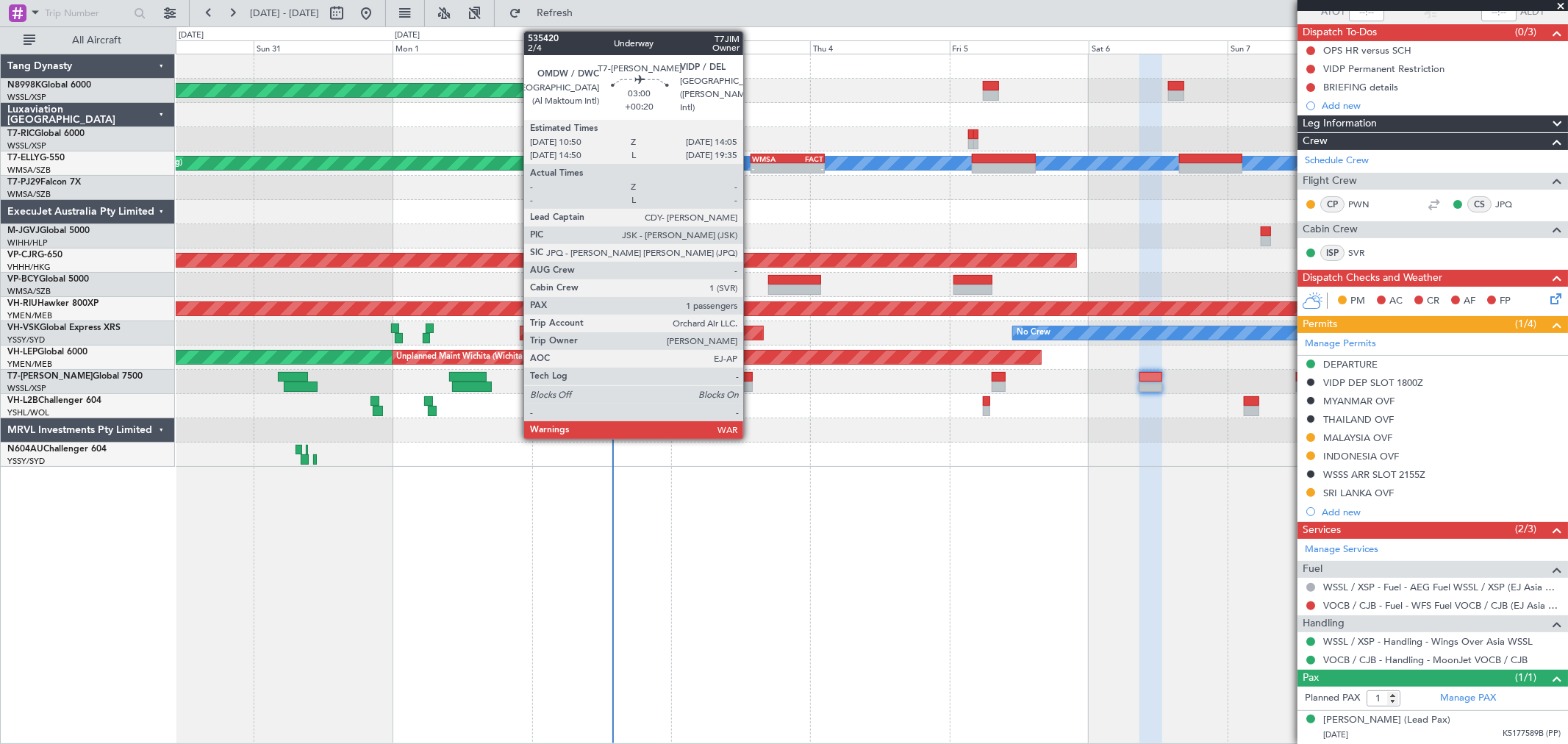
click at [746, 378] on div at bounding box center [743, 376] width 19 height 10
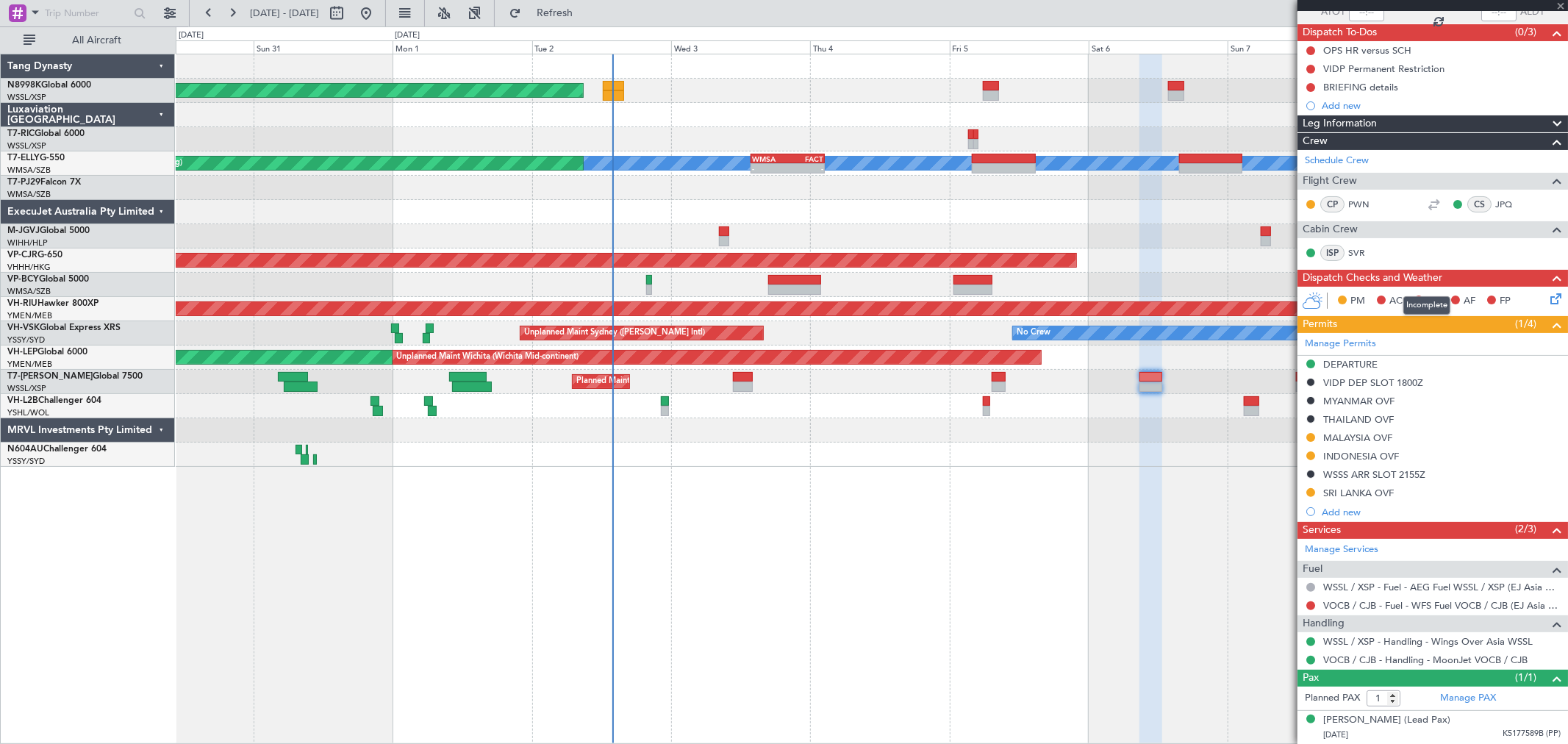
type input "+00:20"
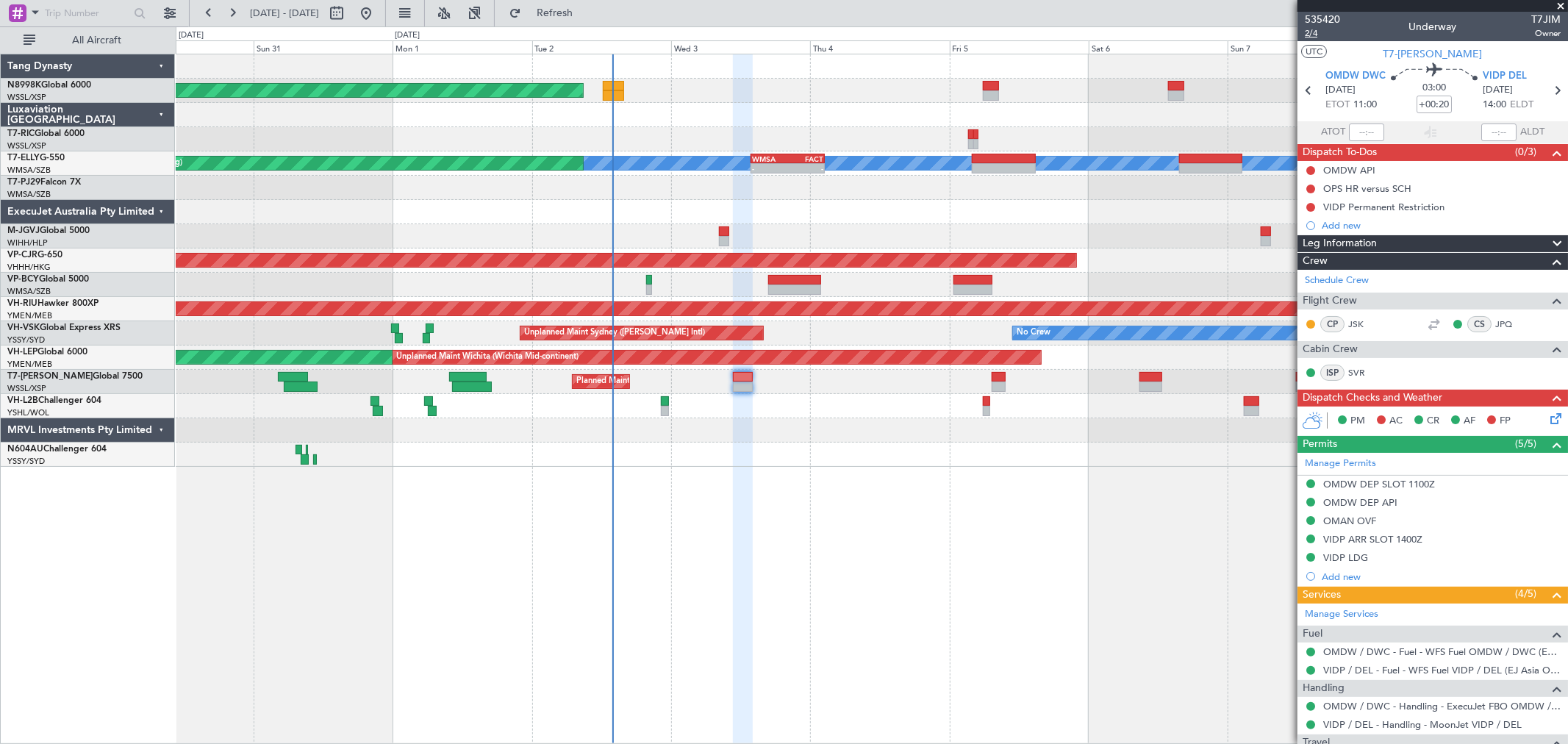
click at [1312, 38] on span "2/4" at bounding box center [1322, 34] width 35 height 13
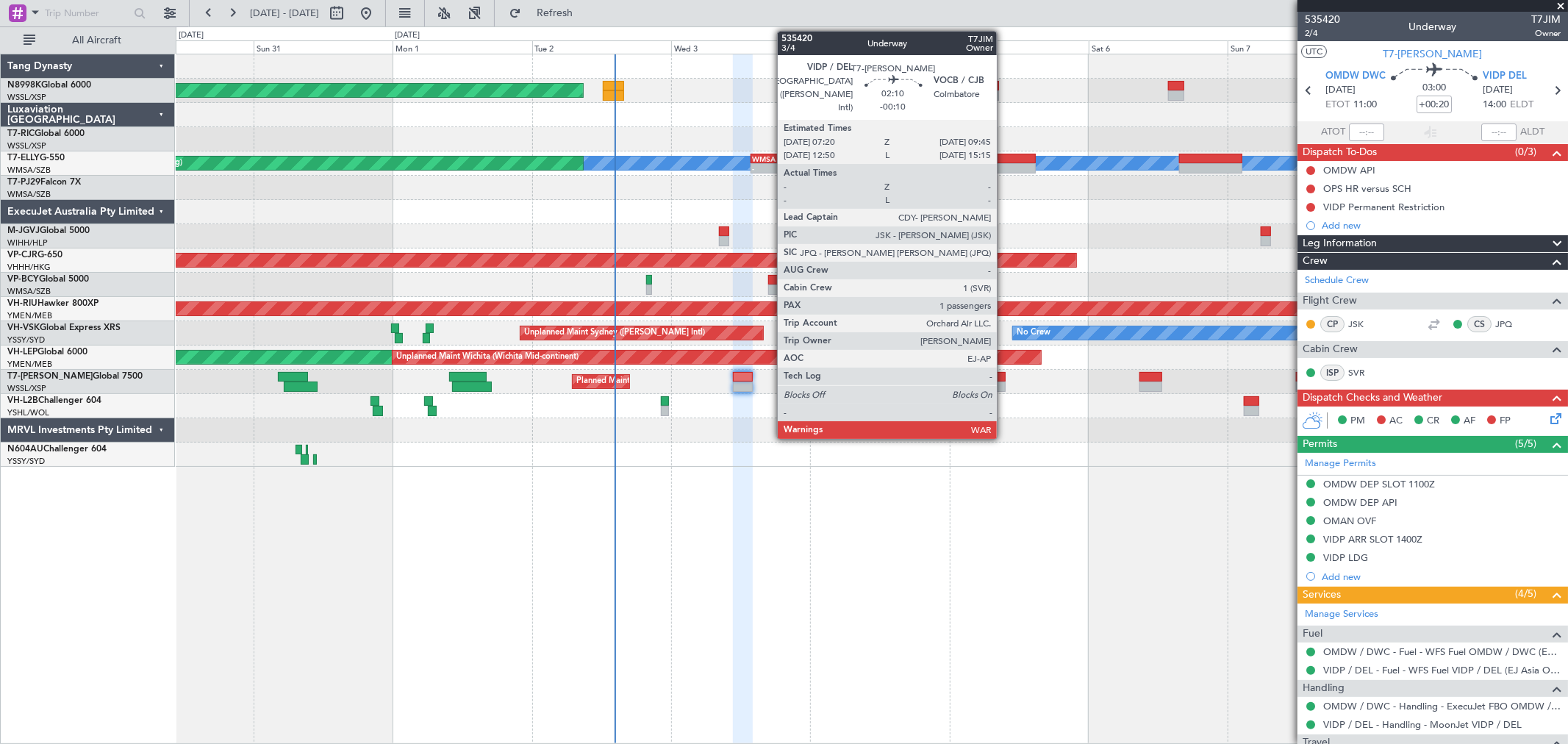
click at [1004, 378] on div at bounding box center [999, 376] width 14 height 10
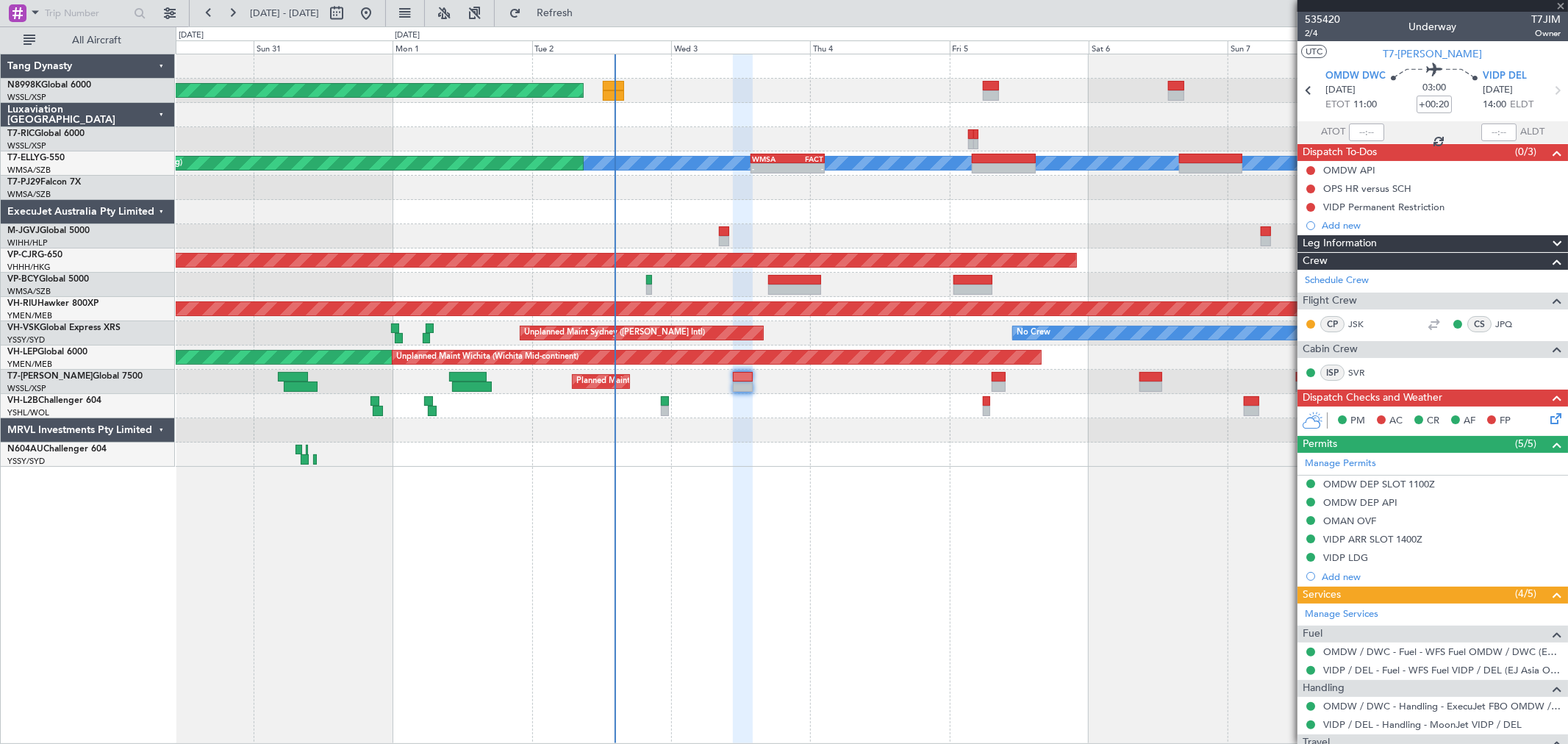
type input "-00:10"
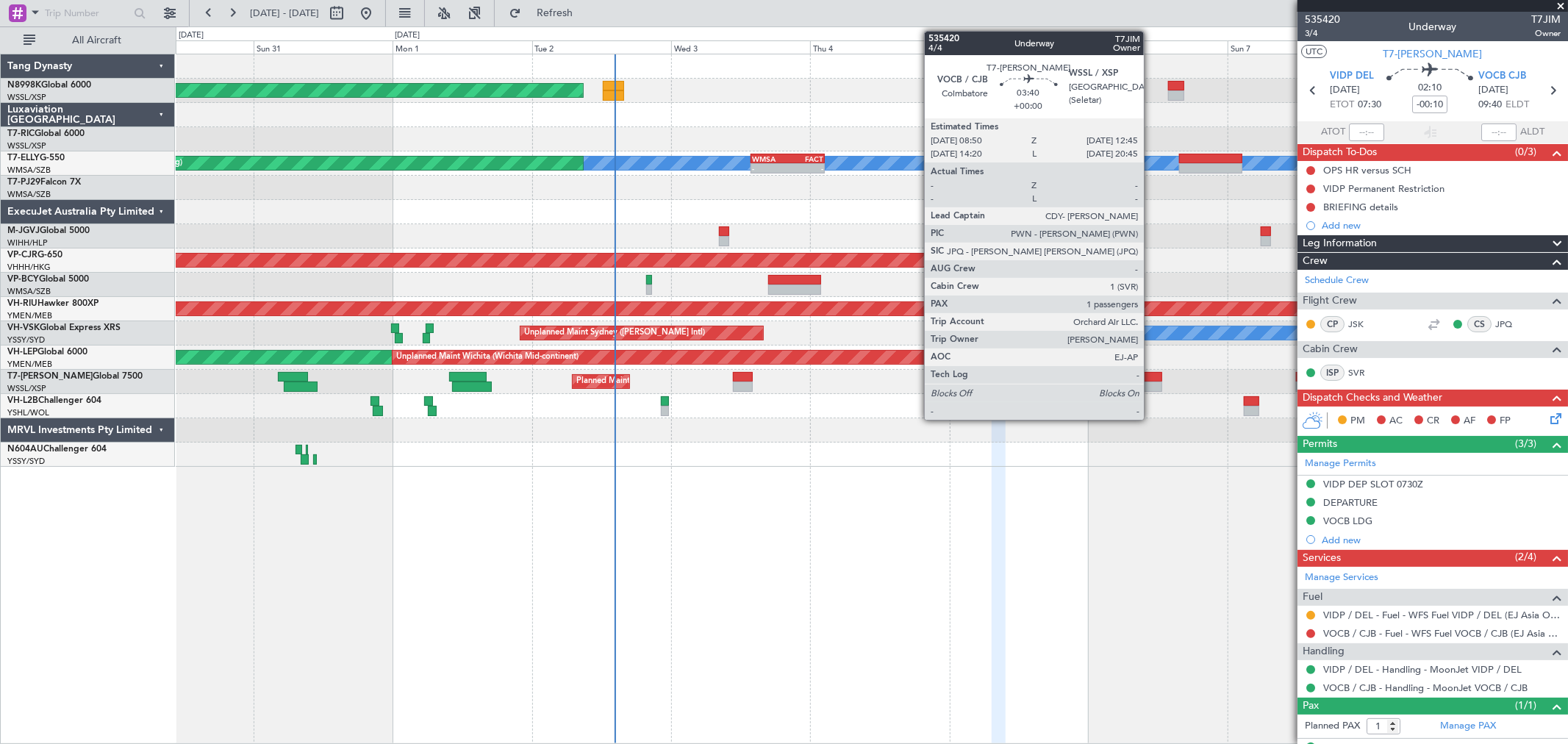
click at [1151, 376] on div at bounding box center [1151, 376] width 22 height 10
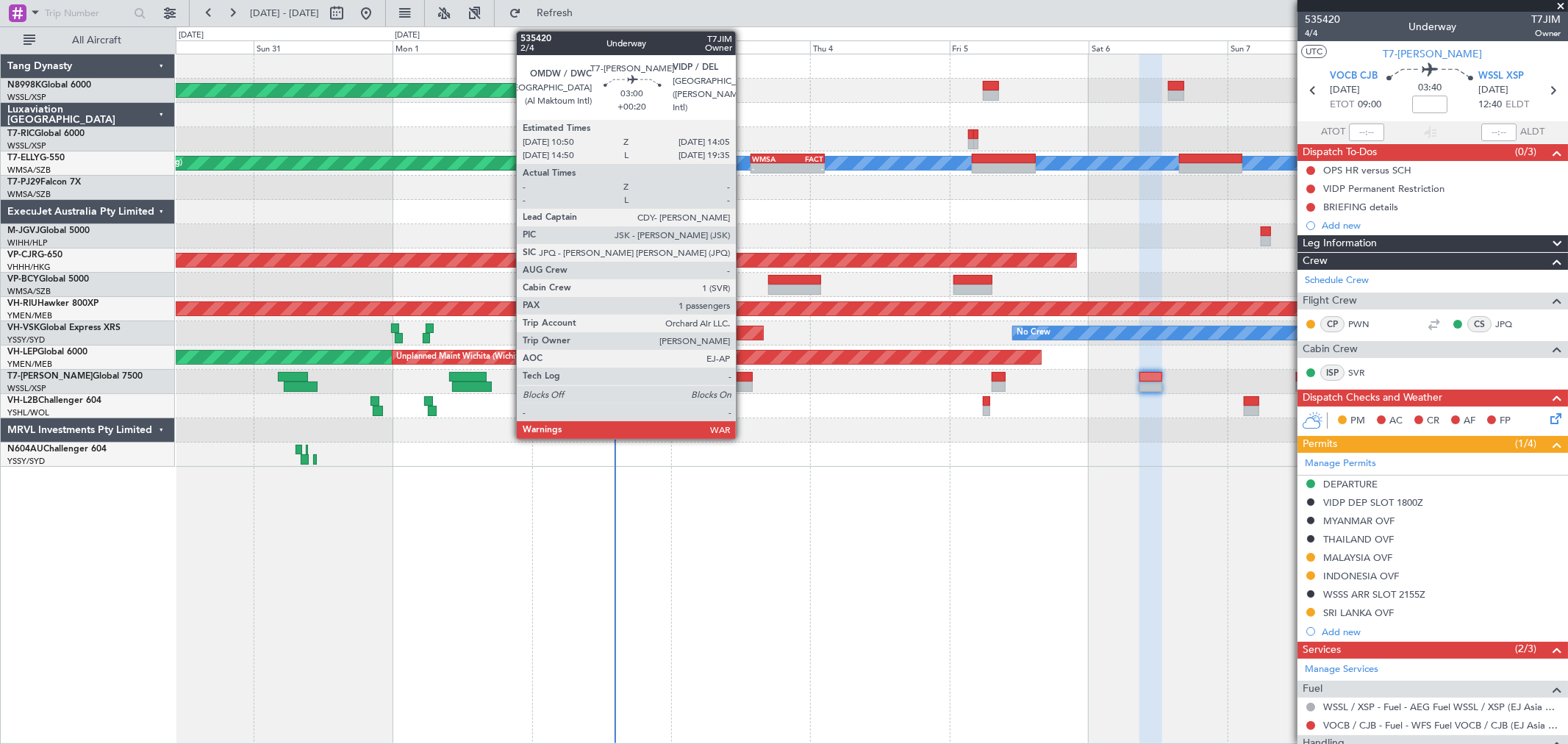
click at [743, 382] on div at bounding box center [743, 386] width 19 height 10
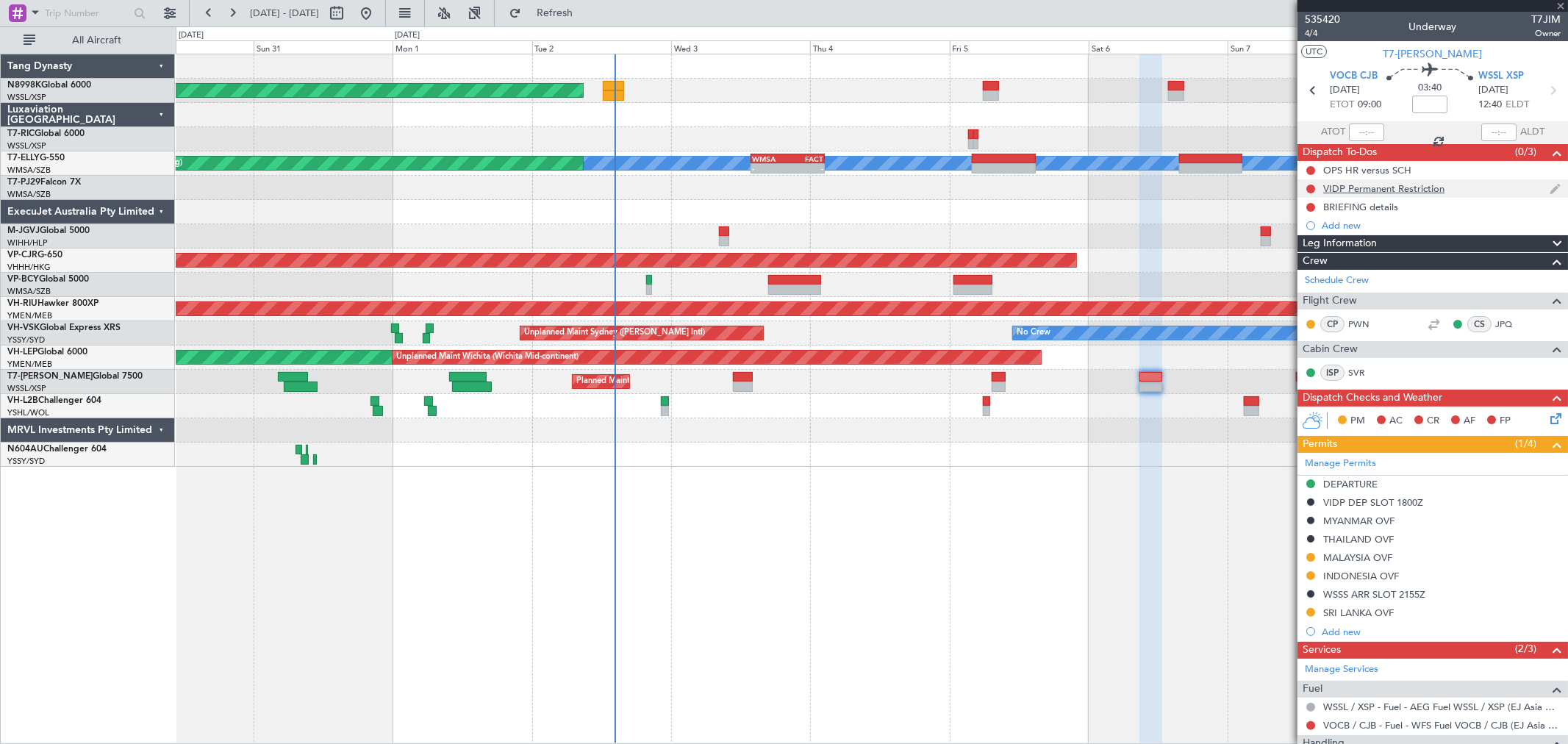
type input "+00:20"
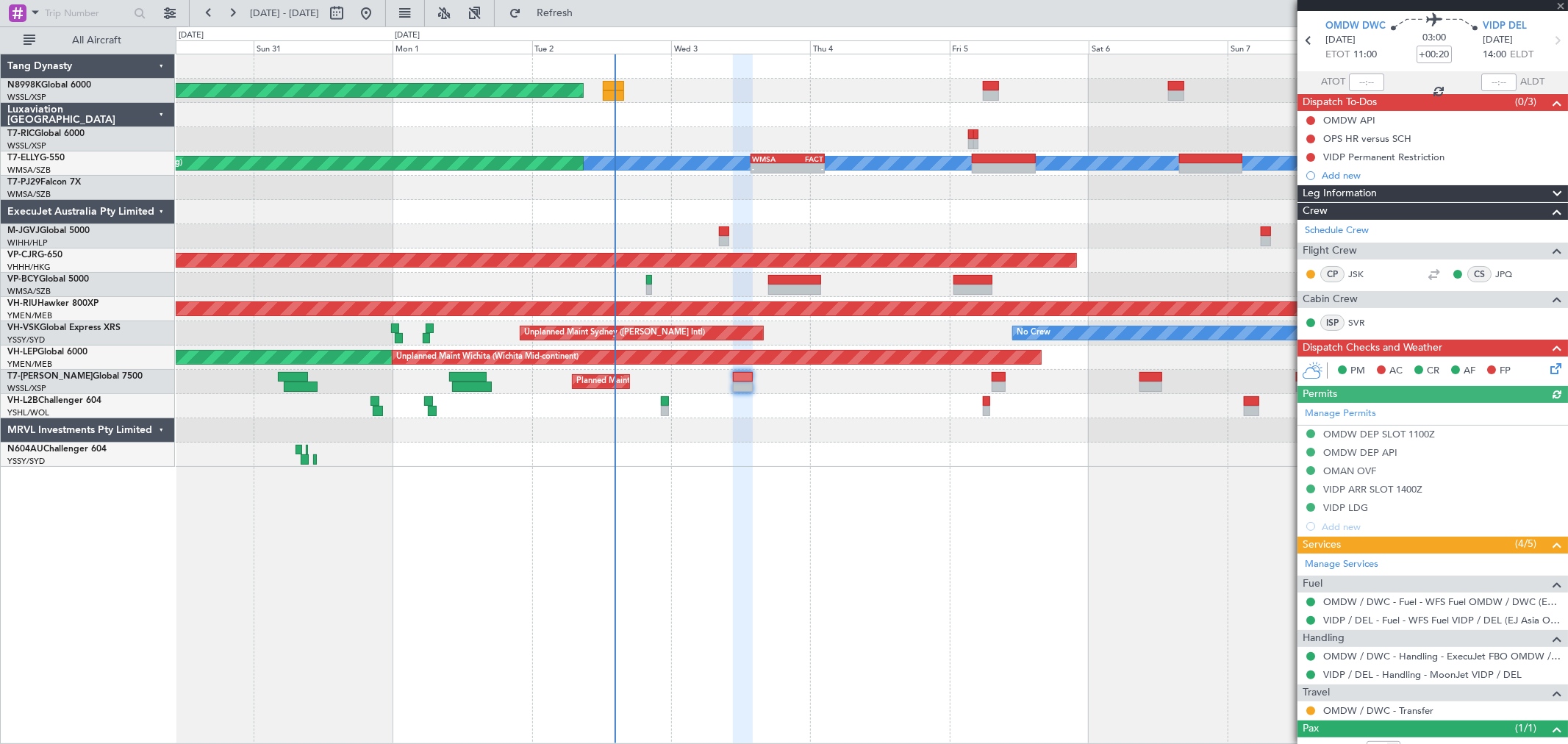
scroll to position [100, 0]
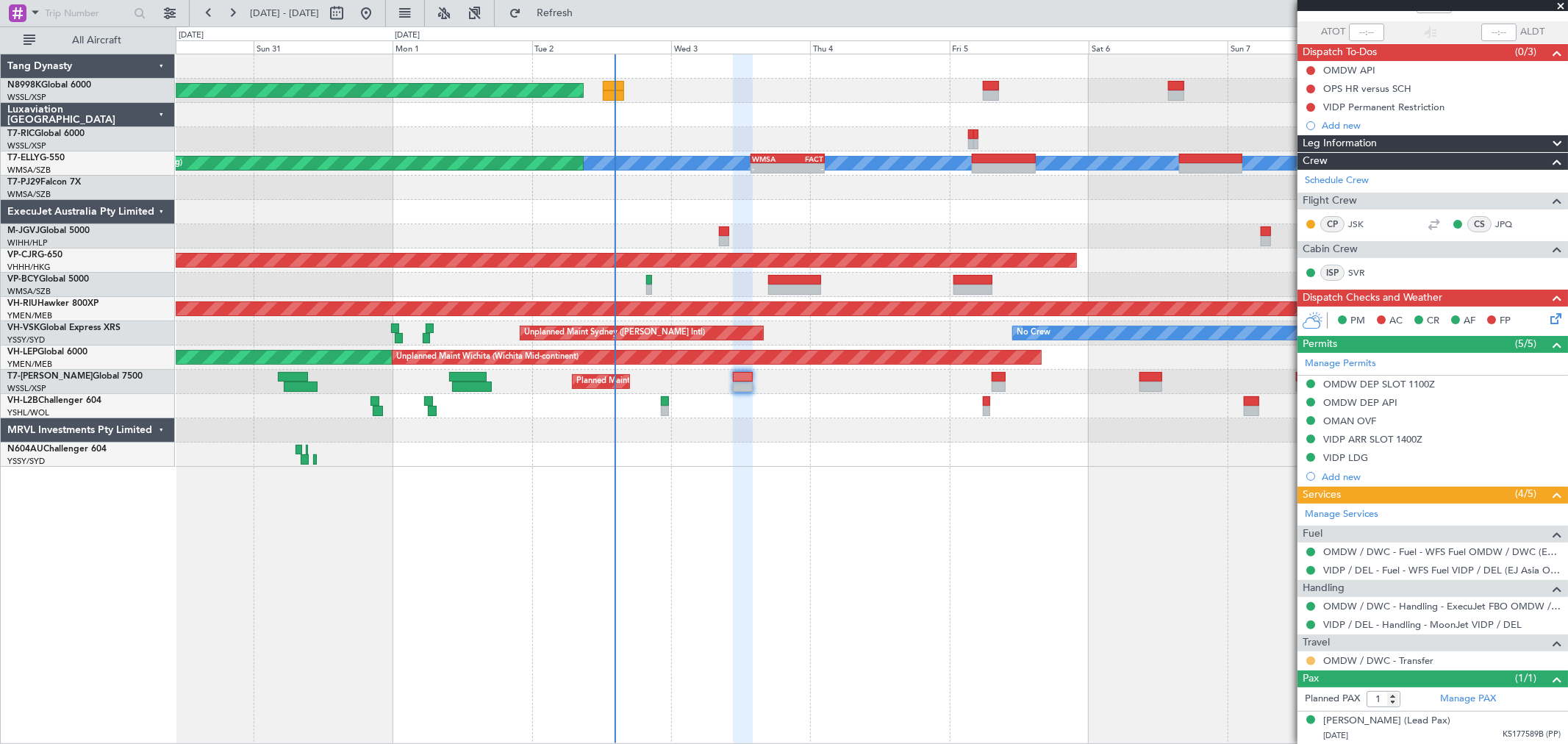
click at [1310, 663] on button at bounding box center [1310, 661] width 9 height 9
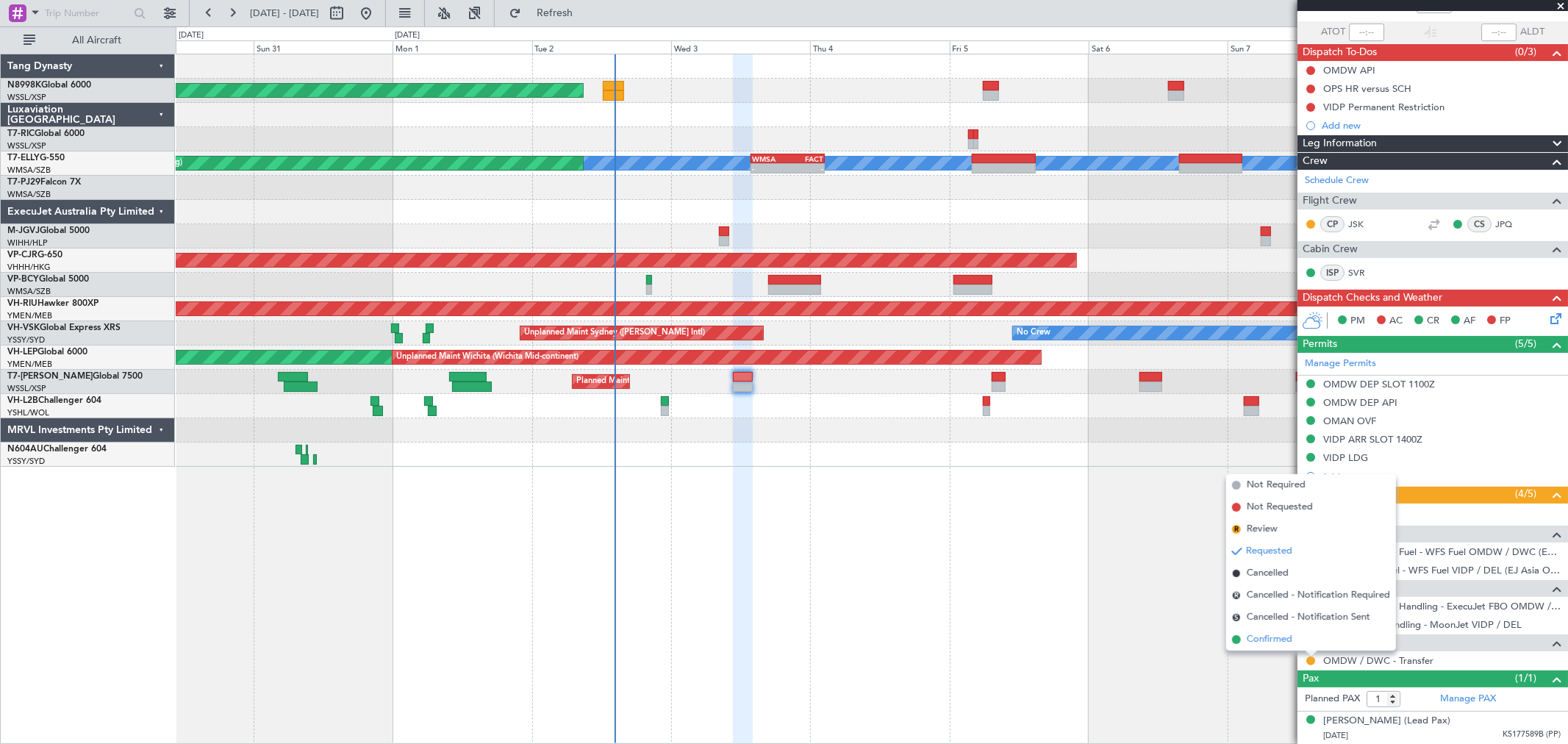
click at [1287, 636] on span "Confirmed" at bounding box center [1269, 640] width 46 height 14
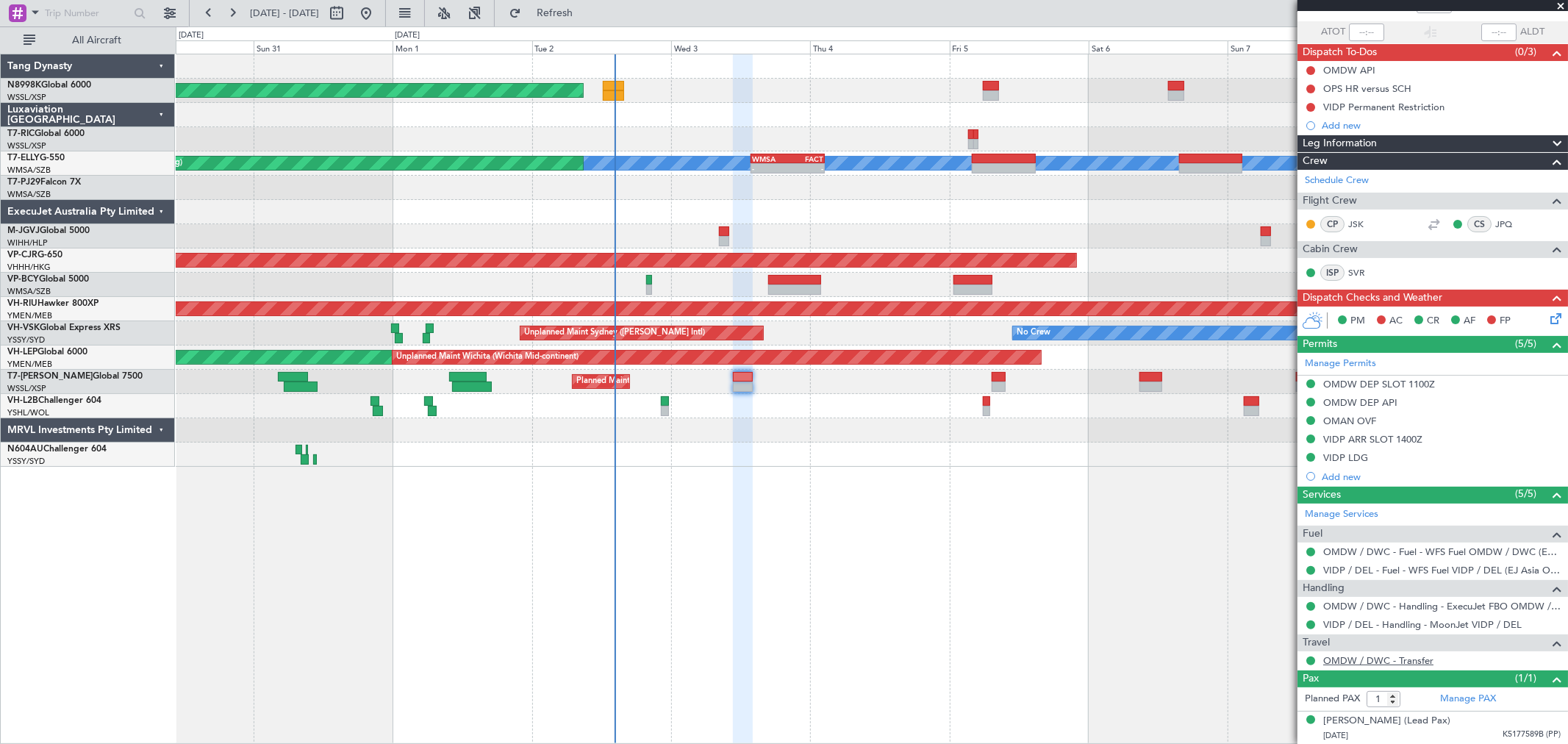
click at [1375, 659] on link "OMDW / DWC - Transfer" at bounding box center [1378, 661] width 110 height 13
